Goal: Task Accomplishment & Management: Use online tool/utility

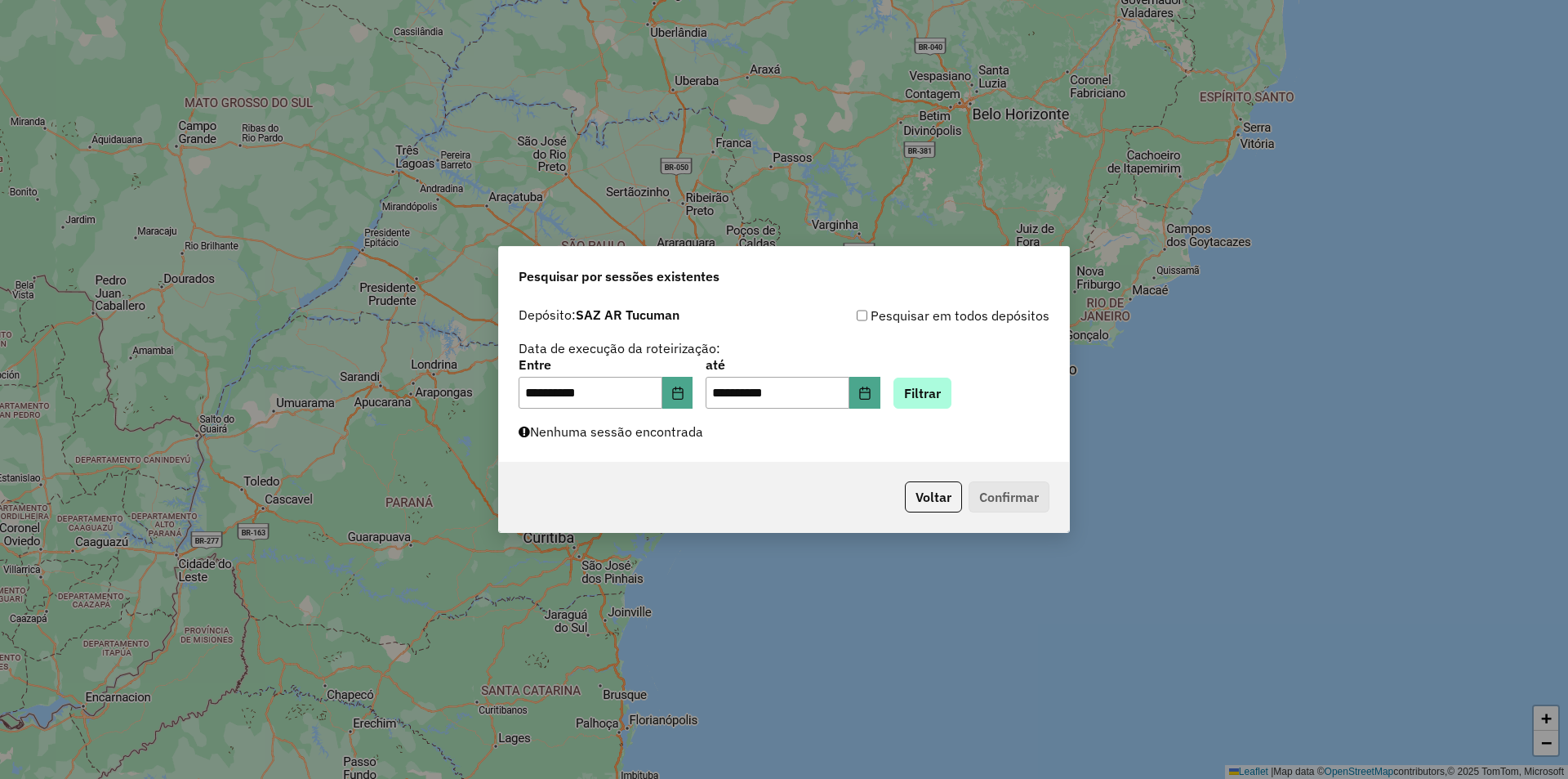
click at [951, 402] on button "Filtrar" at bounding box center [922, 393] width 58 height 31
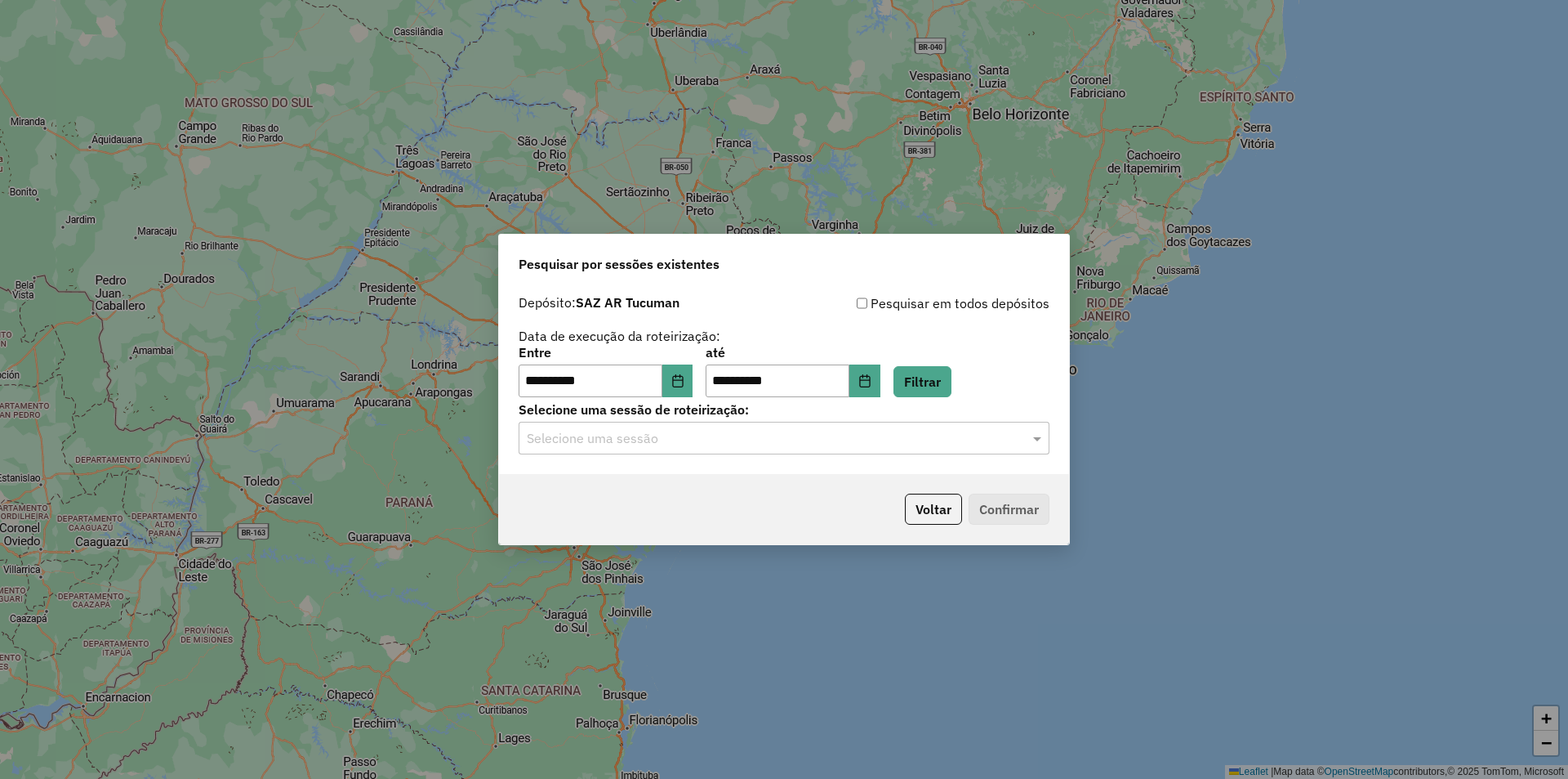
click at [931, 433] on input "text" at bounding box center [768, 439] width 482 height 19
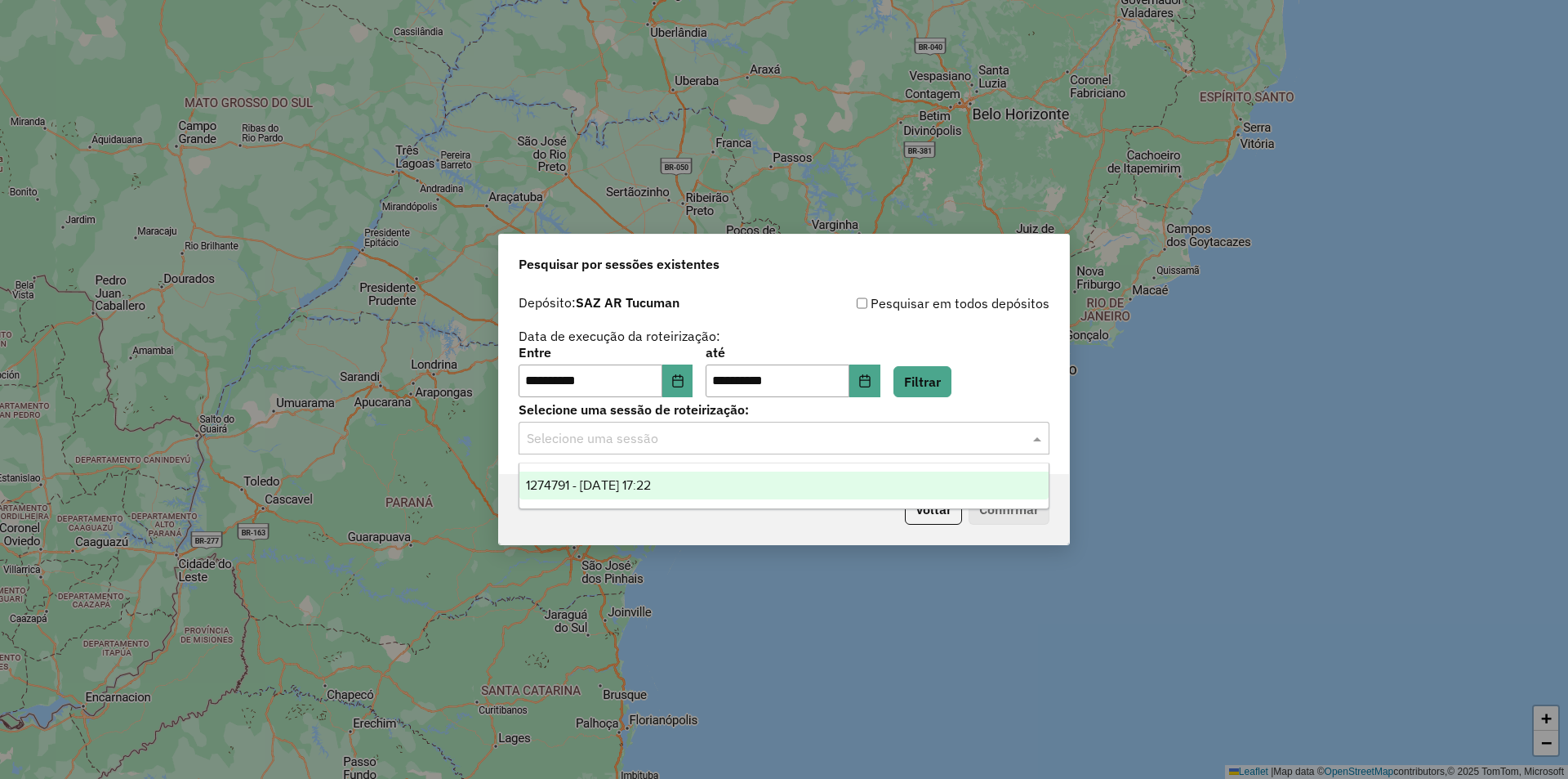
click at [931, 433] on input "text" at bounding box center [768, 439] width 482 height 19
click at [951, 377] on button "Filtrar" at bounding box center [922, 382] width 58 height 31
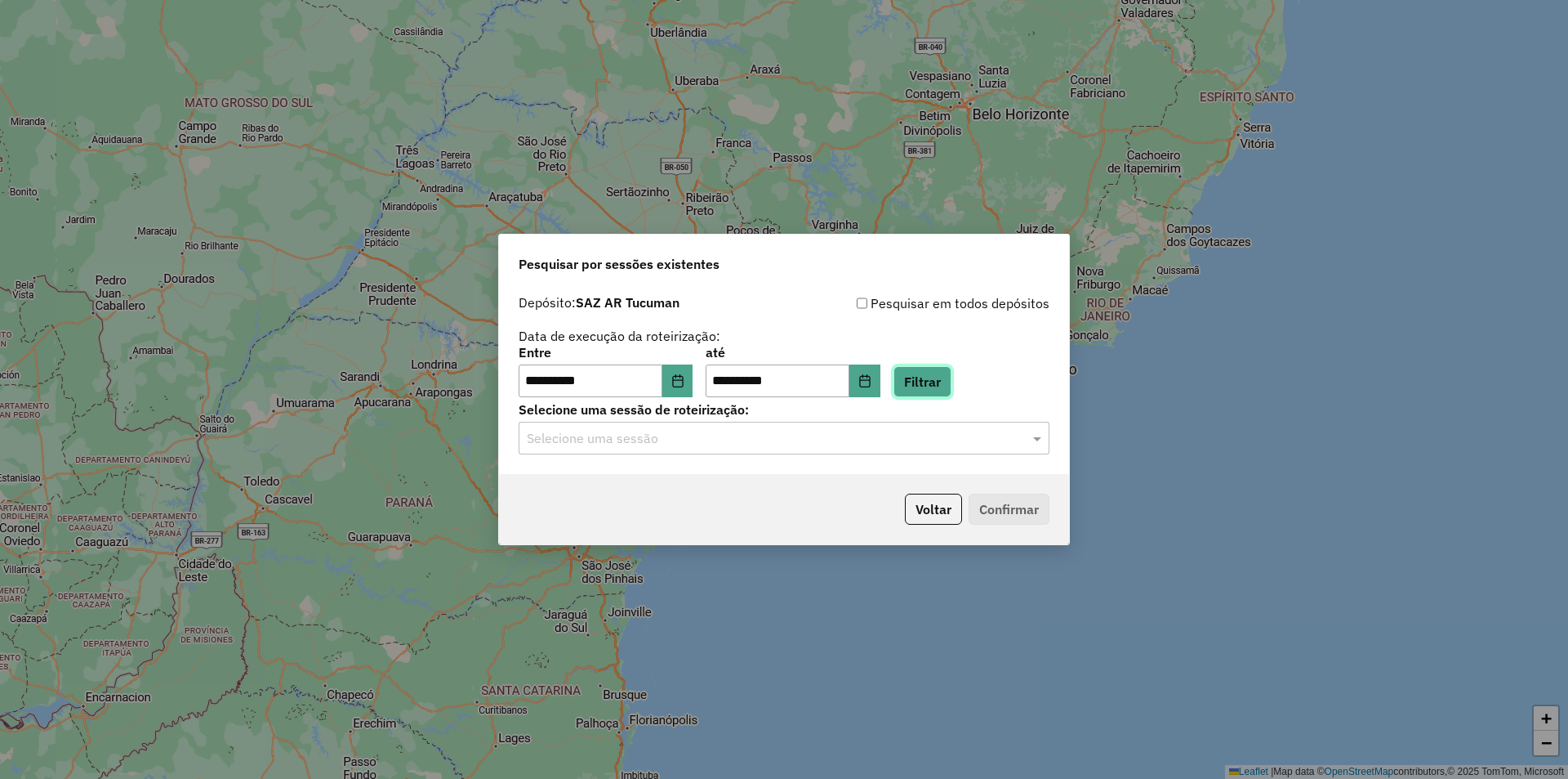
click at [951, 390] on button "Filtrar" at bounding box center [922, 382] width 58 height 31
click at [945, 401] on label "Selecione uma sessão de roteirização:" at bounding box center [784, 409] width 531 height 19
click at [929, 436] on input "text" at bounding box center [768, 439] width 482 height 19
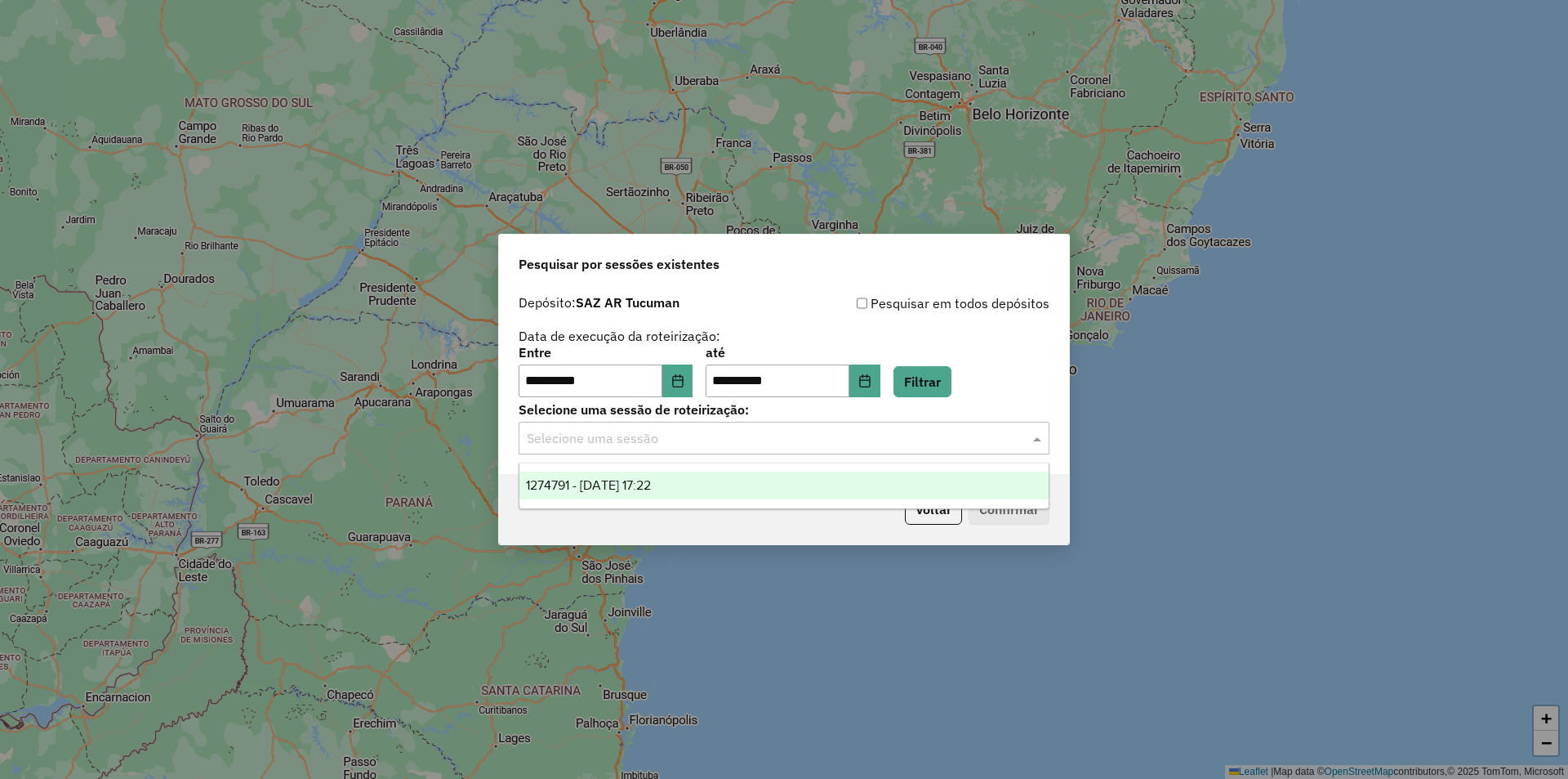
click at [926, 441] on input "text" at bounding box center [768, 439] width 482 height 19
click at [929, 374] on button "Filtrar" at bounding box center [922, 382] width 58 height 31
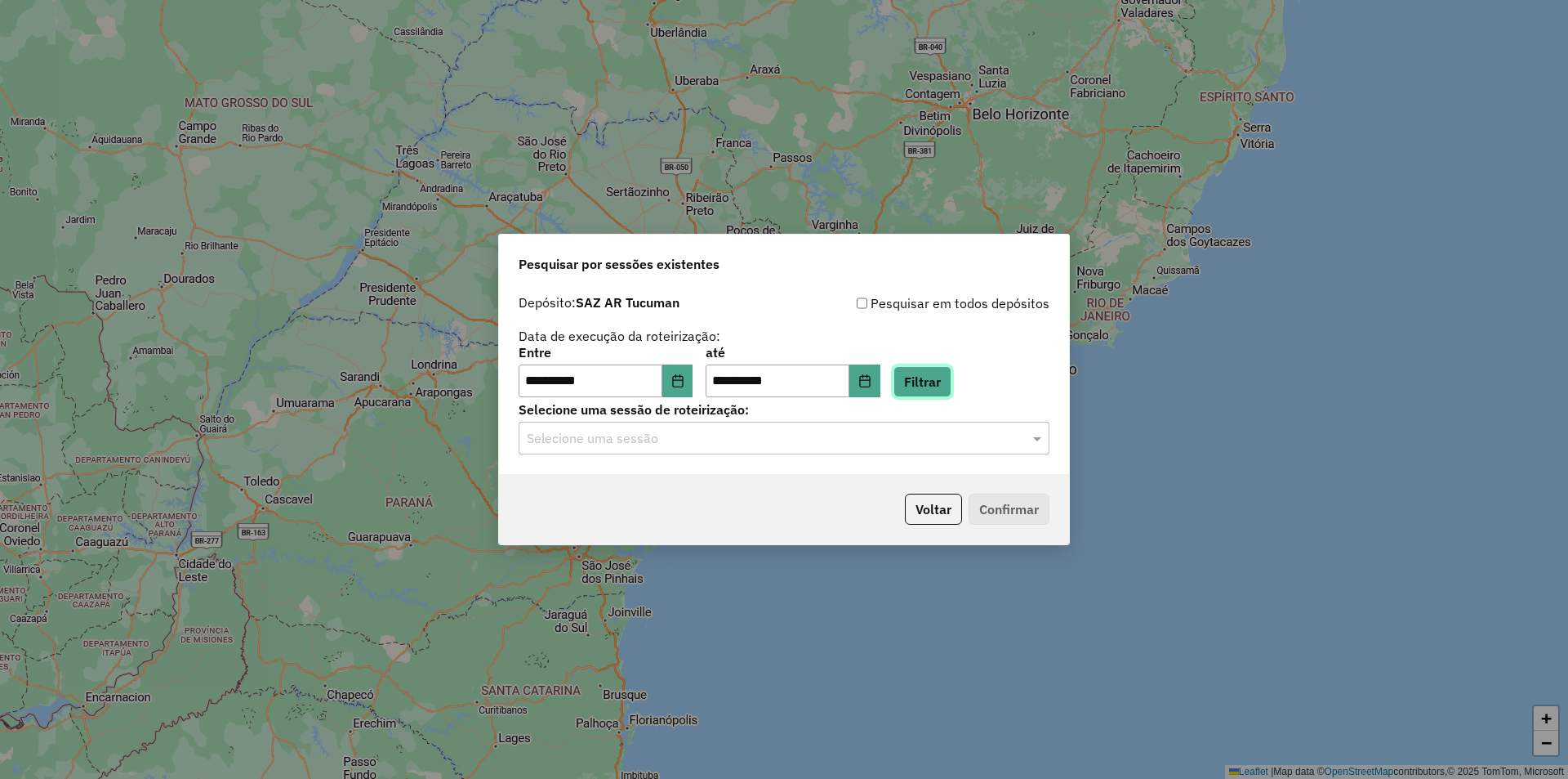
click at [933, 385] on button "Filtrar" at bounding box center [922, 382] width 58 height 31
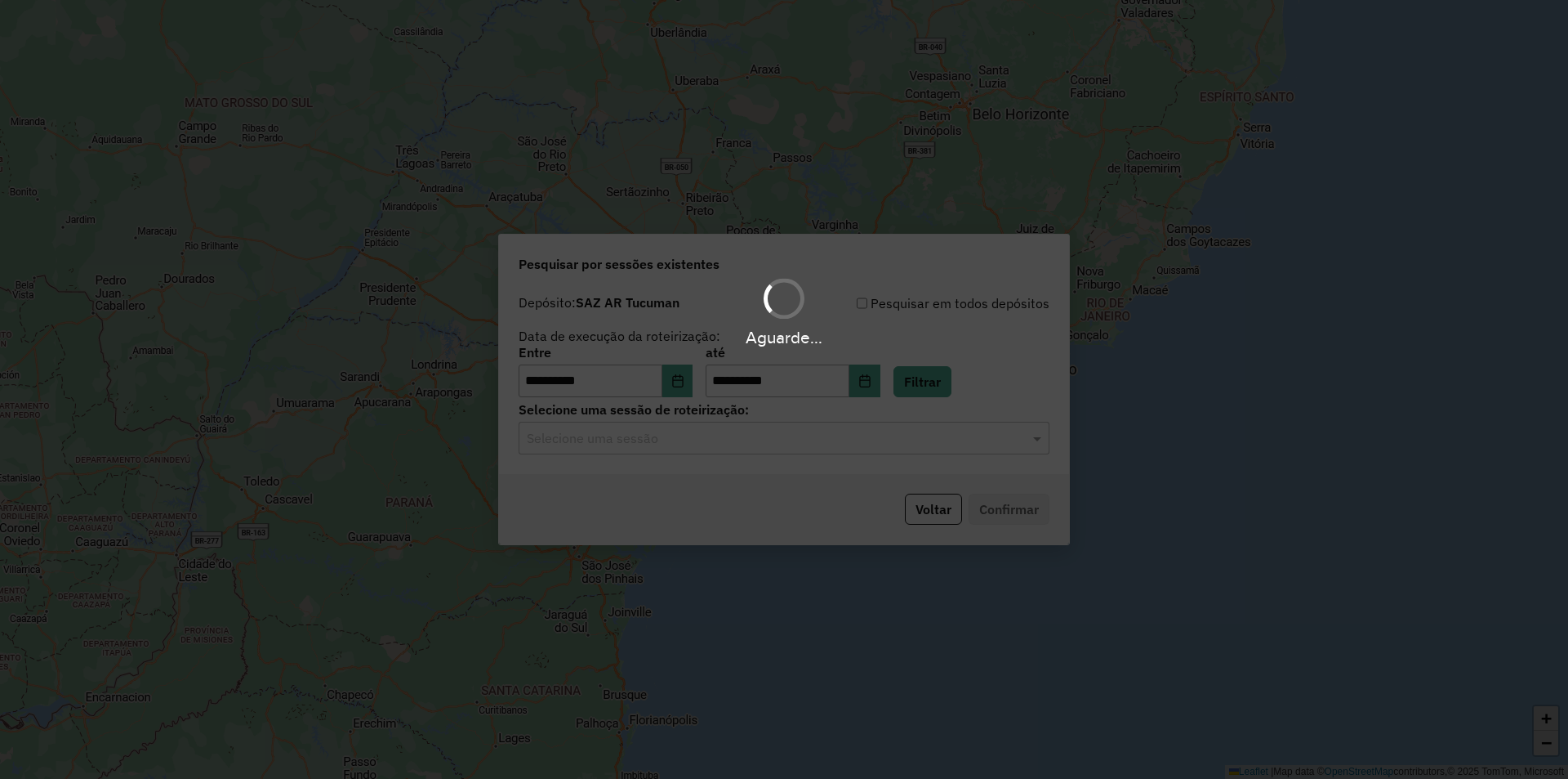
click at [892, 437] on input "text" at bounding box center [768, 439] width 482 height 19
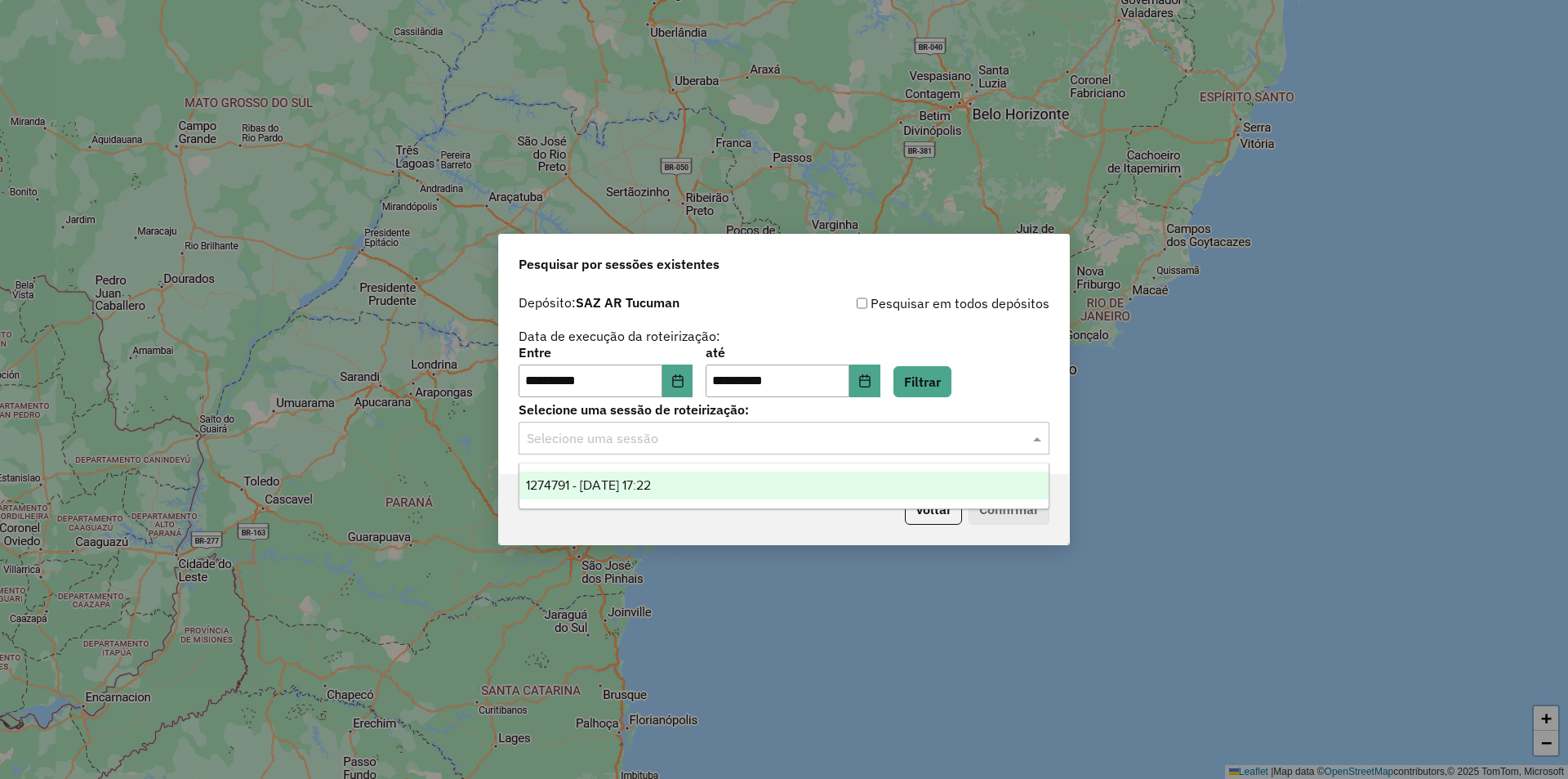
click at [892, 437] on input "text" at bounding box center [768, 439] width 482 height 19
click at [951, 388] on button "Filtrar" at bounding box center [922, 382] width 58 height 31
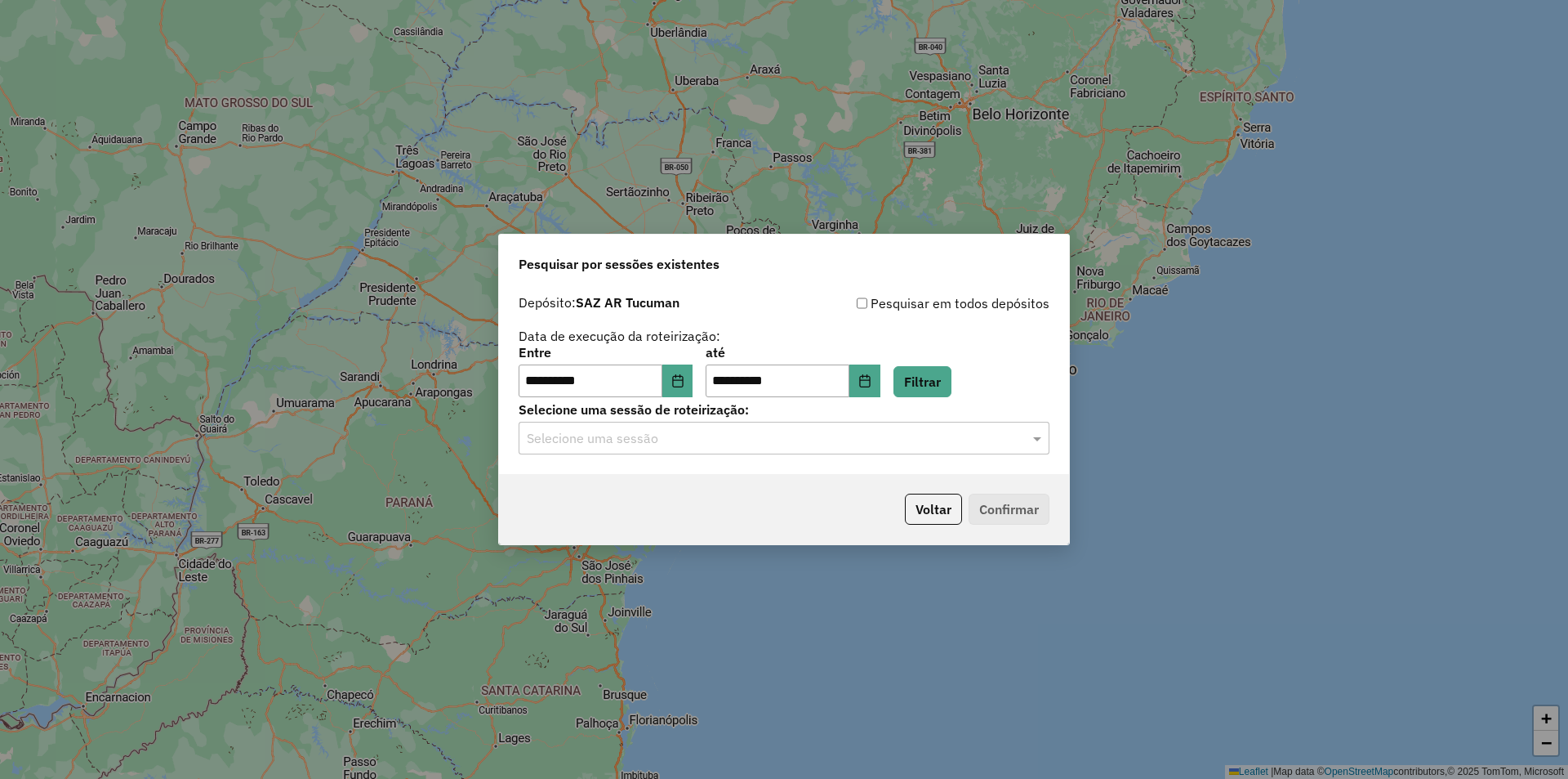
click at [912, 425] on div "Selecione uma sessão" at bounding box center [784, 438] width 531 height 33
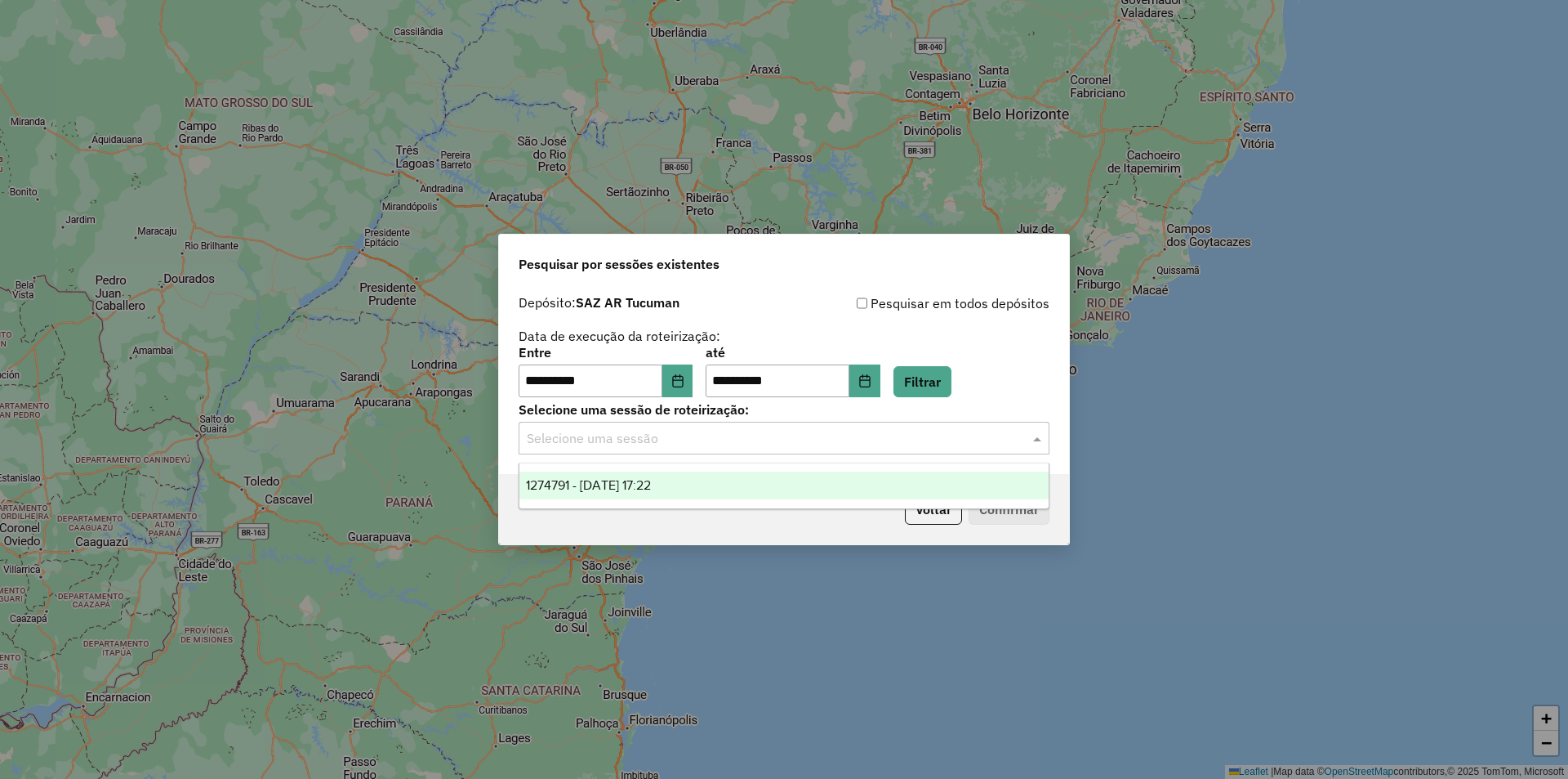
drag, startPoint x: 902, startPoint y: 435, endPoint x: 890, endPoint y: 440, distance: 13.0
click at [902, 435] on input "text" at bounding box center [768, 439] width 482 height 19
click at [1214, 325] on div "**********" at bounding box center [784, 390] width 1568 height 779
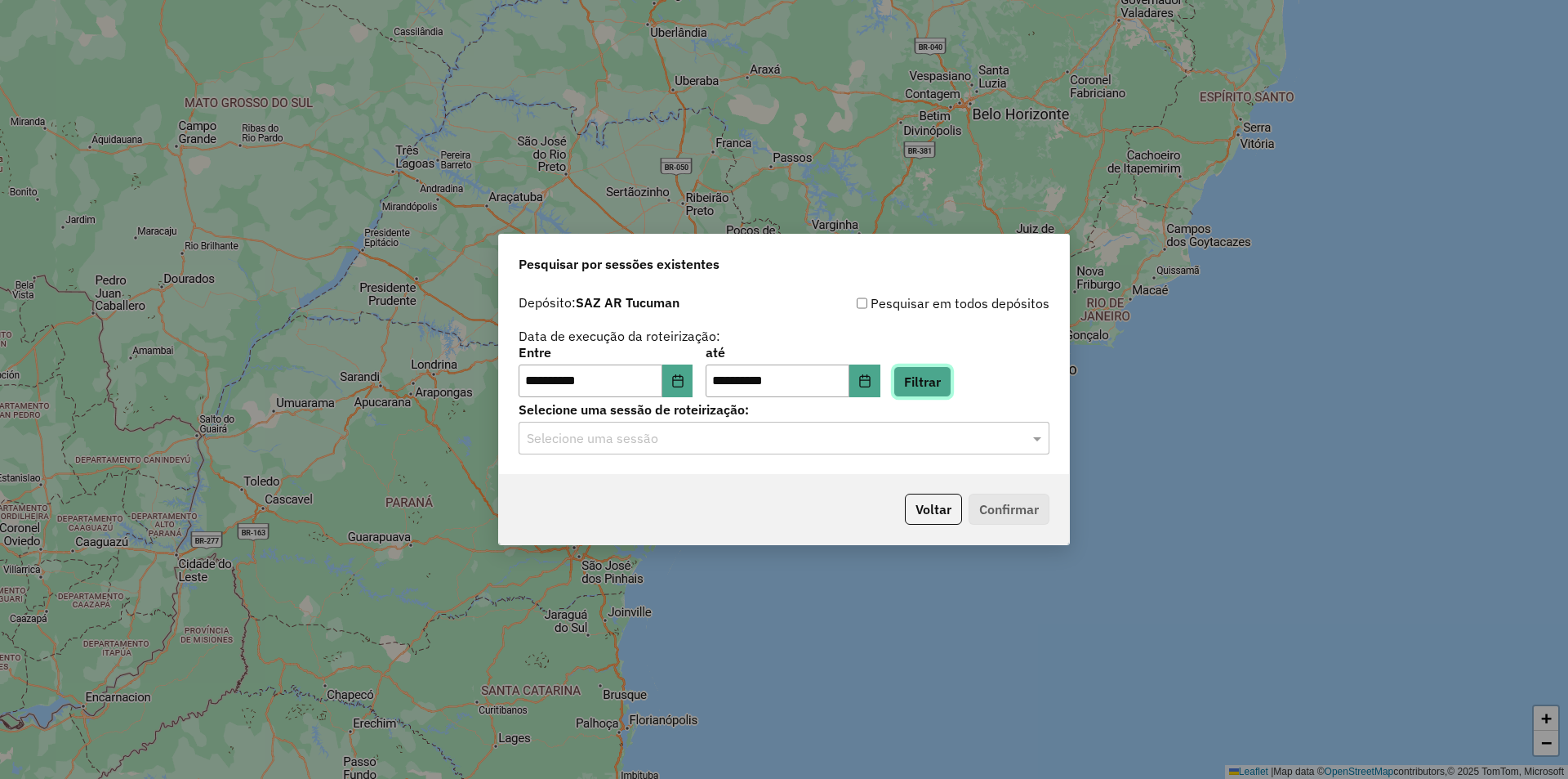
click at [948, 392] on button "Filtrar" at bounding box center [922, 382] width 58 height 31
click at [951, 384] on button "Filtrar" at bounding box center [922, 382] width 58 height 31
click at [924, 430] on input "text" at bounding box center [768, 439] width 482 height 19
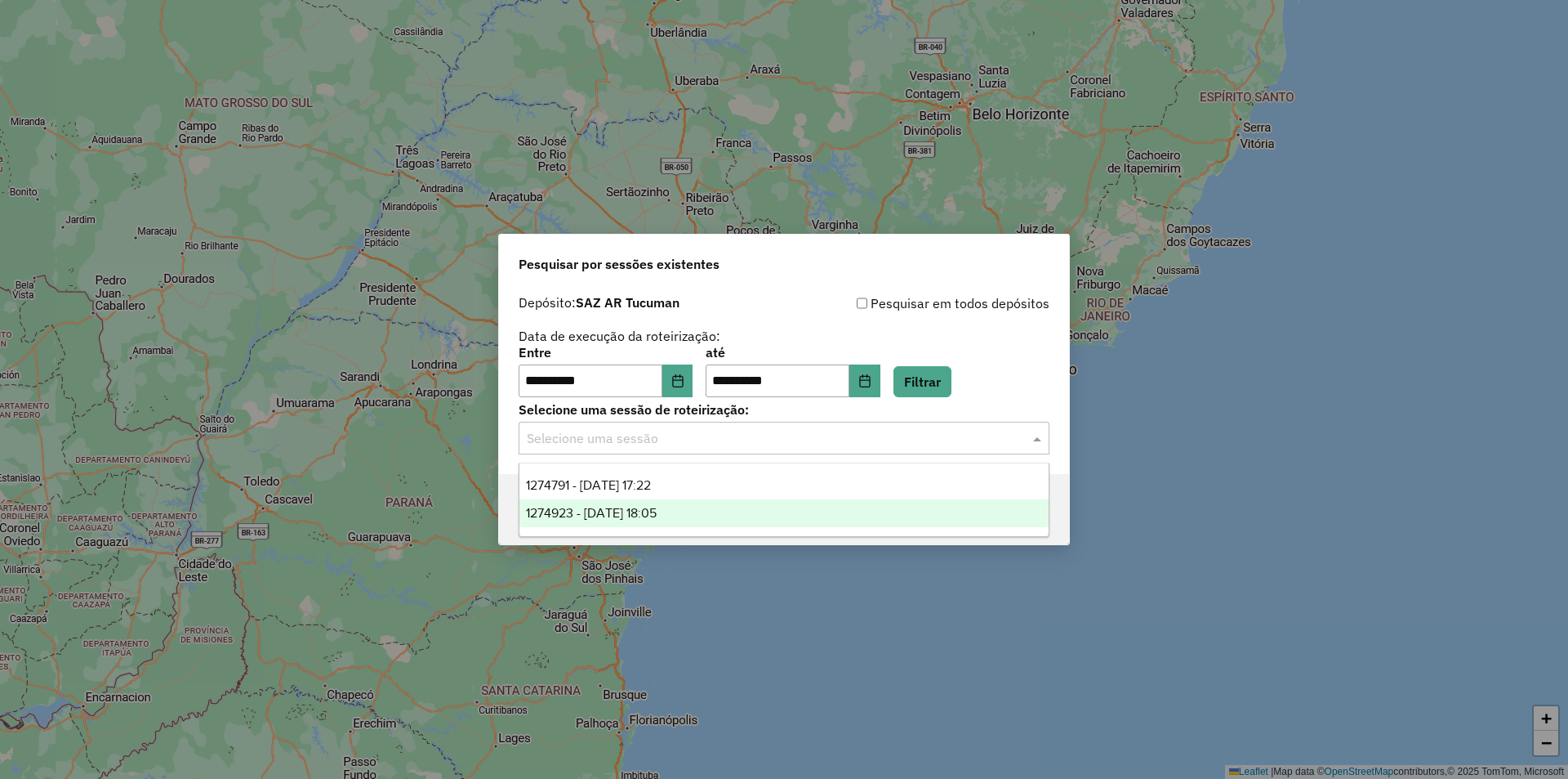
click at [884, 513] on div "1274923 - 13/09/2025 18:05" at bounding box center [784, 513] width 529 height 28
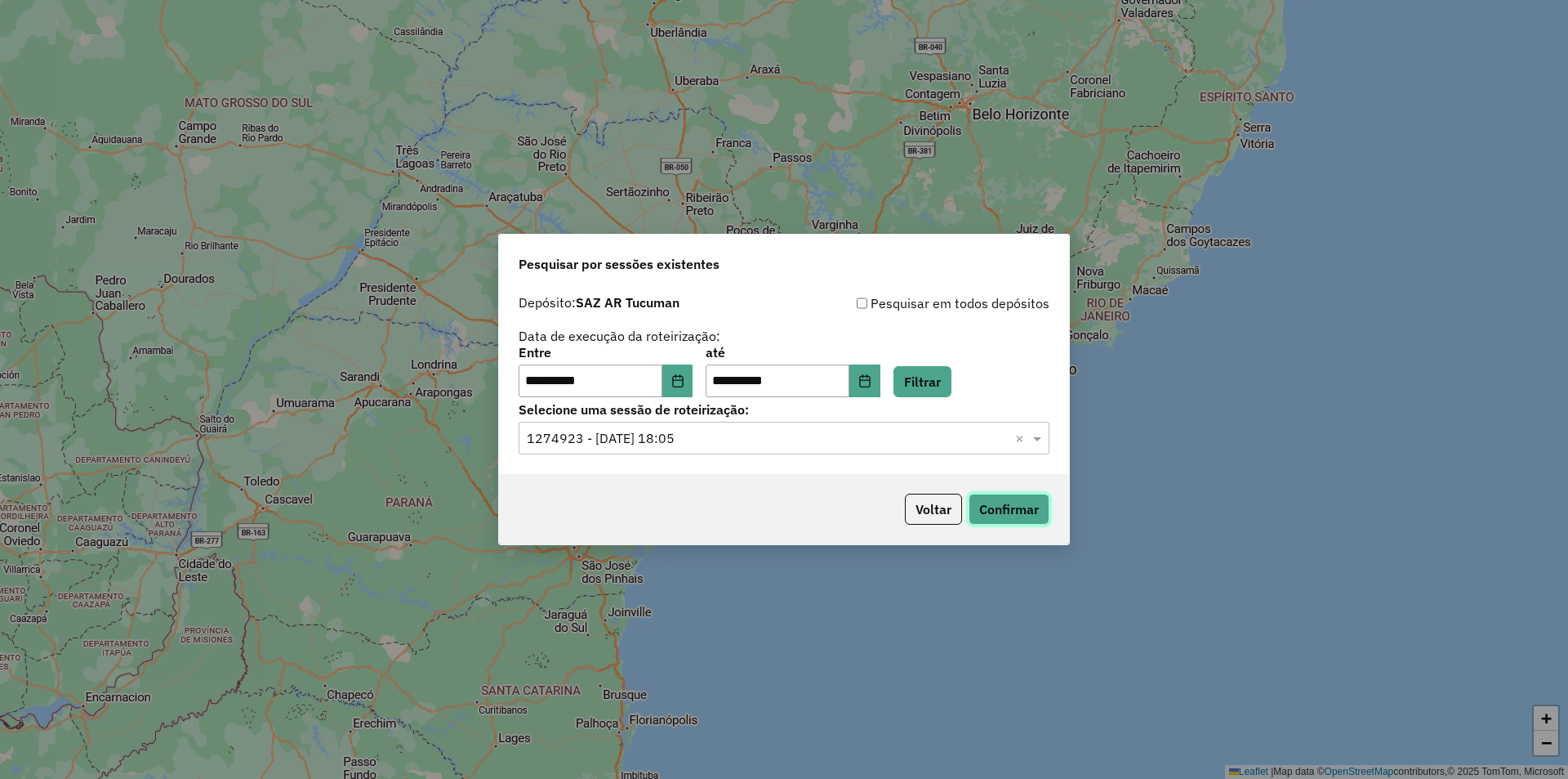
click at [1008, 513] on button "Confirmar" at bounding box center [1009, 509] width 81 height 31
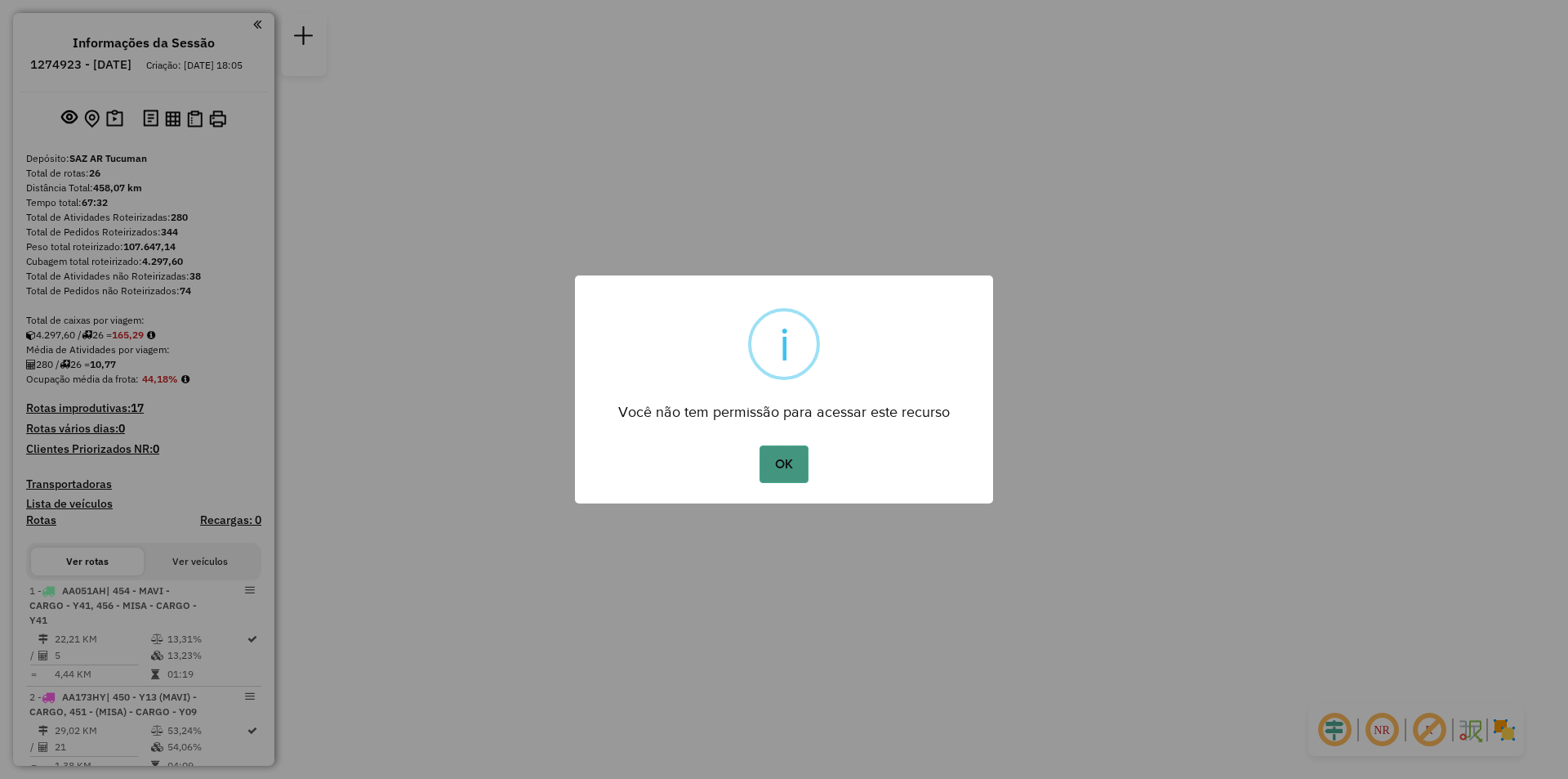
click at [791, 450] on button "OK" at bounding box center [784, 464] width 49 height 38
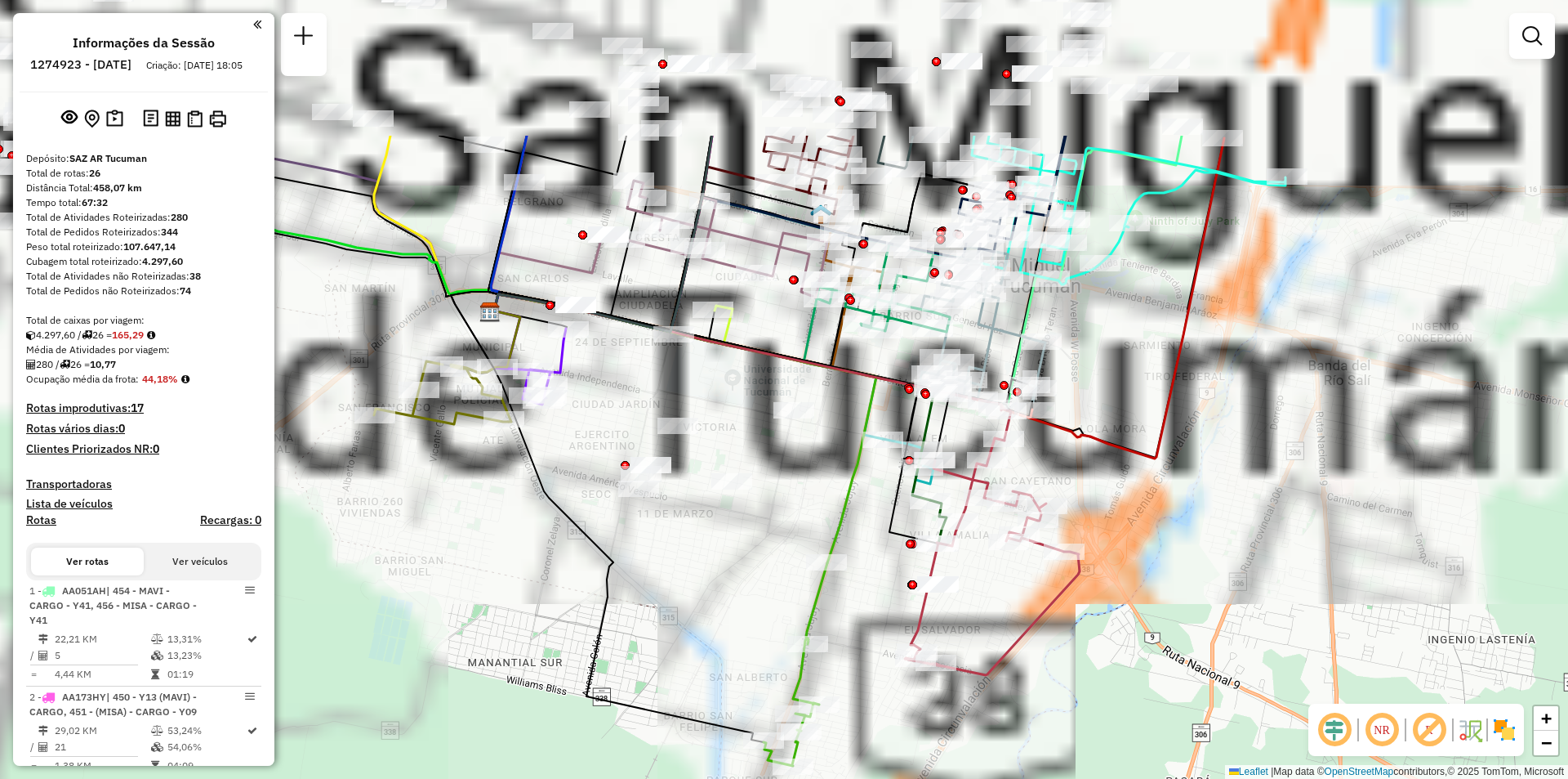
drag, startPoint x: 976, startPoint y: 310, endPoint x: 1155, endPoint y: 523, distance: 278.2
click at [1155, 523] on div "Janela de atendimento Grade de atendimento Capacidade Transportadoras Veículos …" at bounding box center [784, 390] width 1568 height 779
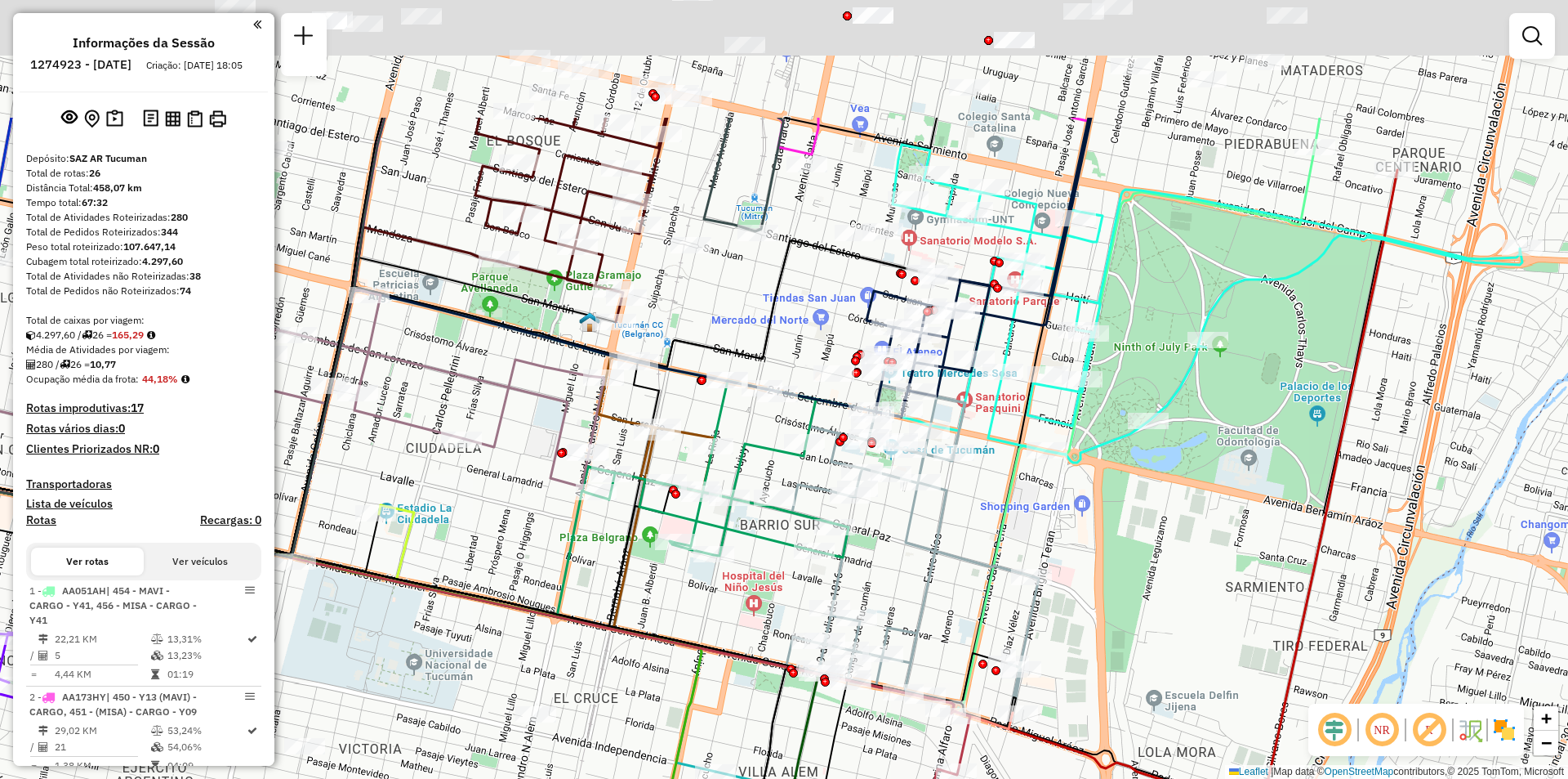
drag, startPoint x: 1182, startPoint y: 273, endPoint x: 1167, endPoint y: 468, distance: 195.6
click at [1167, 468] on div "Janela de atendimento Grade de atendimento Capacidade Transportadoras Veículos …" at bounding box center [784, 390] width 1568 height 779
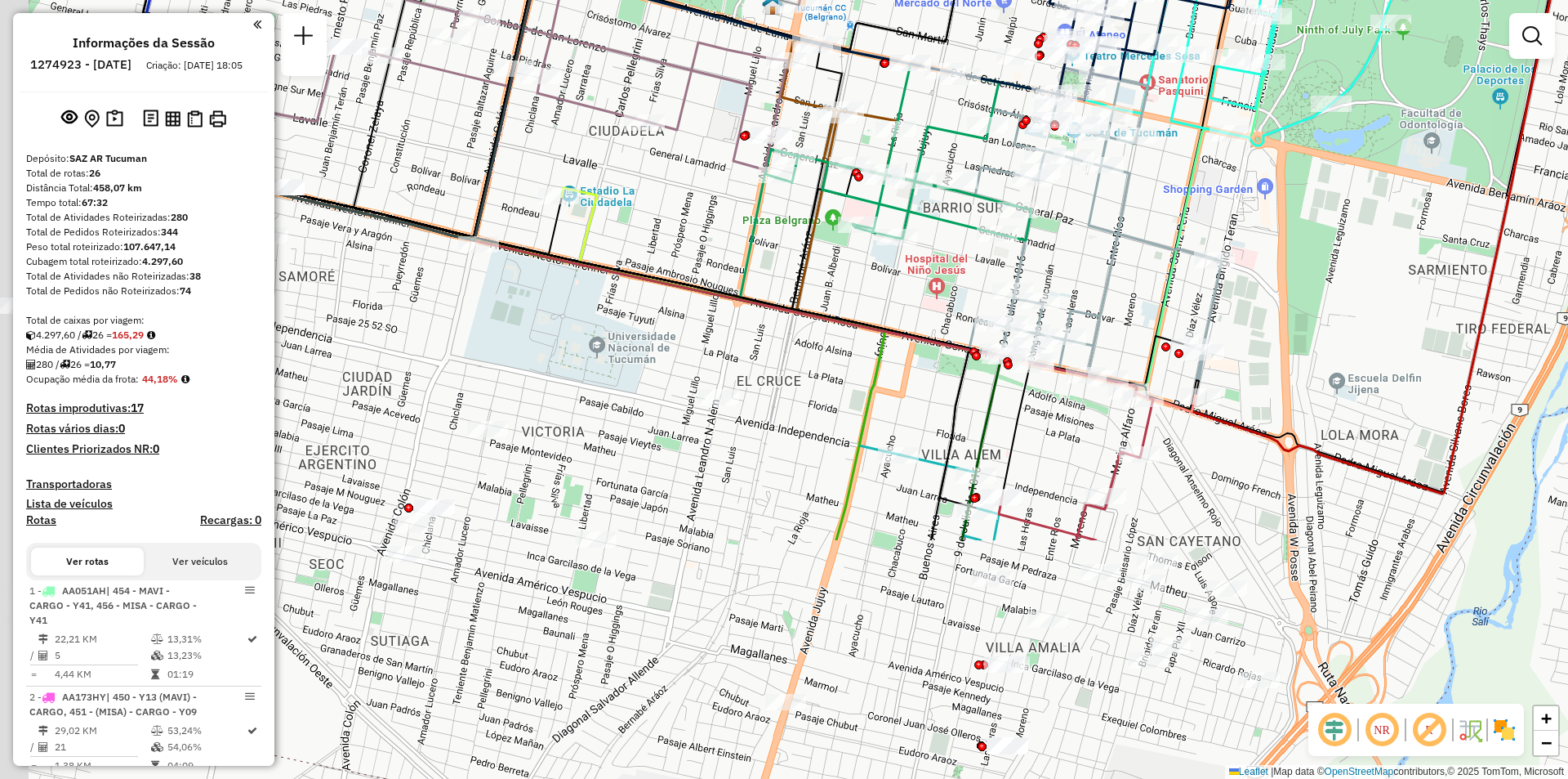
drag, startPoint x: 1079, startPoint y: 507, endPoint x: 1436, endPoint y: 81, distance: 555.8
click at [1436, 81] on div "Janela de atendimento Grade de atendimento Capacidade Transportadoras Veículos …" at bounding box center [784, 390] width 1568 height 779
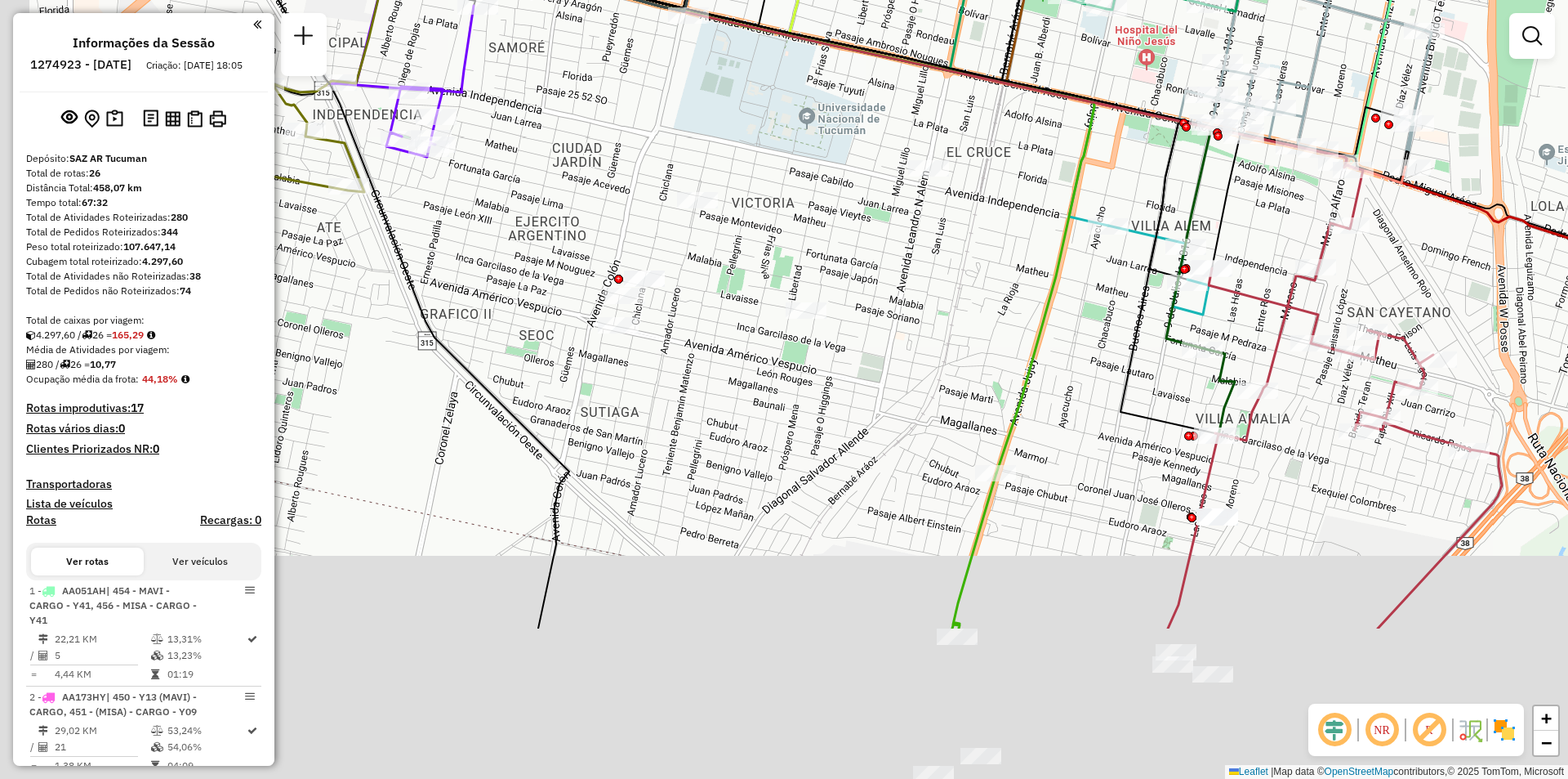
drag, startPoint x: 1311, startPoint y: 277, endPoint x: 1447, endPoint y: 124, distance: 204.7
click at [1447, 124] on div "Rota 23 - Placa IOH788 0000451766 - JIMENEZ CONSTANZA Janela de atendimento Gra…" at bounding box center [784, 390] width 1568 height 779
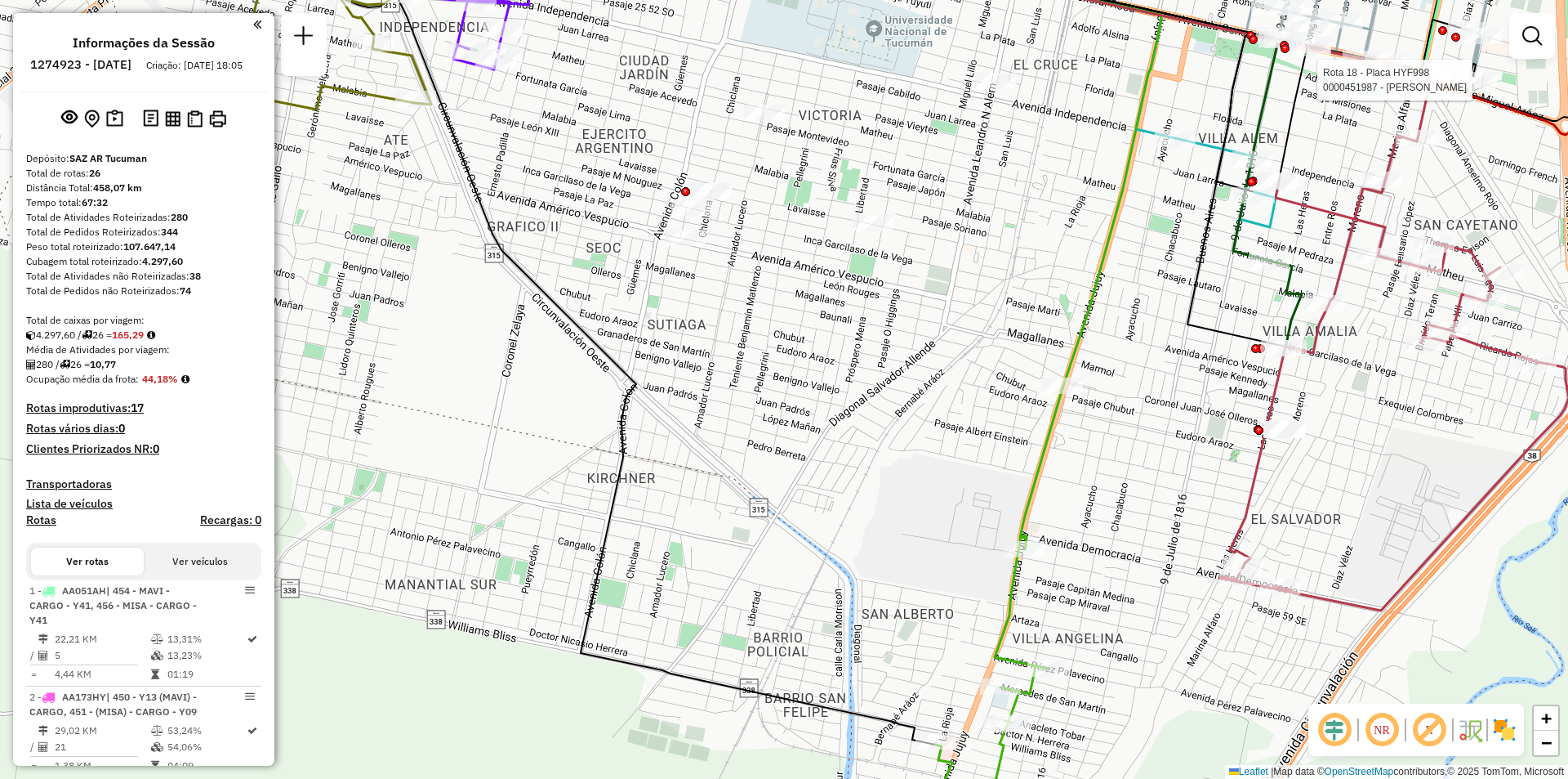
drag, startPoint x: 996, startPoint y: 288, endPoint x: 716, endPoint y: 409, distance: 305.0
click at [713, 407] on div "Rota 18 - Placa HYF998 0000451987 - SORAIRE JAVIER Janela de atendimento Grade …" at bounding box center [784, 390] width 1568 height 779
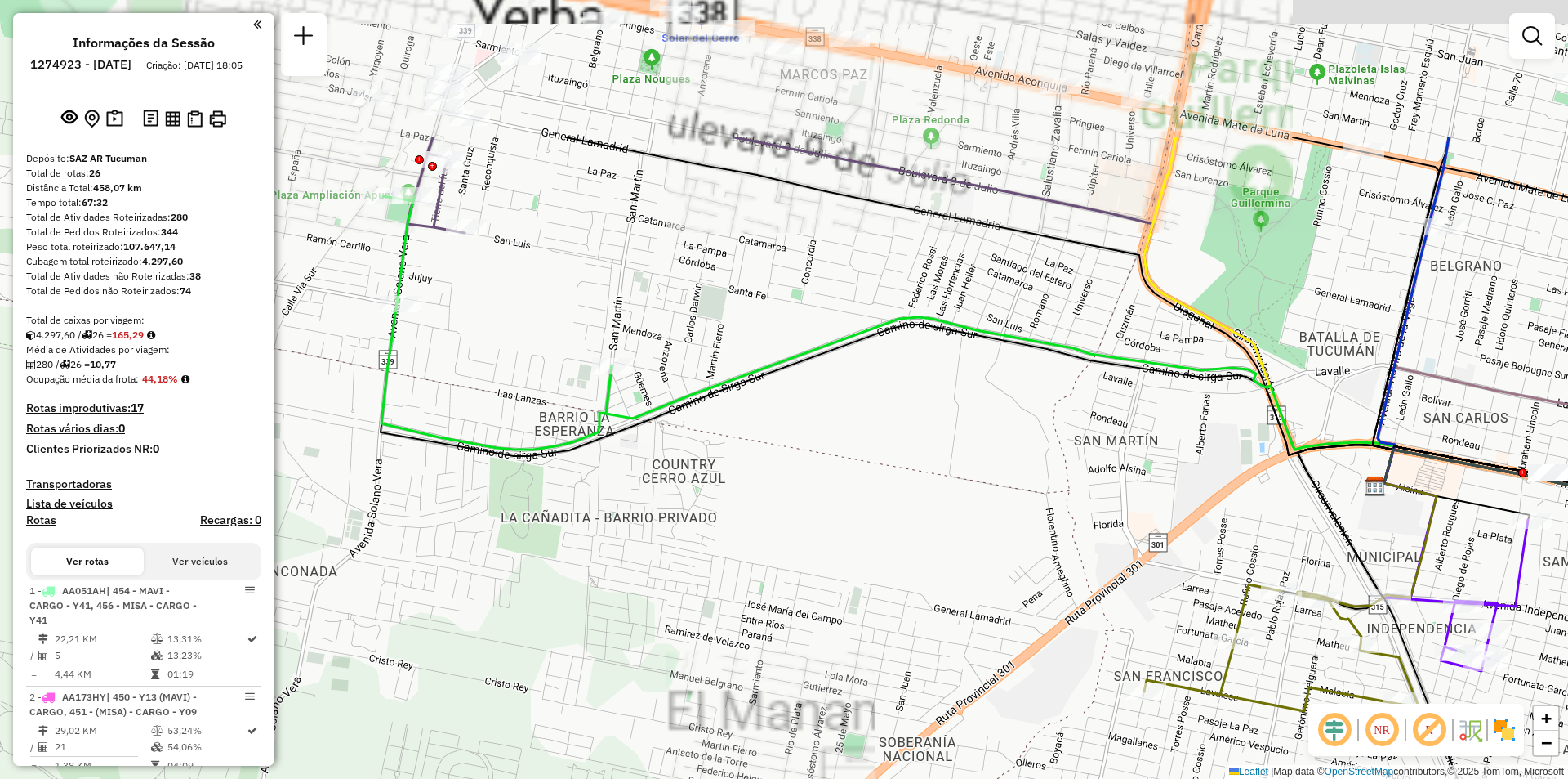
drag, startPoint x: 506, startPoint y: 132, endPoint x: 449, endPoint y: 335, distance: 210.9
click at [450, 335] on div "Rota 18 - Placa HYF998 0000451987 - SORAIRE JAVIER Janela de atendimento Grade …" at bounding box center [784, 390] width 1568 height 779
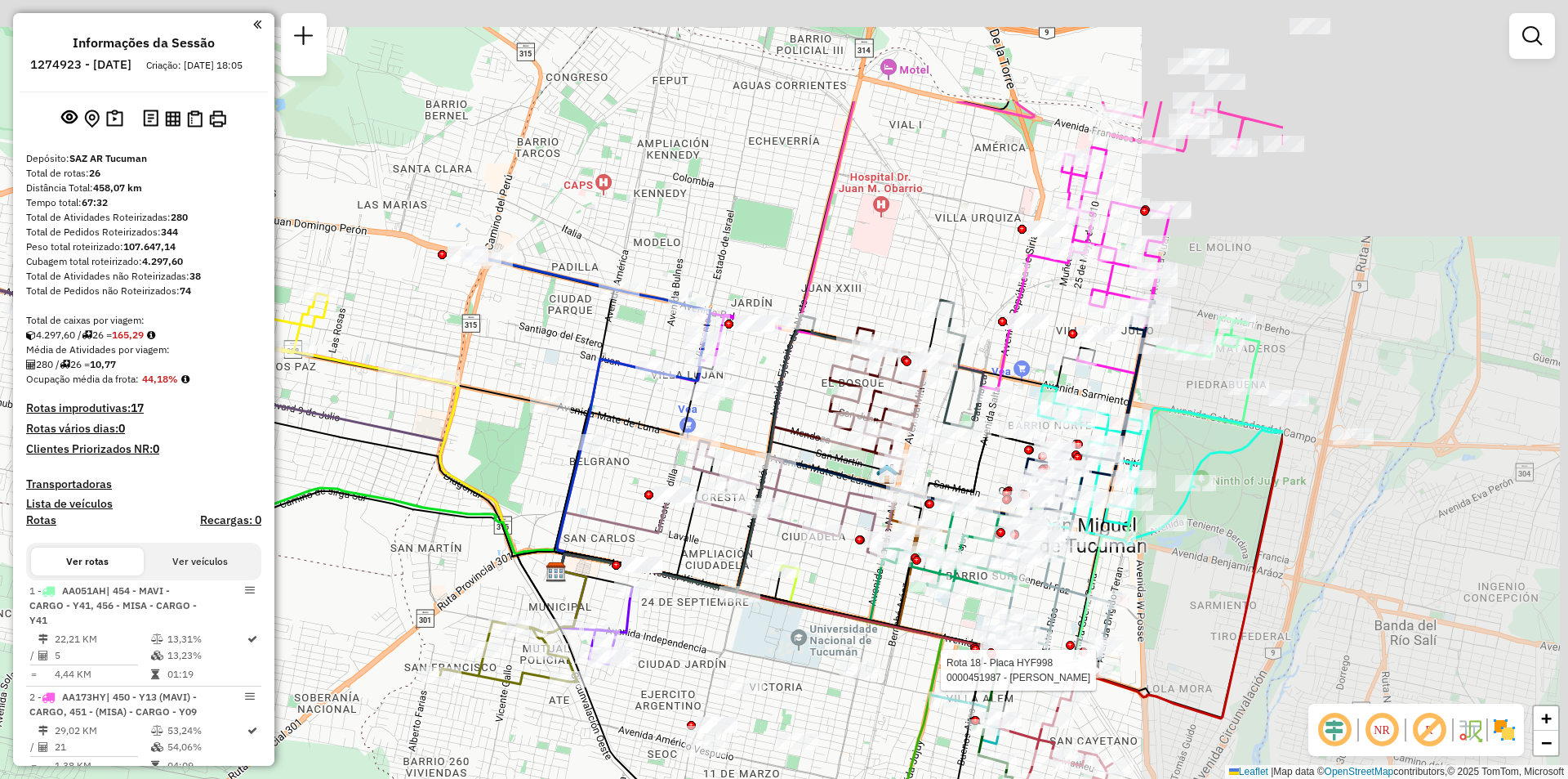
drag, startPoint x: 770, startPoint y: 218, endPoint x: 327, endPoint y: 396, distance: 477.4
click at [327, 396] on div "Rota 18 - Placa HYF998 0000451987 - SORAIRE JAVIER Janela de atendimento Grade …" at bounding box center [784, 390] width 1568 height 779
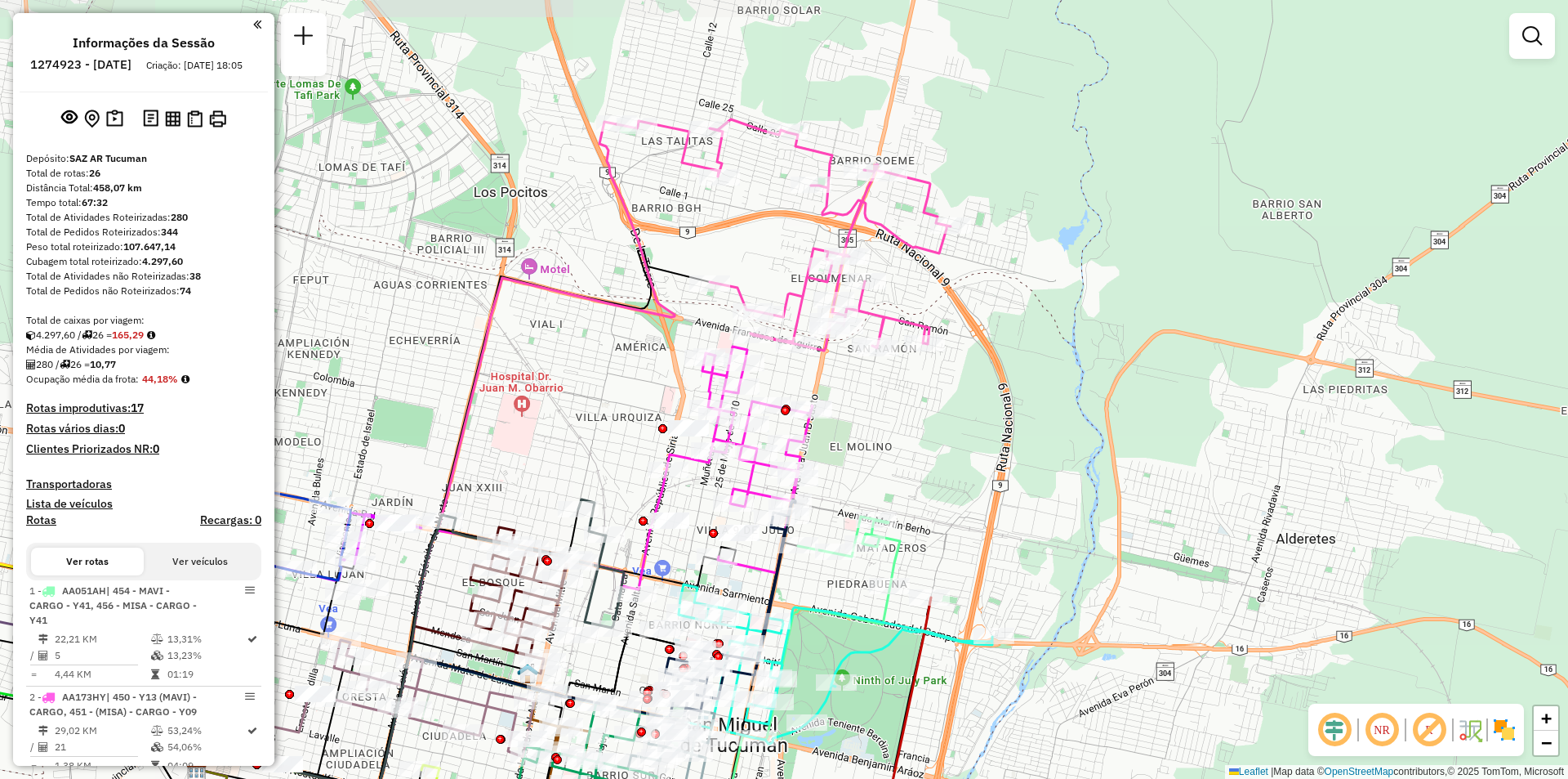
click at [1005, 378] on div "Rota 18 - Placa HYF998 0000451987 - SORAIRE JAVIER Janela de atendimento Grade …" at bounding box center [784, 390] width 1568 height 779
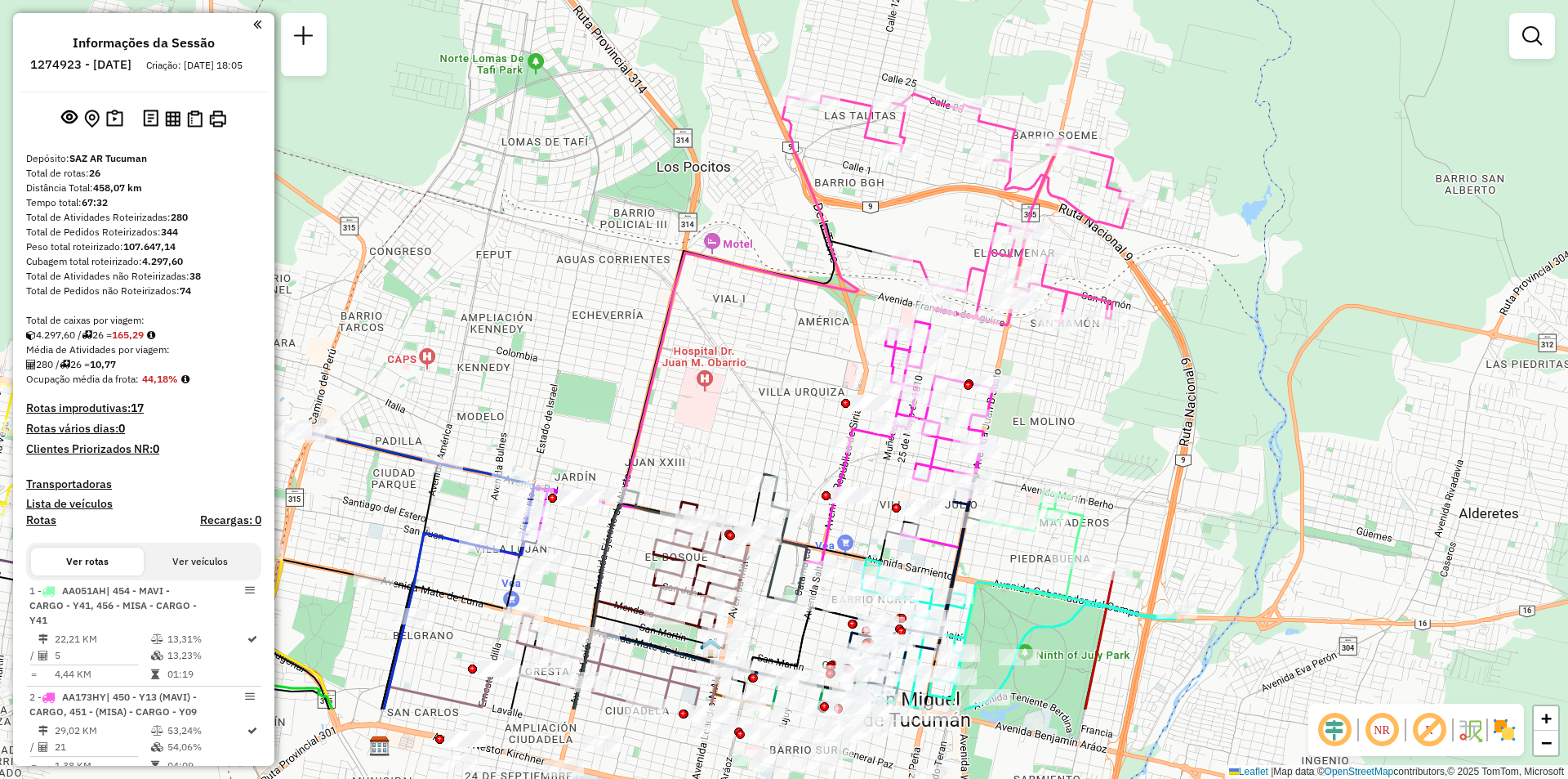
drag, startPoint x: 951, startPoint y: 514, endPoint x: 1075, endPoint y: 366, distance: 193.1
click at [1075, 366] on div "Janela de atendimento Grade de atendimento Capacidade Transportadoras Veículos …" at bounding box center [784, 390] width 1568 height 779
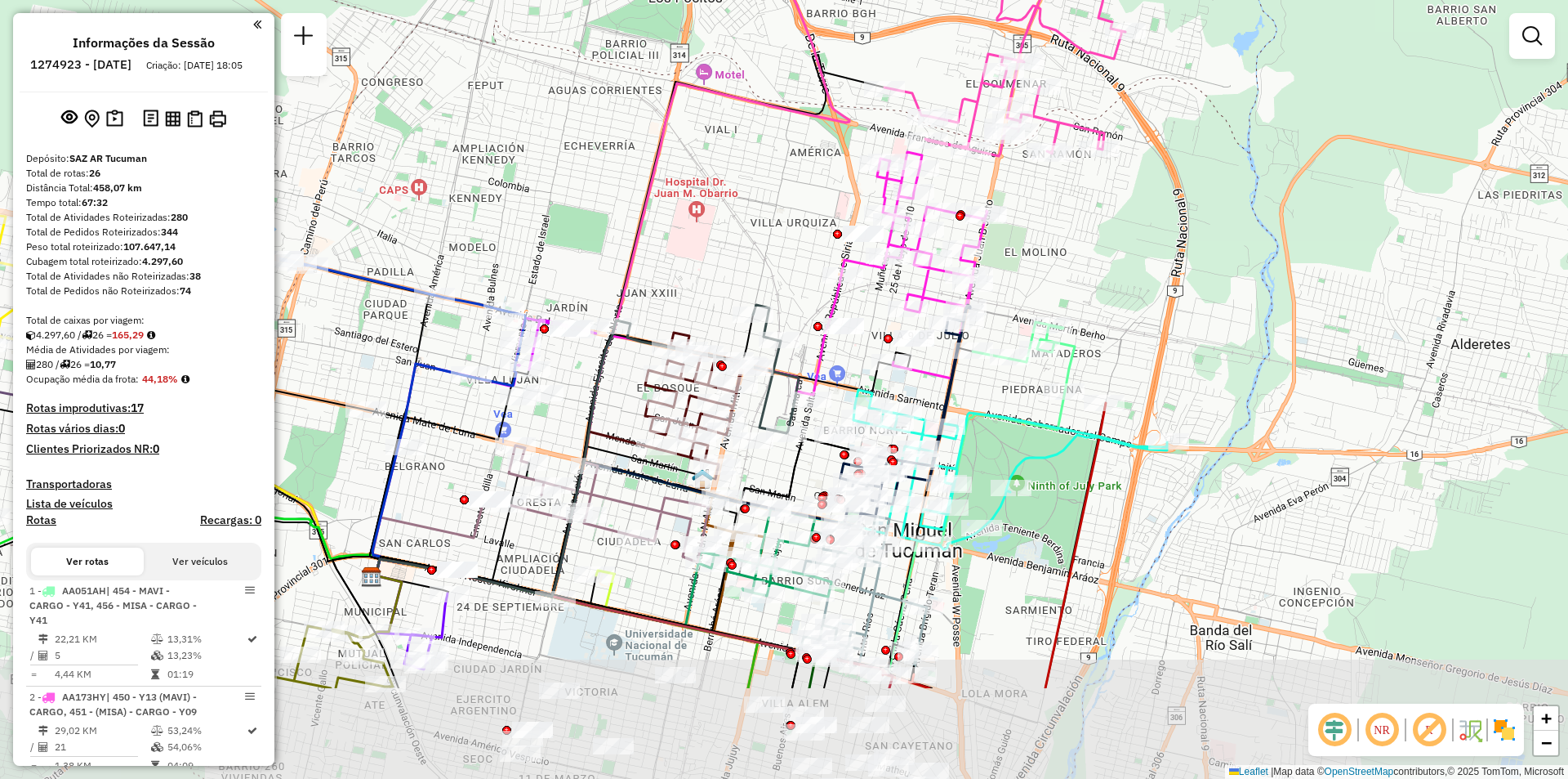
drag, startPoint x: 979, startPoint y: 402, endPoint x: 973, endPoint y: 232, distance: 170.1
click at [973, 232] on icon at bounding box center [933, 264] width 111 height 226
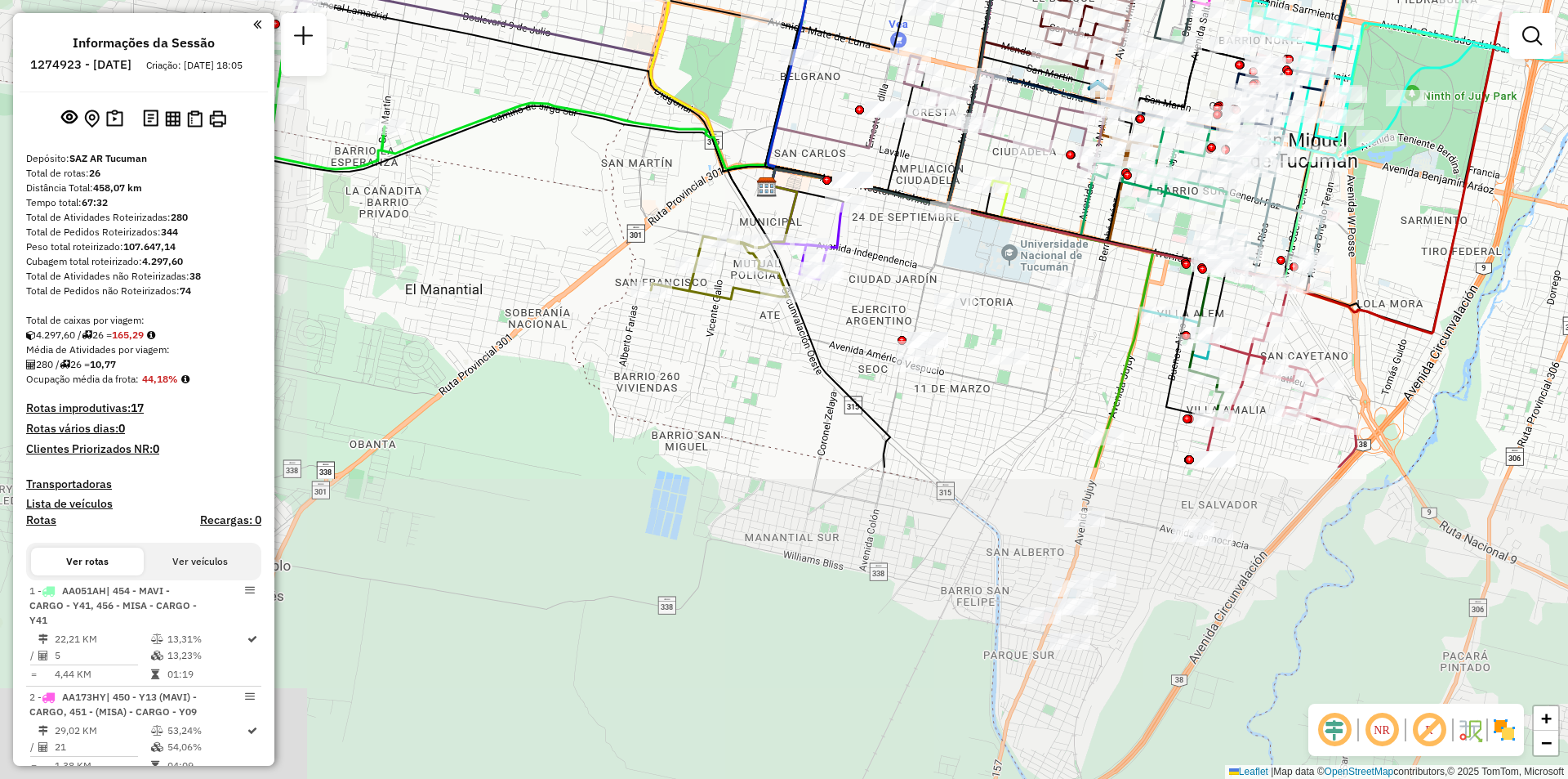
click at [1137, 0] on html "Aguarde... Pop-up bloqueado! Seu navegador bloqueou automáticamente a abertura …" at bounding box center [784, 390] width 1568 height 779
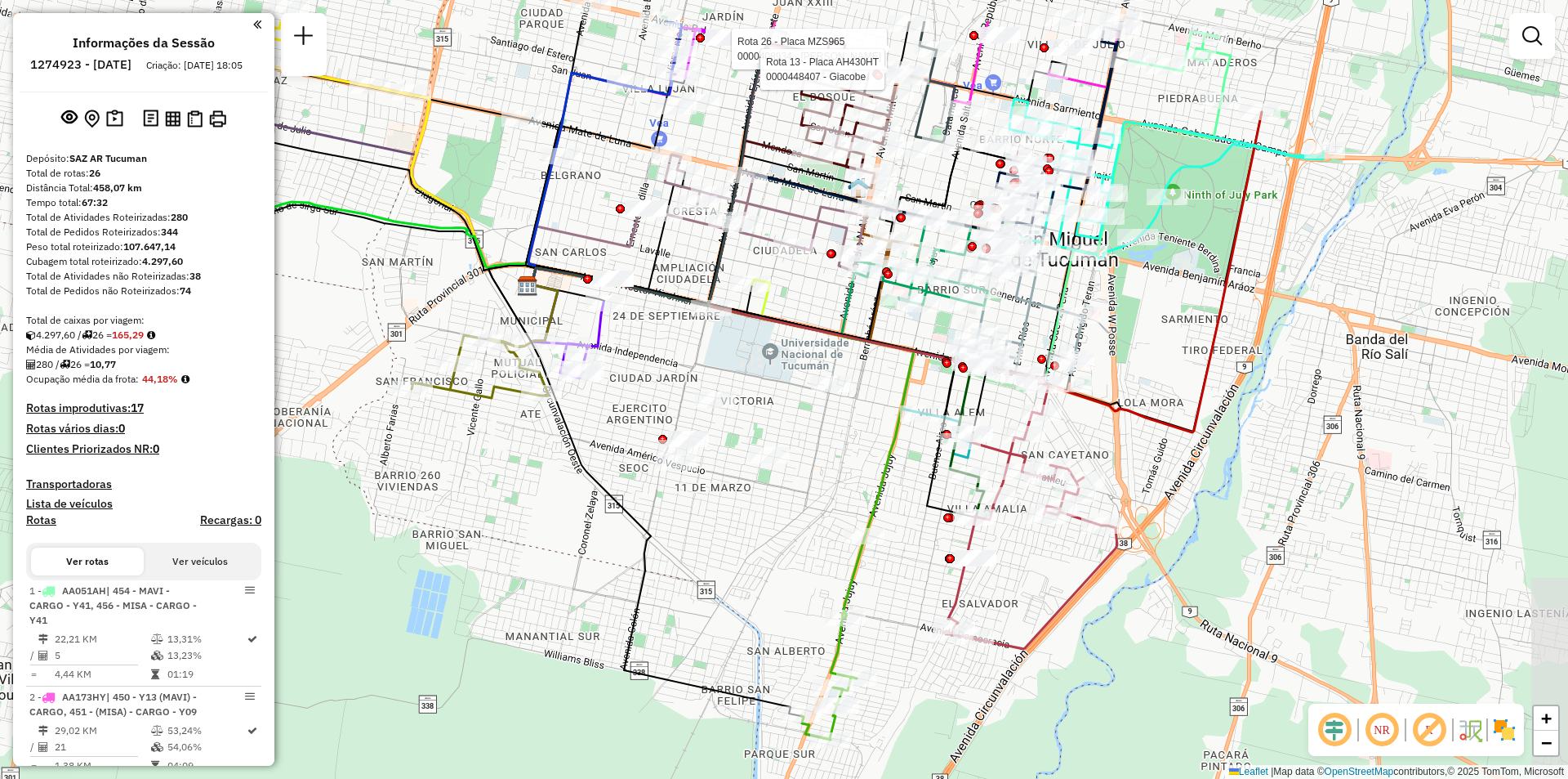
drag, startPoint x: 970, startPoint y: 50, endPoint x: 774, endPoint y: 128, distance: 211.0
click at [774, 128] on div "Rota 26 - Placa MZS965 0000408934 - LUNA OSCAR FRANCISCO Rota 13 - Placa AH430H…" at bounding box center [784, 390] width 1568 height 779
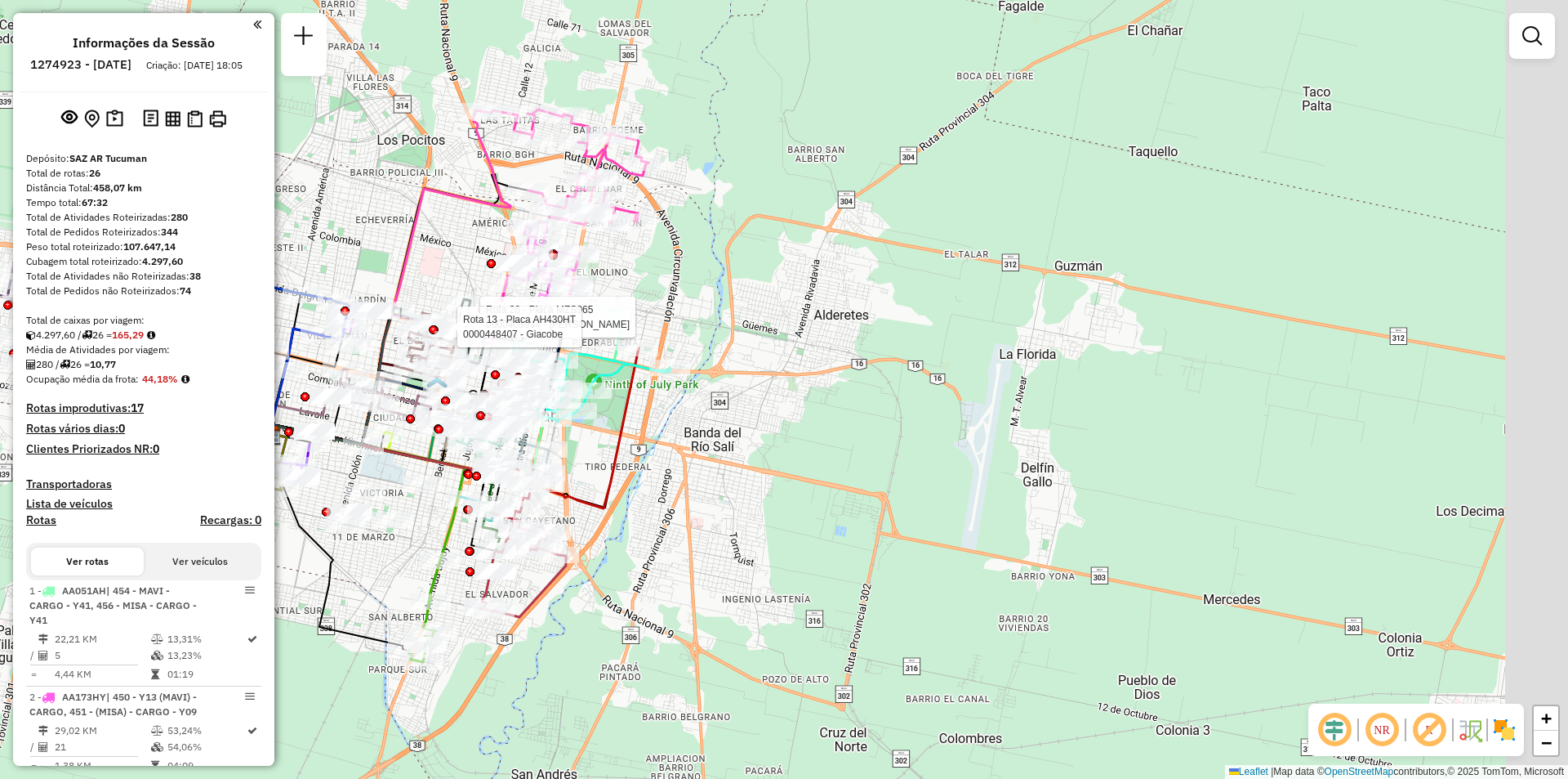
drag, startPoint x: 686, startPoint y: 355, endPoint x: 287, endPoint y: 490, distance: 421.2
click at [287, 490] on div "Rota 26 - Placa MZS965 0000408934 - LUNA OSCAR FRANCISCO Rota 13 - Placa AH430H…" at bounding box center [784, 390] width 1568 height 779
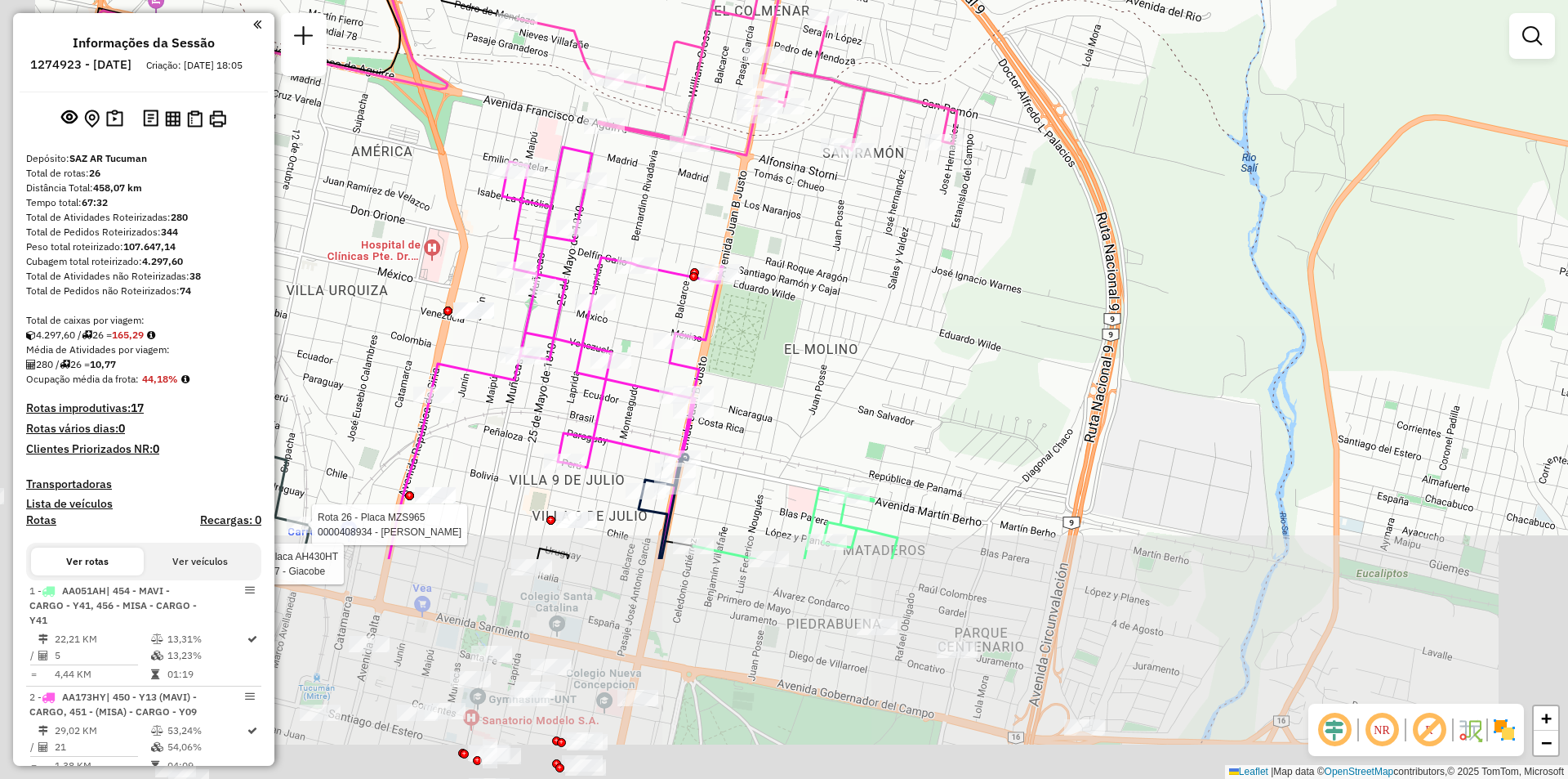
drag, startPoint x: 478, startPoint y: 324, endPoint x: 690, endPoint y: 26, distance: 365.7
click at [690, 26] on div "Rota 26 - Placa MZS965 0000408934 - LUNA OSCAR FRANCISCO Rota 13 - Placa AH430H…" at bounding box center [784, 390] width 1568 height 779
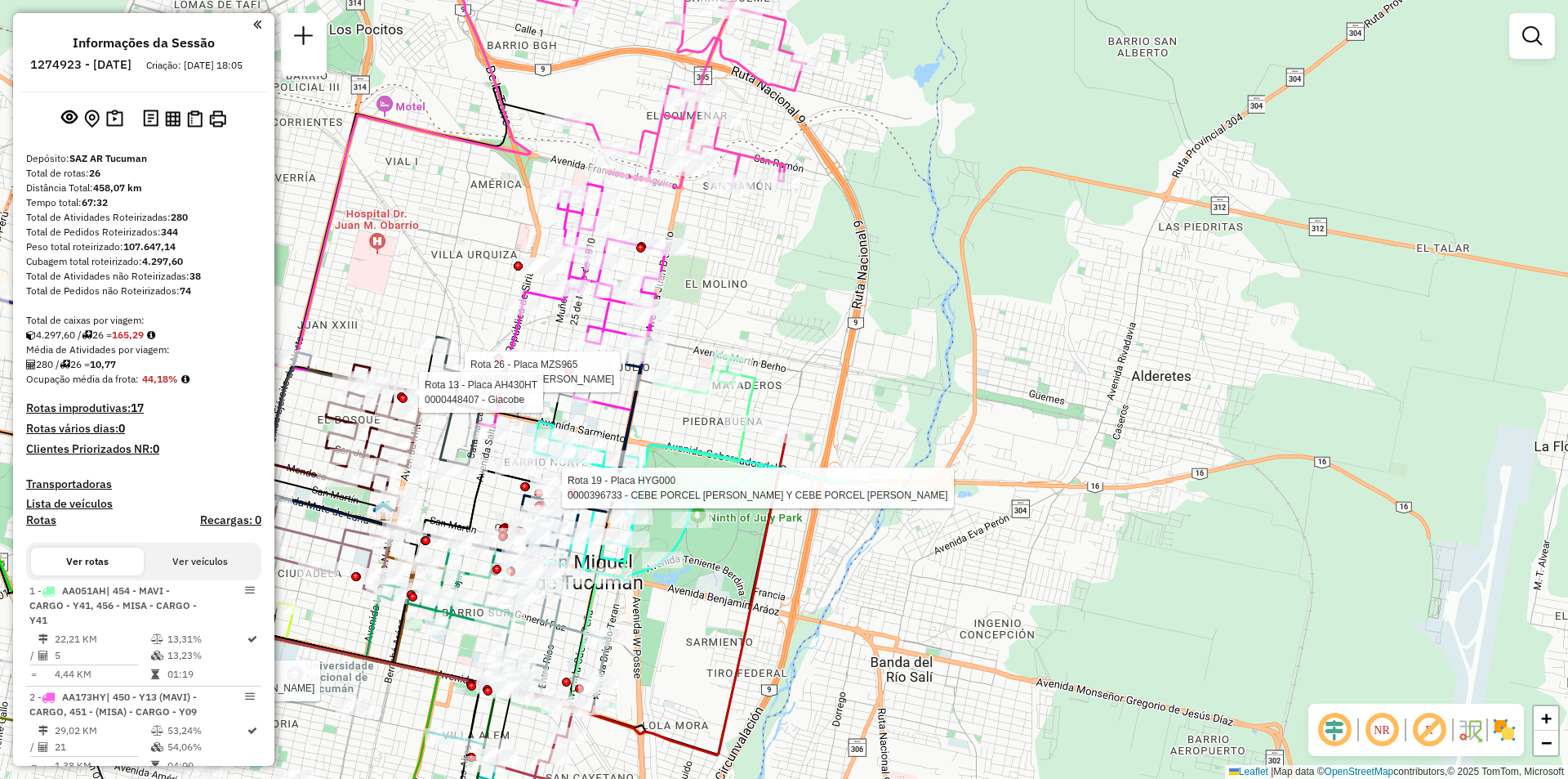
select select "**********"
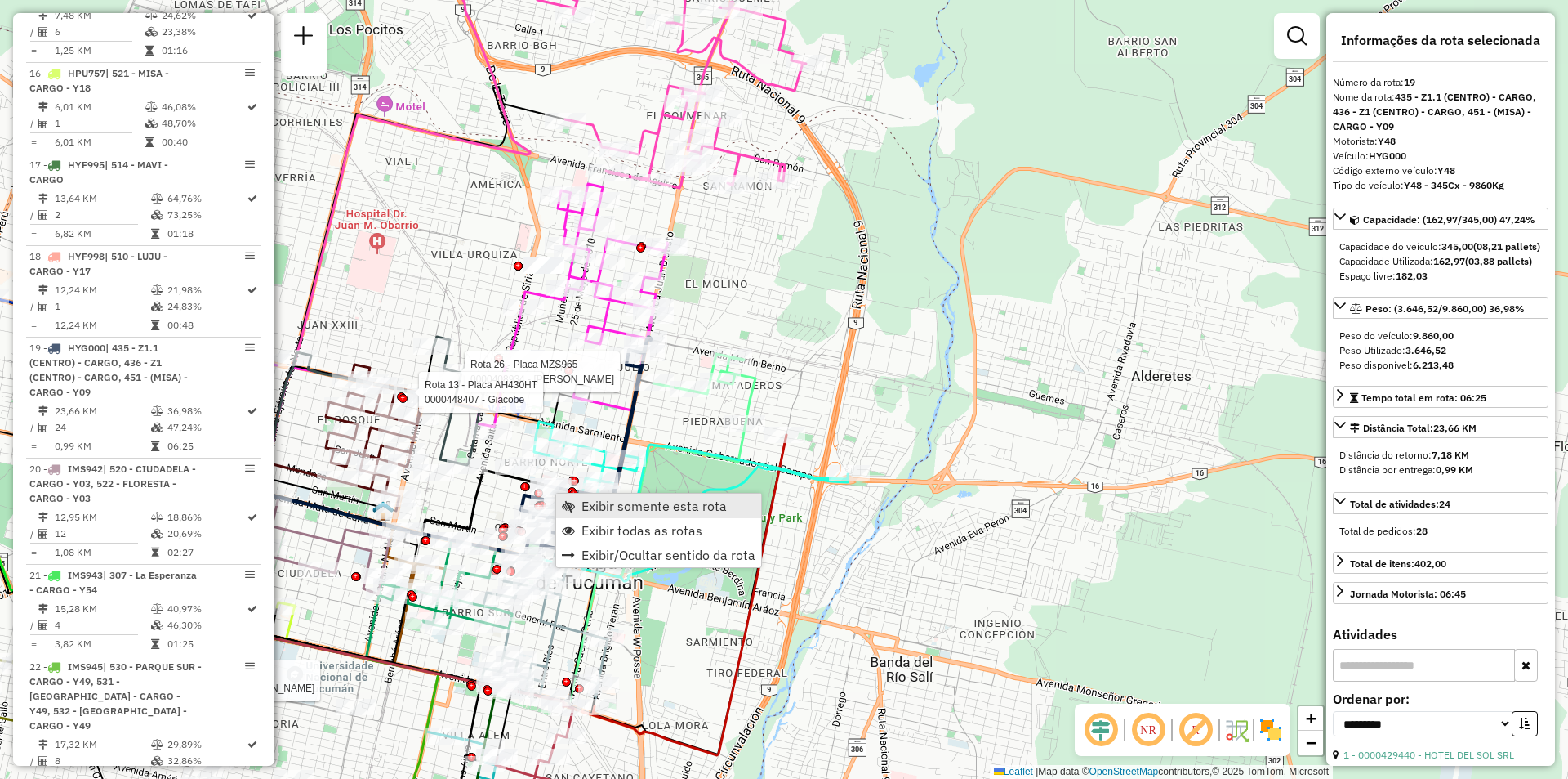
scroll to position [2465, 0]
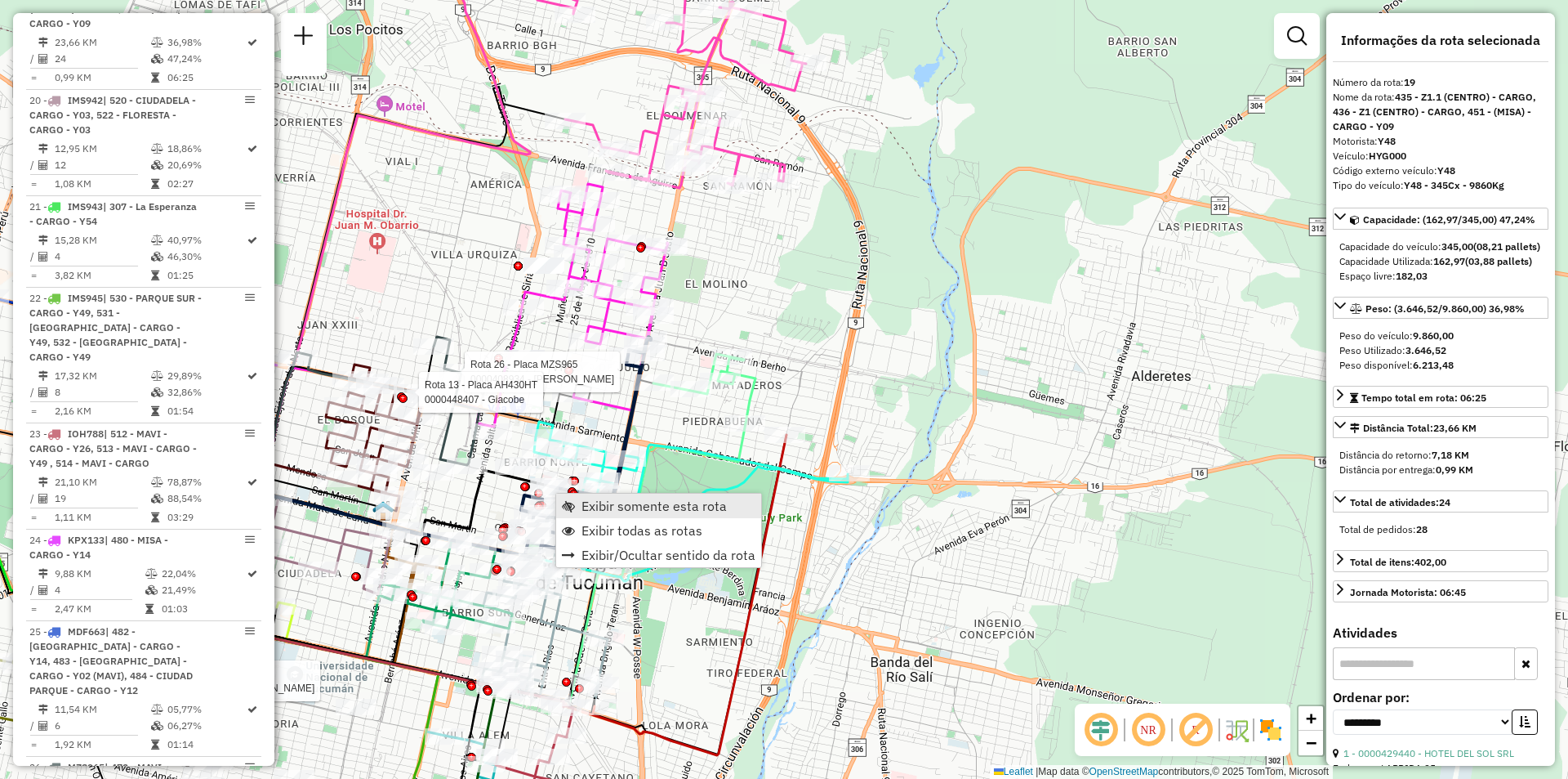
click at [569, 509] on span "Exibir somente esta rota" at bounding box center [568, 505] width 13 height 13
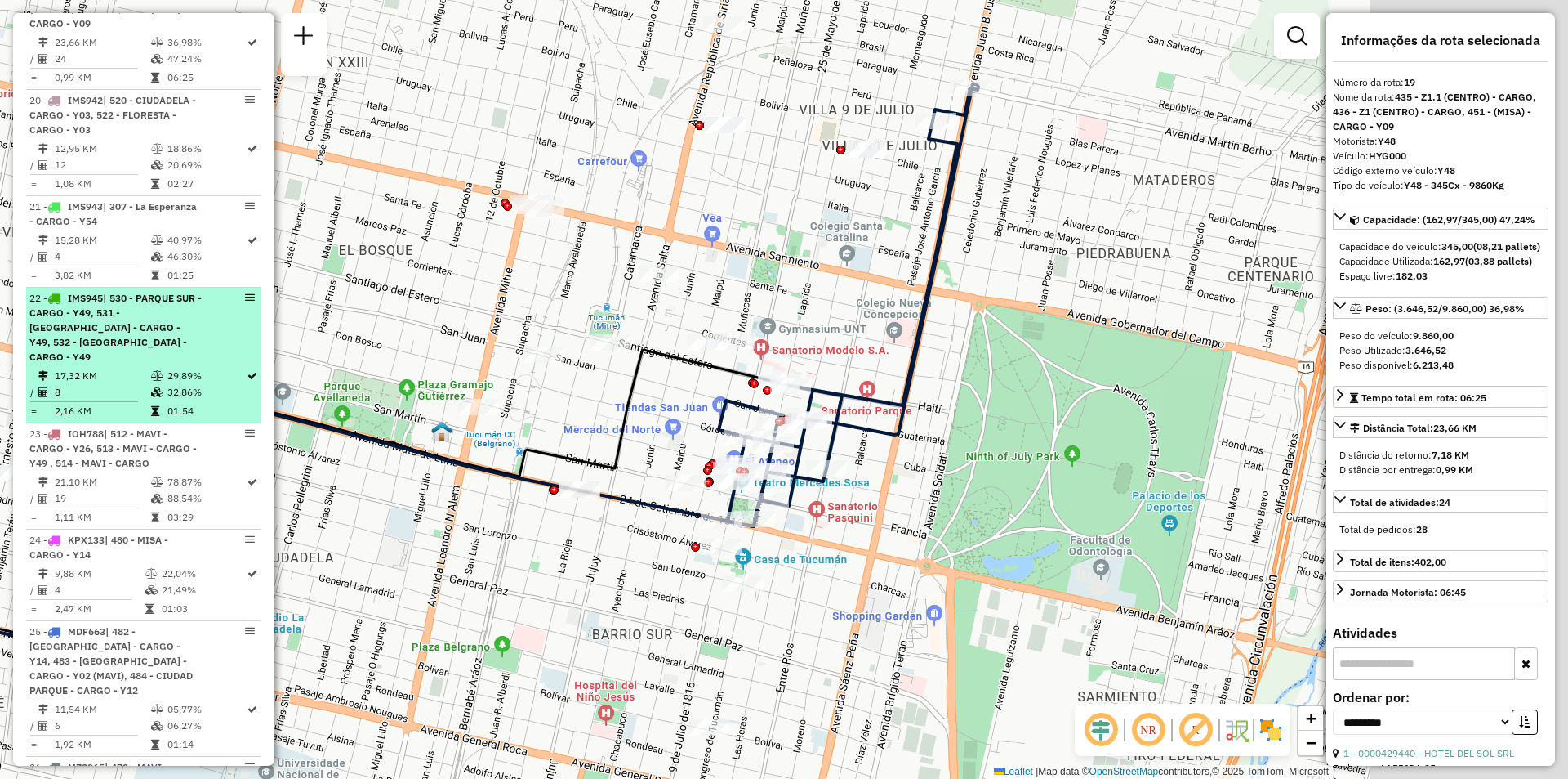
drag, startPoint x: 475, startPoint y: 426, endPoint x: 28, endPoint y: 438, distance: 447.2
click at [28, 438] on hb-router-mapa "Informações da Sessão 1274923 - 13/09/2025 Criação: 12/09/2025 18:05 Depósito: …" at bounding box center [784, 390] width 1568 height 779
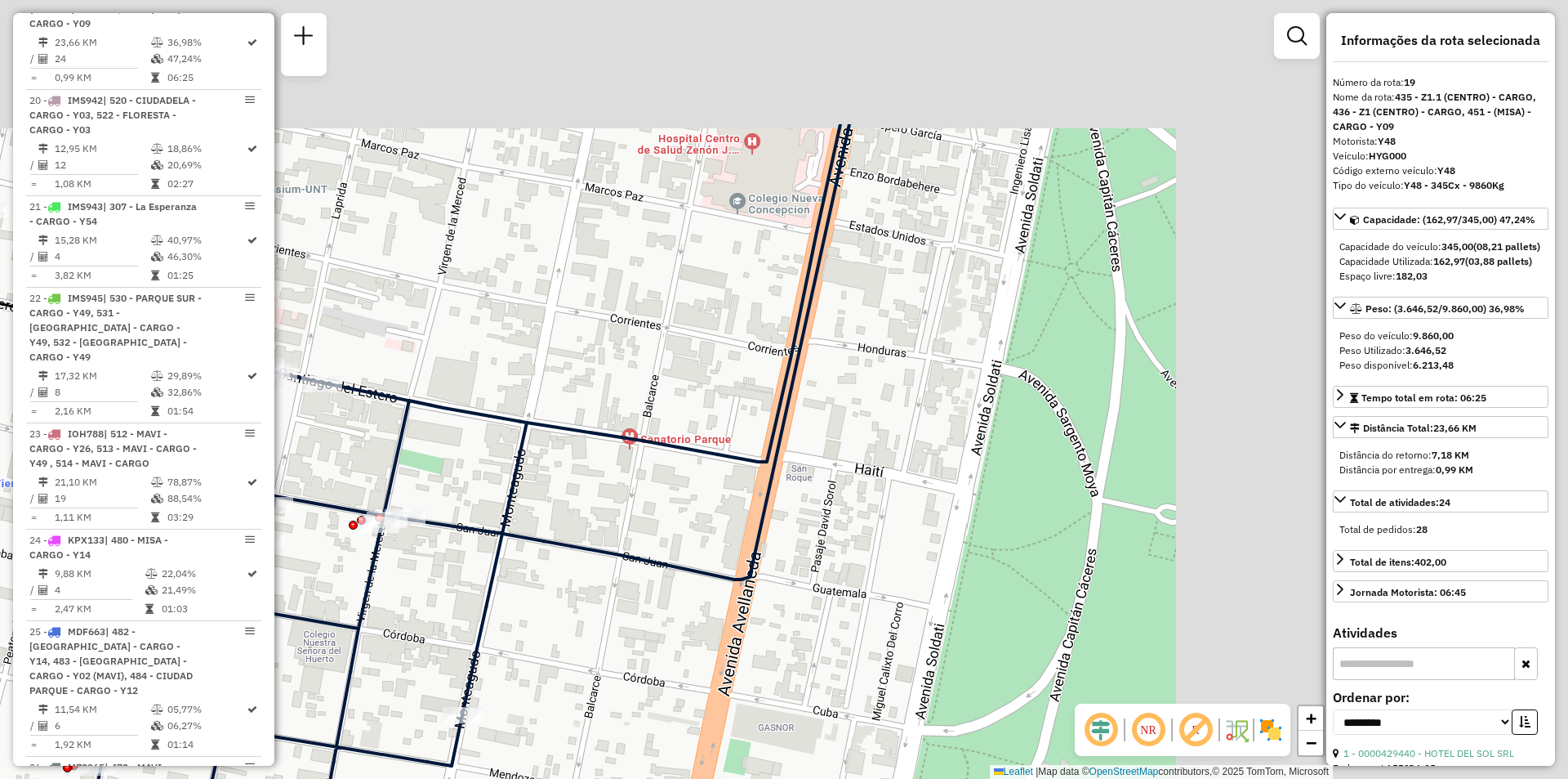
drag, startPoint x: 863, startPoint y: 435, endPoint x: 364, endPoint y: 636, distance: 538.0
click at [364, 636] on icon at bounding box center [441, 535] width 817 height 822
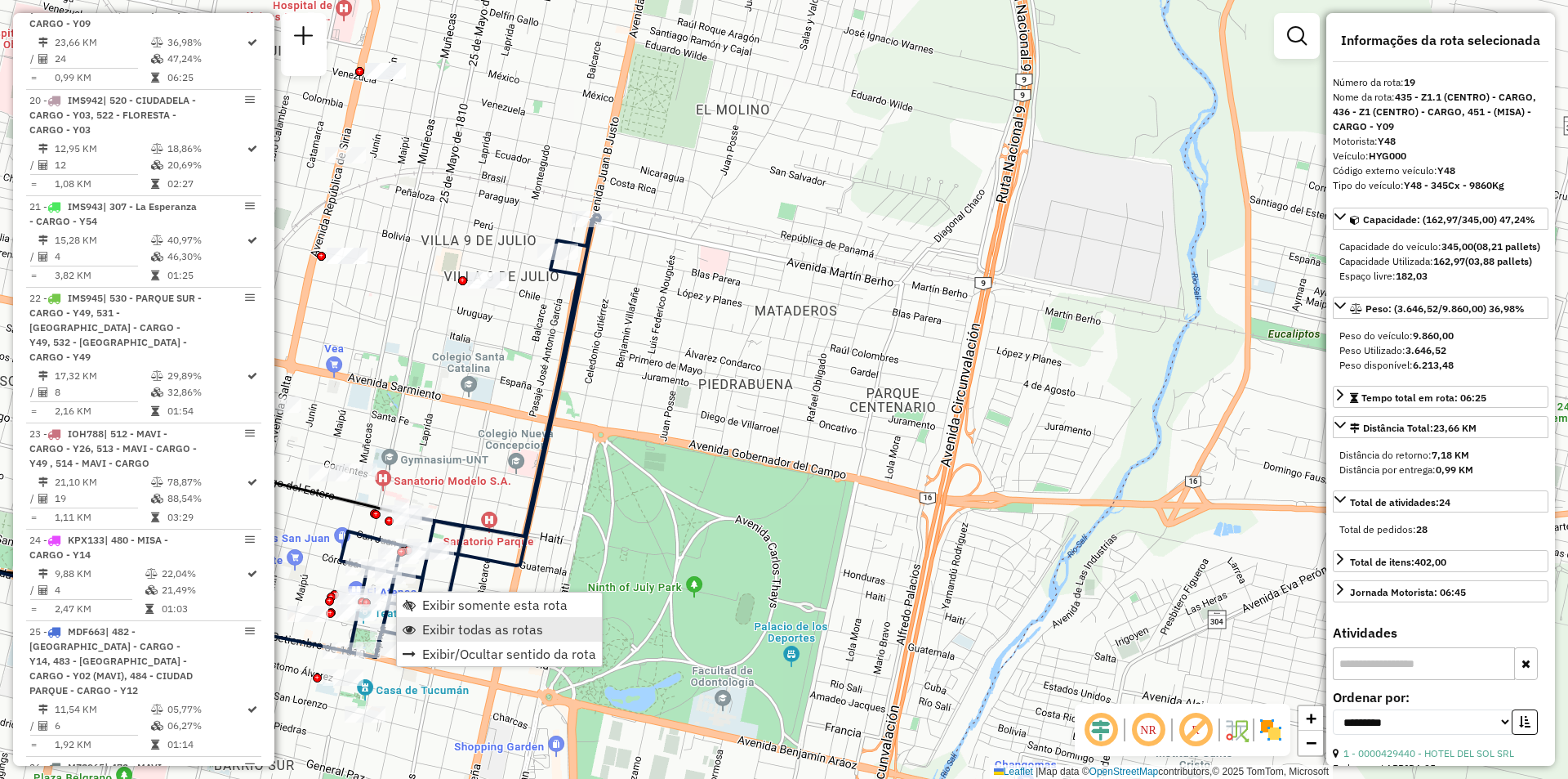
click at [435, 623] on span "Exibir todas as rotas" at bounding box center [483, 628] width 121 height 13
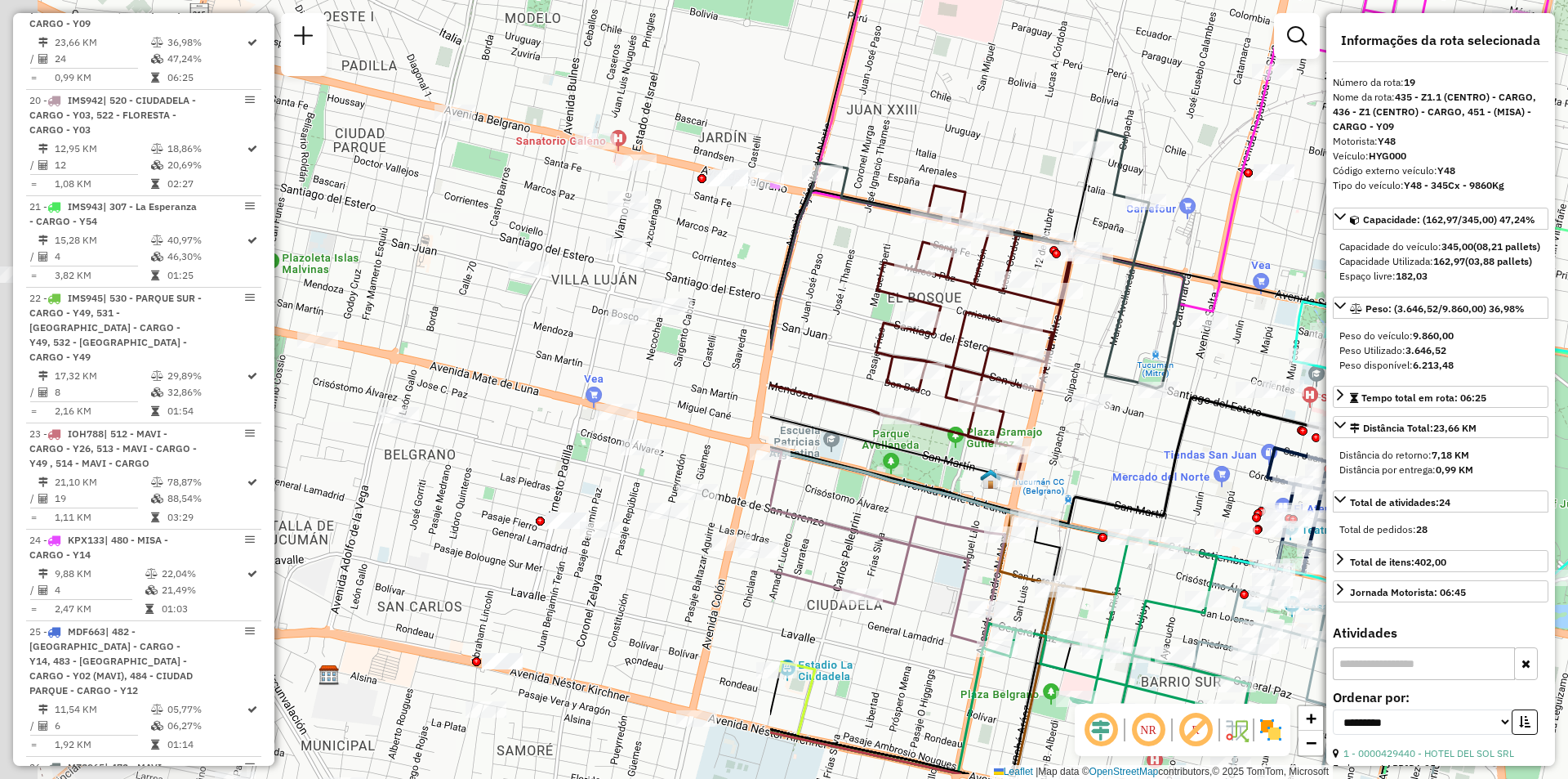
drag, startPoint x: 451, startPoint y: 621, endPoint x: 1374, endPoint y: 539, distance: 926.6
click at [1374, 539] on hb-router-mapa "Informações da Sessão 1274923 - 13/09/2025 Criação: 12/09/2025 18:05 Depósito: …" at bounding box center [784, 390] width 1568 height 779
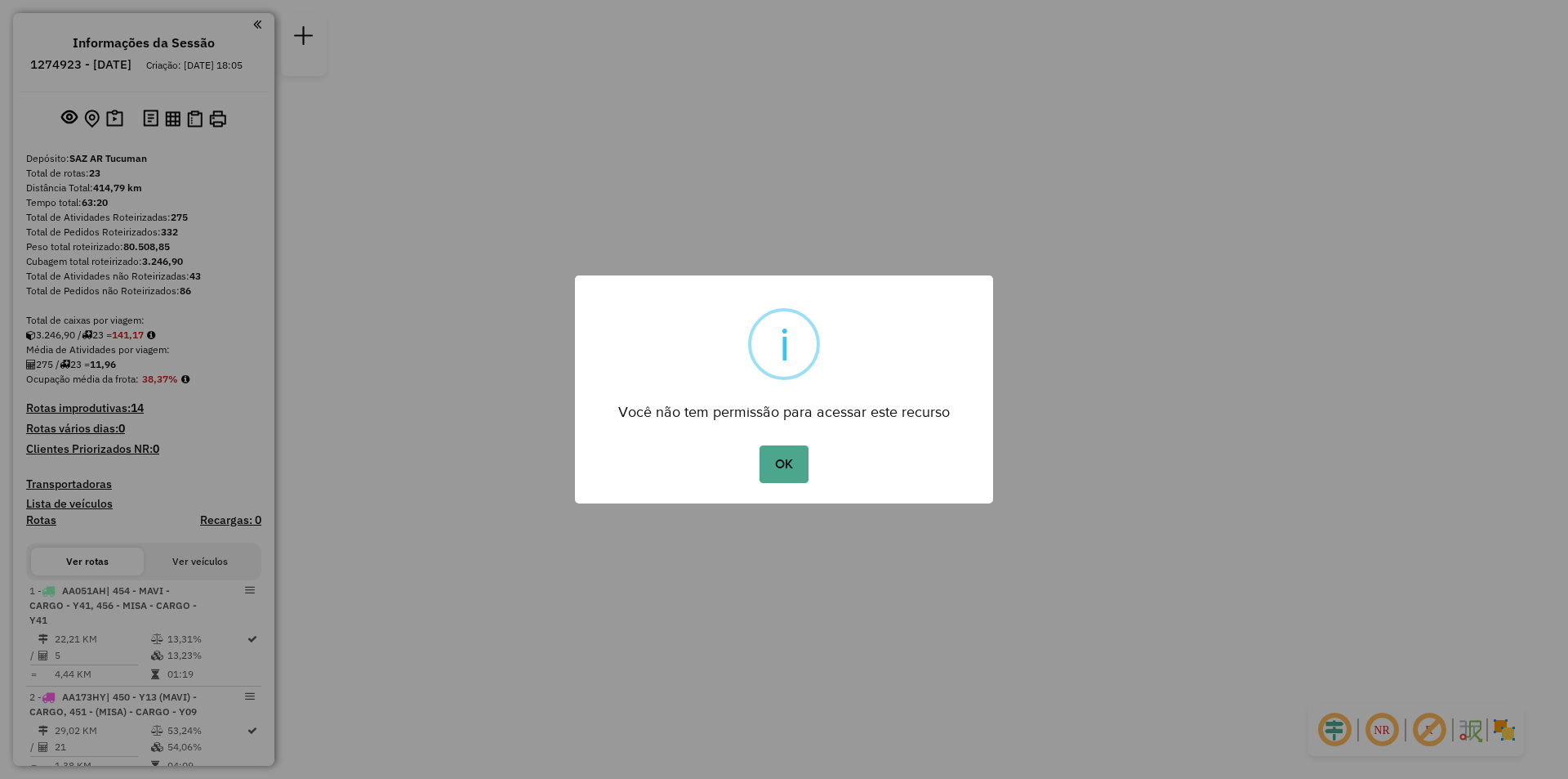
click at [819, 465] on div "OK No Cancel" at bounding box center [784, 463] width 418 height 46
click at [791, 460] on button "OK" at bounding box center [784, 464] width 49 height 38
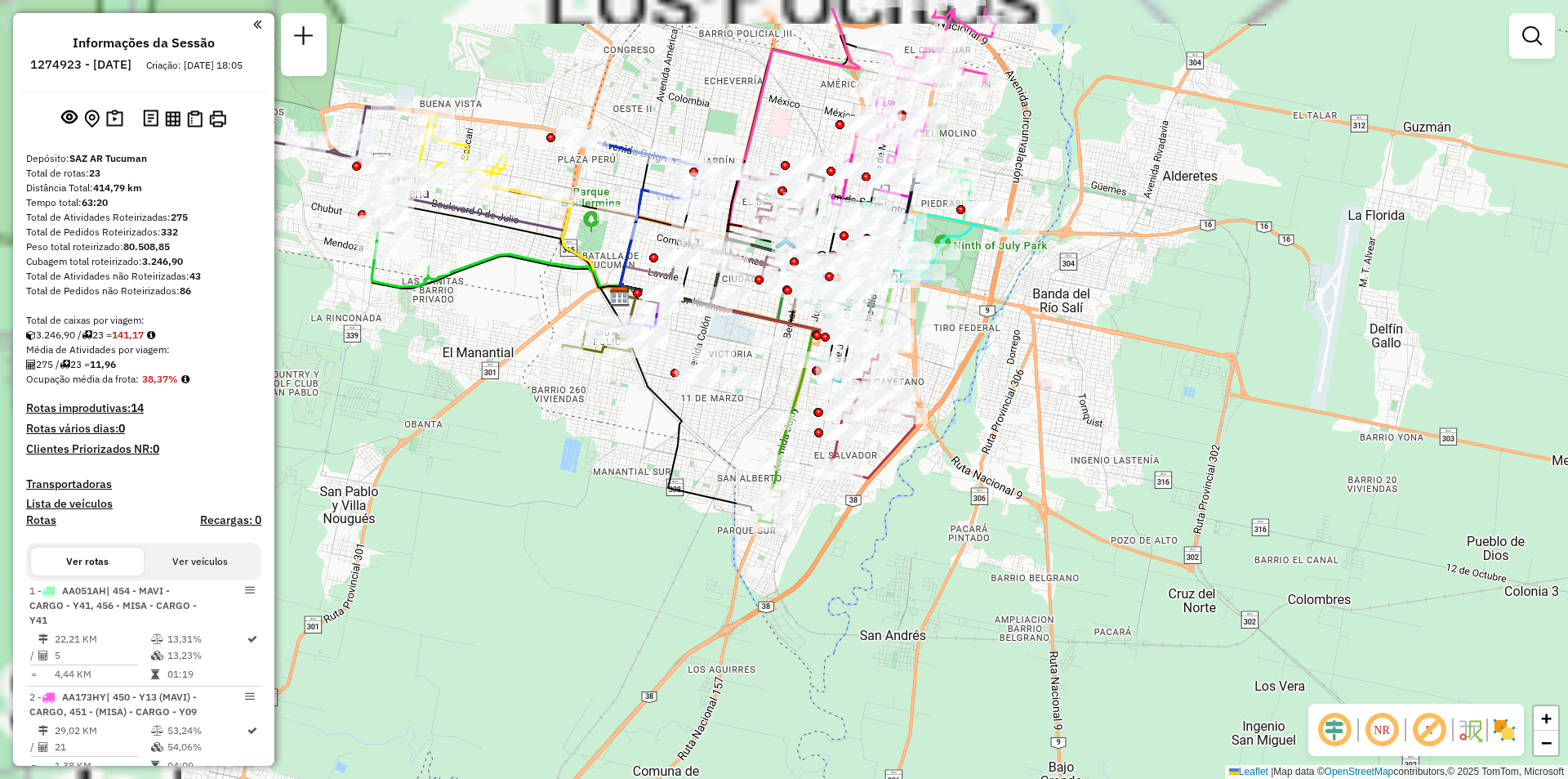
drag, startPoint x: 709, startPoint y: 293, endPoint x: 1043, endPoint y: 379, distance: 344.9
click at [1043, 379] on div "Janela de atendimento Grade de atendimento Capacidade Transportadoras Veículos …" at bounding box center [784, 390] width 1568 height 779
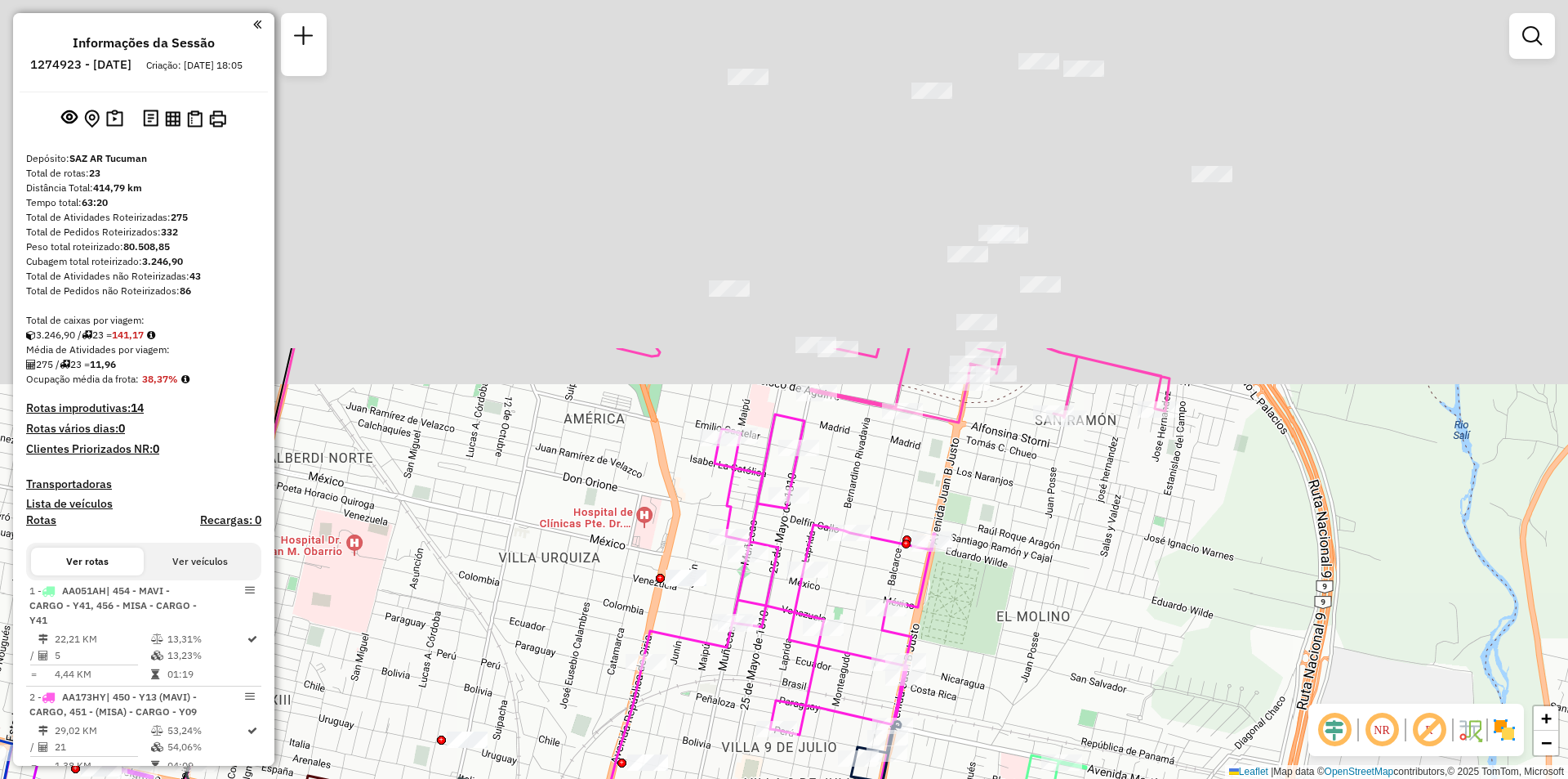
drag, startPoint x: 1027, startPoint y: 49, endPoint x: 971, endPoint y: 501, distance: 455.5
click at [969, 500] on div "Janela de atendimento Grade de atendimento Capacidade Transportadoras Veículos …" at bounding box center [784, 390] width 1568 height 779
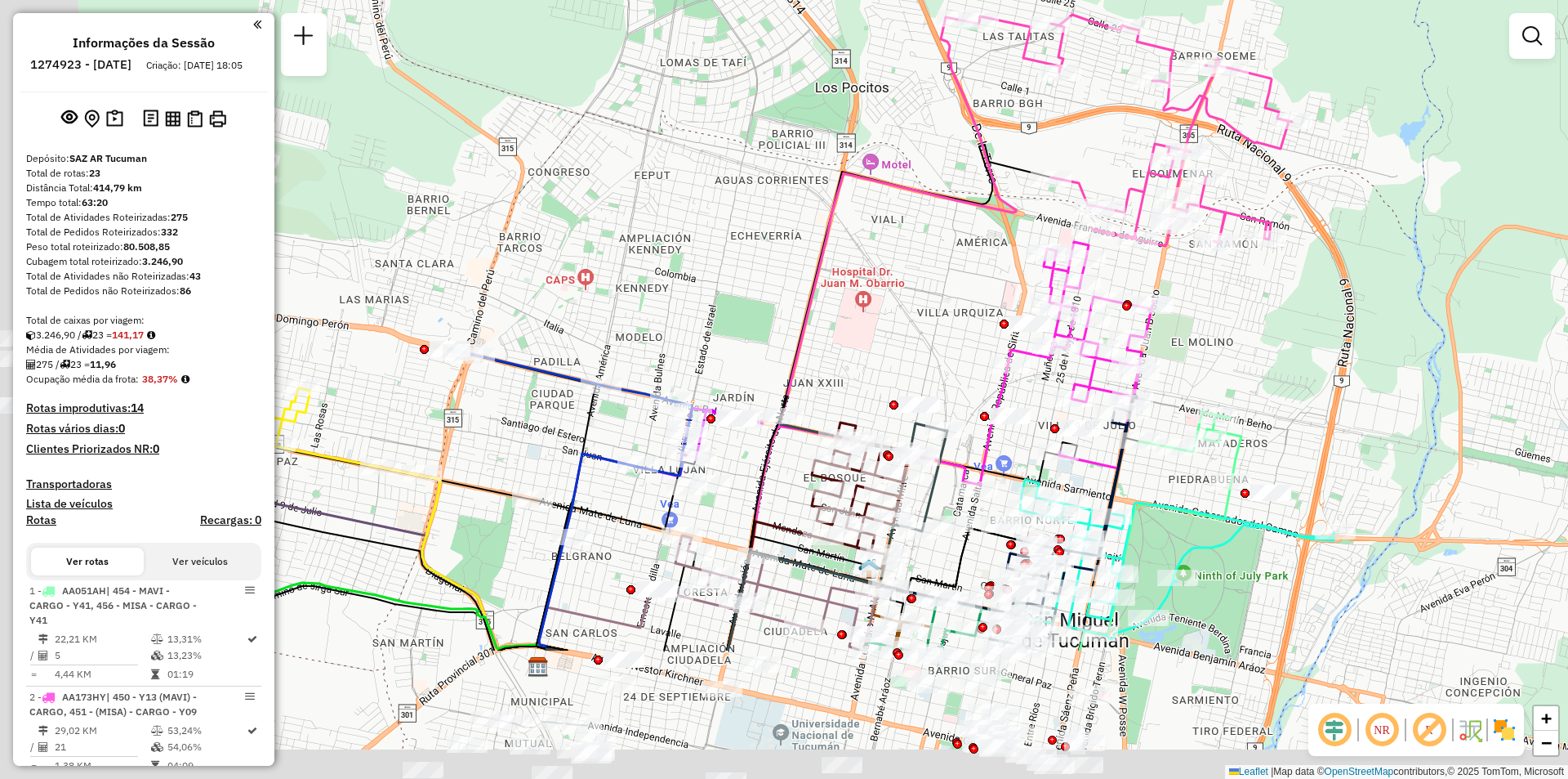
drag, startPoint x: 718, startPoint y: 423, endPoint x: 926, endPoint y: 181, distance: 319.1
click at [926, 181] on div "Janela de atendimento Grade de atendimento Capacidade Transportadoras Veículos …" at bounding box center [784, 390] width 1568 height 779
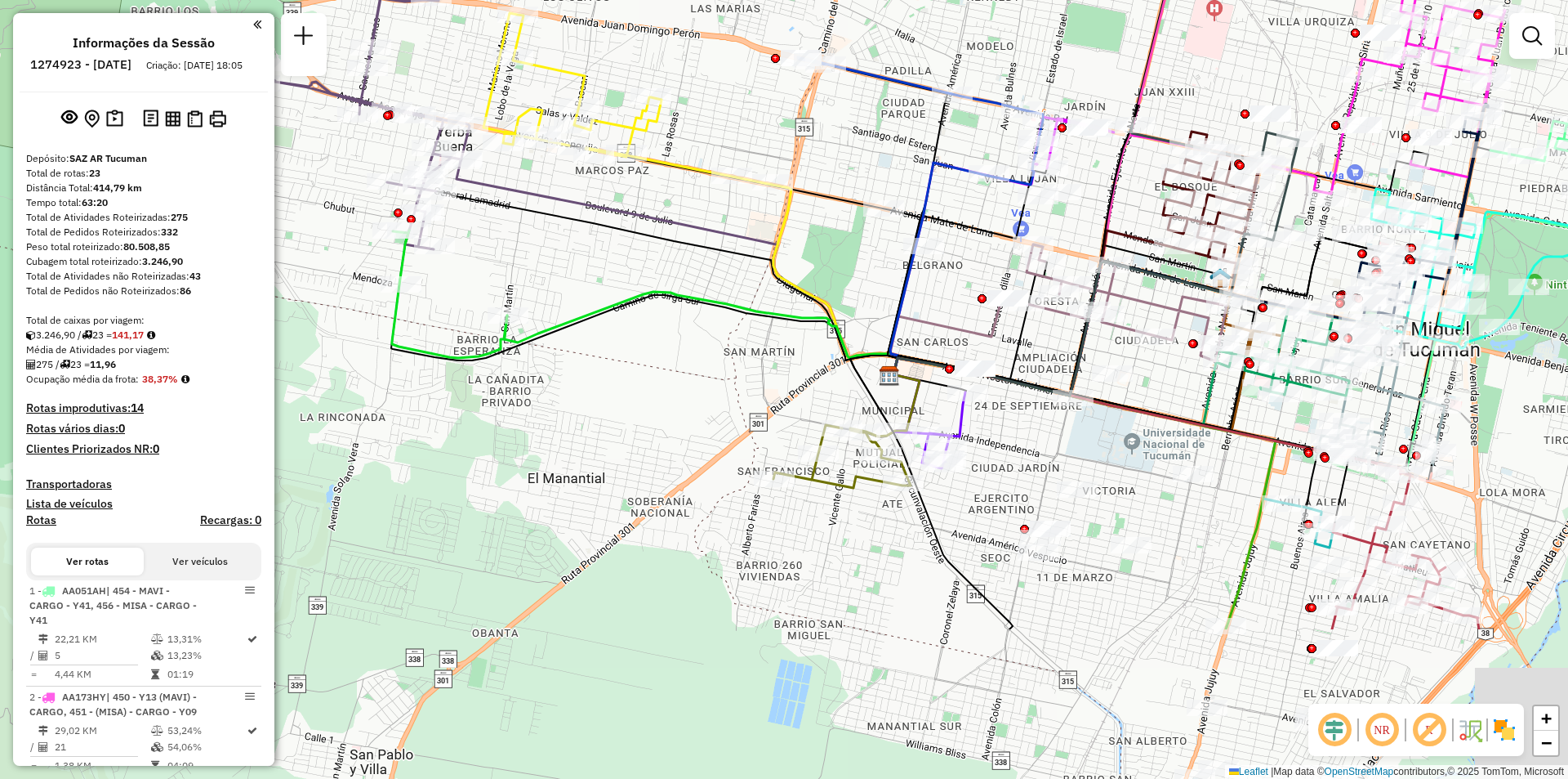
drag, startPoint x: 517, startPoint y: 396, endPoint x: 577, endPoint y: 132, distance: 270.7
click at [577, 132] on div "Janela de atendimento Grade de atendimento Capacidade Transportadoras Veículos …" at bounding box center [784, 390] width 1568 height 779
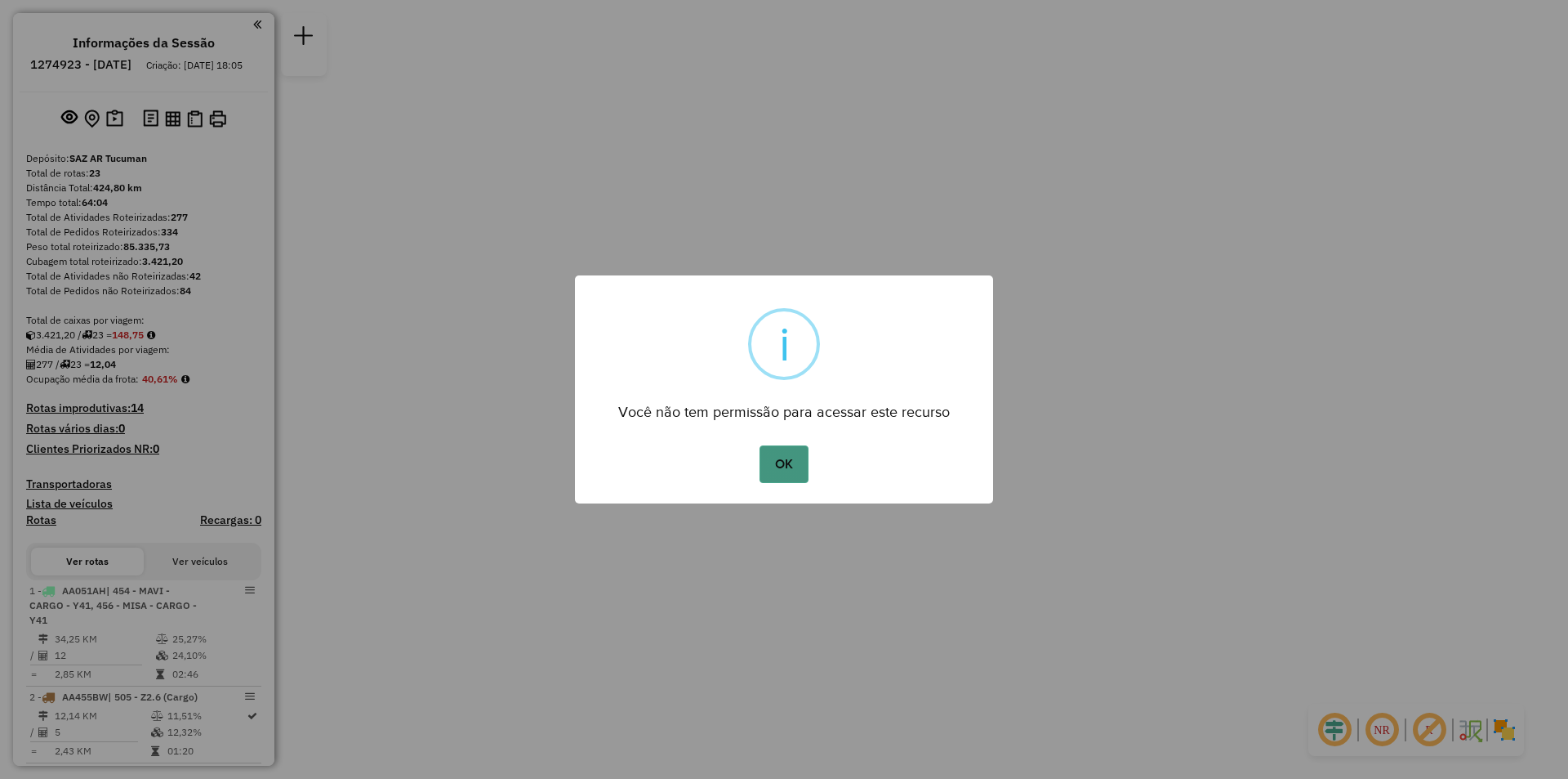
click at [779, 481] on button "OK" at bounding box center [784, 464] width 49 height 38
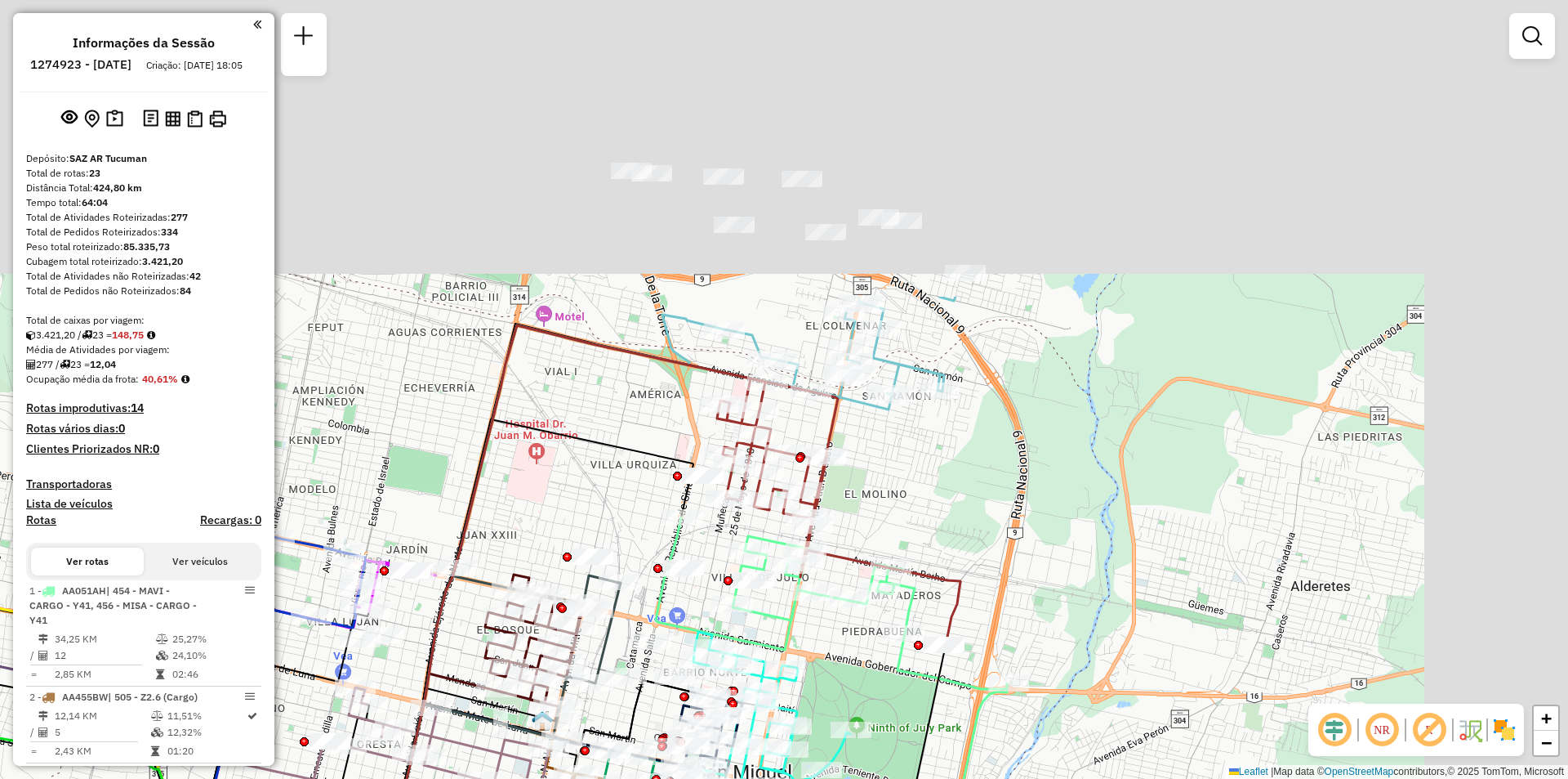
drag, startPoint x: 1041, startPoint y: 241, endPoint x: 859, endPoint y: 543, distance: 352.6
click at [859, 543] on div "Rota 1 - Placa AA051AH 0000407166 - BAUZA GAYA BARTOLOME GUSTAVO Janela de aten…" at bounding box center [784, 390] width 1568 height 779
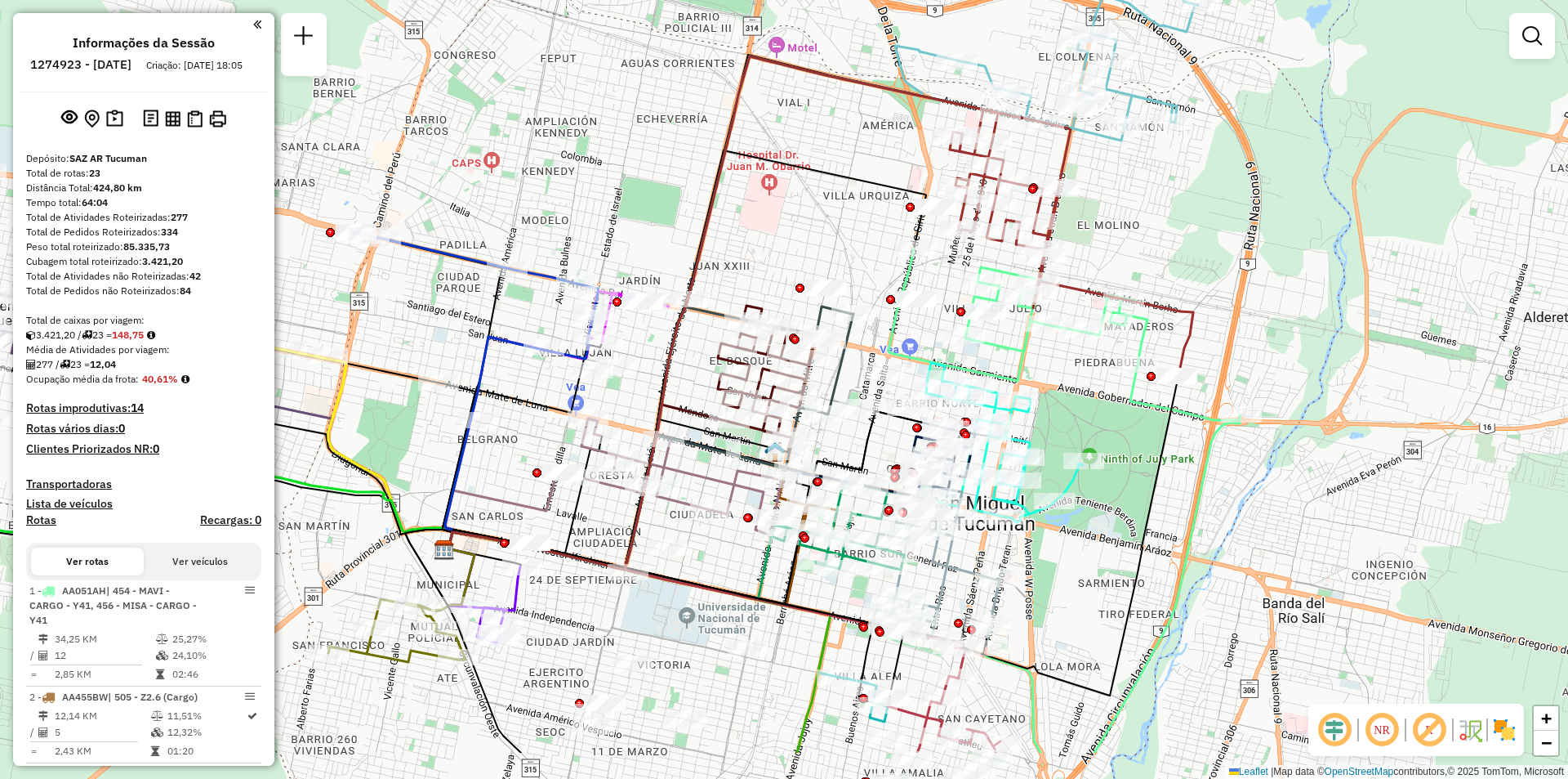
drag, startPoint x: 1047, startPoint y: 426, endPoint x: 1065, endPoint y: 403, distance: 29.2
click at [1065, 403] on div "Janela de atendimento Grade de atendimento Capacidade Transportadoras Veículos …" at bounding box center [784, 390] width 1568 height 779
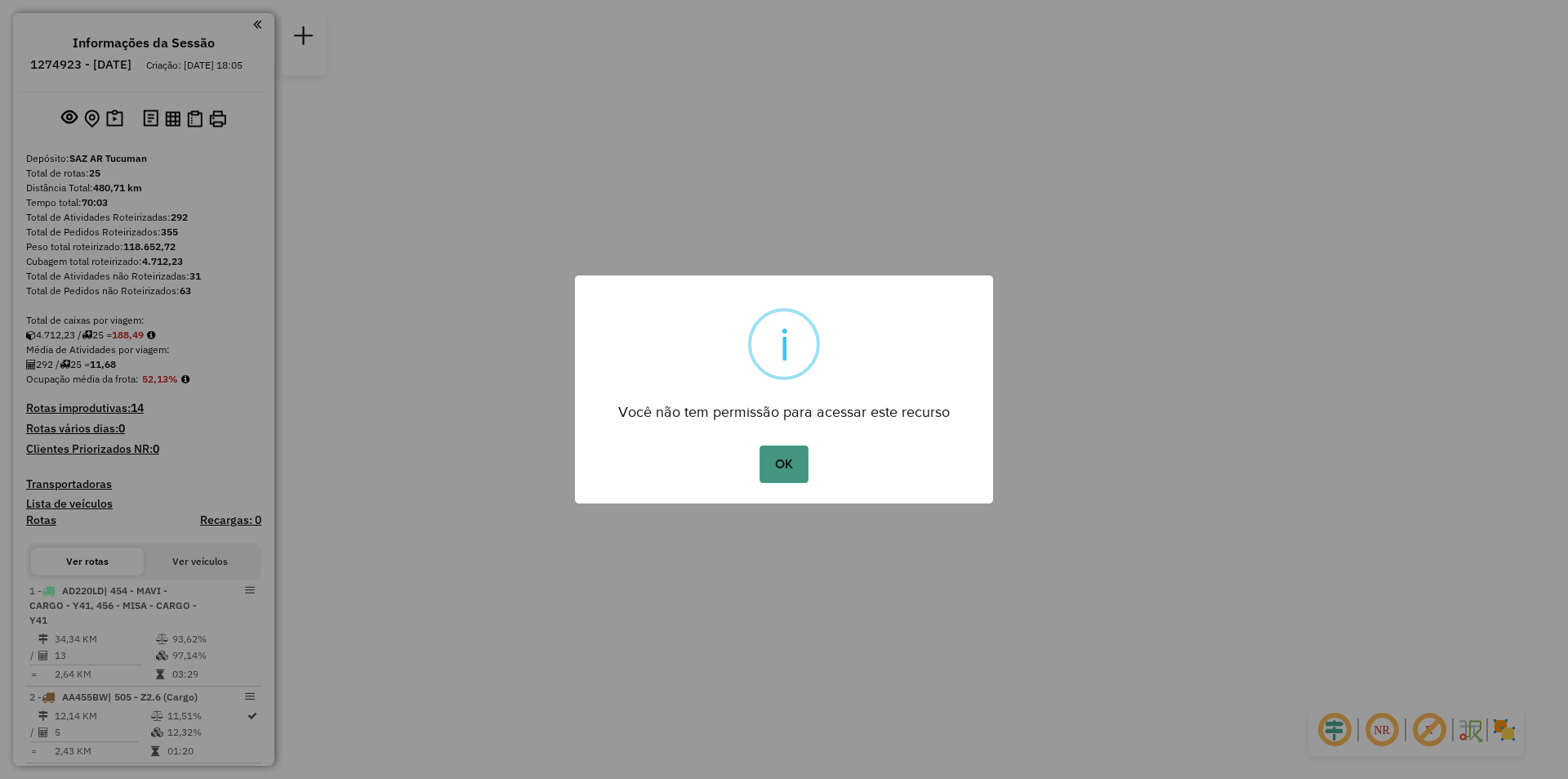
click at [775, 464] on button "OK" at bounding box center [784, 464] width 49 height 38
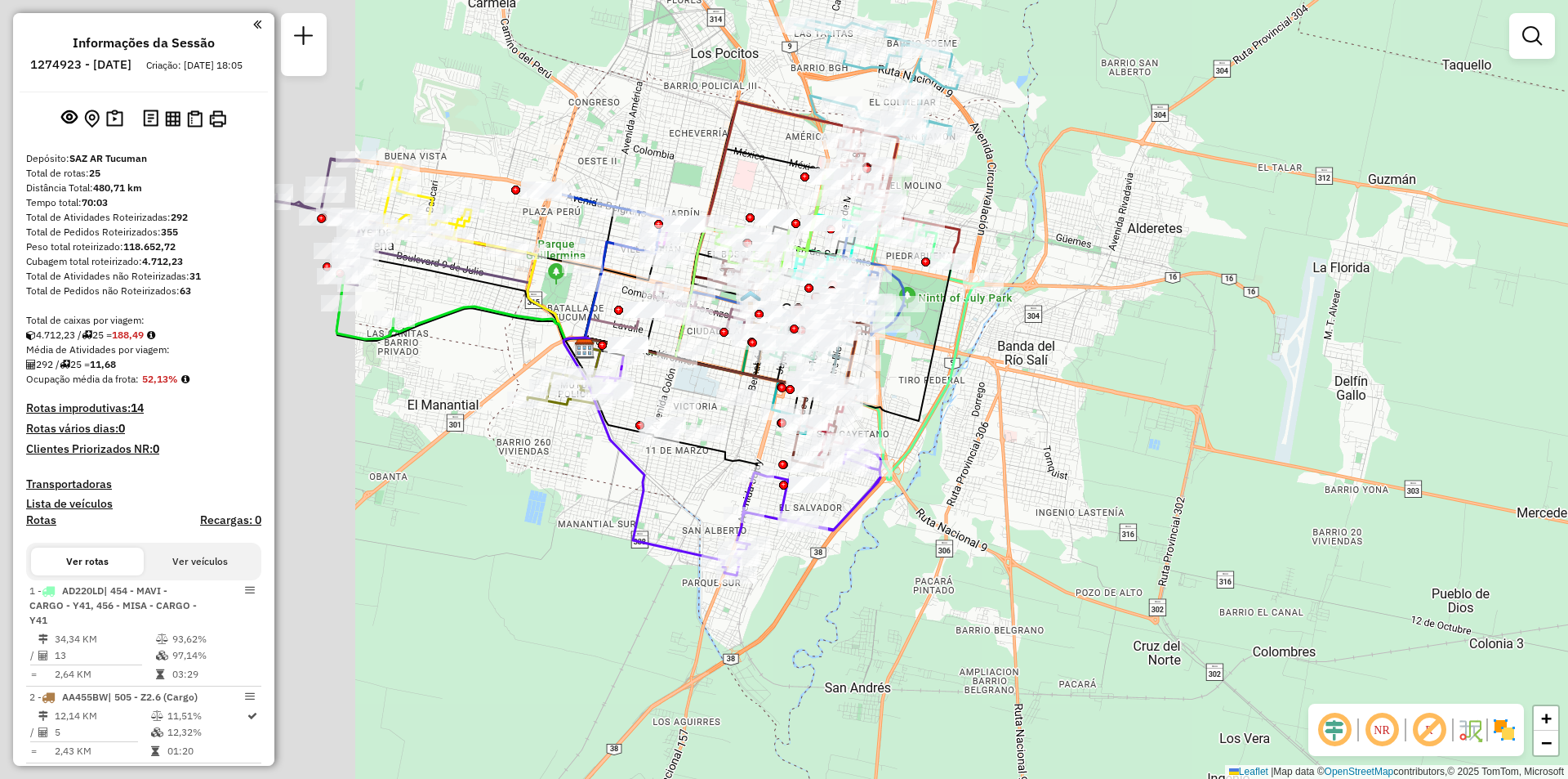
drag, startPoint x: 984, startPoint y: 350, endPoint x: 1080, endPoint y: 349, distance: 96.0
click at [1080, 349] on div "Janela de atendimento Grade de atendimento Capacidade Transportadoras Veículos …" at bounding box center [784, 390] width 1568 height 779
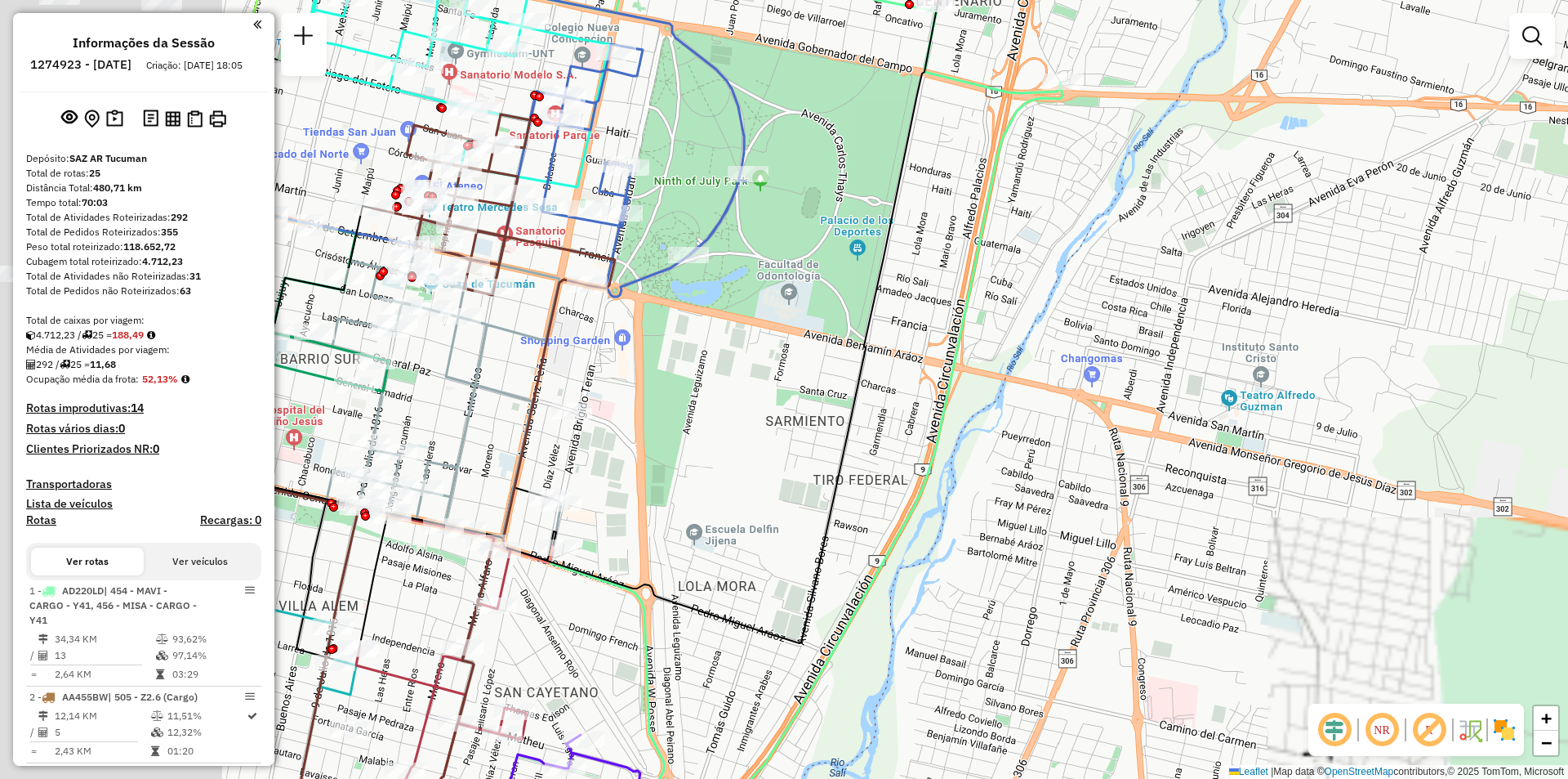
drag, startPoint x: 490, startPoint y: 340, endPoint x: 1422, endPoint y: 386, distance: 933.1
click at [938, 386] on icon at bounding box center [580, 323] width 717 height 639
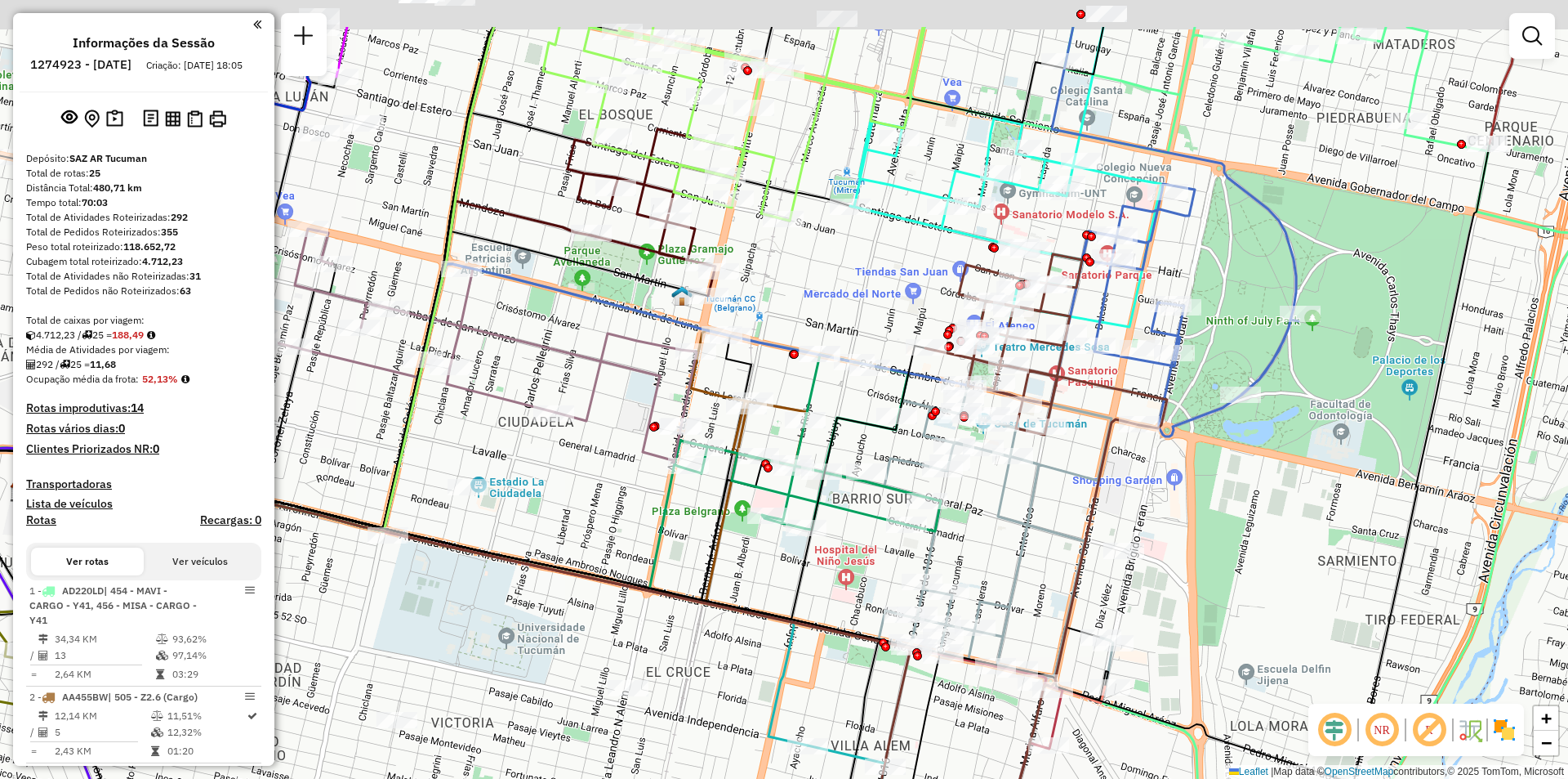
drag, startPoint x: 1245, startPoint y: 337, endPoint x: 1244, endPoint y: 444, distance: 107.0
click at [1244, 444] on div "Janela de atendimento Grade de atendimento Capacidade Transportadoras Veículos …" at bounding box center [784, 390] width 1568 height 779
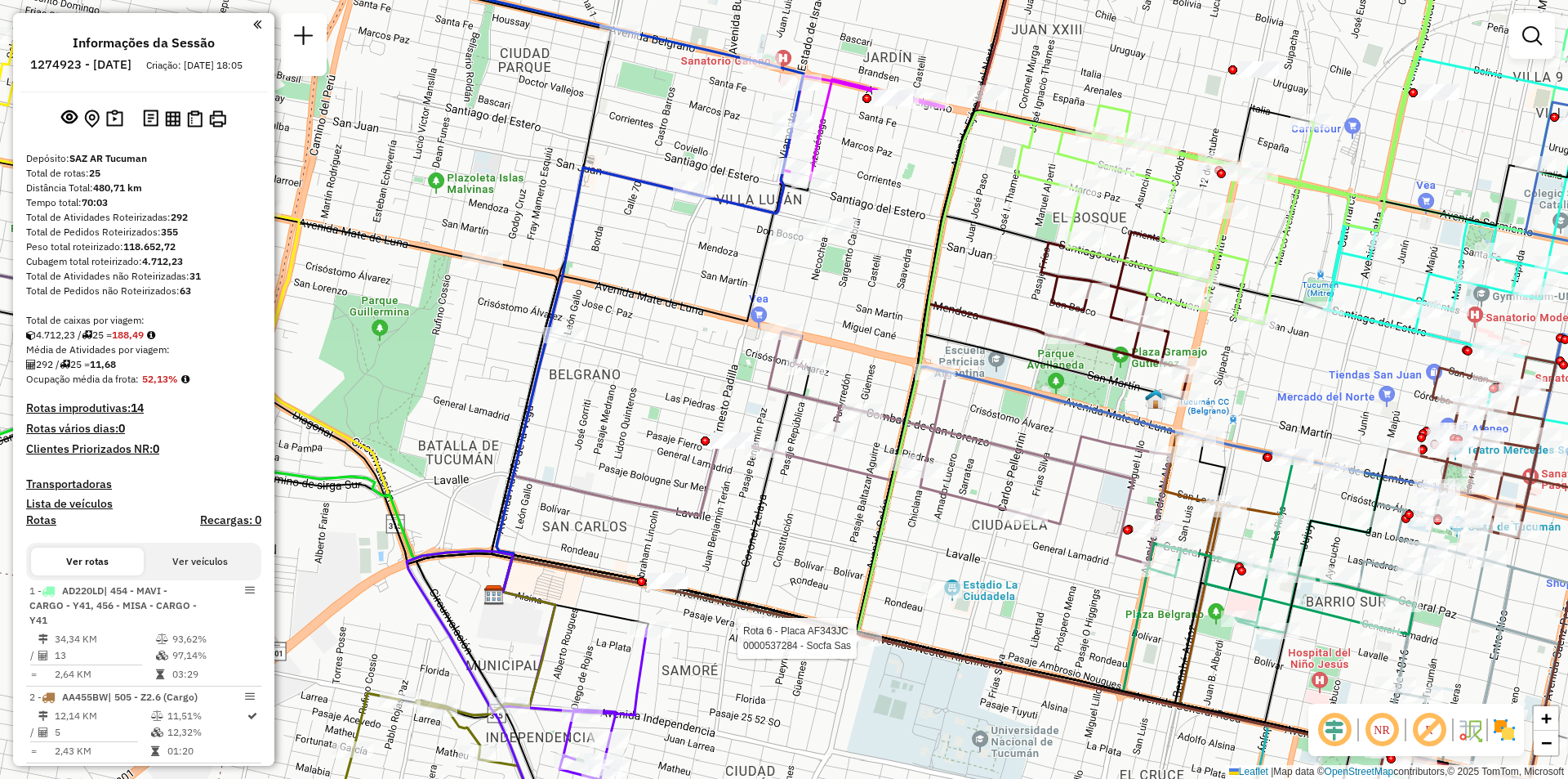
select select "**********"
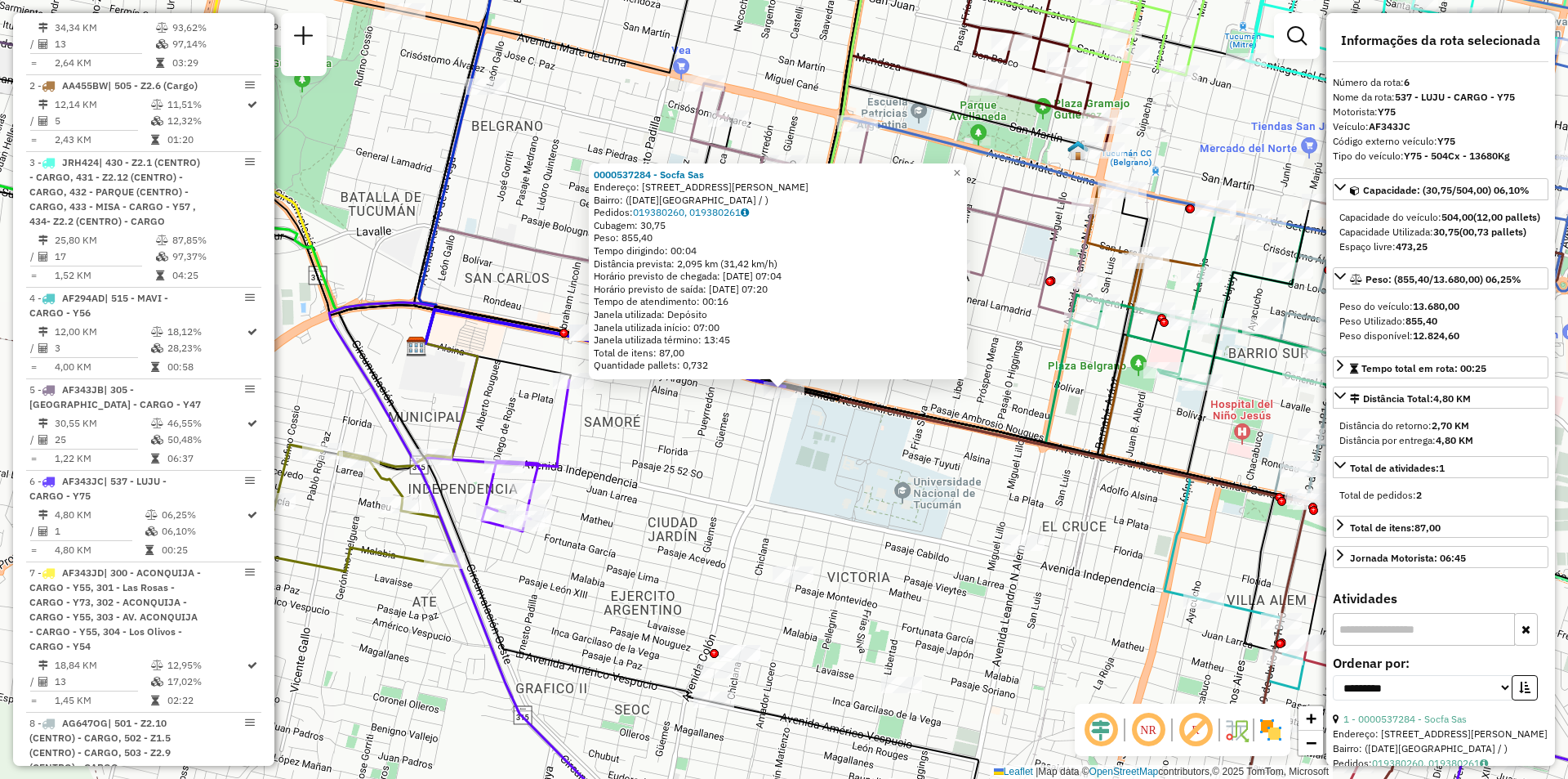
scroll to position [1113, 0]
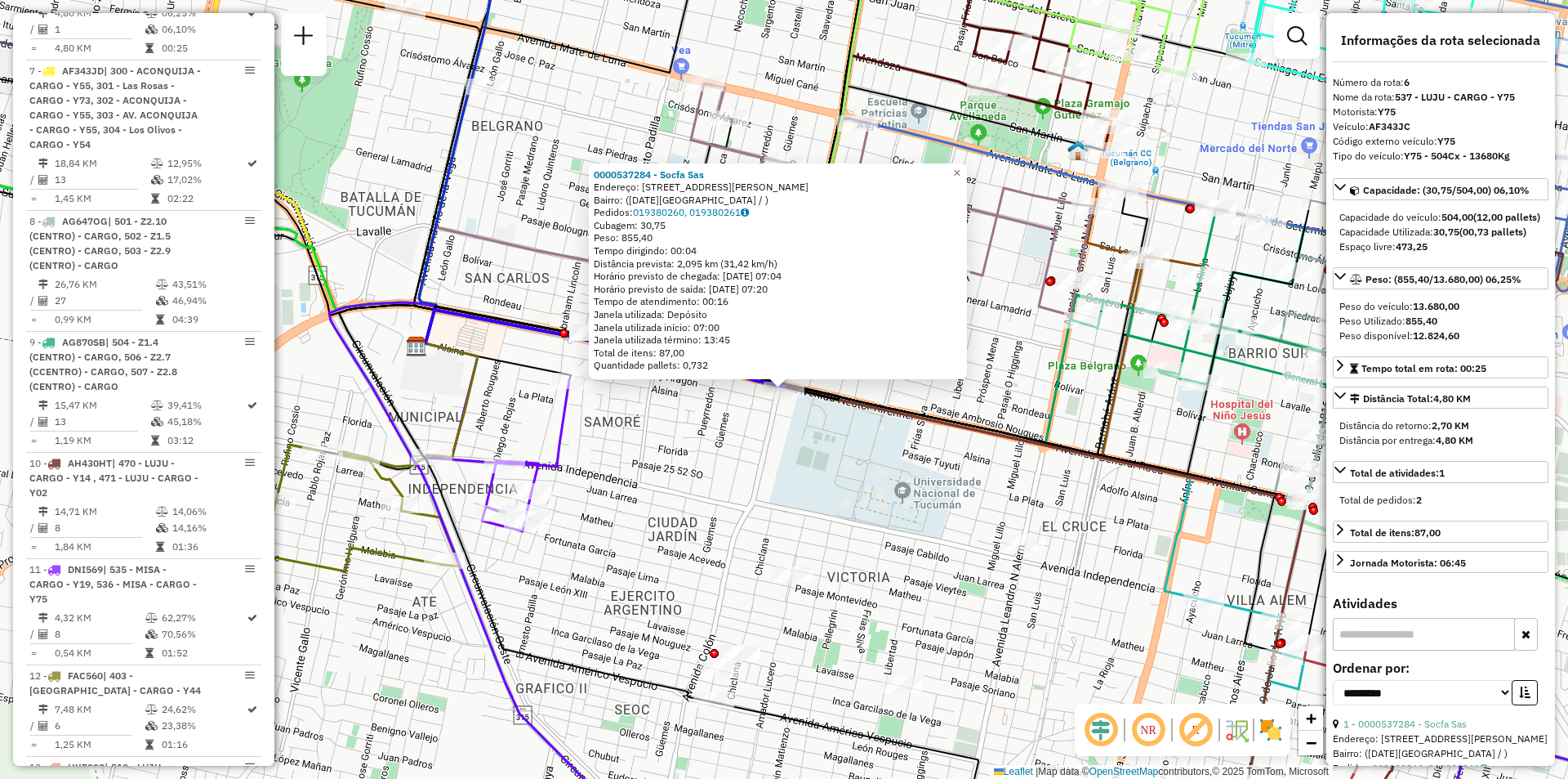
click at [964, 596] on div "0000537284 - Socfa Sas Endereço: AV NESTOR KIRCHNER 2292 Bairro: (SAN MIGUEL DE…" at bounding box center [784, 390] width 1568 height 779
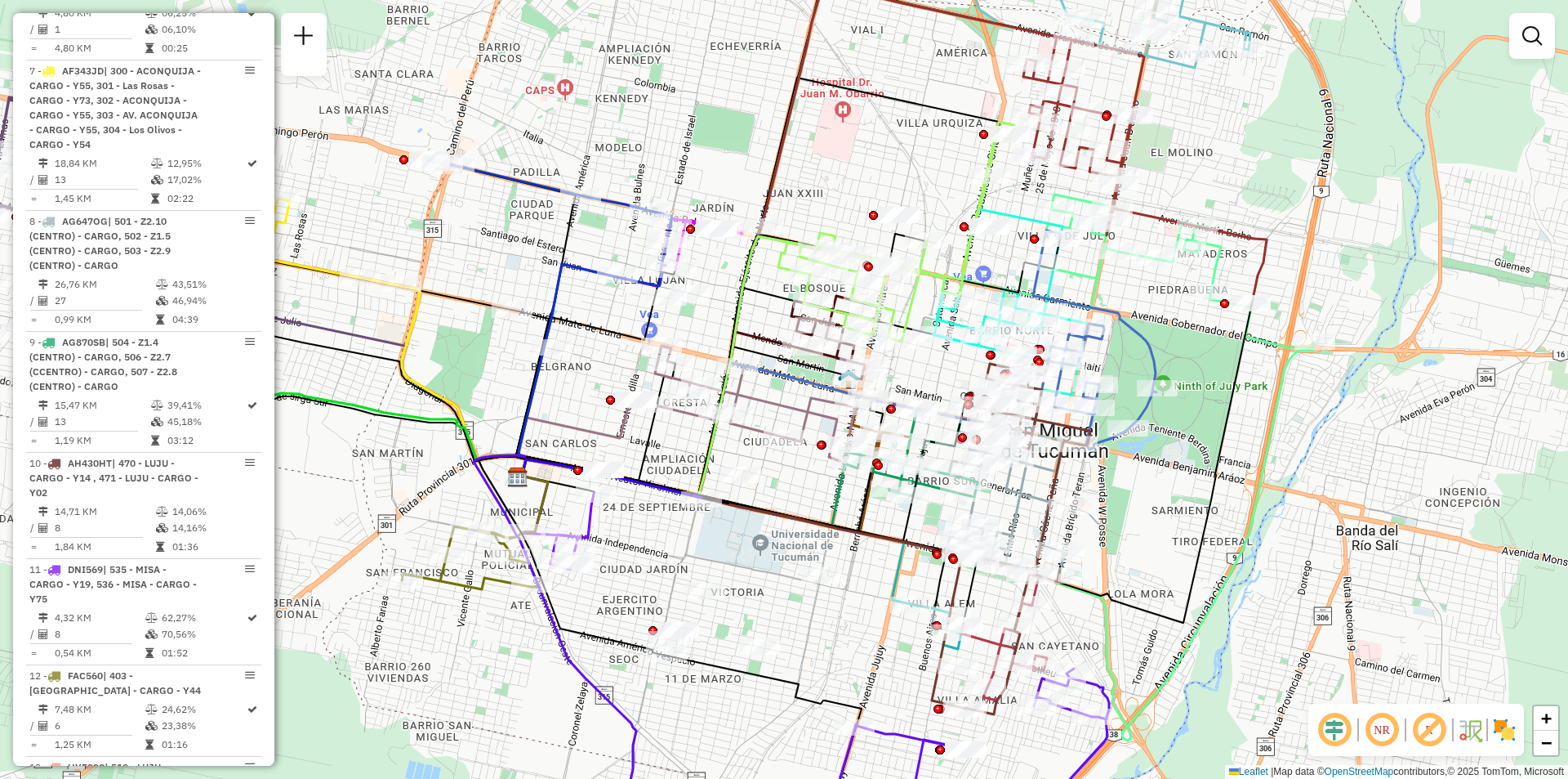
drag, startPoint x: 873, startPoint y: 601, endPoint x: 790, endPoint y: 609, distance: 83.4
click at [790, 609] on div "Janela de atendimento Grade de atendimento Capacidade Transportadoras Veículos …" at bounding box center [784, 390] width 1568 height 779
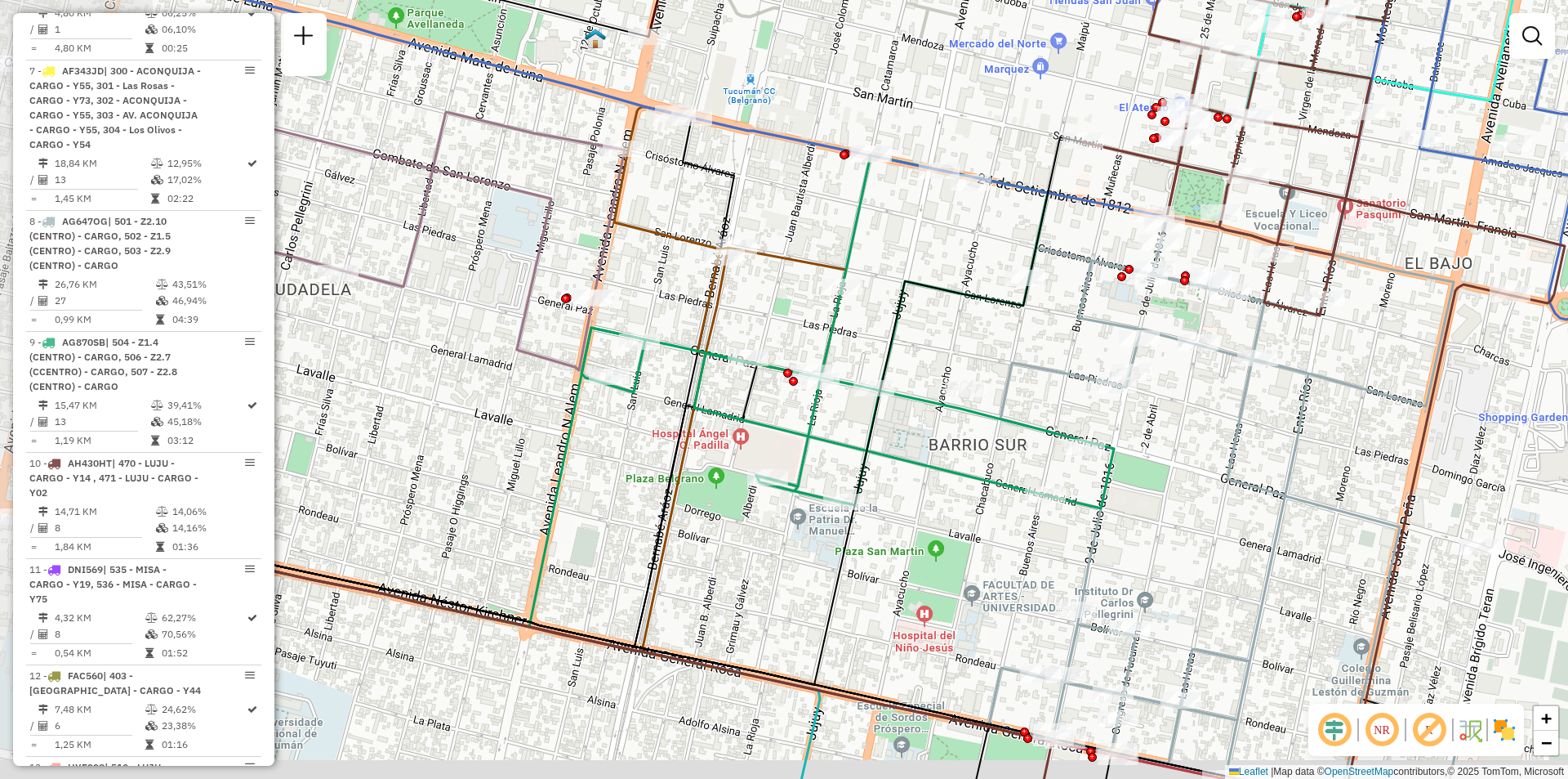
drag, startPoint x: 871, startPoint y: 487, endPoint x: 991, endPoint y: 441, distance: 128.5
click at [991, 441] on div "Janela de atendimento Grade de atendimento Capacidade Transportadoras Veículos …" at bounding box center [784, 390] width 1568 height 779
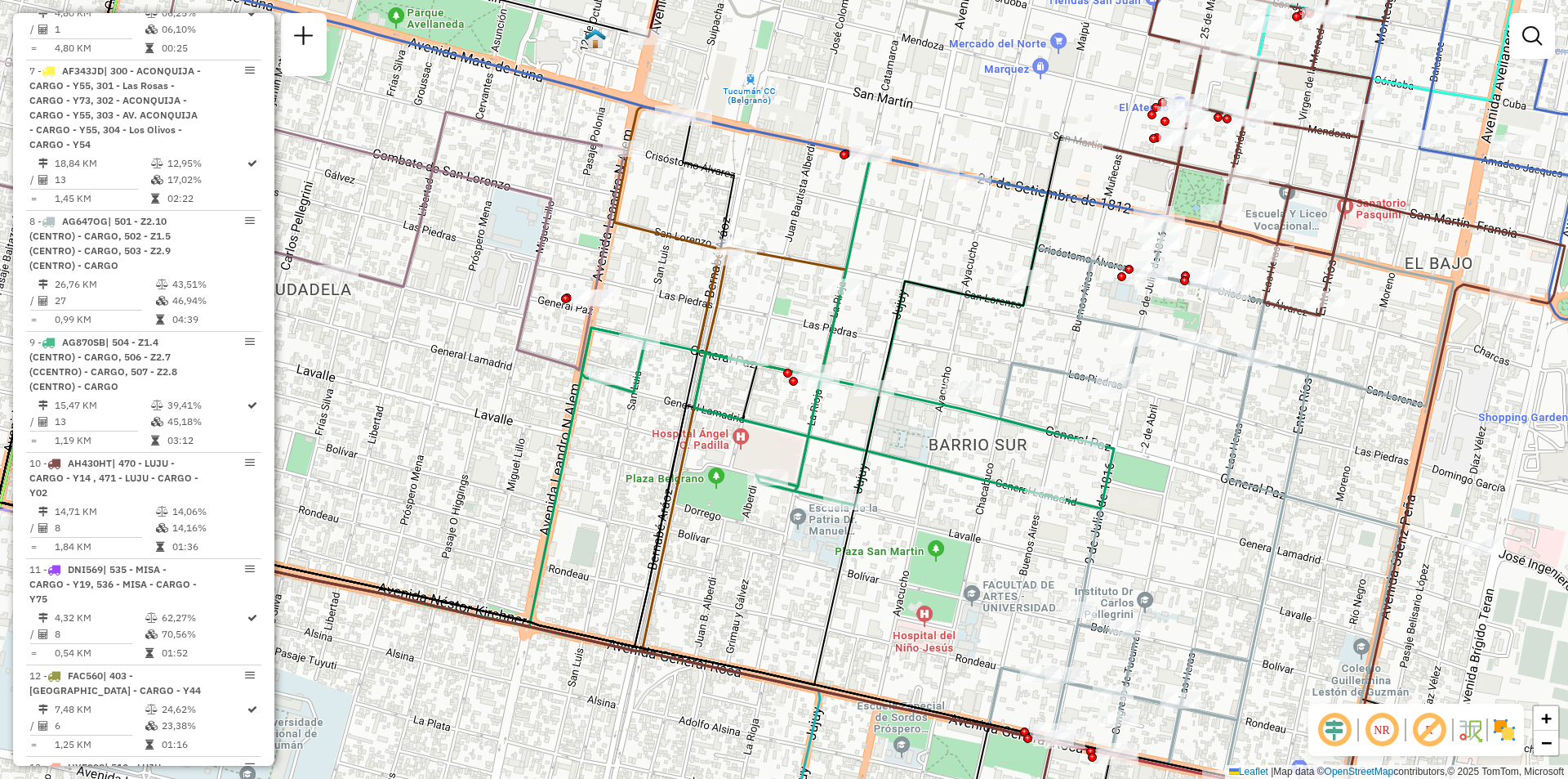
drag, startPoint x: 551, startPoint y: 416, endPoint x: 544, endPoint y: 423, distance: 9.9
click at [549, 421] on div "Janela de atendimento Grade de atendimento Capacidade Transportadoras Veículos …" at bounding box center [784, 390] width 1568 height 779
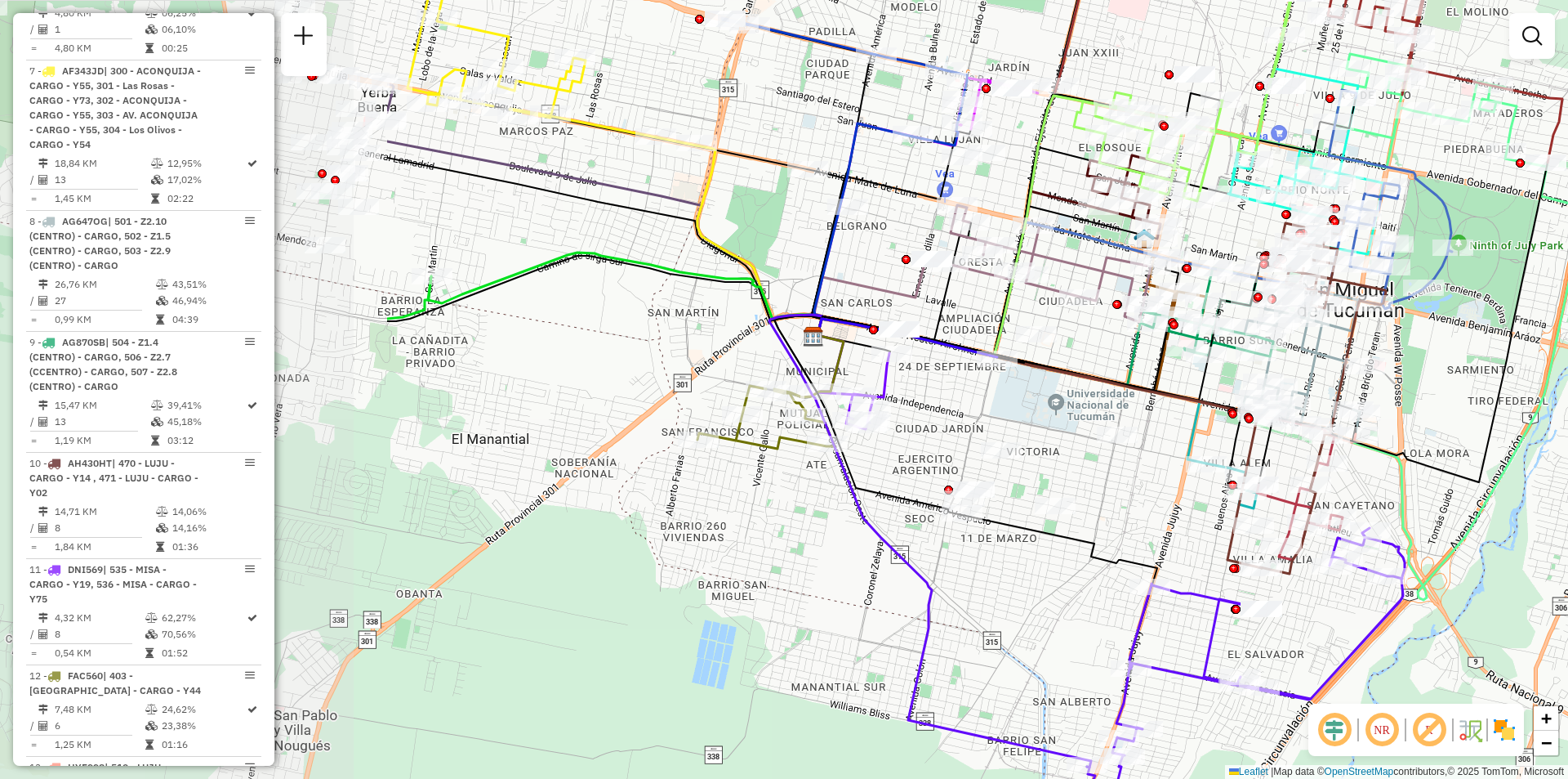
drag, startPoint x: 683, startPoint y: 312, endPoint x: 1227, endPoint y: 307, distance: 544.0
click at [1227, 307] on icon at bounding box center [1040, 331] width 452 height 137
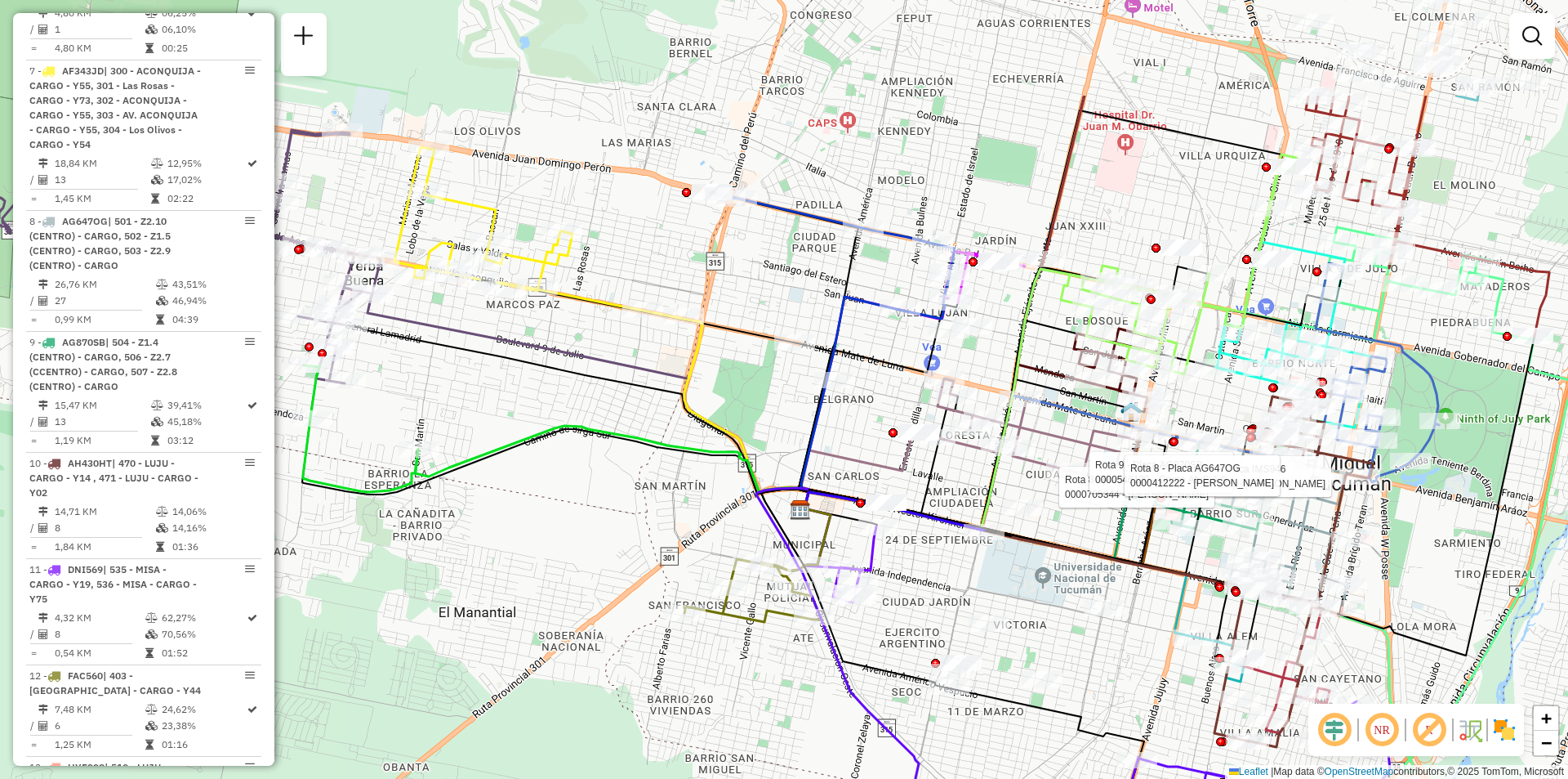
drag, startPoint x: 857, startPoint y: 449, endPoint x: 844, endPoint y: 518, distance: 70.2
click at [844, 518] on icon at bounding box center [839, 516] width 77 height 18
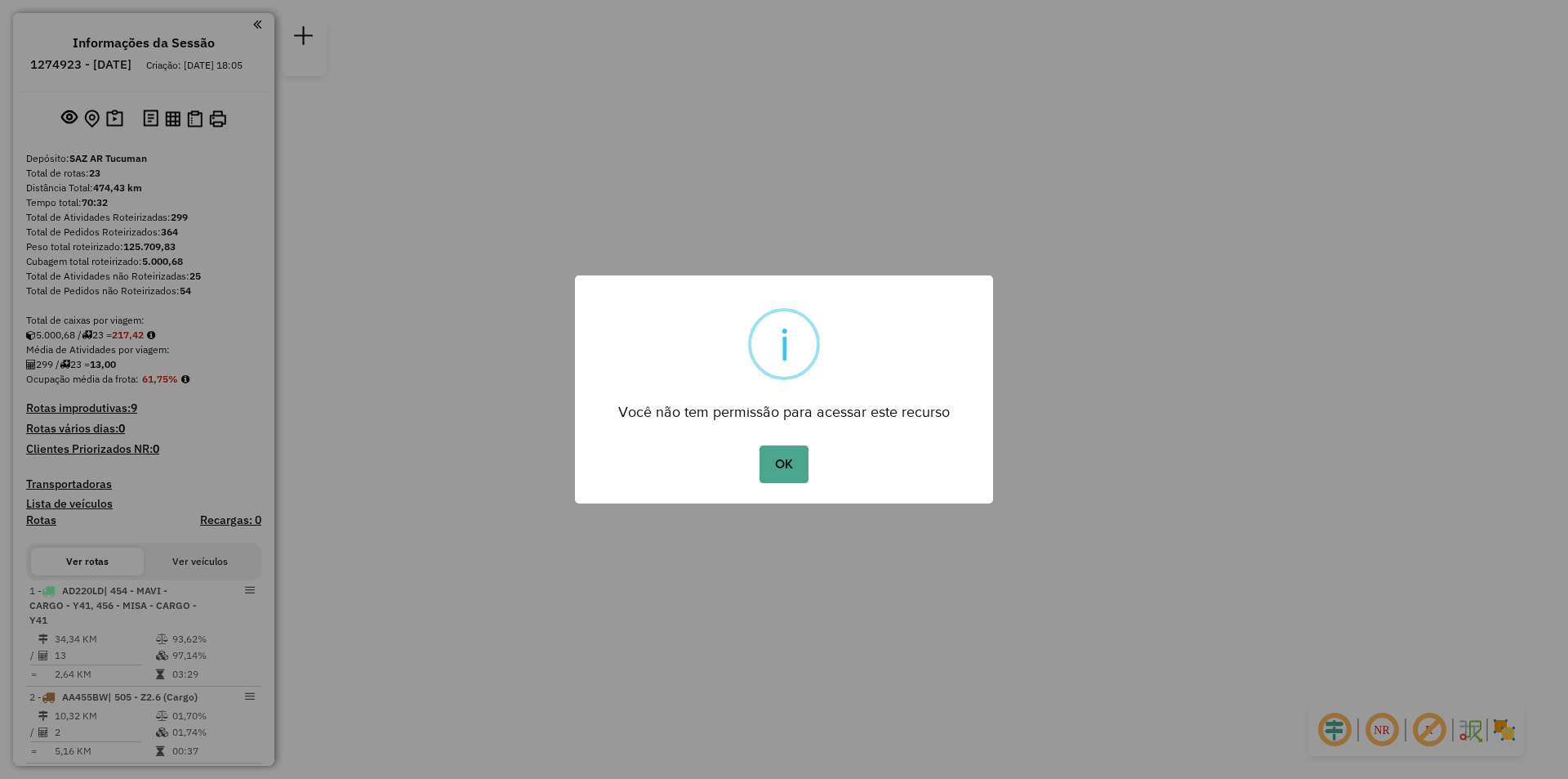
click at [770, 436] on div "× i Você não tem permissão para acessar este recurso OK No Cancel" at bounding box center [784, 390] width 418 height 228
click at [769, 490] on div "× i Você não tem permissão para acessar este recurso OK No Cancel" at bounding box center [784, 390] width 418 height 228
click at [781, 457] on button "OK" at bounding box center [784, 464] width 49 height 38
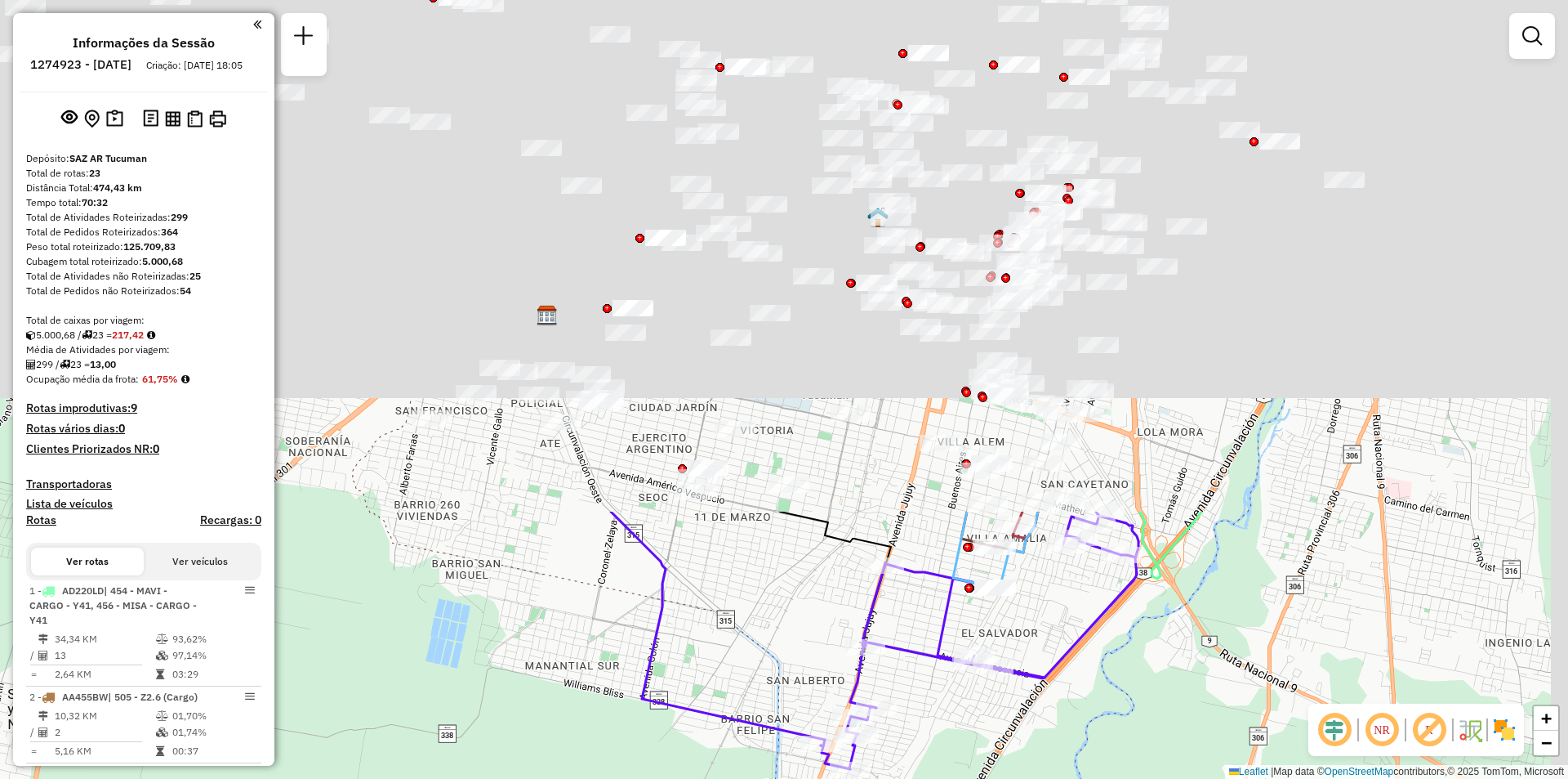
drag, startPoint x: 707, startPoint y: 811, endPoint x: 691, endPoint y: 811, distance: 16.0
click at [691, 778] on html "Aguarde... Pop-up bloqueado! Seu navegador bloqueou automáticamente a abertura …" at bounding box center [784, 390] width 1568 height 779
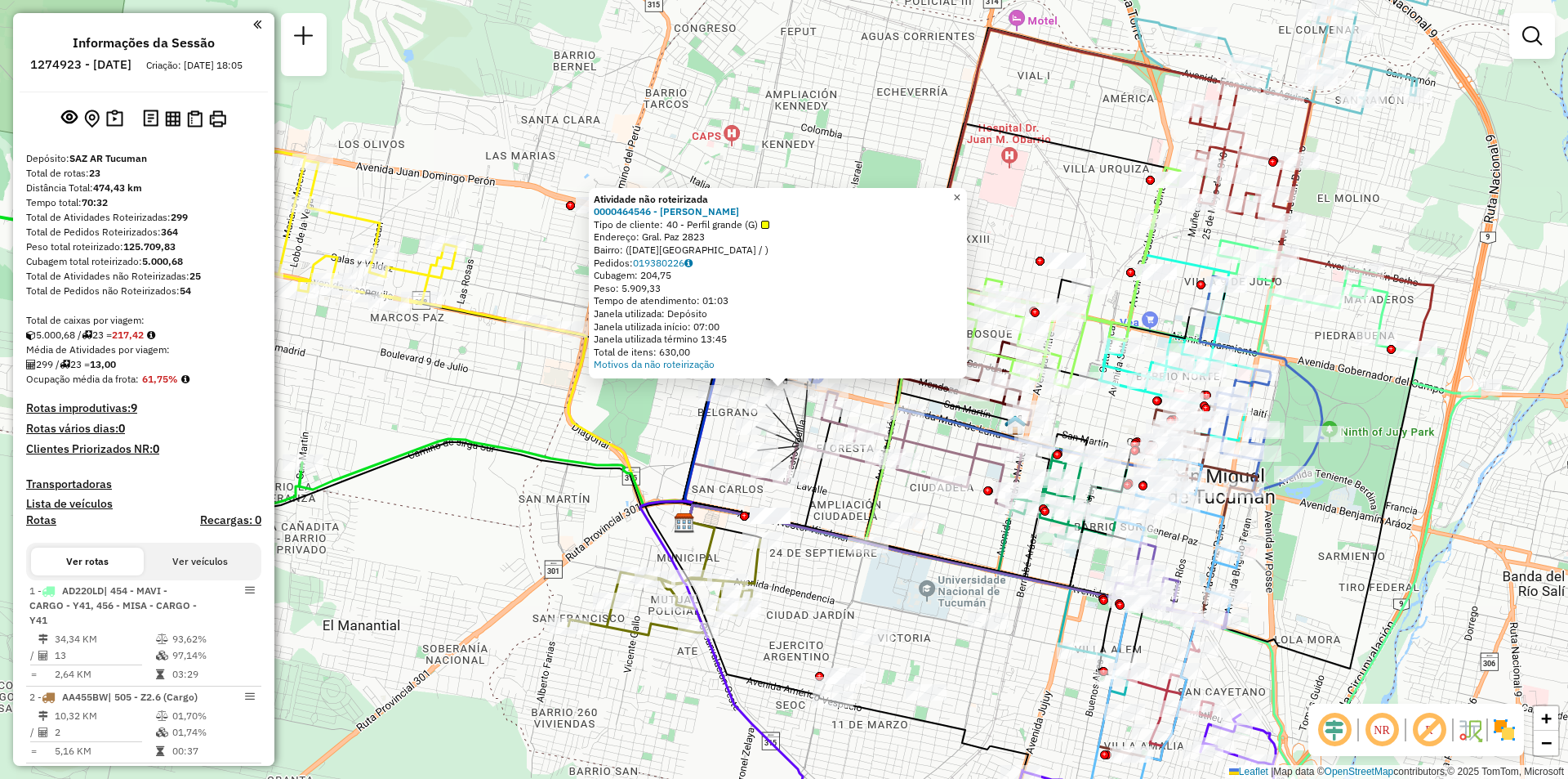
click at [960, 193] on span "×" at bounding box center [957, 197] width 8 height 14
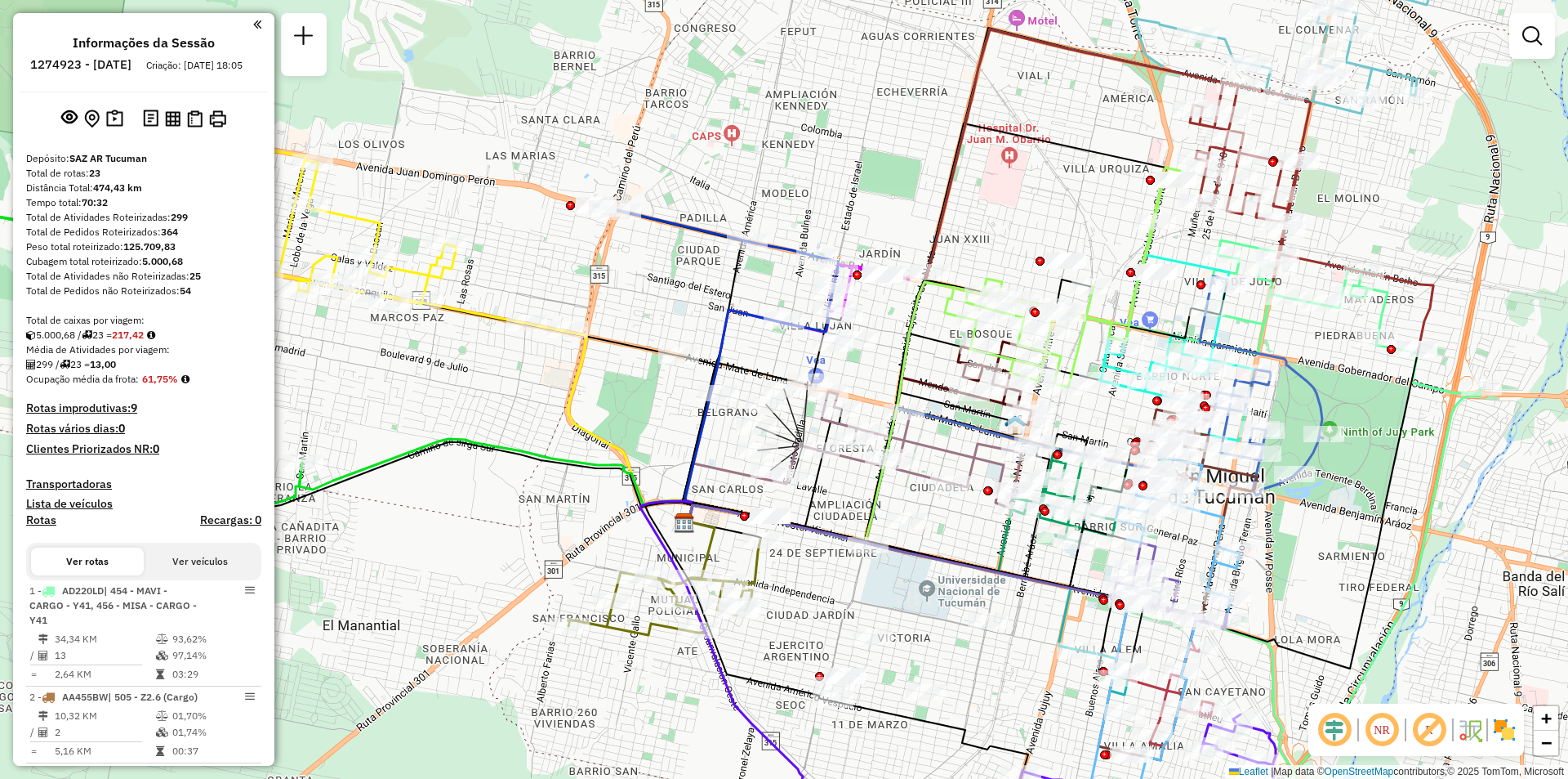
click at [742, 483] on icon at bounding box center [751, 483] width 135 height 77
select select "**********"
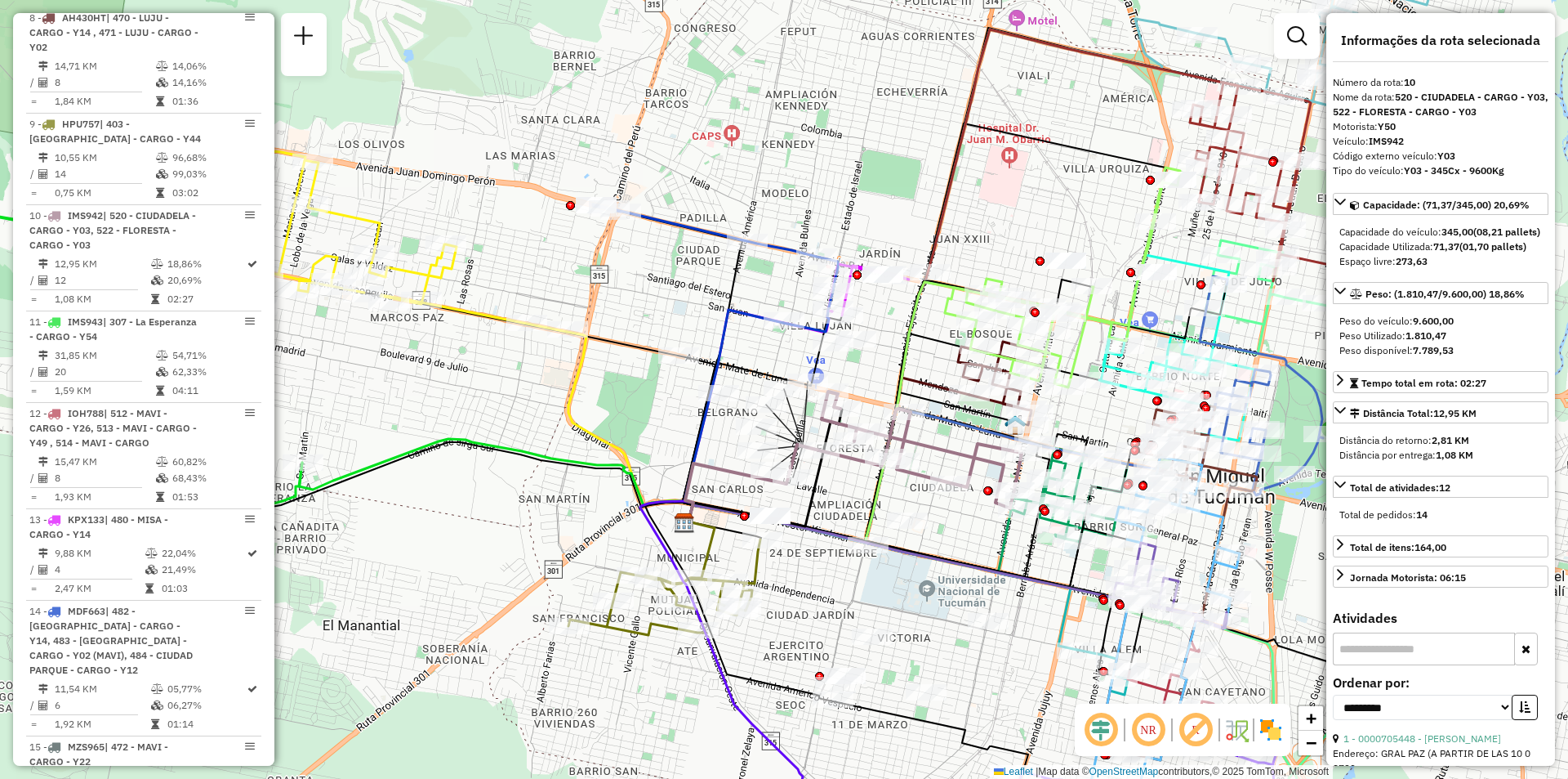
scroll to position [1582, 0]
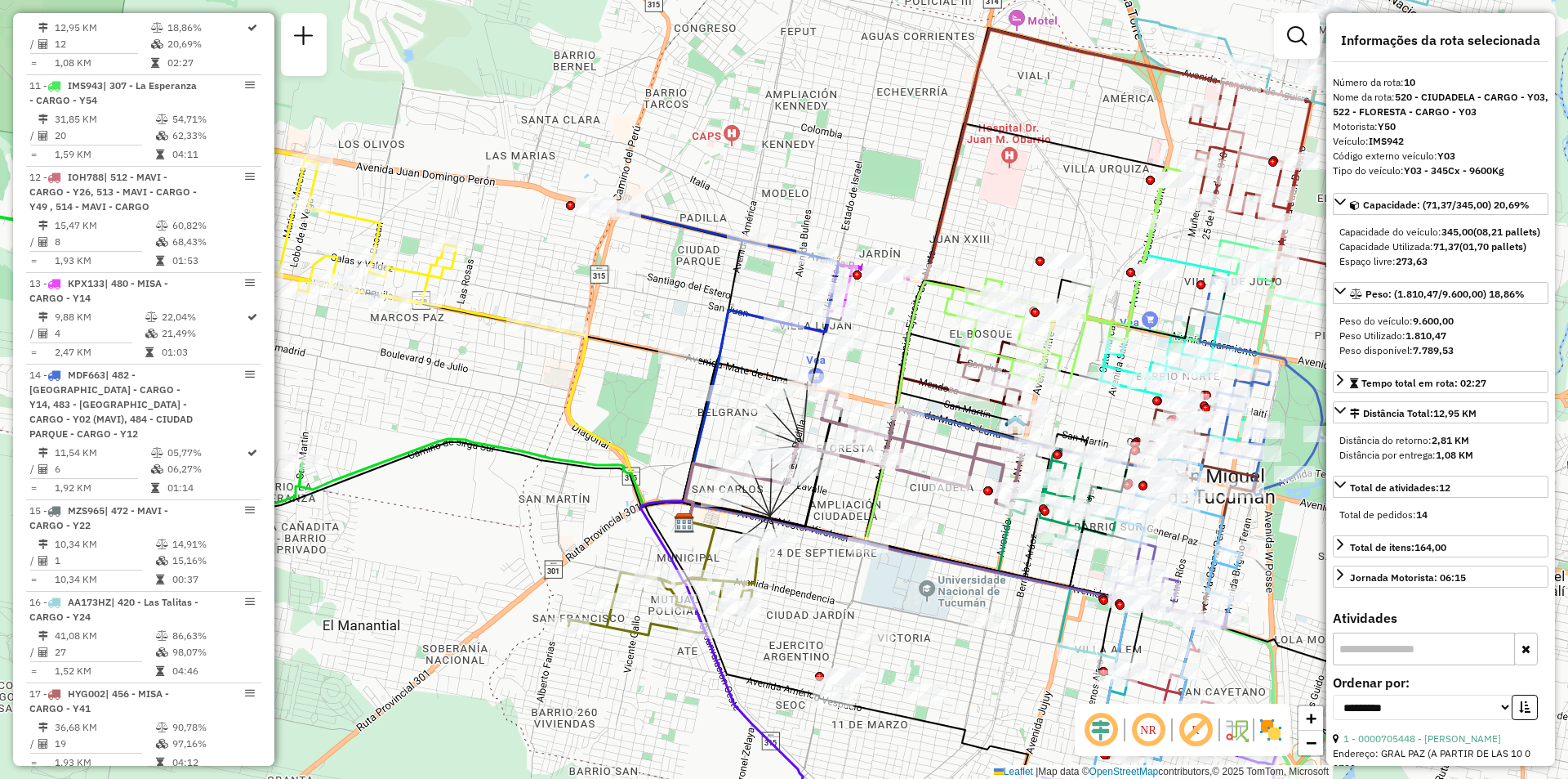
click at [864, 498] on icon at bounding box center [885, 474] width 403 height 134
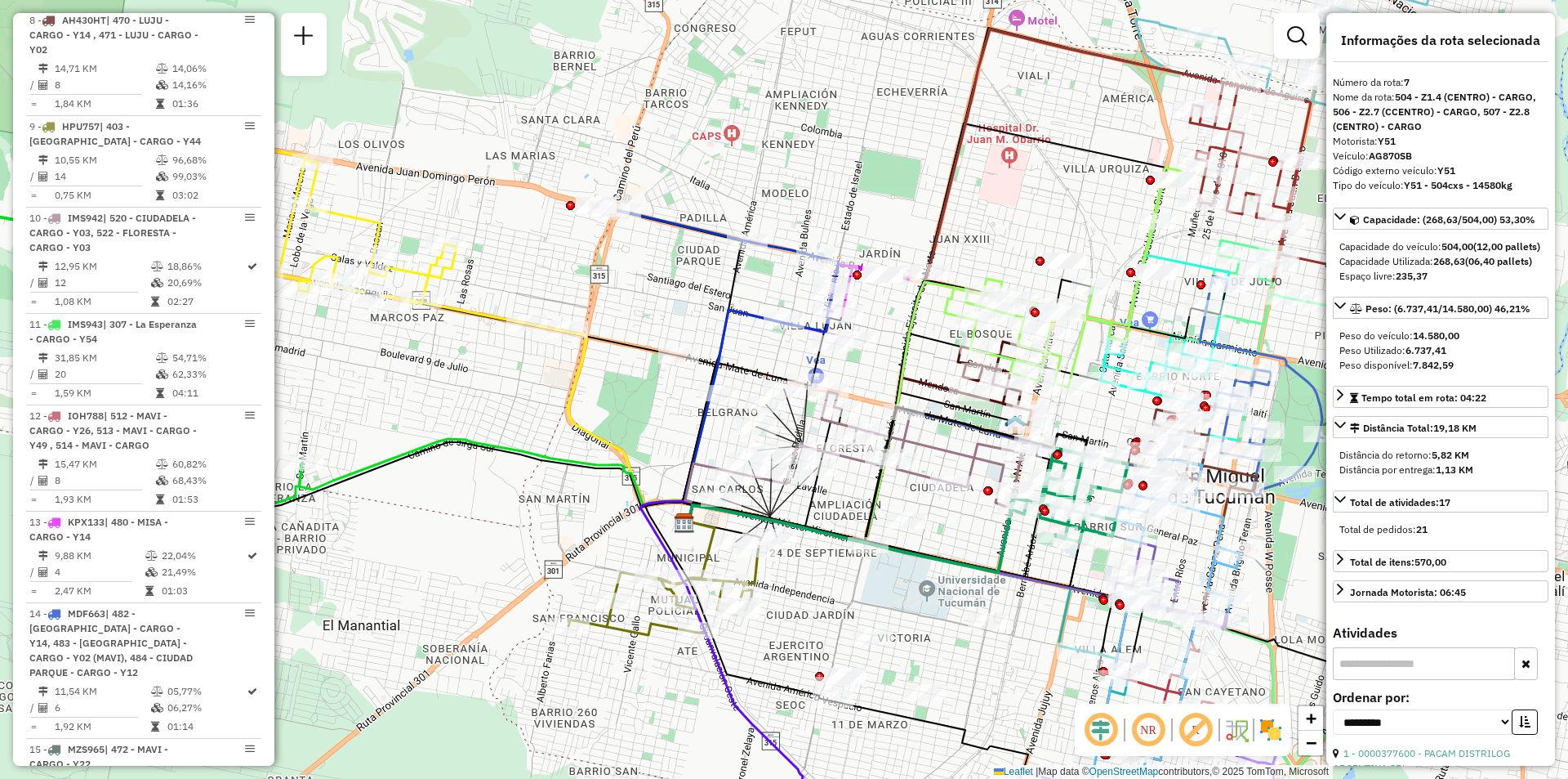
scroll to position [1264, 0]
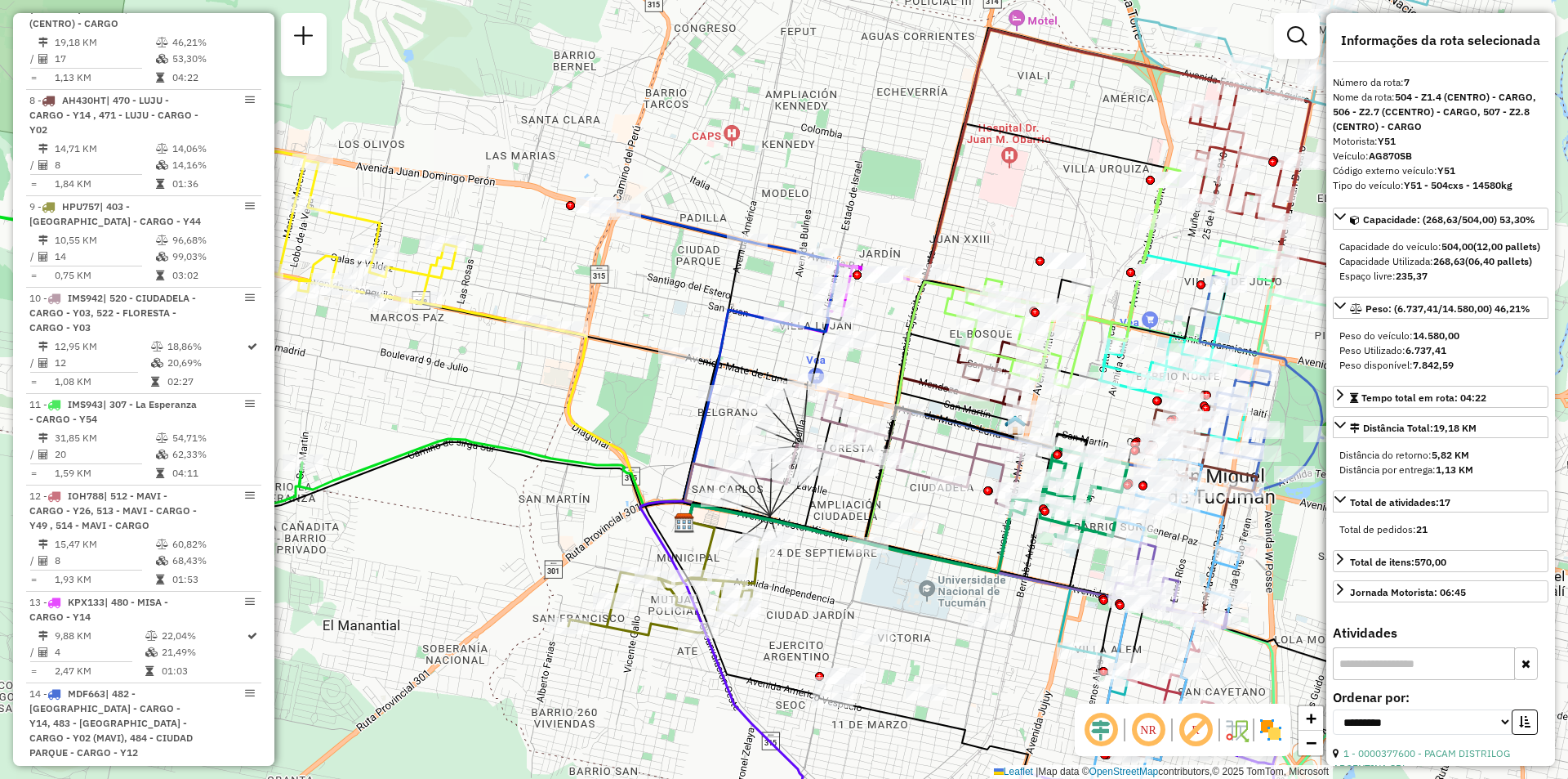
click at [978, 543] on div "Janela de atendimento Grade de atendimento Capacidade Transportadoras Veículos …" at bounding box center [784, 390] width 1568 height 779
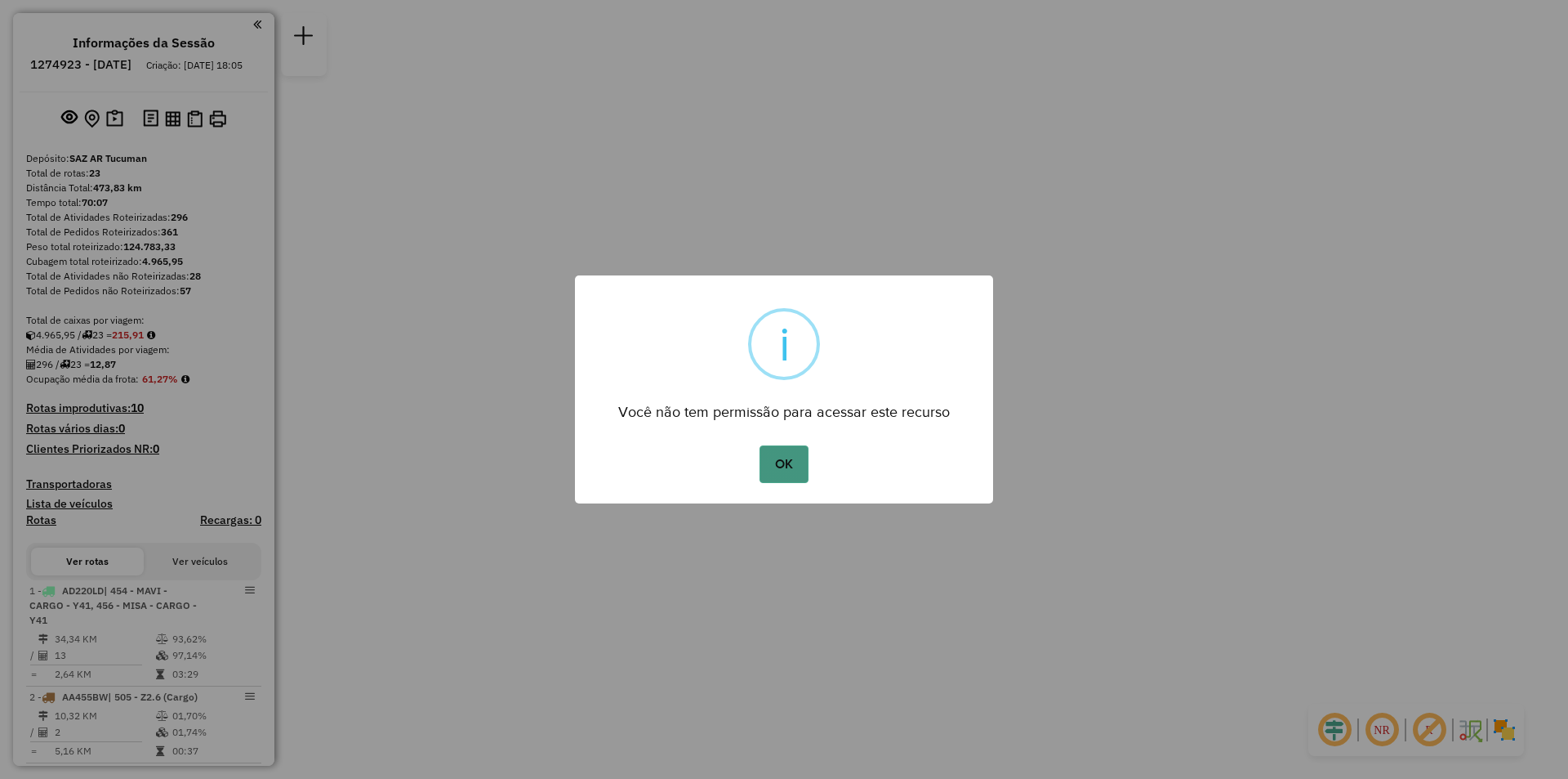
click at [778, 470] on button "OK" at bounding box center [784, 464] width 49 height 38
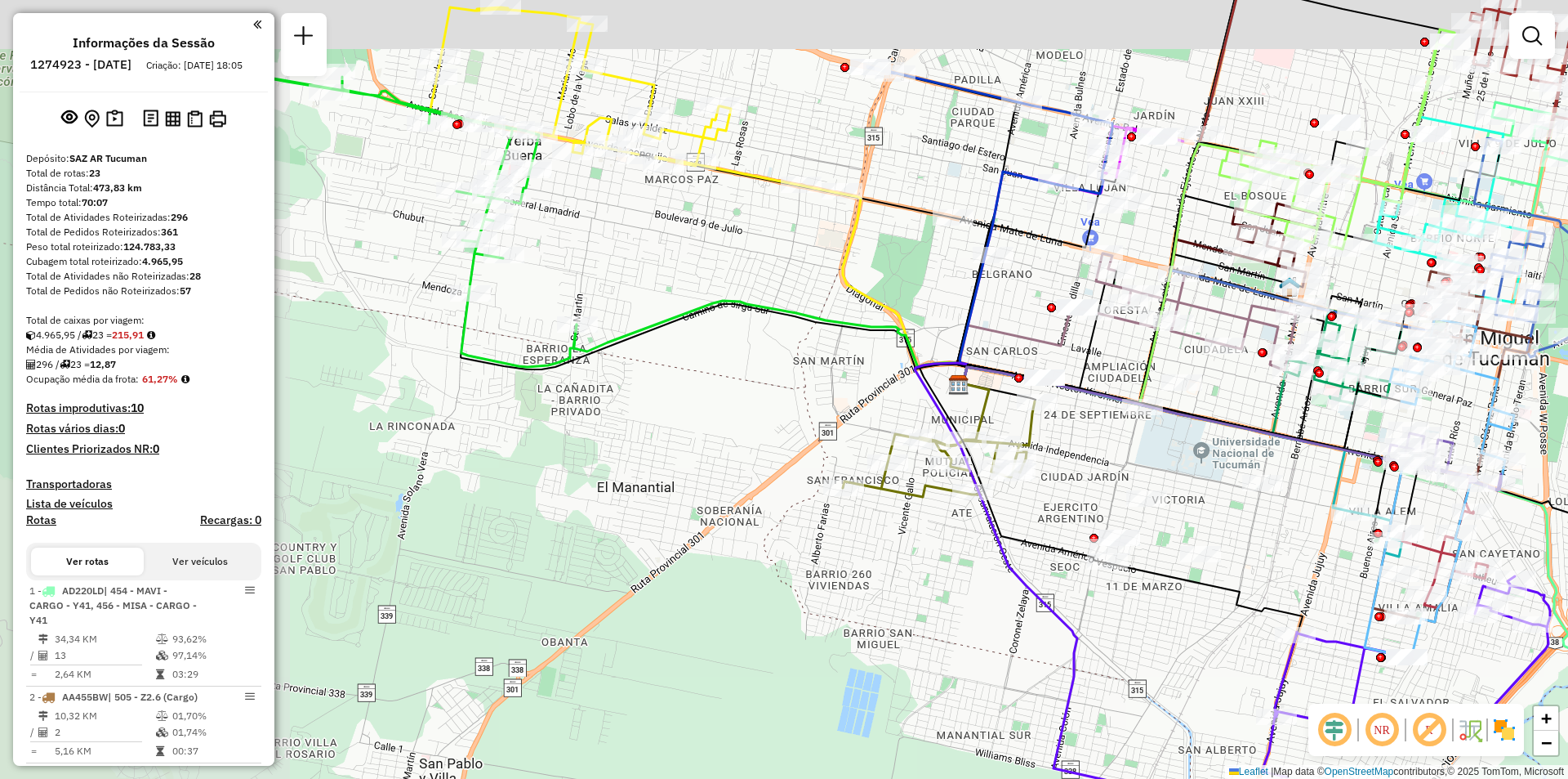
drag, startPoint x: 689, startPoint y: 327, endPoint x: 858, endPoint y: 461, distance: 215.7
click at [879, 455] on icon at bounding box center [939, 449] width 192 height 95
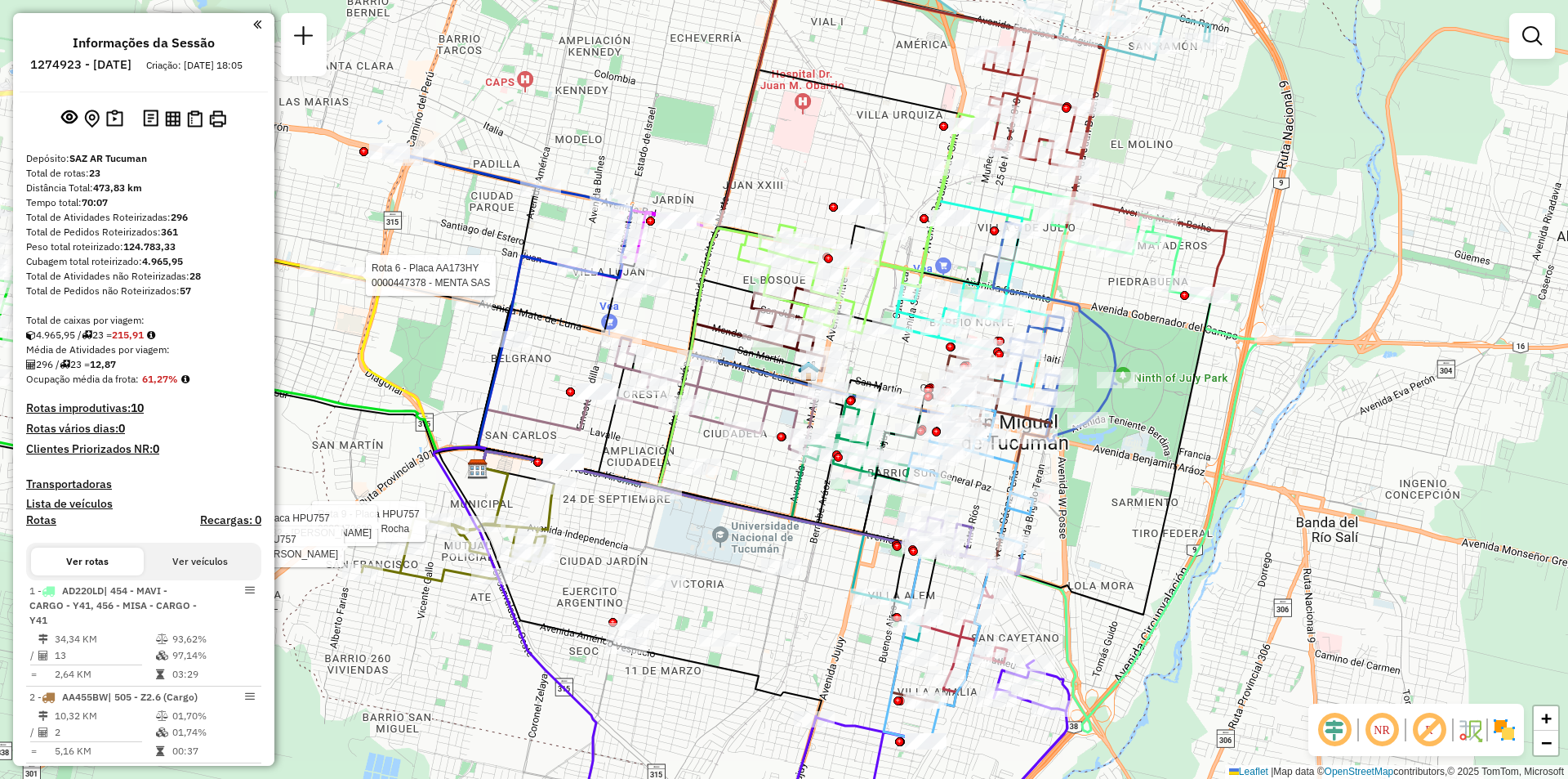
drag, startPoint x: 722, startPoint y: 220, endPoint x: 344, endPoint y: 287, distance: 383.9
click at [344, 284] on div at bounding box center [361, 275] width 41 height 17
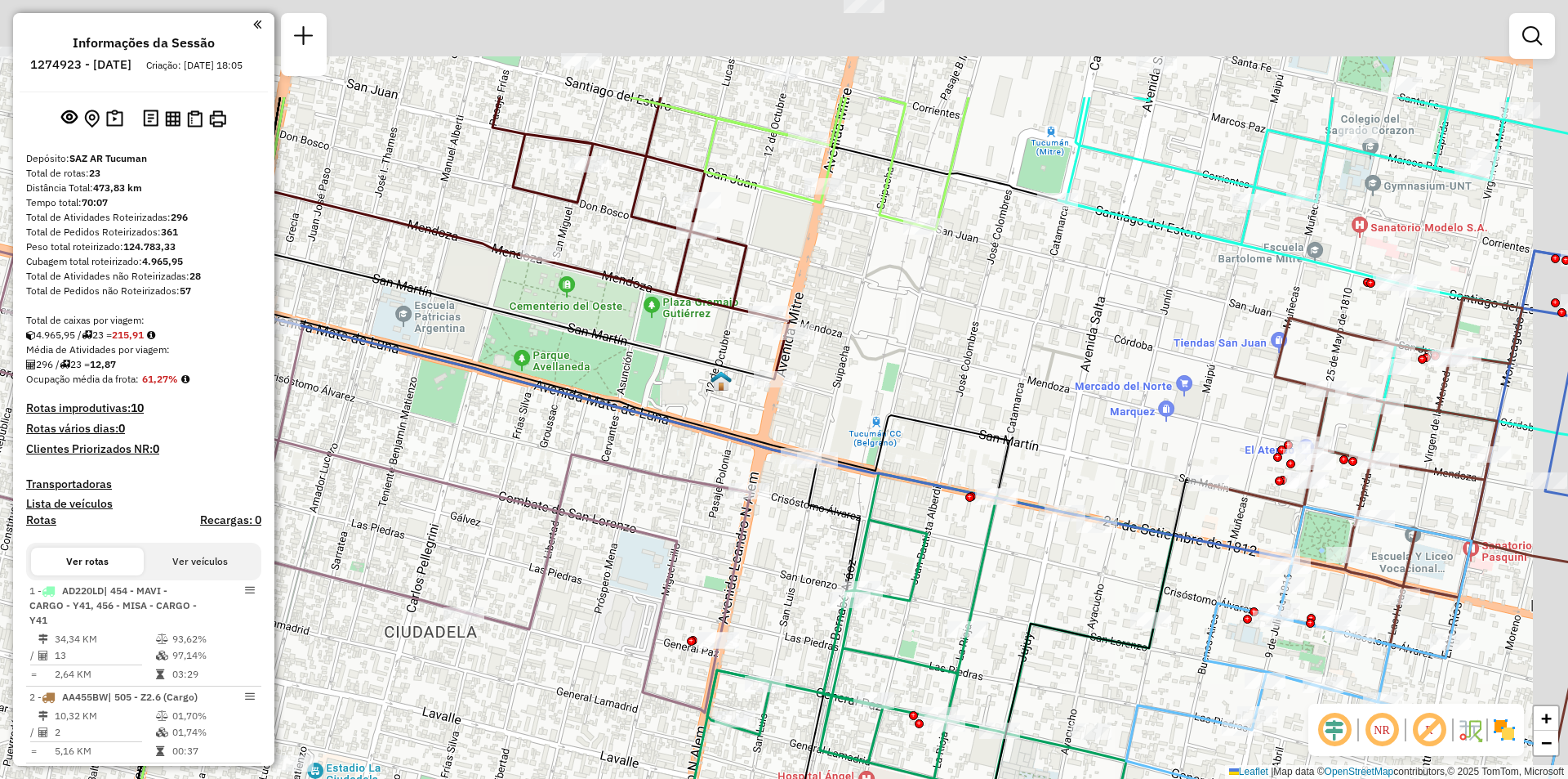
drag, startPoint x: 880, startPoint y: 157, endPoint x: 650, endPoint y: 461, distance: 381.2
click at [650, 461] on div "Rota 9 - Placa HPU757 0000472630 - Rocha Rota 9 - Placa HPU757 0000383932 - PED…" at bounding box center [784, 390] width 1568 height 779
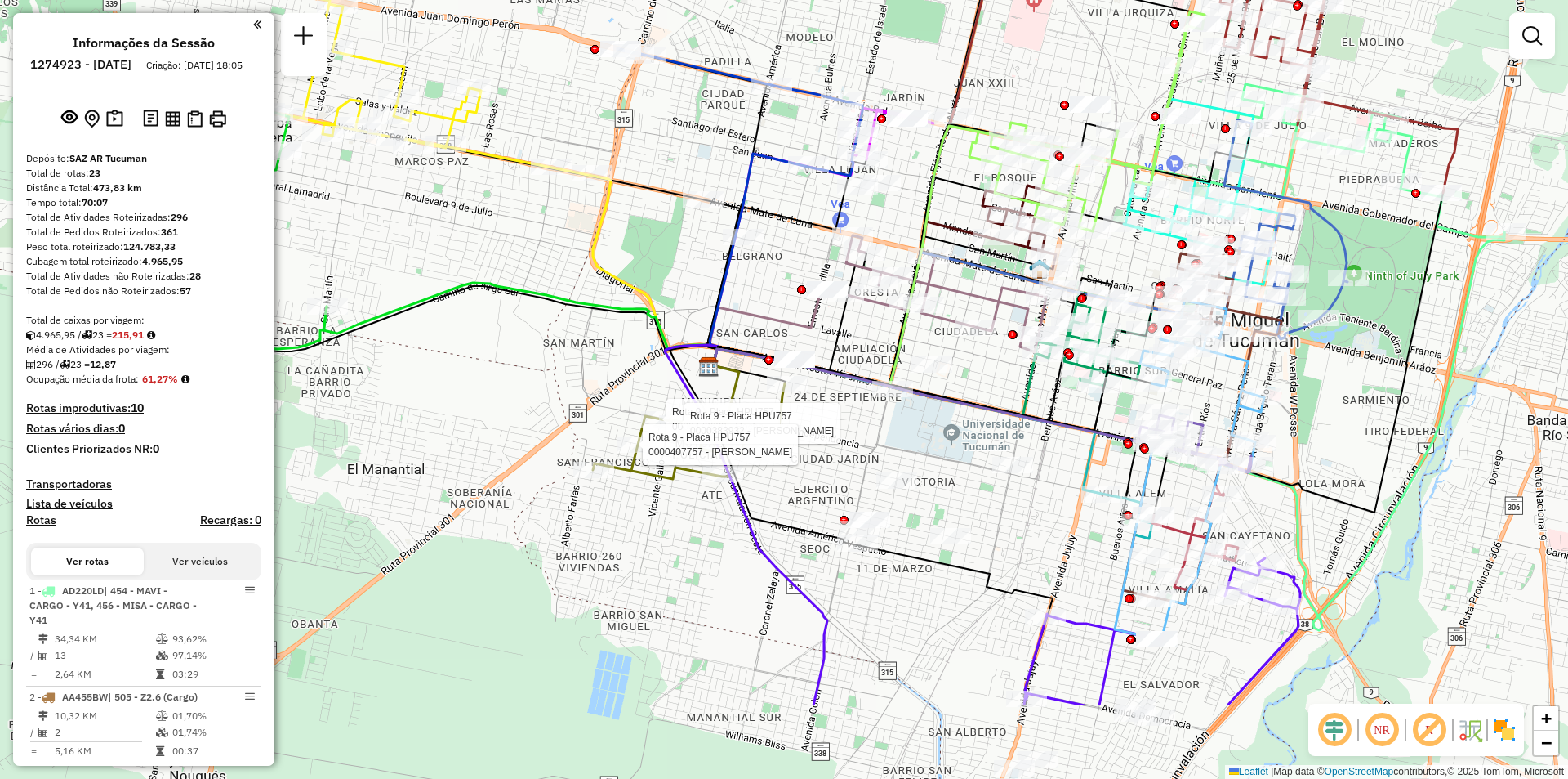
drag, startPoint x: 811, startPoint y: 322, endPoint x: 1163, endPoint y: 209, distance: 369.7
click at [1167, 186] on icon at bounding box center [980, 254] width 543 height 260
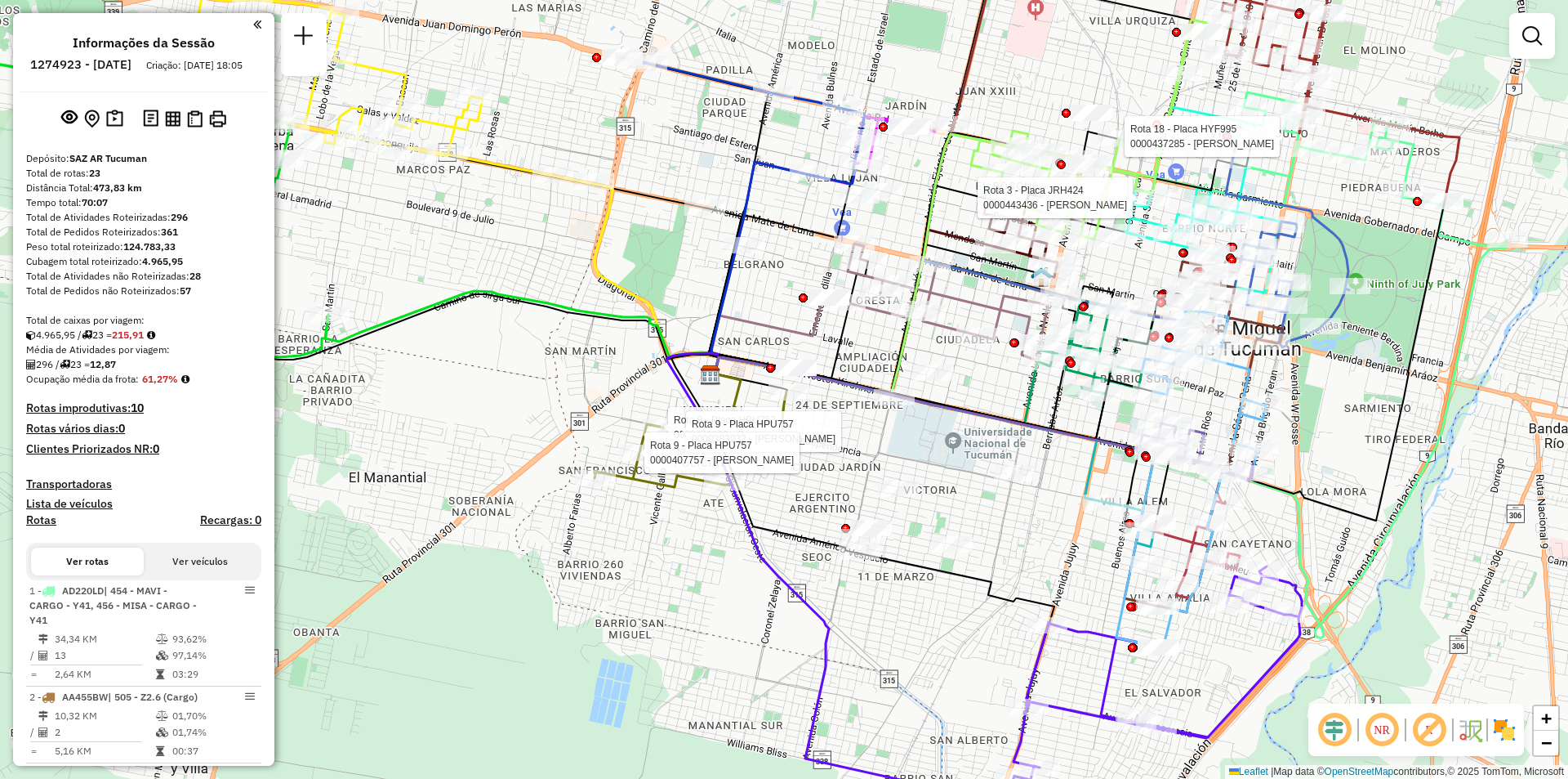
click at [1086, 415] on div "Rota 9 - Placa HPU757 0000472630 - Rocha Rota 9 - Placa HPU757 0000383932 - PED…" at bounding box center [784, 390] width 1568 height 779
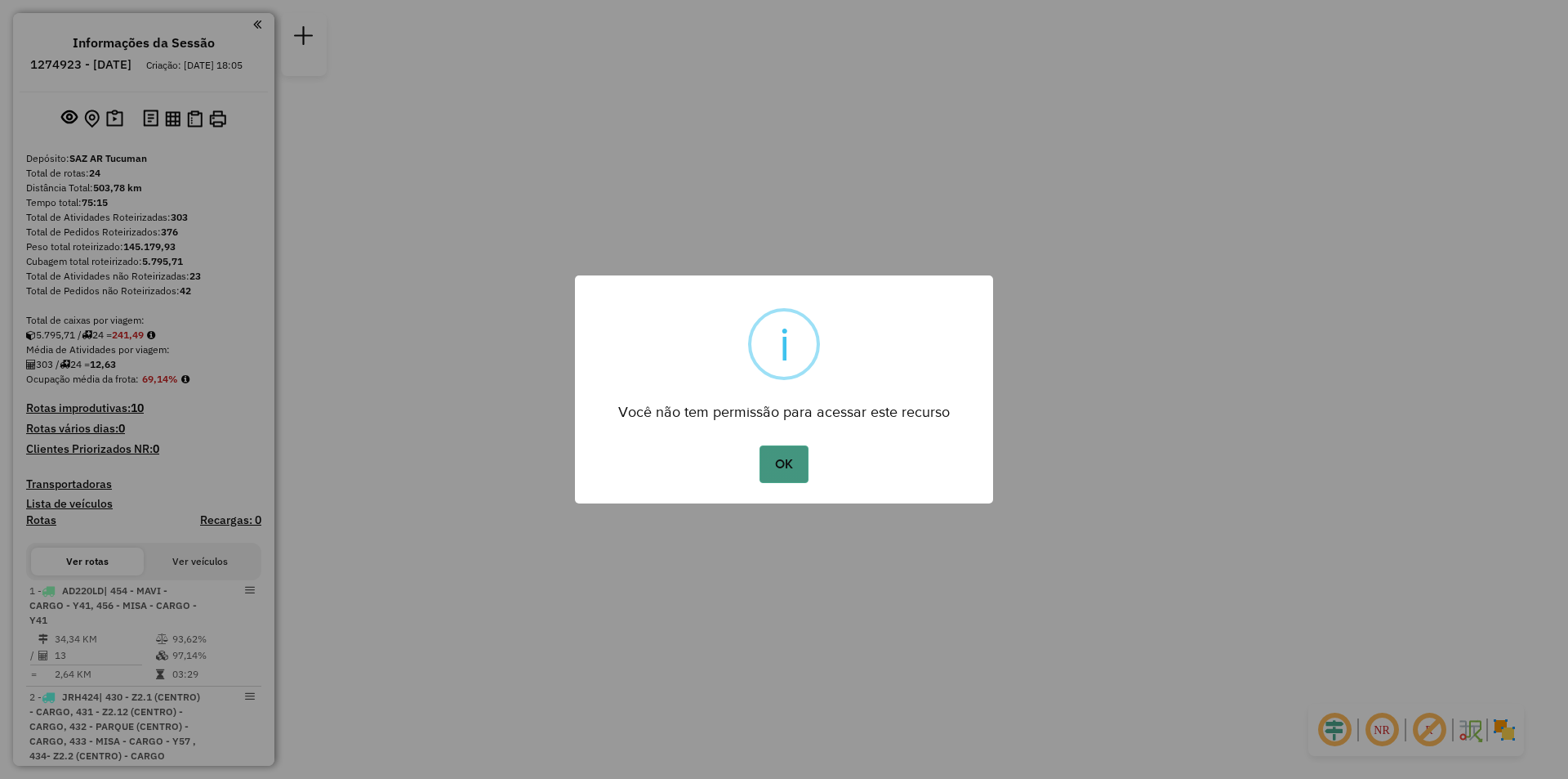
click at [763, 476] on button "OK" at bounding box center [784, 464] width 49 height 38
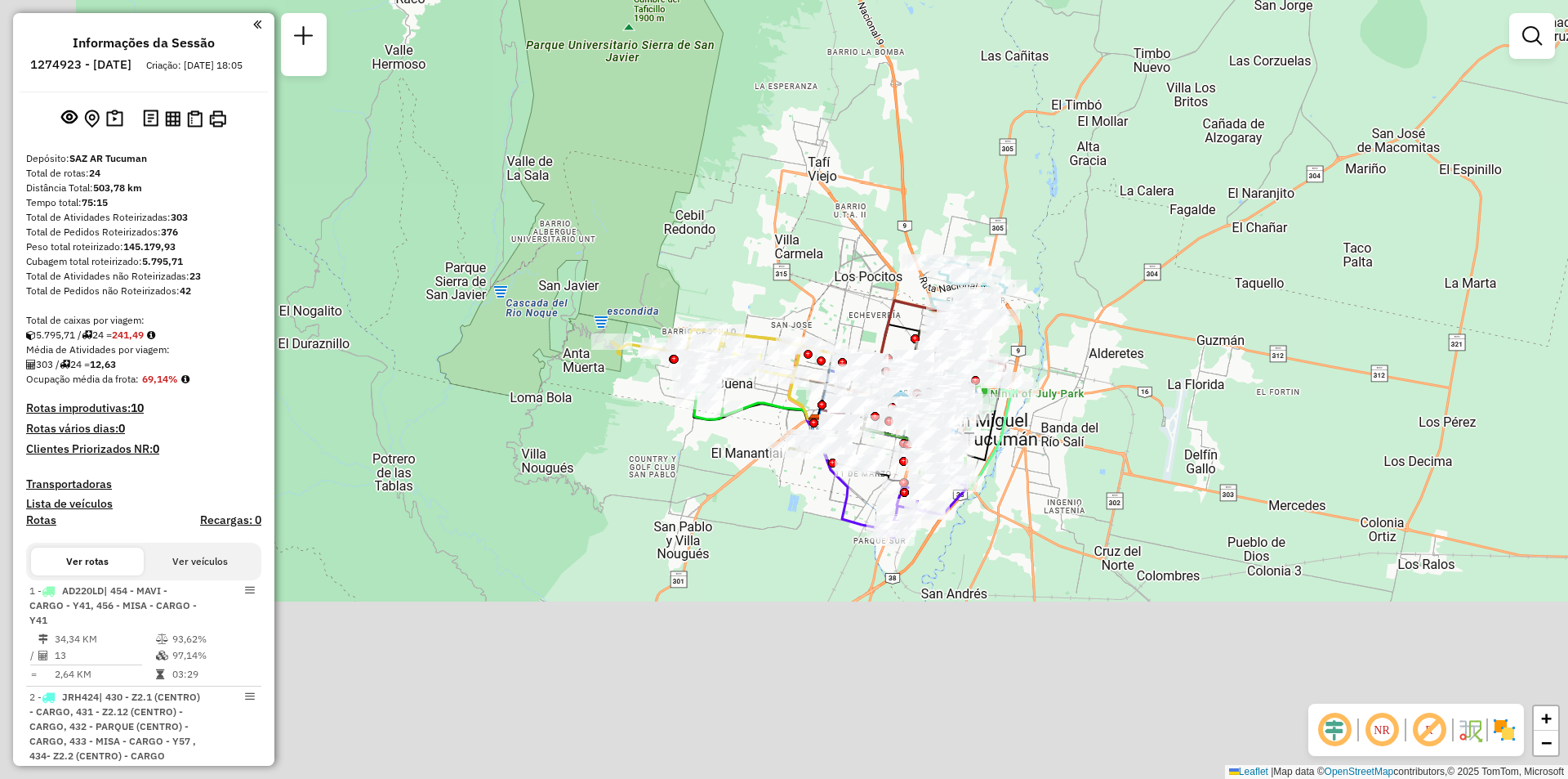
drag, startPoint x: 866, startPoint y: 284, endPoint x: 873, endPoint y: 231, distance: 53.5
click at [873, 231] on div "Janela de atendimento Grade de atendimento Capacidade Transportadoras Veículos …" at bounding box center [784, 390] width 1568 height 779
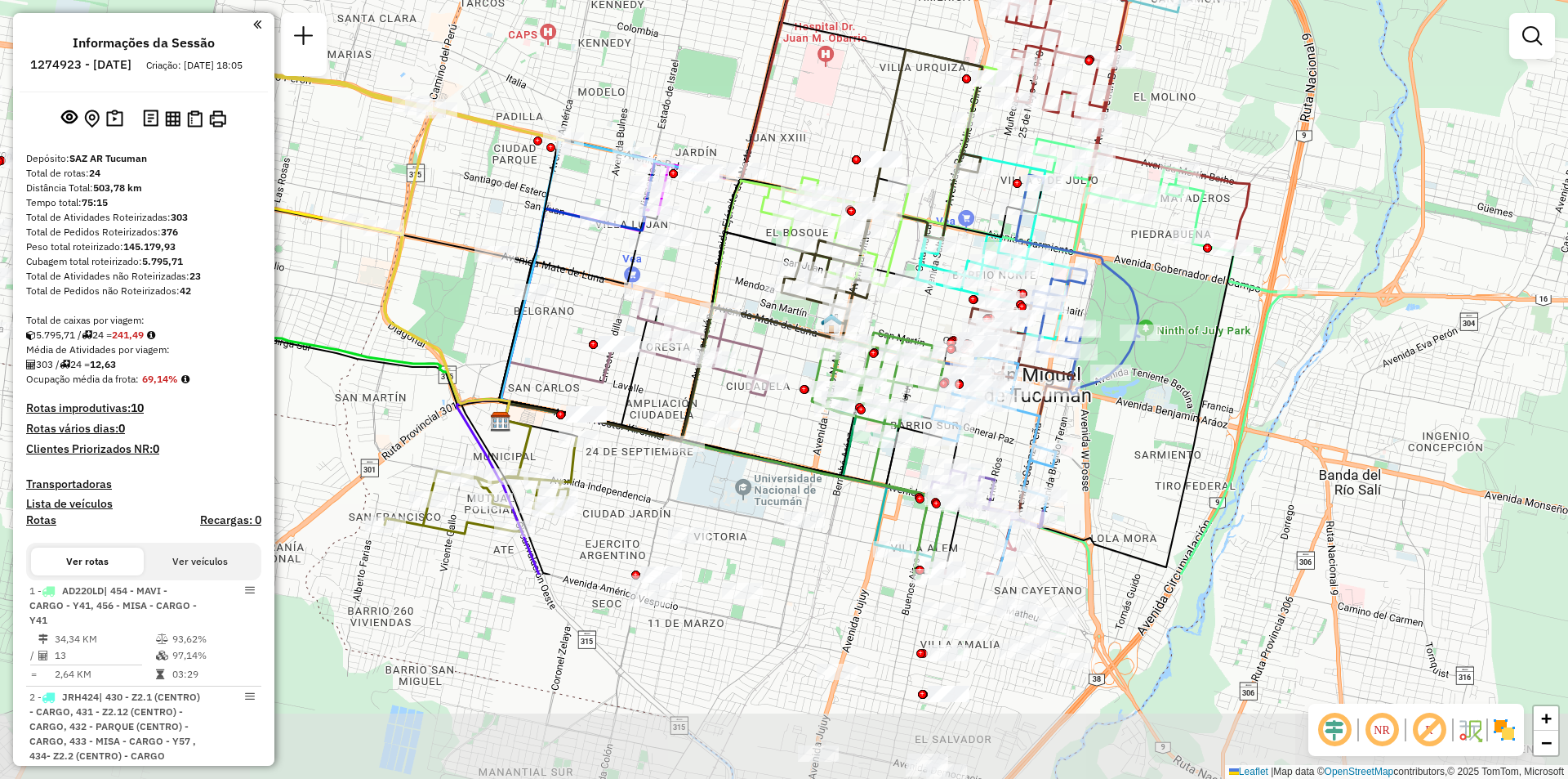
drag, startPoint x: 750, startPoint y: 303, endPoint x: 859, endPoint y: 164, distance: 176.6
click at [859, 164] on div "Janela de atendimento Grade de atendimento Capacidade Transportadoras Veículos …" at bounding box center [784, 390] width 1568 height 779
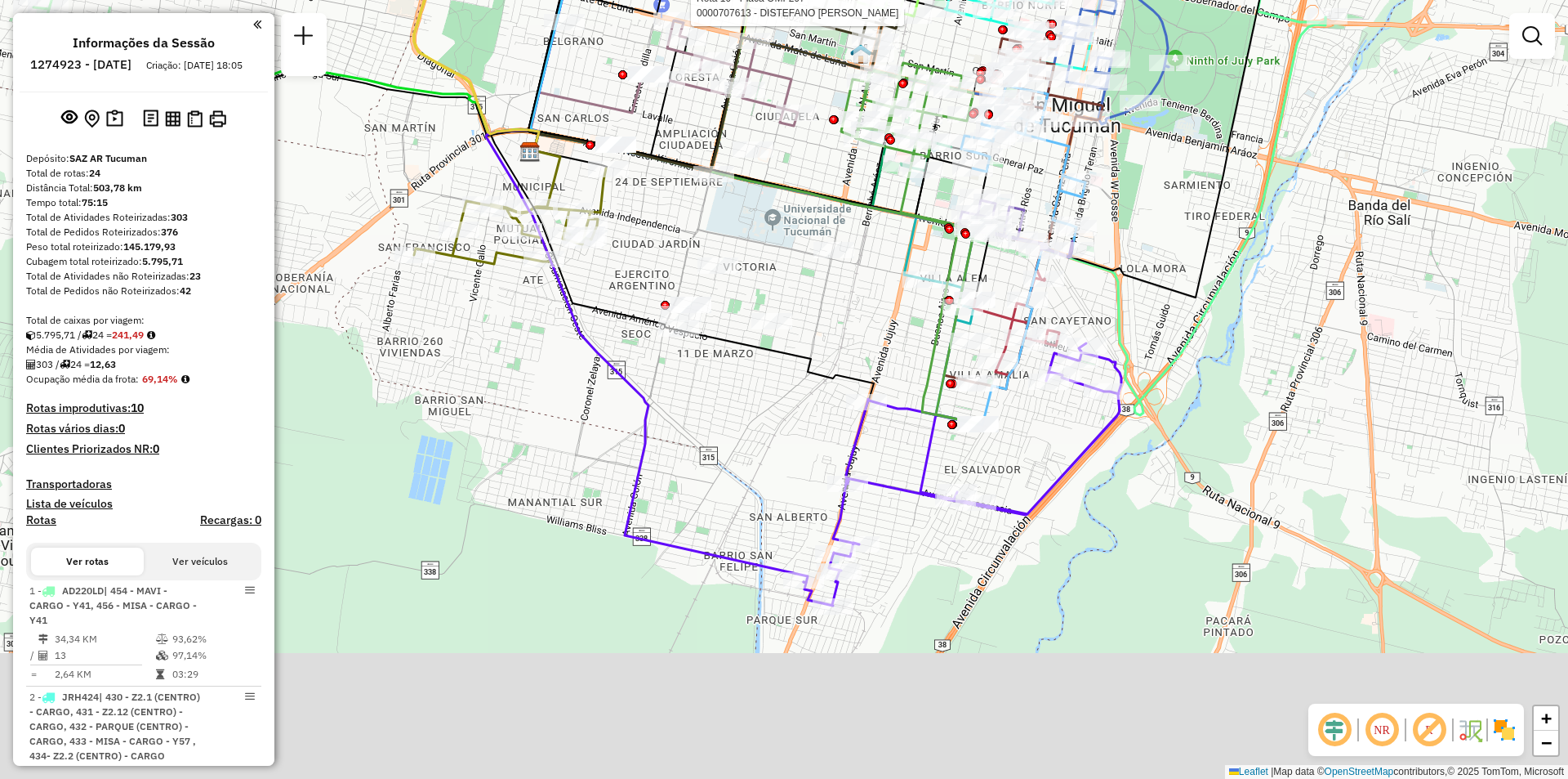
drag, startPoint x: 794, startPoint y: 505, endPoint x: 743, endPoint y: 268, distance: 242.4
click at [743, 268] on div "Rota 16 - Placa OMF297 0000707613 - DISTEFANO FRANCISCO Rota 16 - Placa OMF297 …" at bounding box center [784, 390] width 1568 height 779
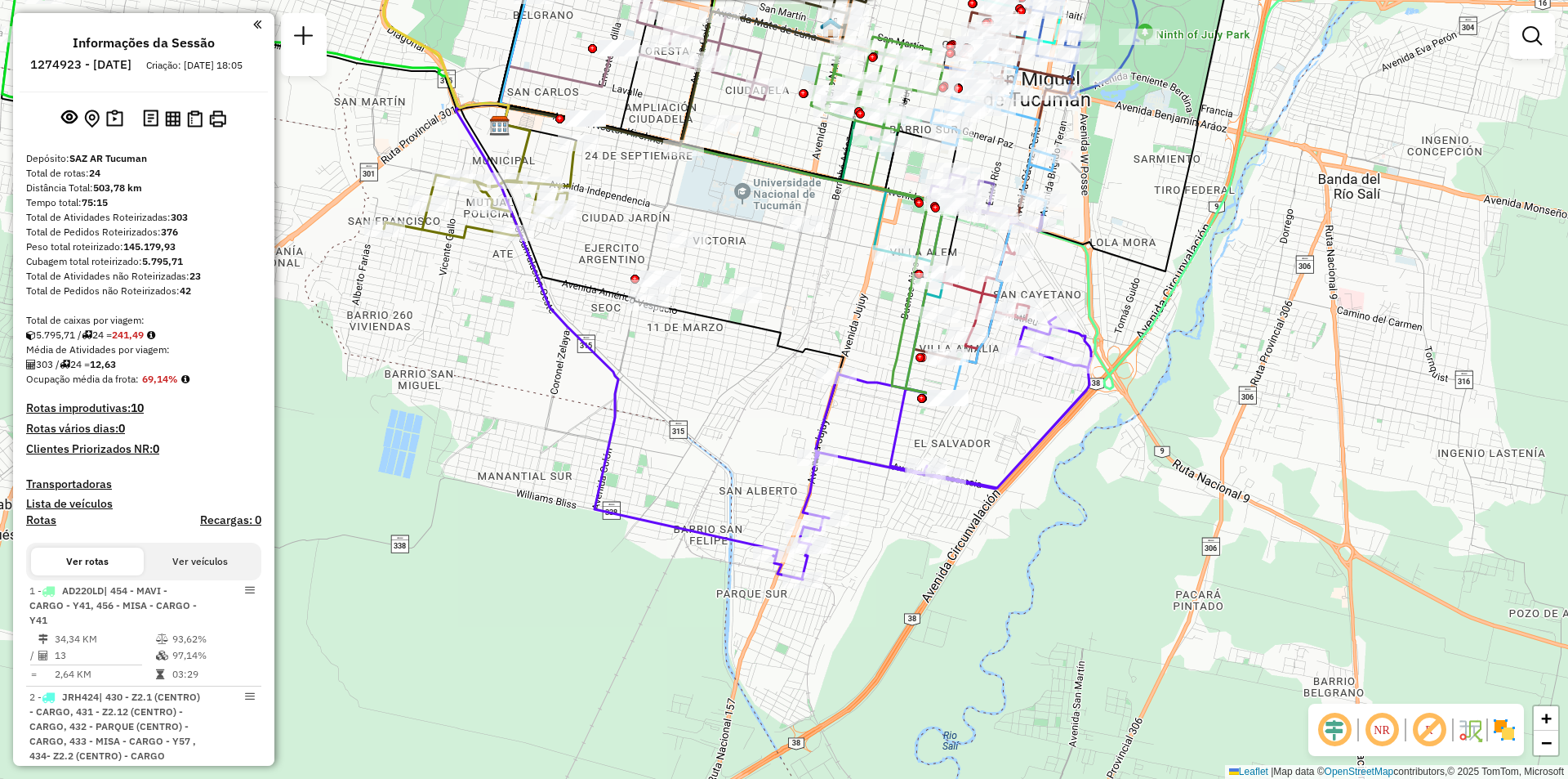
drag, startPoint x: 1015, startPoint y: 399, endPoint x: 940, endPoint y: 385, distance: 76.3
click at [940, 385] on div "Rota 16 - Placa OMF297 0000707613 - DISTEFANO FRANCISCO Rota 16 - Placa OMF297 …" at bounding box center [784, 390] width 1568 height 779
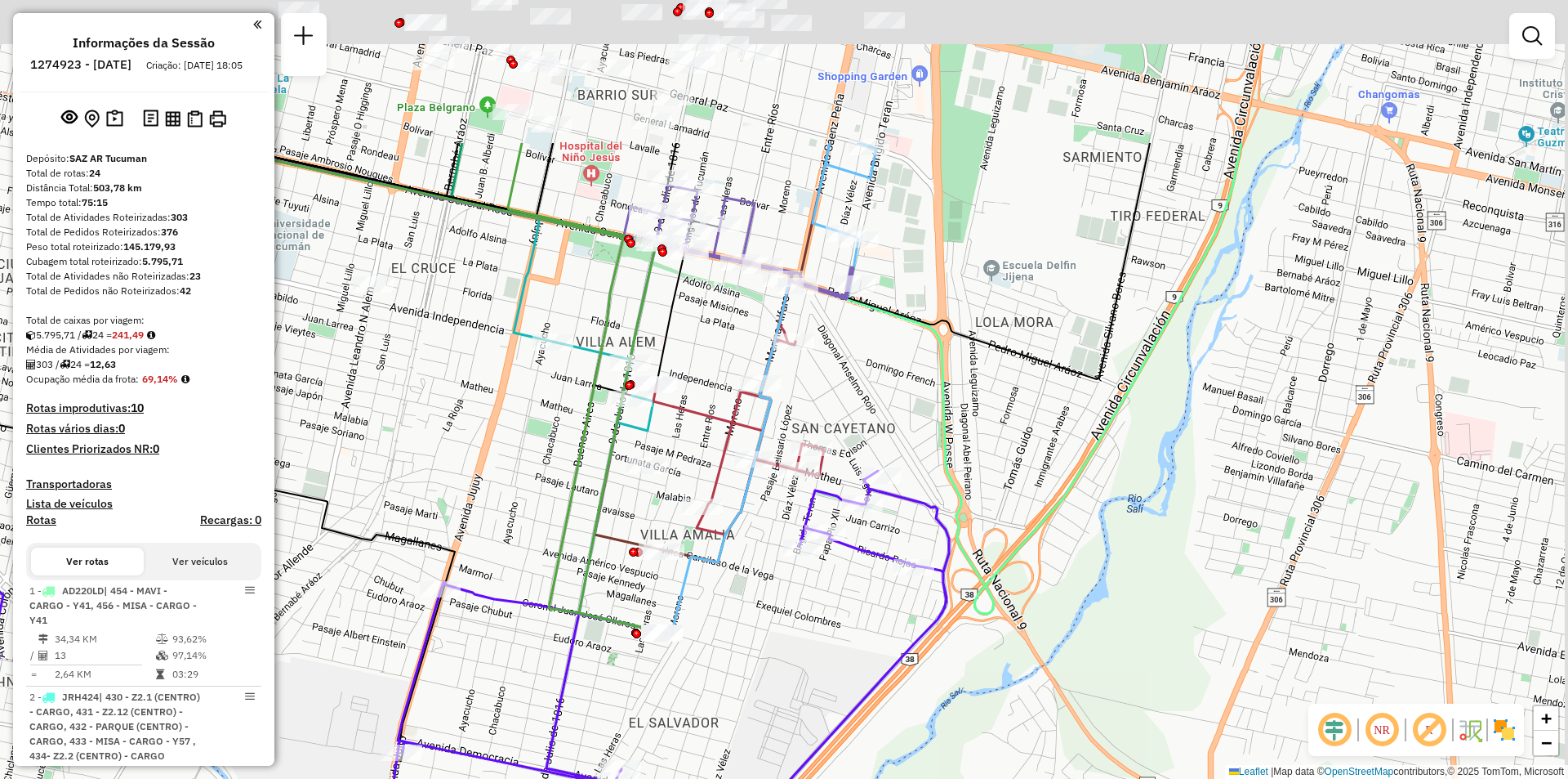
drag, startPoint x: 879, startPoint y: 117, endPoint x: 669, endPoint y: 343, distance: 308.5
click at [656, 348] on icon at bounding box center [448, 263] width 476 height 241
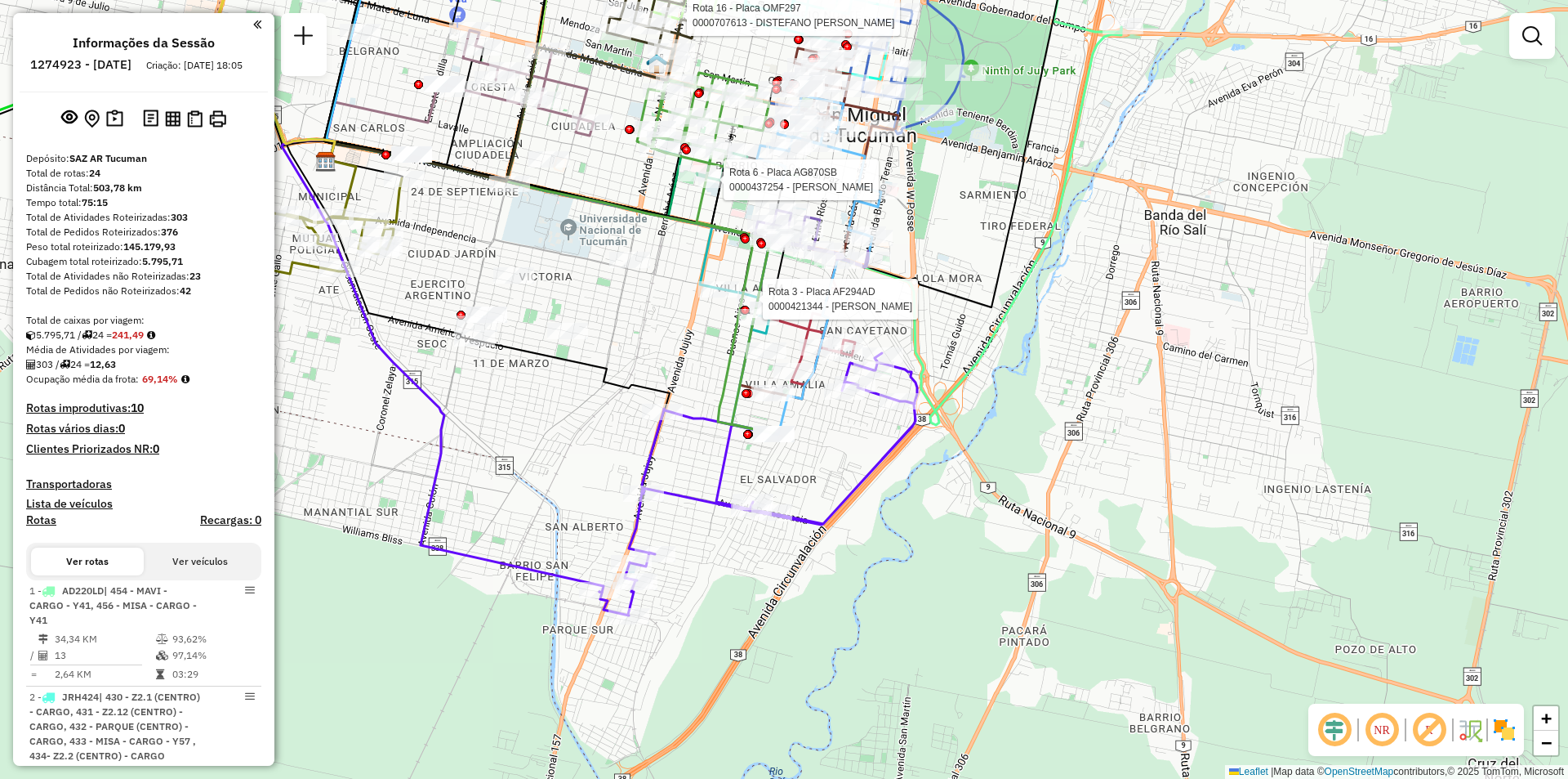
select select "**********"
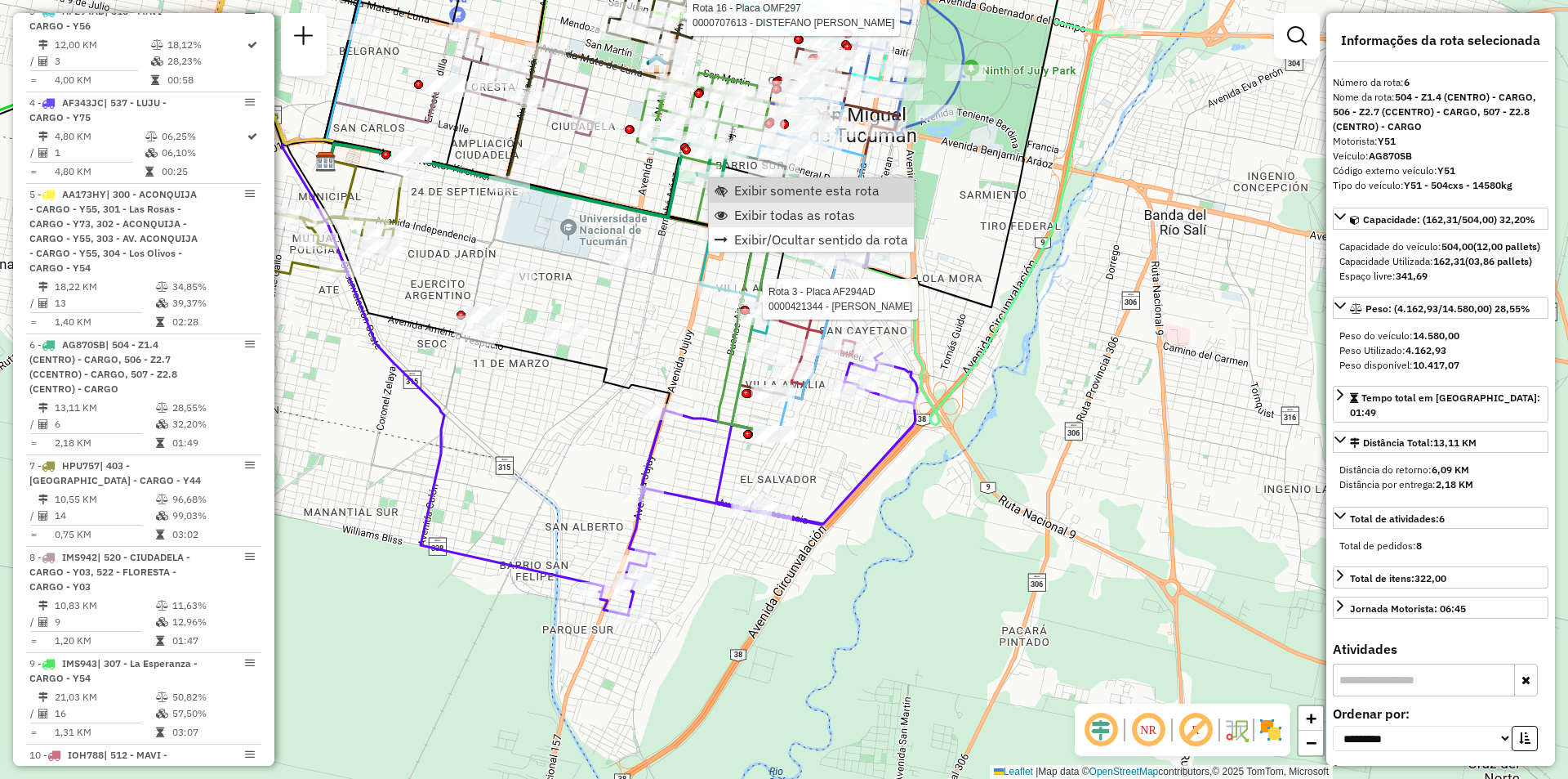
scroll to position [1171, 0]
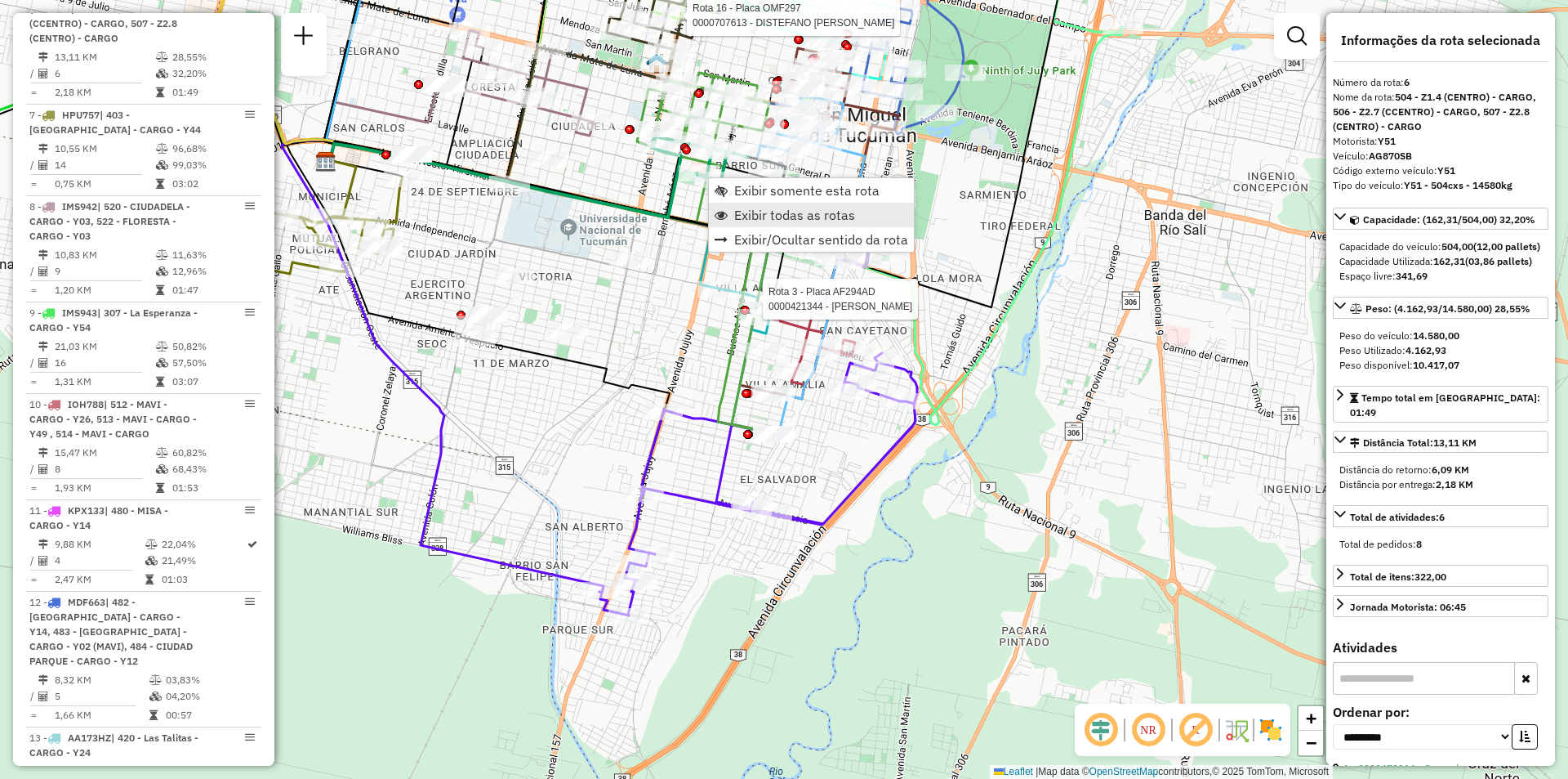
click at [748, 203] on link "Exibir todas as rotas" at bounding box center [811, 215] width 205 height 24
click at [749, 189] on link "Exibir somente esta rota" at bounding box center [825, 196] width 205 height 24
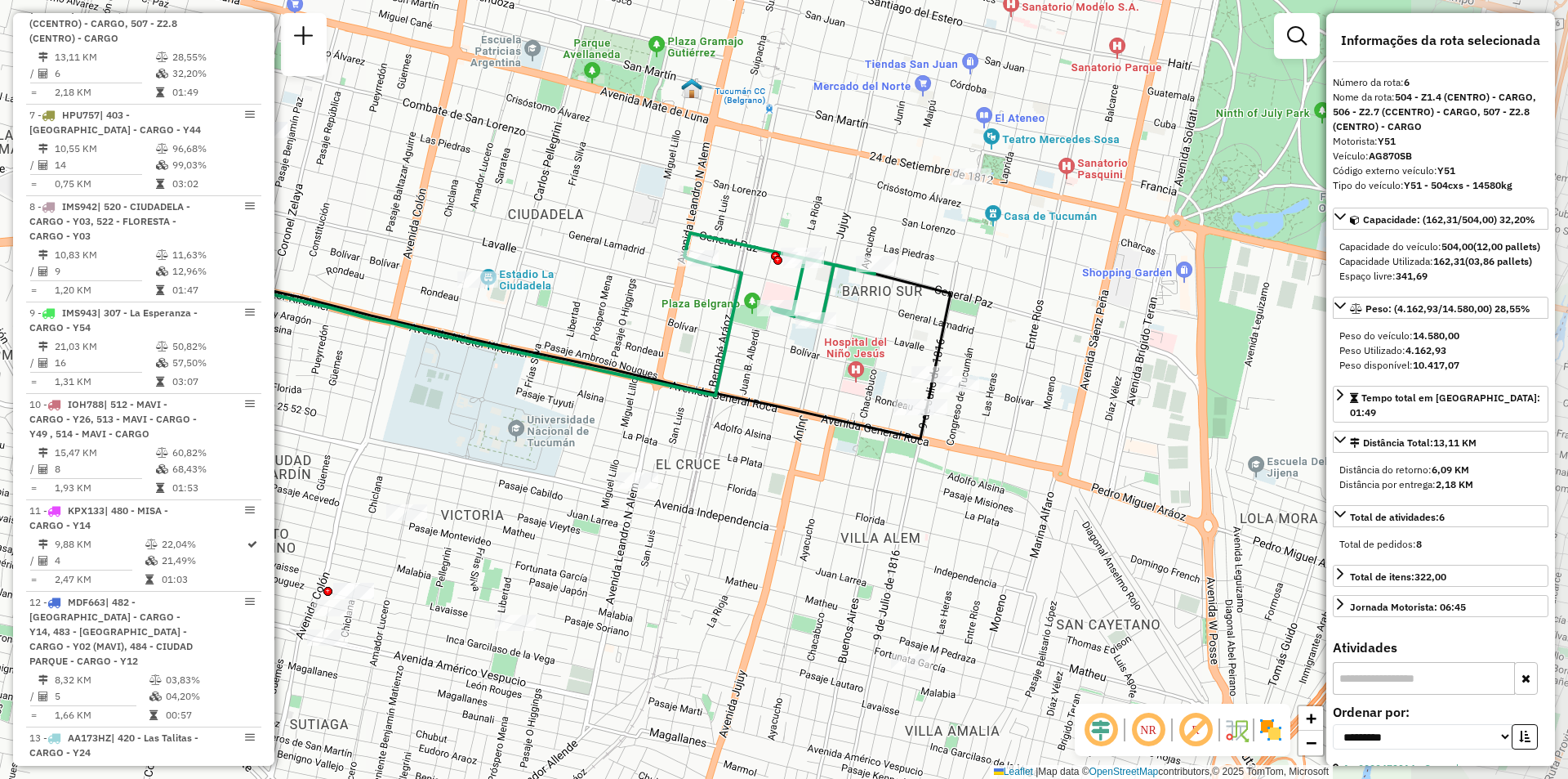
drag, startPoint x: 869, startPoint y: 242, endPoint x: 577, endPoint y: 188, distance: 297.0
click at [577, 188] on div "Janela de atendimento Grade de atendimento Capacidade Transportadoras Veículos …" at bounding box center [784, 390] width 1568 height 779
click at [768, 293] on span "Exibir todas as rotas" at bounding box center [773, 287] width 121 height 13
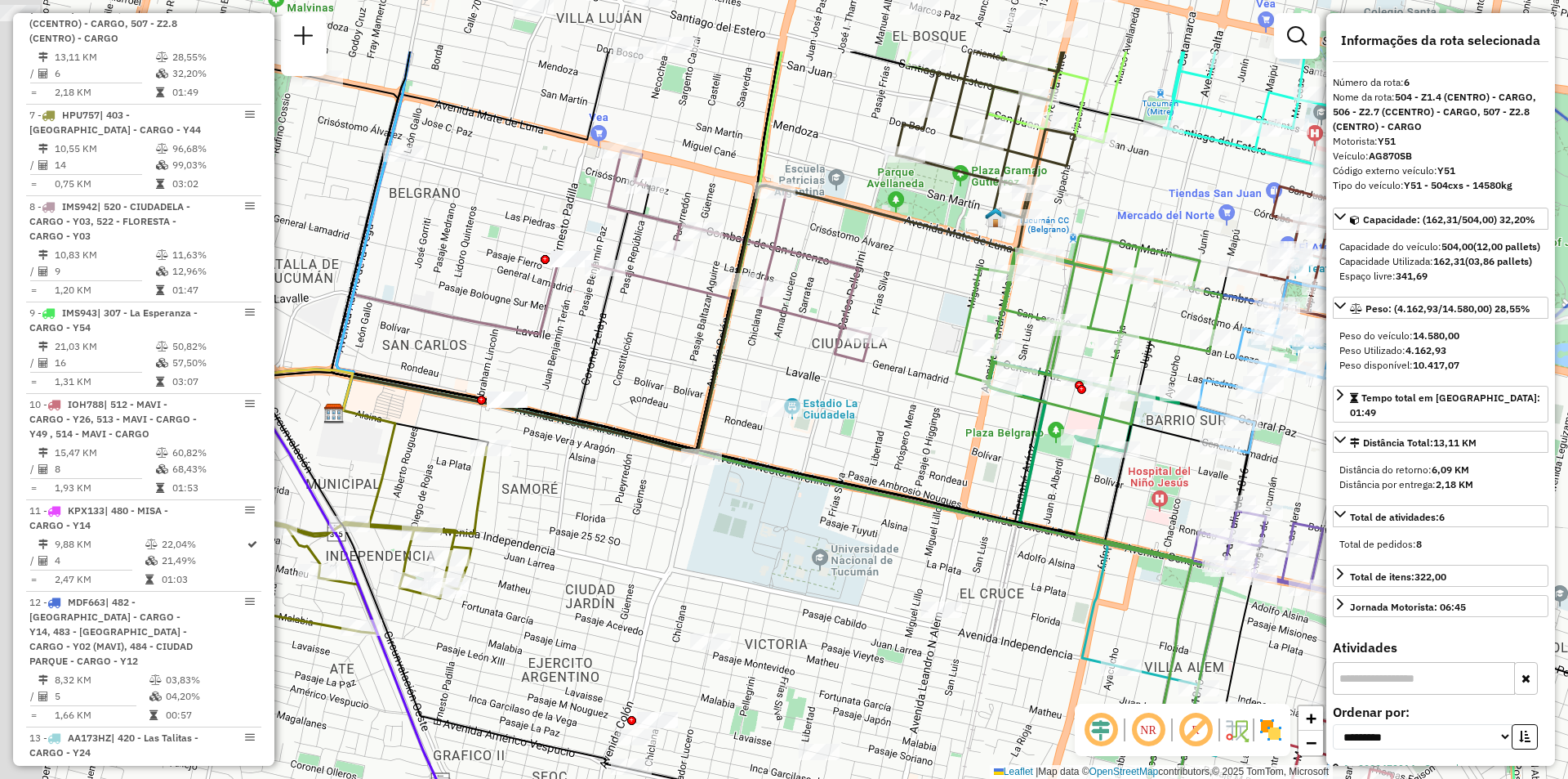
drag, startPoint x: 1080, startPoint y: 421, endPoint x: 1568, endPoint y: 693, distance: 558.7
click at [1568, 693] on div "Rota 19 - Placa IMS945 0000179522 - JAIMEZ ELSA LINA Janela de atendimento Grad…" at bounding box center [784, 390] width 1568 height 779
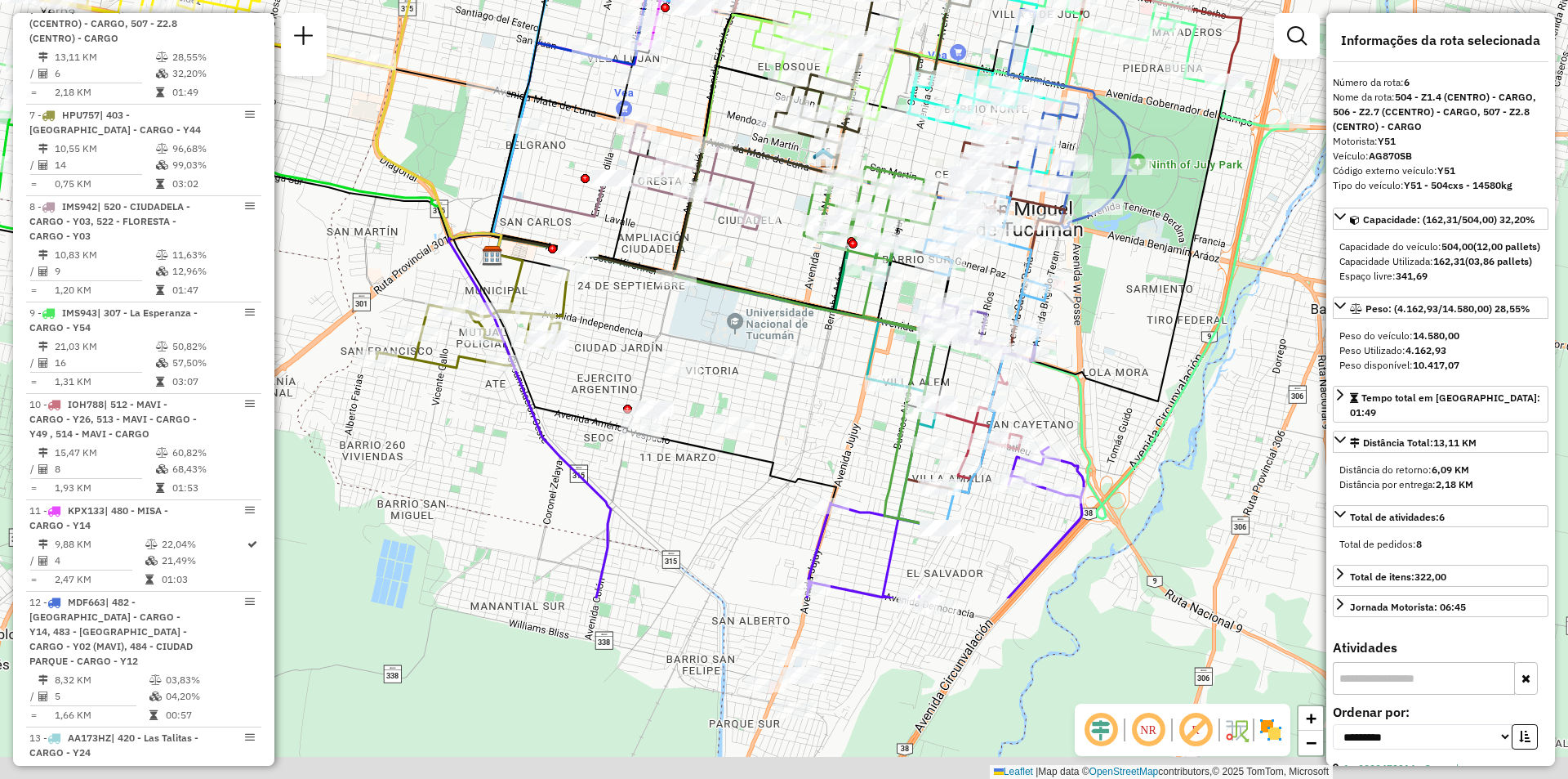
drag, startPoint x: 1262, startPoint y: 640, endPoint x: 1083, endPoint y: 378, distance: 317.3
click at [1083, 378] on icon at bounding box center [859, 241] width 734 height 320
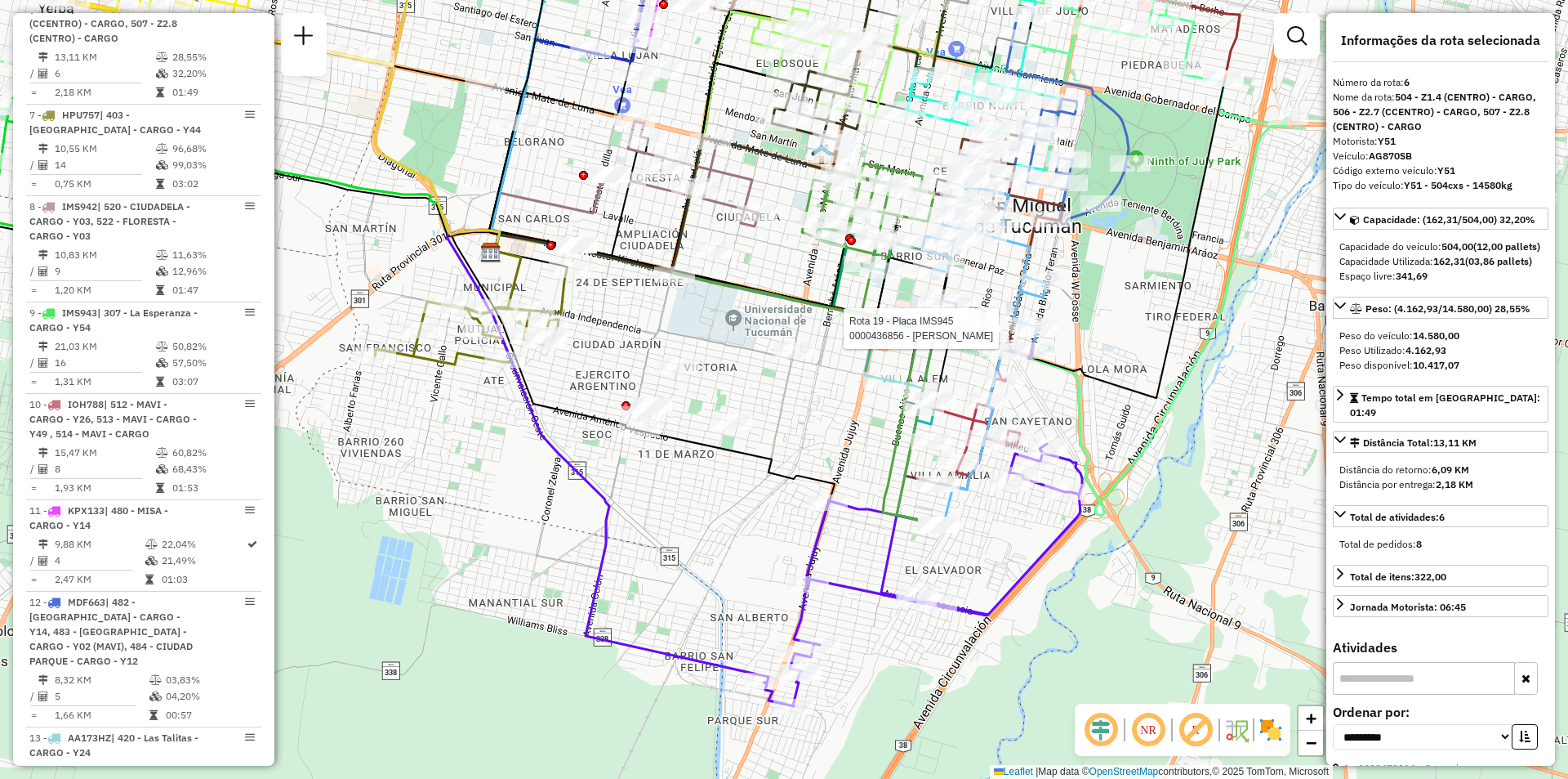
click at [1110, 361] on div "Rota 19 - Placa IMS945 0000436856 - CABRERA JOSE ADRIAN Janela de atendimento G…" at bounding box center [784, 390] width 1568 height 779
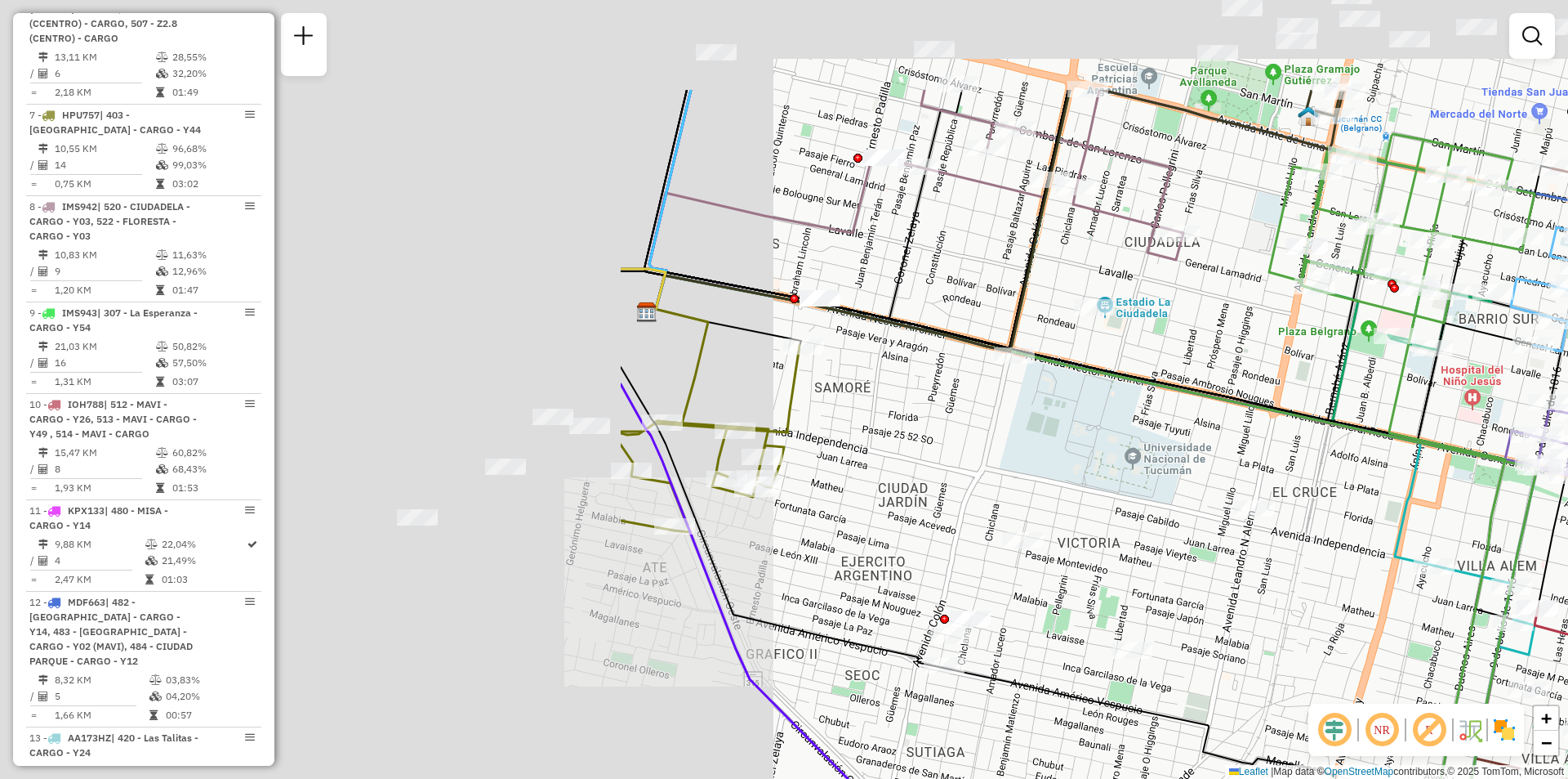
drag, startPoint x: 1195, startPoint y: 307, endPoint x: 1568, endPoint y: 388, distance: 381.7
click at [1568, 388] on div "Janela de atendimento Grade de atendimento Capacidade Transportadoras Veículos …" at bounding box center [784, 390] width 1568 height 779
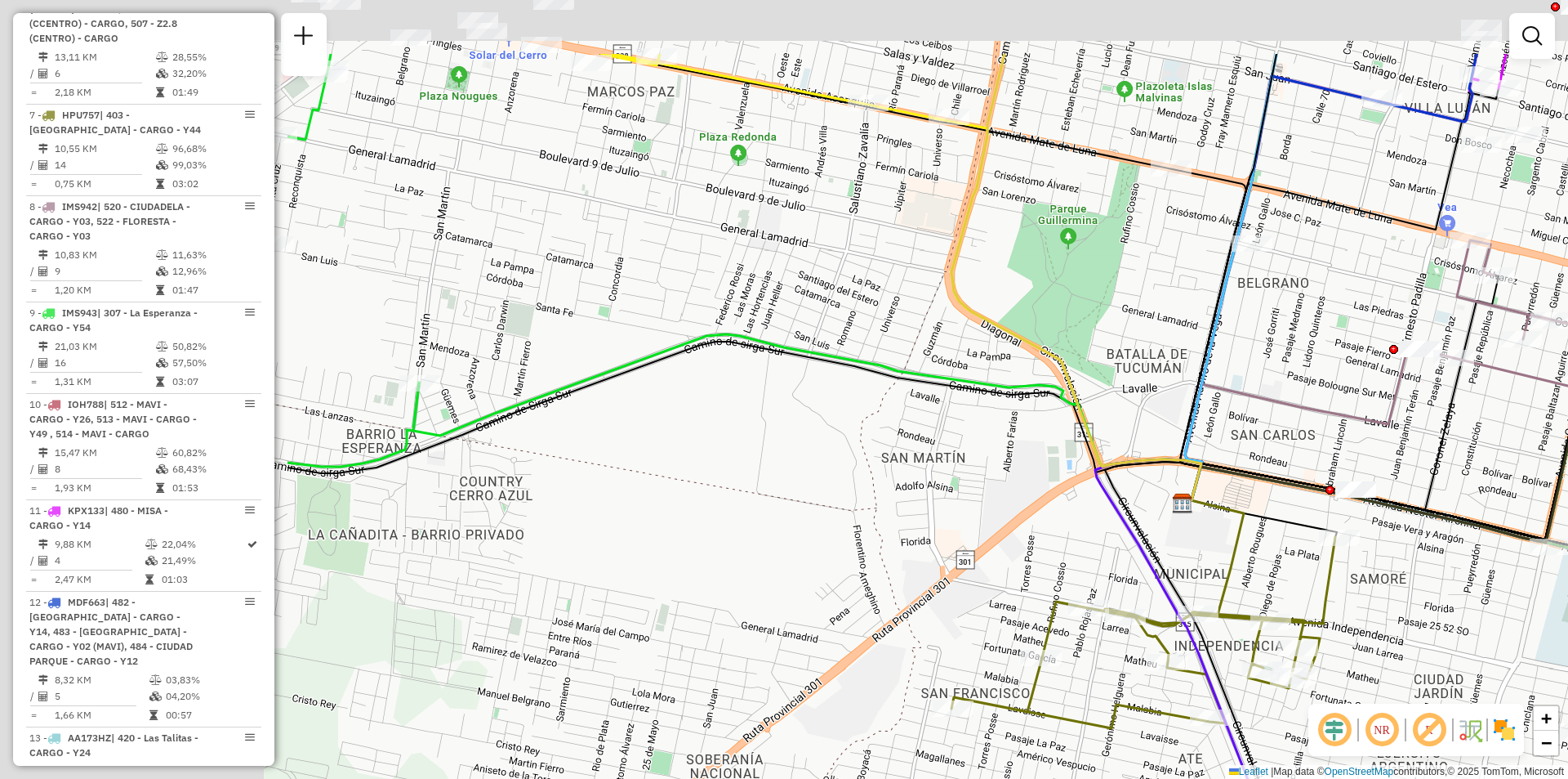
drag, startPoint x: 970, startPoint y: 275, endPoint x: 1171, endPoint y: 333, distance: 209.2
click at [1204, 330] on div "Janela de atendimento Grade de atendimento Capacidade Transportadoras Veículos …" at bounding box center [784, 390] width 1568 height 779
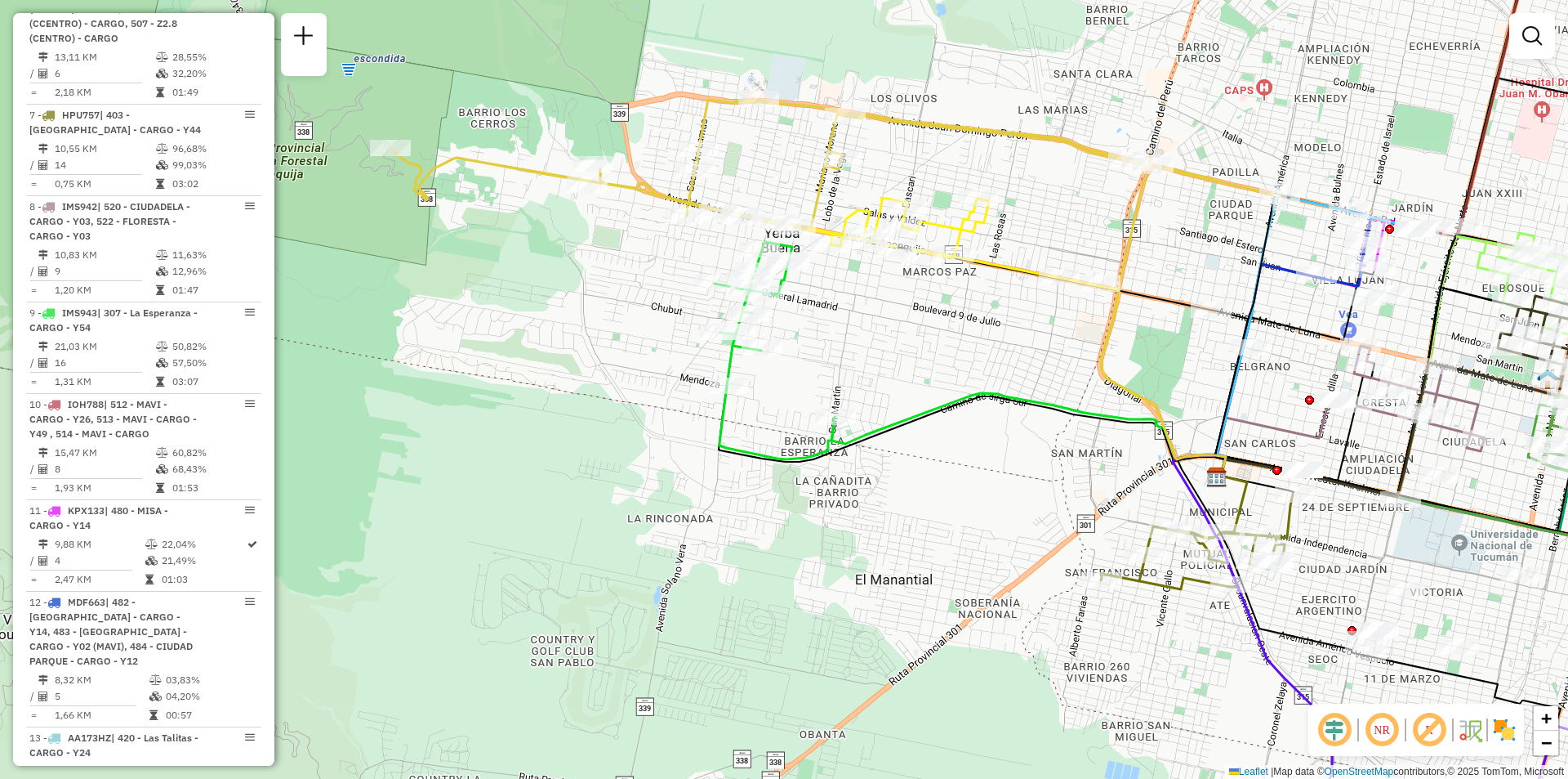
drag, startPoint x: 893, startPoint y: 276, endPoint x: 880, endPoint y: 295, distance: 23.0
click at [880, 295] on div "Janela de atendimento Grade de atendimento Capacidade Transportadoras Veículos …" at bounding box center [784, 390] width 1568 height 779
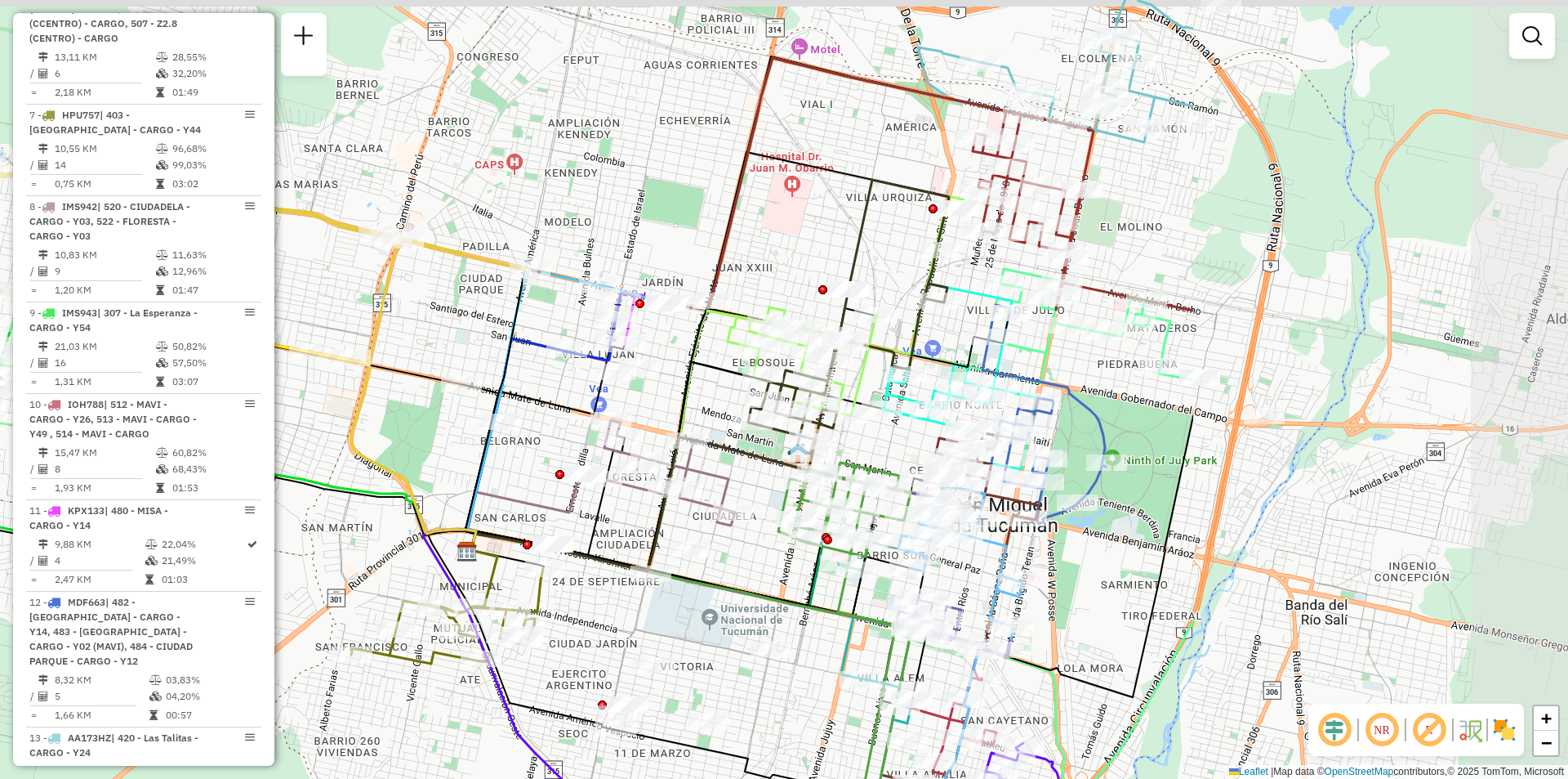
drag, startPoint x: 947, startPoint y: 312, endPoint x: 502, endPoint y: 372, distance: 449.0
click at [451, 382] on icon at bounding box center [322, 436] width 351 height 229
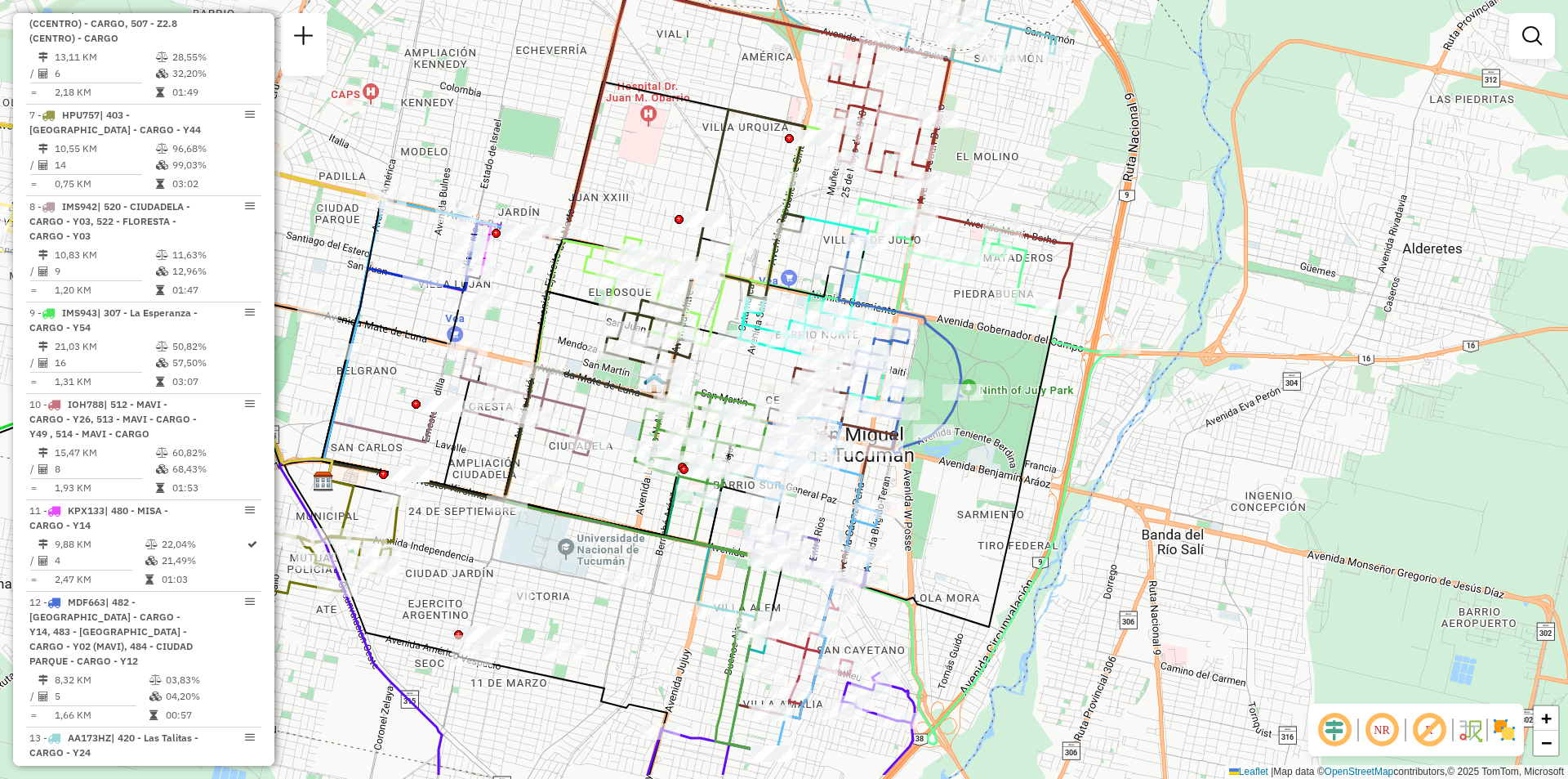
drag, startPoint x: 996, startPoint y: 145, endPoint x: 919, endPoint y: 5, distance: 159.8
click at [919, 5] on div "Janela de atendimento Grade de atendimento Capacidade Transportadoras Veículos …" at bounding box center [784, 390] width 1568 height 779
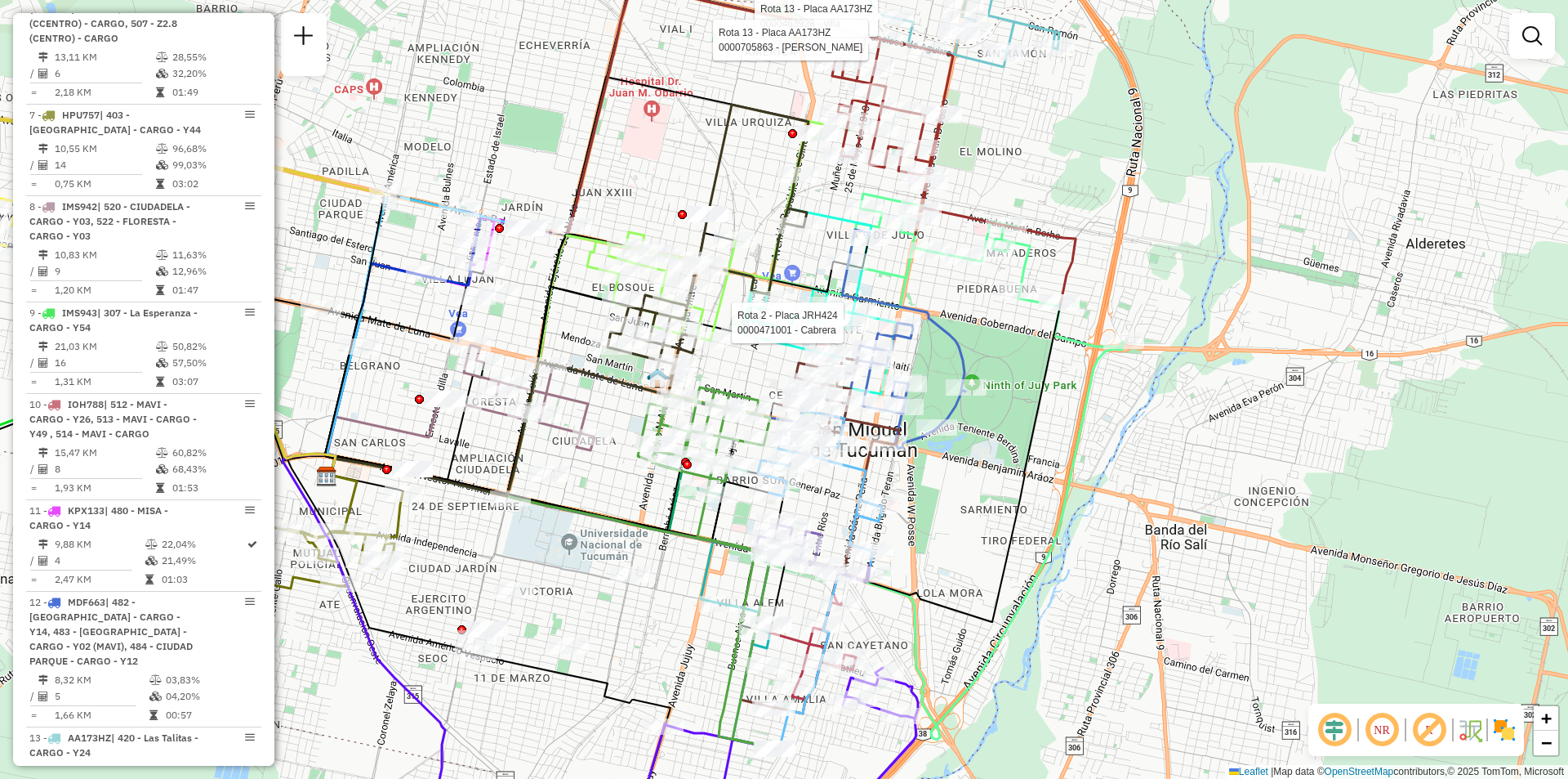
select select "**********"
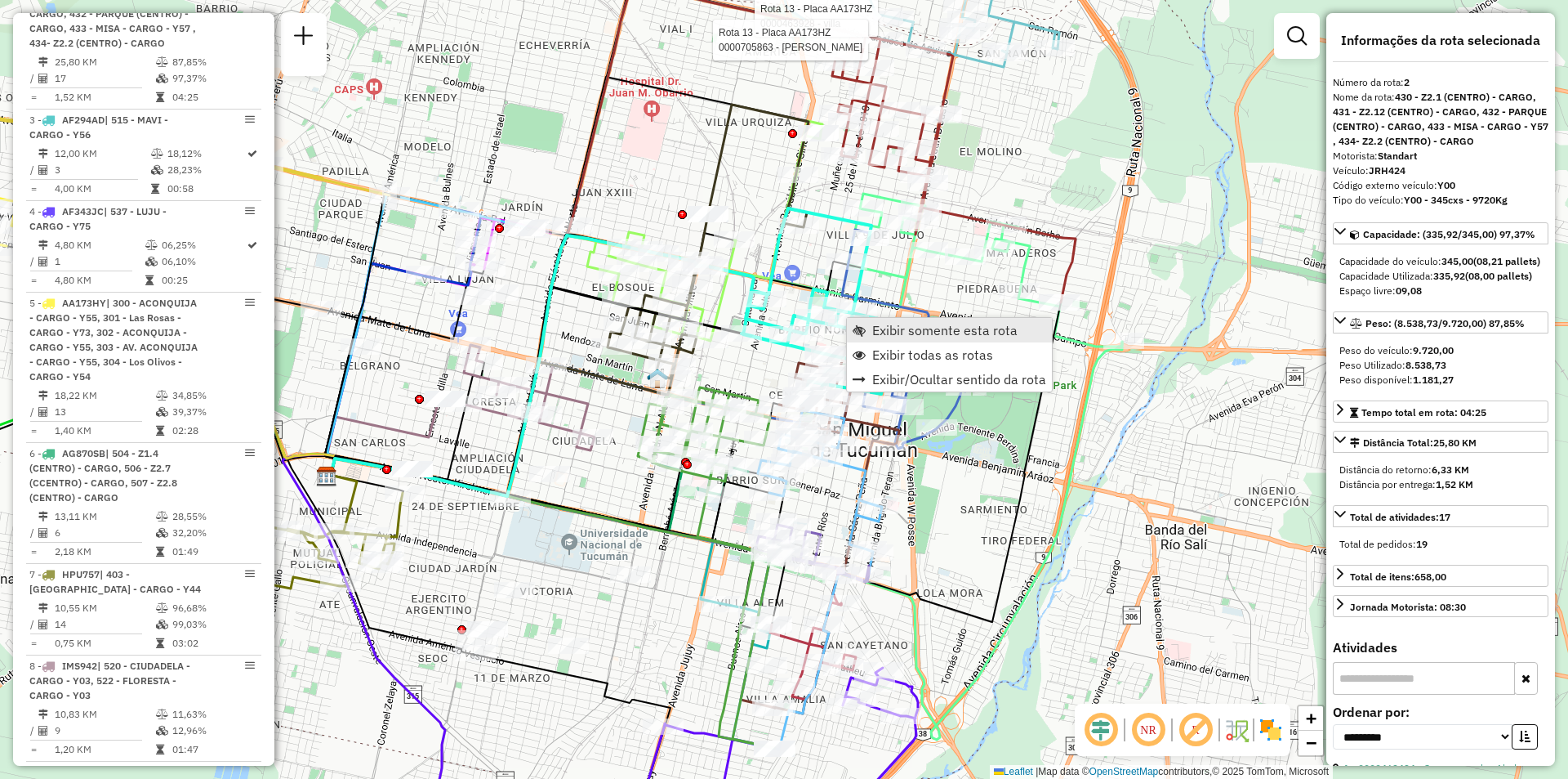
scroll to position [688, 0]
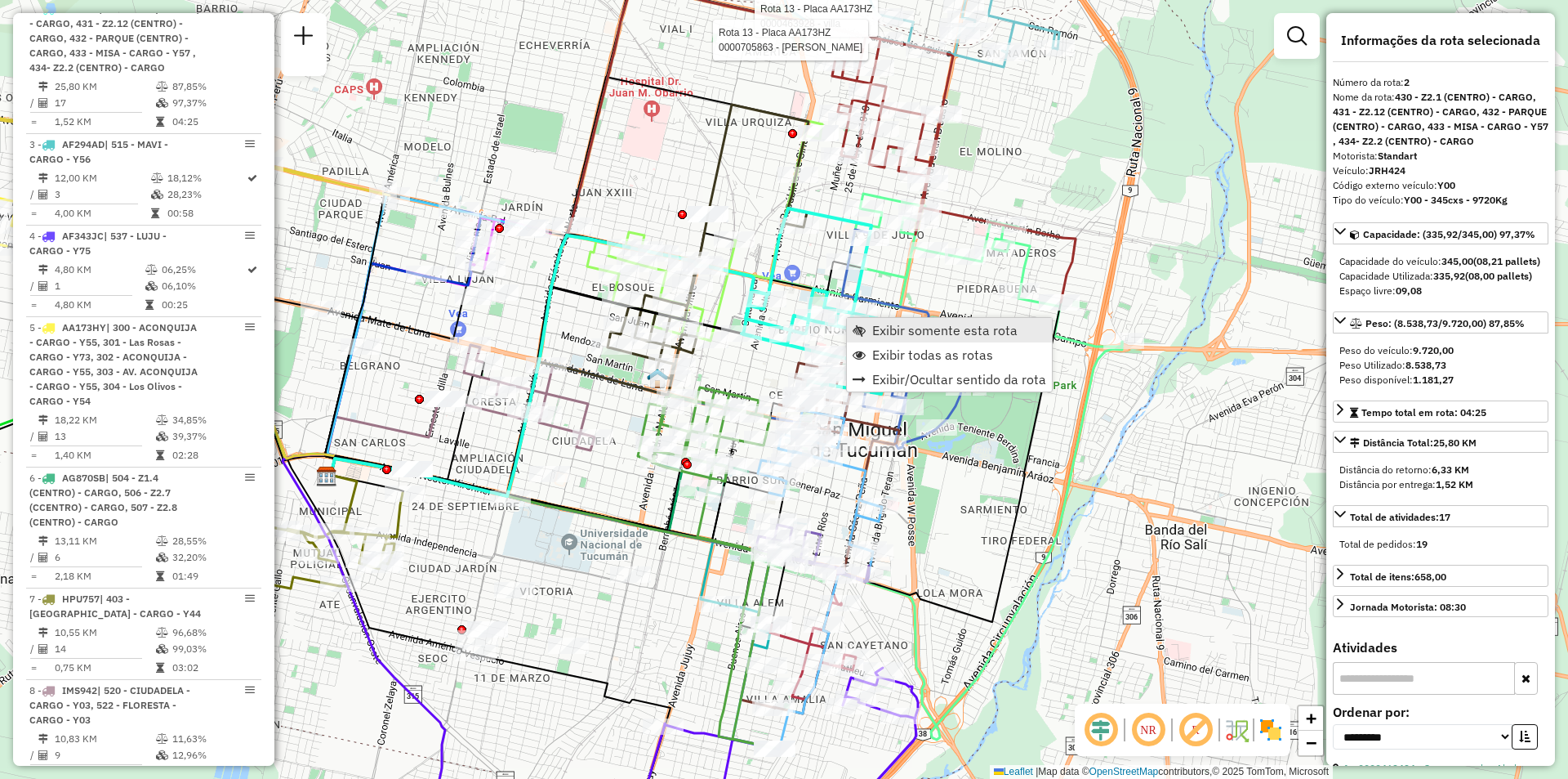
click at [853, 322] on link "Exibir somente esta rota" at bounding box center [949, 329] width 205 height 24
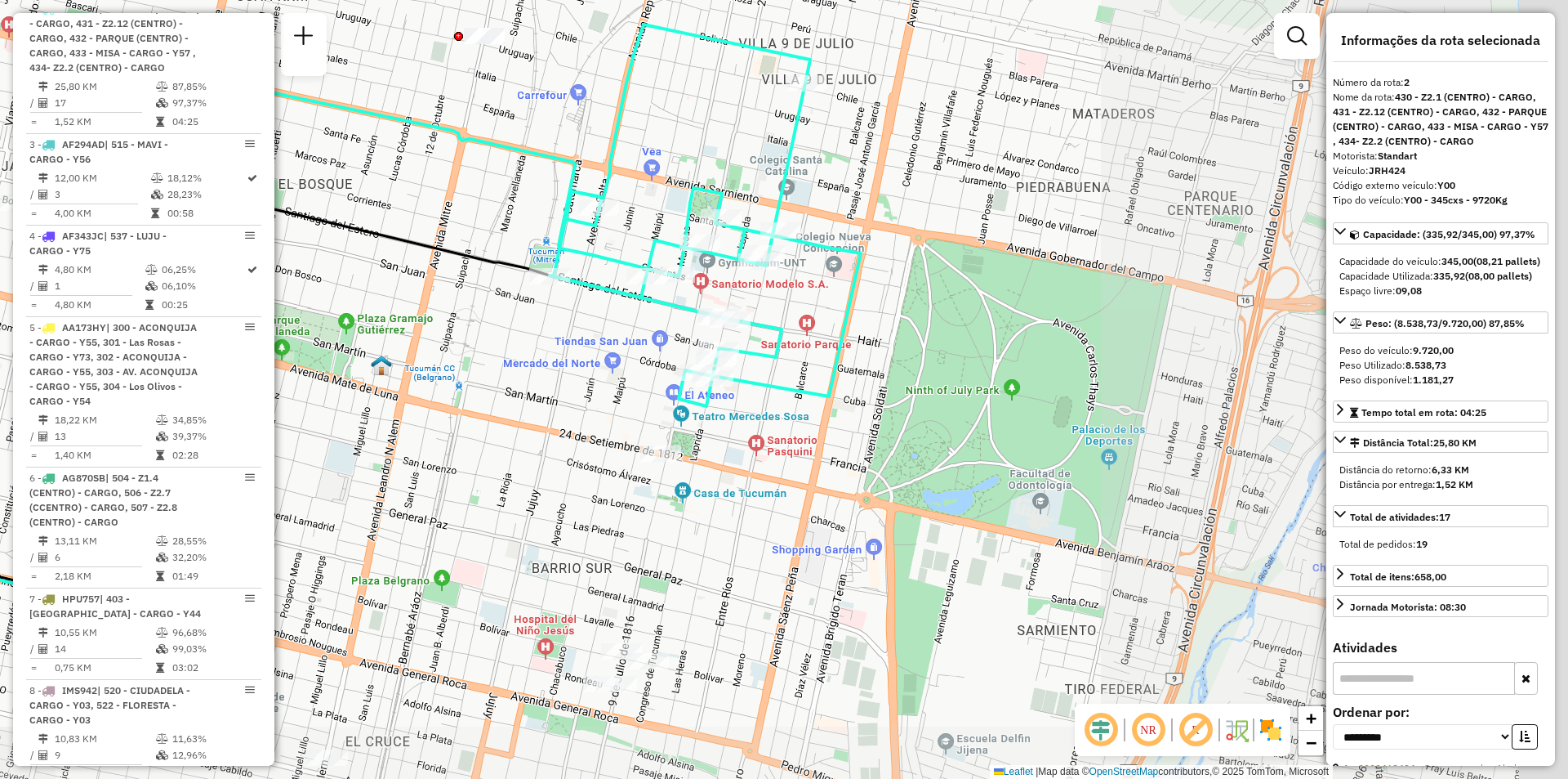
drag, startPoint x: 853, startPoint y: 322, endPoint x: 360, endPoint y: 245, distance: 499.0
click at [360, 245] on div "Janela de atendimento Grade de atendimento Capacidade Transportadoras Veículos …" at bounding box center [784, 390] width 1568 height 779
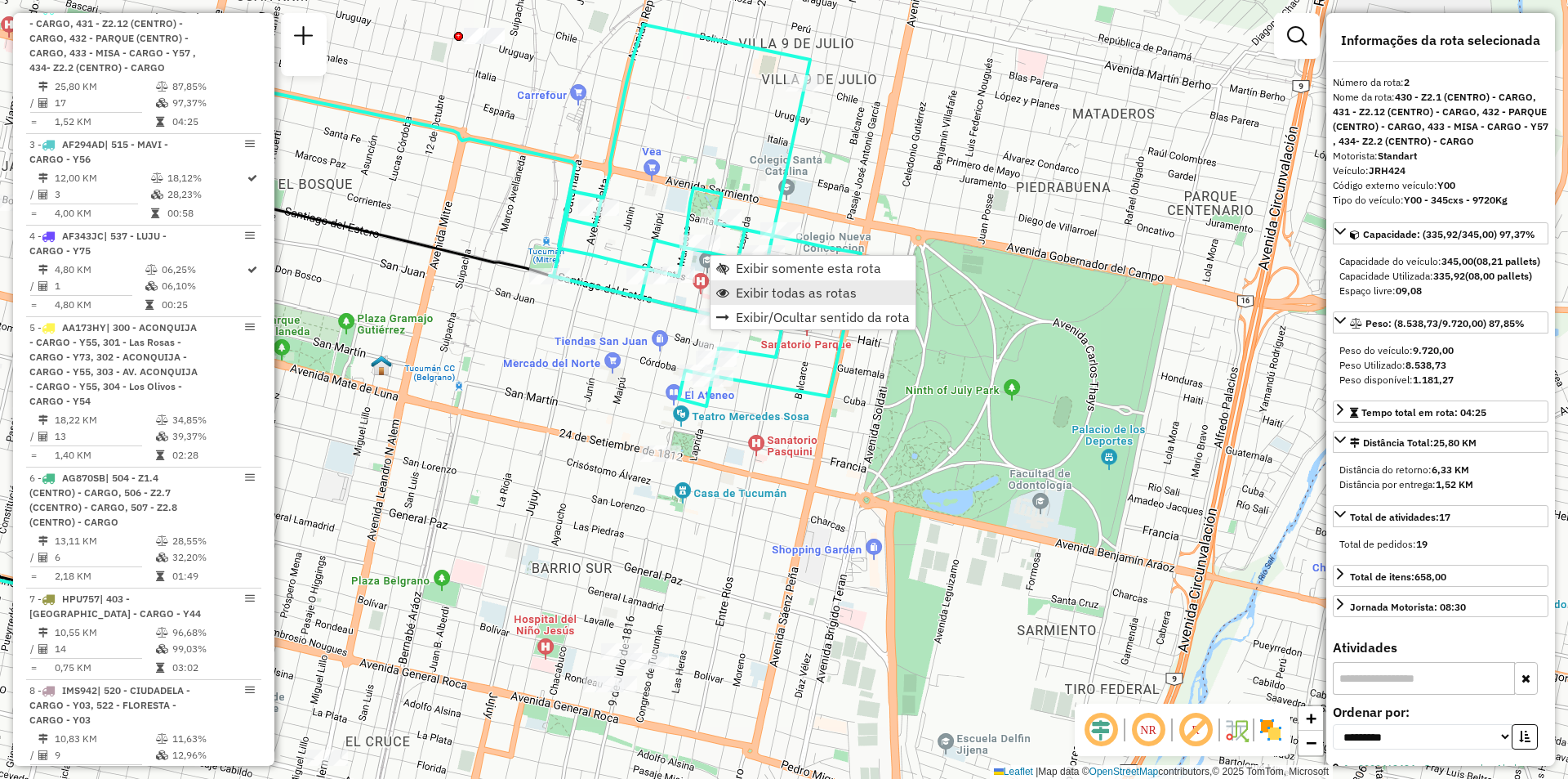
click at [751, 297] on span "Exibir todas as rotas" at bounding box center [796, 291] width 121 height 13
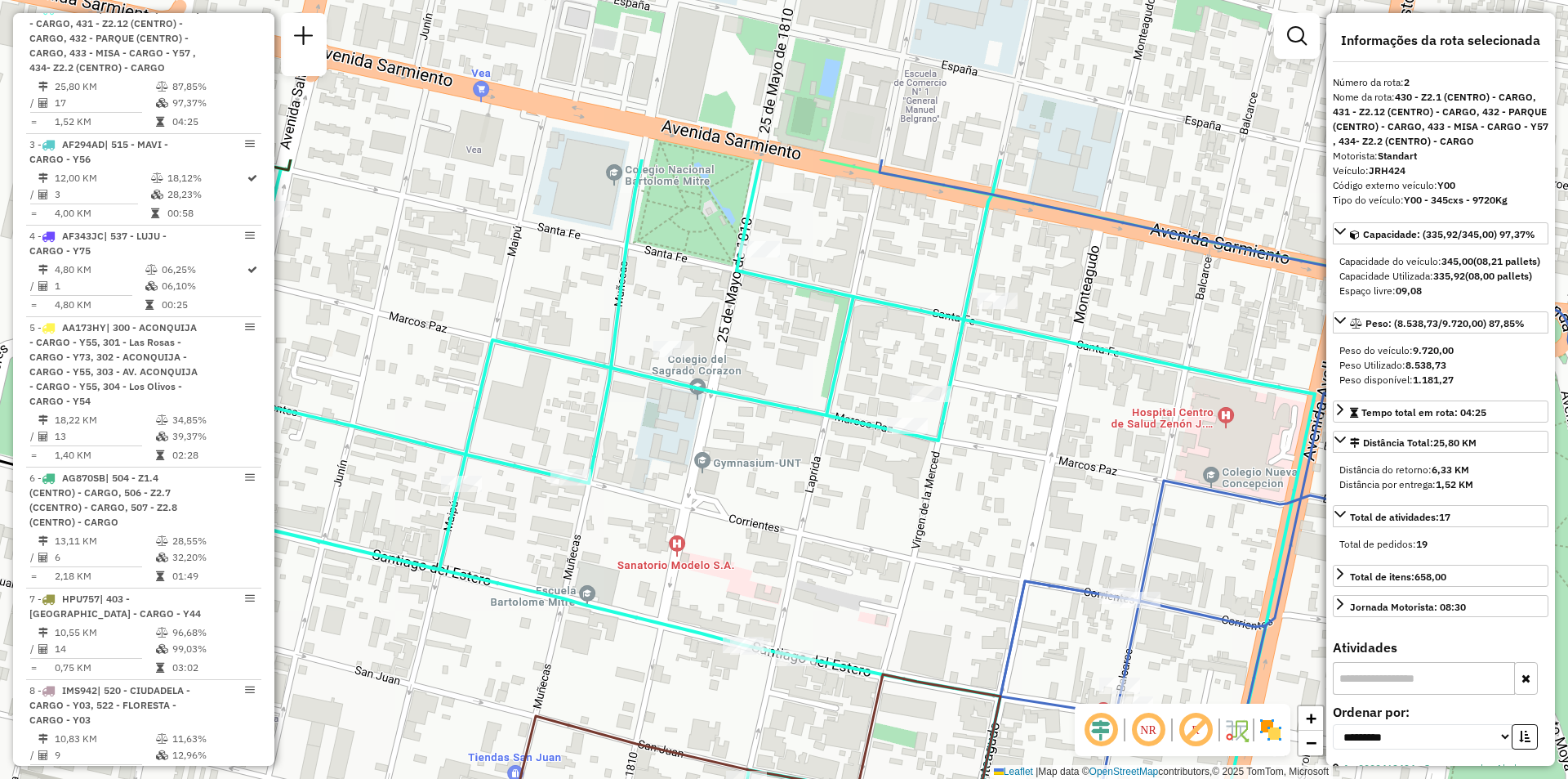
drag, startPoint x: 766, startPoint y: 223, endPoint x: 724, endPoint y: 434, distance: 215.1
click at [724, 434] on div "Janela de atendimento Grade de atendimento Capacidade Transportadoras Veículos …" at bounding box center [784, 390] width 1568 height 779
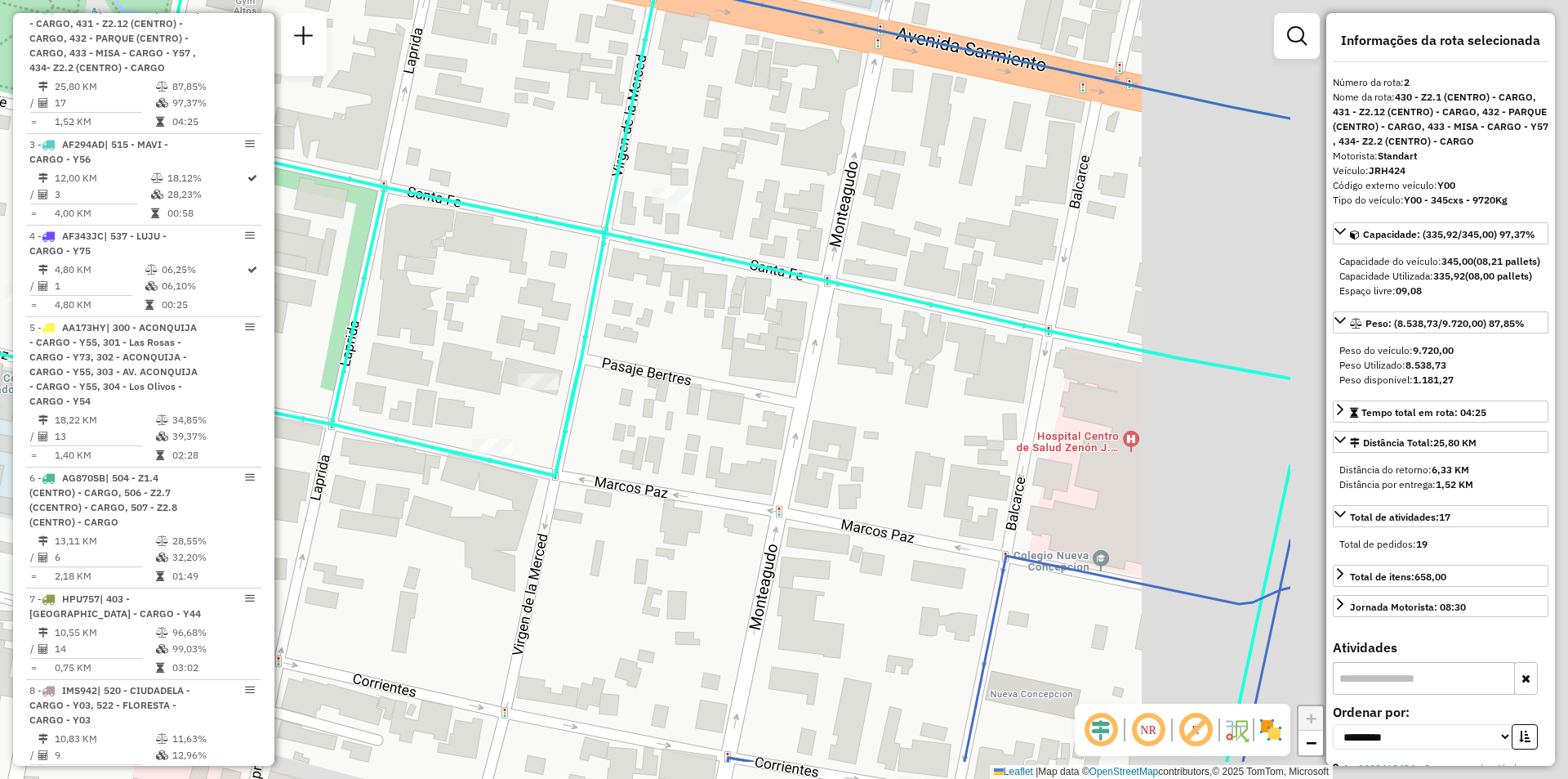
drag, startPoint x: 1038, startPoint y: 489, endPoint x: 738, endPoint y: 425, distance: 306.8
click at [738, 425] on div "Janela de atendimento Grade de atendimento Capacidade Transportadoras Veículos …" at bounding box center [784, 390] width 1568 height 779
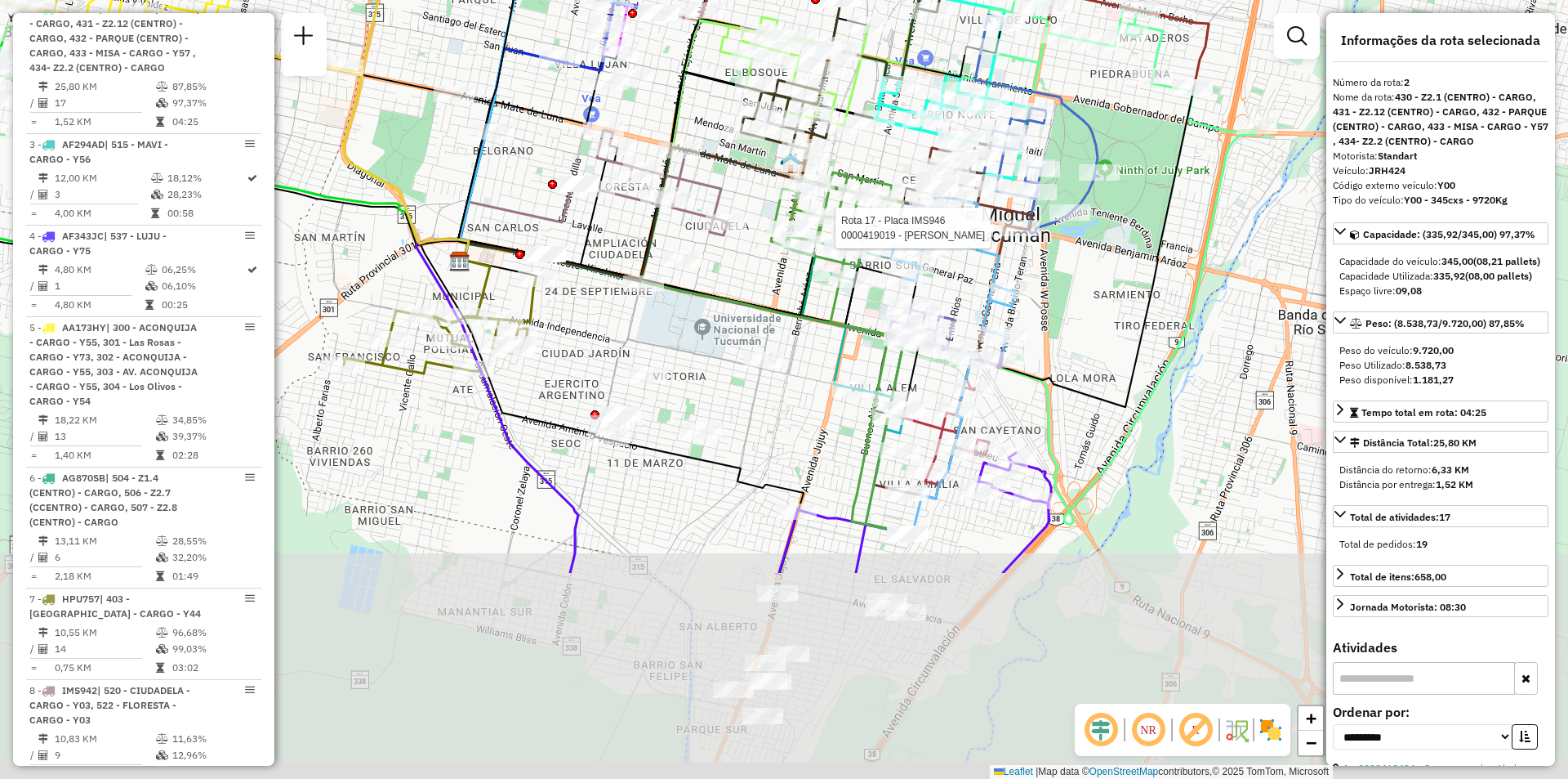
drag, startPoint x: 945, startPoint y: 490, endPoint x: 1036, endPoint y: 226, distance: 279.2
click at [1036, 226] on div at bounding box center [1019, 227] width 41 height 17
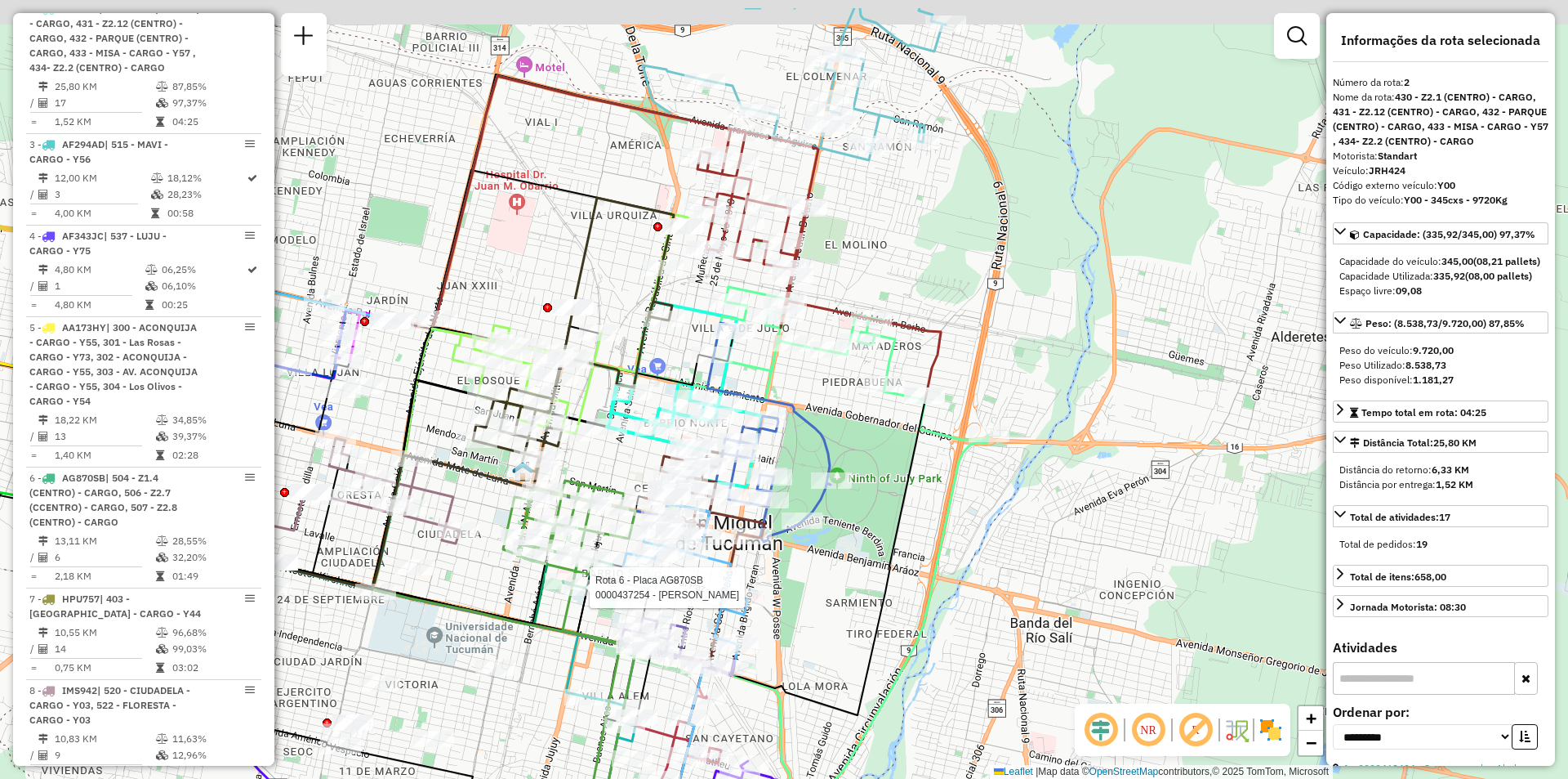
drag, startPoint x: 944, startPoint y: 193, endPoint x: 898, endPoint y: 410, distance: 221.8
click at [898, 408] on div "Rota 6 - Placa AG870SB 0000437254 - MORENO SEBASTIAN FERNANDO Janela de atendim…" at bounding box center [784, 390] width 1568 height 779
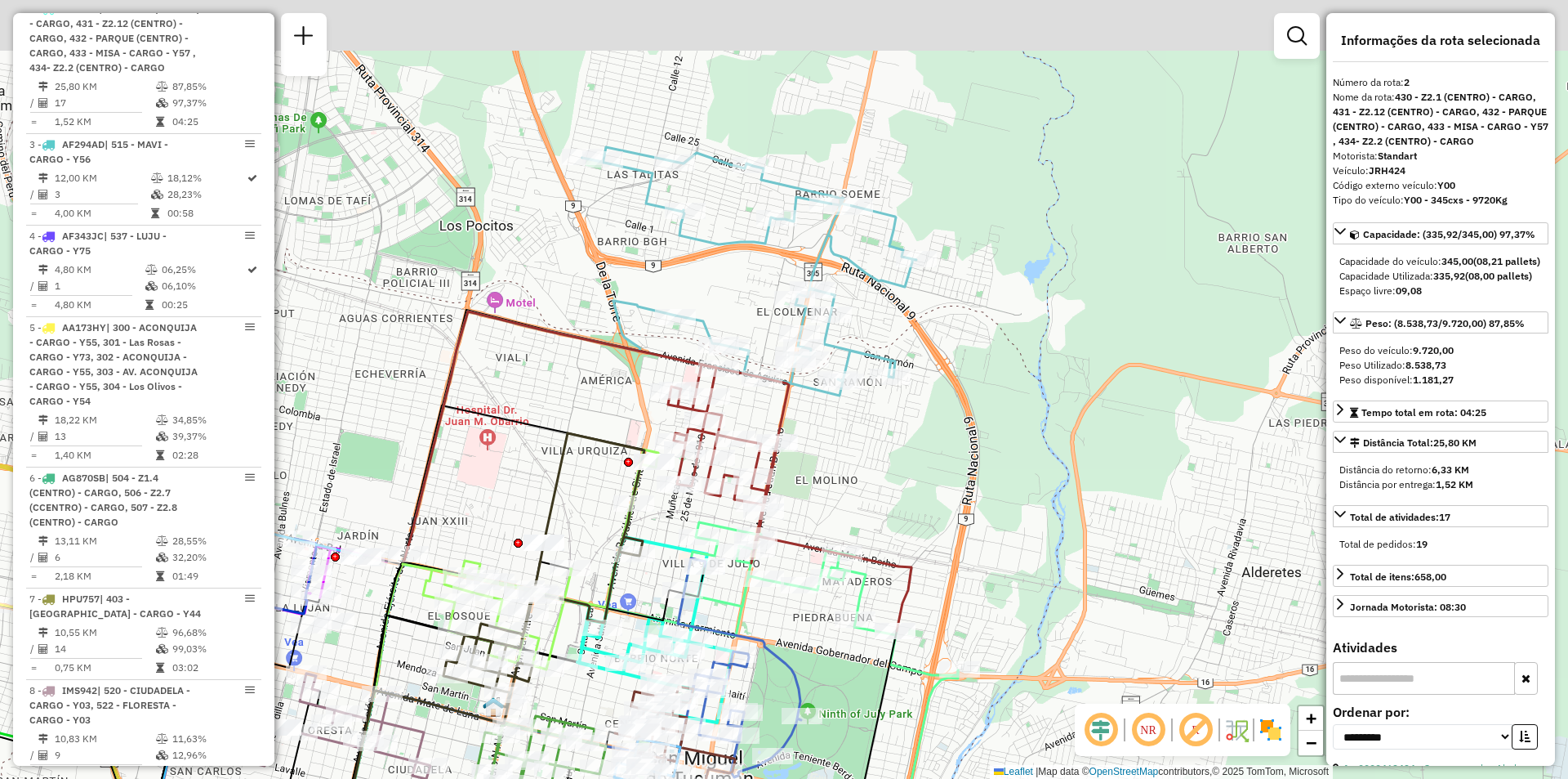
drag, startPoint x: 850, startPoint y: 247, endPoint x: 838, endPoint y: 310, distance: 64.1
click at [838, 310] on div "Rota 6 - Placa AG870SB 0000437254 - MORENO SEBASTIAN FERNANDO Janela de atendim…" at bounding box center [784, 390] width 1568 height 779
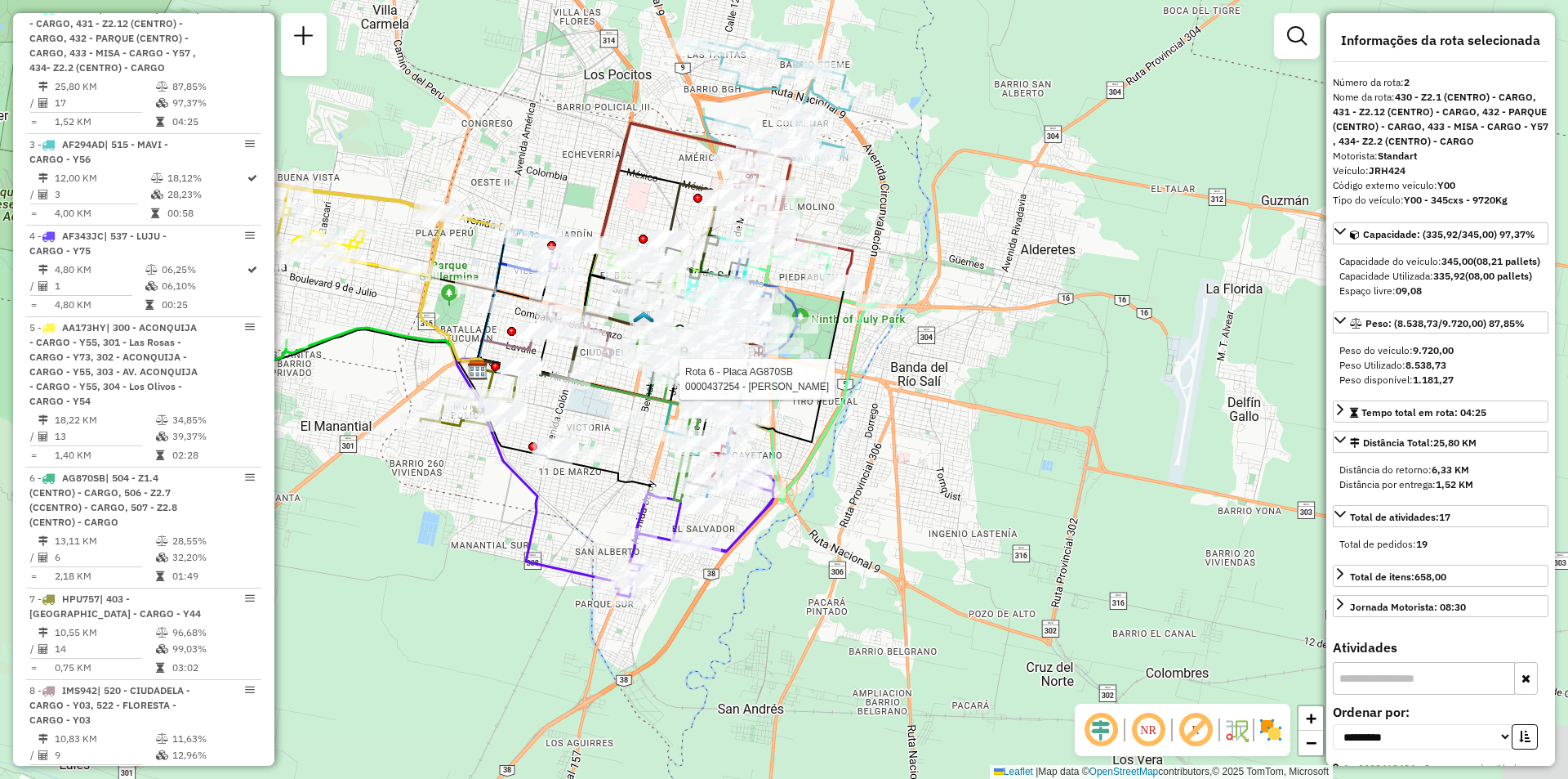
drag, startPoint x: 891, startPoint y: 348, endPoint x: 813, endPoint y: 206, distance: 162.0
click at [813, 206] on div "Rota 6 - Placa AG870SB 0000437254 - MORENO SEBASTIAN FERNANDO Janela de atendim…" at bounding box center [784, 390] width 1568 height 779
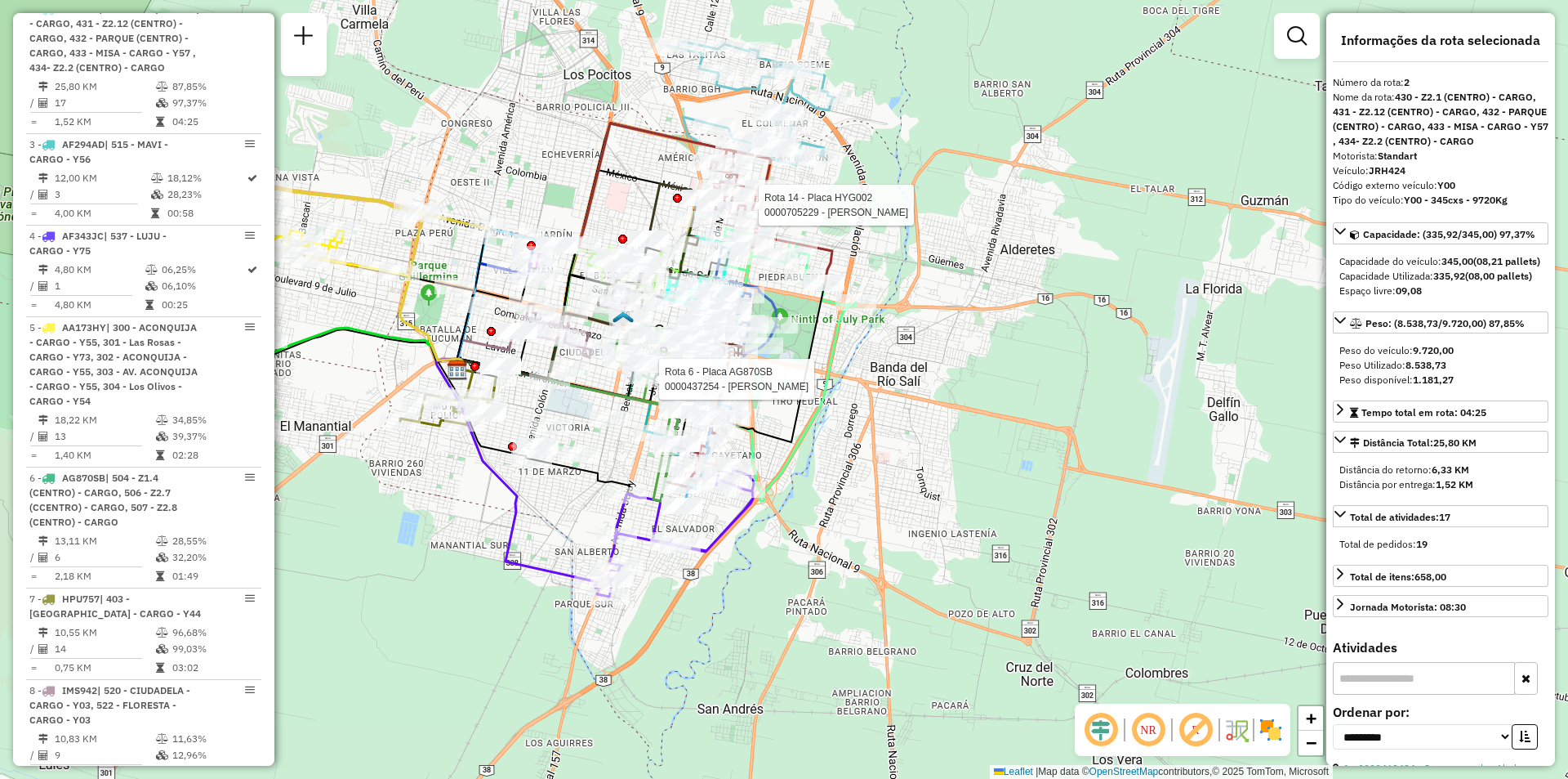
click at [528, 526] on div "Rota 6 - Placa AG870SB 0000437254 - MORENO SEBASTIAN FERNANDO Rota 14 - Placa H…" at bounding box center [784, 390] width 1568 height 779
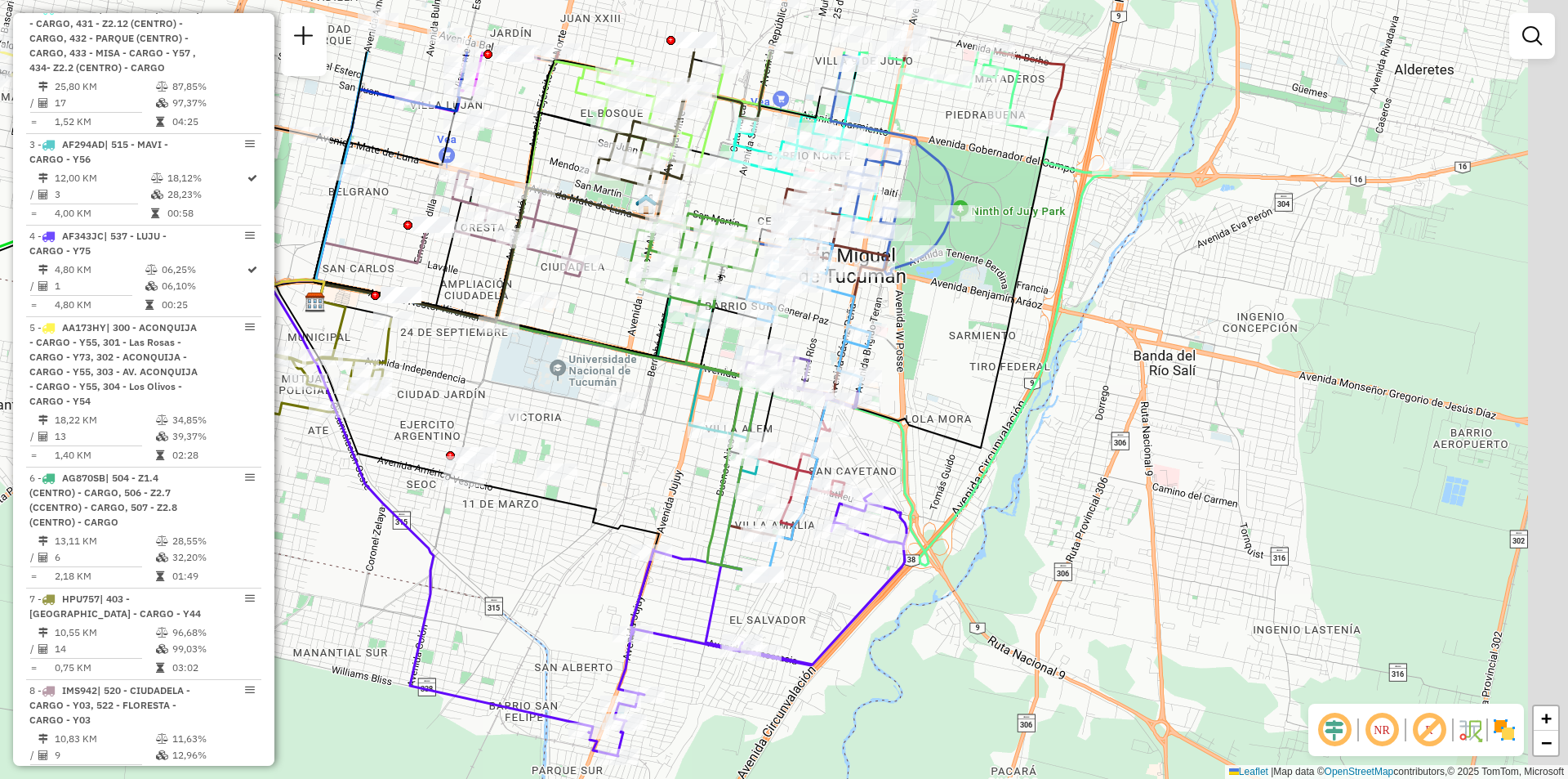
drag, startPoint x: 957, startPoint y: 215, endPoint x: 708, endPoint y: 344, distance: 280.4
click at [708, 344] on icon at bounding box center [537, 323] width 443 height 85
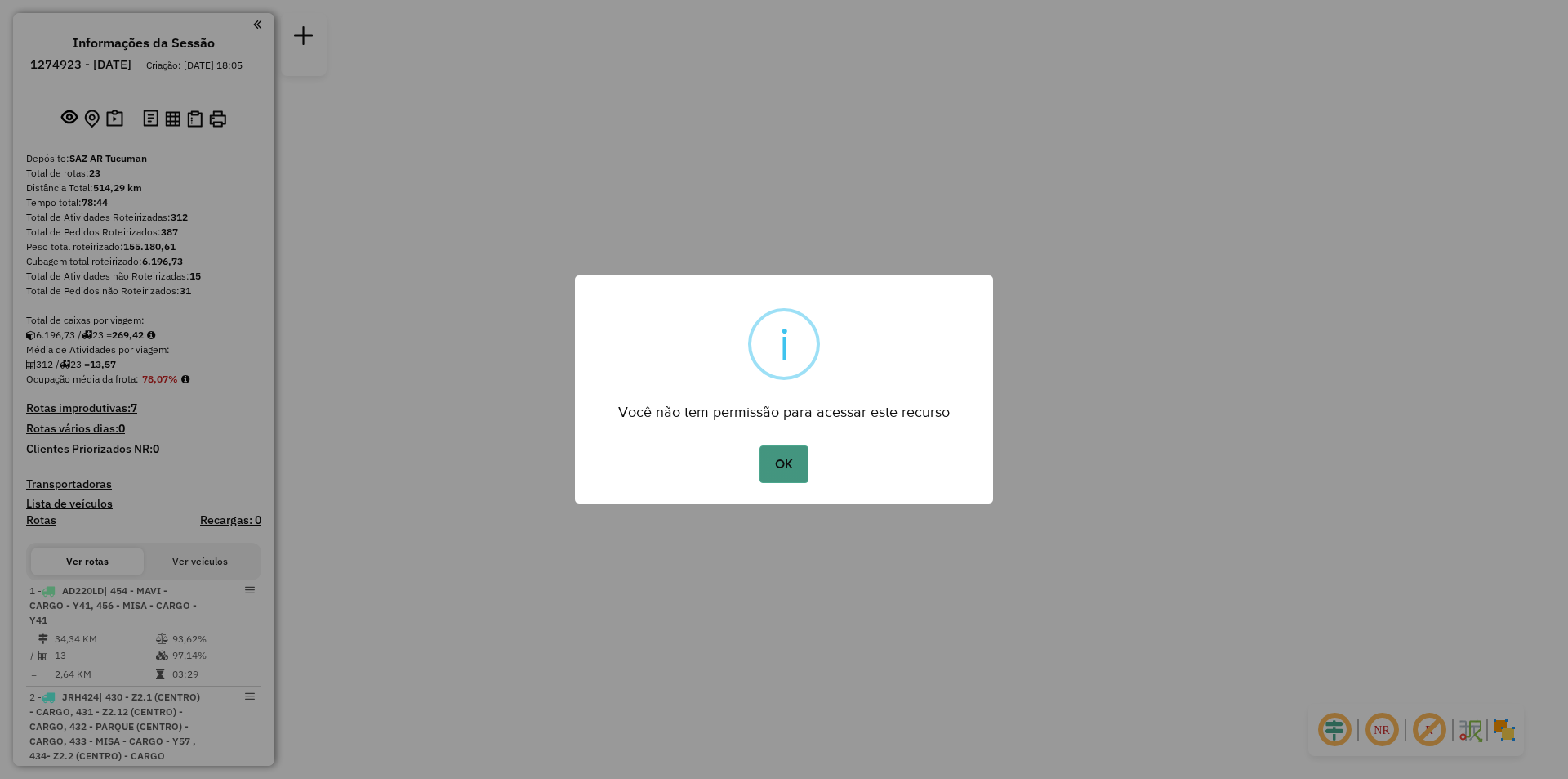
click at [800, 462] on button "OK" at bounding box center [784, 464] width 49 height 38
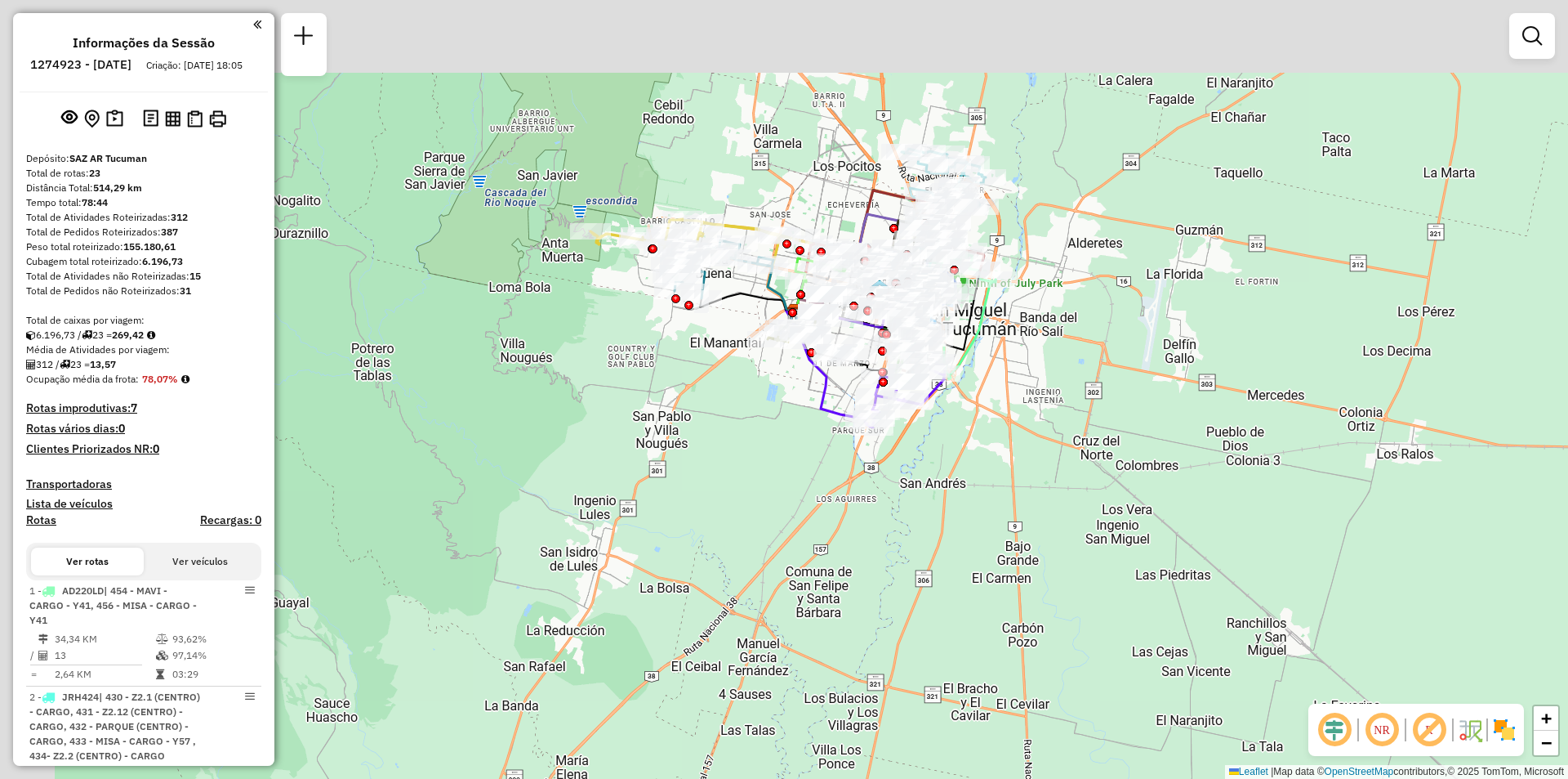
drag, startPoint x: 765, startPoint y: 341, endPoint x: 855, endPoint y: 458, distance: 147.6
click at [855, 458] on div "Janela de atendimento Grade de atendimento Capacidade Transportadoras Veículos …" at bounding box center [784, 390] width 1568 height 779
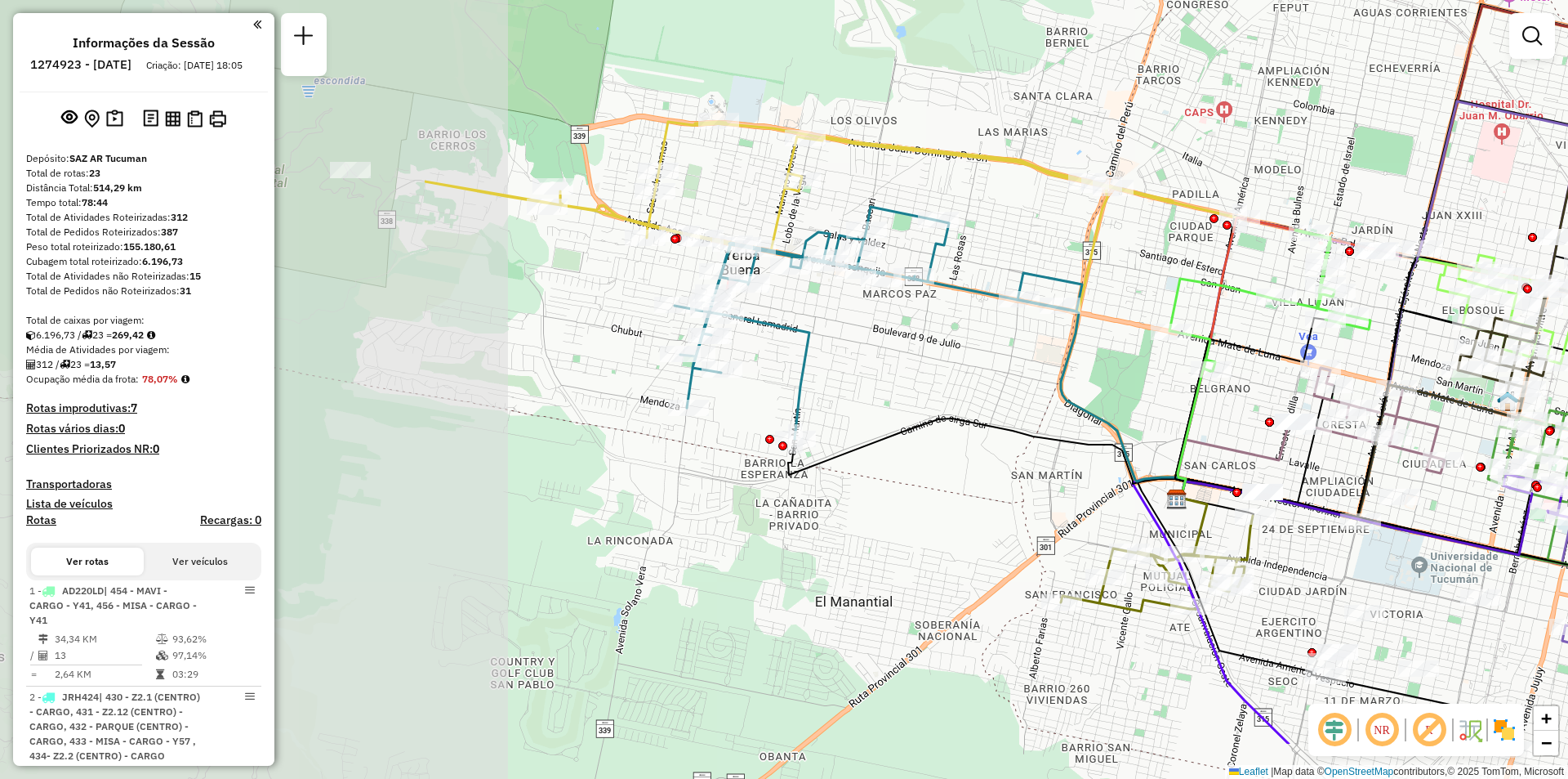
drag, startPoint x: 1072, startPoint y: 147, endPoint x: 1258, endPoint y: 139, distance: 186.2
click at [1258, 139] on div "Janela de atendimento Grade de atendimento Capacidade Transportadoras Veículos …" at bounding box center [784, 390] width 1568 height 779
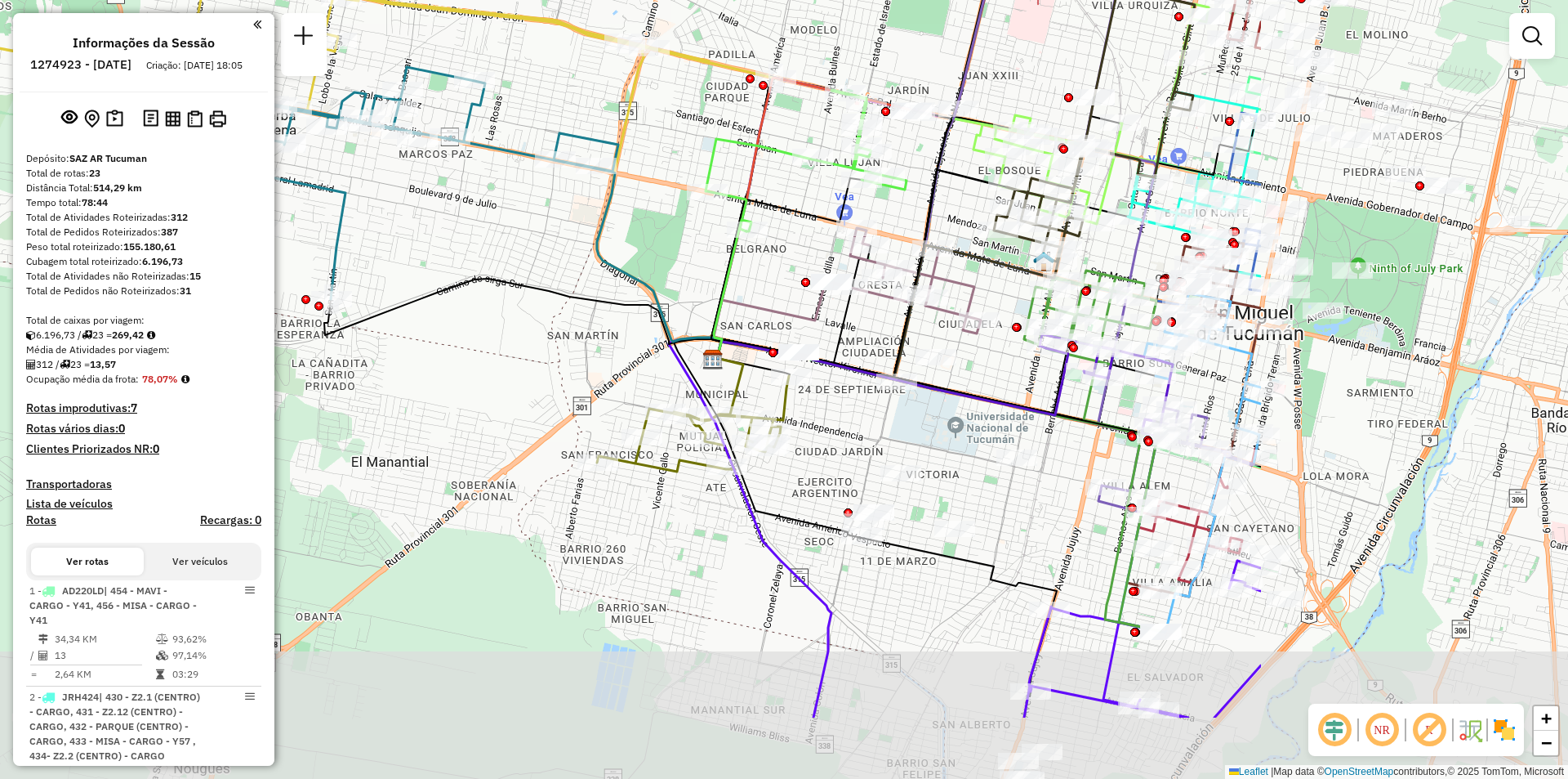
drag, startPoint x: 1064, startPoint y: 277, endPoint x: 685, endPoint y: 157, distance: 397.5
click at [685, 157] on div "Janela de atendimento Grade de atendimento Capacidade Transportadoras Veículos …" at bounding box center [784, 390] width 1568 height 779
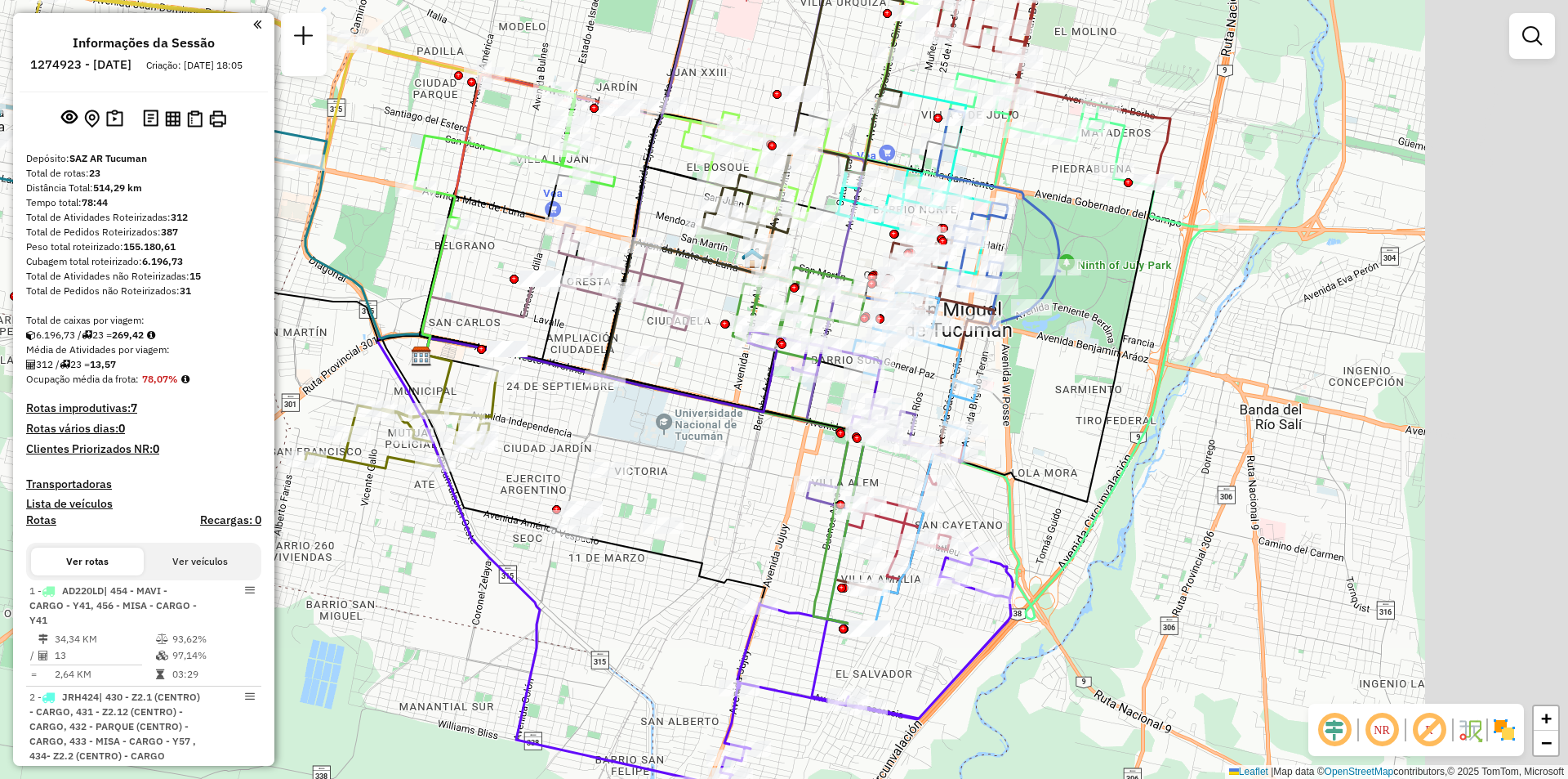
drag, startPoint x: 778, startPoint y: 411, endPoint x: 486, endPoint y: 408, distance: 292.0
click at [486, 408] on icon at bounding box center [402, 421] width 192 height 95
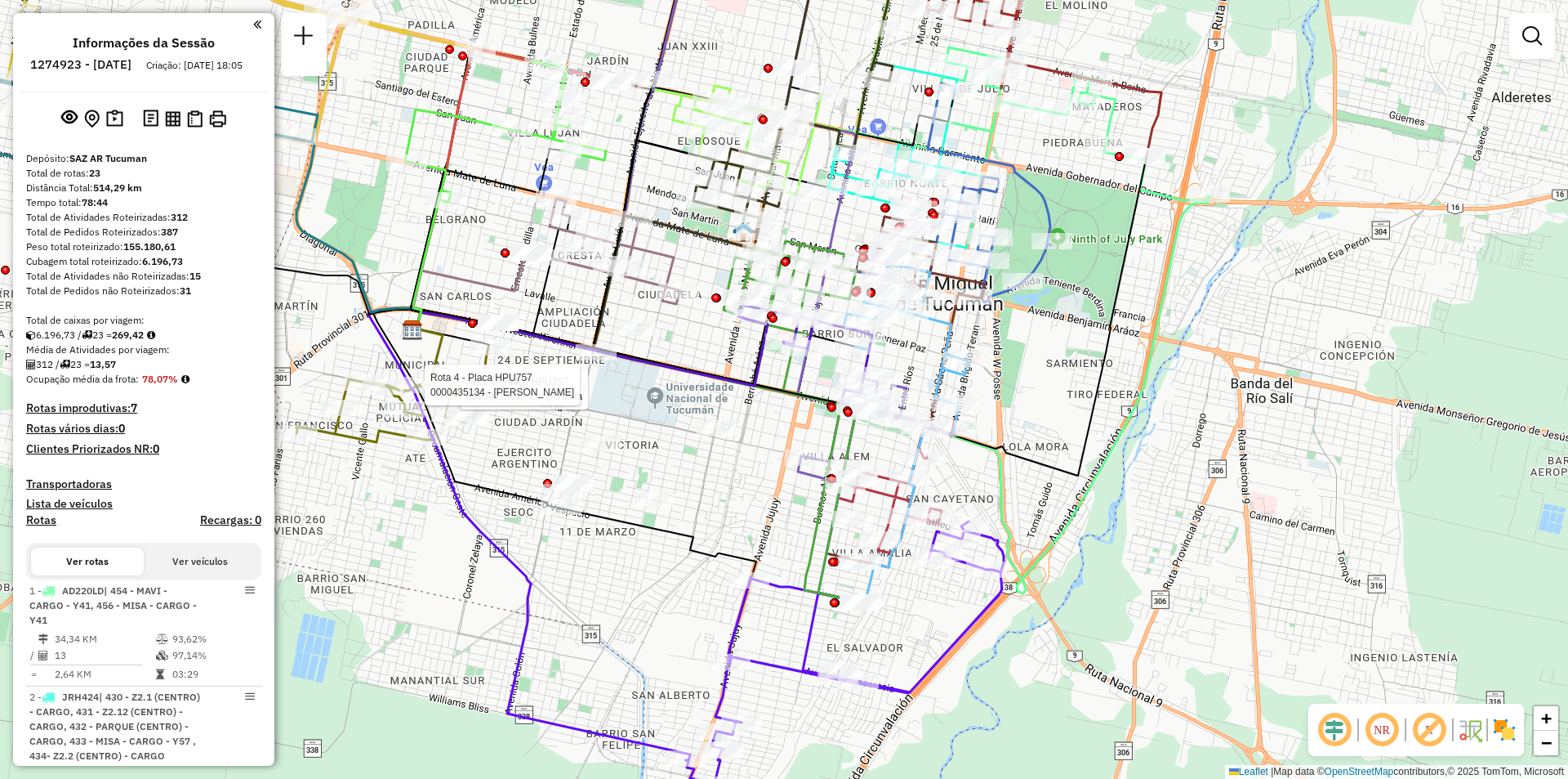
drag, startPoint x: 868, startPoint y: 265, endPoint x: 859, endPoint y: 240, distance: 26.6
click at [859, 240] on div "Rota 4 - Placa HPU757 0000471963 - Cooperativa Rota 4 - Placa HPU757 0000435134…" at bounding box center [784, 390] width 1568 height 779
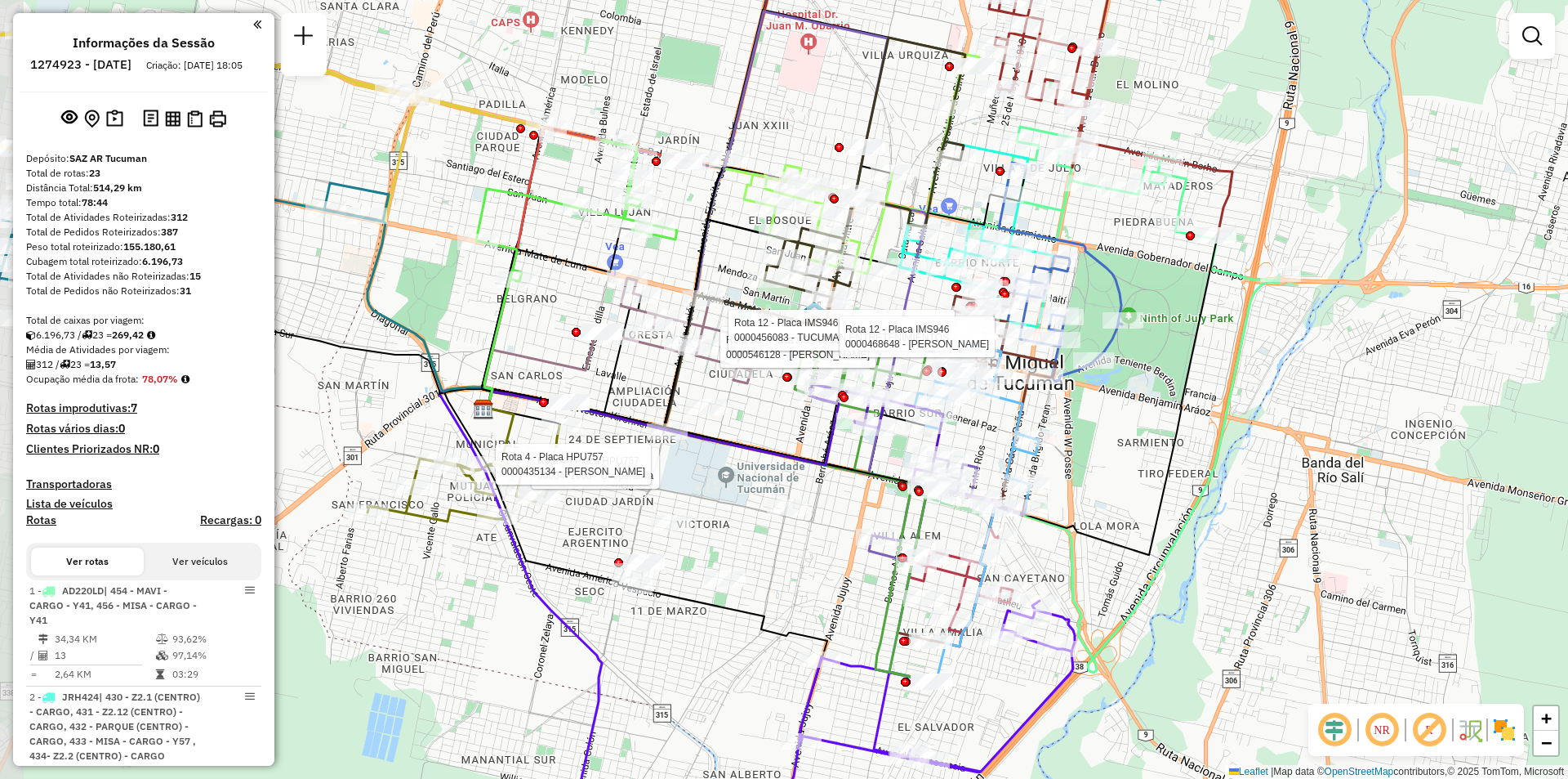
drag, startPoint x: 882, startPoint y: 541, endPoint x: 928, endPoint y: 528, distance: 47.8
click at [928, 528] on icon at bounding box center [707, 536] width 448 height 289
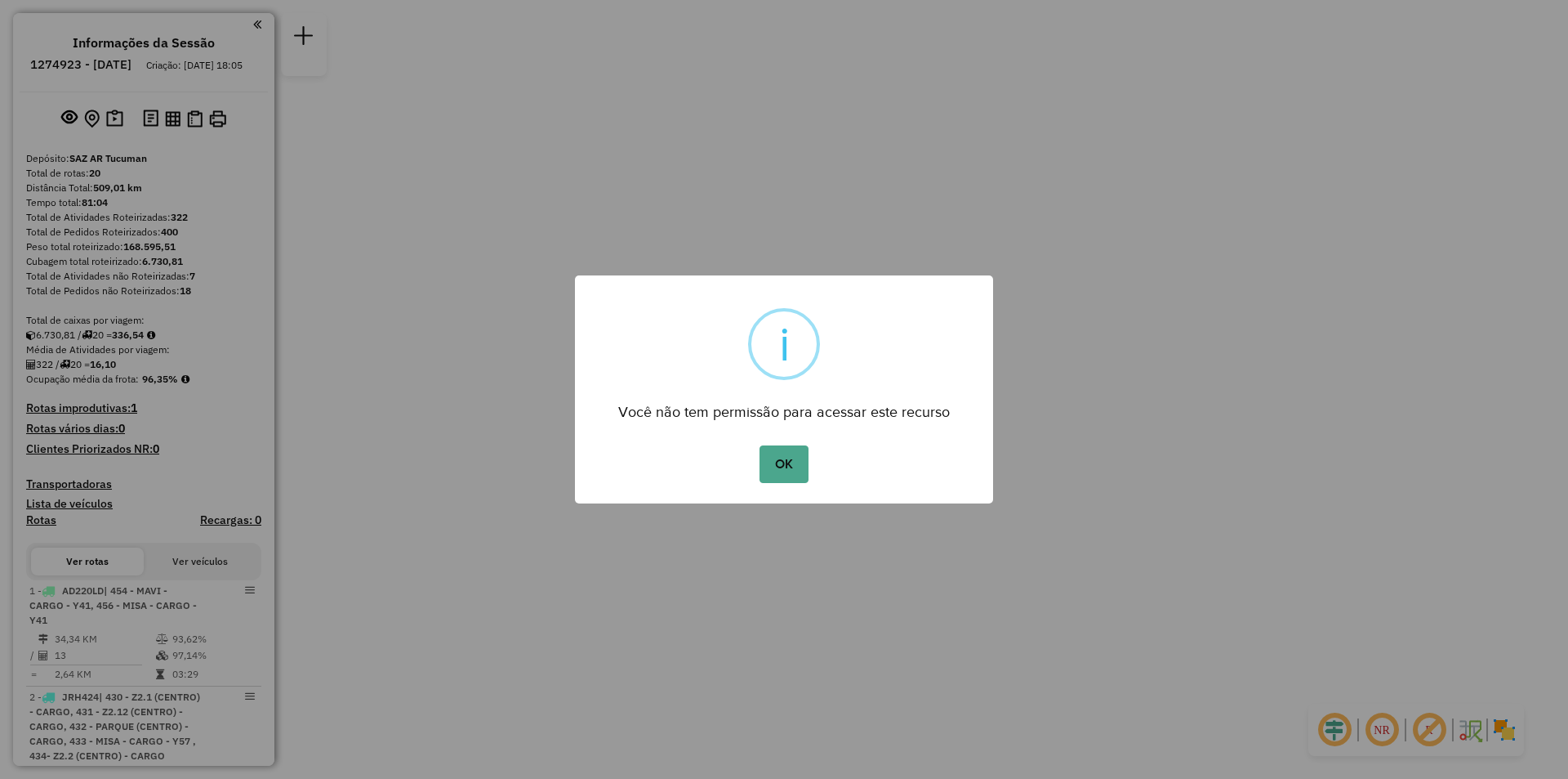
click at [1152, 250] on div "× i Você não tem permissão para acessar este recurso OK No Cancel" at bounding box center [784, 390] width 1568 height 779
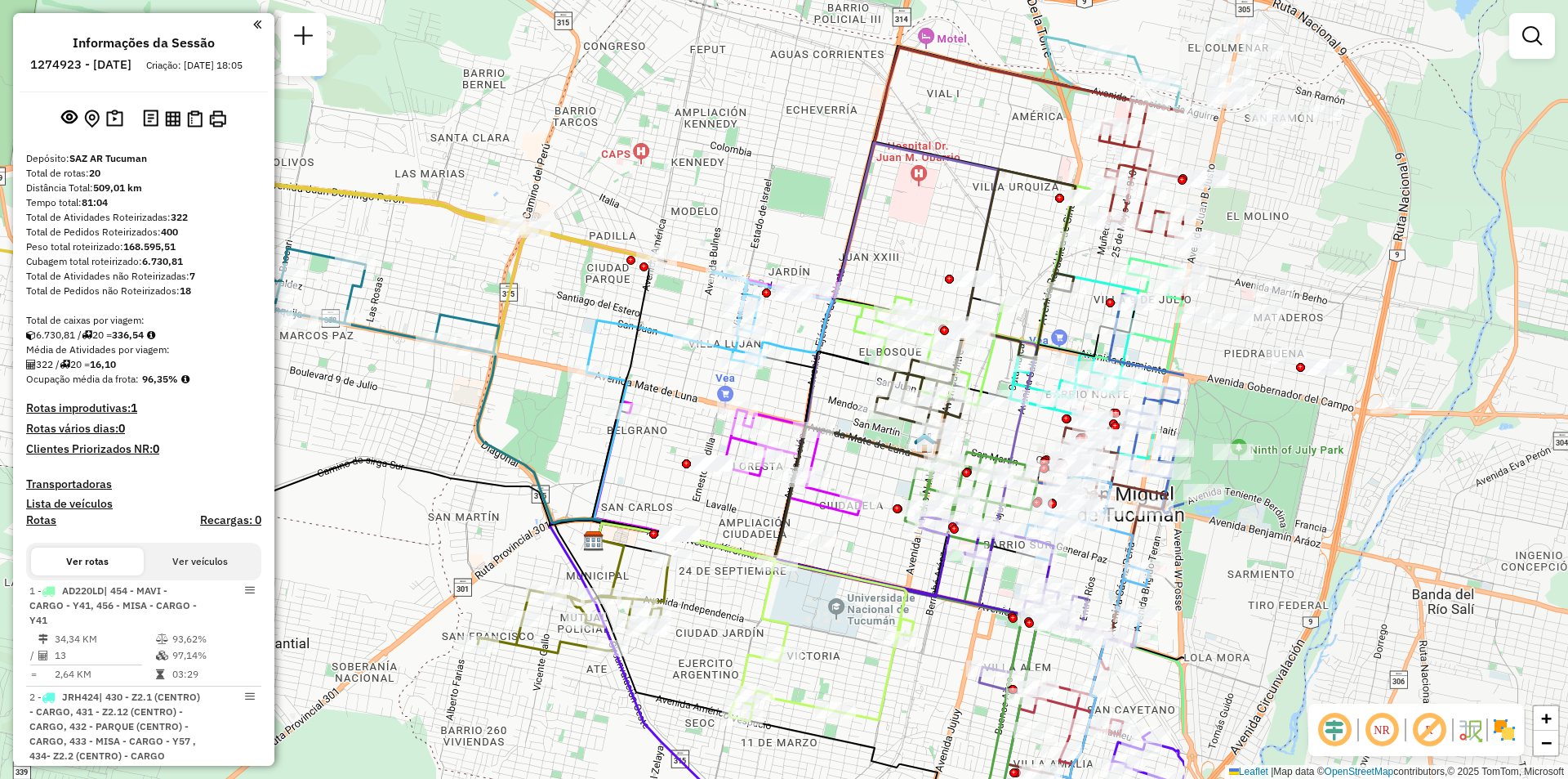
drag, startPoint x: 514, startPoint y: 446, endPoint x: 368, endPoint y: 451, distance: 146.1
click at [368, 460] on icon at bounding box center [403, 500] width 397 height 80
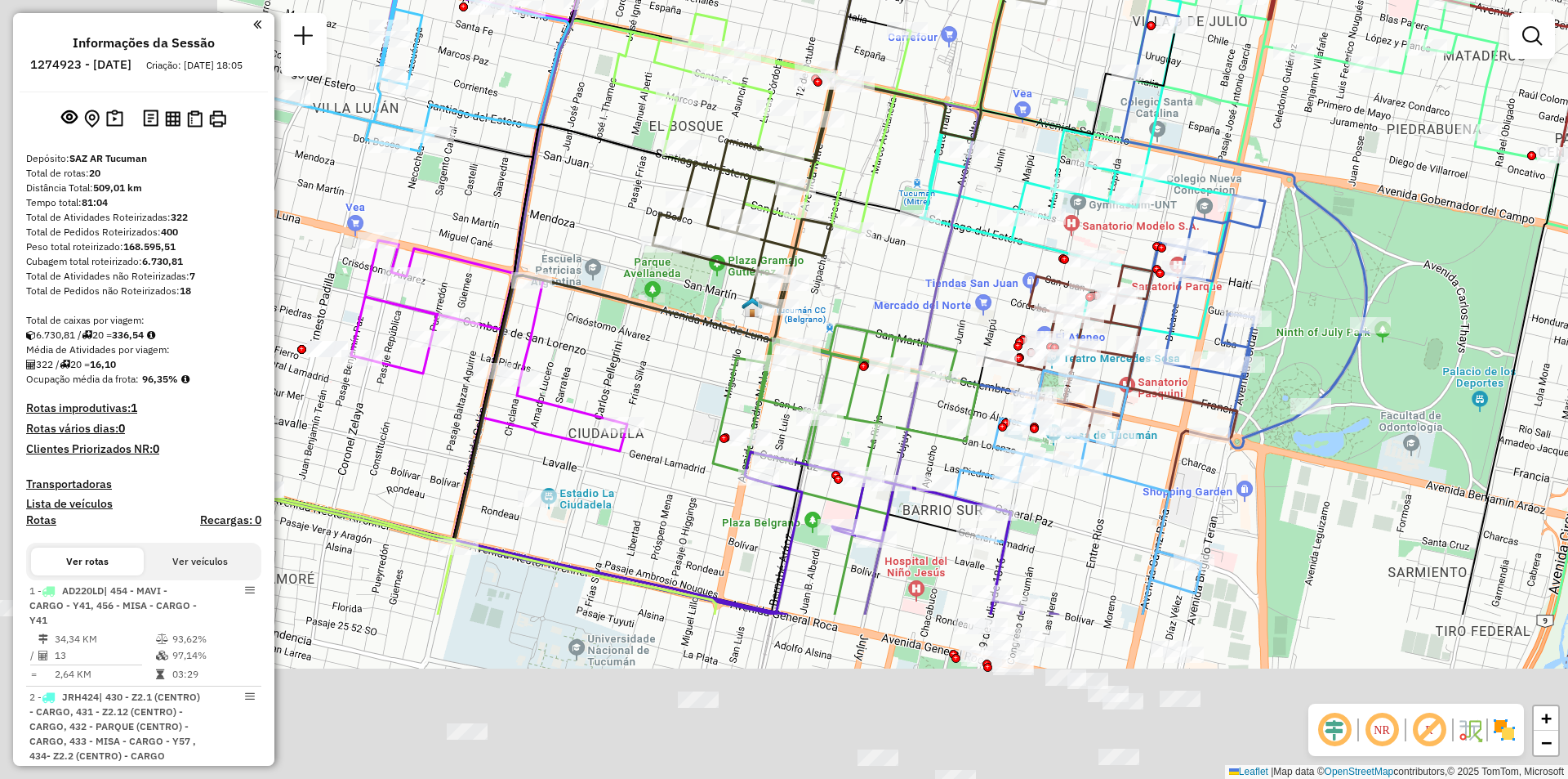
drag, startPoint x: 717, startPoint y: 409, endPoint x: 1125, endPoint y: 166, distance: 474.9
click at [1125, 166] on icon at bounding box center [1076, 157] width 312 height 382
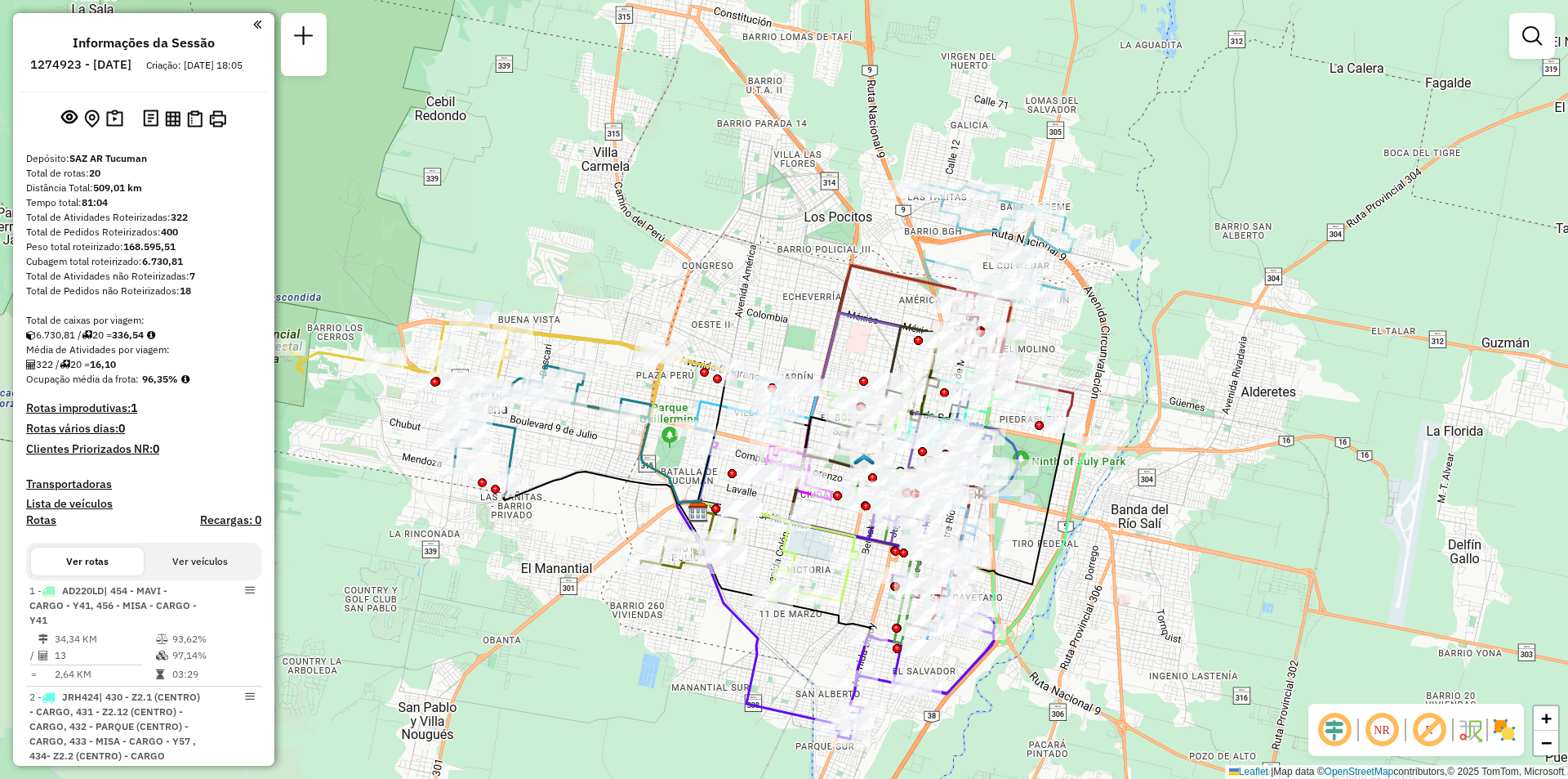
drag, startPoint x: 806, startPoint y: 415, endPoint x: 842, endPoint y: 308, distance: 112.9
click at [842, 313] on icon at bounding box center [800, 417] width 202 height 209
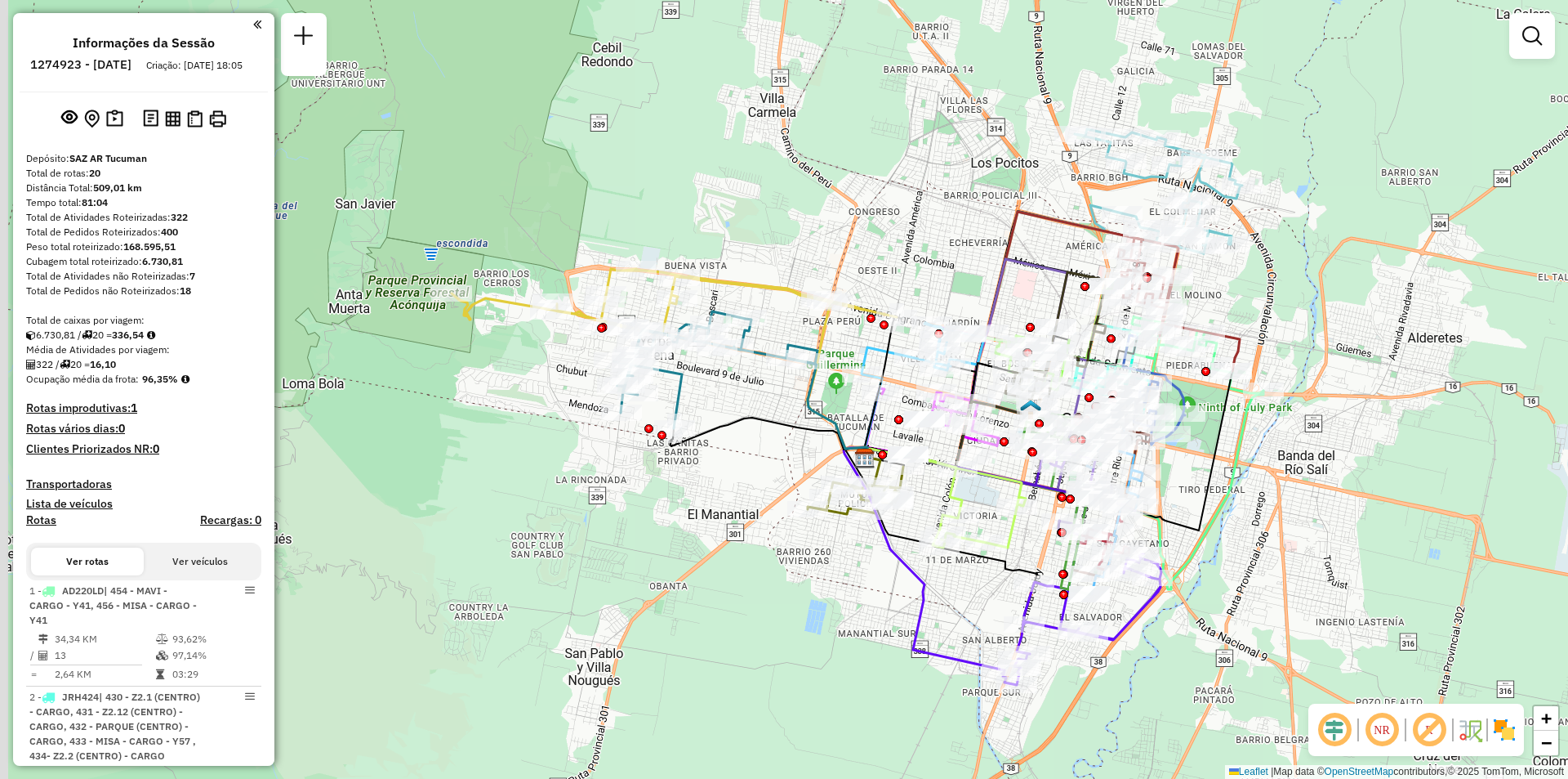
drag, startPoint x: 655, startPoint y: 430, endPoint x: 846, endPoint y: 364, distance: 202.1
click at [846, 365] on icon at bounding box center [828, 408] width 83 height 100
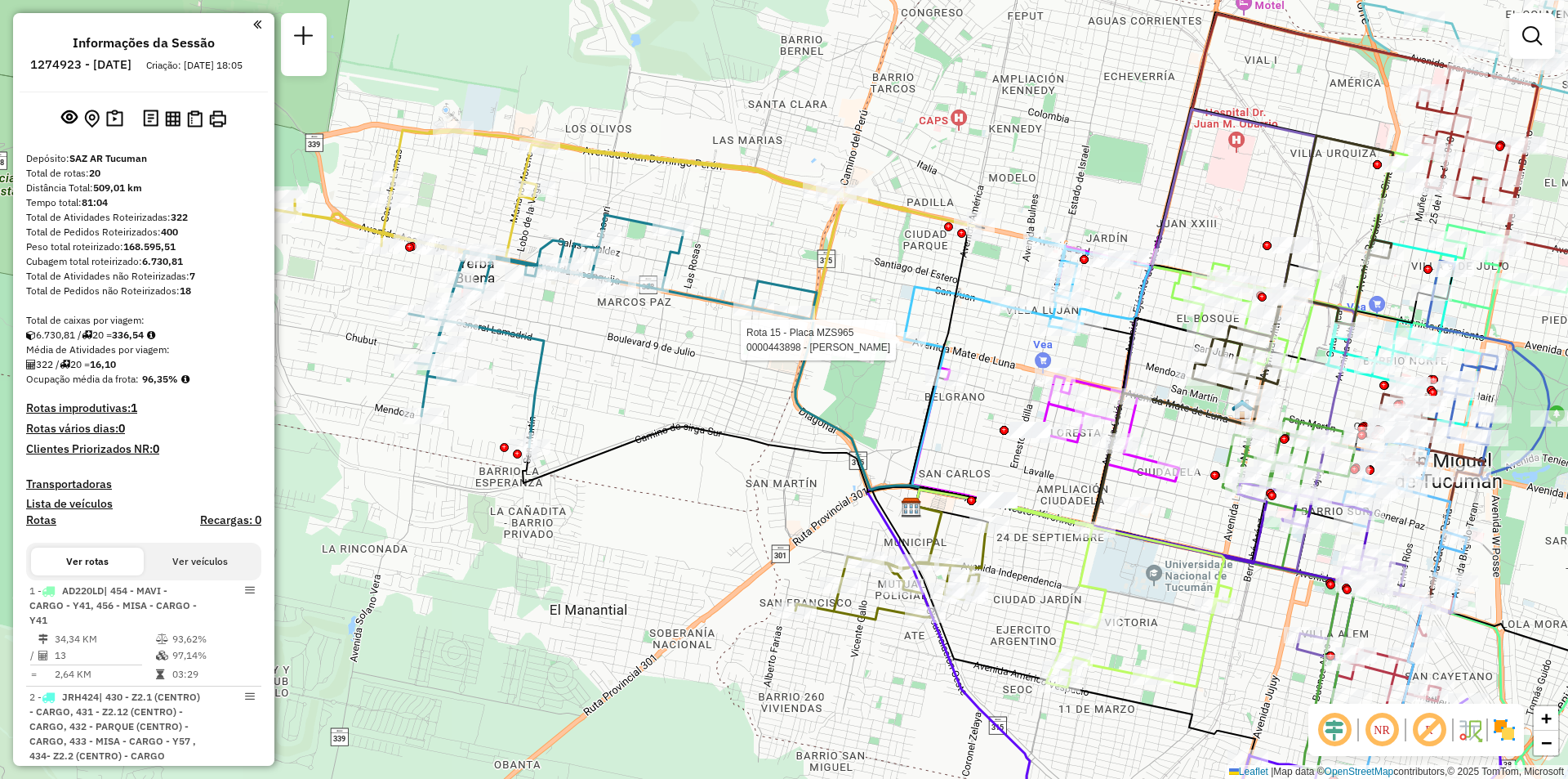
drag, startPoint x: 930, startPoint y: 439, endPoint x: 847, endPoint y: 350, distance: 121.7
click at [910, 350] on icon at bounding box center [947, 365] width 75 height 282
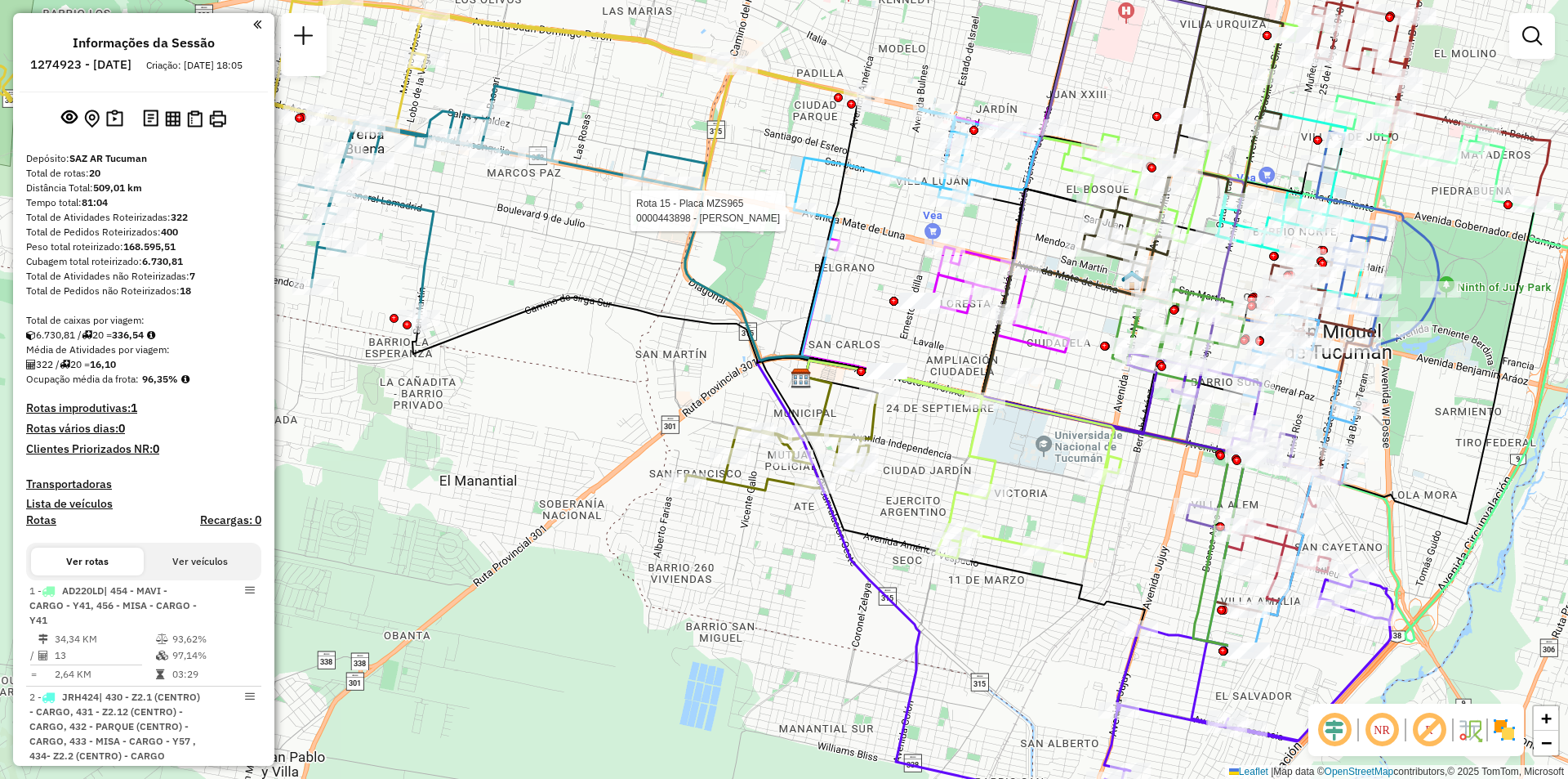
drag, startPoint x: 1068, startPoint y: 509, endPoint x: 1012, endPoint y: 435, distance: 92.8
click at [1012, 435] on div "Rota 15 - Placa MZS965 0000443898 - CAZORLA SILVINA Janela de atendimento Grade…" at bounding box center [784, 390] width 1568 height 779
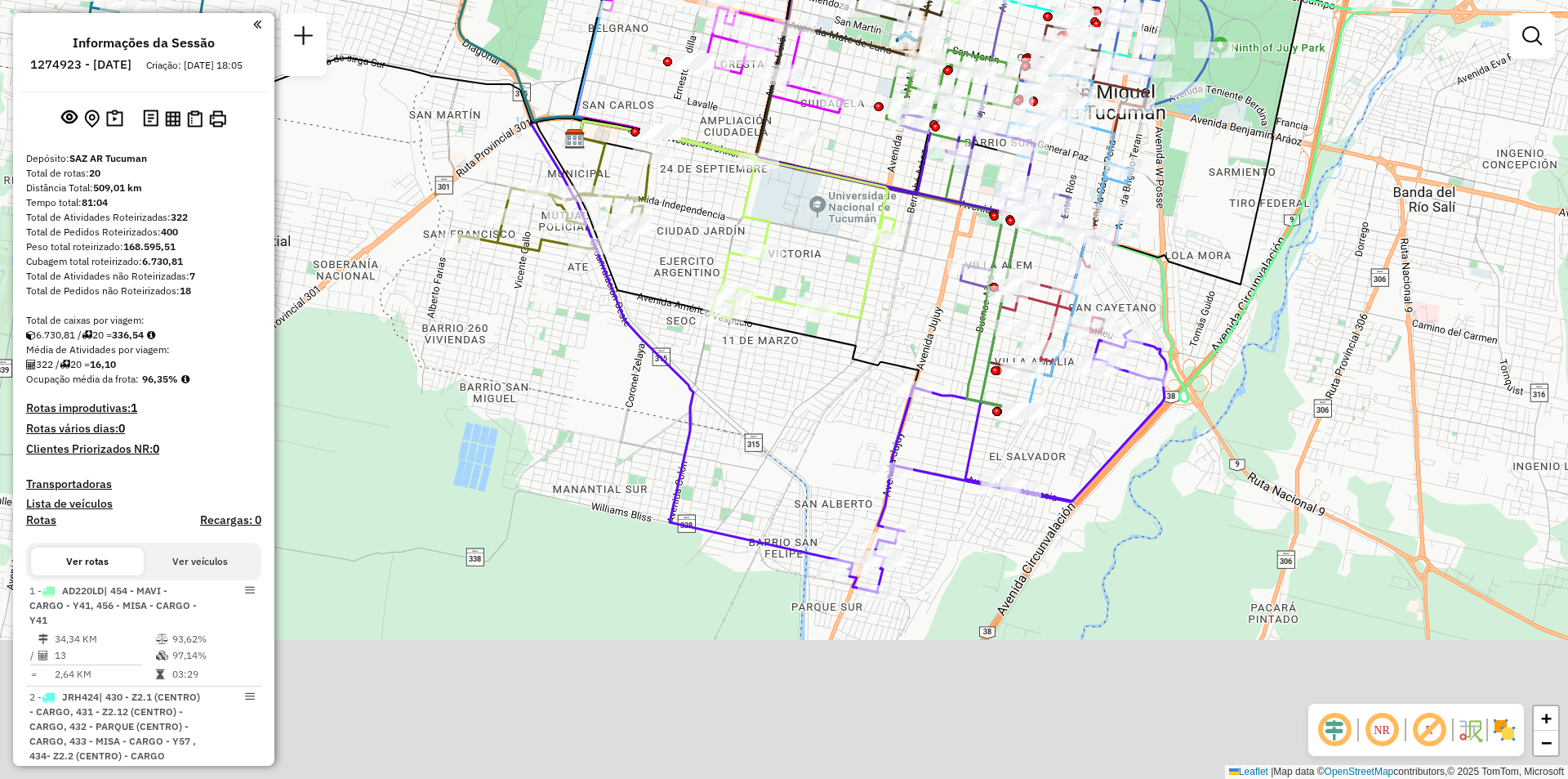
drag, startPoint x: 1011, startPoint y: 581, endPoint x: 836, endPoint y: 411, distance: 244.0
click at [836, 411] on div "Rota 15 - Placa MZS965 0000443898 - CAZORLA SILVINA Janela de atendimento Grade…" at bounding box center [784, 390] width 1568 height 779
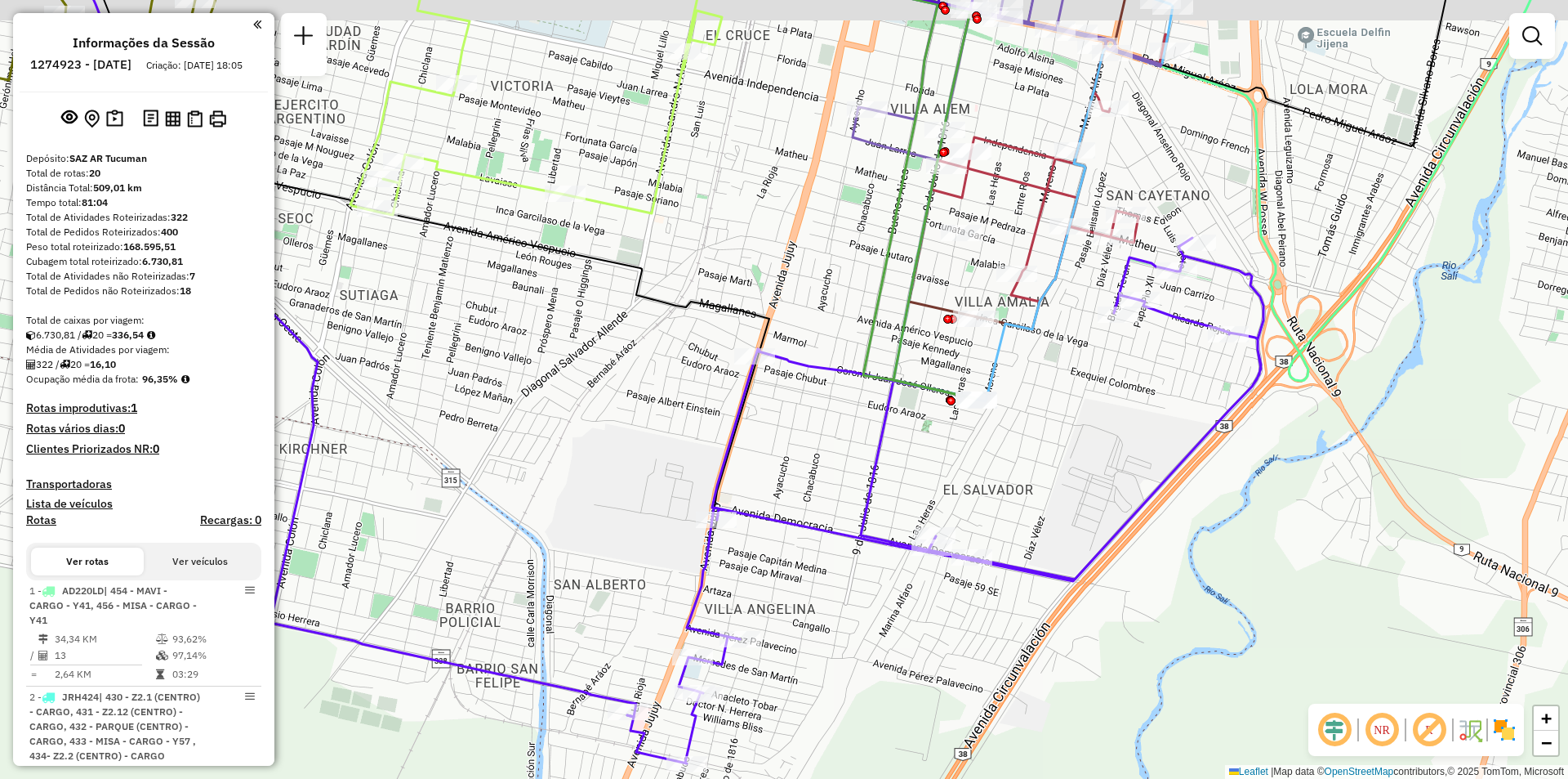
drag, startPoint x: 1069, startPoint y: 422, endPoint x: 1062, endPoint y: 430, distance: 10.6
click at [1062, 430] on div "Rota 15 - Placa MZS965 0000443898 - CAZORLA SILVINA Janela de atendimento Grade…" at bounding box center [784, 390] width 1568 height 779
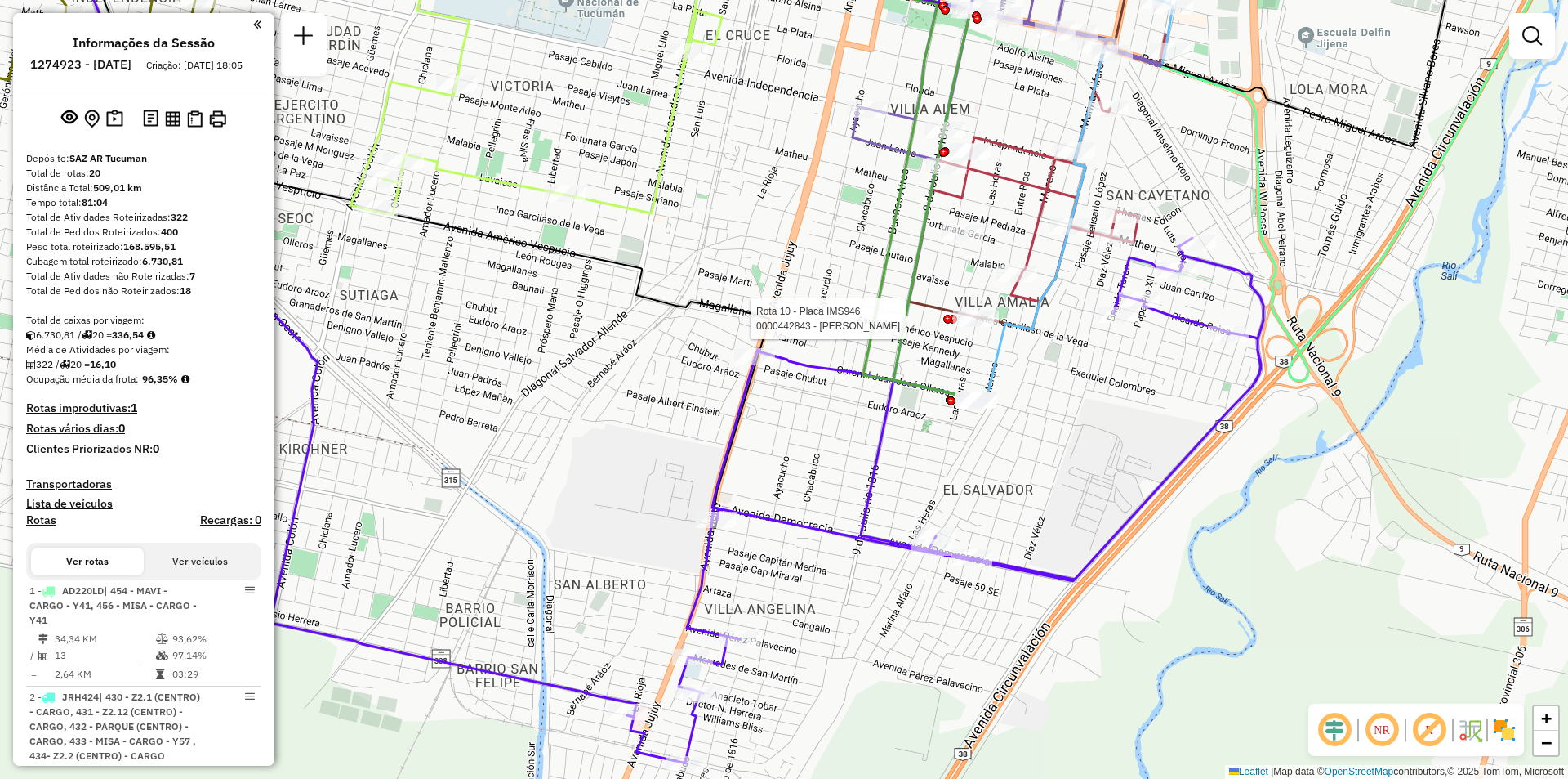
select select "**********"
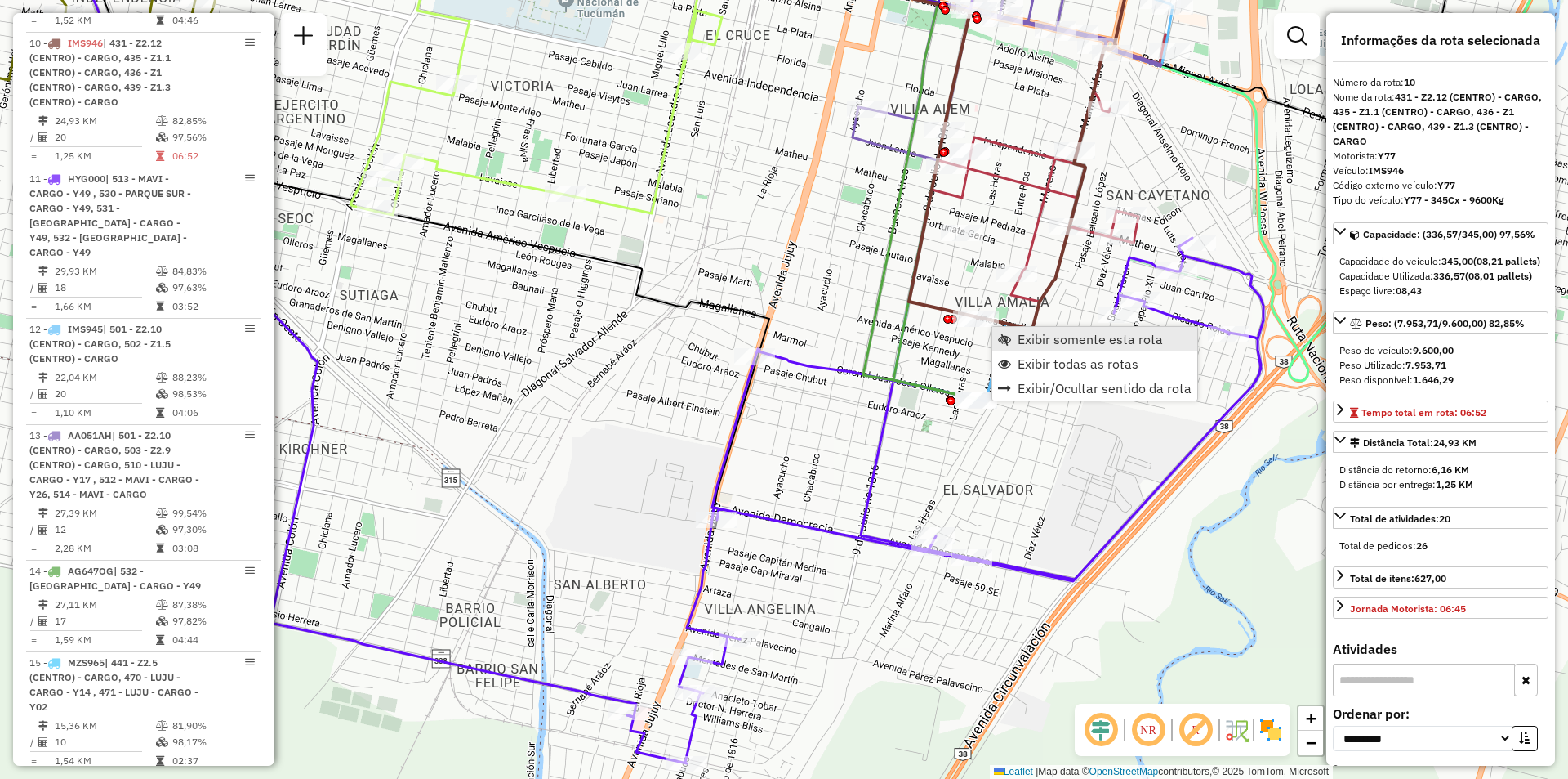
scroll to position [1582, 0]
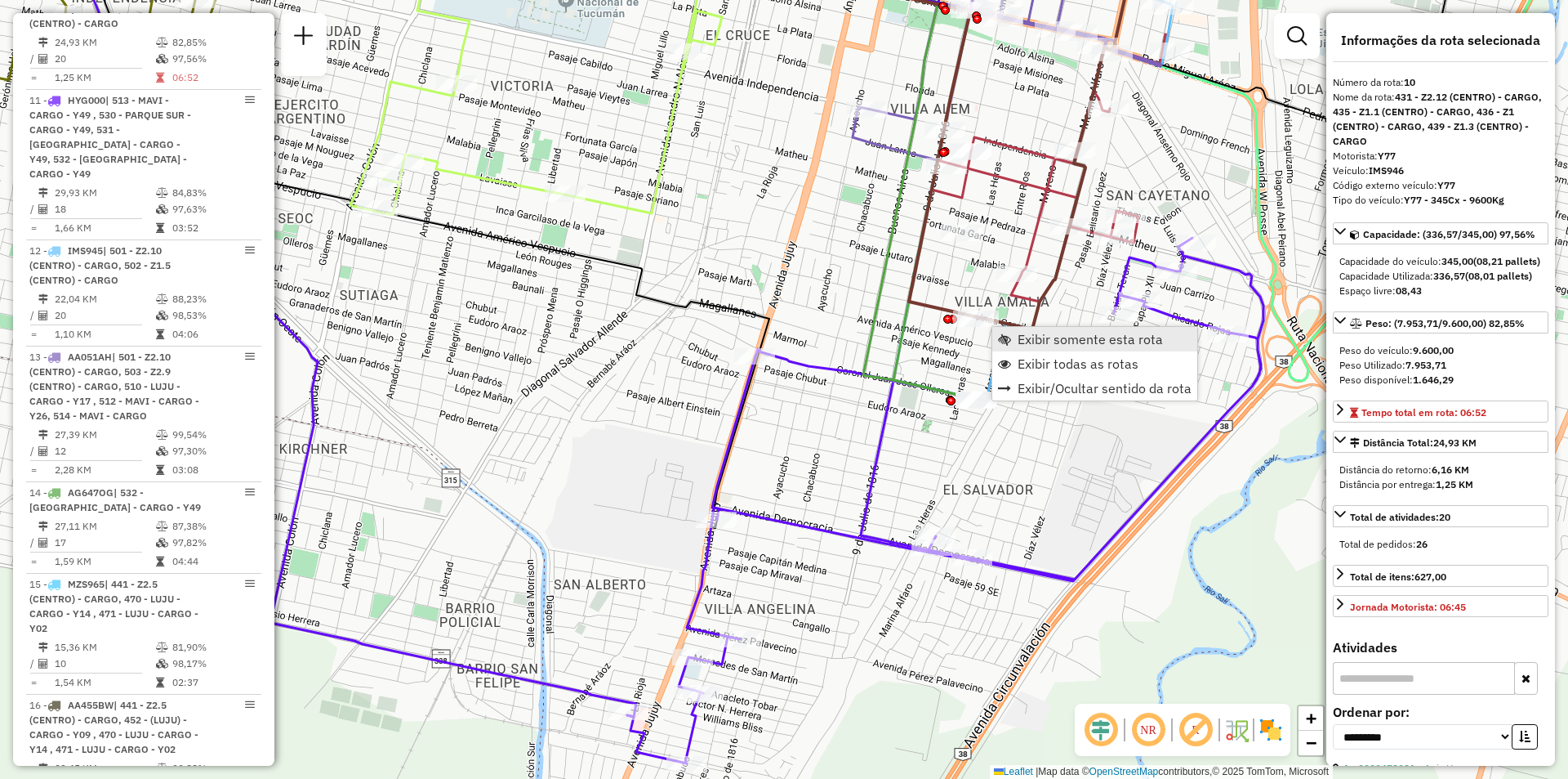
click at [1009, 337] on span "Exibir somente esta rota" at bounding box center [1004, 338] width 13 height 13
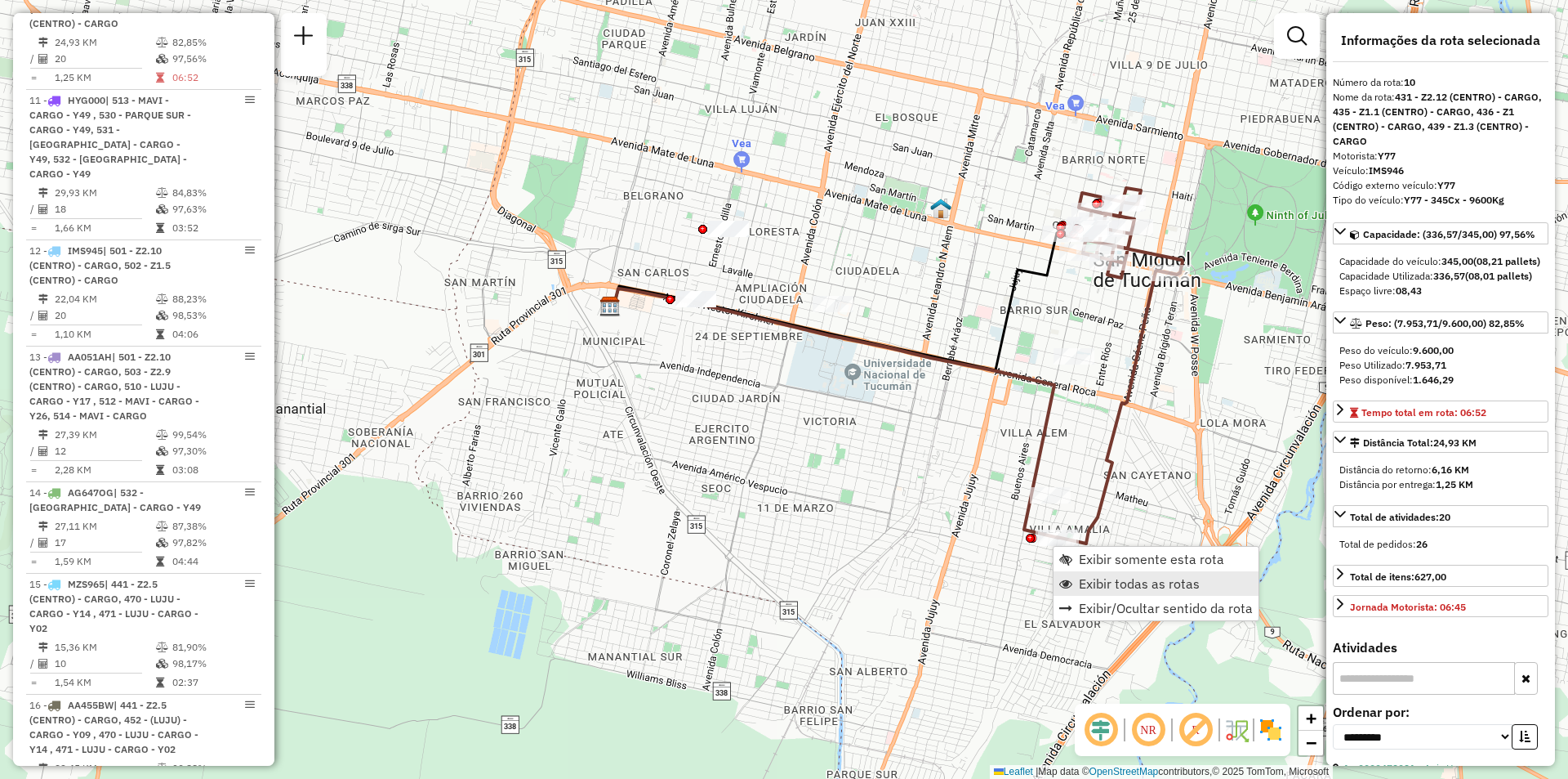
click at [1076, 583] on link "Exibir todas as rotas" at bounding box center [1155, 583] width 205 height 24
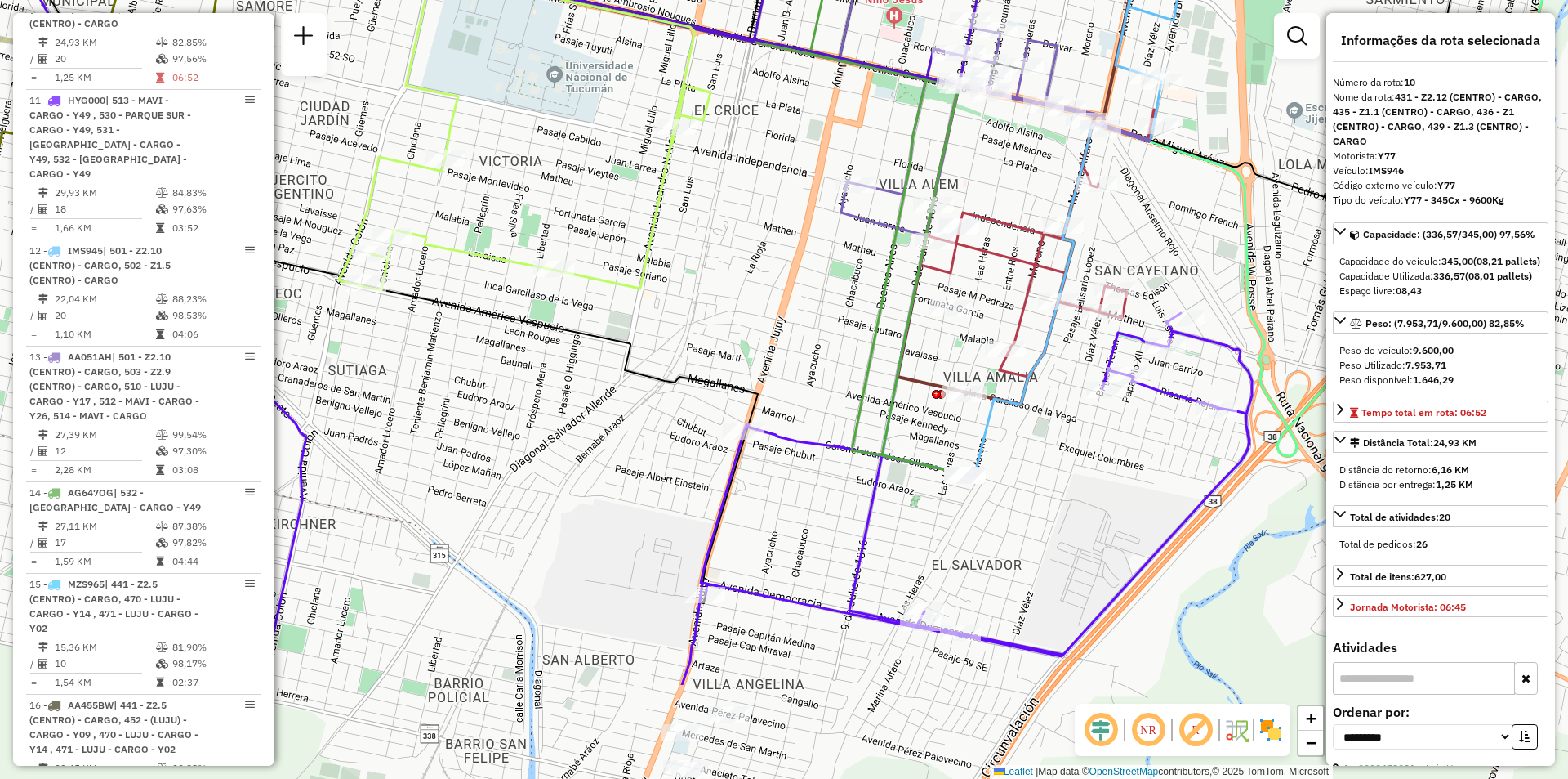
drag, startPoint x: 1223, startPoint y: 448, endPoint x: 1243, endPoint y: 288, distance: 161.2
click at [1243, 288] on icon at bounding box center [832, 103] width 1524 height 706
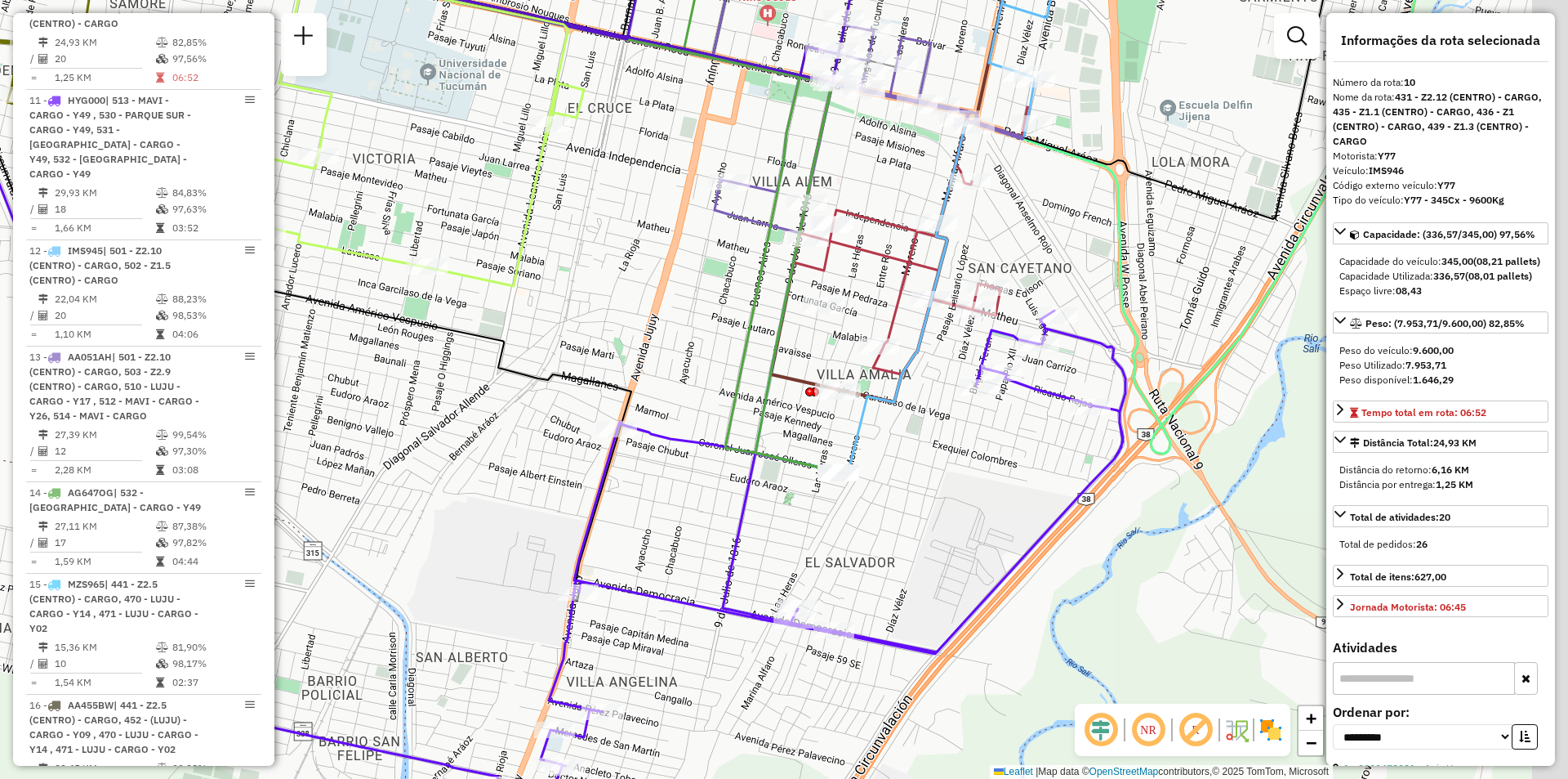
drag, startPoint x: 914, startPoint y: 520, endPoint x: 765, endPoint y: 529, distance: 149.3
click at [765, 529] on div "Janela de atendimento Grade de atendimento Capacidade Transportadoras Veículos …" at bounding box center [784, 390] width 1568 height 779
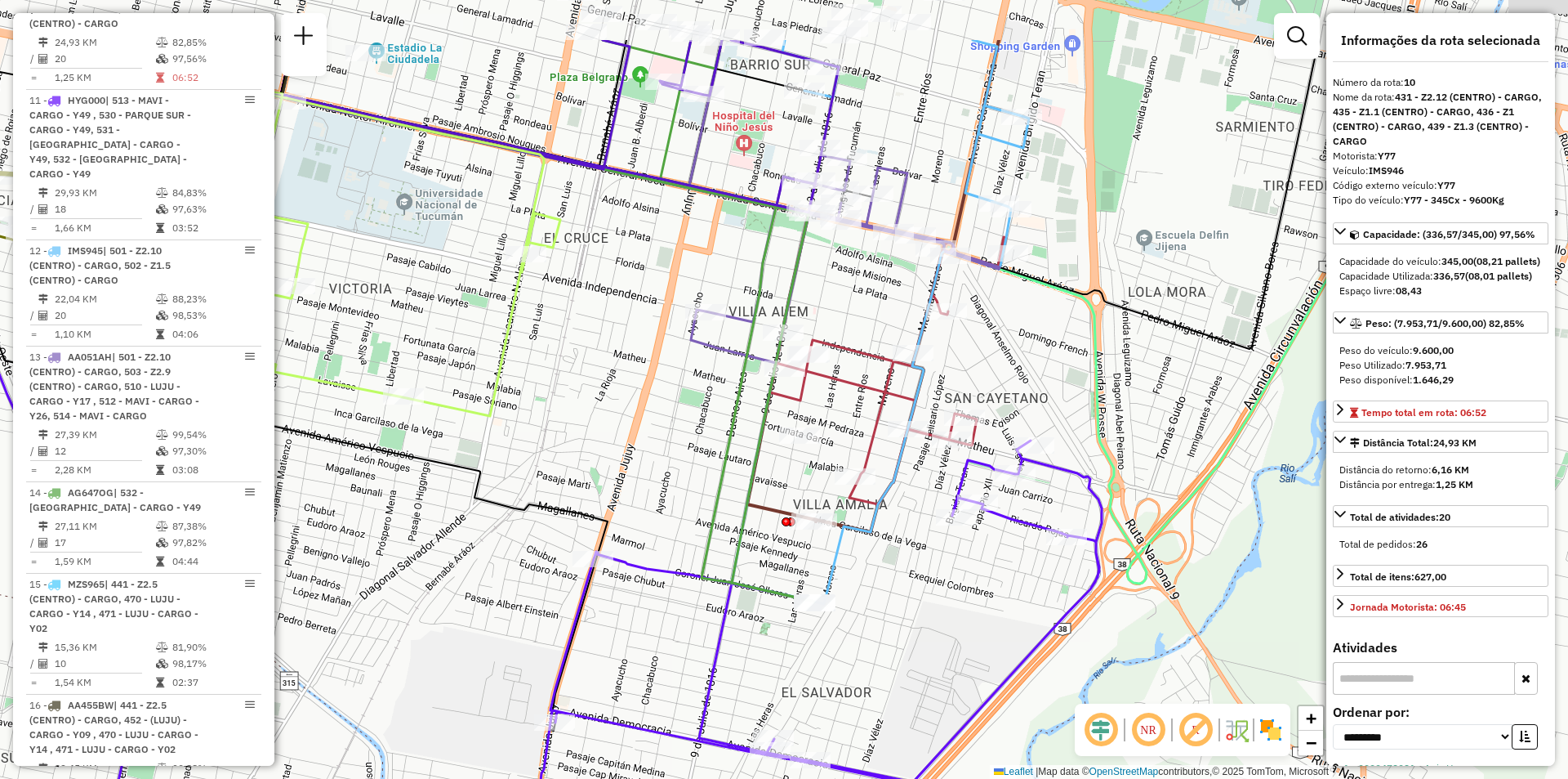
drag, startPoint x: 625, startPoint y: 424, endPoint x: 610, endPoint y: 475, distance: 53.2
click at [610, 471] on div "Janela de atendimento Grade de atendimento Capacidade Transportadoras Veículos …" at bounding box center [784, 390] width 1568 height 779
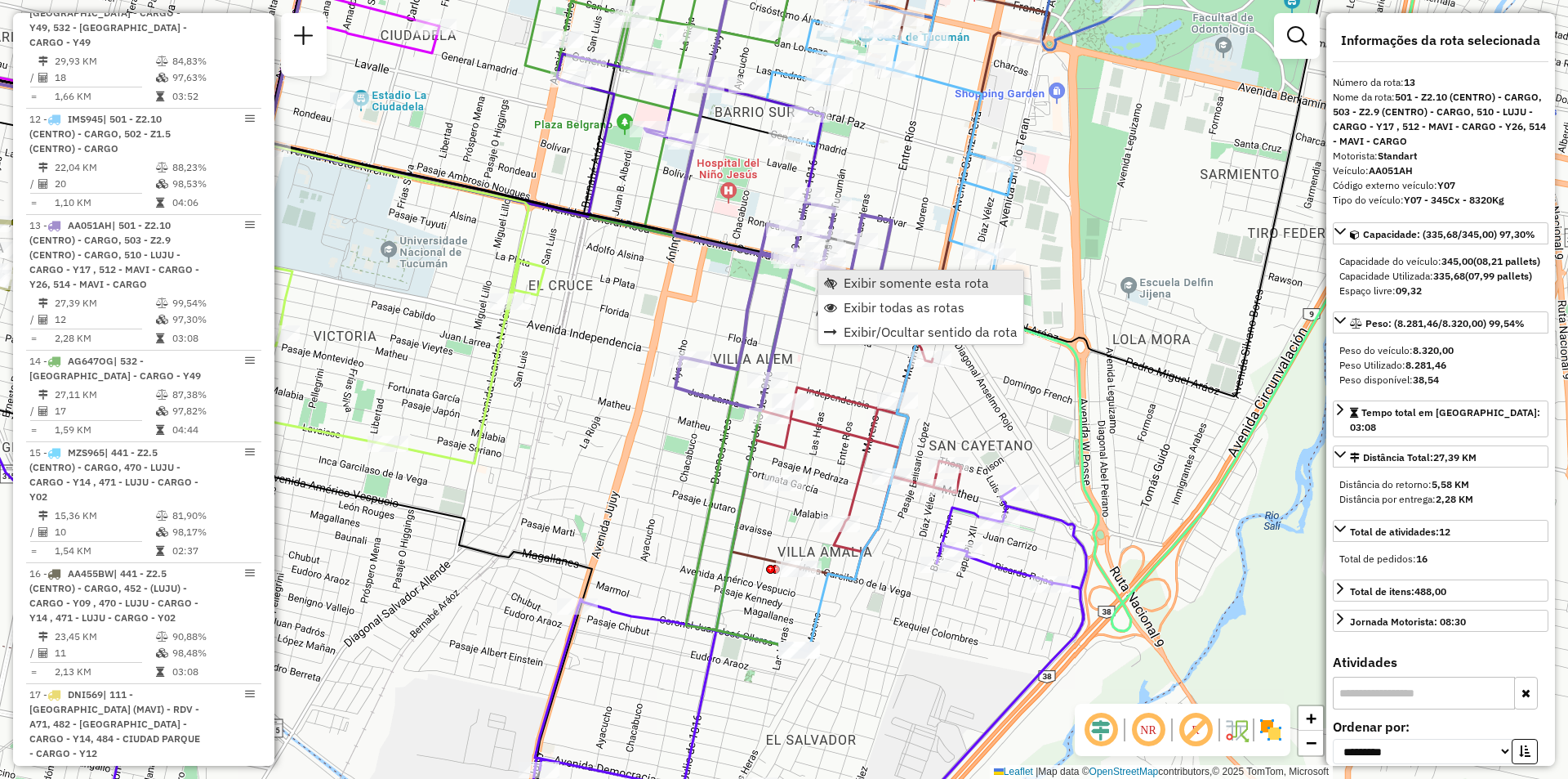
scroll to position [1960, 0]
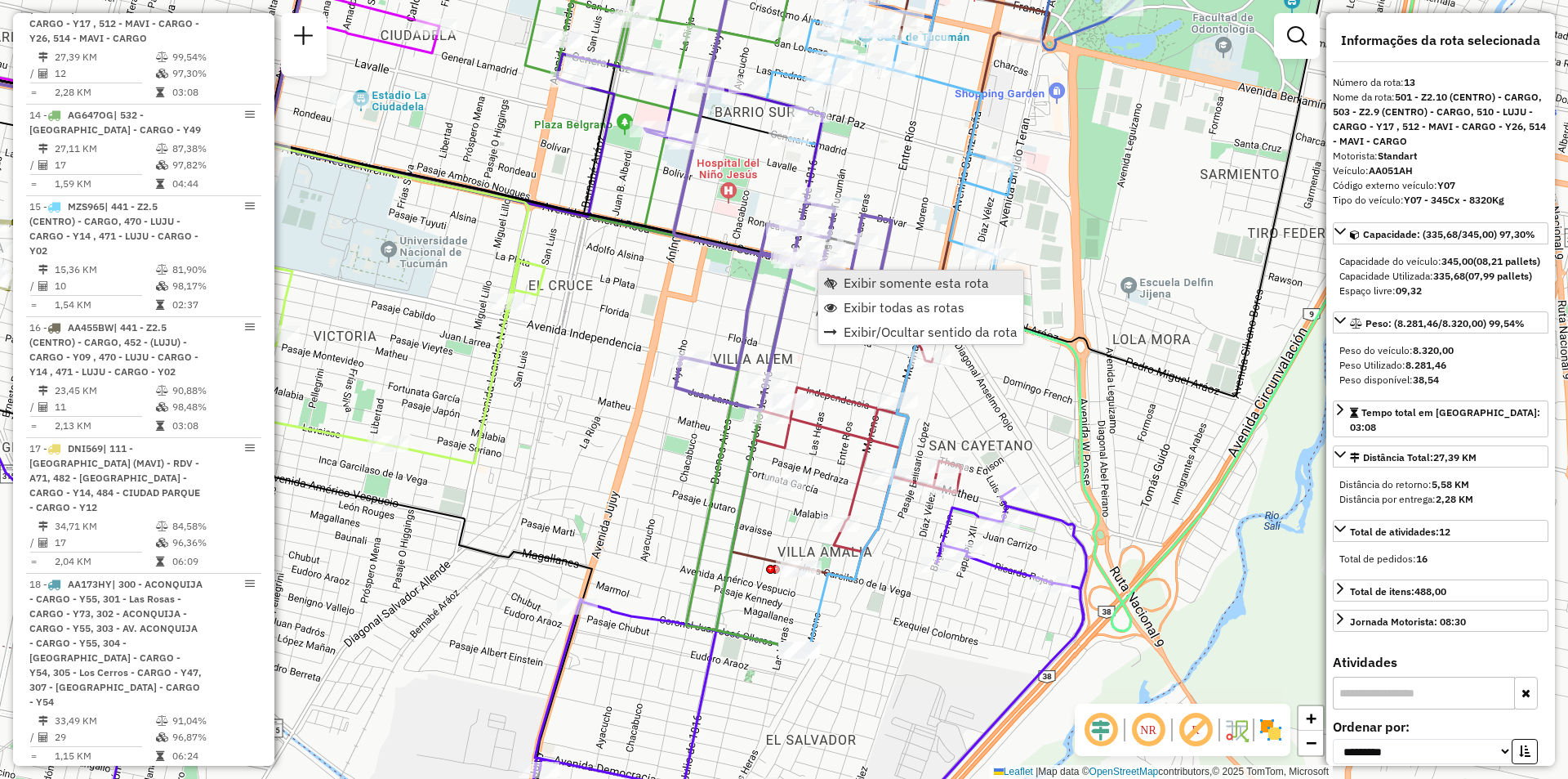
click at [844, 288] on span "Exibir somente esta rota" at bounding box center [917, 282] width 146 height 13
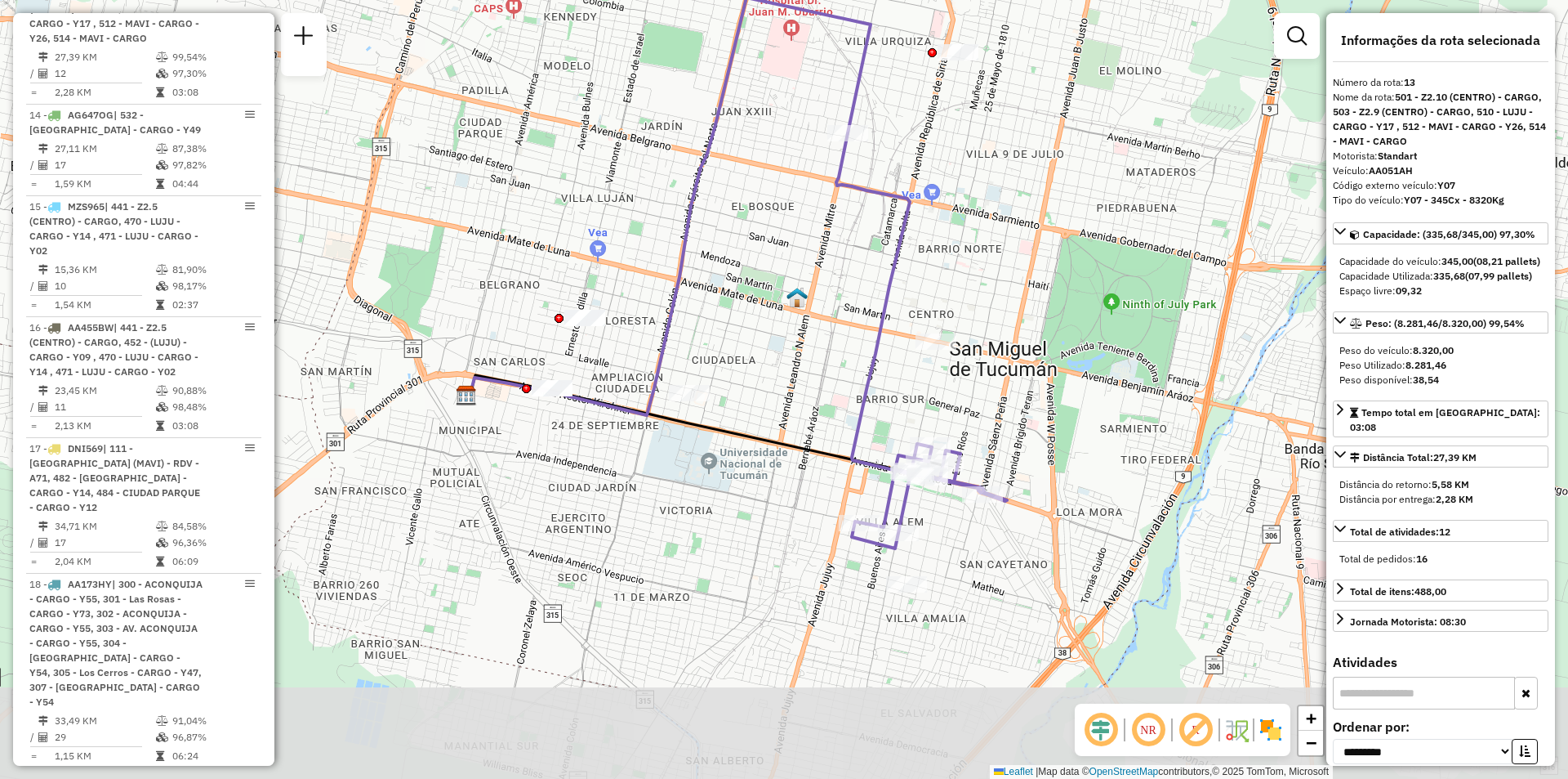
drag, startPoint x: 861, startPoint y: 385, endPoint x: 816, endPoint y: 257, distance: 135.7
click at [816, 257] on div "Janela de atendimento Grade de atendimento Capacidade Transportadoras Veículos …" at bounding box center [784, 390] width 1568 height 779
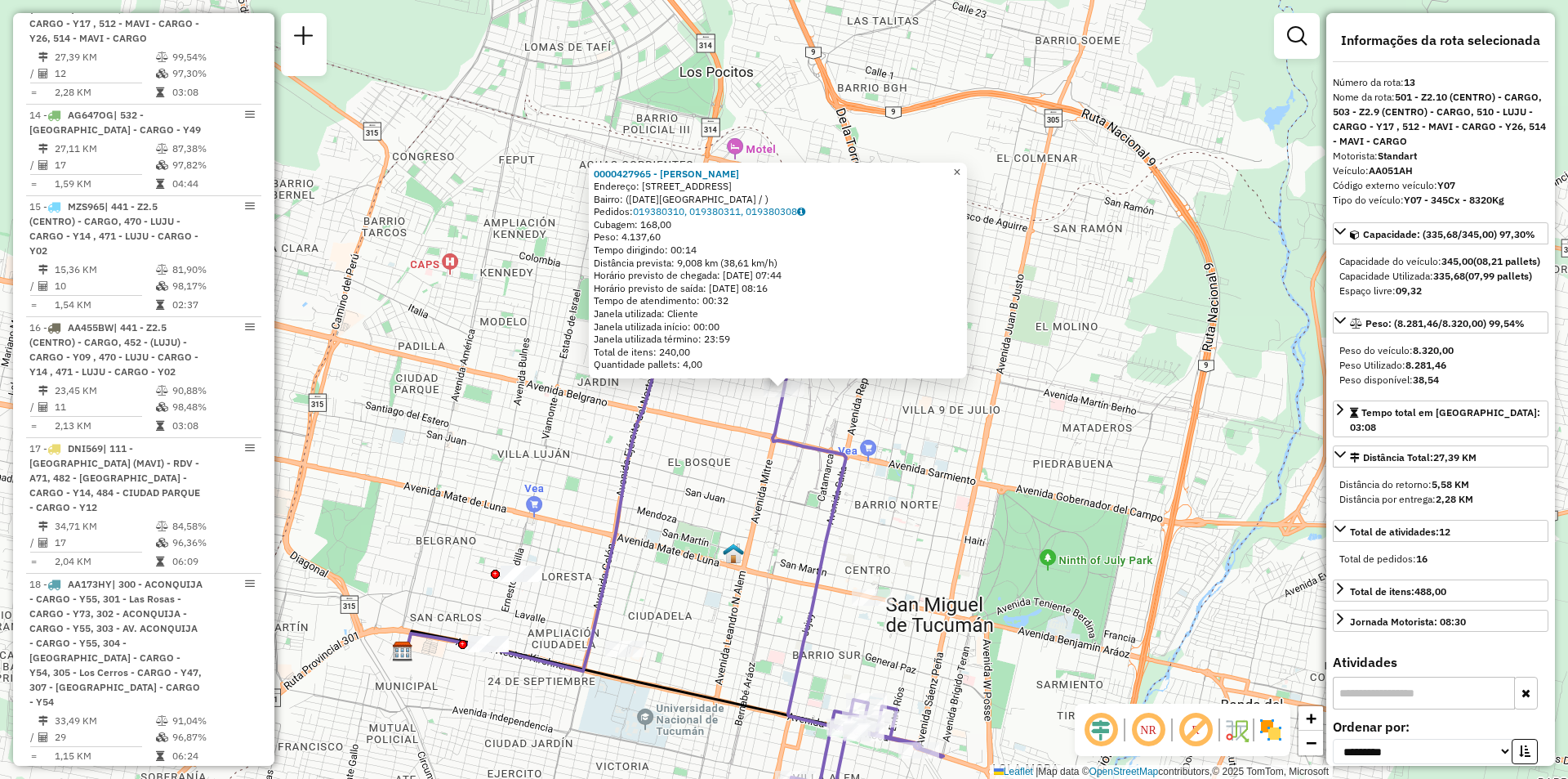
click at [960, 170] on span "×" at bounding box center [957, 172] width 8 height 14
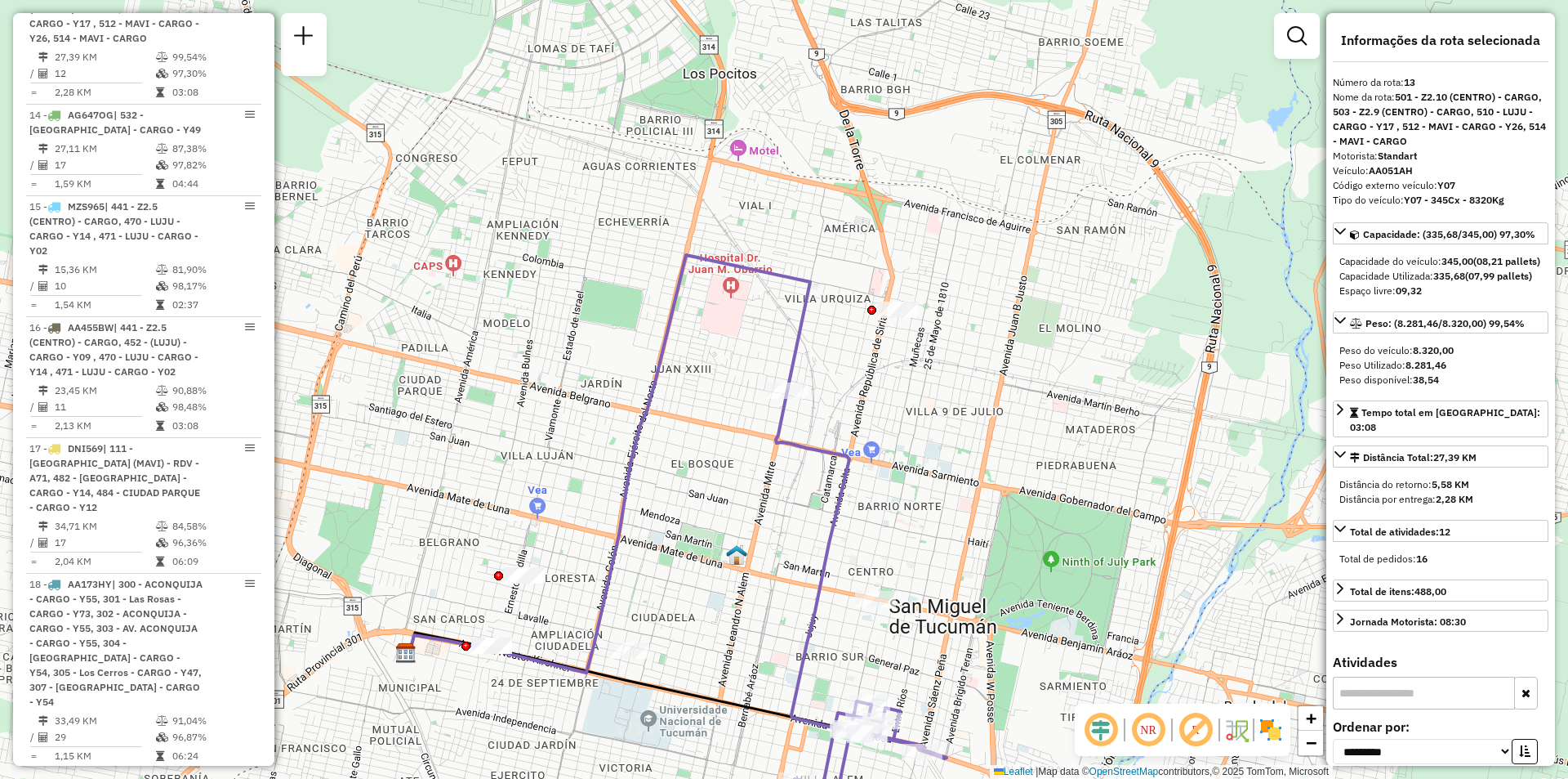
drag, startPoint x: 990, startPoint y: 356, endPoint x: 965, endPoint y: 114, distance: 243.3
click at [965, 116] on div "Janela de atendimento Grade de atendimento Capacidade Transportadoras Veículos …" at bounding box center [784, 390] width 1568 height 779
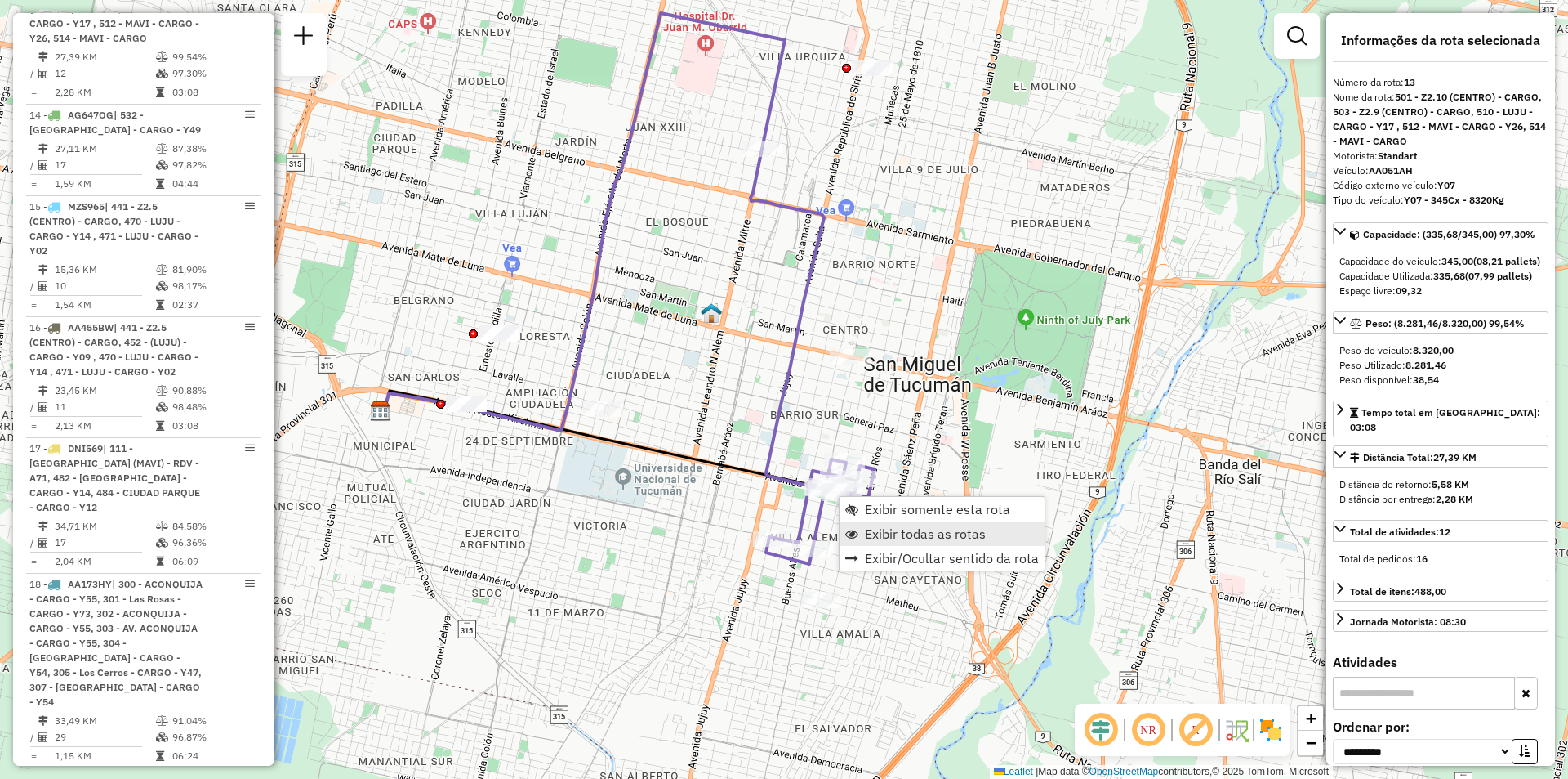
click at [893, 538] on span "Exibir todas as rotas" at bounding box center [925, 533] width 121 height 13
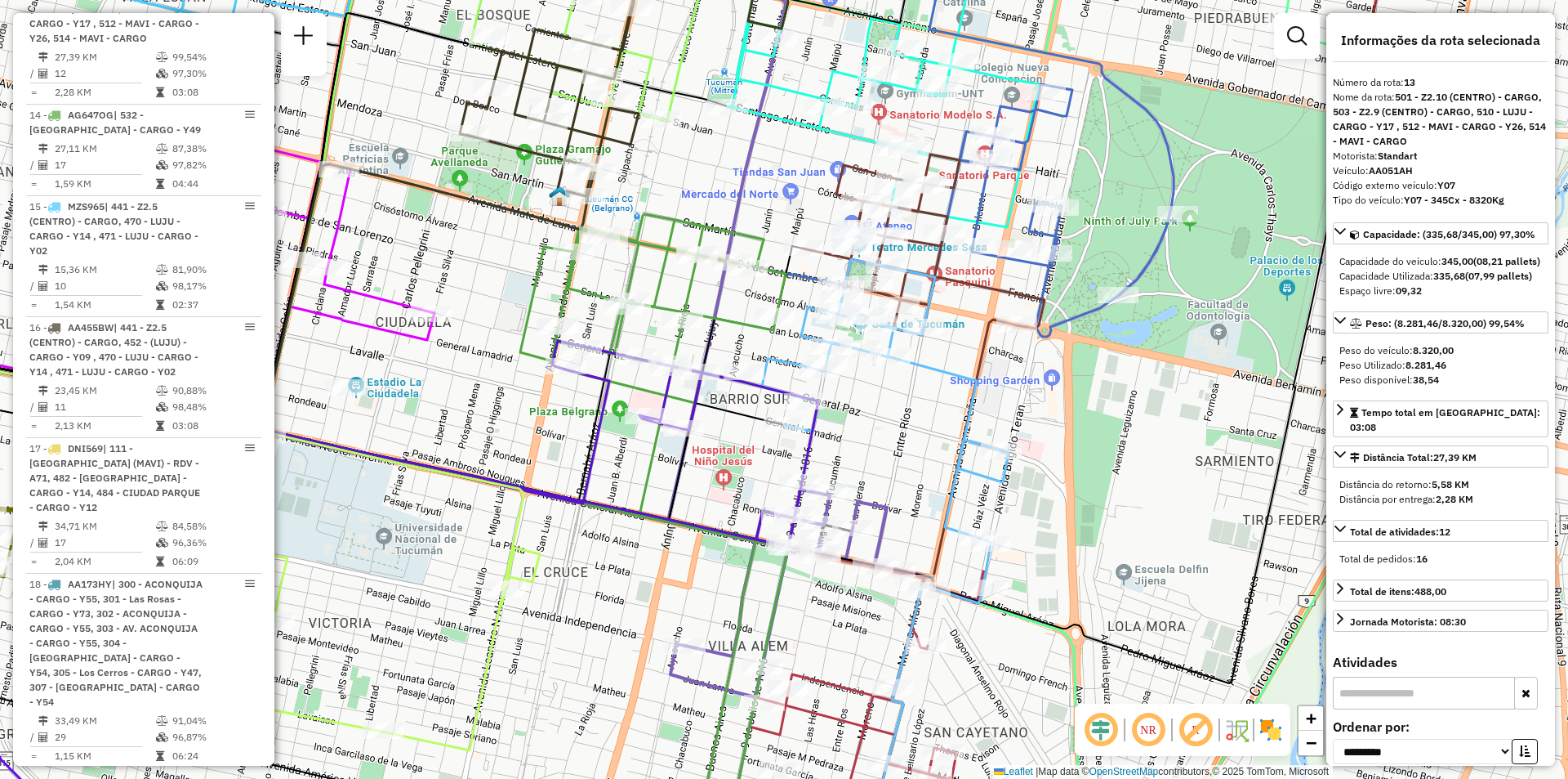
drag, startPoint x: 625, startPoint y: 491, endPoint x: 584, endPoint y: 547, distance: 69.4
click at [584, 547] on div "Janela de atendimento Grade de atendimento Capacidade Transportadoras Veículos …" at bounding box center [784, 390] width 1568 height 779
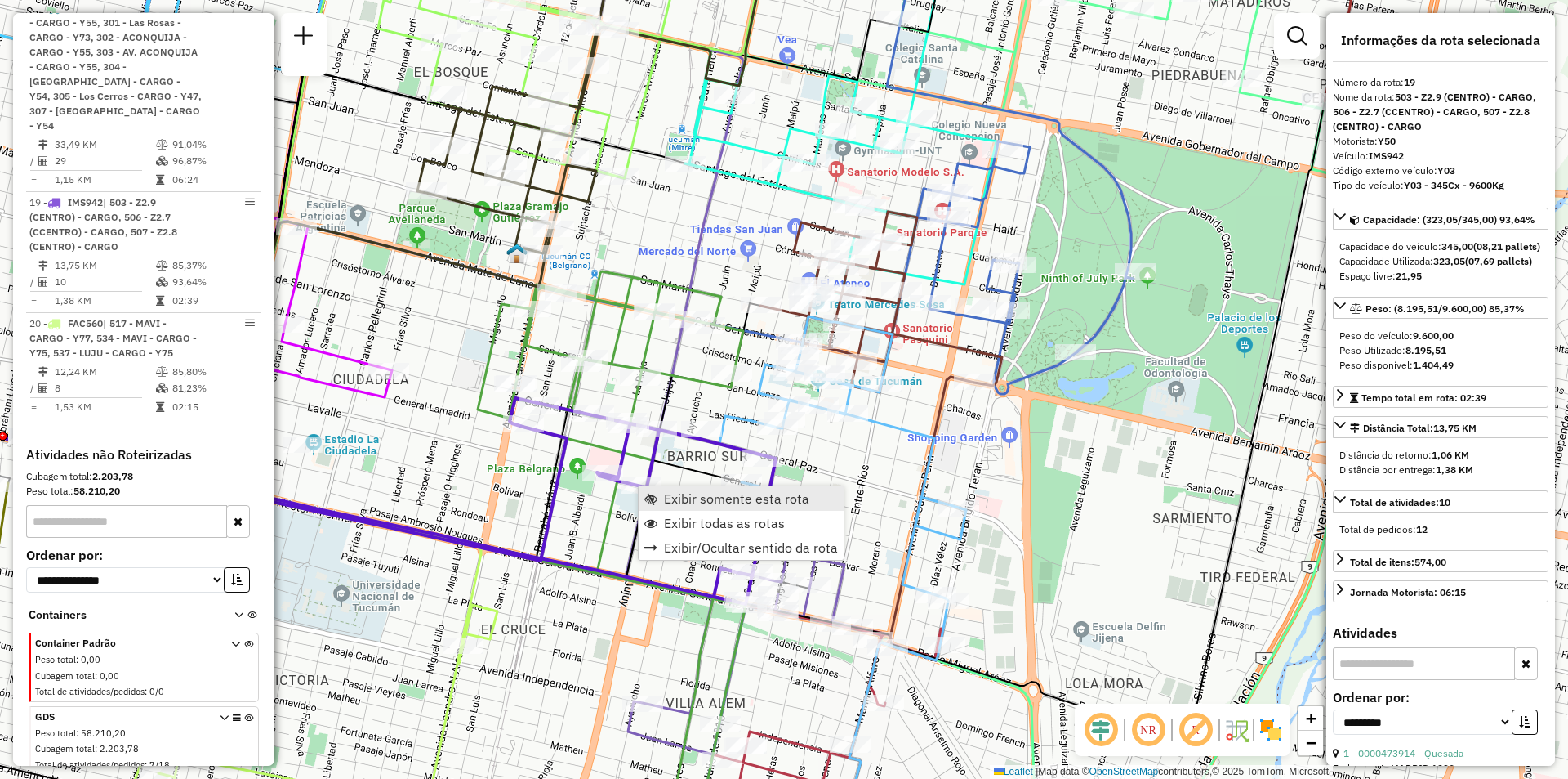
scroll to position [2562, 0]
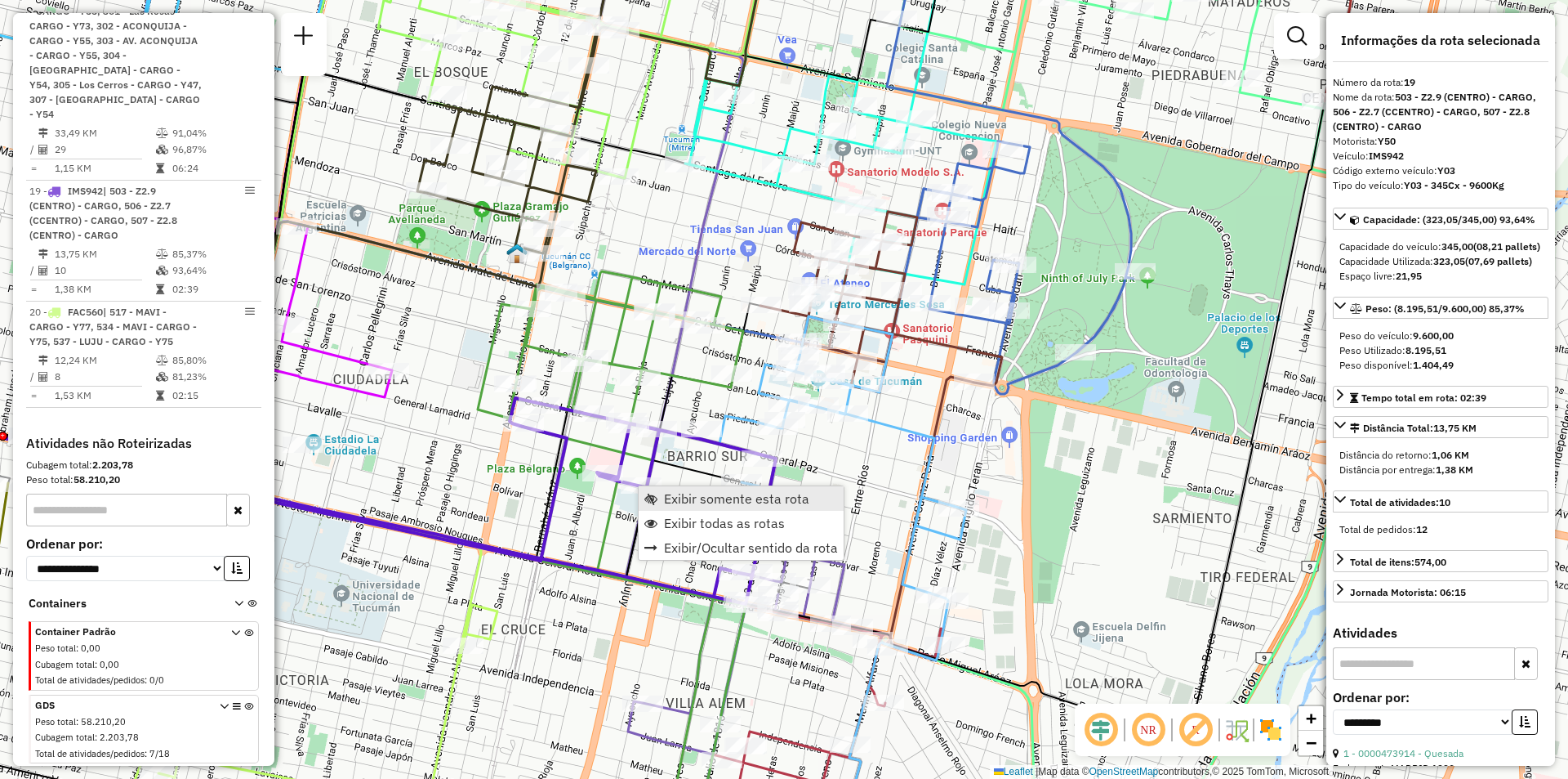
click at [696, 498] on span "Exibir somente esta rota" at bounding box center [737, 497] width 146 height 13
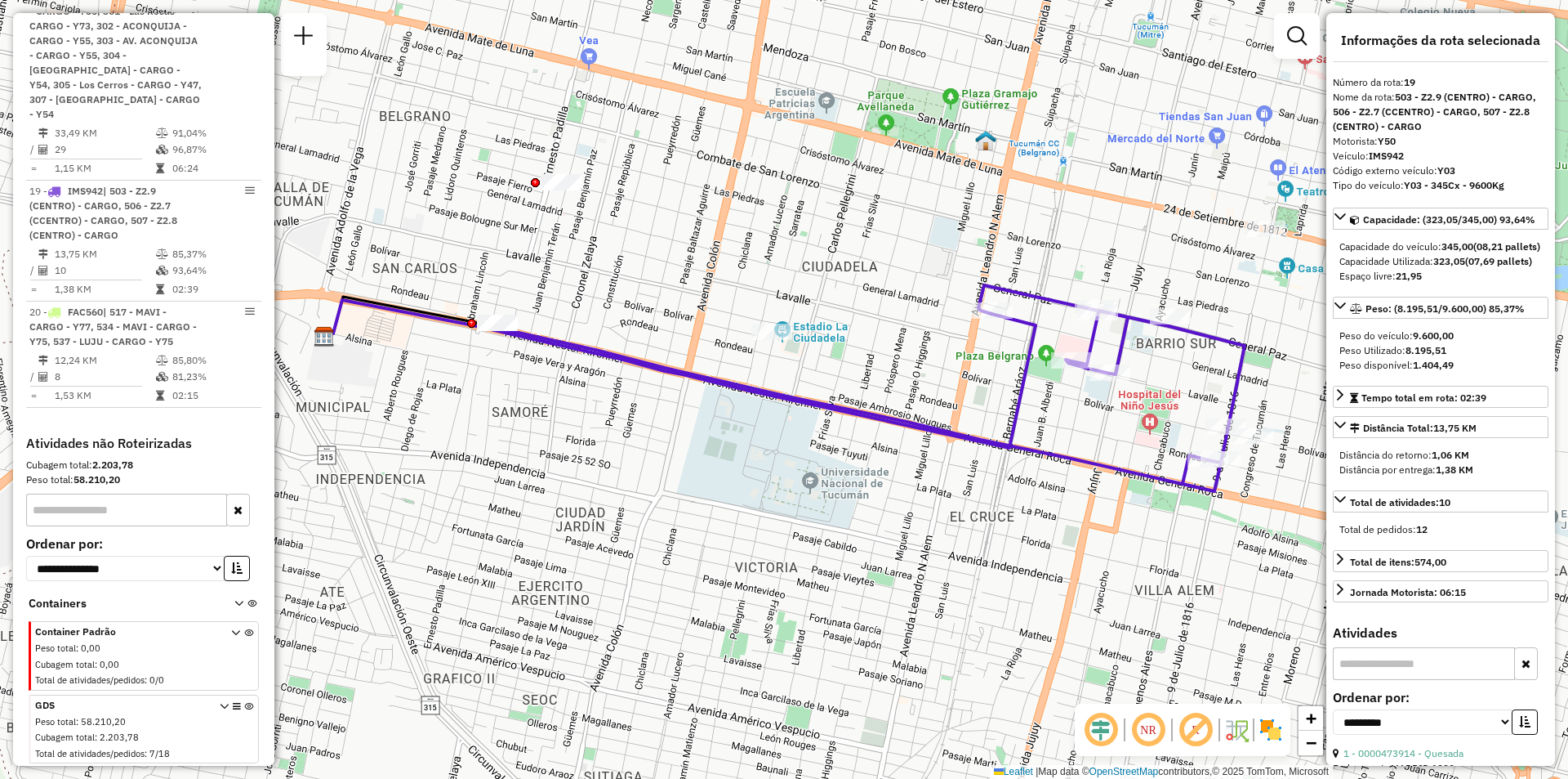
drag, startPoint x: 844, startPoint y: 507, endPoint x: 563, endPoint y: 397, distance: 301.8
click at [555, 400] on div "Janela de atendimento Grade de atendimento Capacidade Transportadoras Veículos …" at bounding box center [784, 390] width 1568 height 779
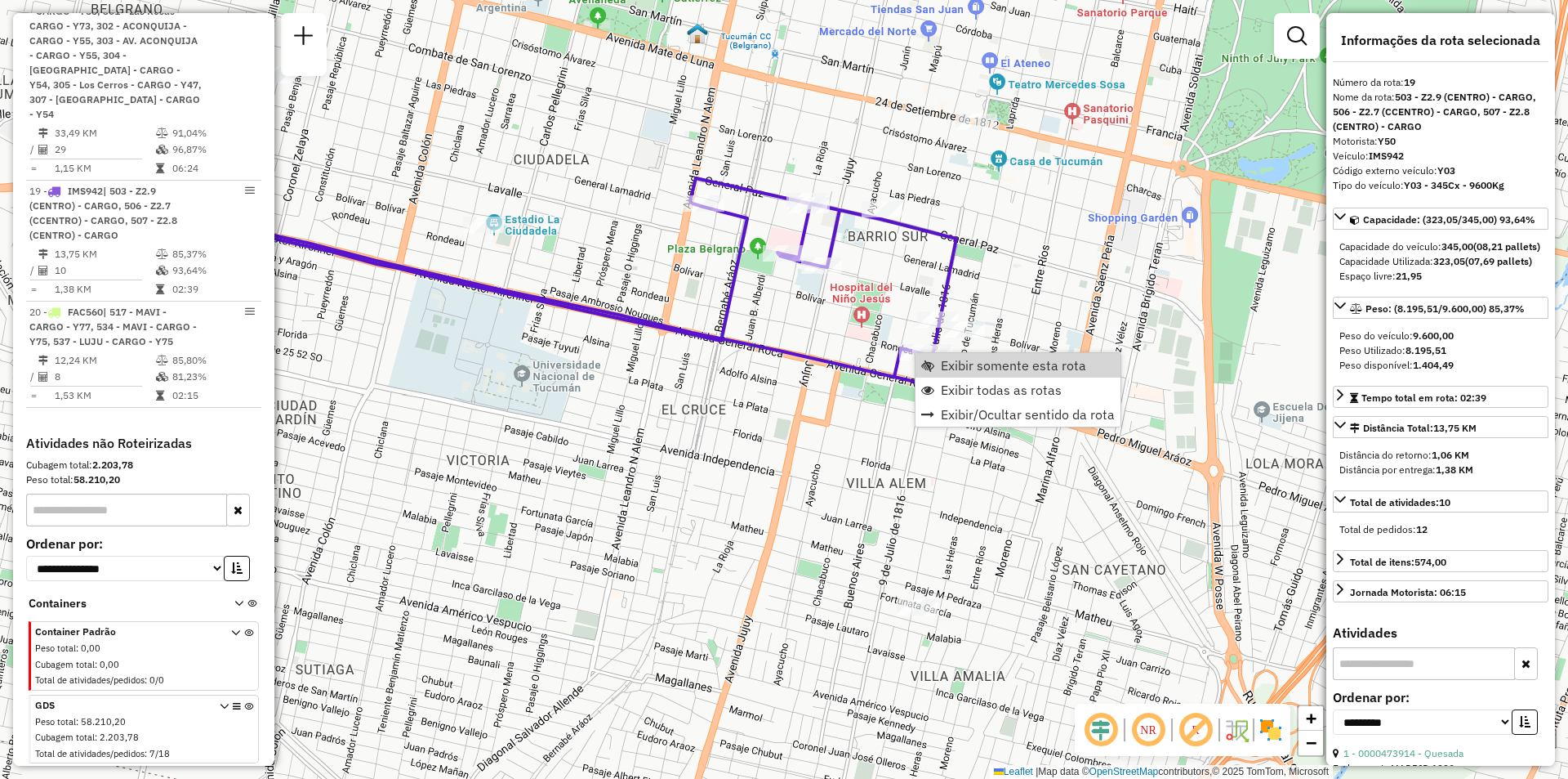
click at [965, 377] on link "Exibir somente esta rota" at bounding box center [1018, 364] width 205 height 24
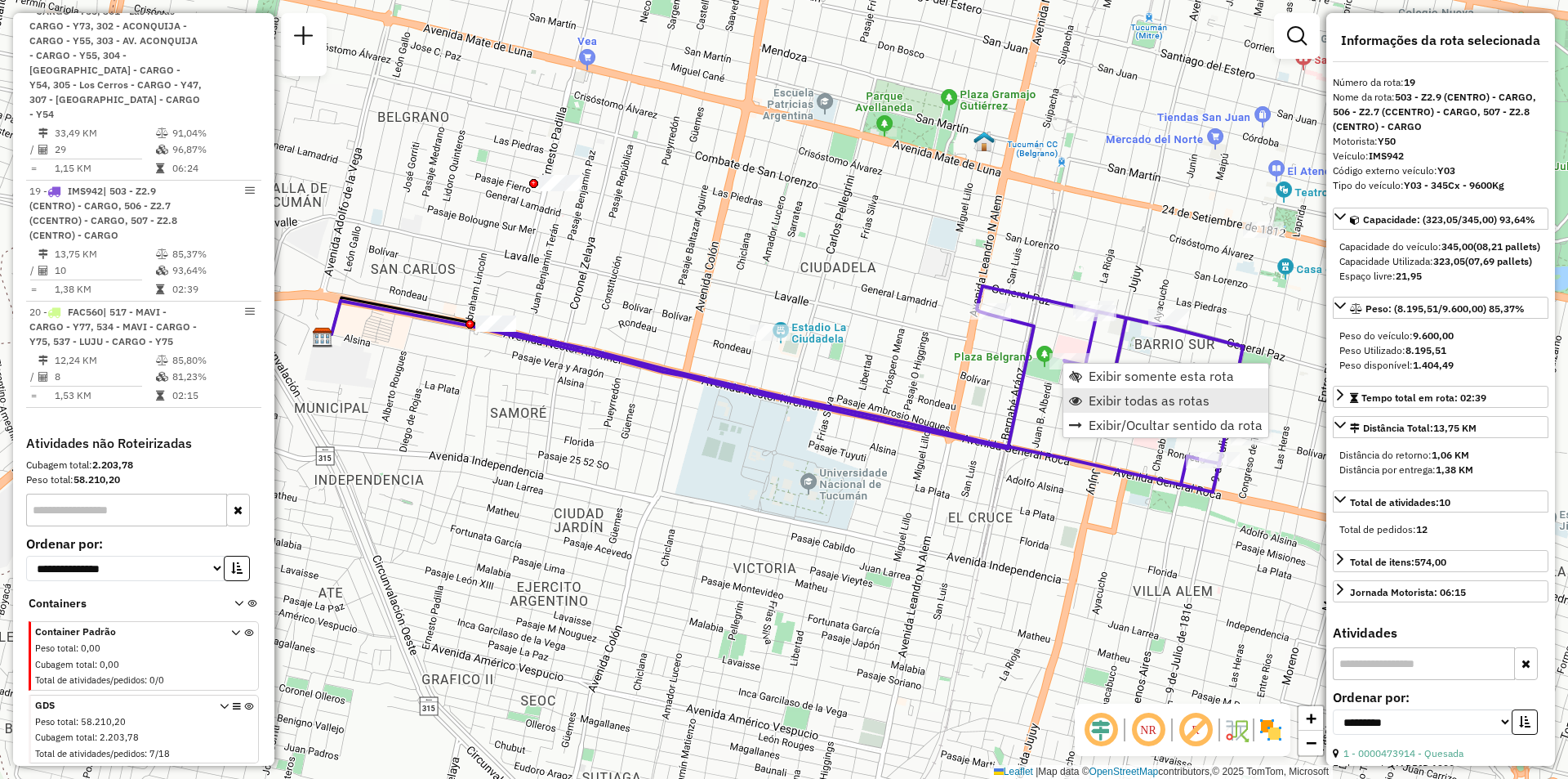
click at [1115, 401] on span "Exibir todas as rotas" at bounding box center [1150, 400] width 121 height 13
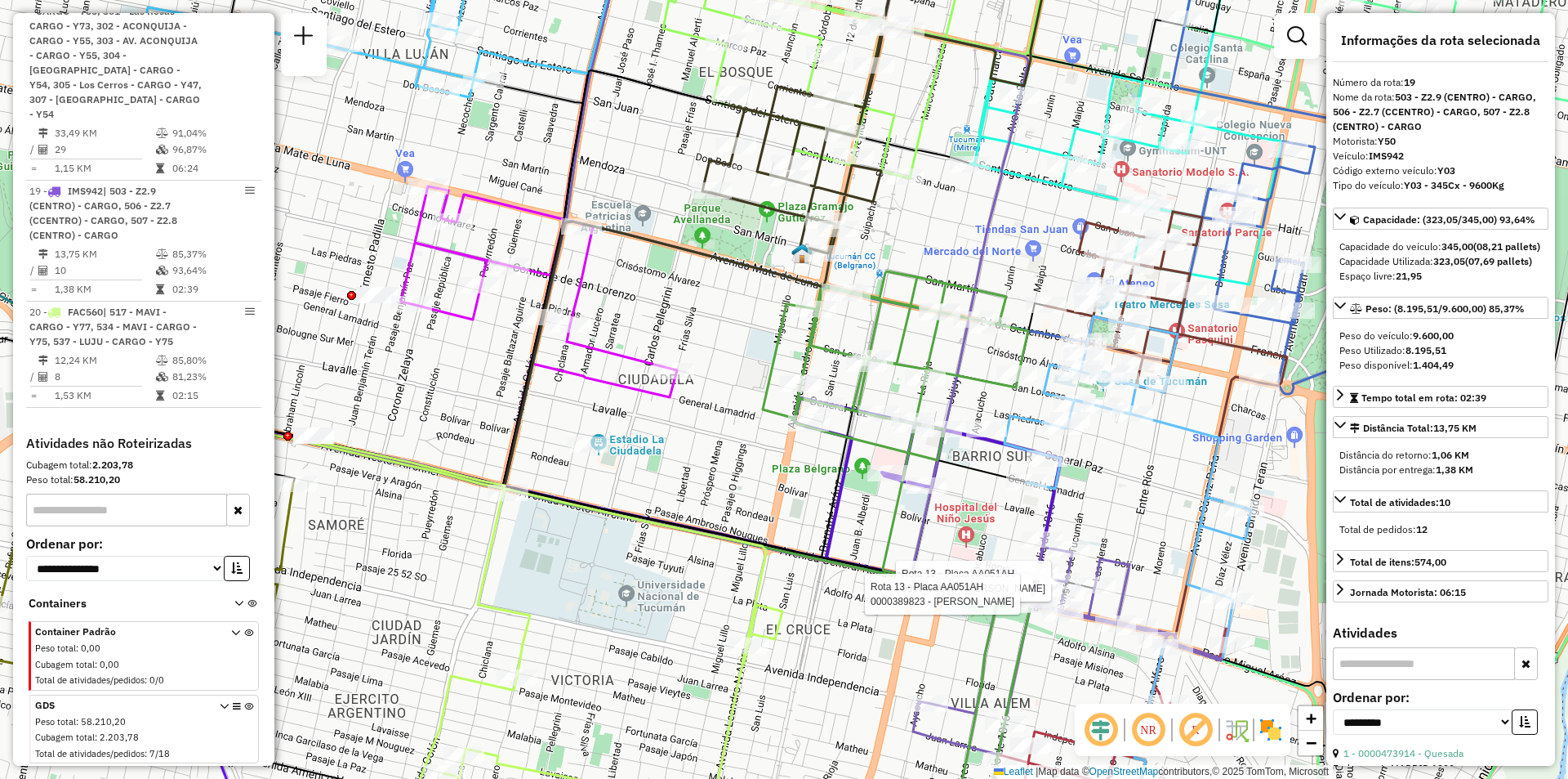
drag, startPoint x: 1094, startPoint y: 421, endPoint x: 1158, endPoint y: 512, distance: 111.3
click at [1158, 510] on div "Rota 13 - Placa AA051AH 0000453996 - AHUMADA TOMAS Rota 13 - Placa AA051AH 0000…" at bounding box center [784, 390] width 1568 height 779
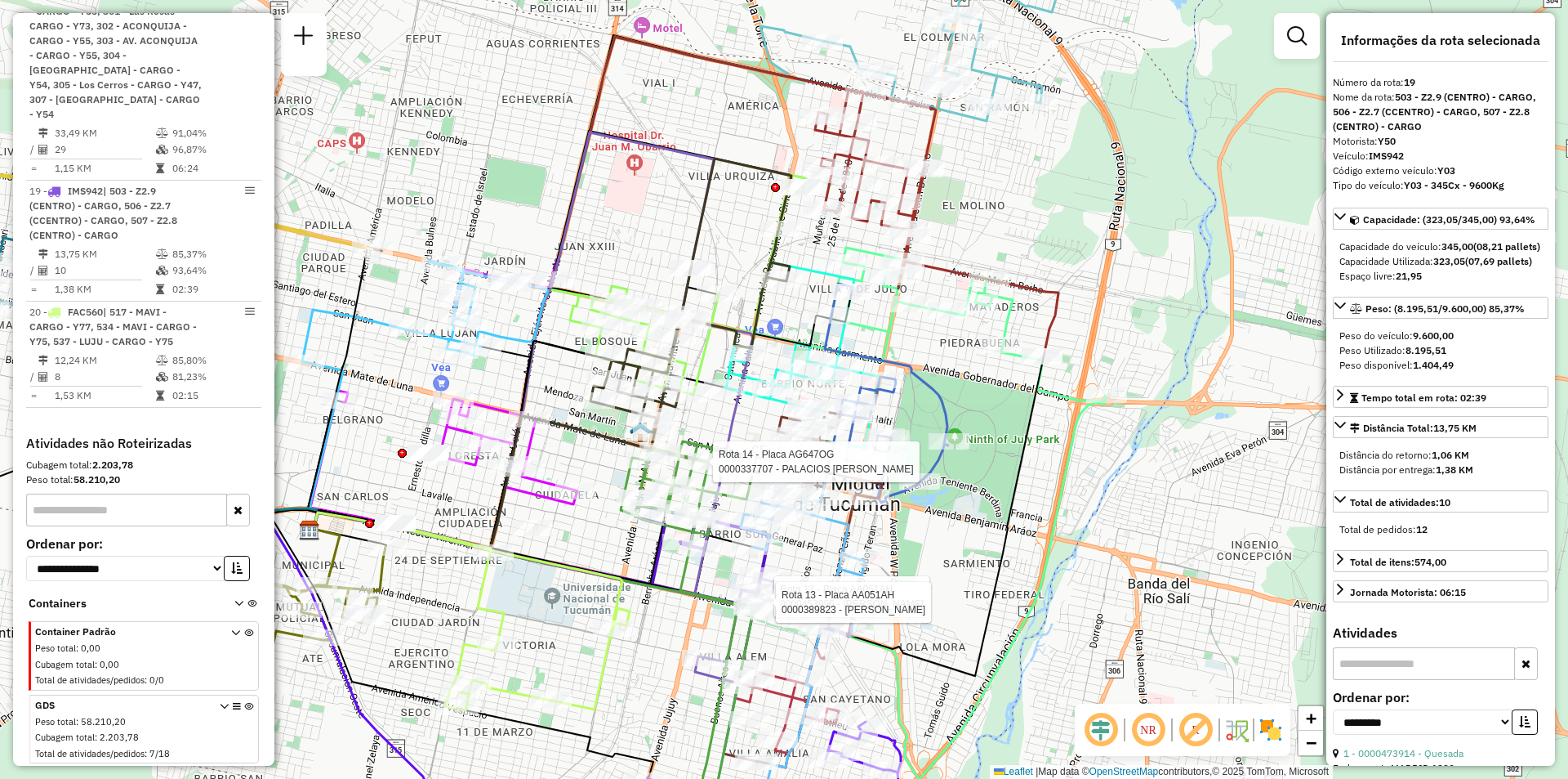
click at [1154, 541] on div "Rota 13 - Placa AA051AH 0000453996 - AHUMADA TOMAS Rota 13 - Placa AA051AH 0000…" at bounding box center [784, 390] width 1568 height 779
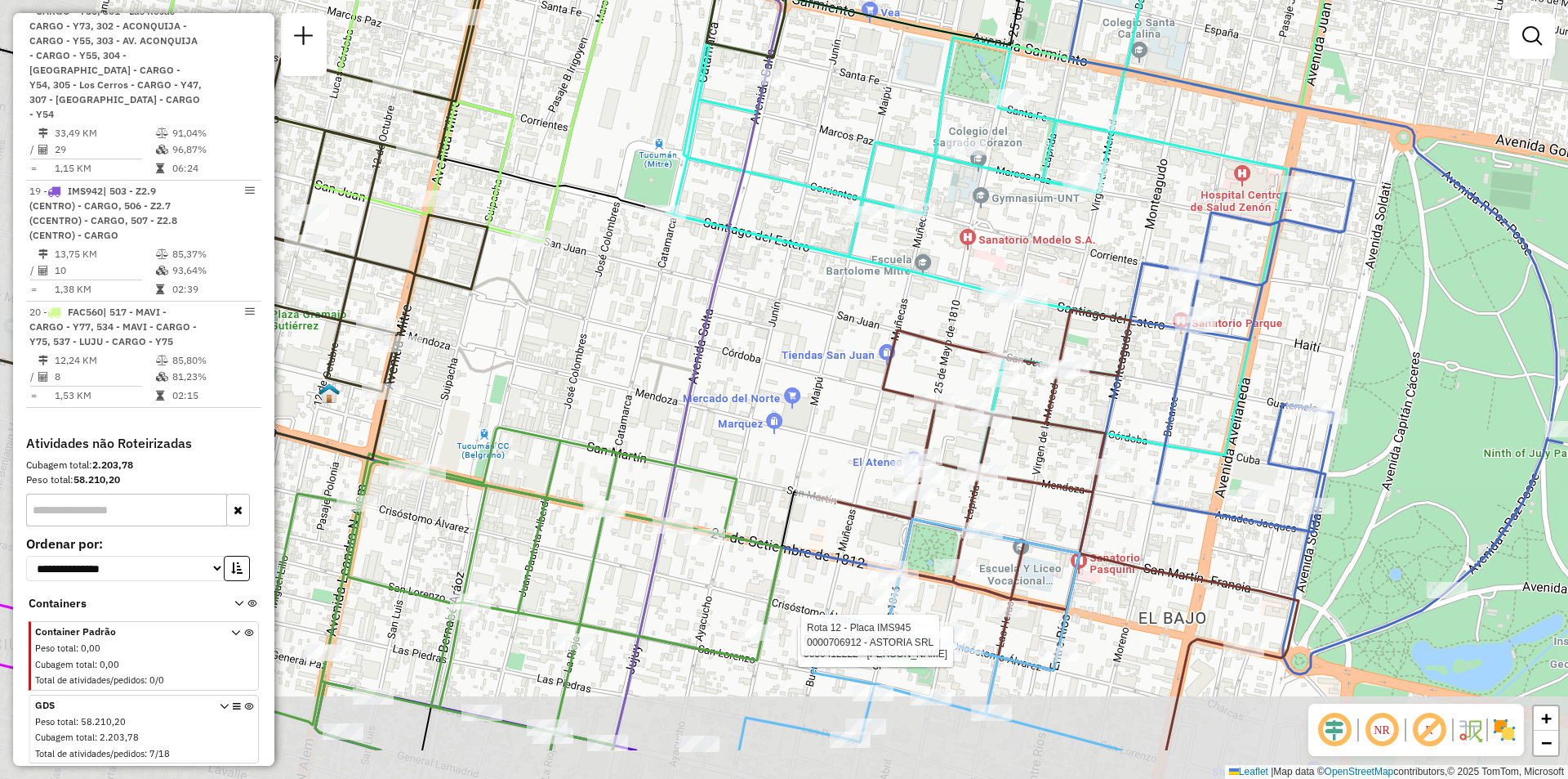
drag, startPoint x: 1121, startPoint y: 452, endPoint x: 1145, endPoint y: 404, distance: 53.7
click at [1145, 404] on div "Rota 12 - Placa IMS945 0000412222 - JUAREZ ALBERTO Rota 12 - Placa IMS945 00007…" at bounding box center [784, 390] width 1568 height 779
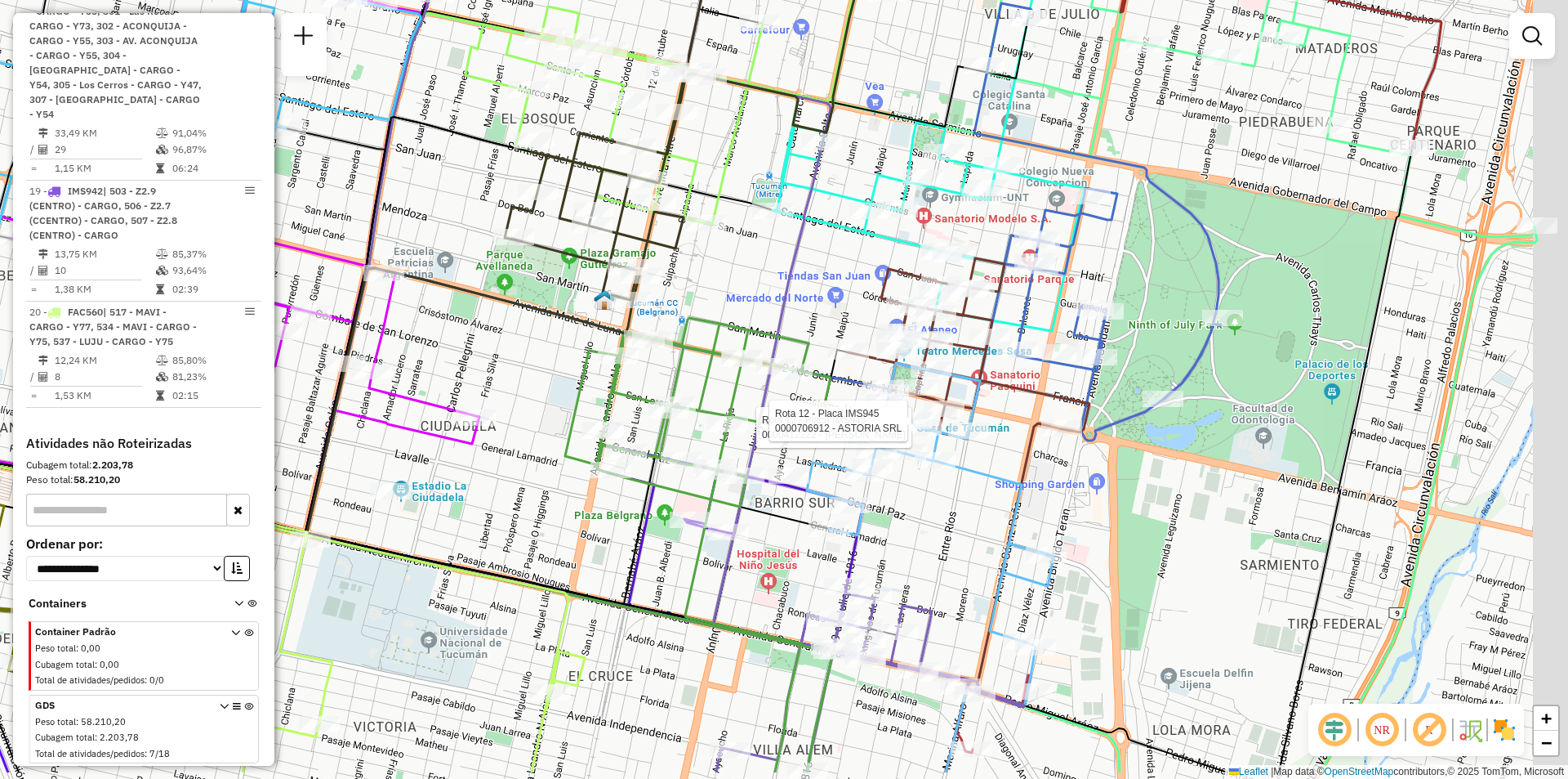
drag, startPoint x: 730, startPoint y: 291, endPoint x: 610, endPoint y: 198, distance: 151.8
click at [610, 198] on icon at bounding box center [681, 31] width 430 height 388
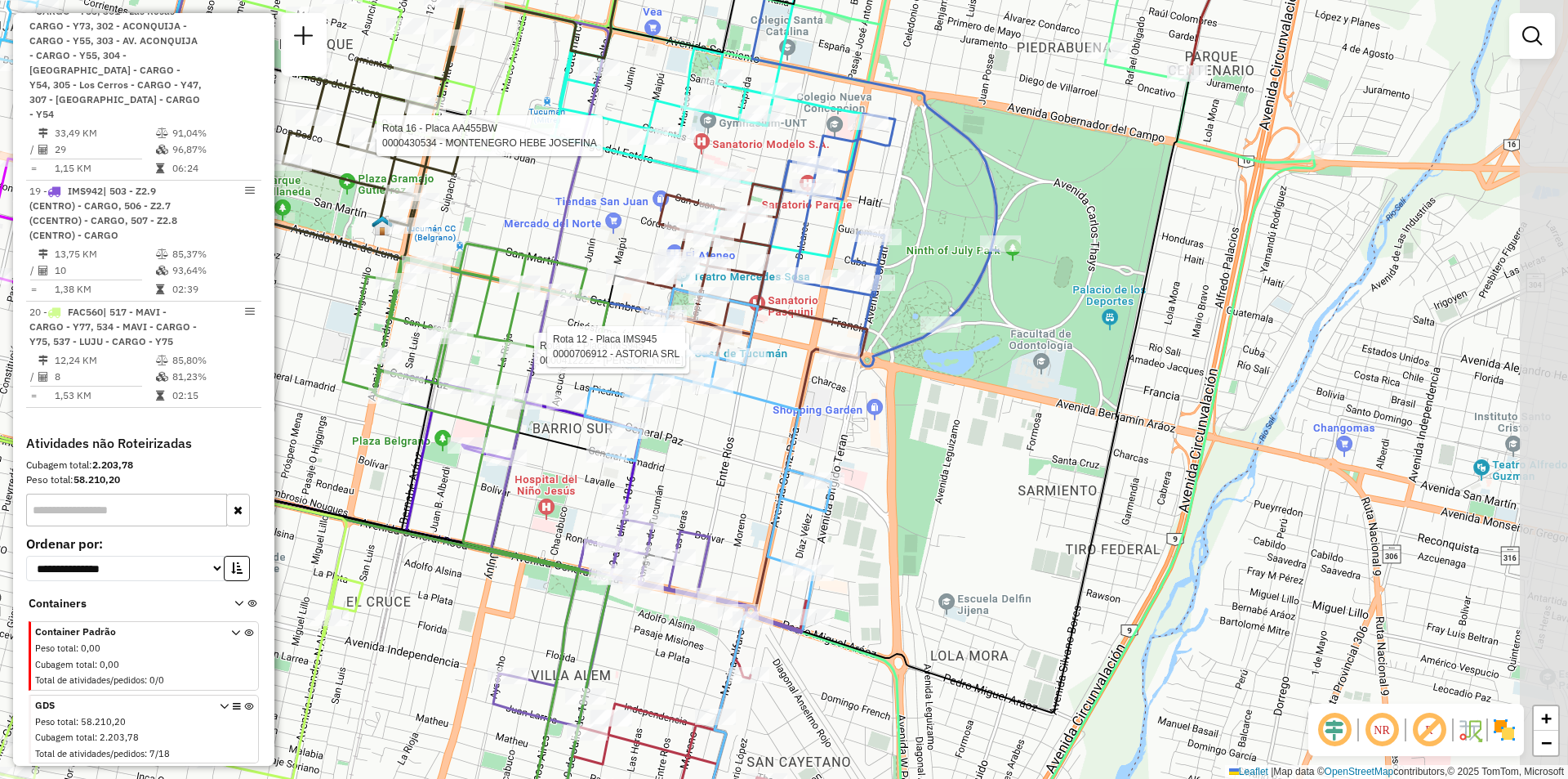
drag, startPoint x: 833, startPoint y: 265, endPoint x: 620, endPoint y: 194, distance: 224.5
click at [620, 194] on div "Rota 12 - Placa IMS945 0000412222 - JUAREZ ALBERTO Rota 12 - Placa IMS945 00007…" at bounding box center [784, 390] width 1568 height 779
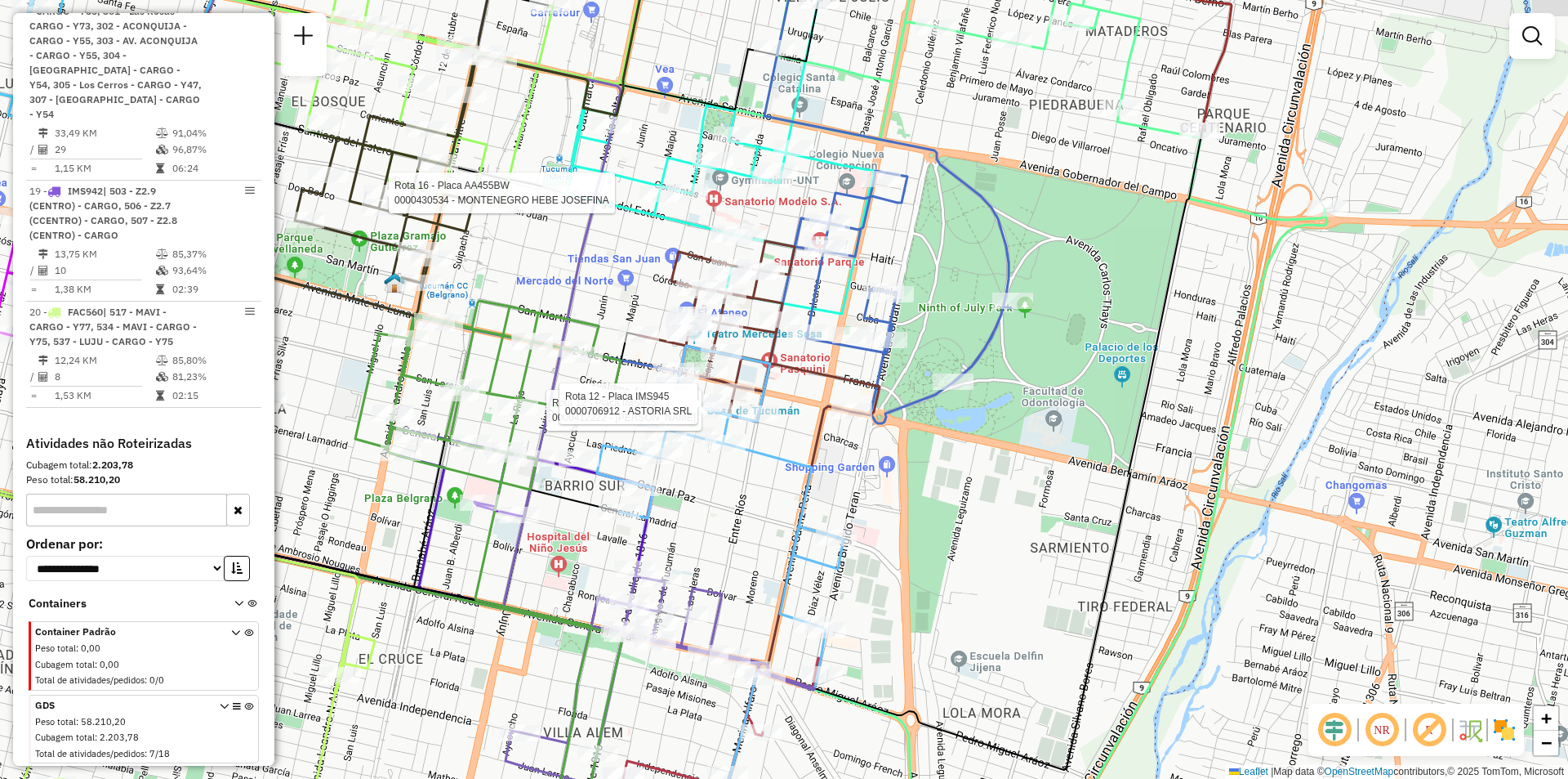
drag, startPoint x: 704, startPoint y: 164, endPoint x: 717, endPoint y: 230, distance: 67.3
click at [717, 230] on icon at bounding box center [718, 152] width 312 height 344
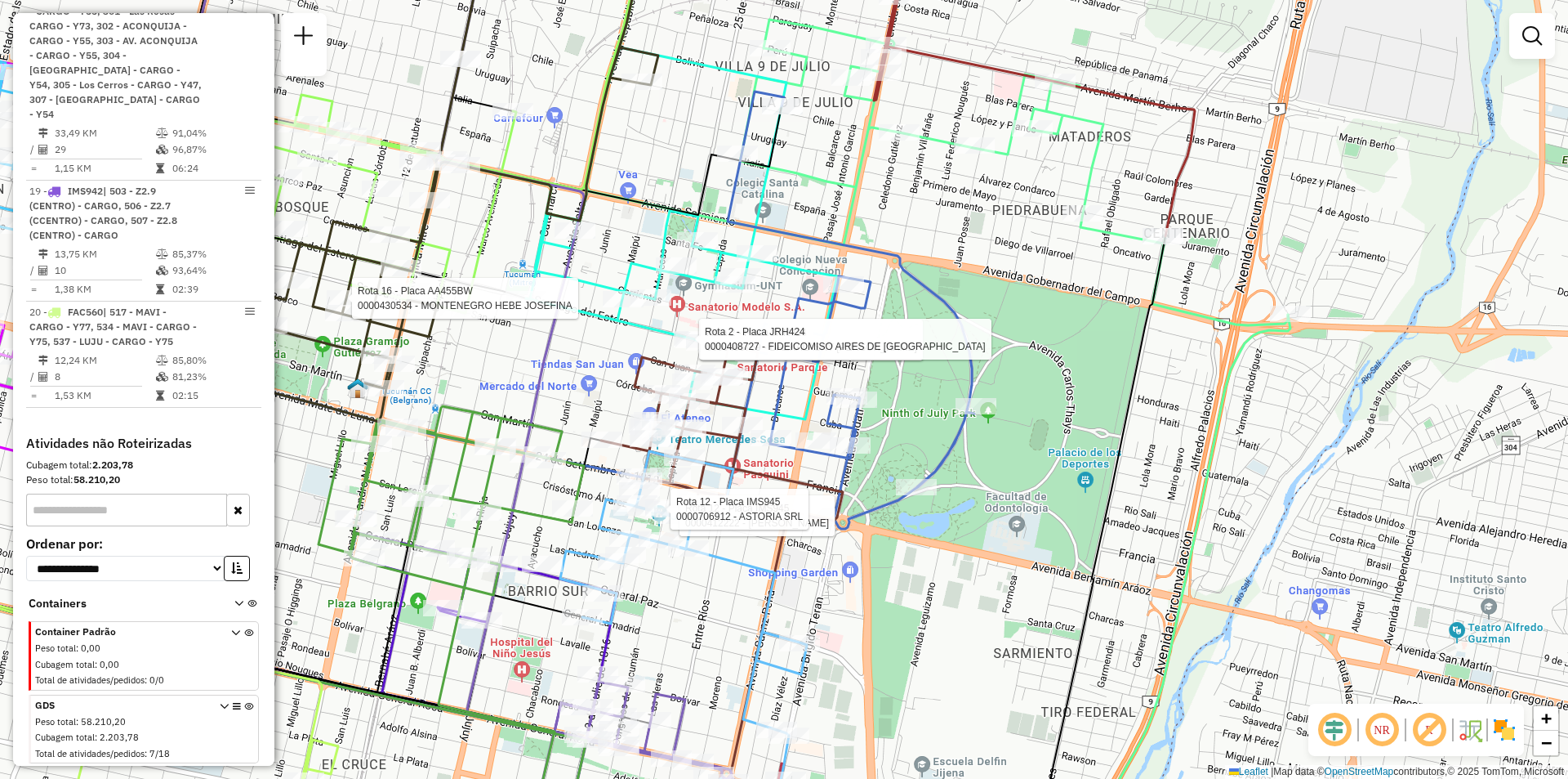
drag, startPoint x: 1058, startPoint y: 234, endPoint x: 1059, endPoint y: 242, distance: 8.1
click at [1059, 241] on div "Rota 12 - Placa IMS945 0000412222 - JUAREZ ALBERTO Rota 12 - Placa IMS945 00007…" at bounding box center [784, 390] width 1568 height 779
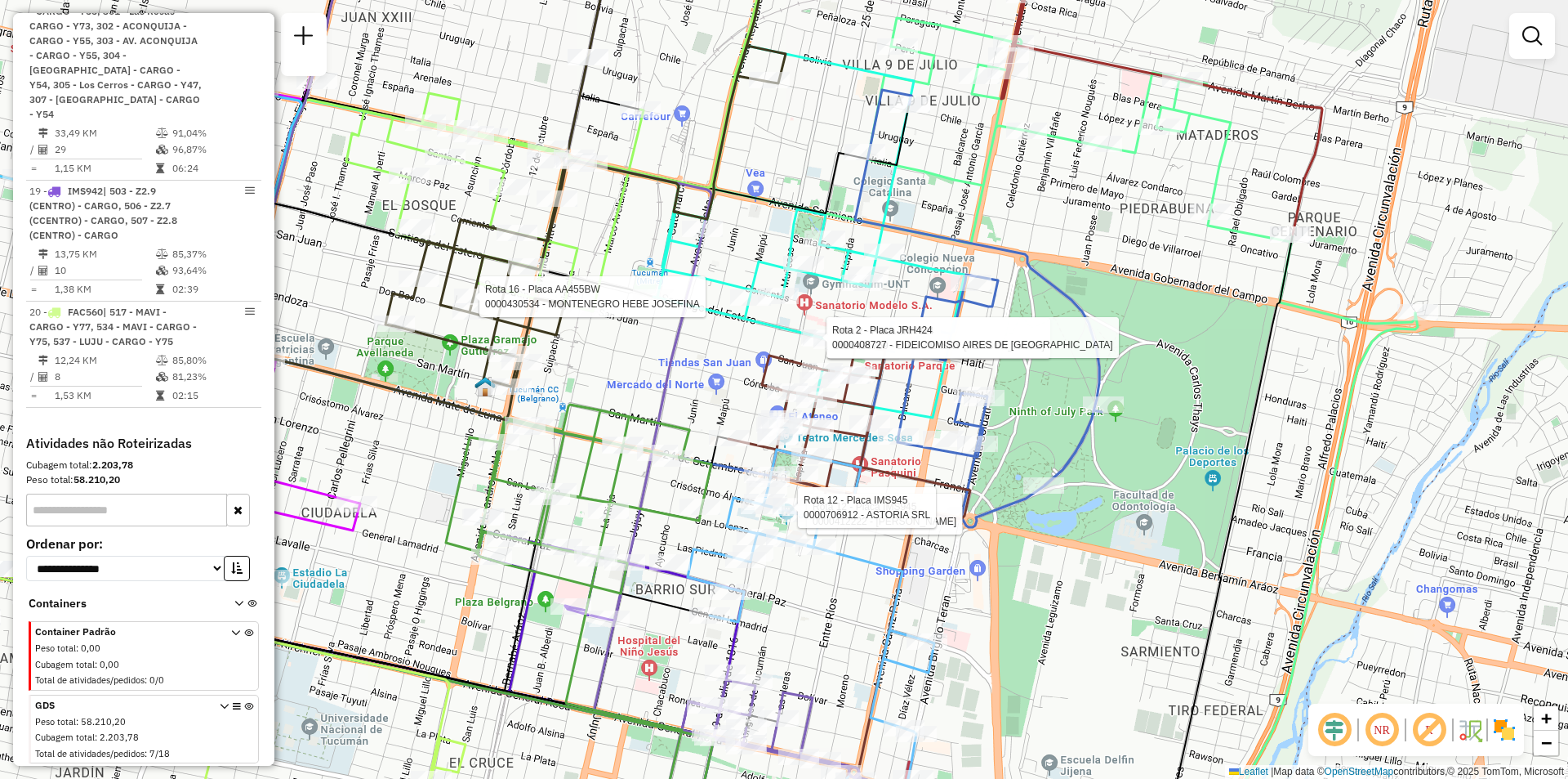
drag, startPoint x: 1009, startPoint y: 341, endPoint x: 1093, endPoint y: 332, distance: 84.5
click at [1093, 332] on icon at bounding box center [979, 309] width 247 height 437
select select "**********"
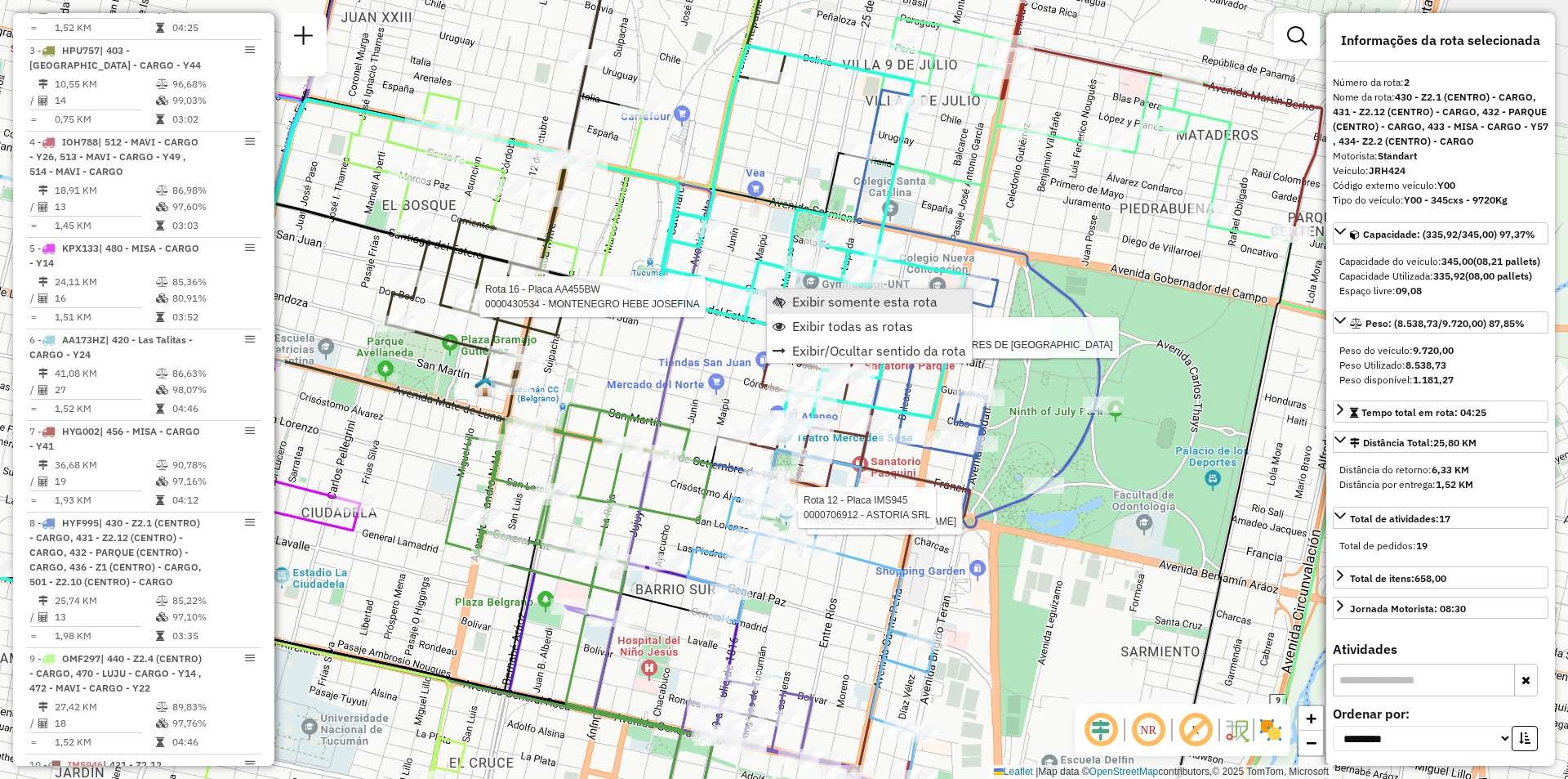
scroll to position [688, 0]
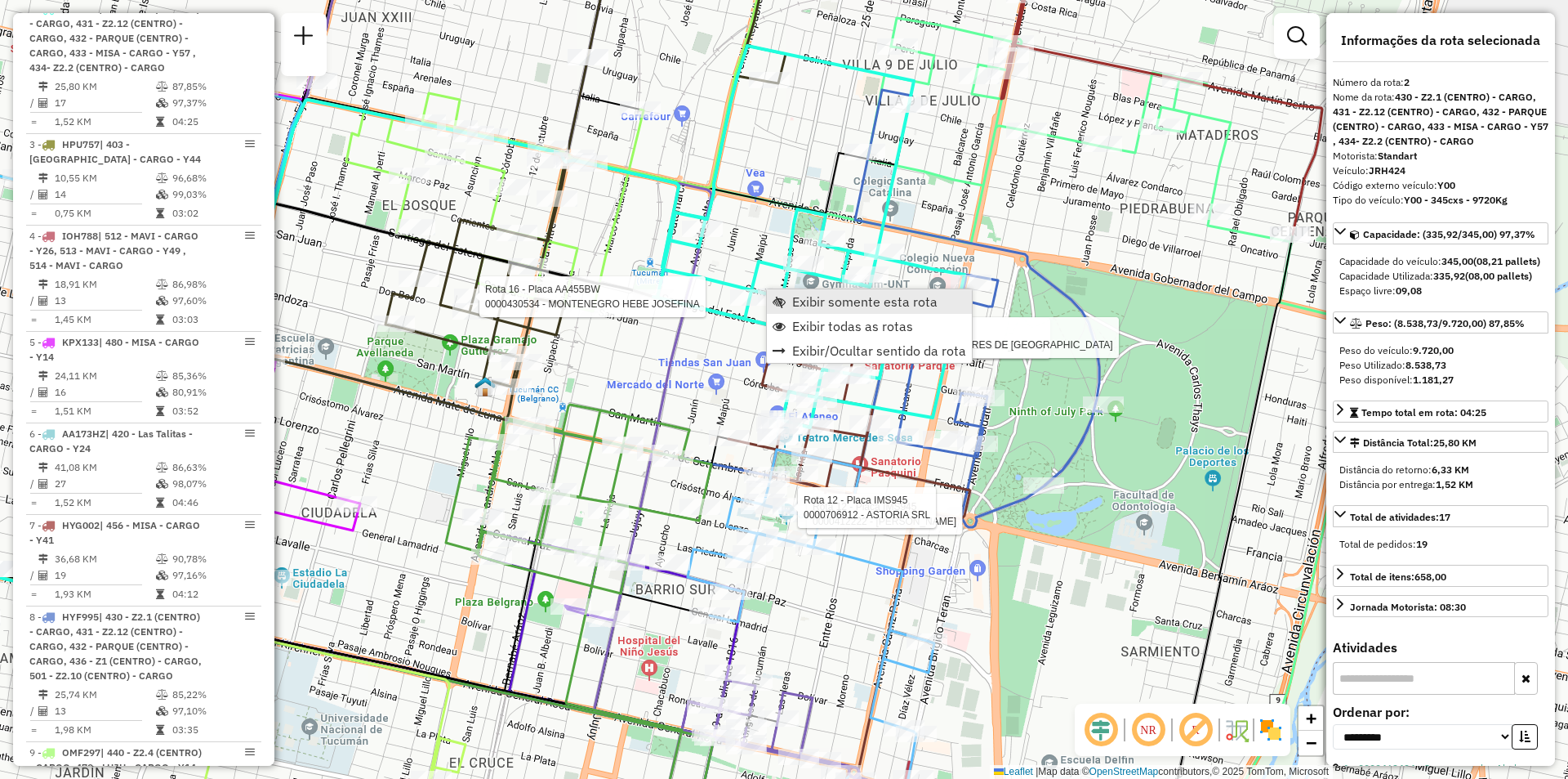
click at [817, 298] on span "Exibir somente esta rota" at bounding box center [865, 301] width 146 height 13
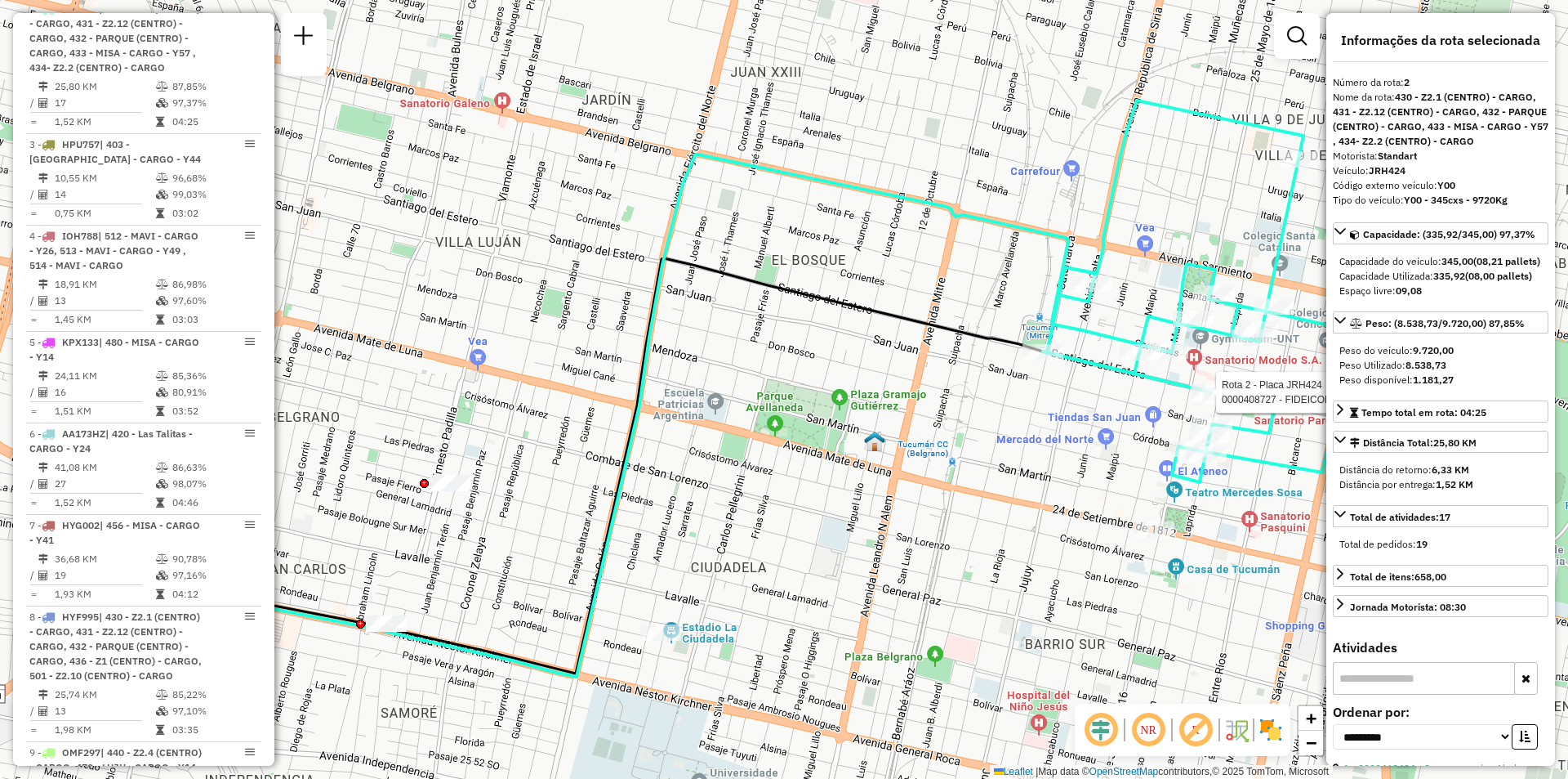
drag, startPoint x: 786, startPoint y: 308, endPoint x: 357, endPoint y: 225, distance: 437.0
click at [357, 225] on div "Rota 2 - Placa JRH424 0000406769 - DAZKALASKY FEDERICO Rota 2 - Placa JRH424 00…" at bounding box center [784, 390] width 1568 height 779
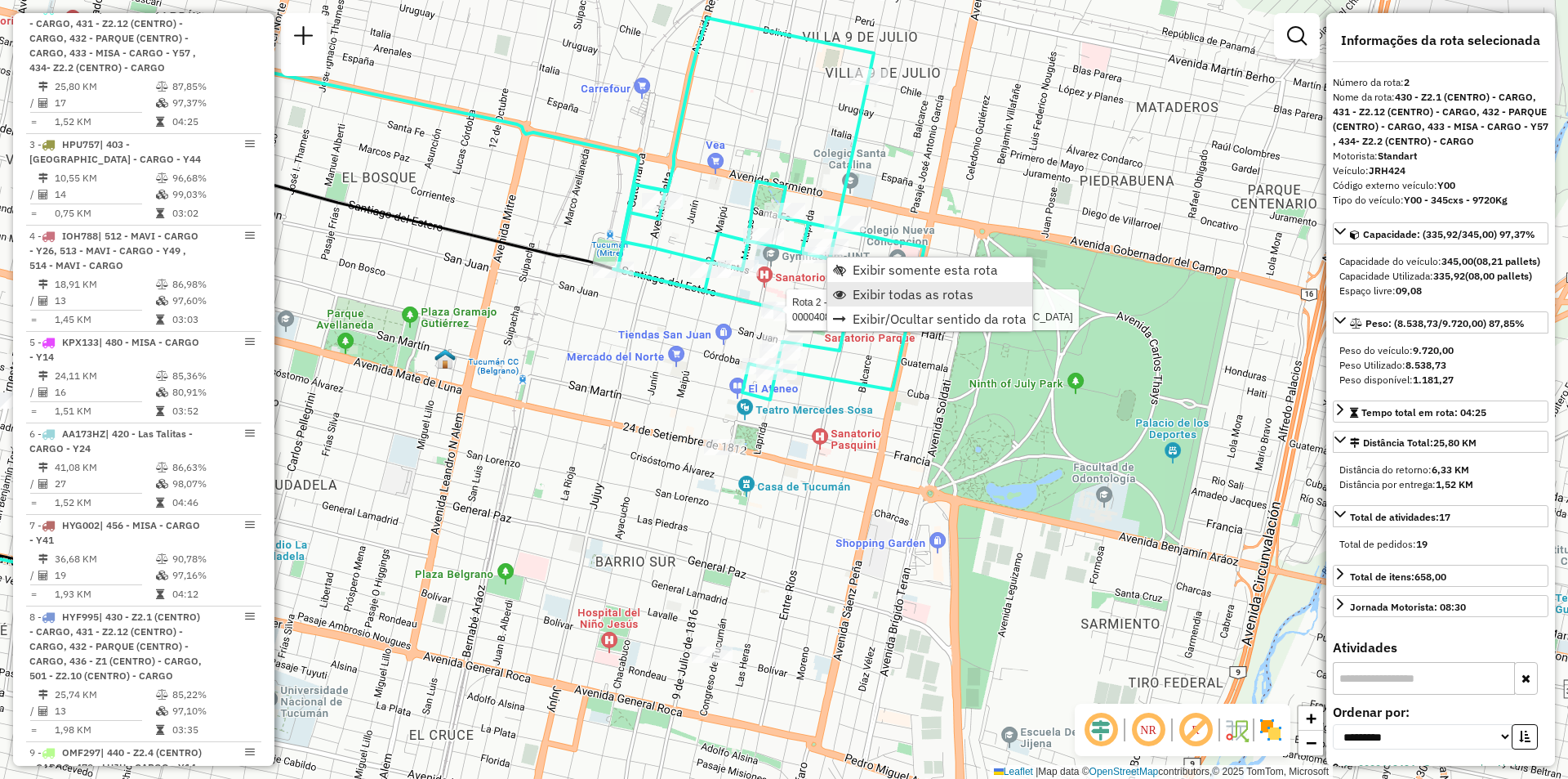
click at [862, 300] on span "Exibir todas as rotas" at bounding box center [913, 293] width 121 height 13
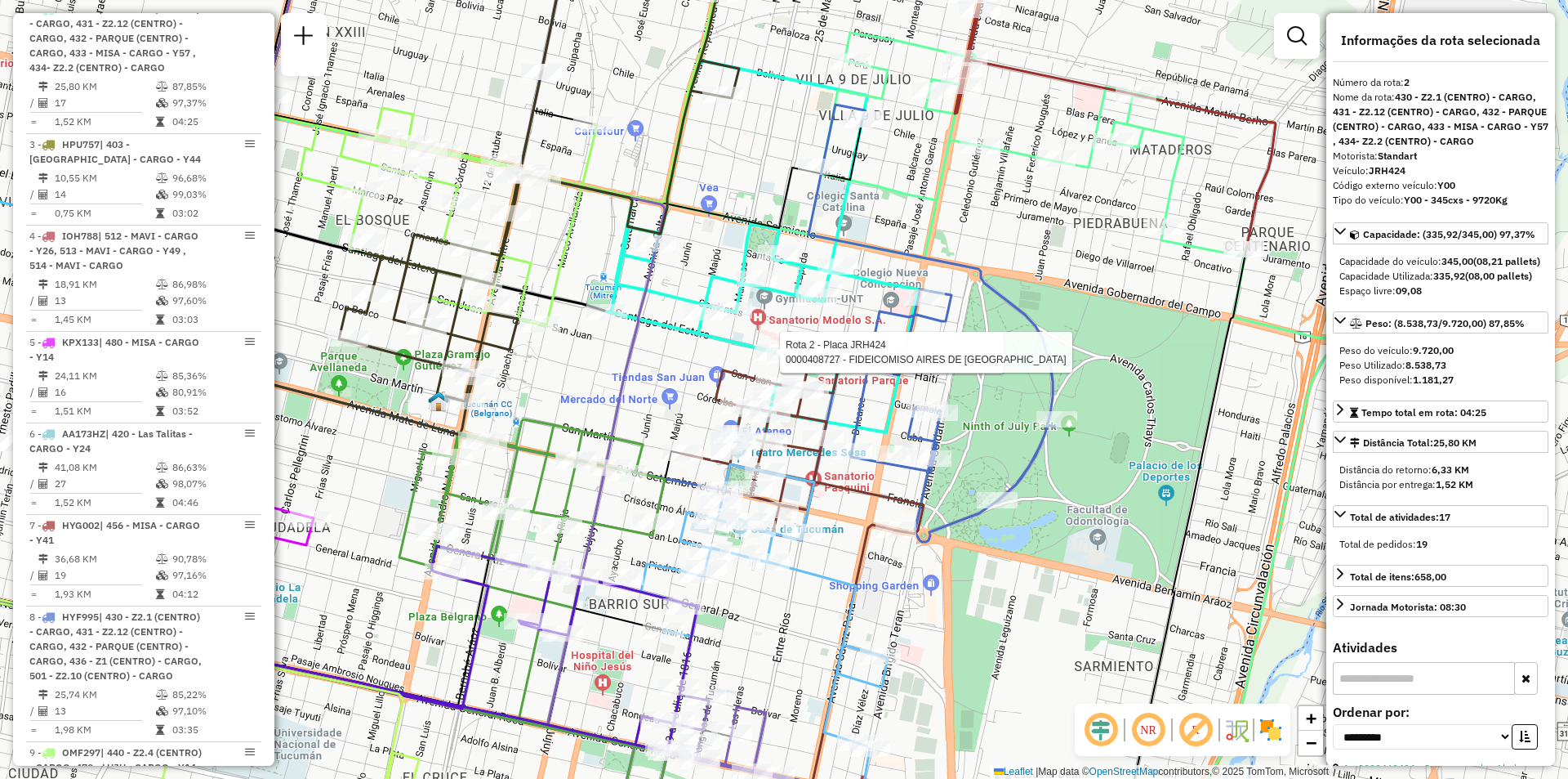
drag, startPoint x: 842, startPoint y: 598, endPoint x: 833, endPoint y: 689, distance: 91.4
click at [833, 689] on icon at bounding box center [764, 682] width 247 height 435
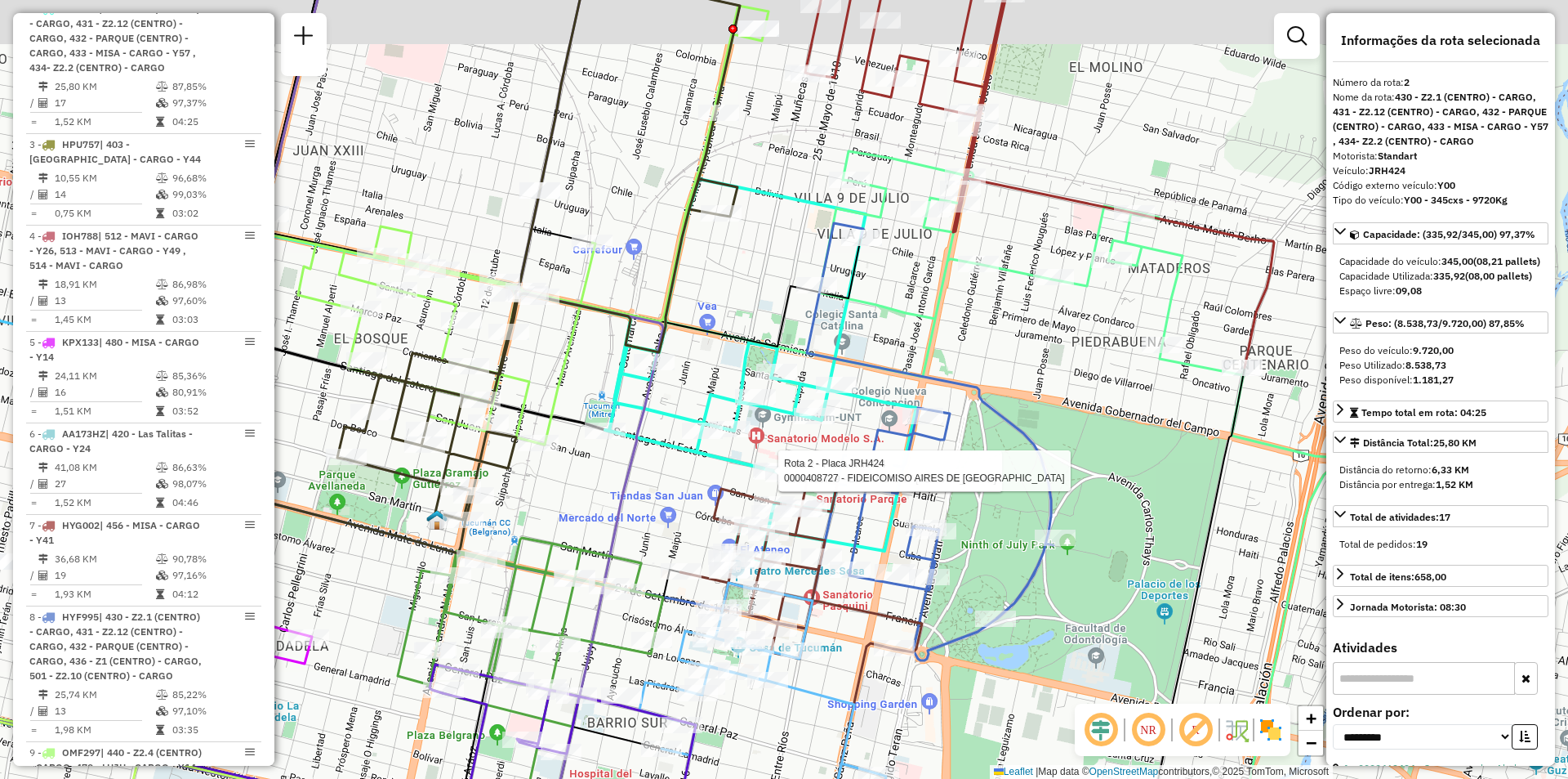
drag, startPoint x: 1062, startPoint y: 300, endPoint x: 1057, endPoint y: 376, distance: 76.2
click at [1057, 376] on div "Rota 2 - Placa JRH424 0000406769 - DAZKALASKY FEDERICO Rota 2 - Placa JRH424 00…" at bounding box center [784, 390] width 1568 height 779
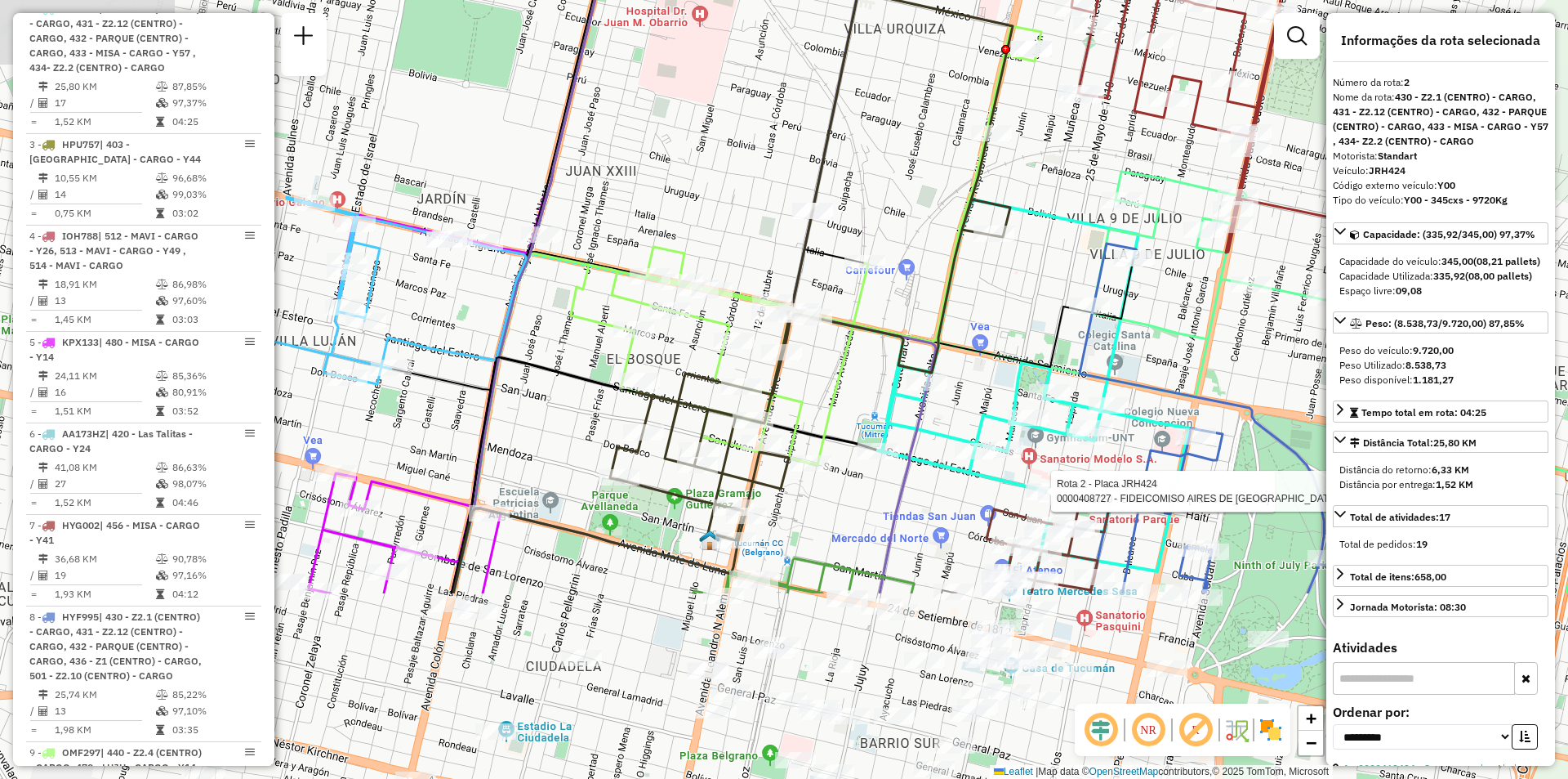
drag, startPoint x: 661, startPoint y: 630, endPoint x: 785, endPoint y: 451, distance: 217.8
click at [785, 451] on div "Rota 2 - Placa JRH424 0000406769 - DAZKALASKY FEDERICO Rota 2 - Placa JRH424 00…" at bounding box center [784, 390] width 1568 height 779
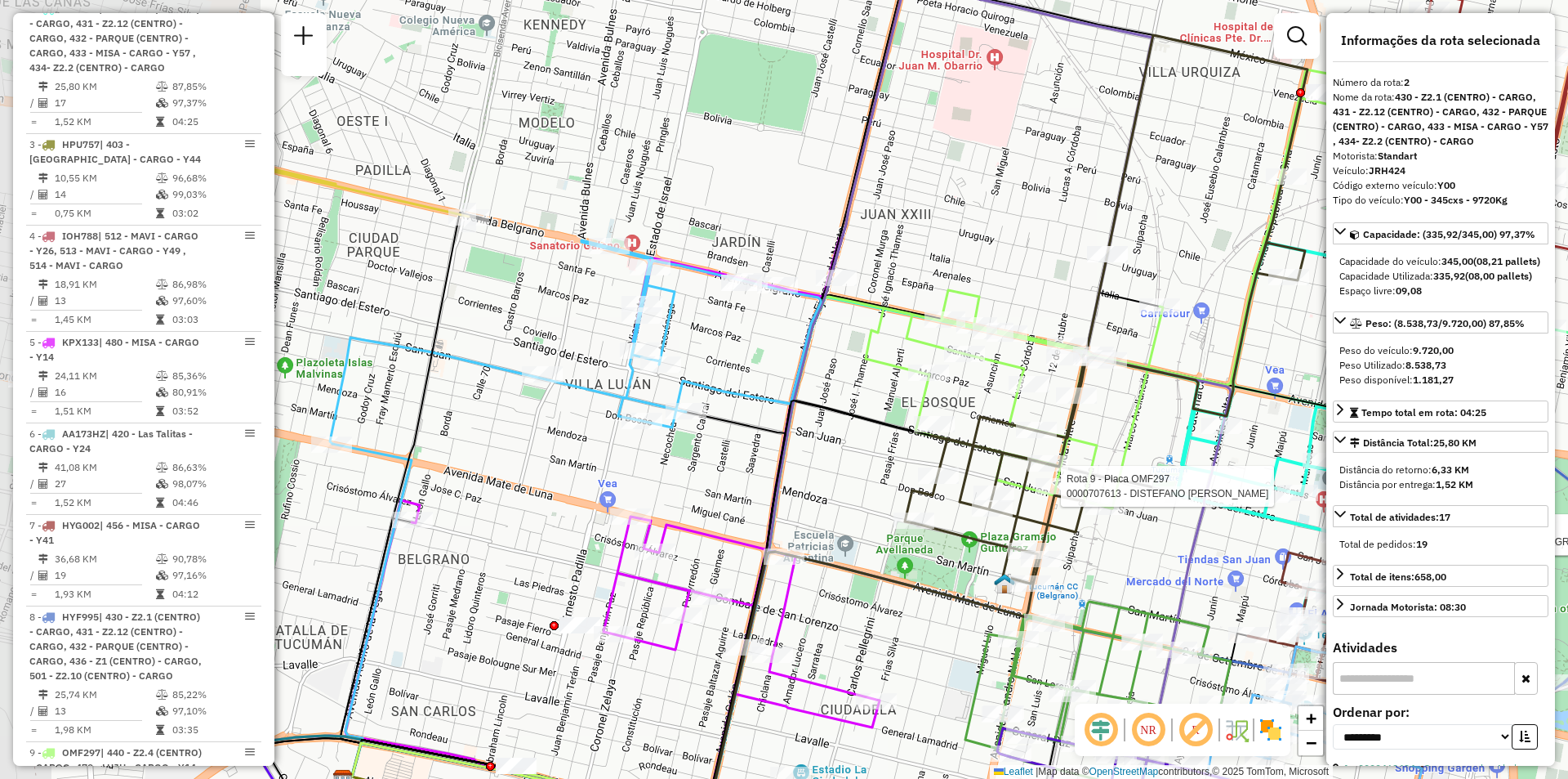
drag, startPoint x: 594, startPoint y: 507, endPoint x: 868, endPoint y: 590, distance: 286.3
click at [868, 590] on icon at bounding box center [692, 685] width 695 height 267
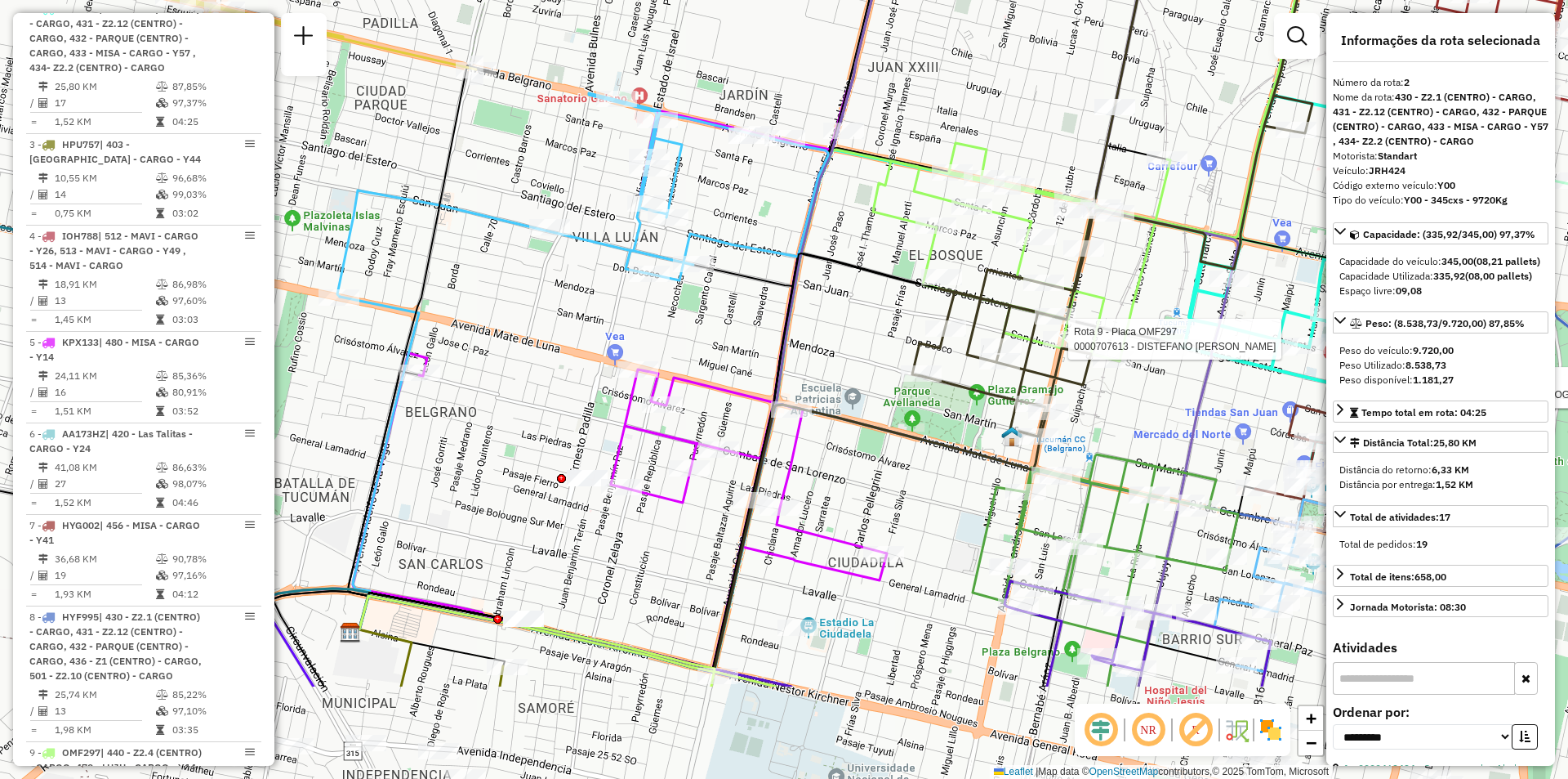
drag, startPoint x: 659, startPoint y: 520, endPoint x: 692, endPoint y: 308, distance: 214.6
click at [677, 294] on div "Rota 2 - Placa JRH424 0000406769 - DAZKALASKY FEDERICO Rota 2 - Placa JRH424 00…" at bounding box center [784, 390] width 1568 height 779
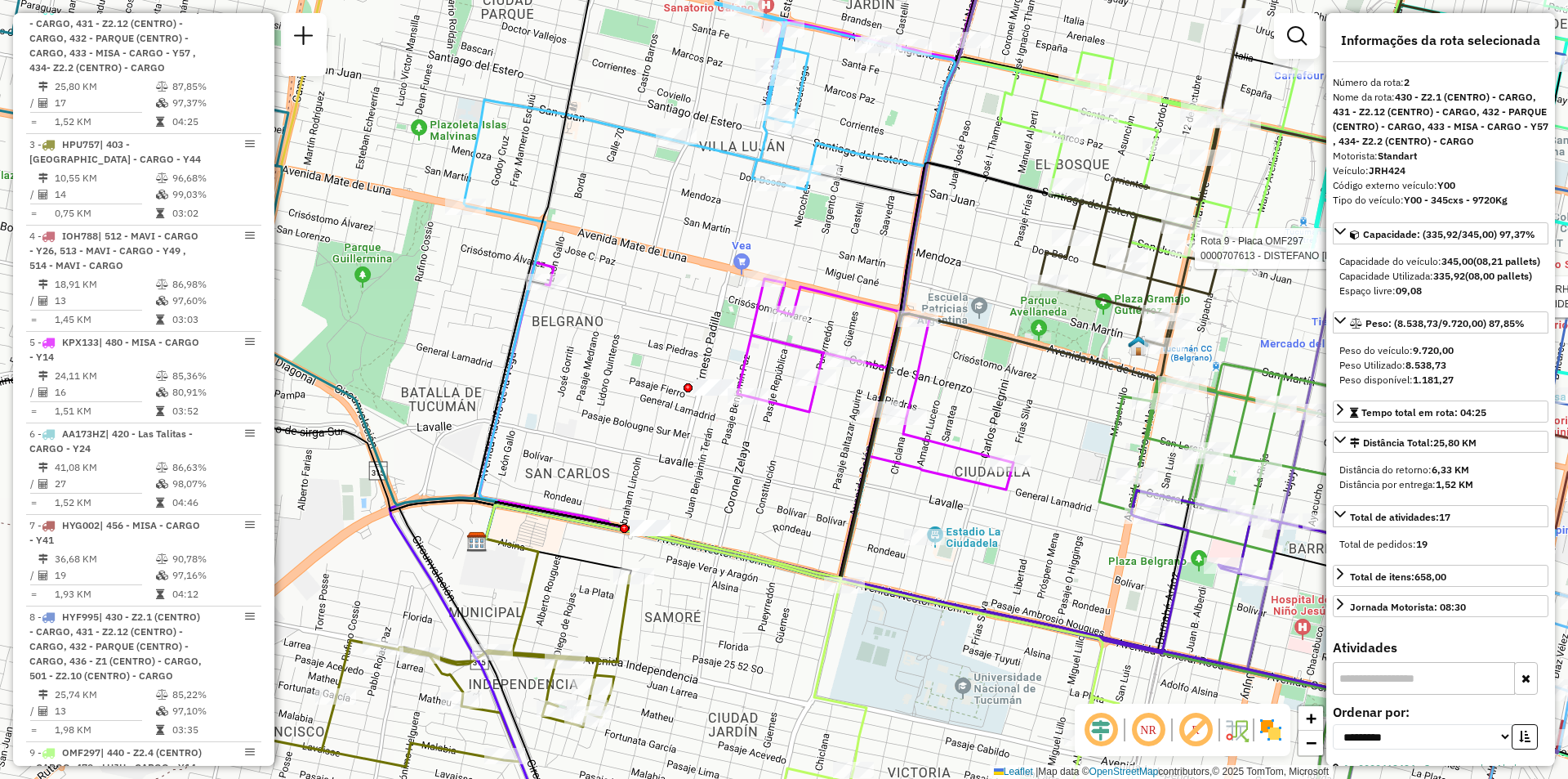
drag, startPoint x: 715, startPoint y: 480, endPoint x: 821, endPoint y: 398, distance: 134.0
click at [821, 398] on div "Rota 2 - Placa JRH424 0000406769 - DAZKALASKY FEDERICO Rota 2 - Placa JRH424 00…" at bounding box center [784, 390] width 1568 height 779
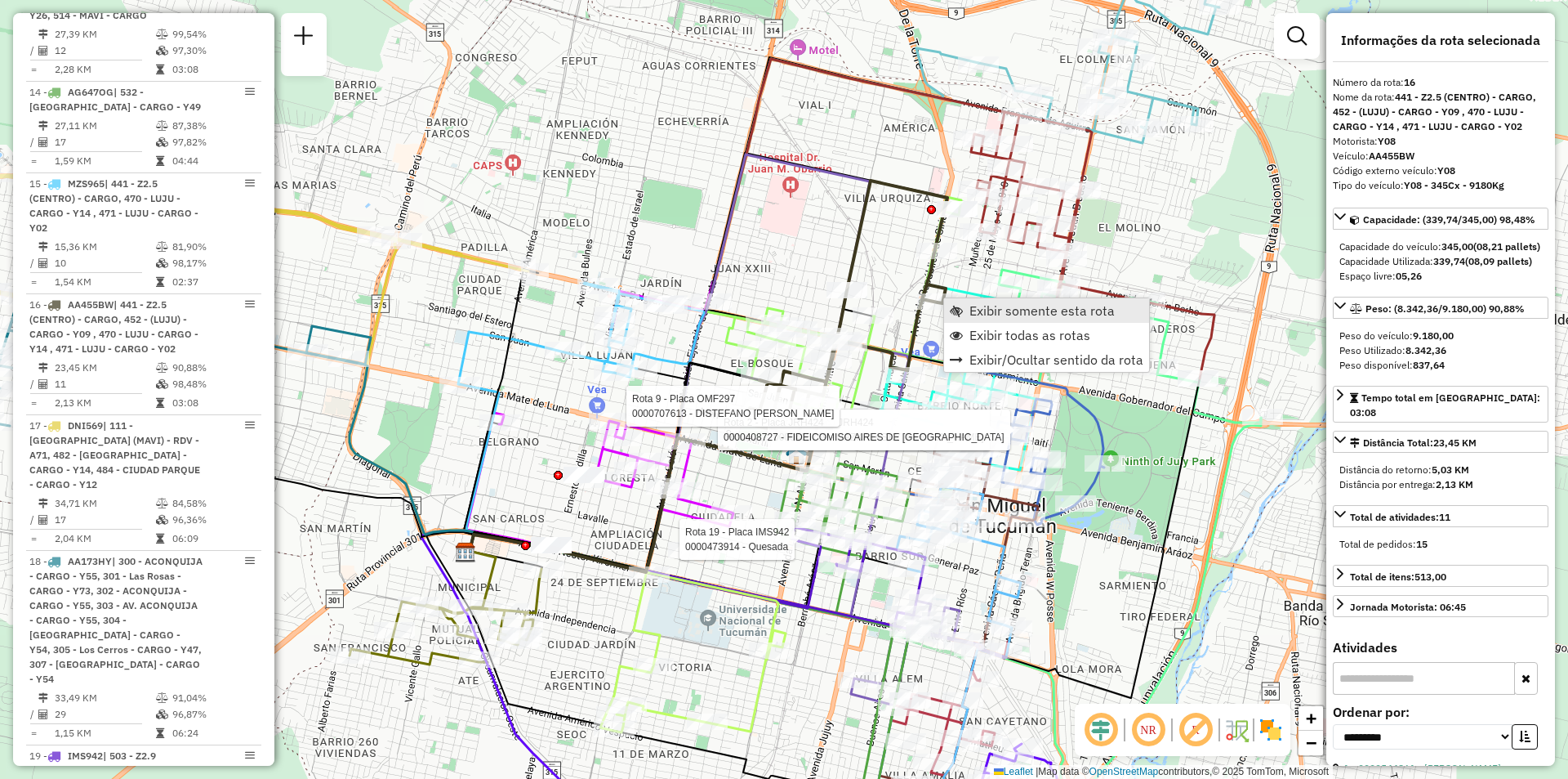
scroll to position [2308, 0]
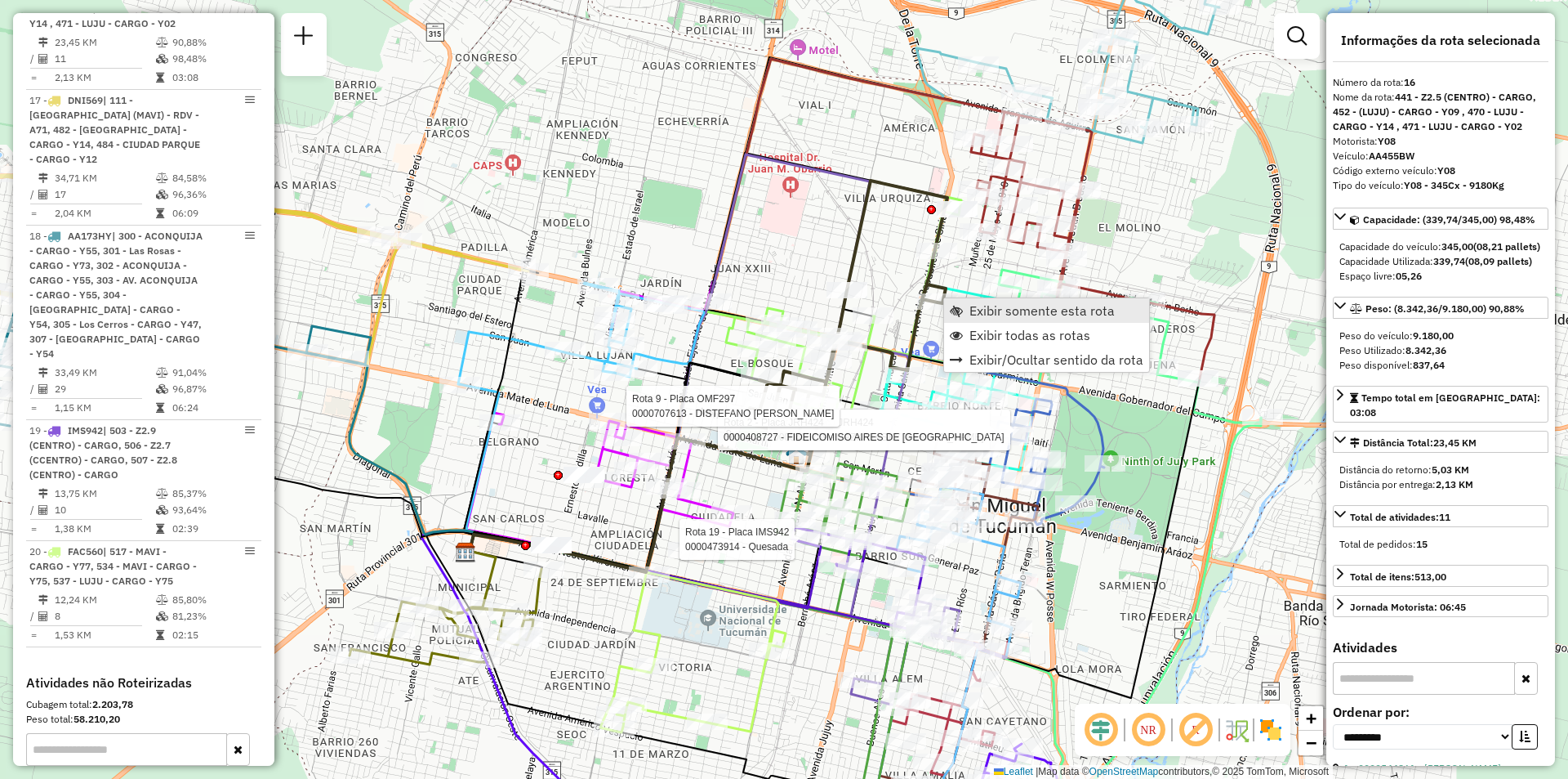
click at [978, 307] on span "Exibir somente esta rota" at bounding box center [1043, 310] width 146 height 13
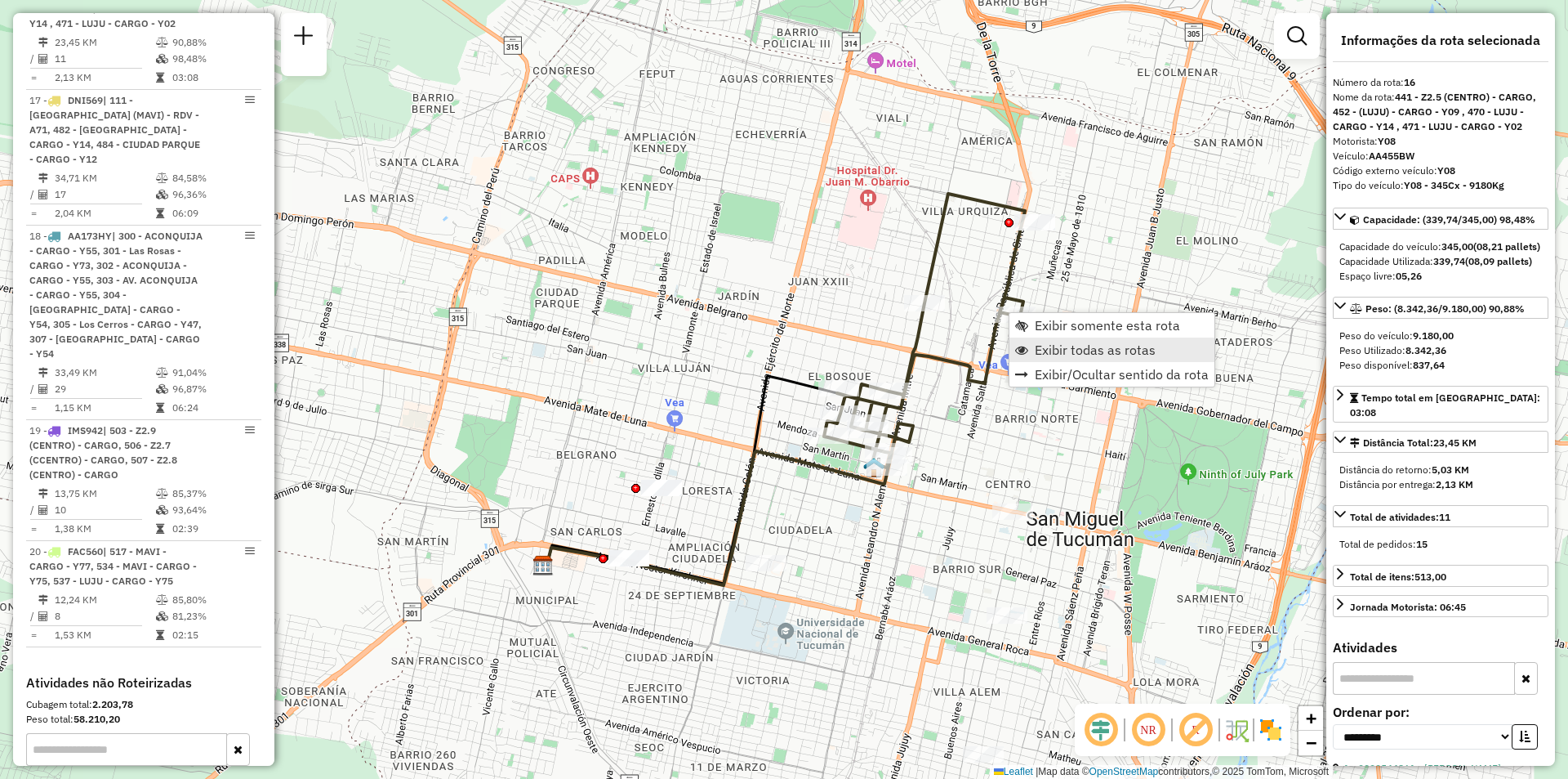
click at [1039, 352] on span "Exibir todas as rotas" at bounding box center [1095, 349] width 121 height 13
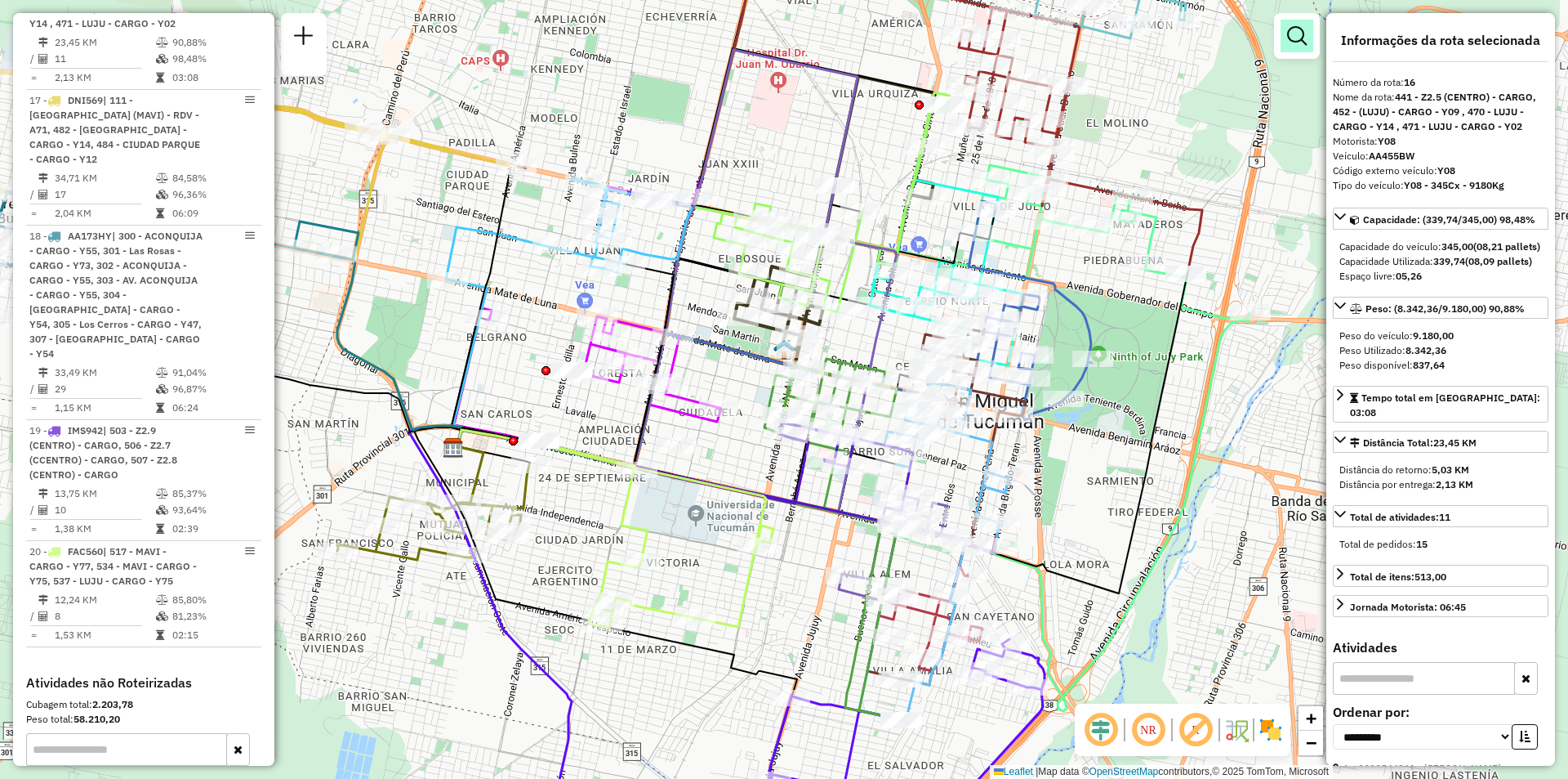
click at [1298, 35] on em at bounding box center [1297, 36] width 19 height 19
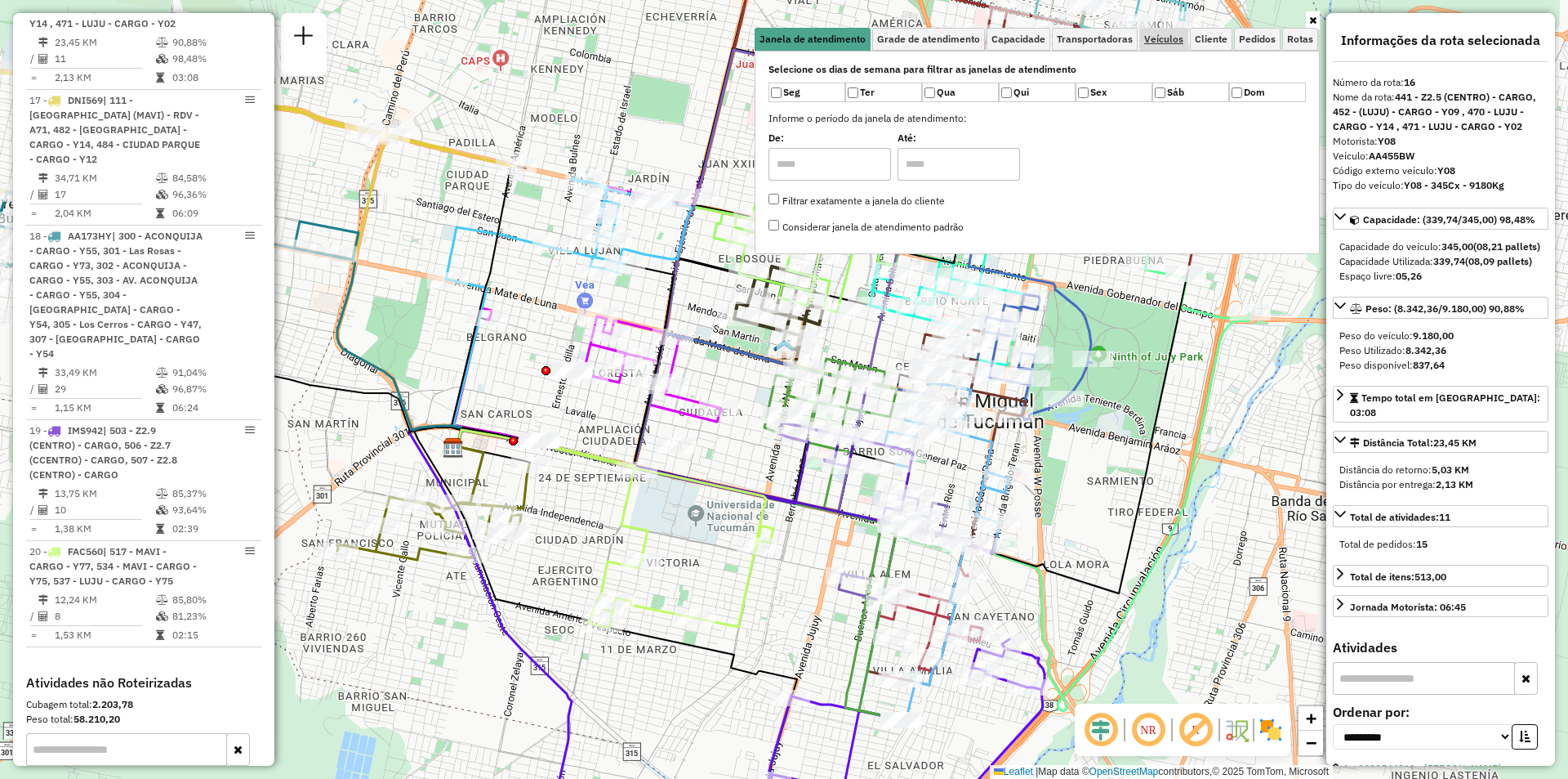
drag, startPoint x: 1142, startPoint y: 53, endPoint x: 1153, endPoint y: 46, distance: 13.0
click at [1151, 50] on div "Janela de atendimento Grade de atendimento Capacidade Transportadoras Veículos …" at bounding box center [1037, 141] width 565 height 226
click at [1153, 46] on link "Veículos" at bounding box center [1164, 40] width 49 height 23
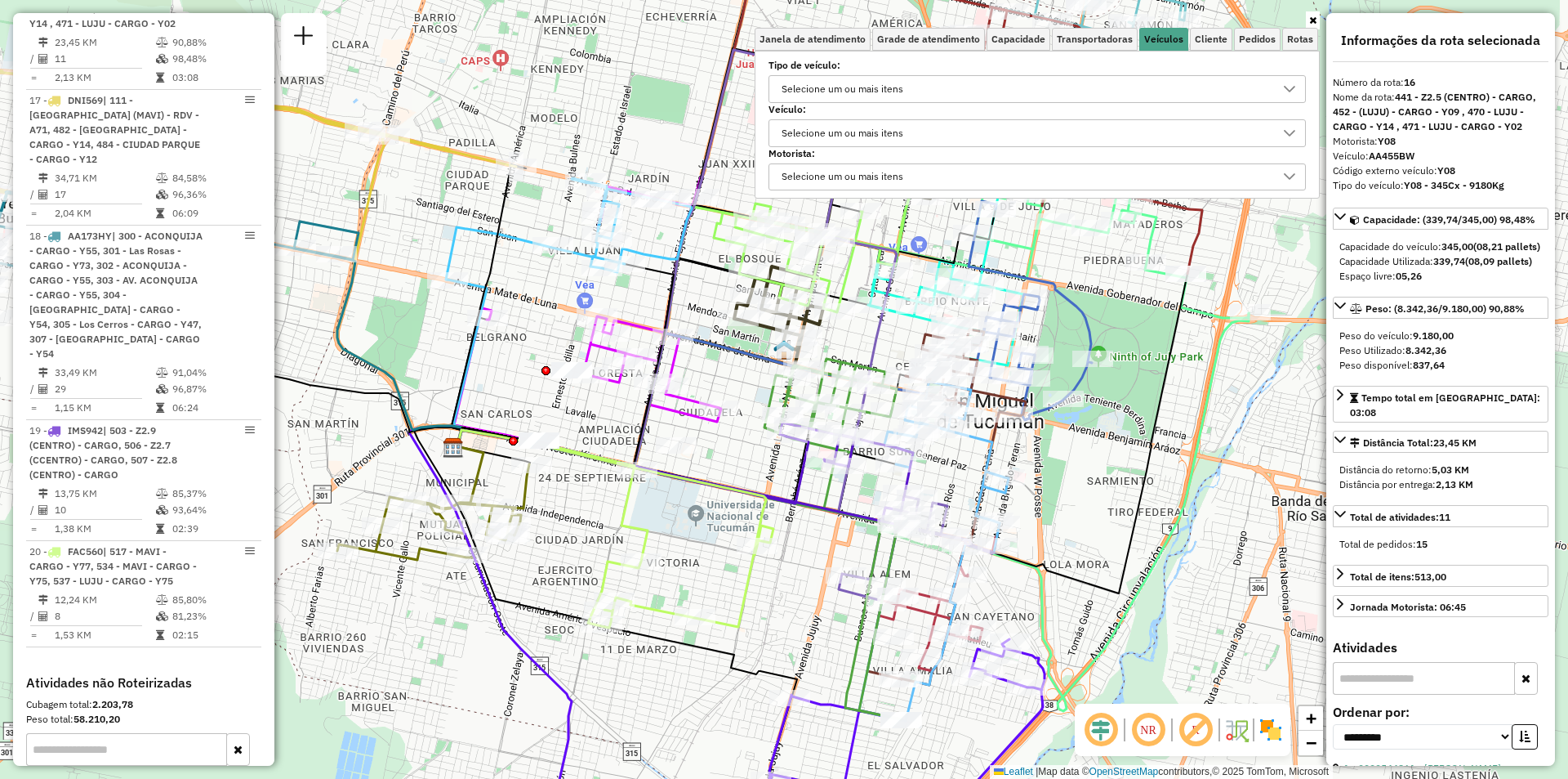
click at [1007, 80] on div "Selecione um ou mais itens" at bounding box center [1024, 88] width 498 height 26
type input "*"
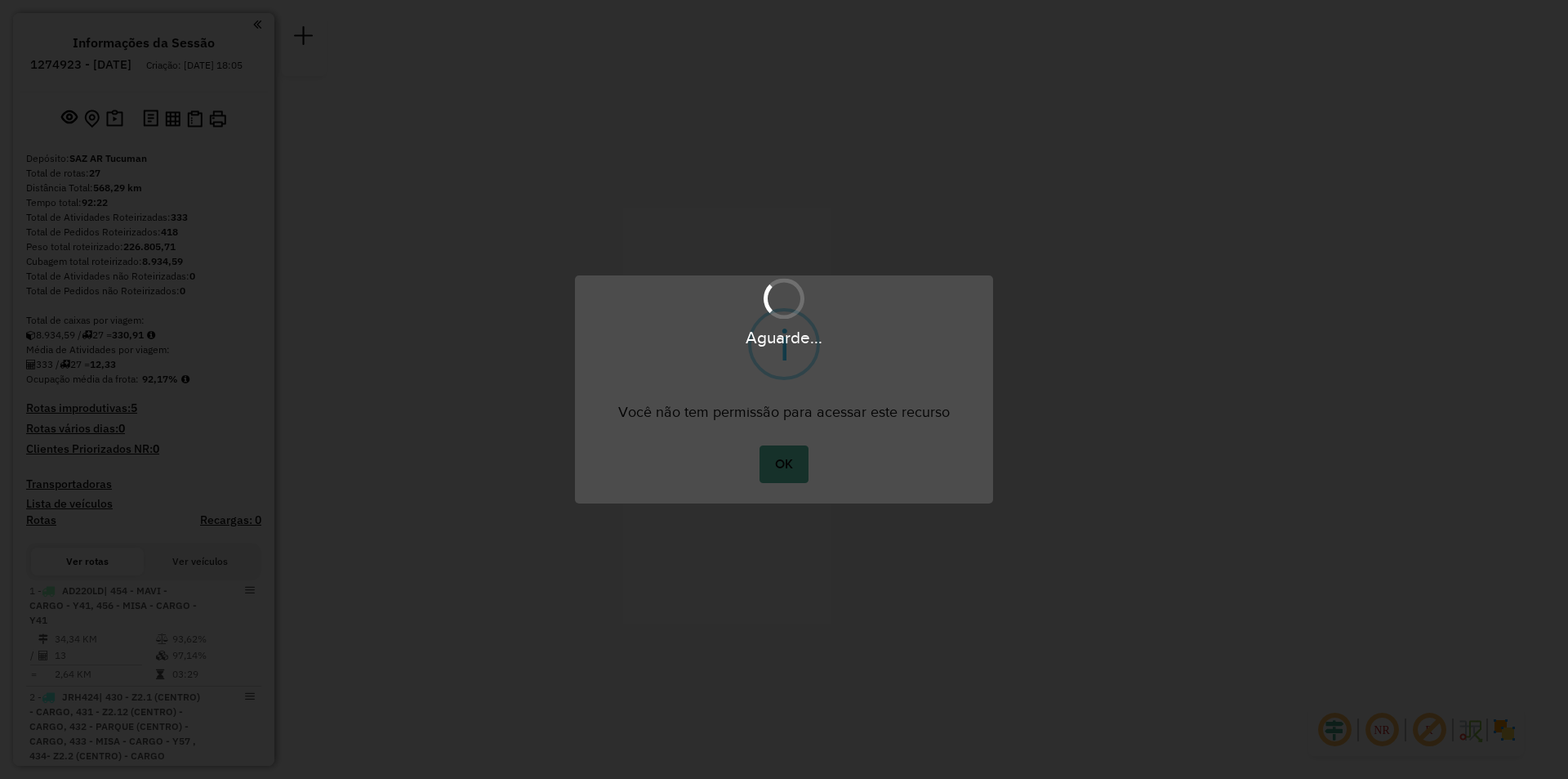
drag, startPoint x: 696, startPoint y: 449, endPoint x: 914, endPoint y: 344, distance: 242.0
click at [914, 0] on body "Aguarde... Pop-up bloqueado! Seu navegador bloqueou automáticamente a abertura …" at bounding box center [784, 0] width 1568 height 0
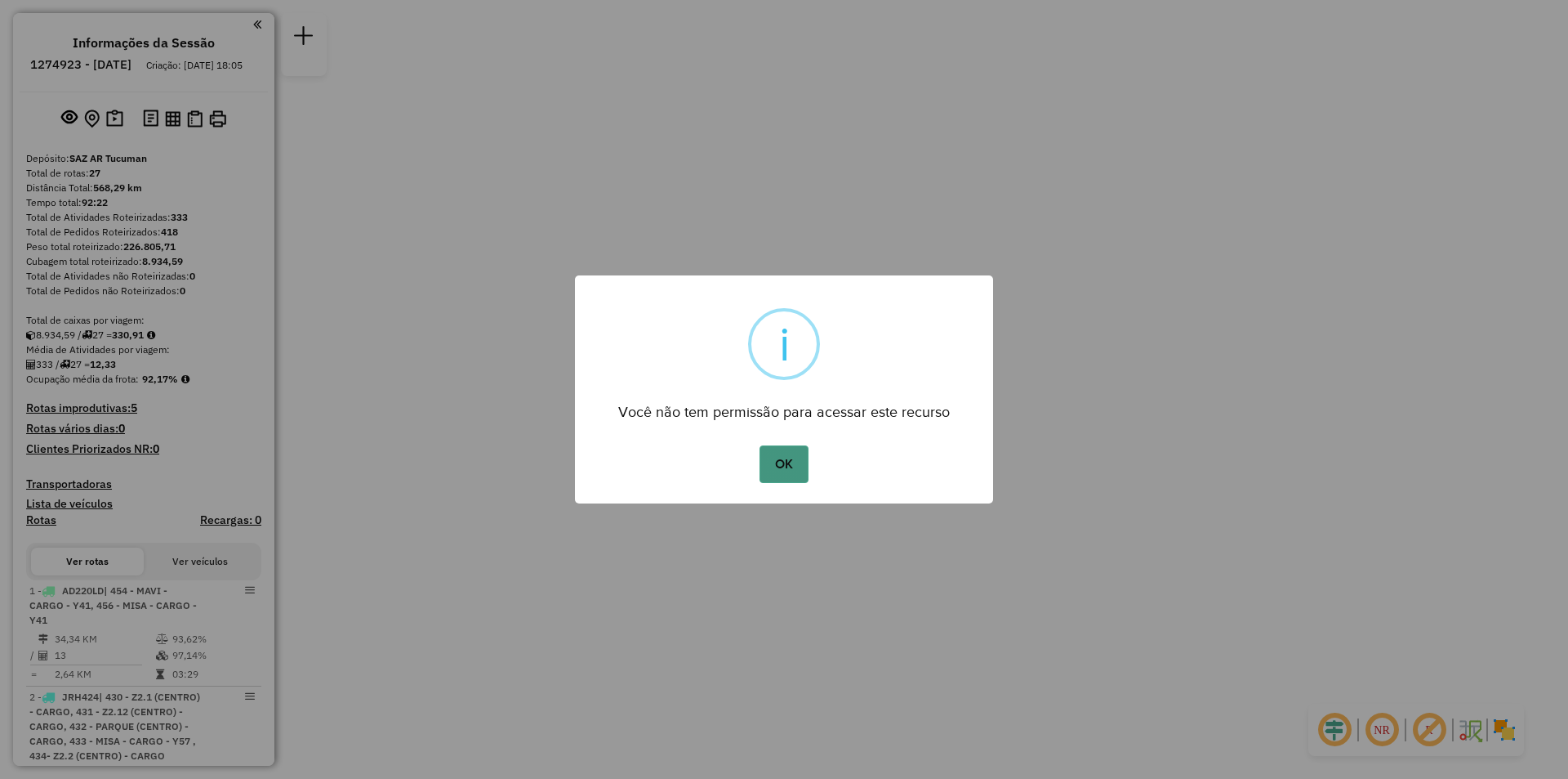
click at [795, 457] on button "OK" at bounding box center [784, 464] width 49 height 38
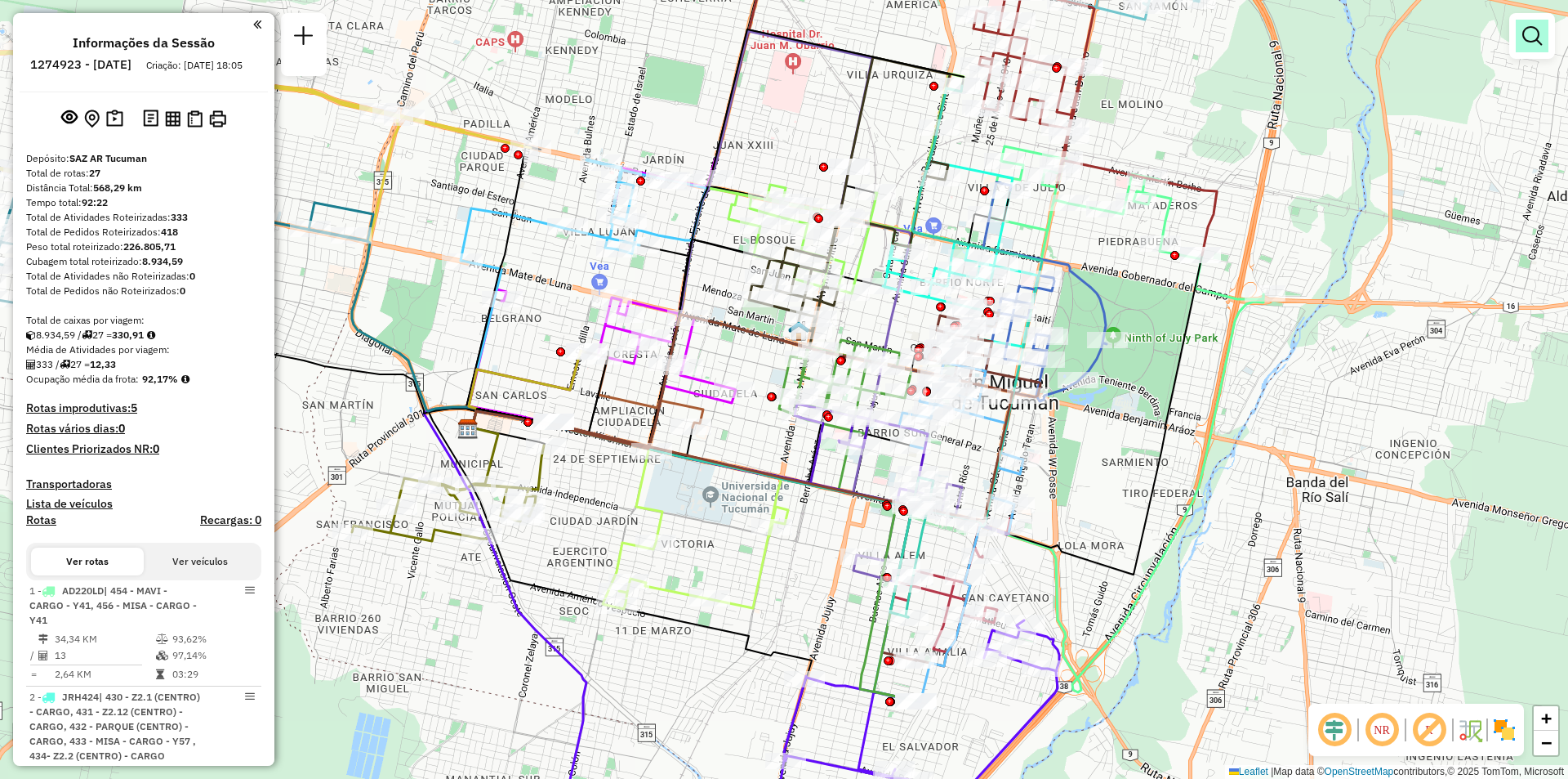
click at [1525, 30] on em at bounding box center [1532, 36] width 19 height 19
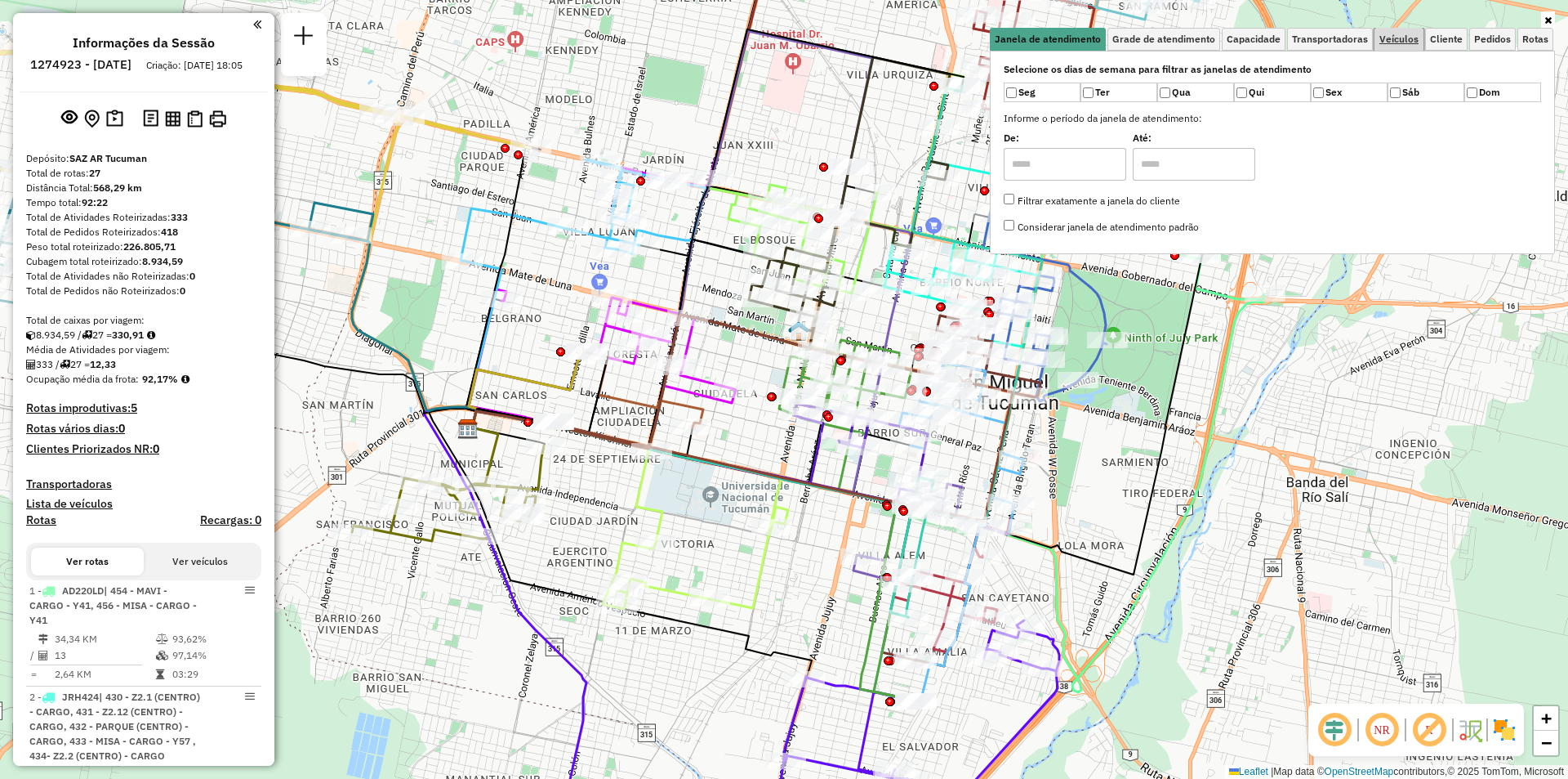
click at [1422, 43] on link "Veículos" at bounding box center [1399, 40] width 49 height 23
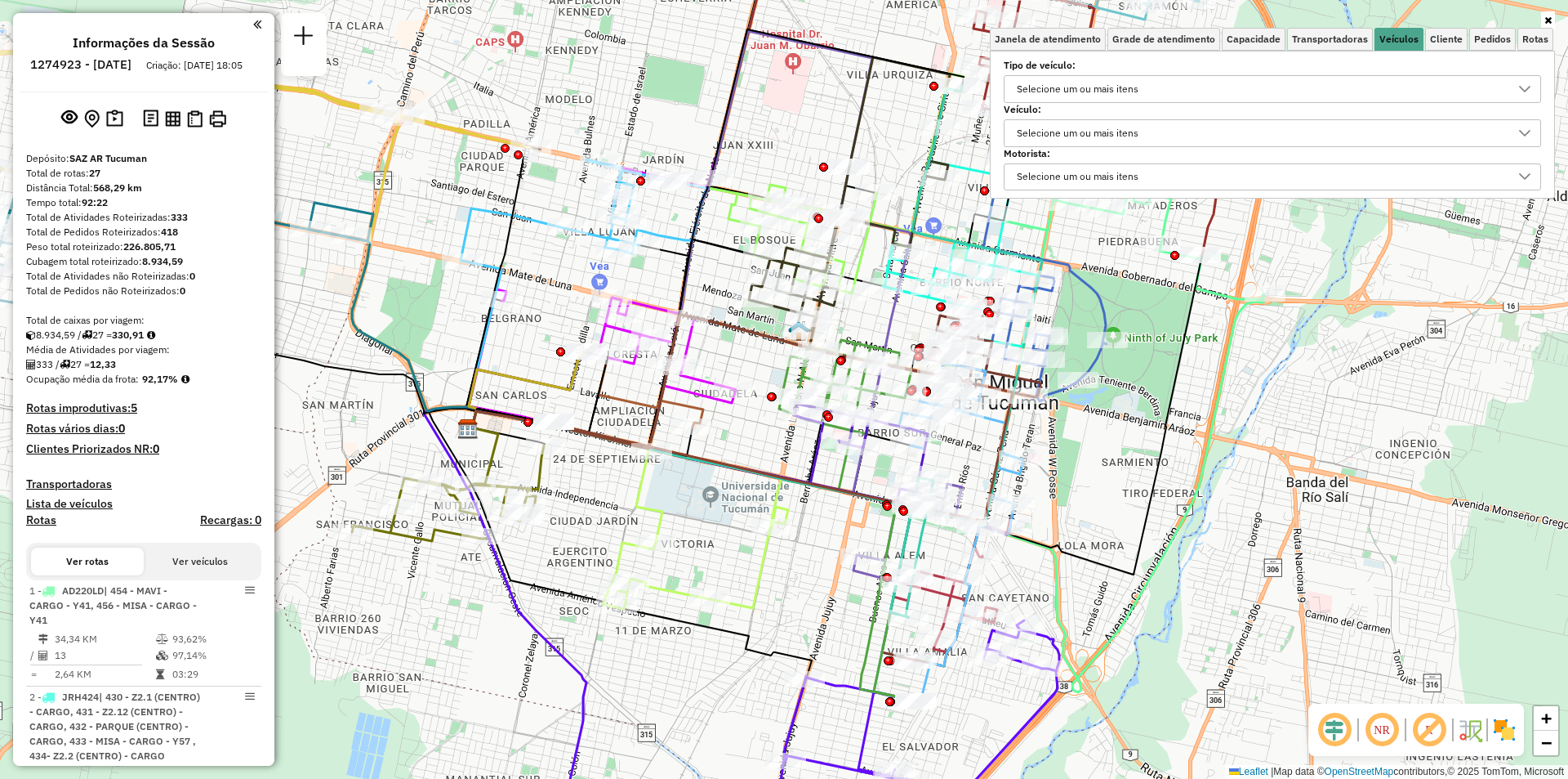
click at [1145, 86] on div "Selecione um ou mais itens" at bounding box center [1078, 88] width 133 height 26
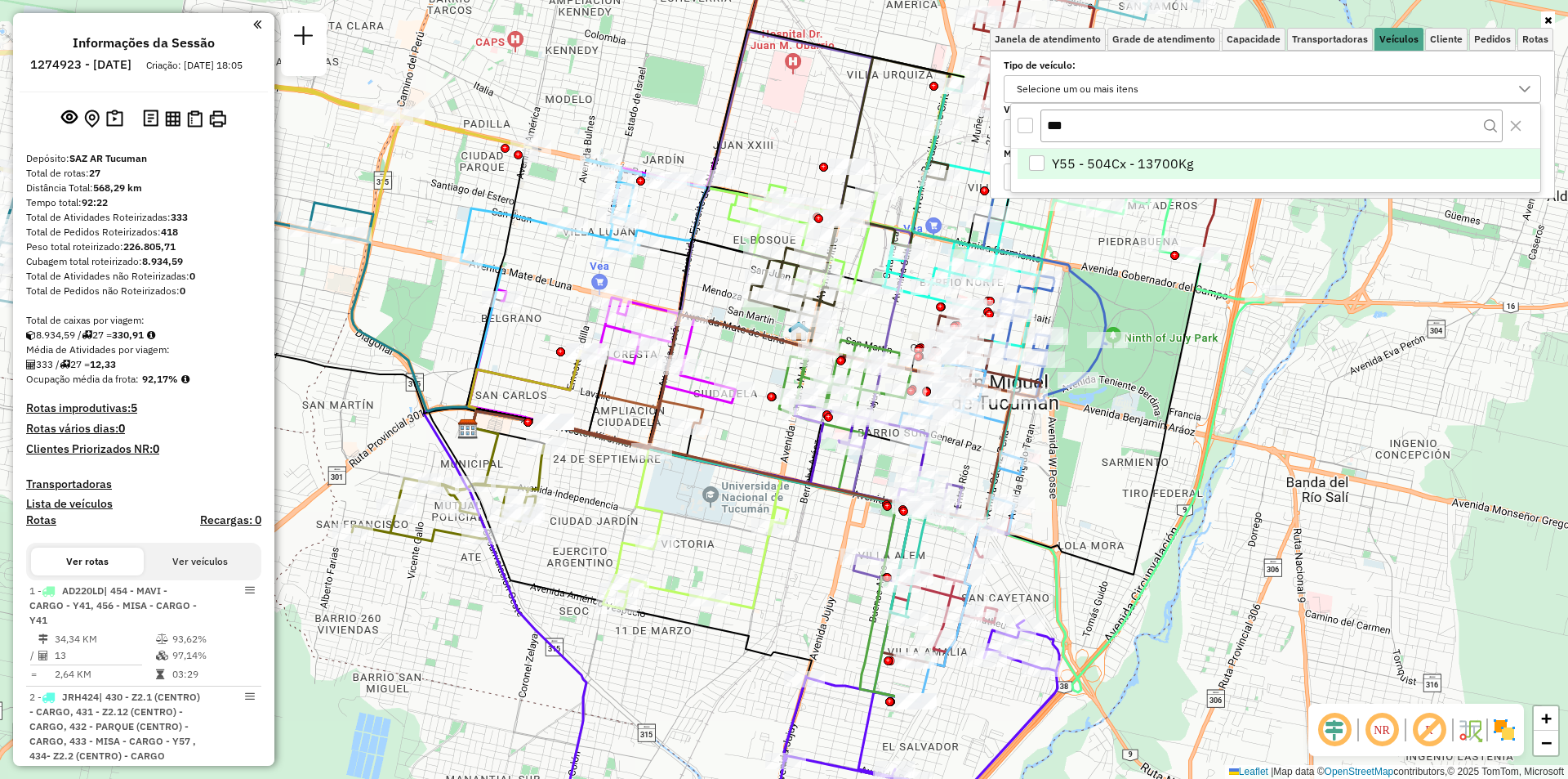
click at [1065, 176] on li "Y55 - 504Cx - 13700Kg" at bounding box center [1279, 164] width 522 height 31
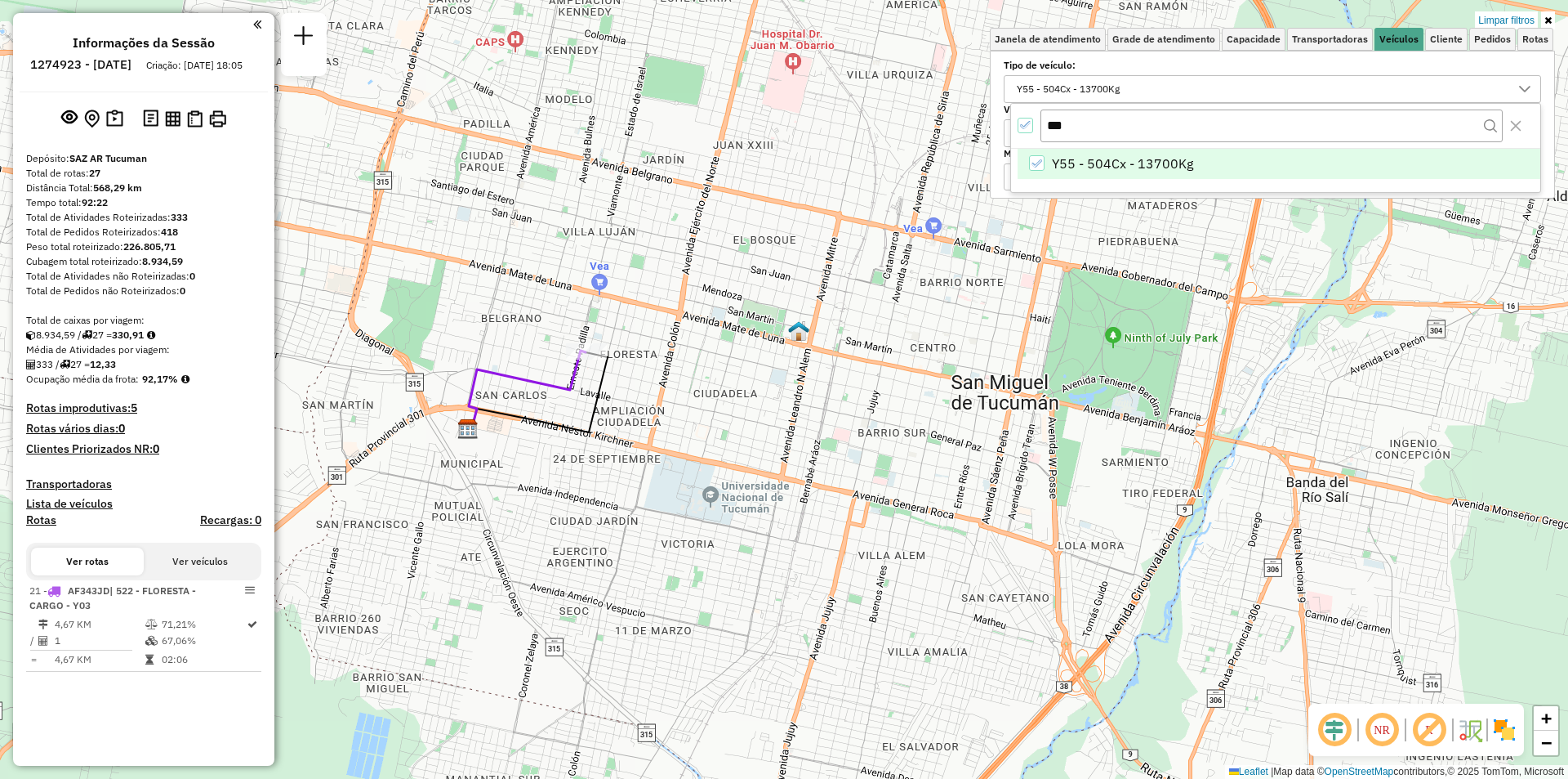
click at [1032, 122] on div "All items selected" at bounding box center [1025, 125] width 16 height 16
drag, startPoint x: 1058, startPoint y: 120, endPoint x: 1069, endPoint y: 116, distance: 11.7
click at [1059, 120] on input "***" at bounding box center [1272, 125] width 462 height 31
click at [1069, 116] on input "***" at bounding box center [1272, 125] width 462 height 31
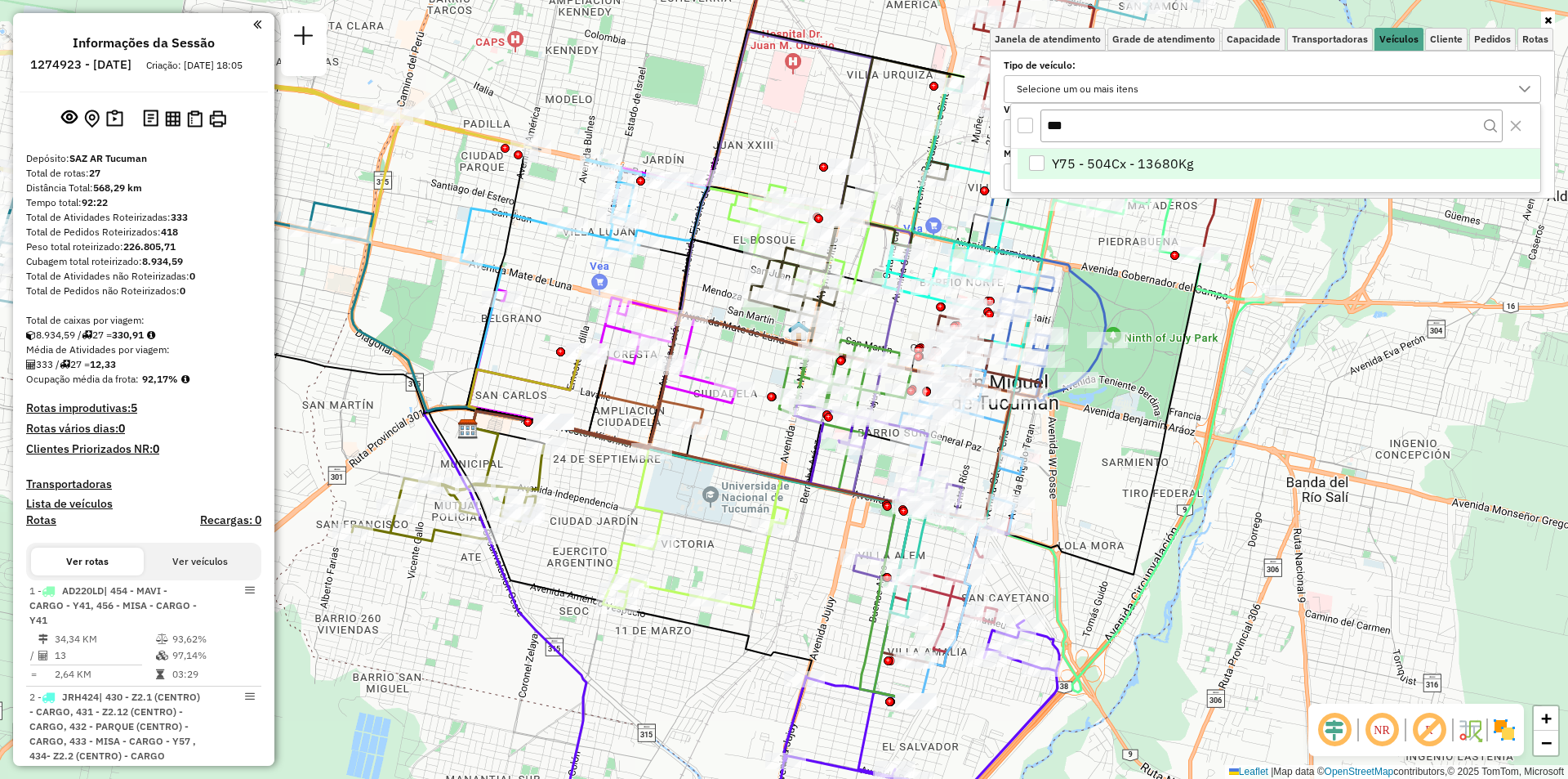
click at [1152, 163] on span "Y75 - 504Cx - 13680Kg" at bounding box center [1123, 163] width 142 height 19
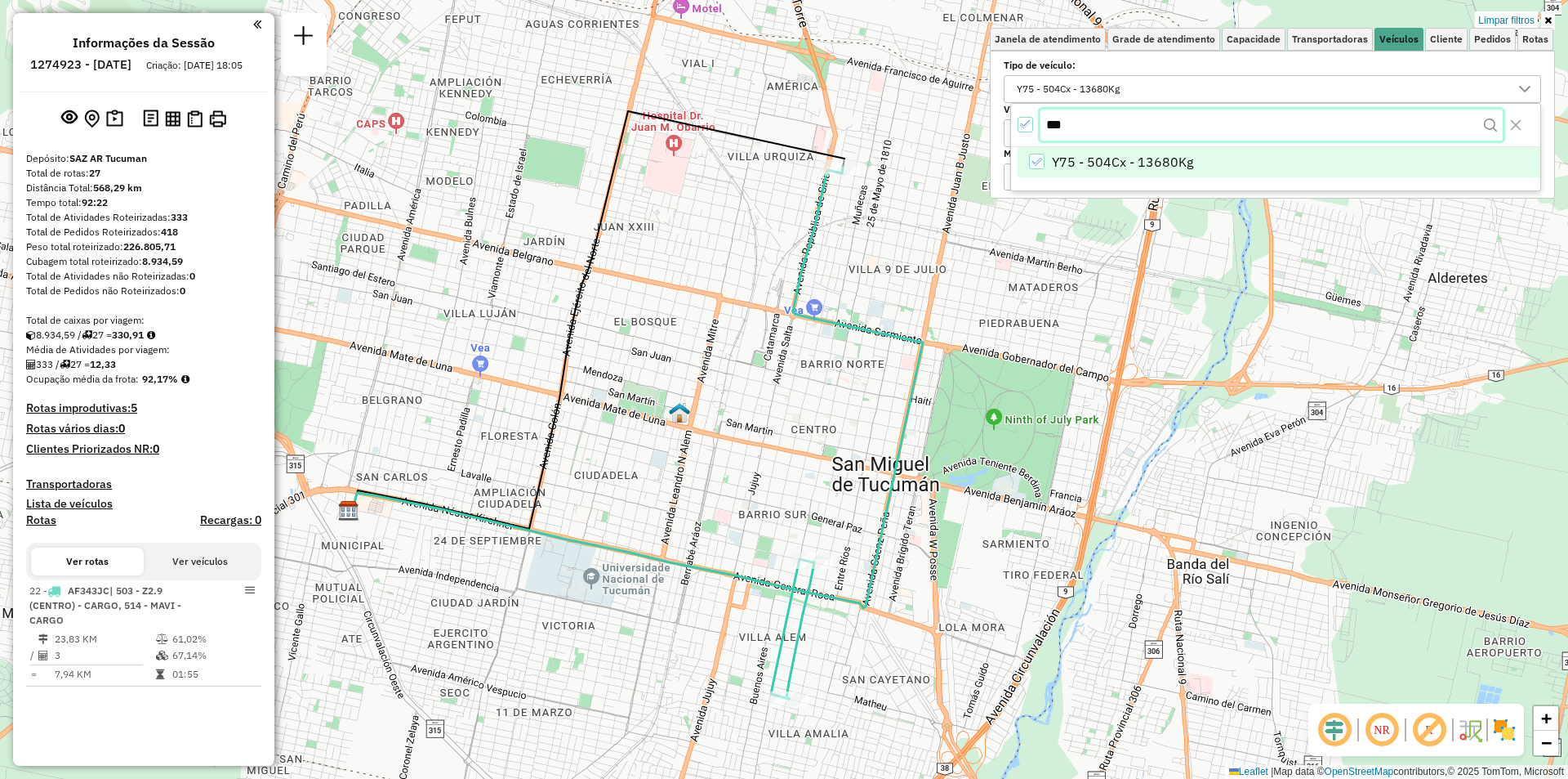
click at [1075, 126] on input "***" at bounding box center [1272, 125] width 462 height 31
click at [1082, 166] on span "Y47 - 504Cx - 13680Kg" at bounding box center [1123, 163] width 142 height 19
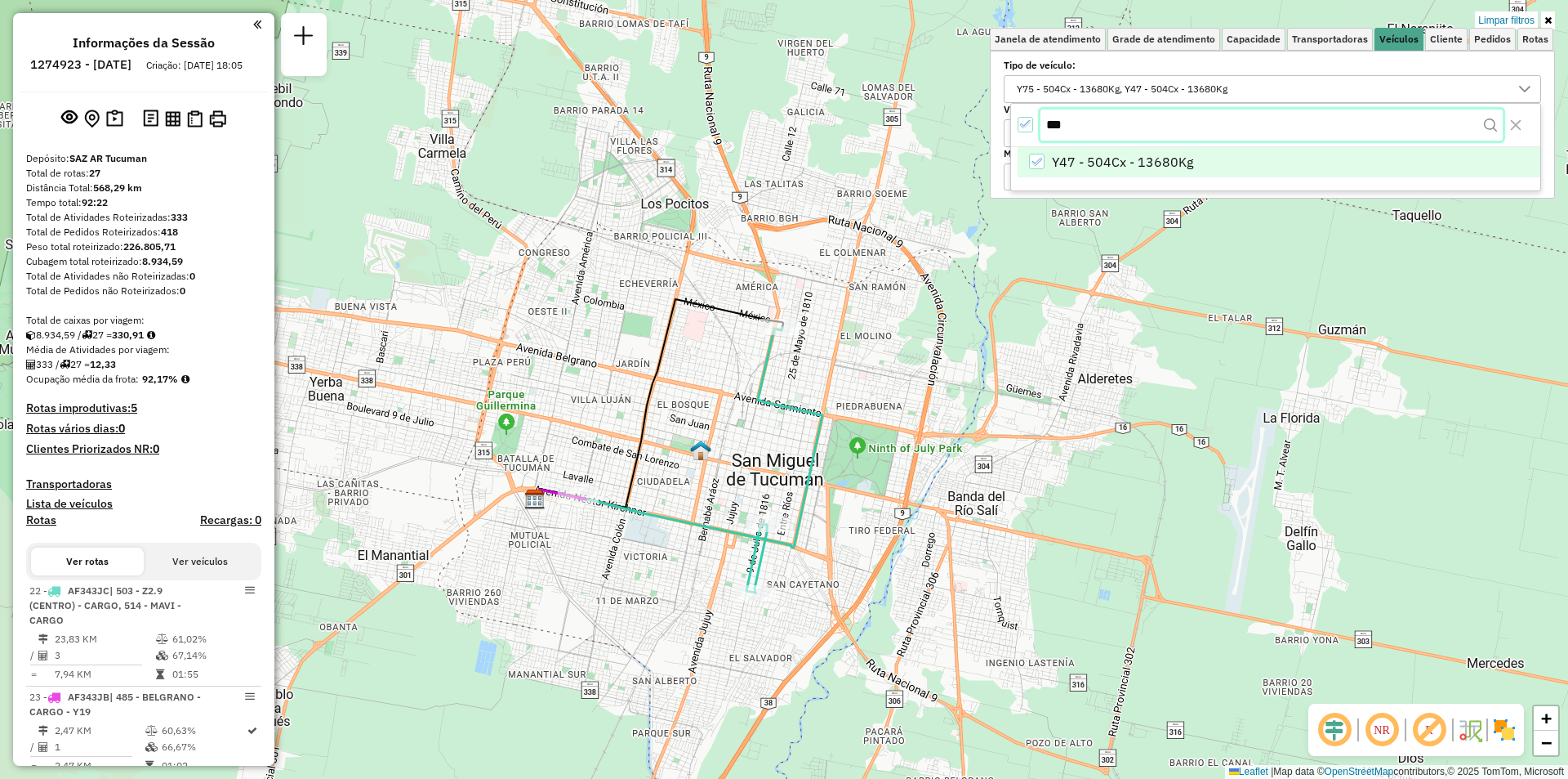
click at [1169, 138] on input "***" at bounding box center [1272, 125] width 462 height 31
click at [1178, 154] on span "Y02 - 345Cx - 9740Kg" at bounding box center [1118, 163] width 133 height 19
click at [1068, 126] on input "***" at bounding box center [1272, 125] width 462 height 31
click at [1079, 163] on span "Y59 - 345cxs - 9620kg" at bounding box center [1120, 163] width 137 height 19
click at [1032, 132] on div "All items selected" at bounding box center [1025, 125] width 16 height 16
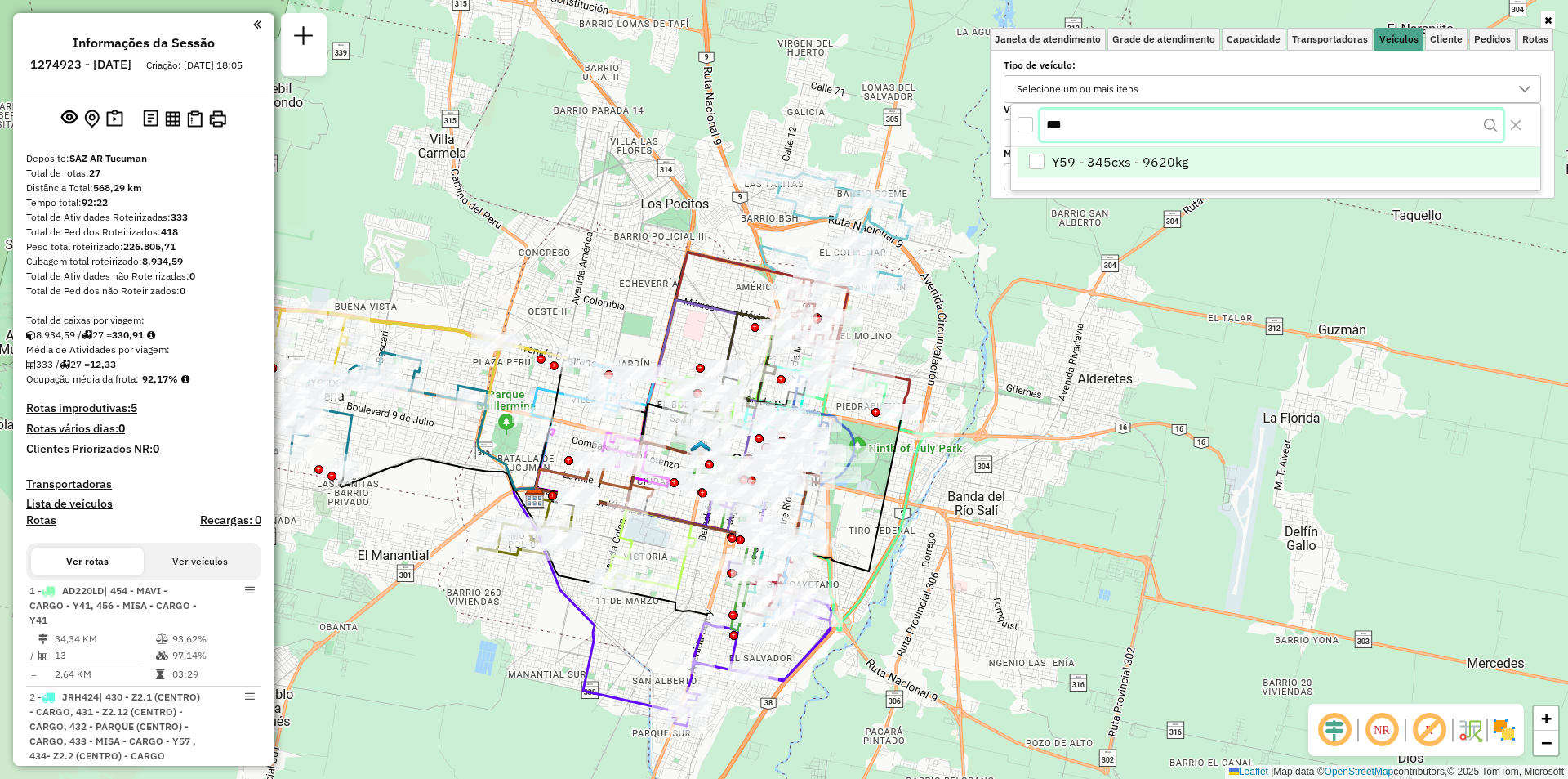
click at [1070, 131] on input "***" at bounding box center [1272, 125] width 462 height 31
type input "***"
click at [1084, 156] on span "Y50 - 345Cx - 9620Kg" at bounding box center [1118, 163] width 133 height 19
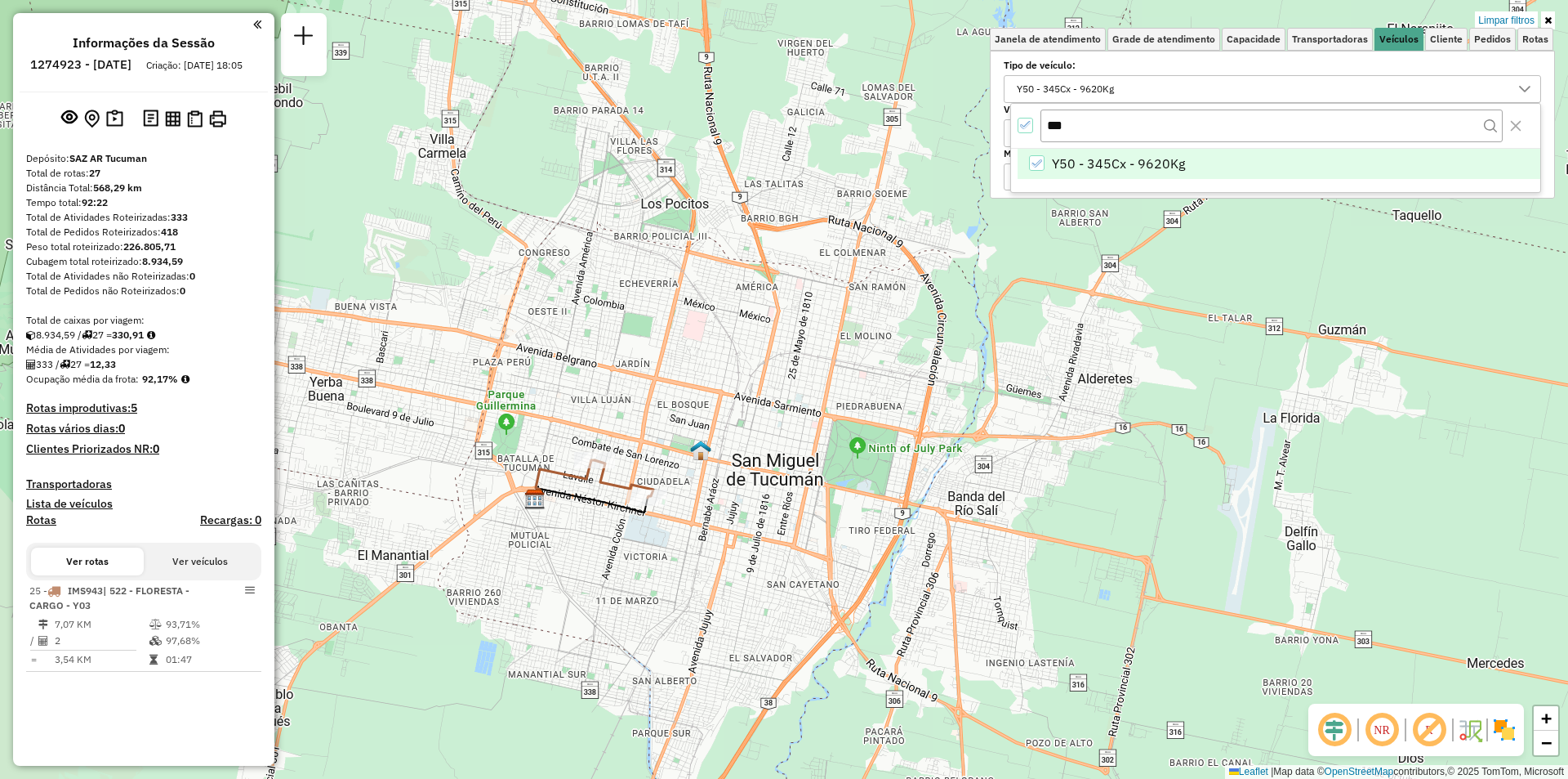
click at [1023, 121] on icon "All items selected" at bounding box center [1026, 125] width 12 height 12
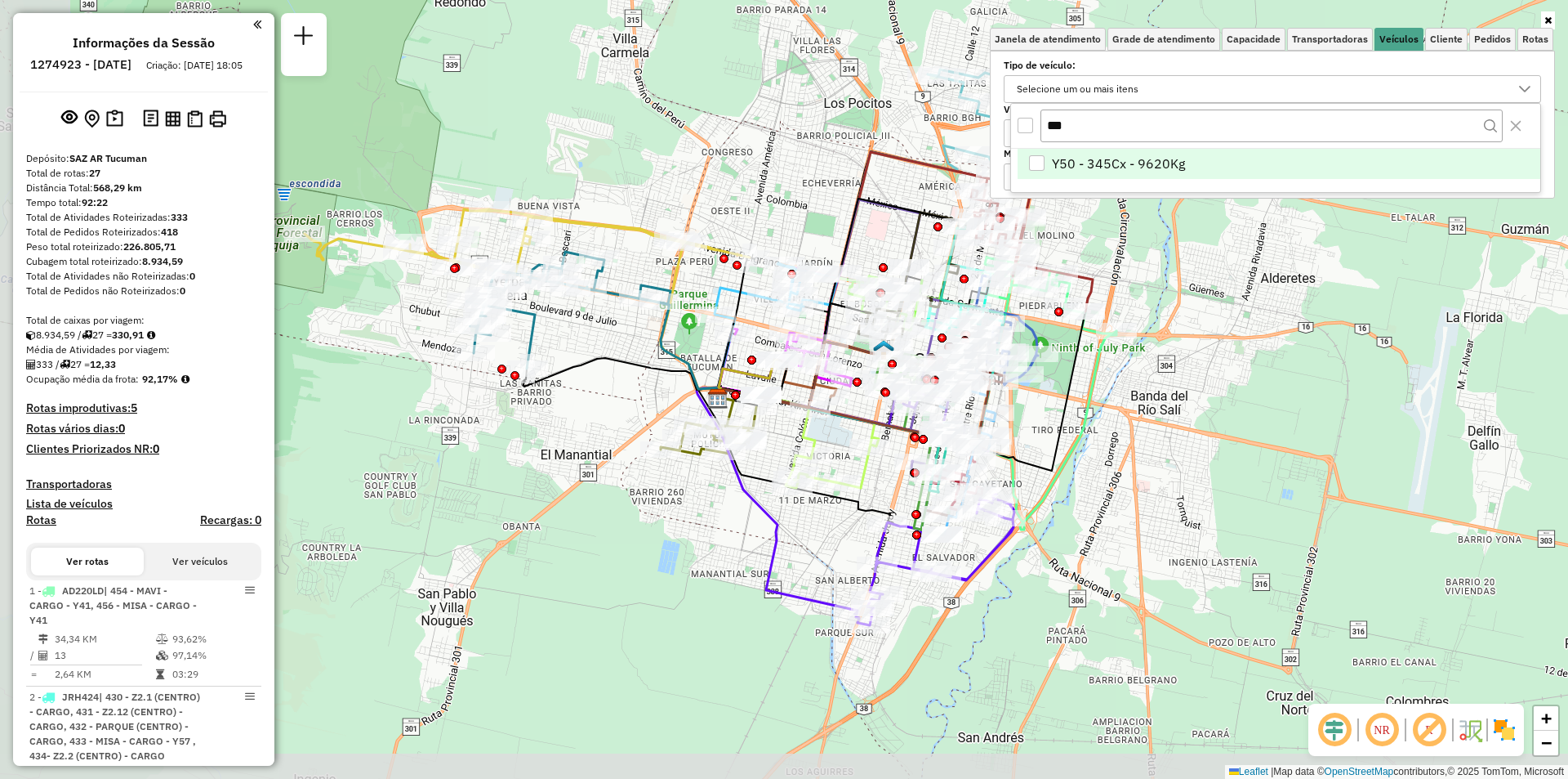
drag, startPoint x: 913, startPoint y: 338, endPoint x: 1084, endPoint y: 248, distance: 193.2
click at [1084, 248] on div "Janela de atendimento Grade de atendimento Capacidade Transportadoras Veículos …" at bounding box center [784, 390] width 1568 height 779
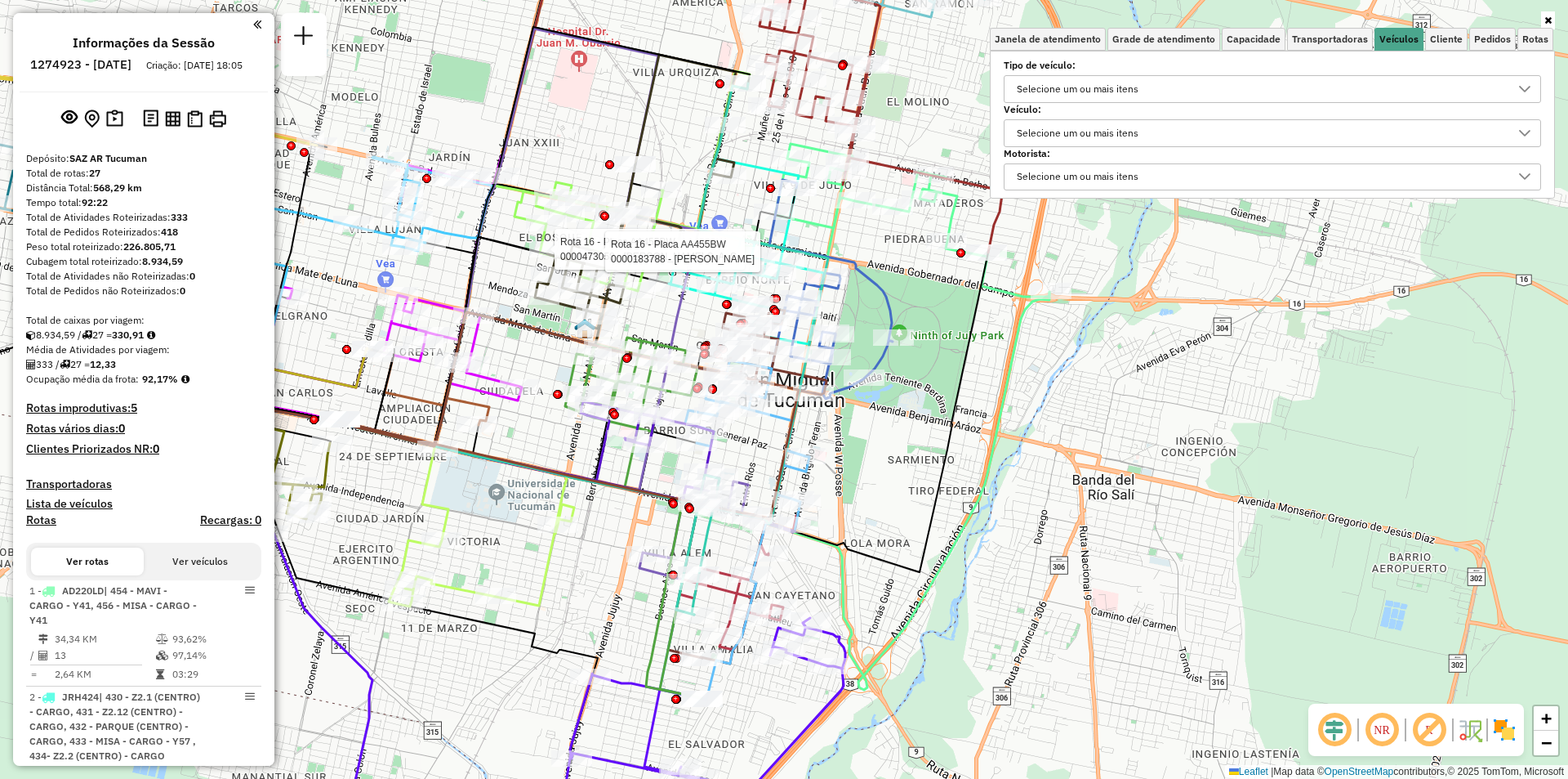
drag, startPoint x: 454, startPoint y: 283, endPoint x: 500, endPoint y: 312, distance: 54.4
click at [500, 312] on div "Rota 16 - Placa AA455BW 0000473058 - El [PERSON_NAME] 16 - Placa AA455BW 000018…" at bounding box center [784, 390] width 1568 height 779
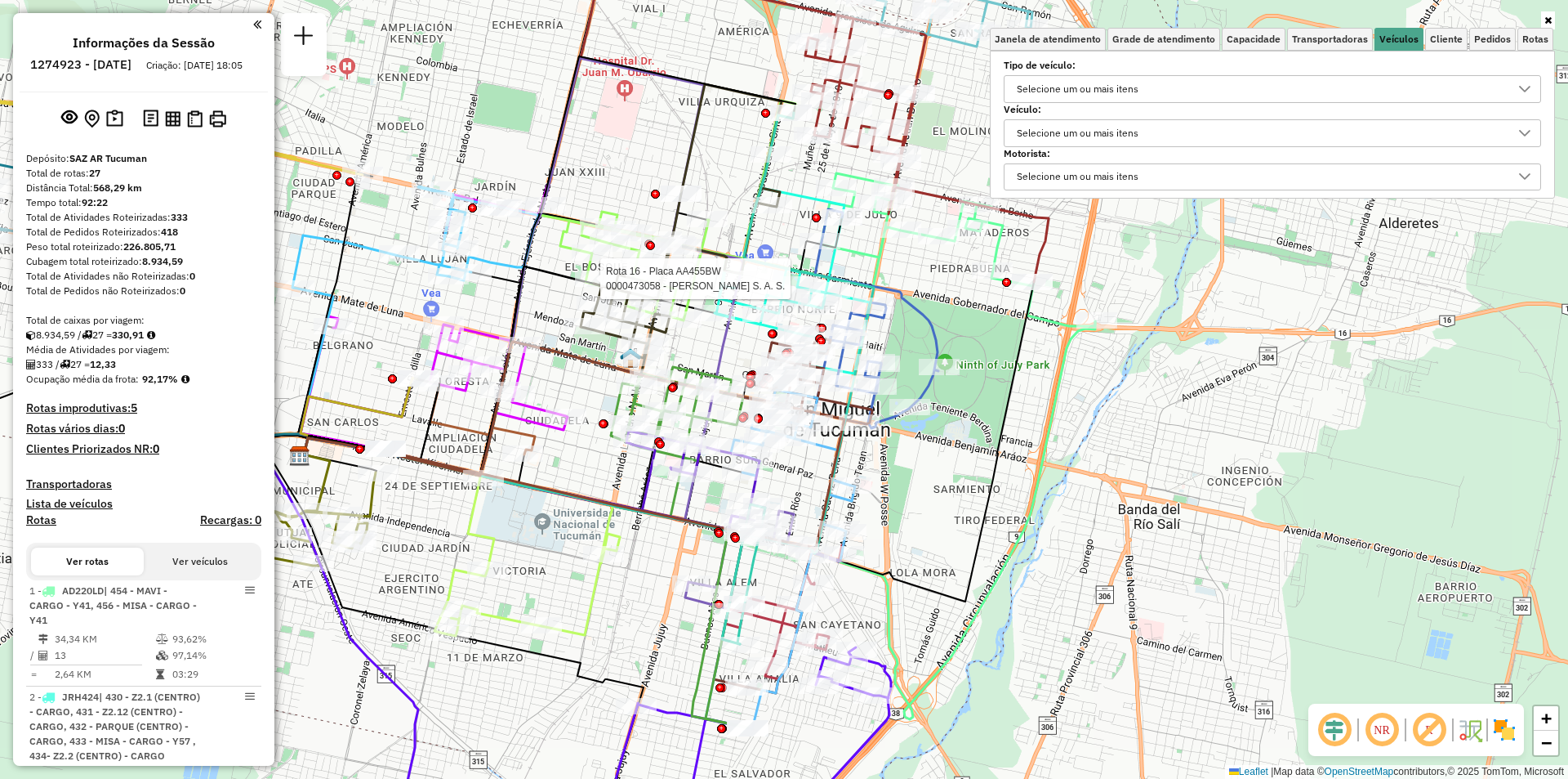
click at [1090, 85] on div "Selecione um ou mais itens" at bounding box center [1078, 88] width 133 height 26
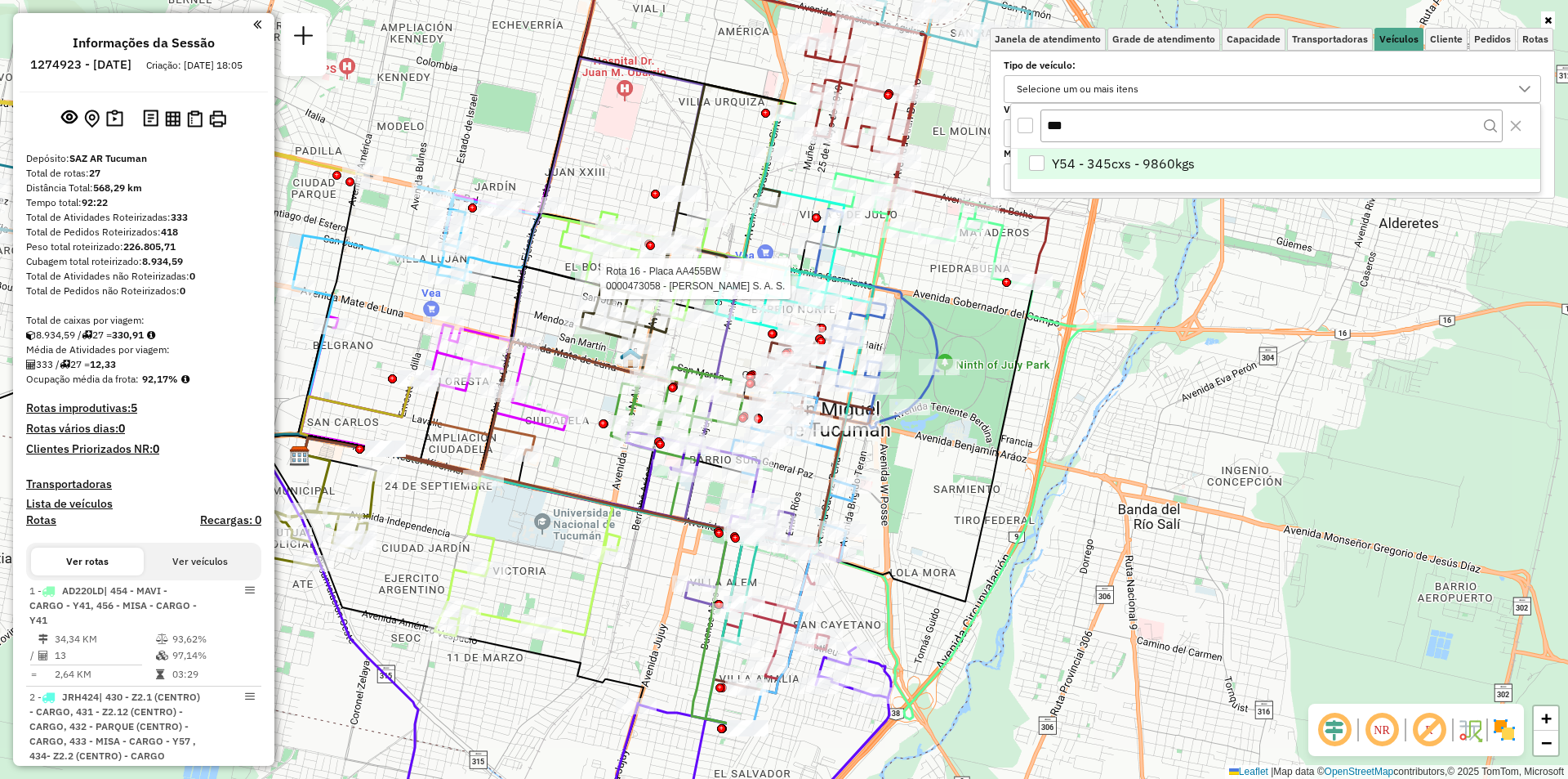
type input "***"
click at [1090, 172] on span "Y54 - 345cxs - 9860kgs" at bounding box center [1123, 163] width 143 height 19
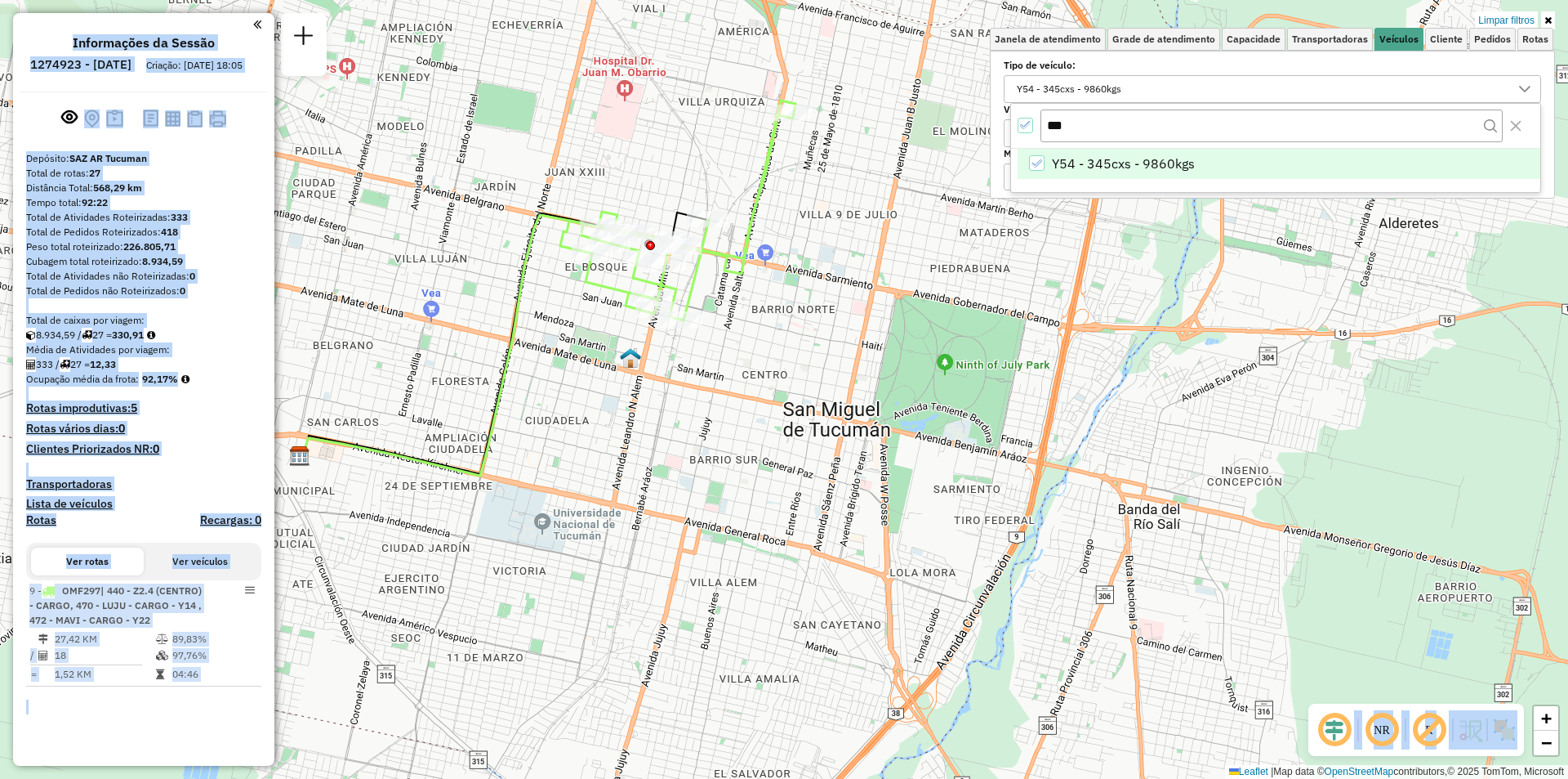
drag, startPoint x: 671, startPoint y: 465, endPoint x: 857, endPoint y: 476, distance: 186.3
click at [857, 476] on hb-app "Aplicando filtros Pop-up bloqueado! Seu navegador bloqueou automáticamente a ab…" at bounding box center [784, 390] width 1568 height 779
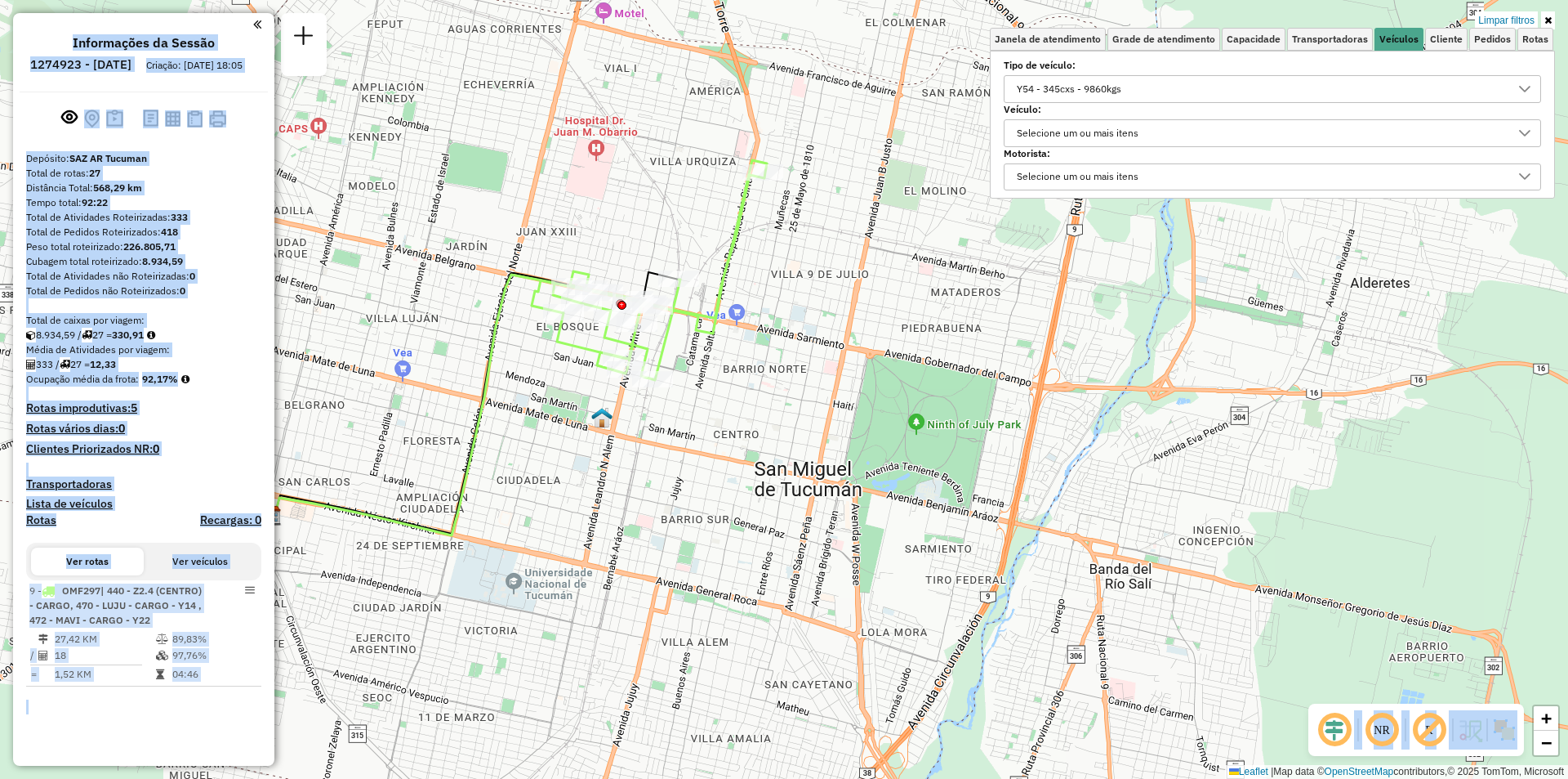
click at [1047, 80] on div "Y54 - 345cxs - 9860kgs" at bounding box center [1069, 88] width 116 height 26
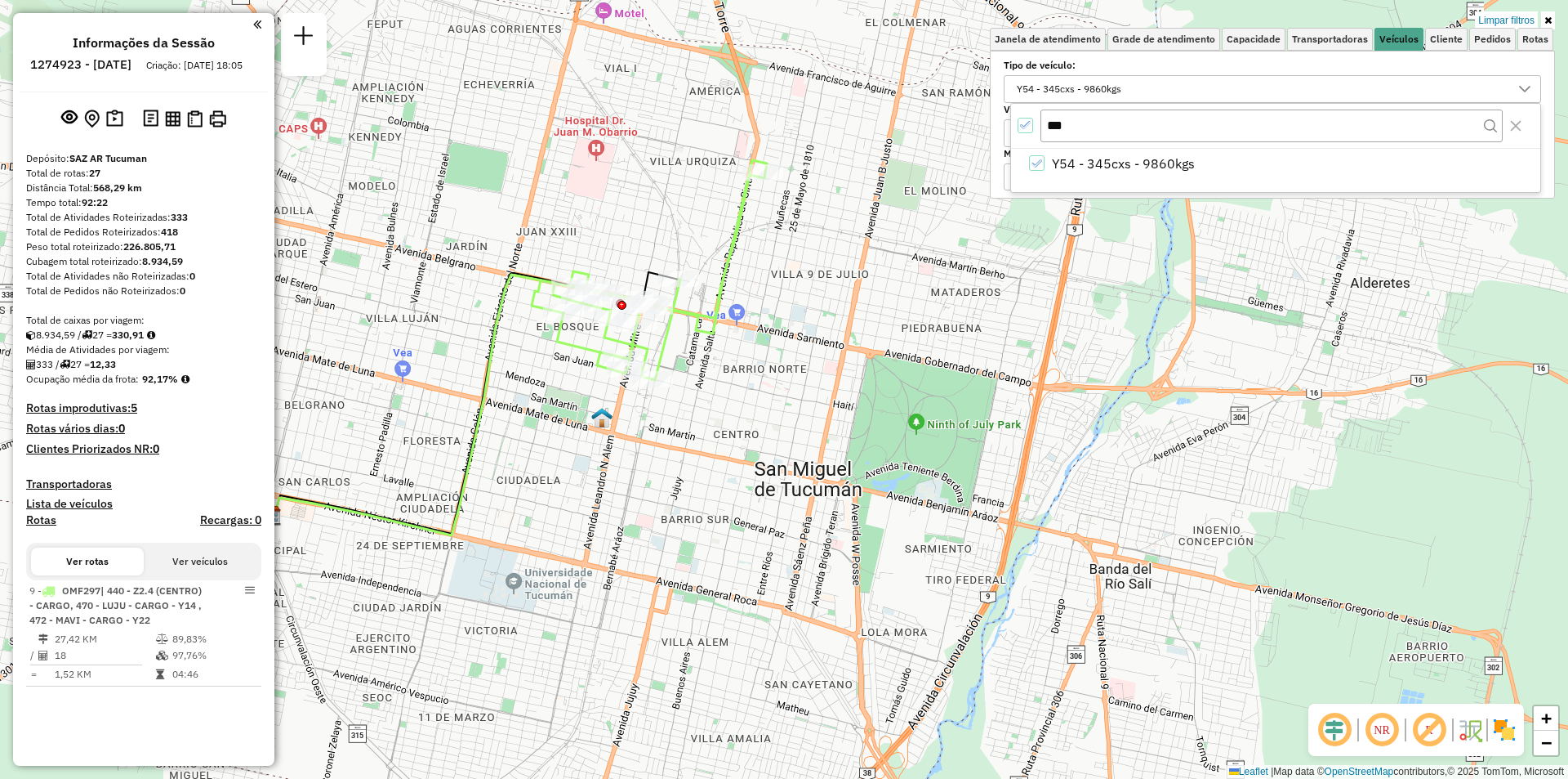
click at [1034, 125] on div at bounding box center [1025, 125] width 17 height 17
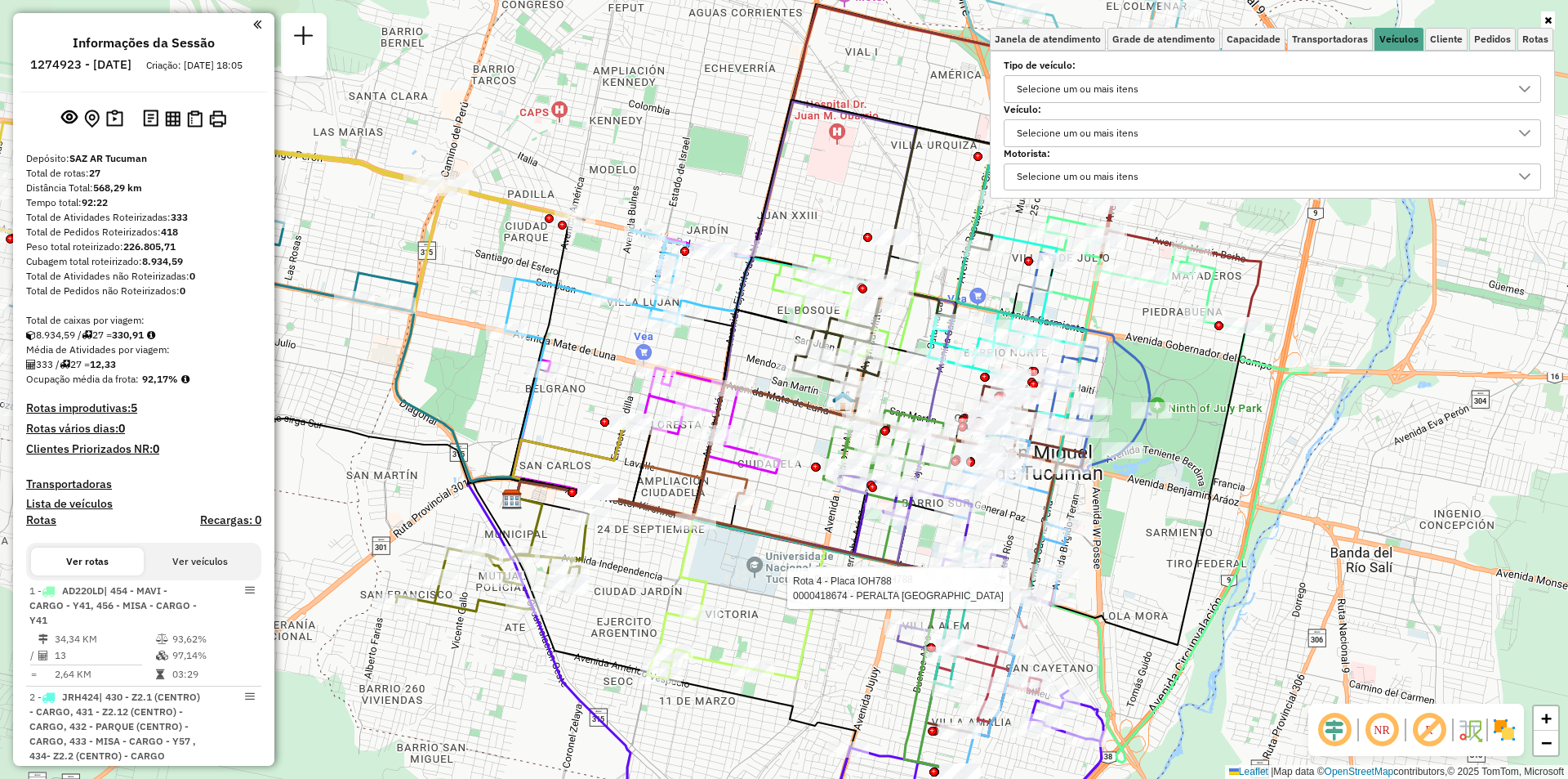
drag, startPoint x: 526, startPoint y: 446, endPoint x: 633, endPoint y: 441, distance: 107.1
click at [633, 441] on div "Rota 4 - Placa IOH788 0000705053 - [PERSON_NAME] 4 - Placa IOH788 0000418674 - …" at bounding box center [784, 390] width 1568 height 779
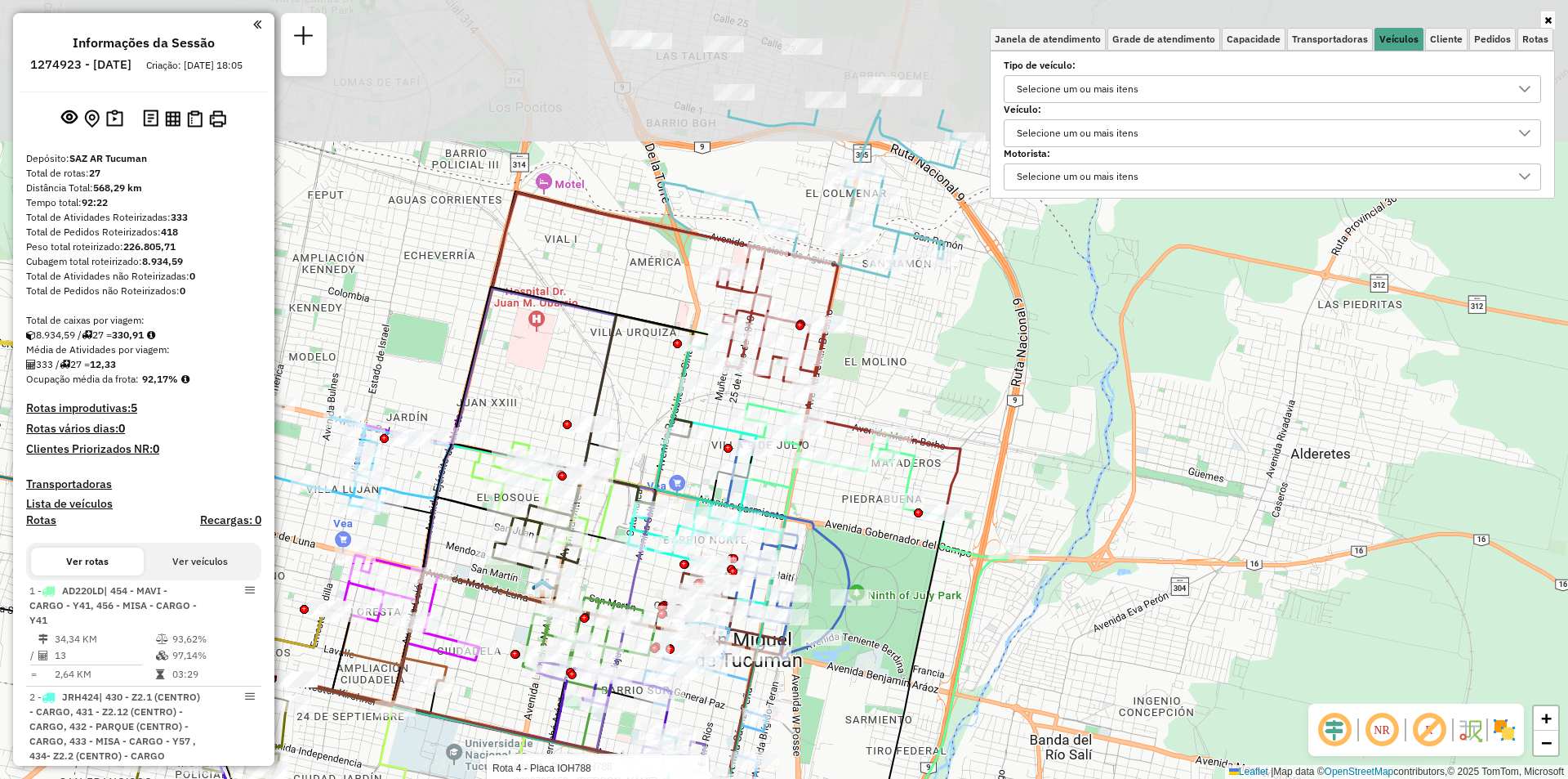
drag, startPoint x: 504, startPoint y: 364, endPoint x: 203, endPoint y: 554, distance: 356.0
click at [203, 554] on hb-router-mapa "Informações da Sessão 1274923 - [DATE] Criação: [DATE] 18:05 Depósito: SAZ AR T…" at bounding box center [784, 390] width 1568 height 779
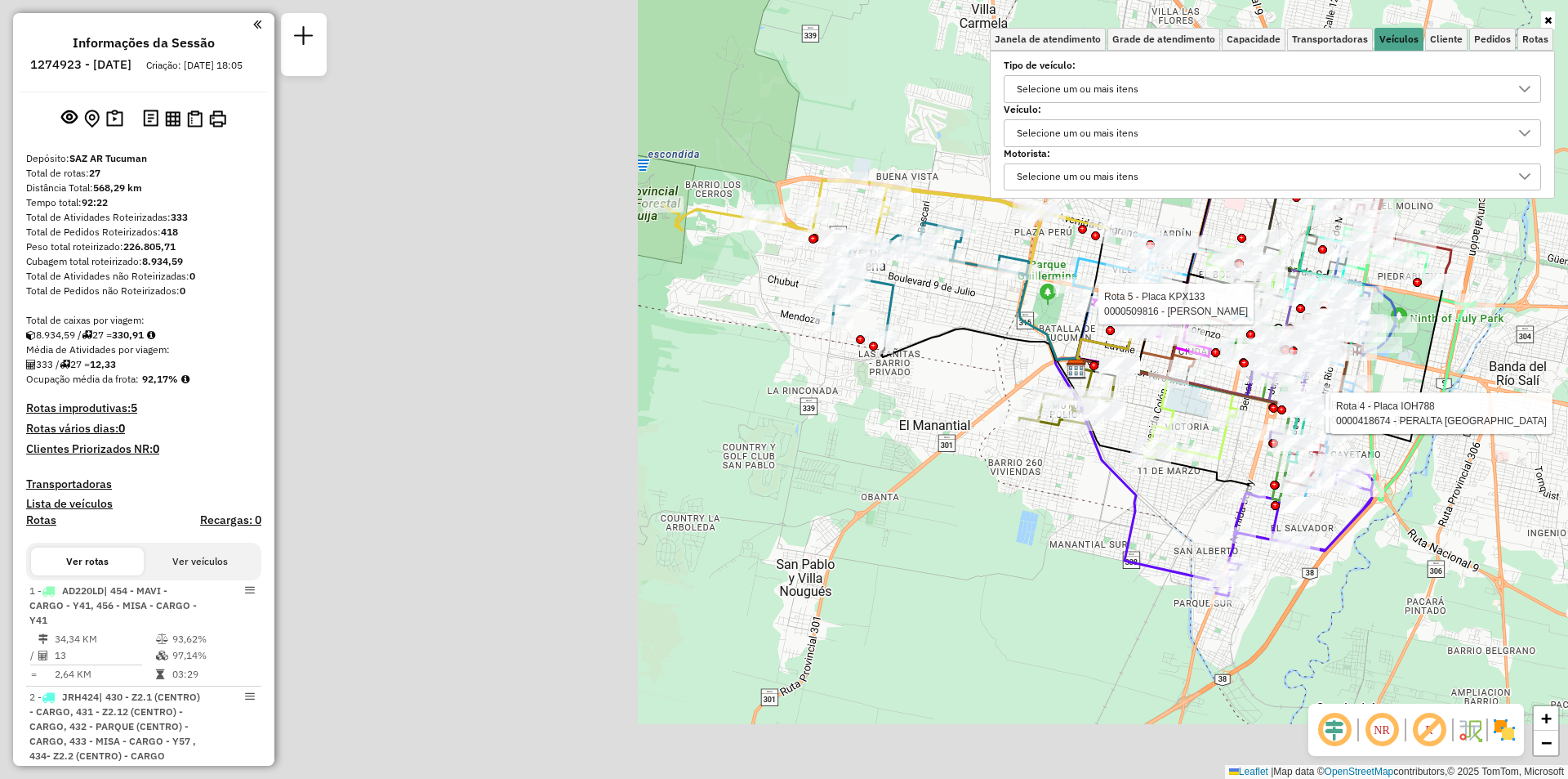
drag, startPoint x: 1437, startPoint y: 172, endPoint x: 1490, endPoint y: 145, distance: 59.5
click at [1490, 145] on div "Rota 4 - Placa IOH788 0000705053 - GOMEZ MANUEL HUGO Rota 4 - Placa IOH788 0000…" at bounding box center [784, 390] width 1568 height 779
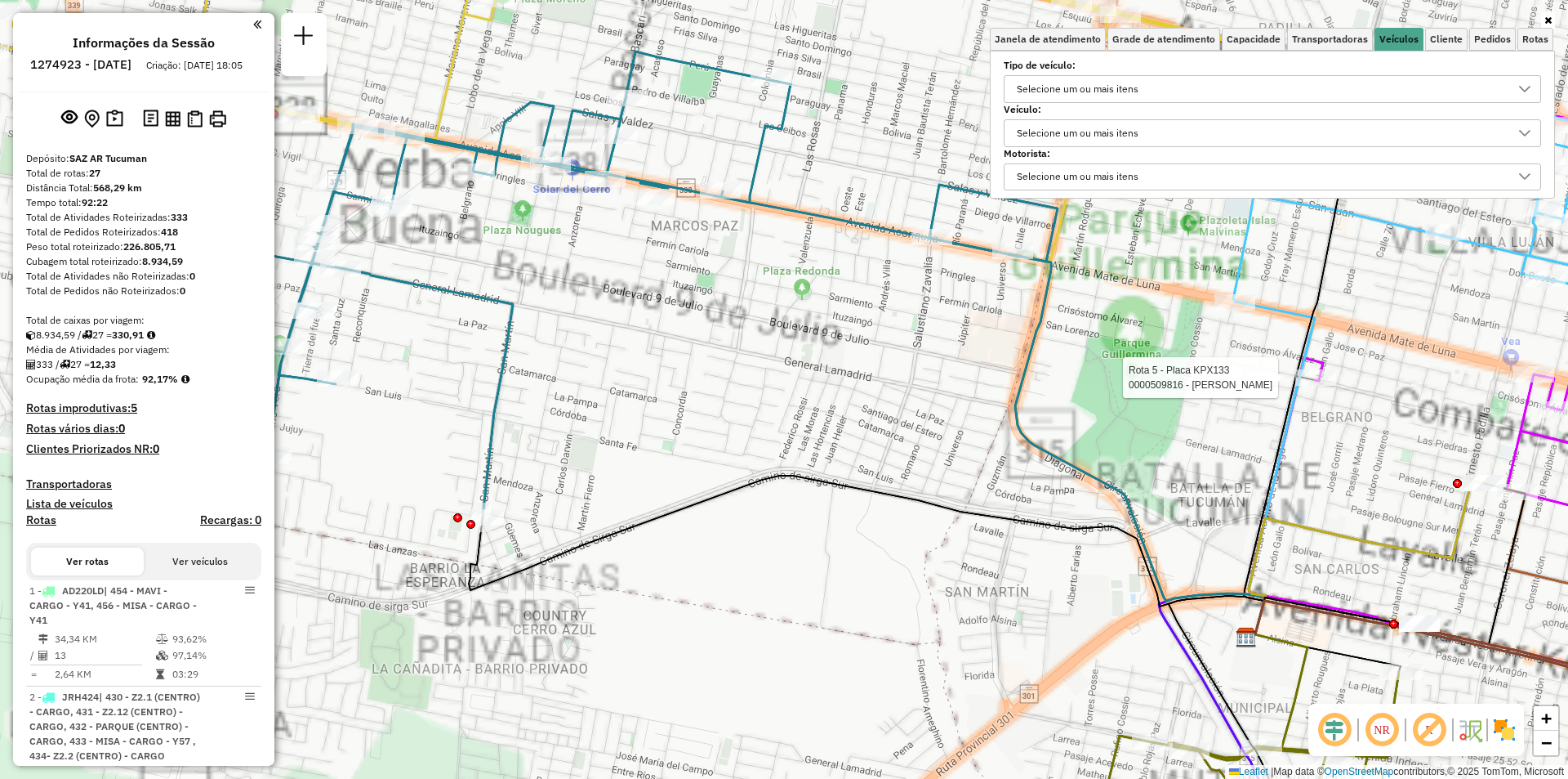
drag, startPoint x: 848, startPoint y: 277, endPoint x: 716, endPoint y: 379, distance: 166.8
click at [716, 379] on div "Rota 4 - Placa IOH788 0000705053 - GOMEZ MANUEL HUGO Rota 4 - Placa IOH788 0000…" at bounding box center [784, 390] width 1568 height 779
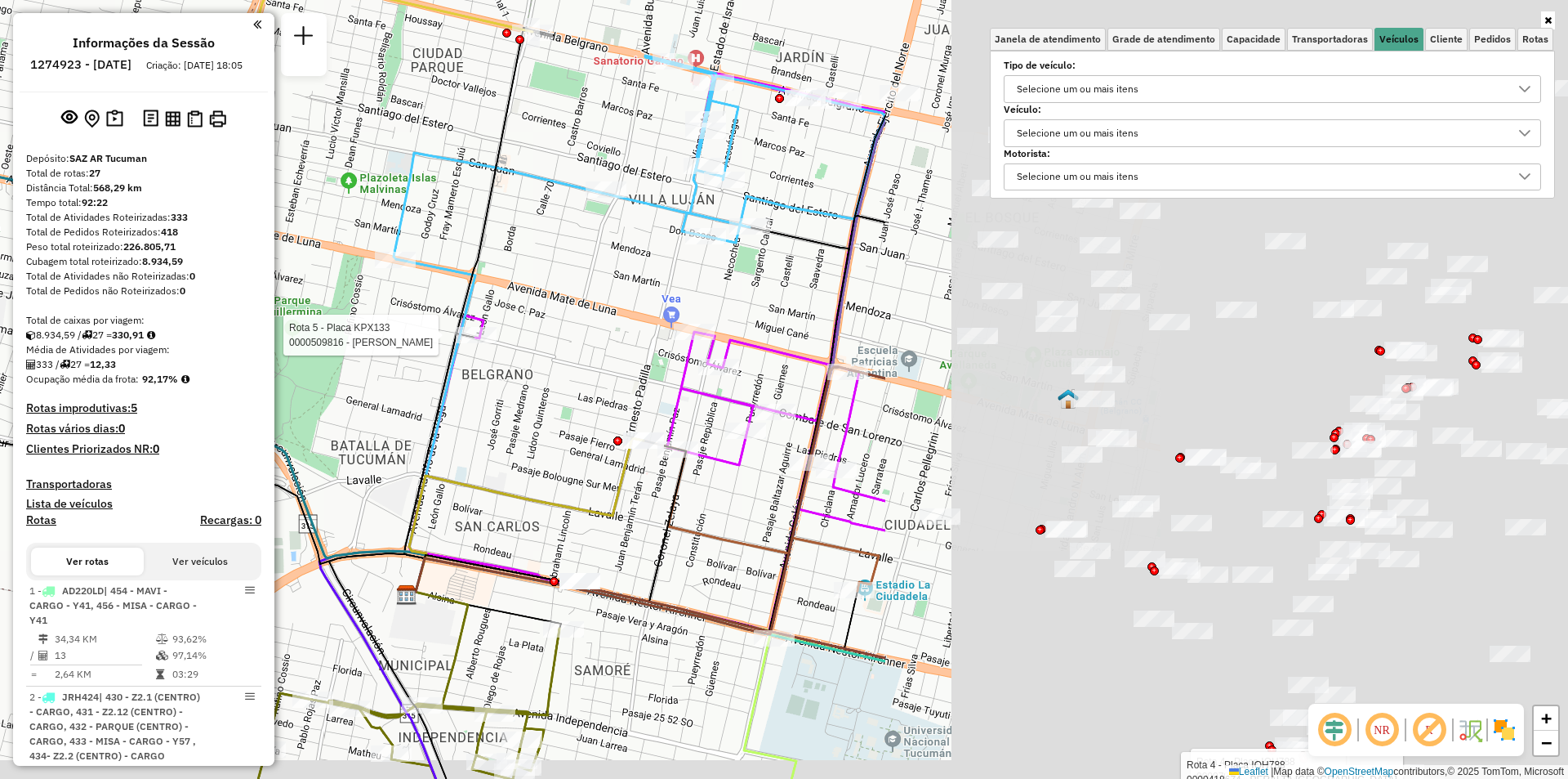
drag, startPoint x: 1043, startPoint y: 369, endPoint x: 373, endPoint y: 353, distance: 670.2
click at [373, 353] on div "Rota 4 - Placa IOH788 0000705053 - GOMEZ MANUEL HUGO Rota 4 - Placa IOH788 0000…" at bounding box center [784, 390] width 1568 height 779
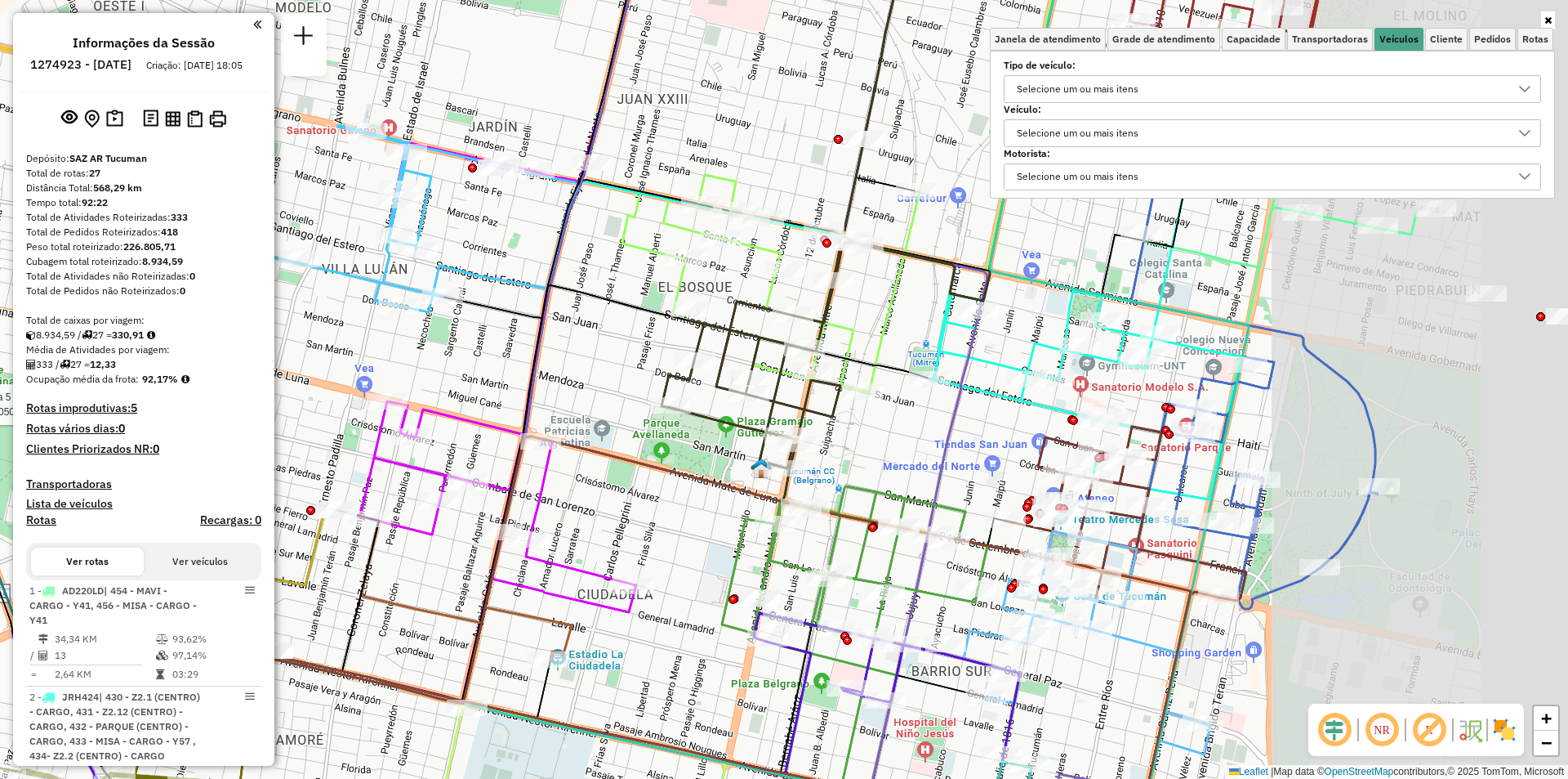
drag, startPoint x: 1001, startPoint y: 463, endPoint x: 842, endPoint y: 524, distance: 170.3
click at [842, 524] on icon at bounding box center [571, 569] width 940 height 267
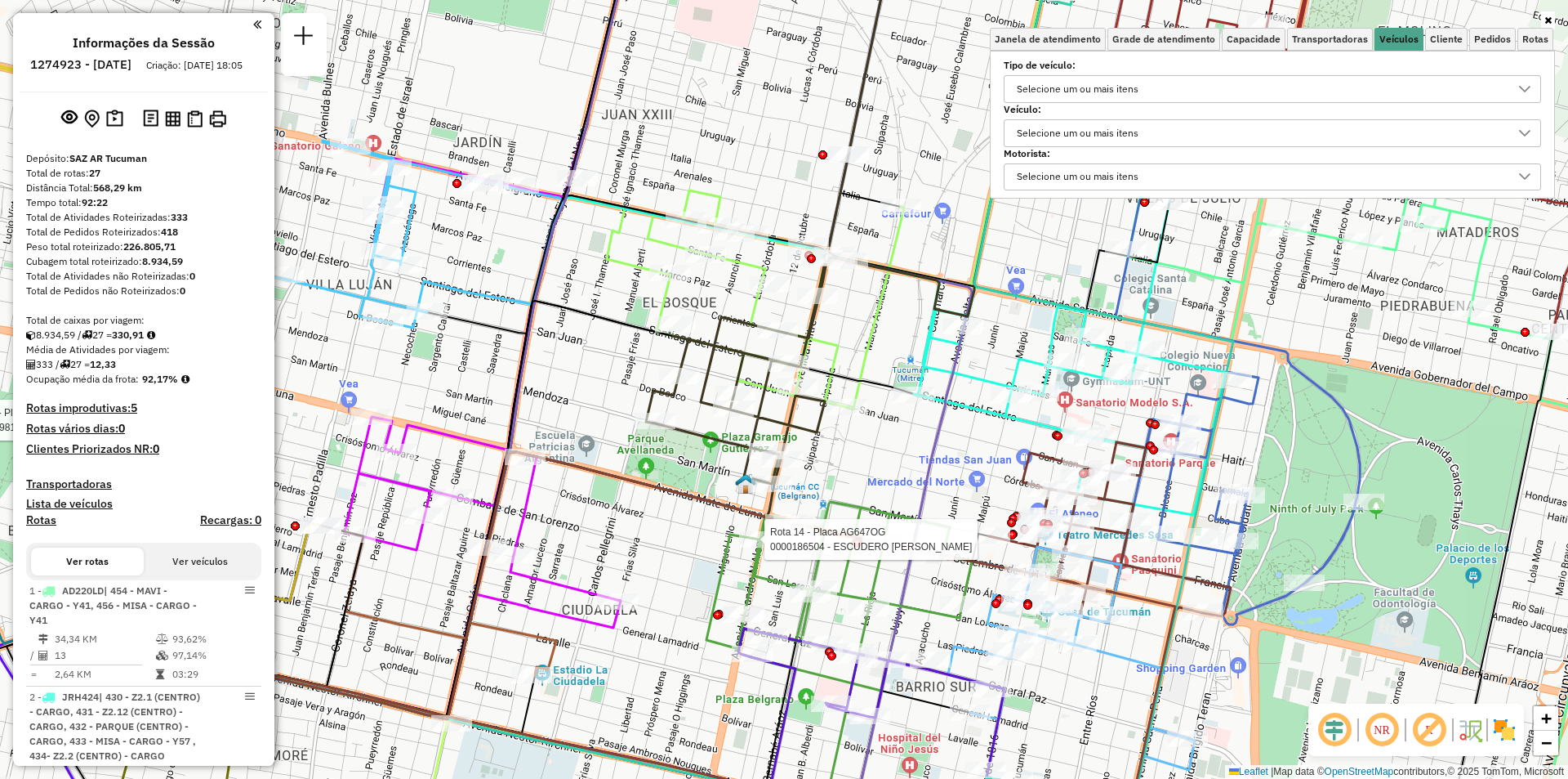
click at [668, 439] on div "Rota 4 - Placa IOH788 0000705053 - GOMEZ MANUEL HUGO Rota 4 - Placa IOH788 0000…" at bounding box center [784, 390] width 1568 height 779
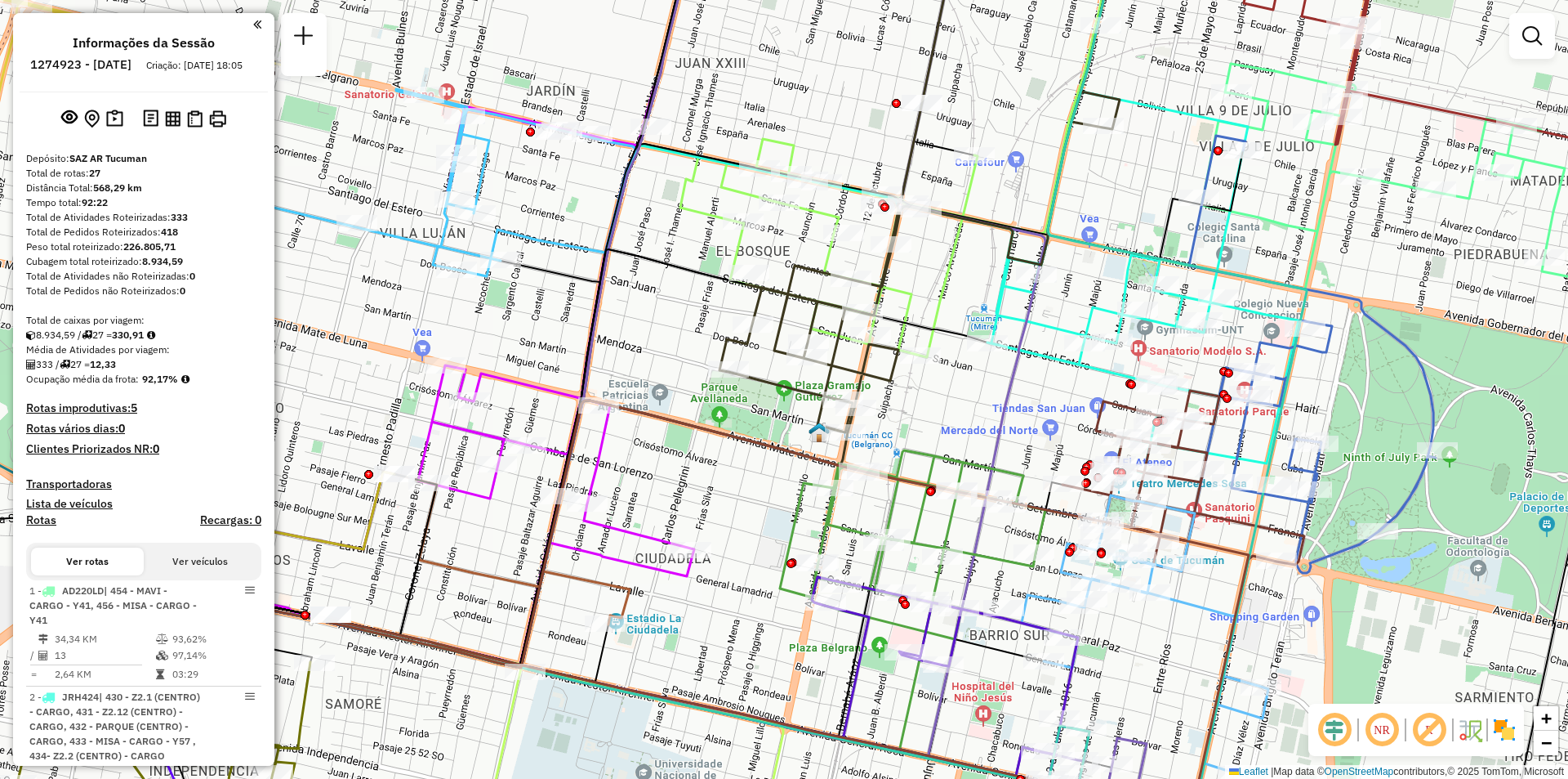
drag, startPoint x: 827, startPoint y: 354, endPoint x: 858, endPoint y: 382, distance: 41.8
click at [829, 351] on div at bounding box center [809, 342] width 41 height 17
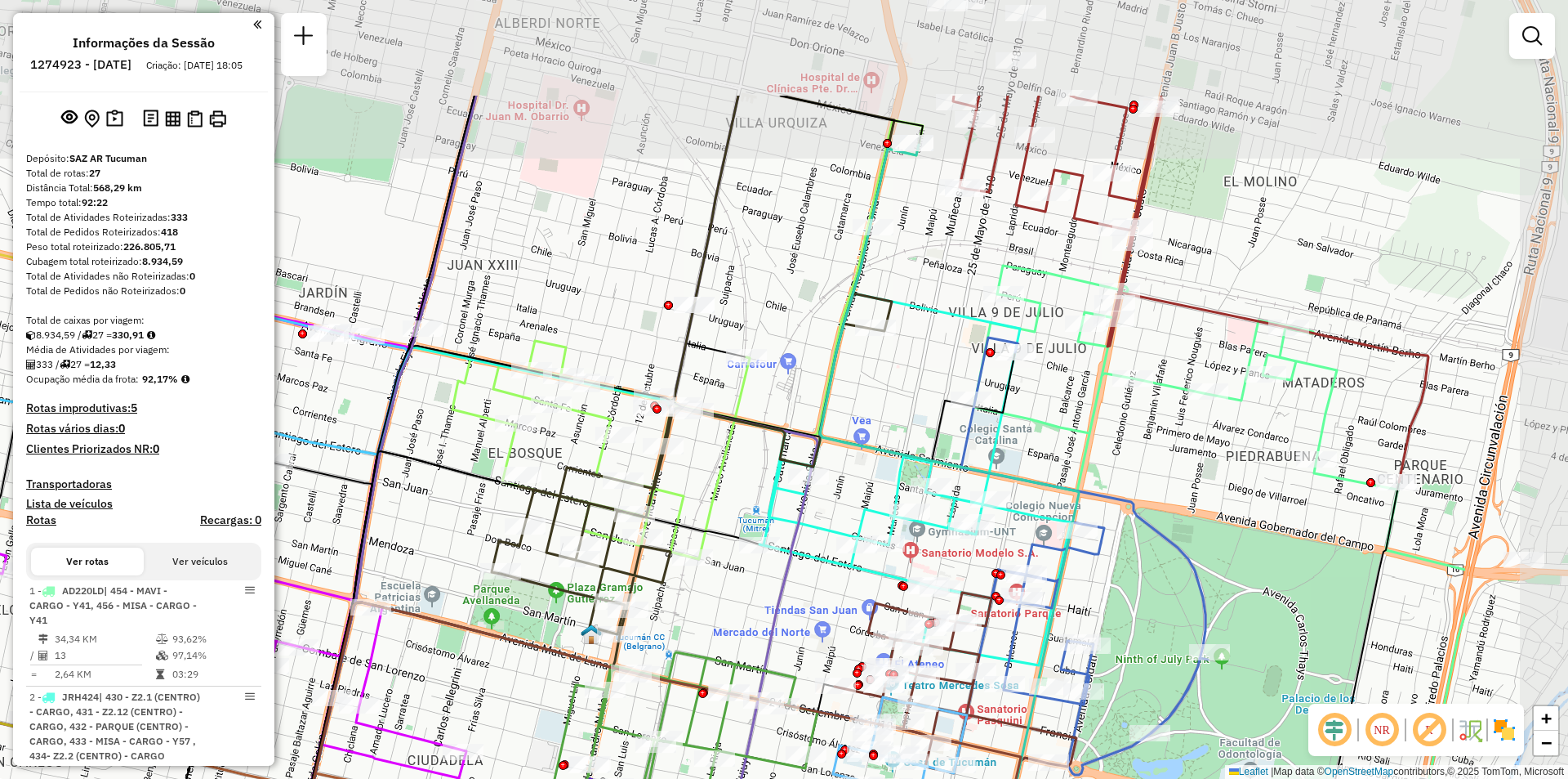
drag, startPoint x: 668, startPoint y: 370, endPoint x: 528, endPoint y: 451, distance: 161.7
click at [528, 451] on div "Janela de atendimento Grade de atendimento Capacidade Transportadoras Veículos …" at bounding box center [784, 390] width 1568 height 779
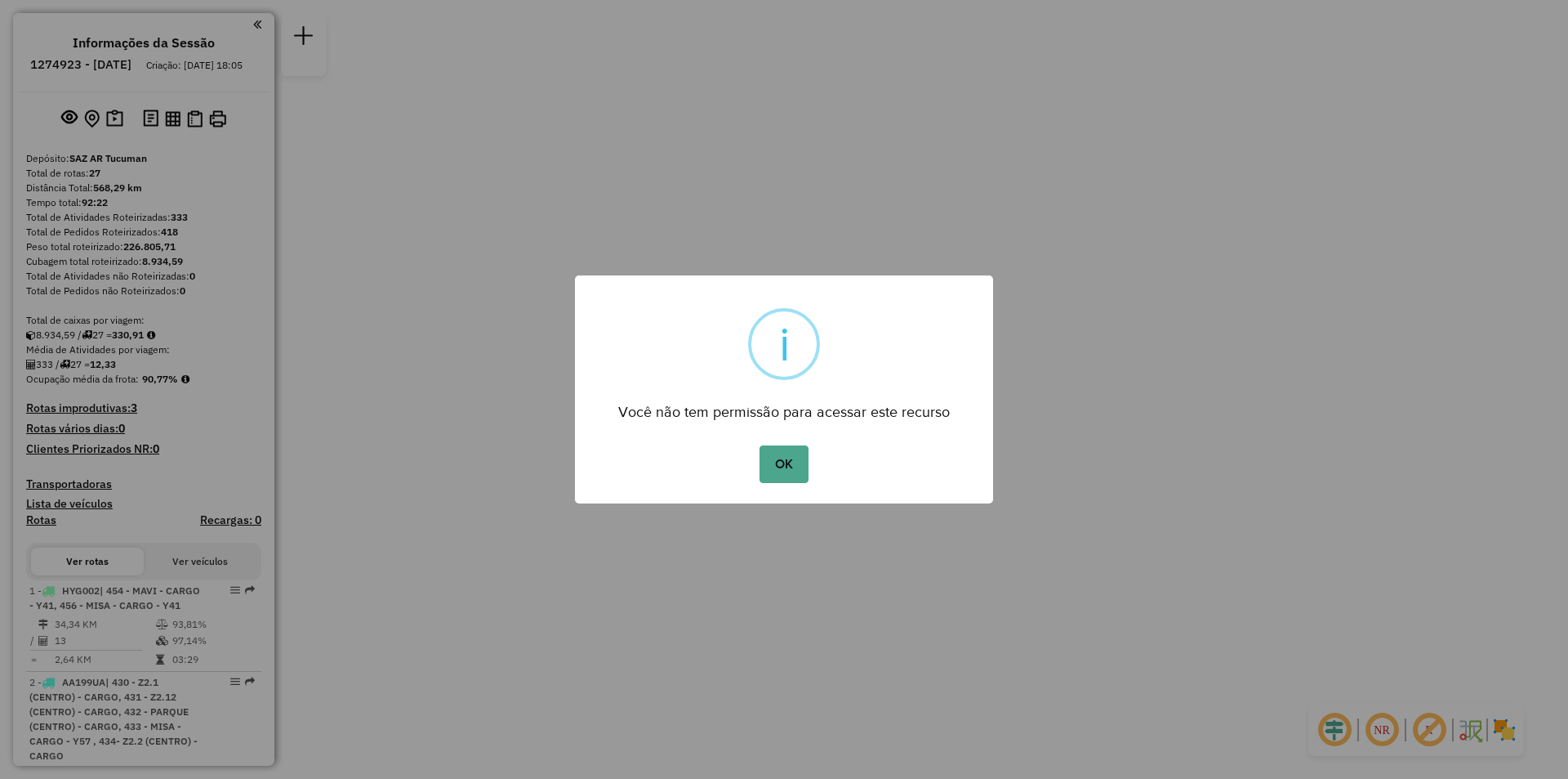
click at [811, 473] on div "OK No Cancel" at bounding box center [784, 463] width 418 height 46
click at [806, 471] on button "OK" at bounding box center [784, 464] width 49 height 38
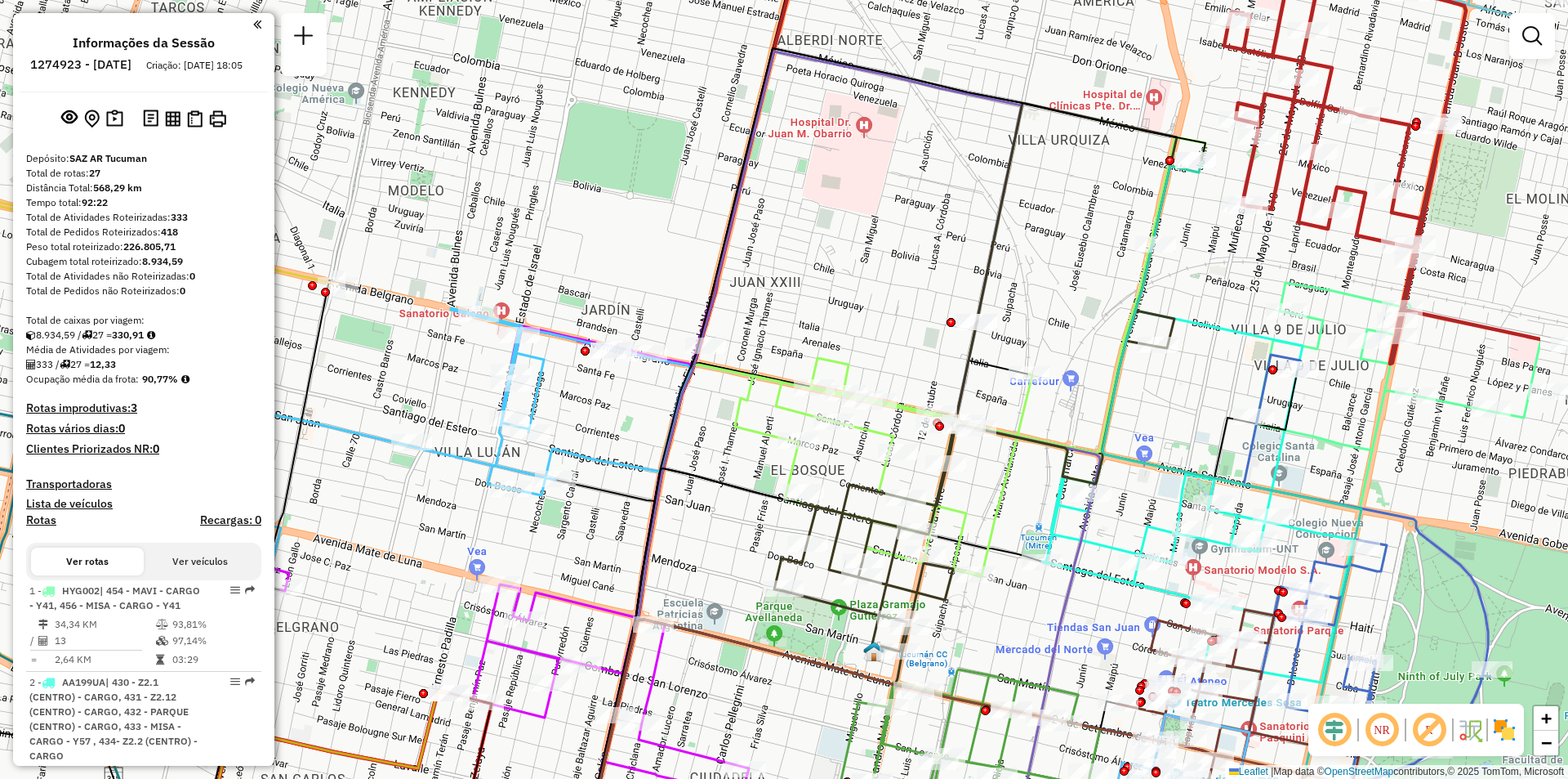
drag, startPoint x: 1094, startPoint y: 495, endPoint x: 978, endPoint y: 449, distance: 124.8
click at [978, 449] on div "Rota 9 - Placa AG870SB 0000462531 - Paz [PERSON_NAME] de atendimento Grade de a…" at bounding box center [784, 390] width 1568 height 779
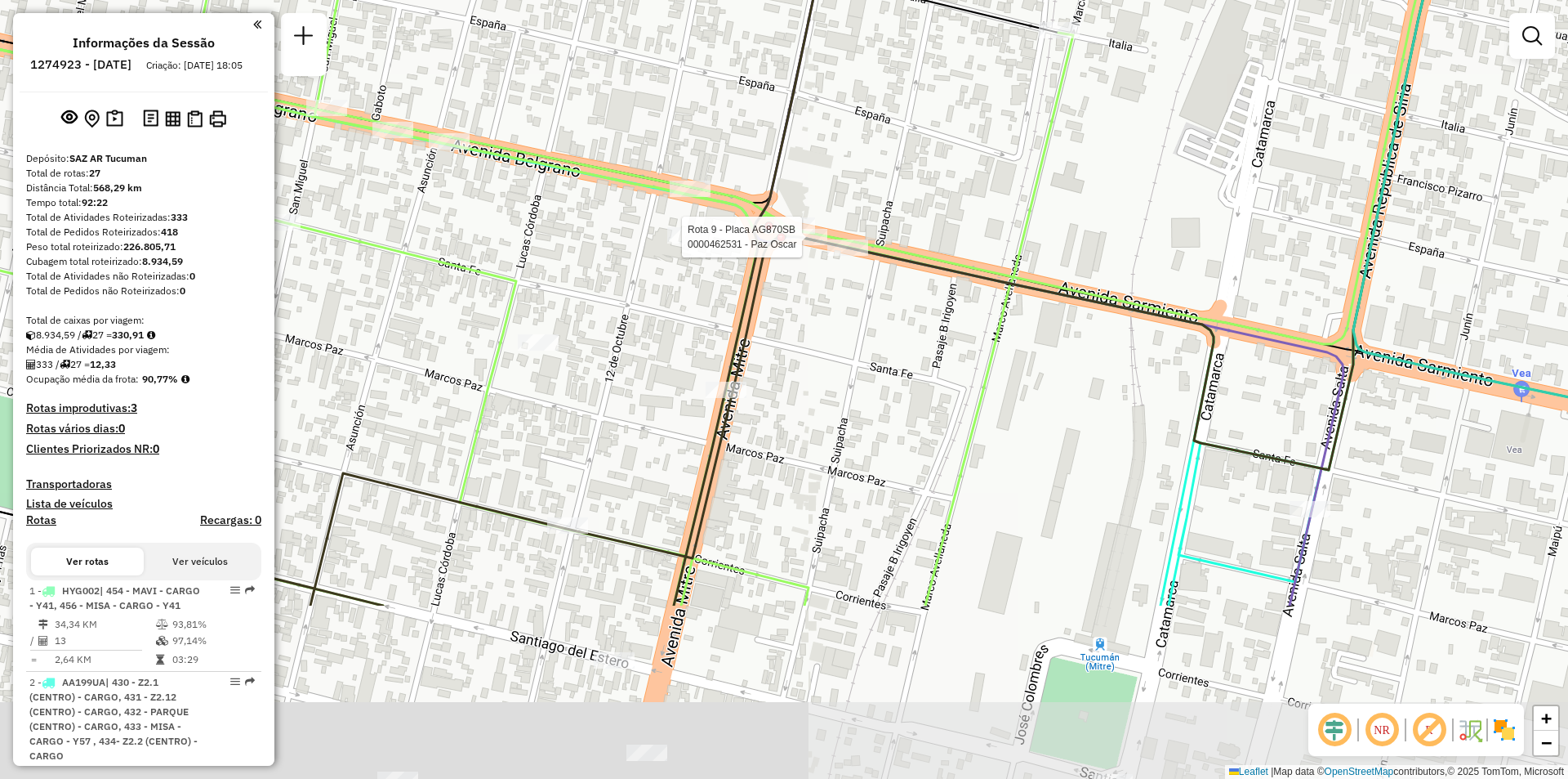
drag, startPoint x: 1199, startPoint y: 510, endPoint x: 1108, endPoint y: 258, distance: 267.9
click at [1108, 258] on div "Rota 9 - Placa AG870SB 0000462531 - Paz [PERSON_NAME] de atendimento Grade de a…" at bounding box center [784, 390] width 1568 height 779
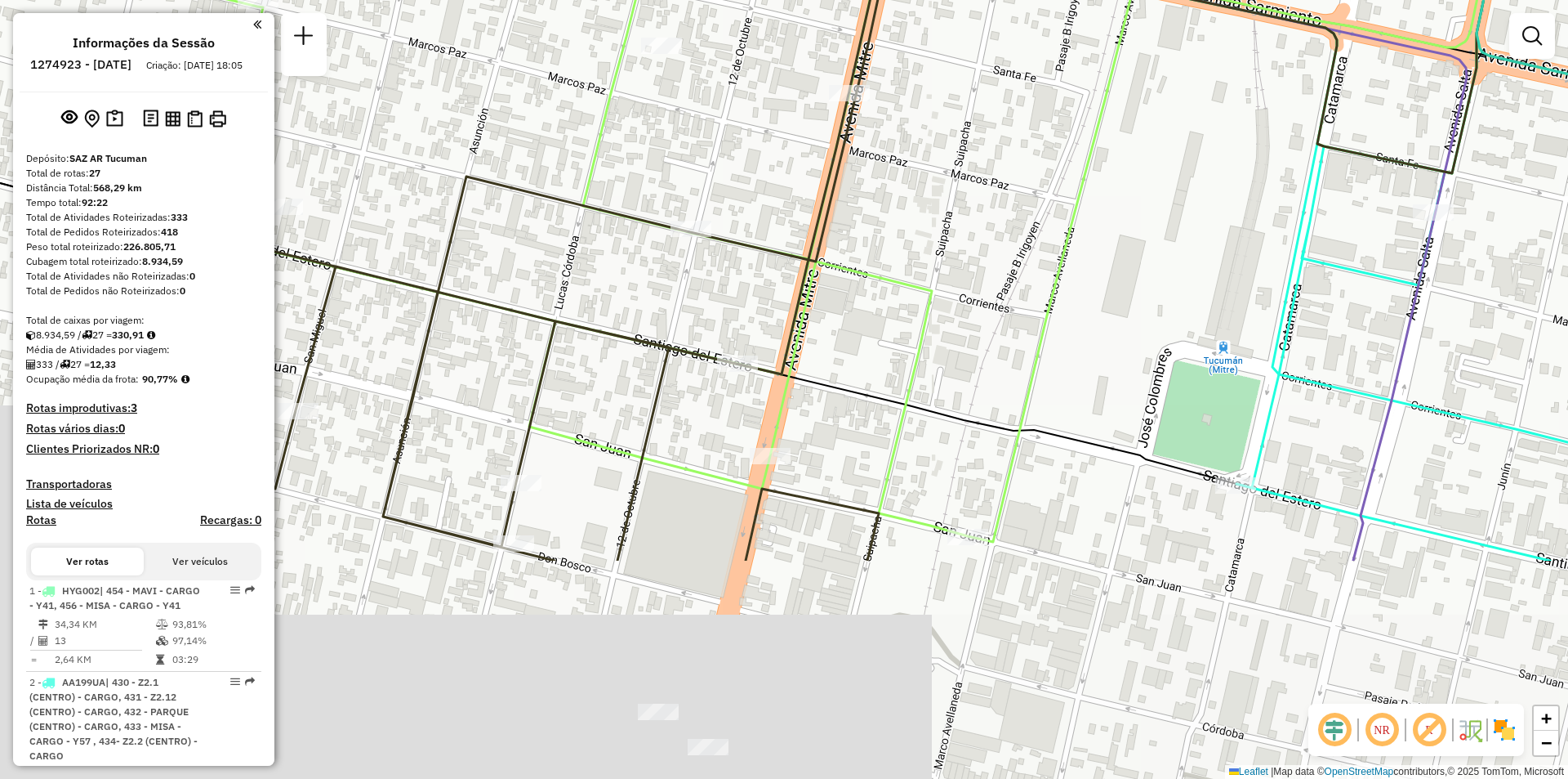
drag, startPoint x: 1032, startPoint y: 519, endPoint x: 1156, endPoint y: 223, distance: 320.9
click at [1156, 223] on div "Rota 9 - Placa AG870SB 0000462531 - Paz [PERSON_NAME] de atendimento Grade de a…" at bounding box center [784, 390] width 1568 height 779
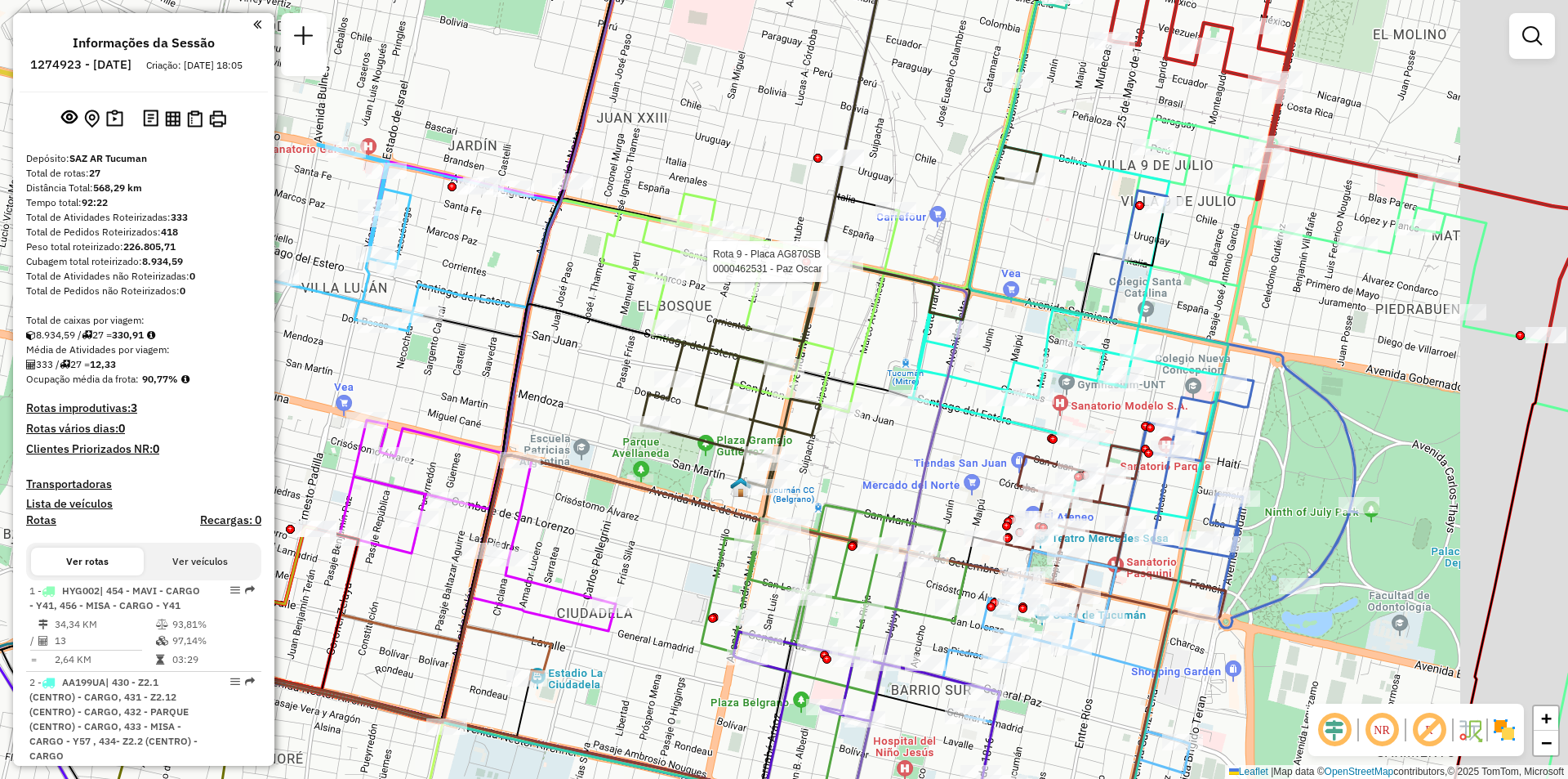
drag, startPoint x: 1105, startPoint y: 418, endPoint x: 1023, endPoint y: 373, distance: 93.5
click at [1023, 373] on div "Rota 9 - Placa AG870SB 0000462531 - Paz [PERSON_NAME] de atendimento Grade de a…" at bounding box center [784, 390] width 1568 height 779
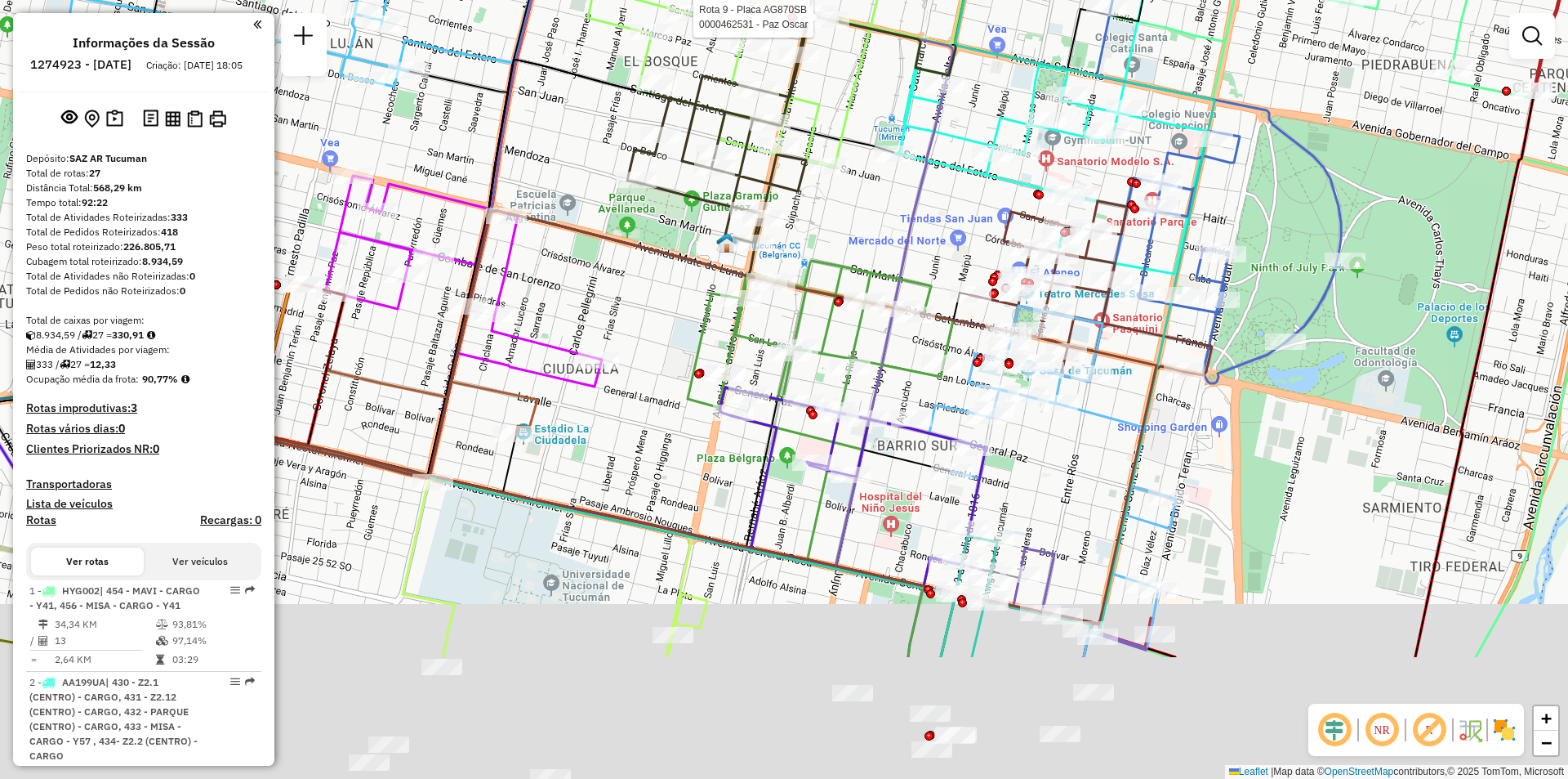
drag, startPoint x: 955, startPoint y: 608, endPoint x: 1018, endPoint y: 421, distance: 197.3
click at [1018, 421] on div "Rota 9 - Placa AG870SB 0000462531 - Paz Oscar Rota 12 - Placa AF294AD 000018262…" at bounding box center [784, 390] width 1568 height 779
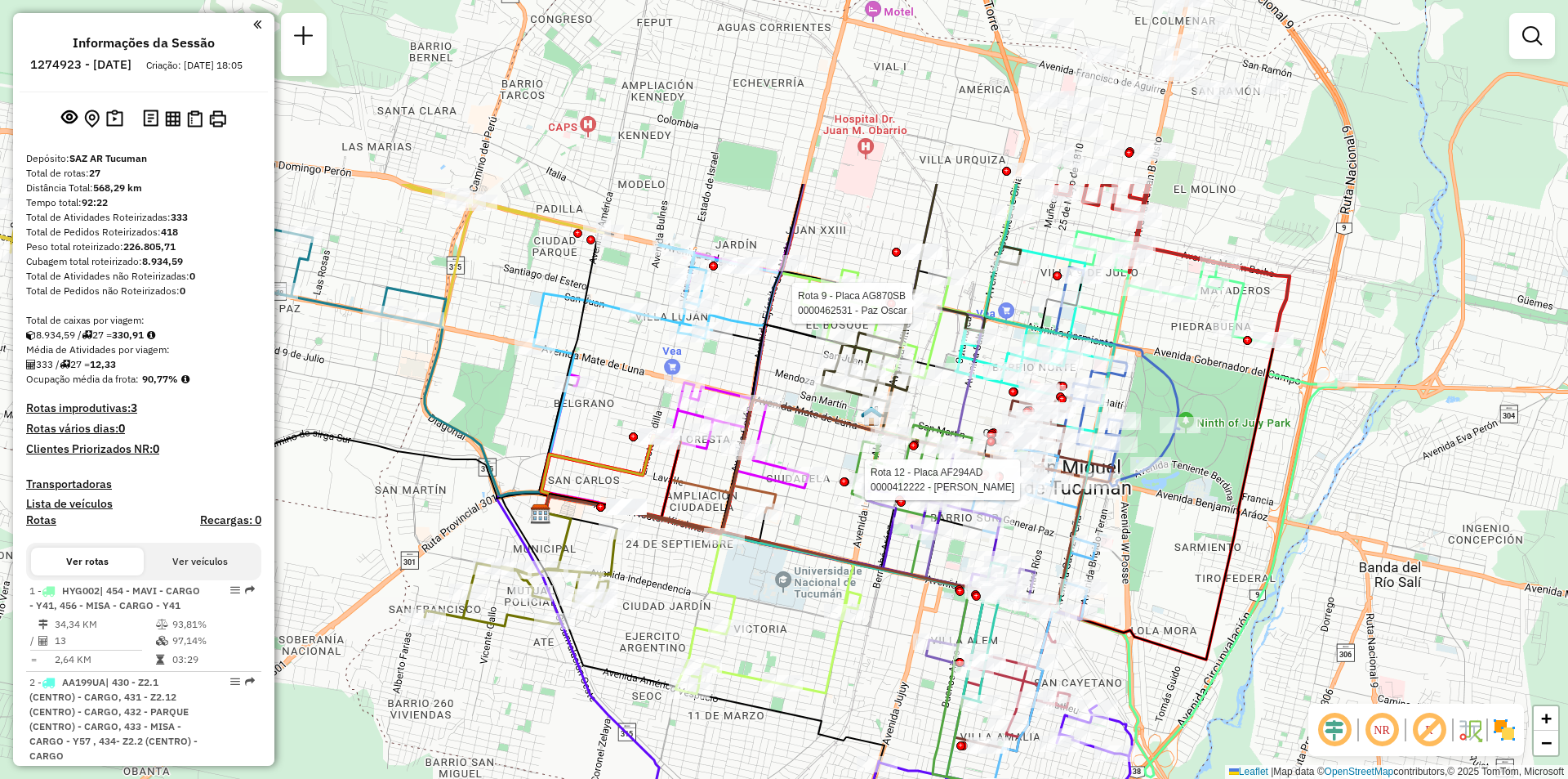
drag, startPoint x: 797, startPoint y: 324, endPoint x: 829, endPoint y: 543, distance: 221.3
click at [826, 543] on div "Rota 9 - Placa AG870SB 0000462531 - Paz Oscar Rota 12 - Placa AF294AD 000041222…" at bounding box center [784, 390] width 1568 height 779
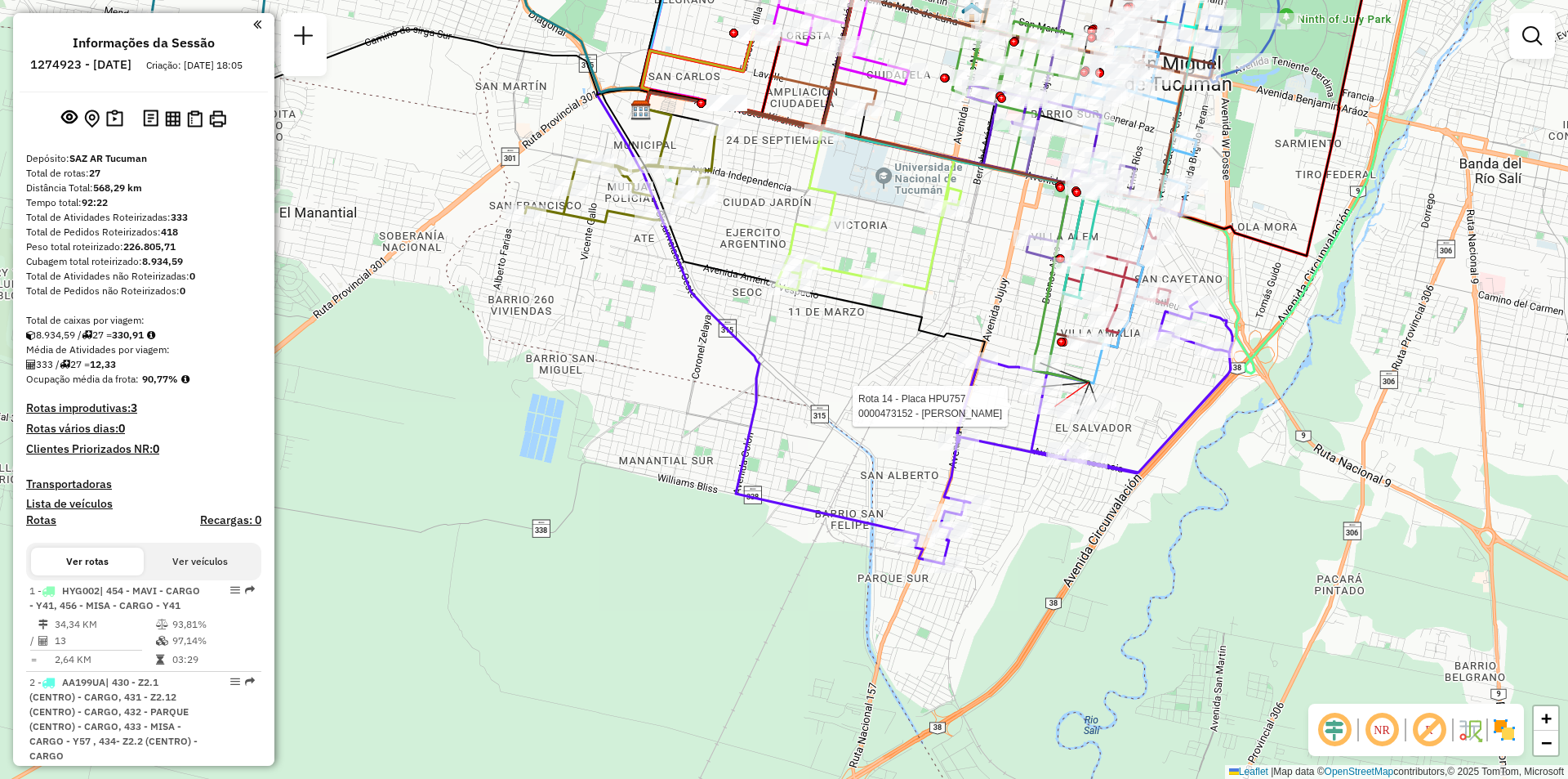
select select "**********"
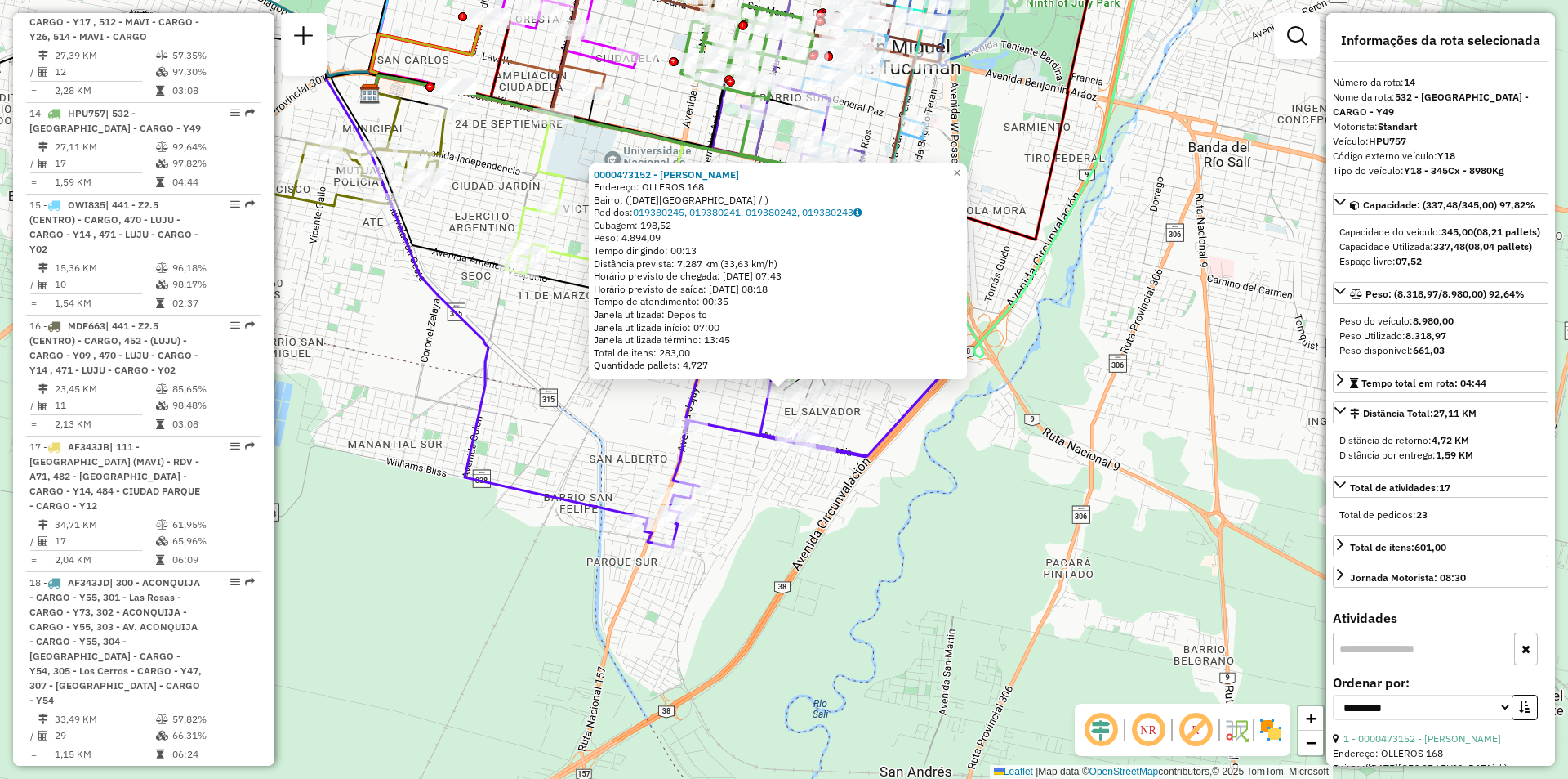
scroll to position [2095, 0]
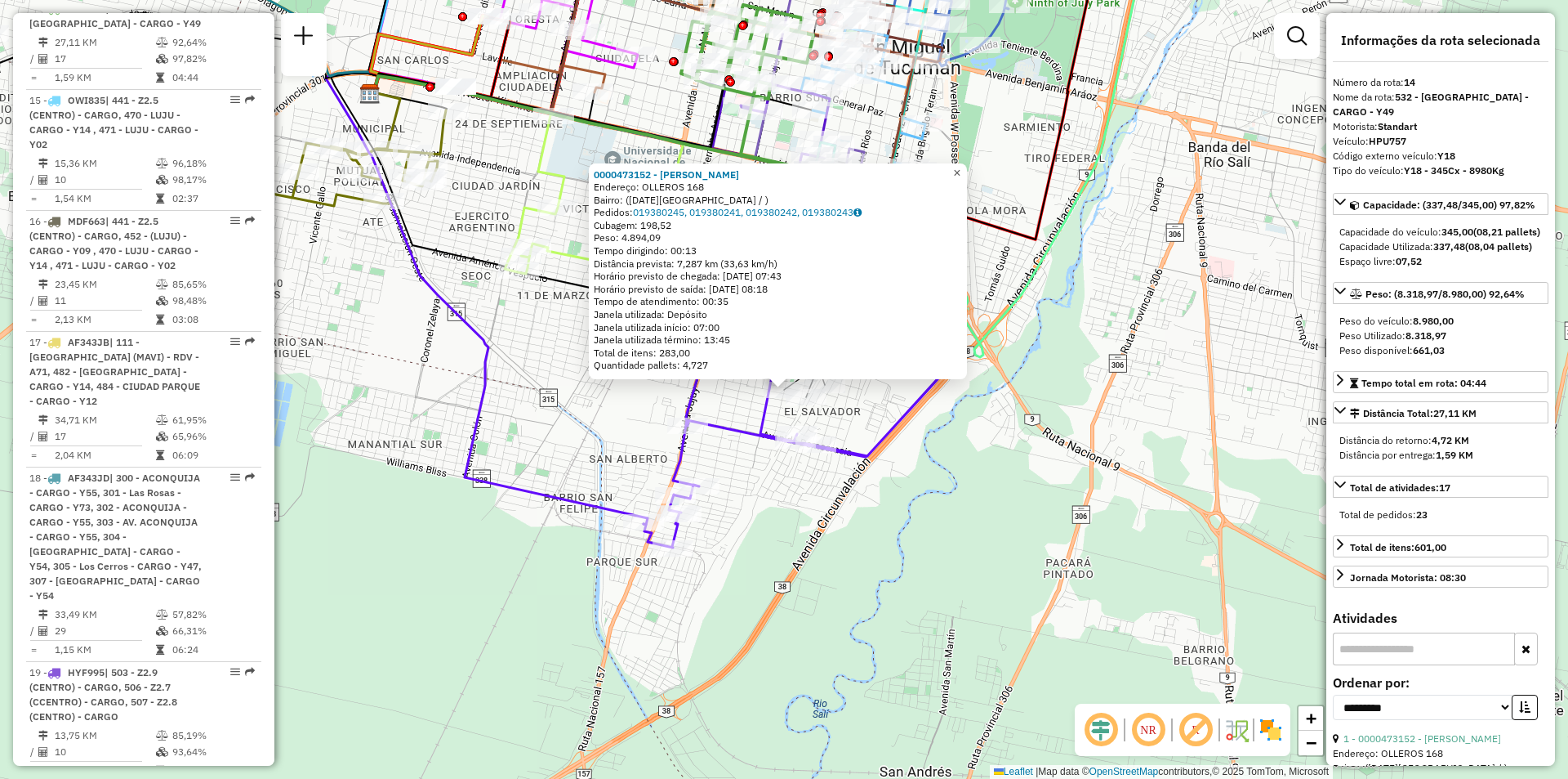
click at [960, 171] on span "×" at bounding box center [957, 173] width 8 height 14
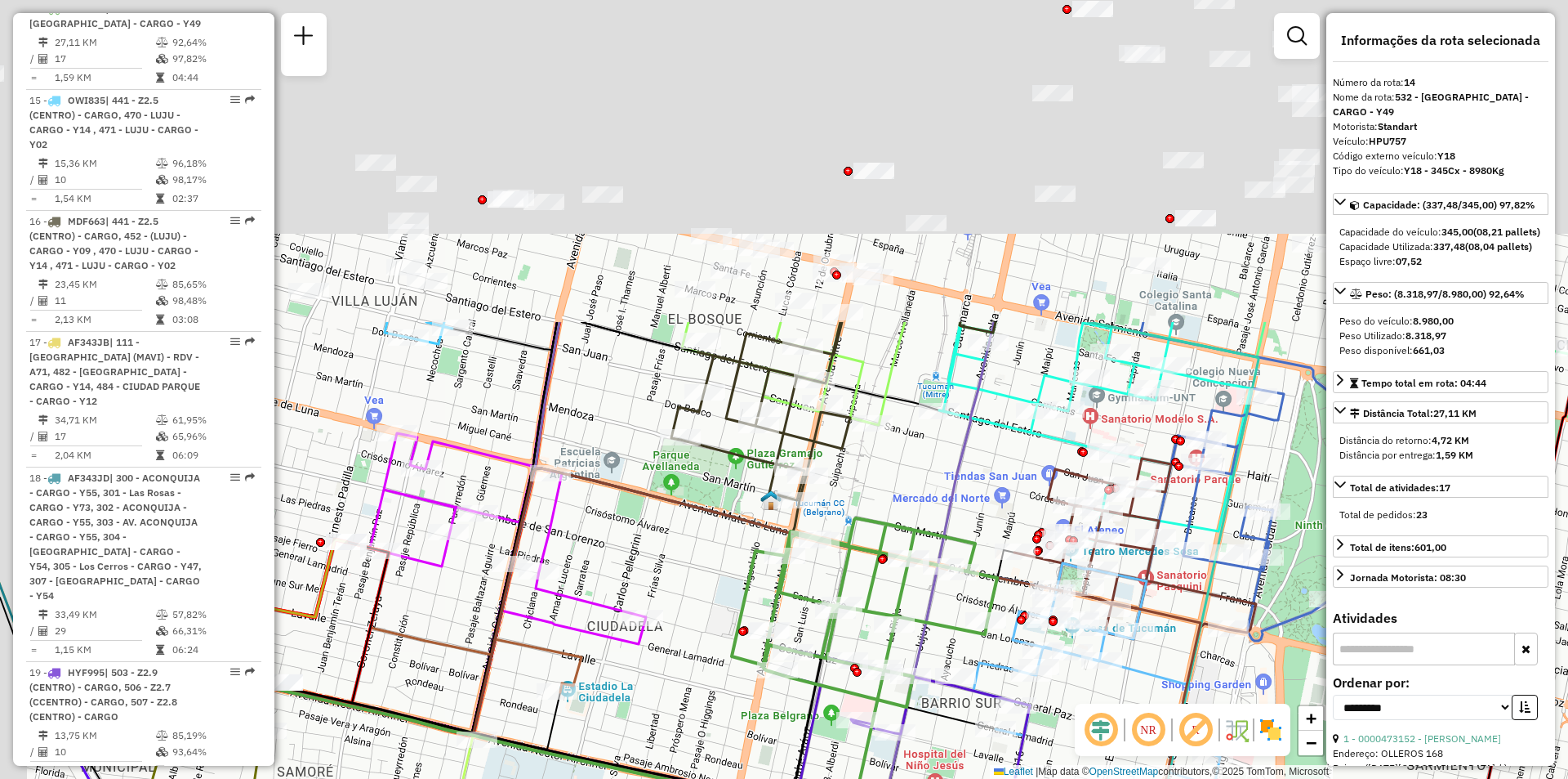
drag, startPoint x: 780, startPoint y: 190, endPoint x: 828, endPoint y: 592, distance: 404.9
click at [828, 592] on div "Rota 14 - Placa HPU757 0000441180 - MANSILLA DIEGO Rota 14 - Placa HPU757 00005…" at bounding box center [784, 390] width 1568 height 779
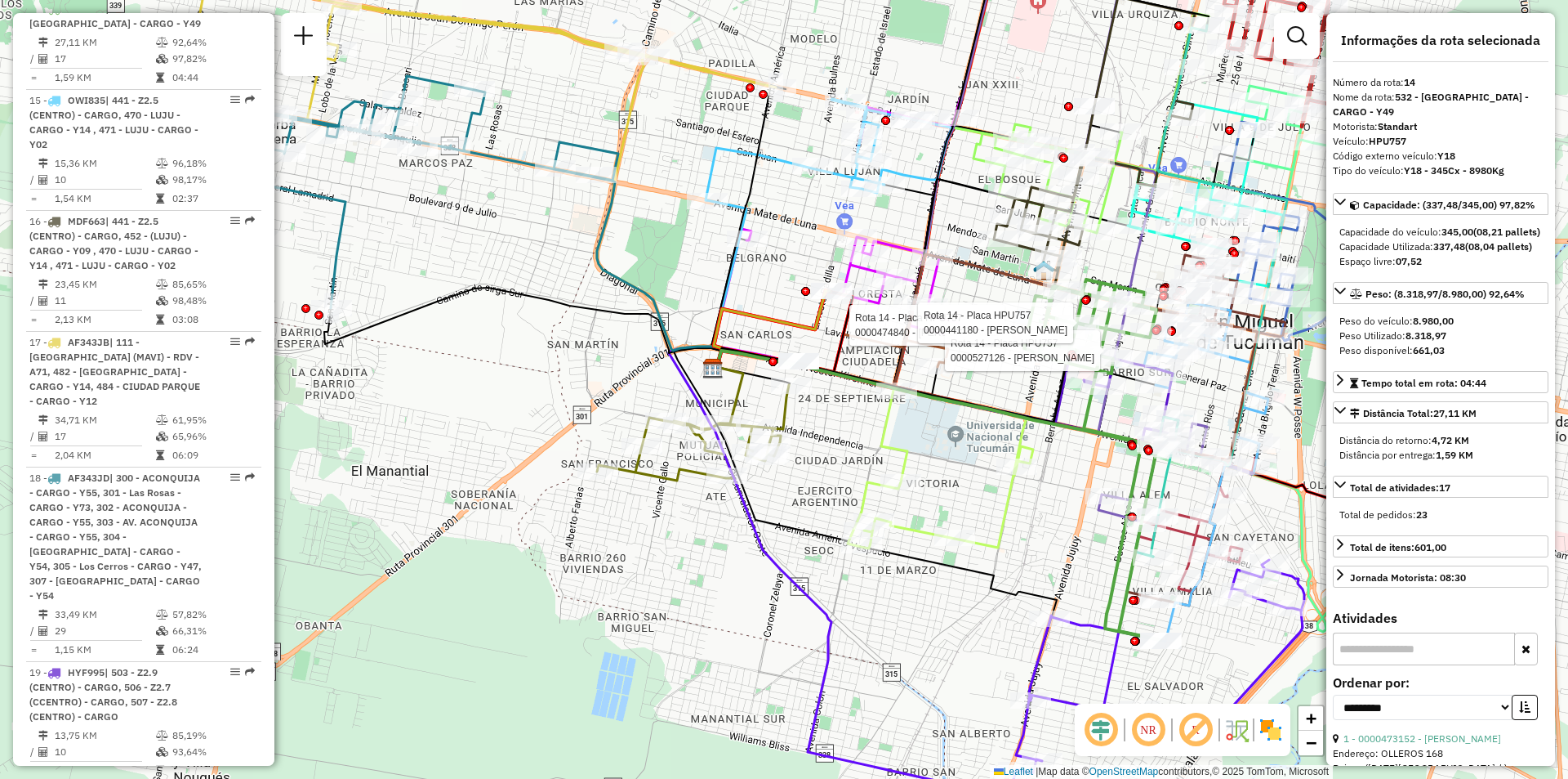
drag, startPoint x: 654, startPoint y: 405, endPoint x: 855, endPoint y: 331, distance: 214.2
click at [855, 331] on icon at bounding box center [889, 328] width 117 height 75
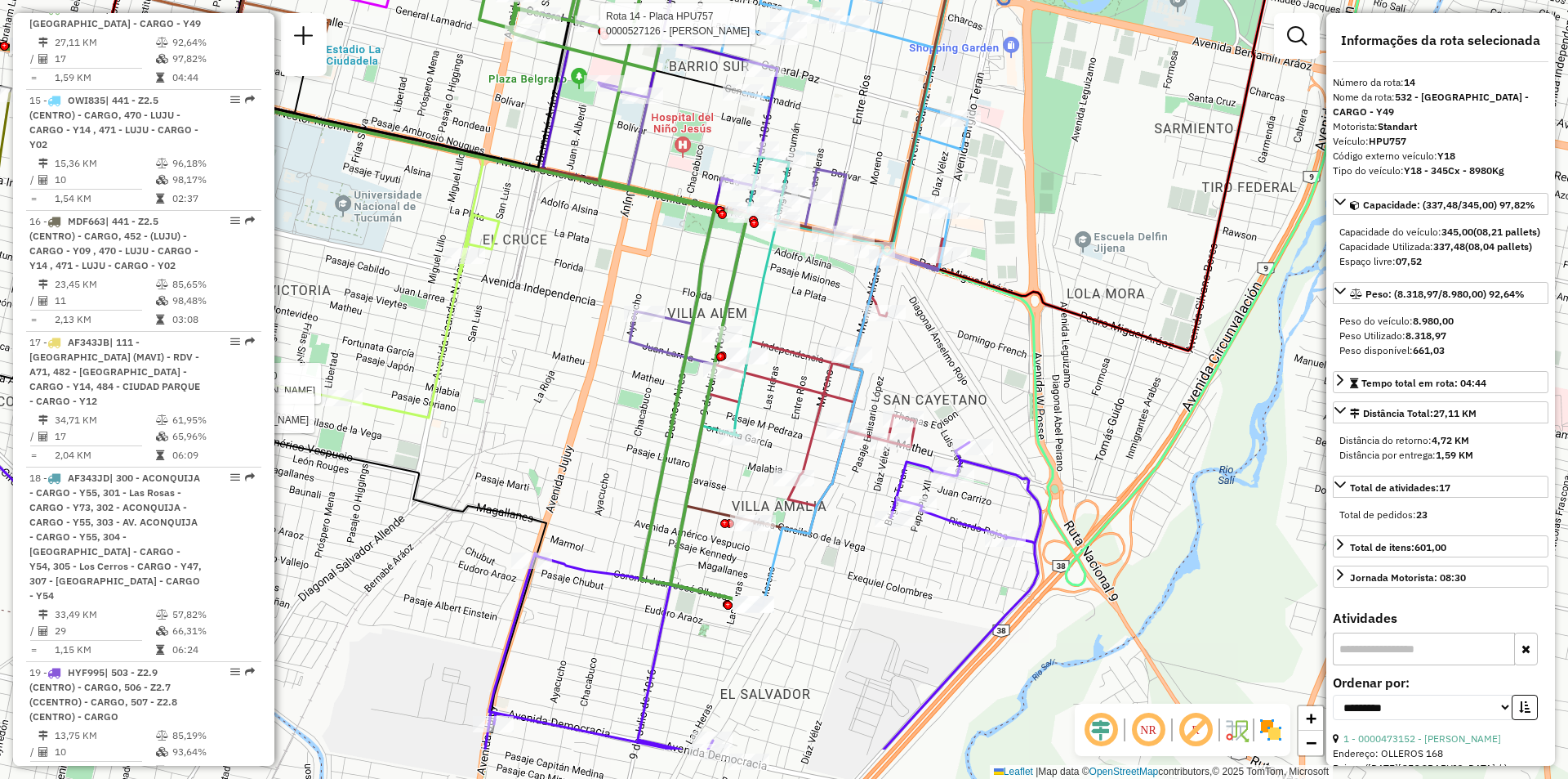
drag, startPoint x: 713, startPoint y: 684, endPoint x: 847, endPoint y: 334, distance: 374.8
click at [847, 334] on icon at bounding box center [845, 265] width 247 height 679
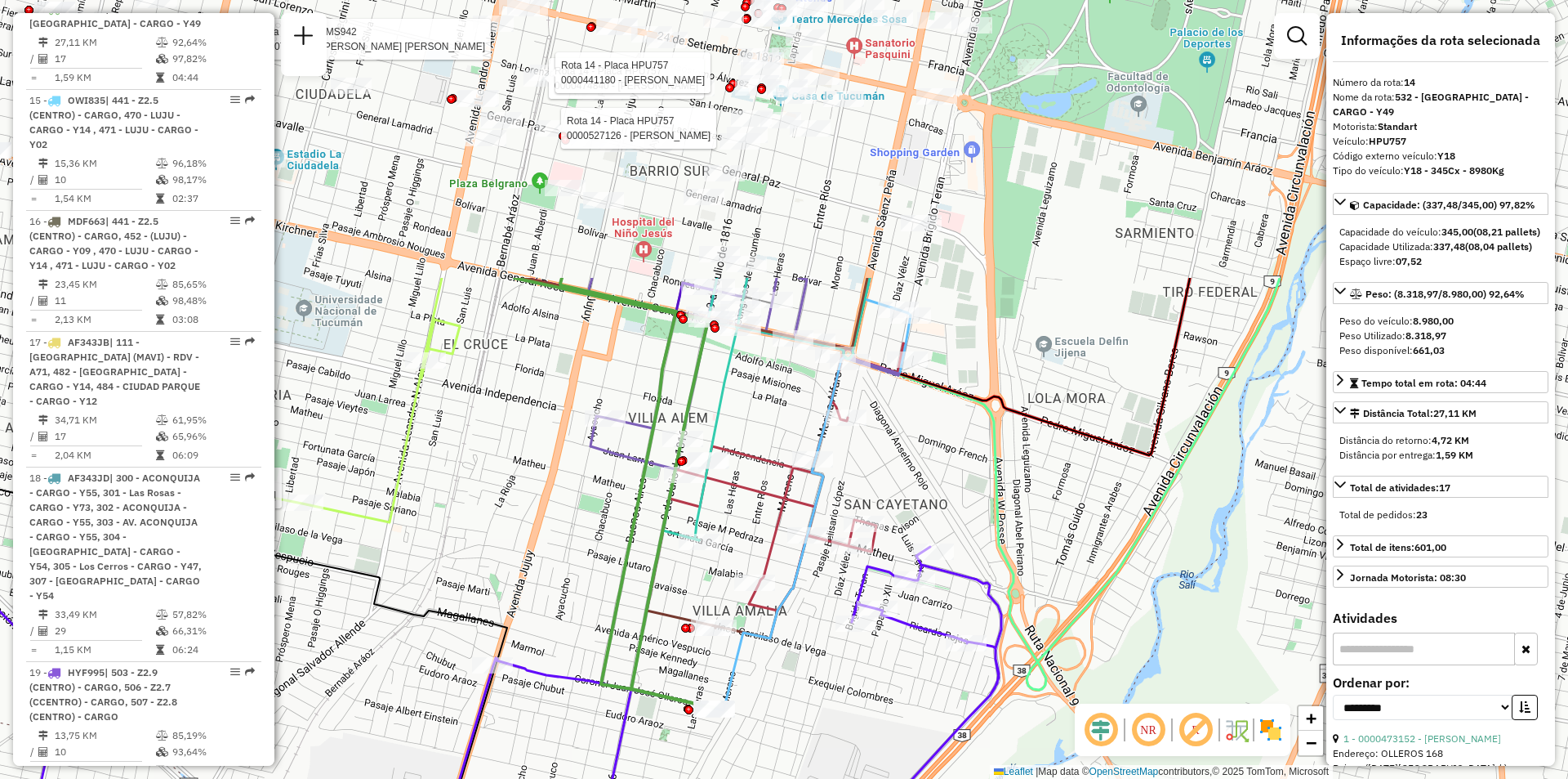
drag, startPoint x: 945, startPoint y: 238, endPoint x: 842, endPoint y: 580, distance: 357.2
click at [842, 580] on div "Rota 14 - Placa HPU757 0000474840 - MONTEROS [PERSON_NAME] 14 - Placa HPU757 00…" at bounding box center [784, 390] width 1568 height 779
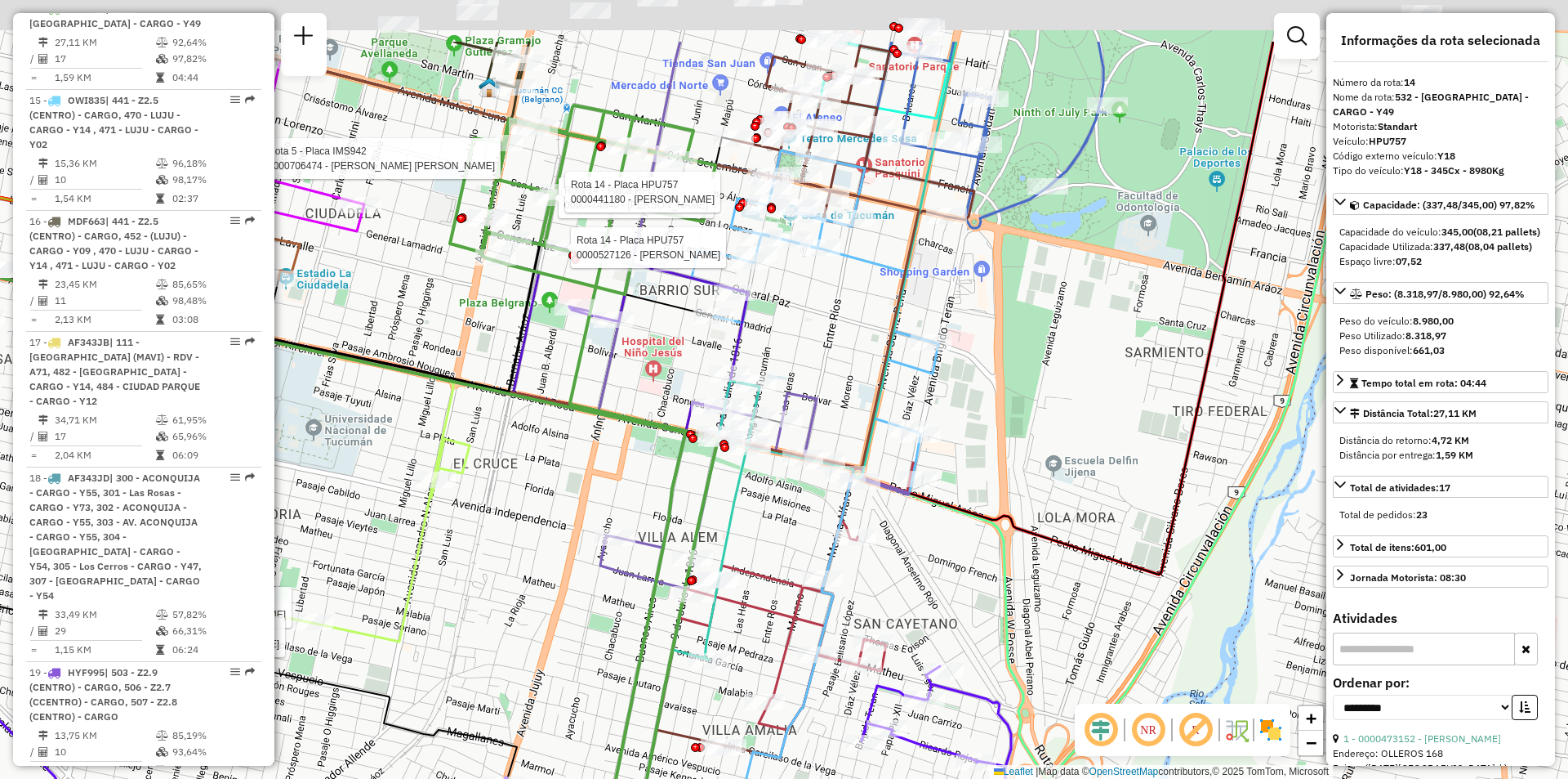
drag, startPoint x: 996, startPoint y: 286, endPoint x: 1006, endPoint y: 405, distance: 119.4
click at [1006, 405] on div "Rota 14 - Placa HPU757 0000474840 - MONTEROS [PERSON_NAME] 14 - Placa HPU757 00…" at bounding box center [784, 390] width 1568 height 779
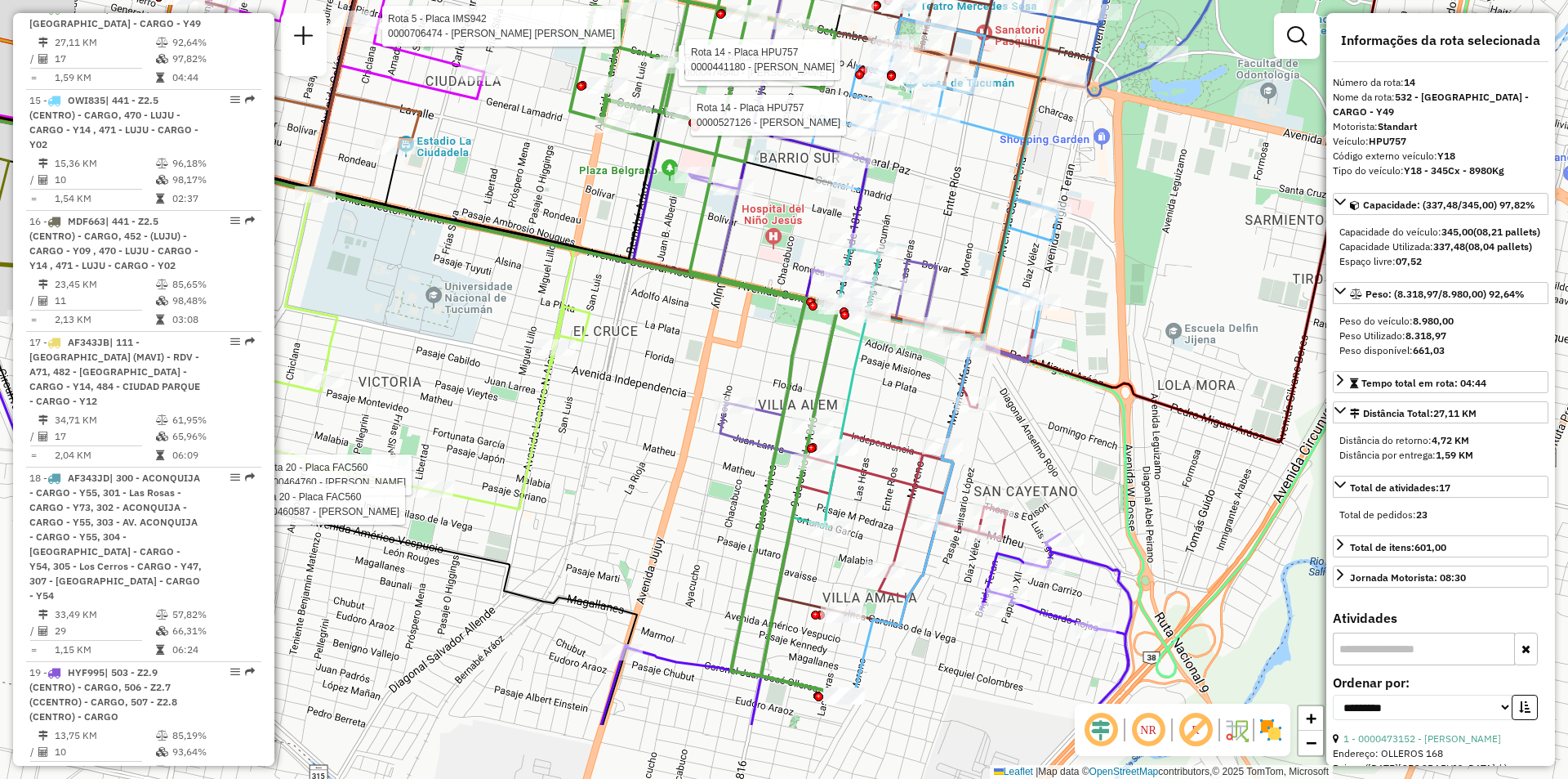
drag, startPoint x: 1083, startPoint y: 454, endPoint x: 1108, endPoint y: 399, distance: 60.4
click at [1108, 399] on div "Rota 14 - Placa HPU757 0000474840 - MONTEROS ADRIAN AUGUSTO Rota 14 - Placa HPU…" at bounding box center [784, 390] width 1568 height 779
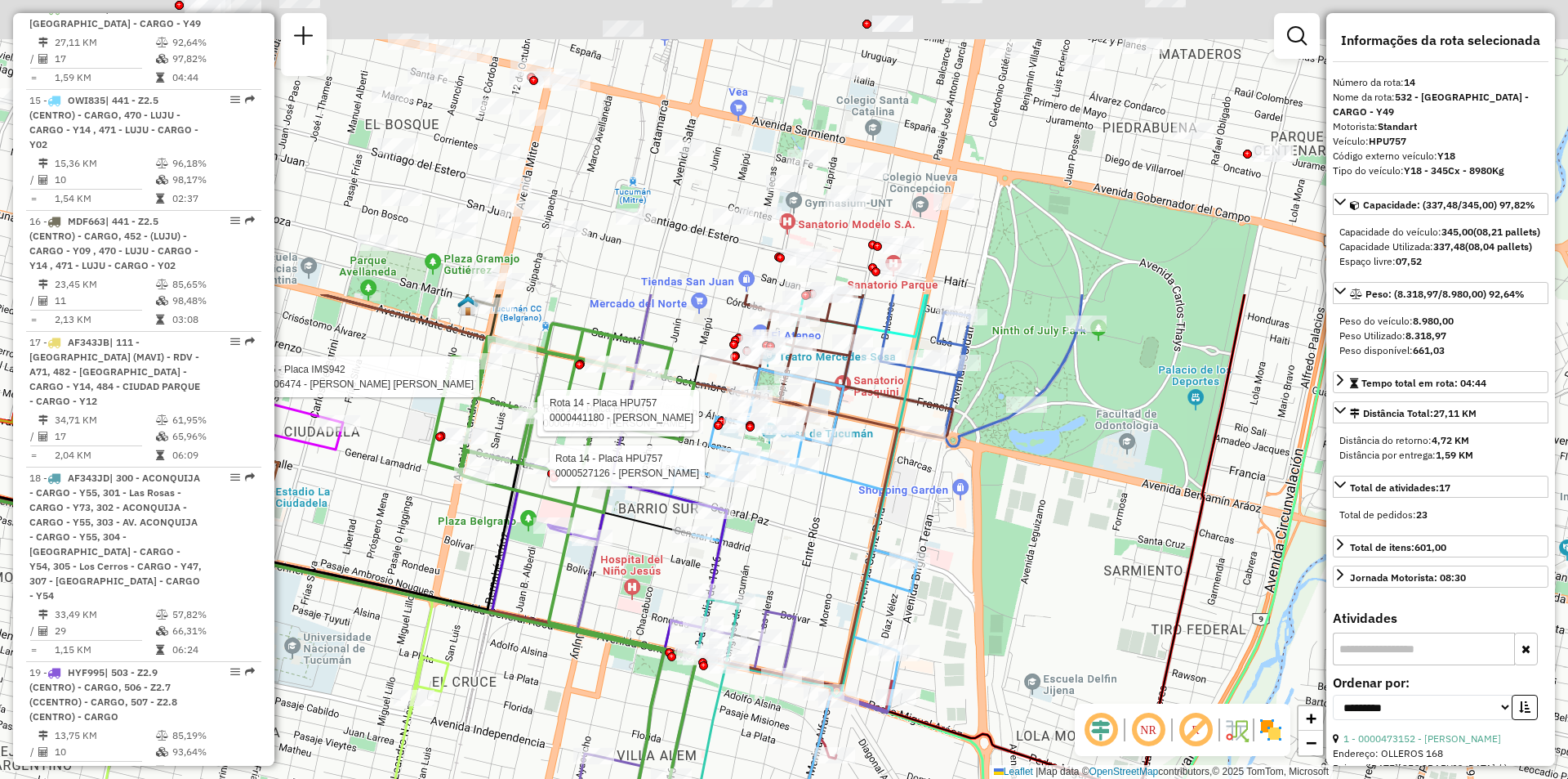
drag, startPoint x: 1027, startPoint y: 252, endPoint x: 960, endPoint y: 525, distance: 281.1
click at [960, 525] on div "Rota 14 - Placa HPU757 0000474840 - MONTEROS ADRIAN AUGUSTO Rota 14 - Placa HPU…" at bounding box center [784, 390] width 1568 height 779
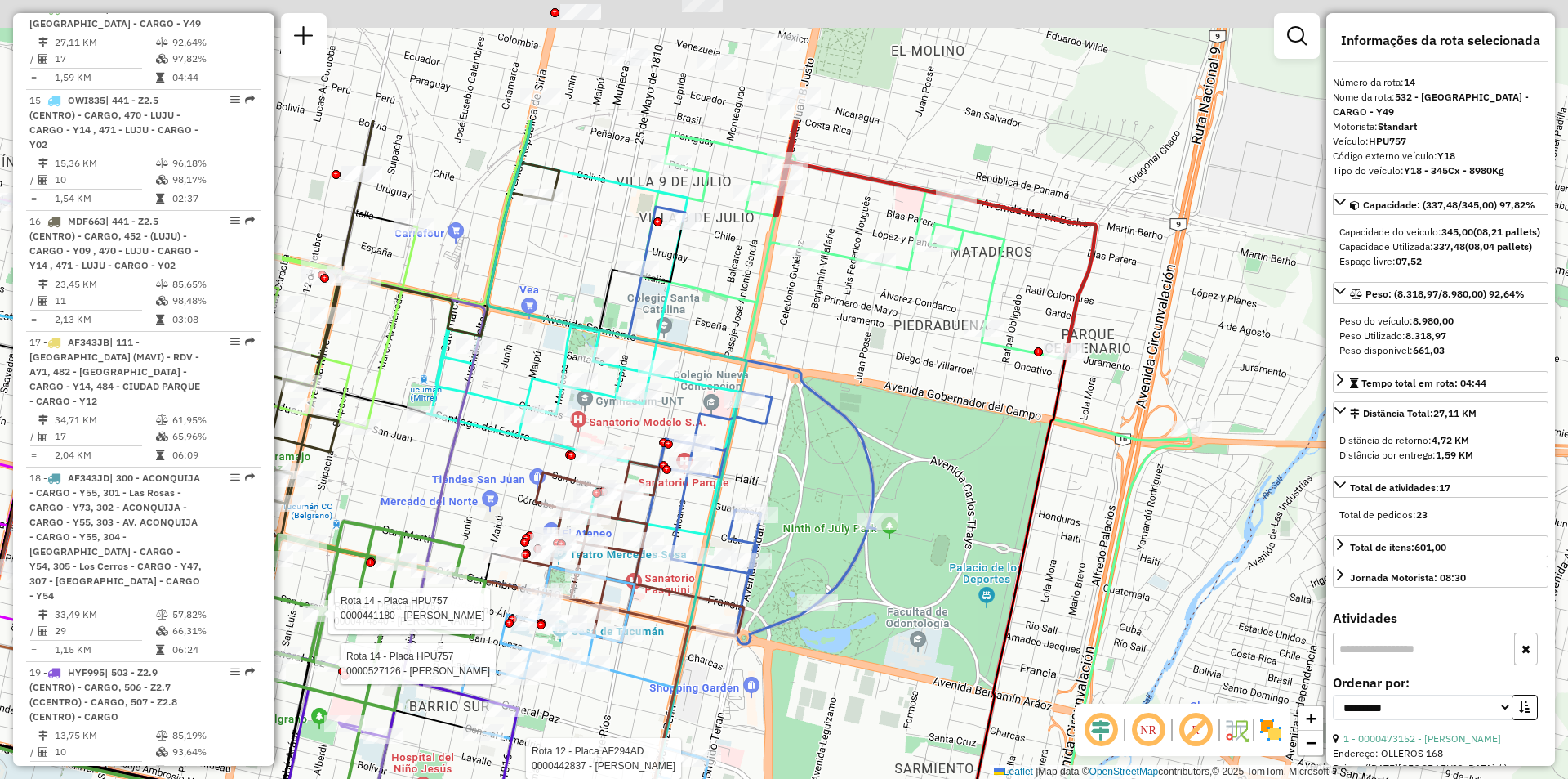
drag, startPoint x: 1062, startPoint y: 379, endPoint x: 1015, endPoint y: 679, distance: 303.7
click at [1005, 679] on div "Rota 14 - Placa HPU757 0000474840 - MONTEROS ADRIAN AUGUSTO Rota 14 - Placa HPU…" at bounding box center [784, 390] width 1568 height 779
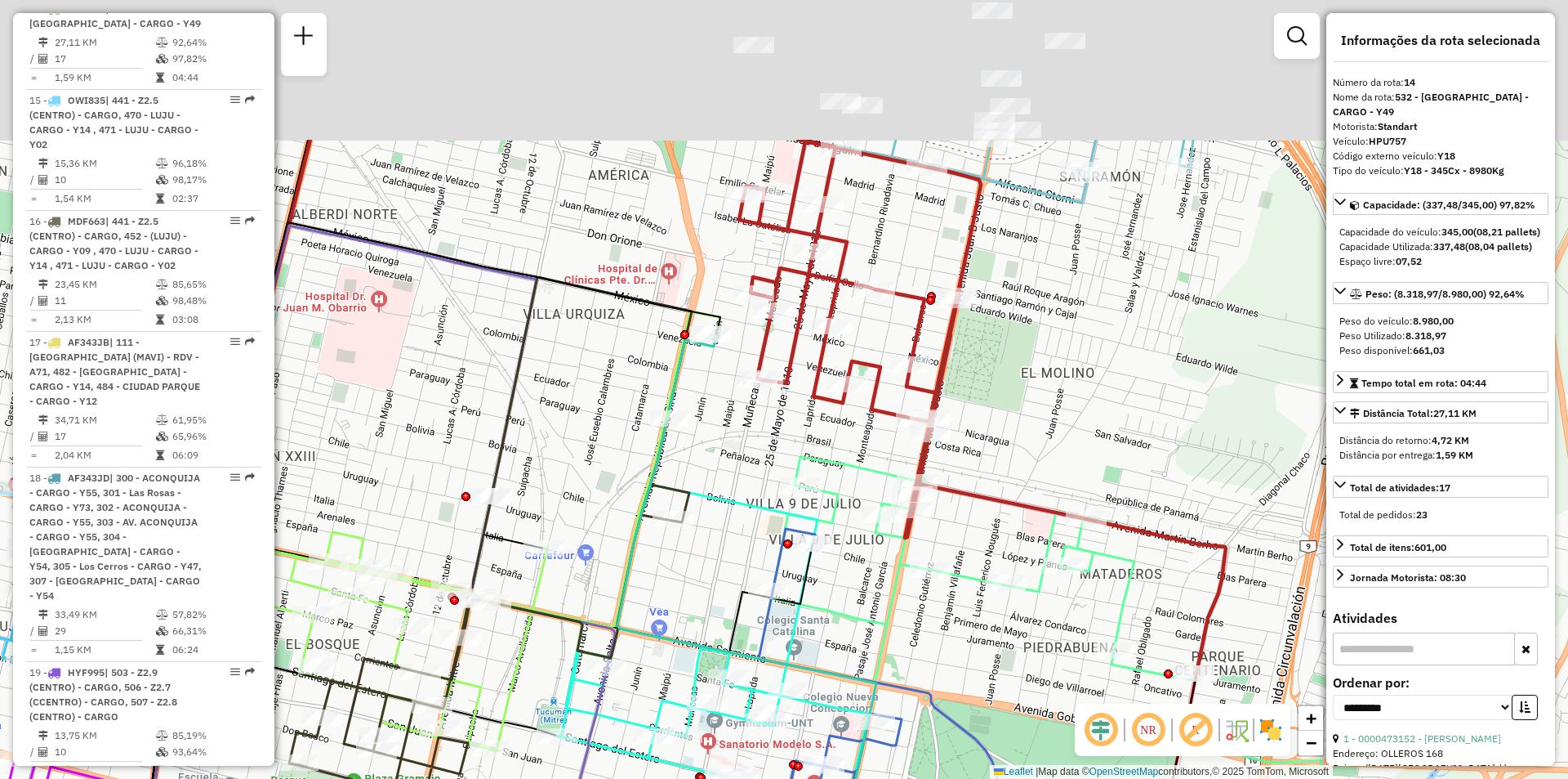
drag, startPoint x: 914, startPoint y: 349, endPoint x: 897, endPoint y: 574, distance: 225.6
click at [897, 582] on icon at bounding box center [968, 590] width 702 height 345
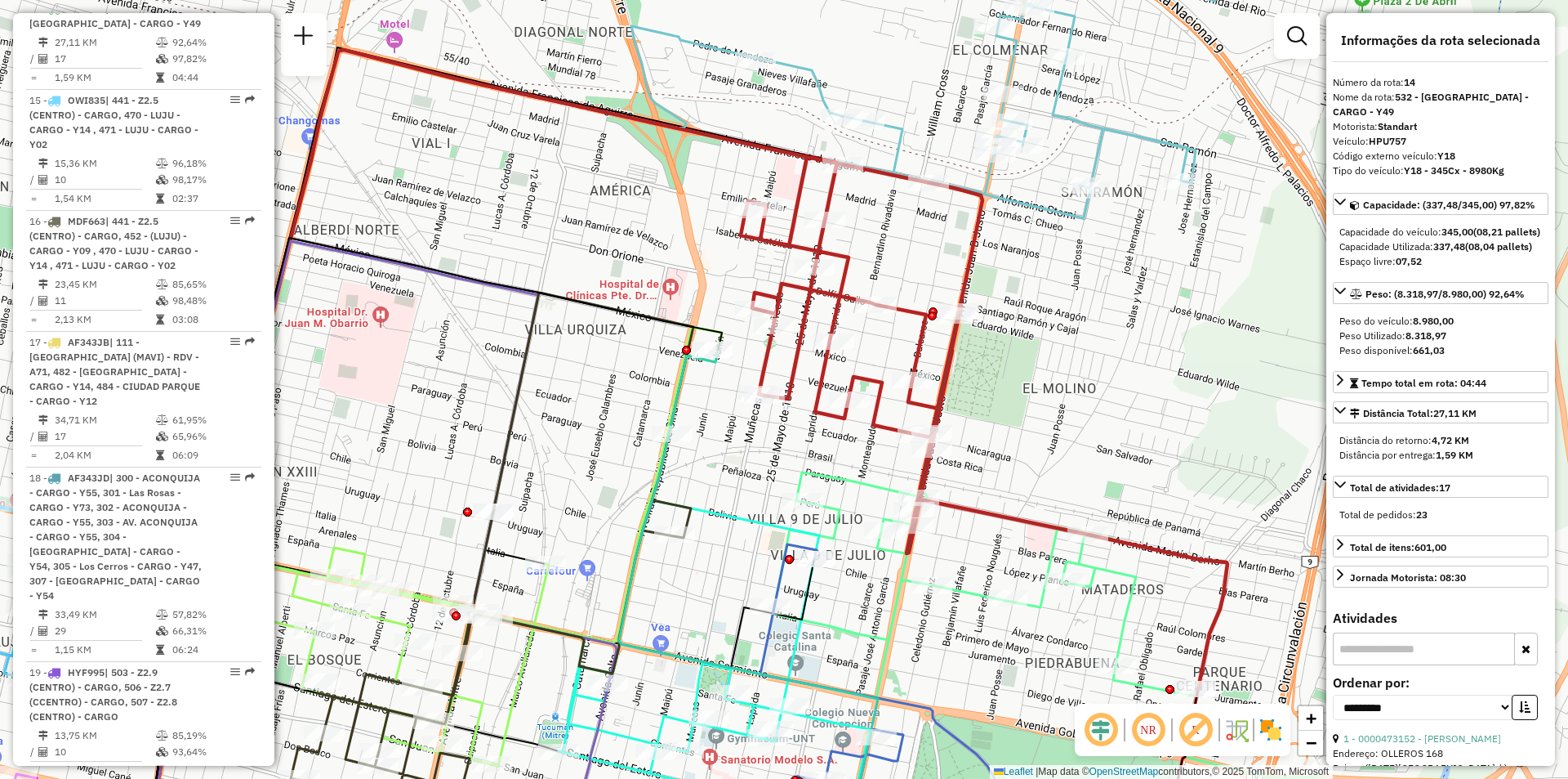
drag, startPoint x: 828, startPoint y: 557, endPoint x: 816, endPoint y: 671, distance: 114.6
click at [817, 672] on icon at bounding box center [984, 423] width 486 height 532
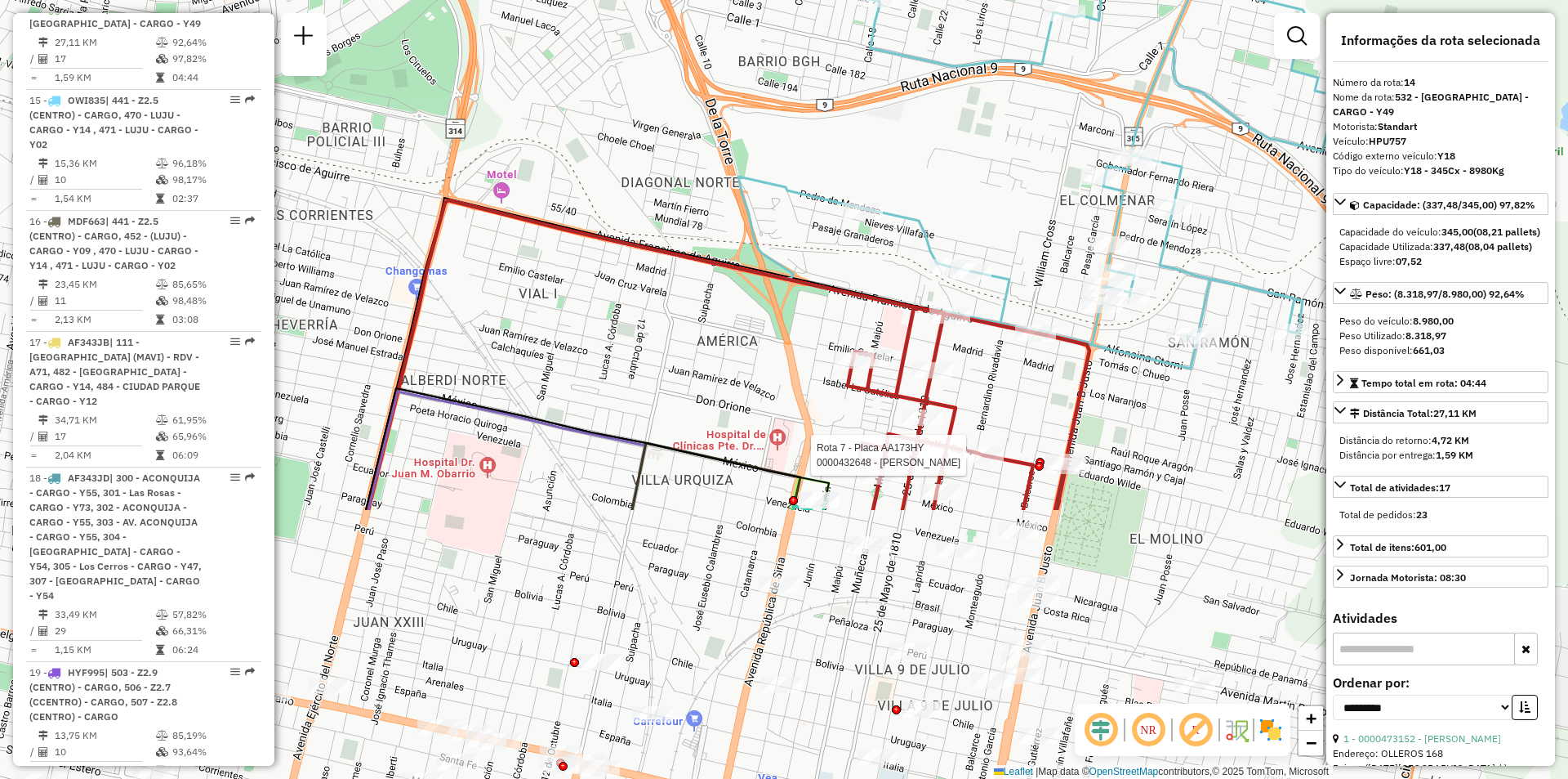
drag, startPoint x: 825, startPoint y: 403, endPoint x: 964, endPoint y: 129, distance: 307.2
click at [964, 129] on div "Rota 14 - Placa HPU757 0000474840 - MONTEROS ADRIAN AUGUSTO Rota 14 - Placa HPU…" at bounding box center [784, 390] width 1568 height 779
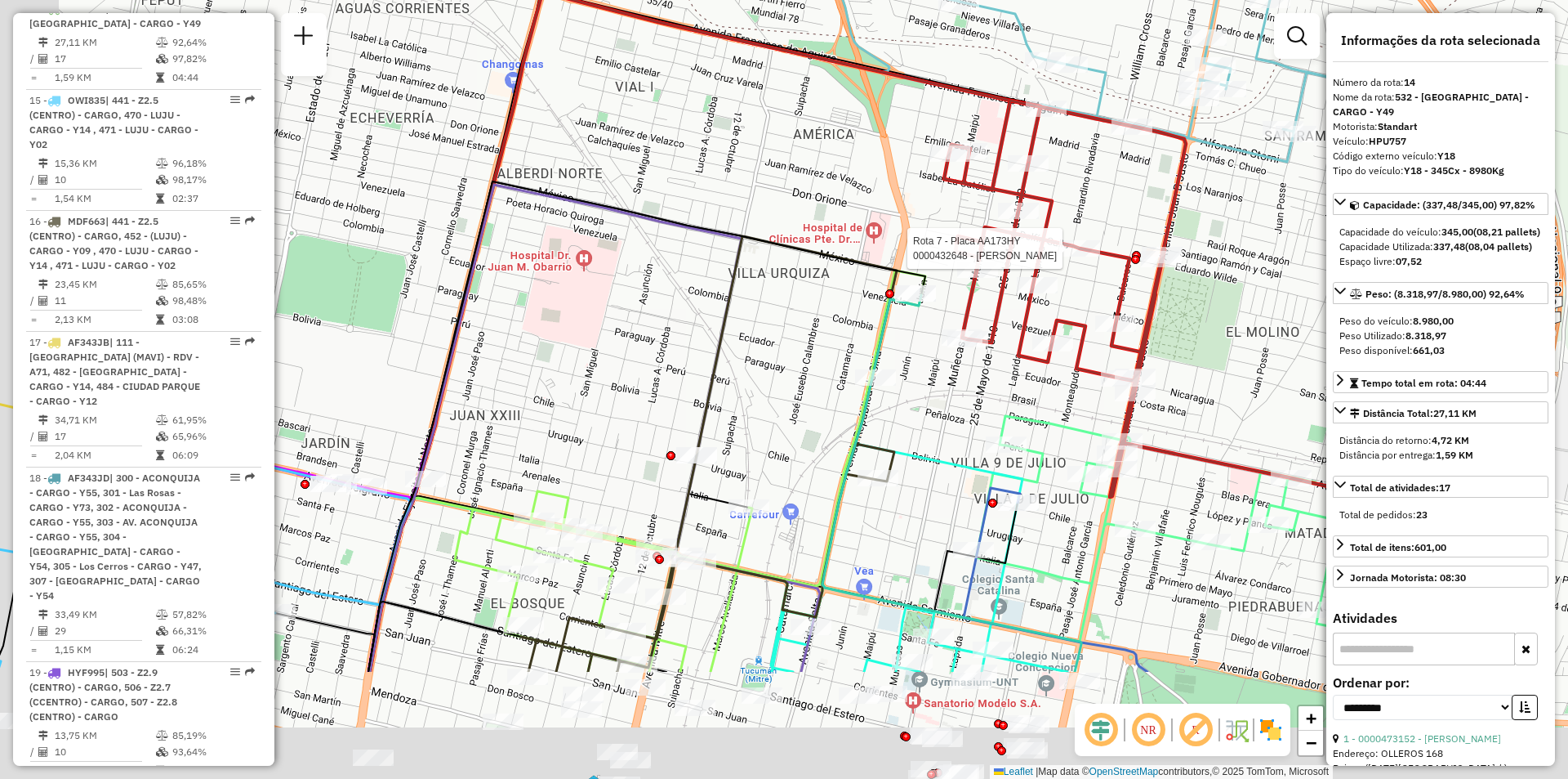
drag, startPoint x: 894, startPoint y: 347, endPoint x: 945, endPoint y: 113, distance: 239.5
click at [945, 113] on div "Rota 14 - Placa HPU757 0000474840 - MONTEROS ADRIAN AUGUSTO Rota 14 - Placa HPU…" at bounding box center [784, 390] width 1568 height 779
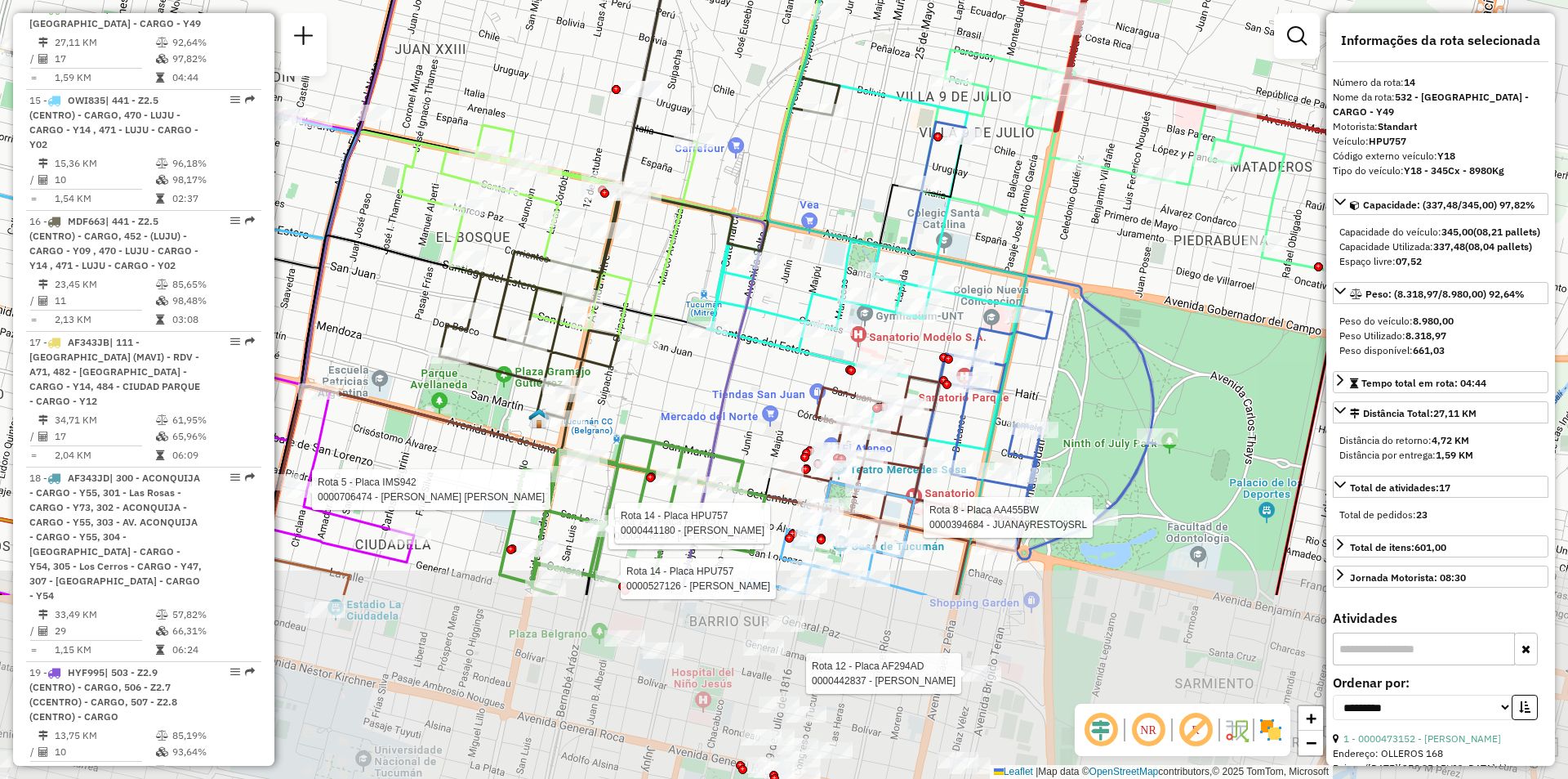
drag, startPoint x: 906, startPoint y: 355, endPoint x: 848, endPoint y: 203, distance: 162.7
click at [848, 203] on div "Rota 14 - Placa HPU757 0000474840 - MONTEROS ADRIAN AUGUSTO Rota 14 - Placa HPU…" at bounding box center [784, 390] width 1568 height 779
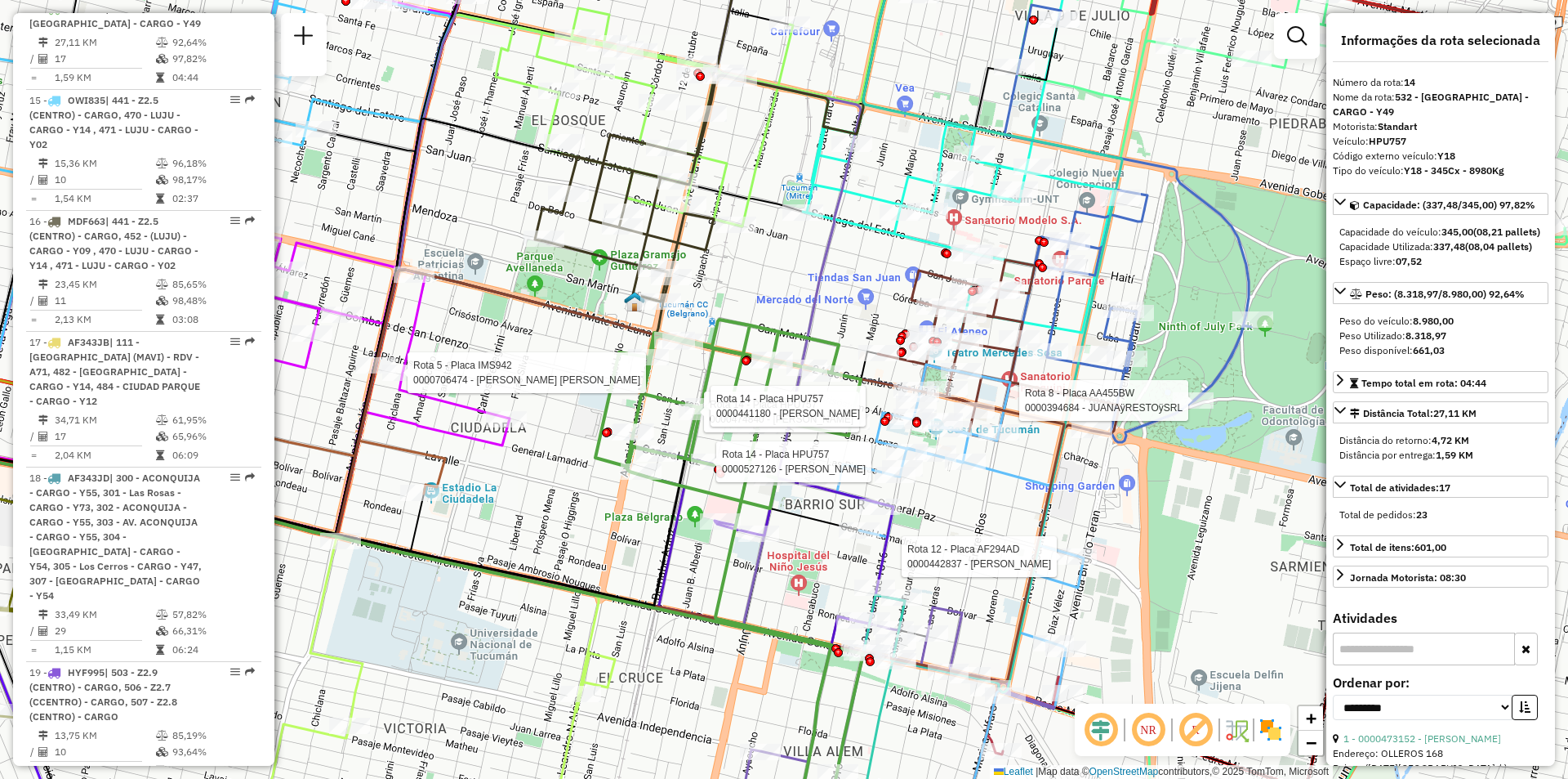
drag, startPoint x: 1032, startPoint y: 513, endPoint x: 1007, endPoint y: 518, distance: 25.5
click at [1032, 514] on div "Rota 14 - Placa HPU757 0000474840 - MONTEROS ADRIAN AUGUSTO Rota 14 - Placa HPU…" at bounding box center [784, 390] width 1568 height 779
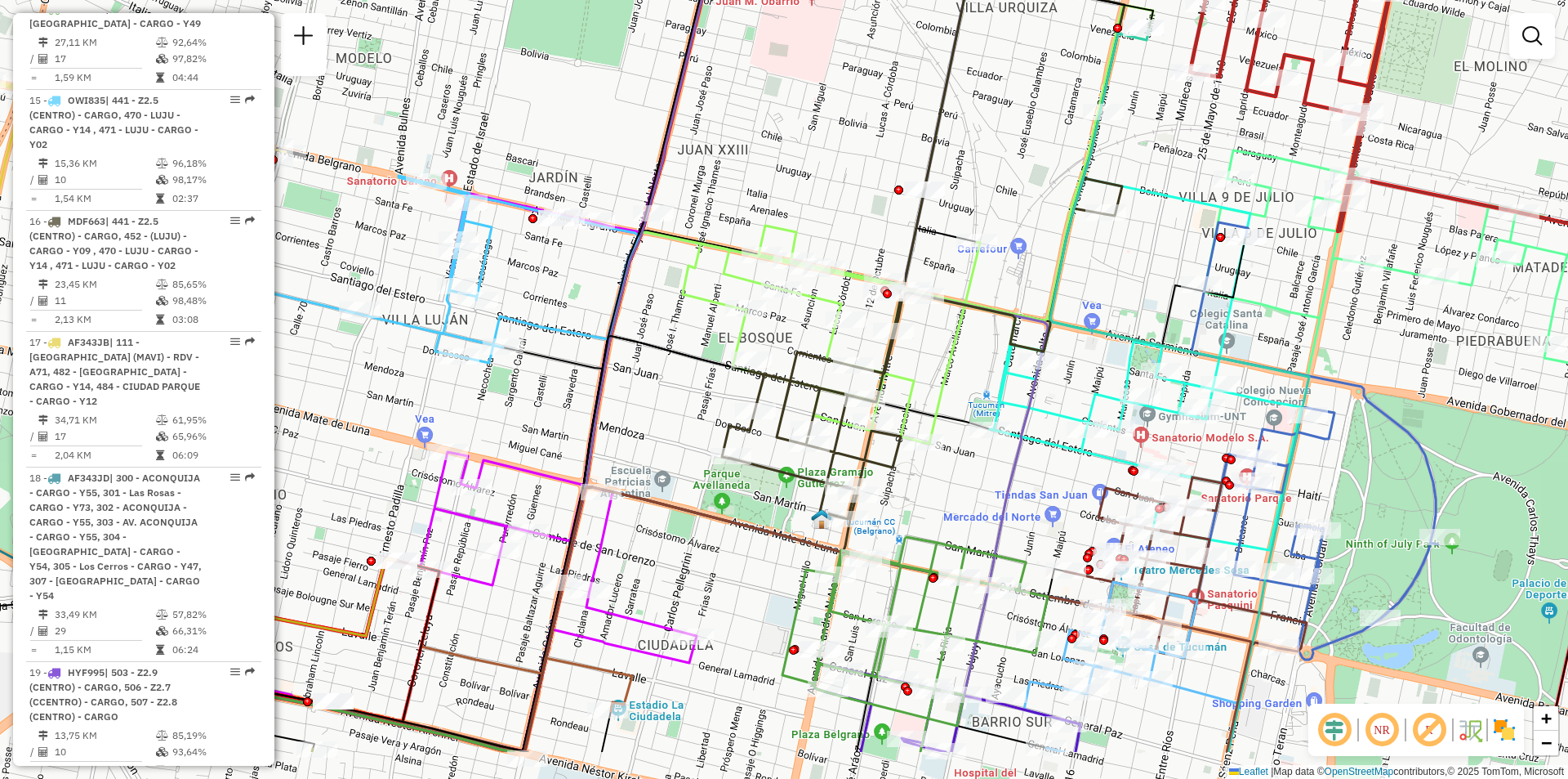
drag, startPoint x: 989, startPoint y: 380, endPoint x: 1033, endPoint y: 266, distance: 122.2
click at [1033, 266] on div "Rota 9 - Placa AG870SB 0000705103 - FERNANDEZ ALFARO CARLOS Janela de atendimen…" at bounding box center [784, 390] width 1568 height 779
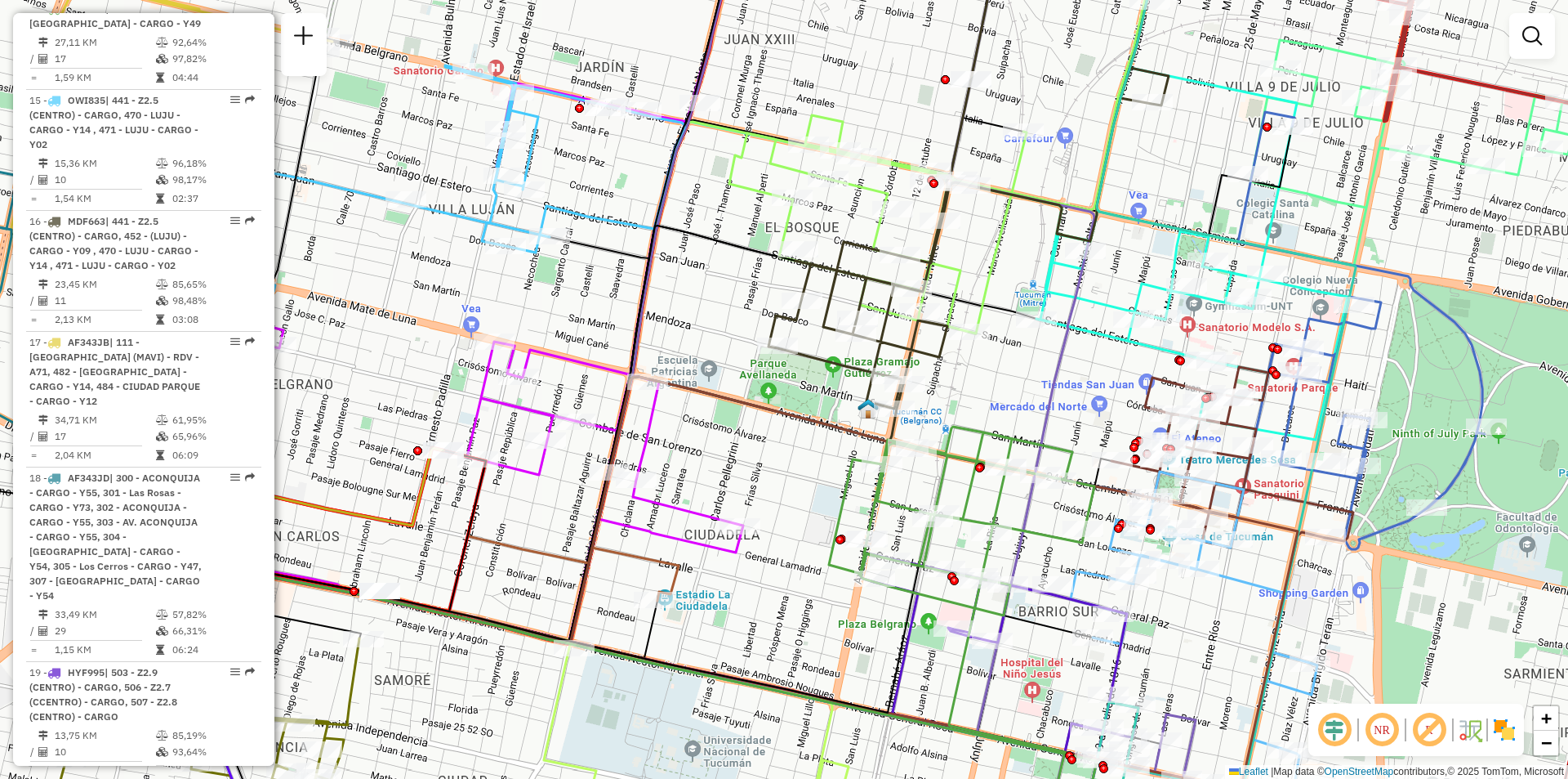
drag, startPoint x: 733, startPoint y: 487, endPoint x: 894, endPoint y: 623, distance: 210.8
click at [892, 623] on div "Janela de atendimento Grade de atendimento Capacidade Transportadoras Veículos …" at bounding box center [784, 390] width 1568 height 779
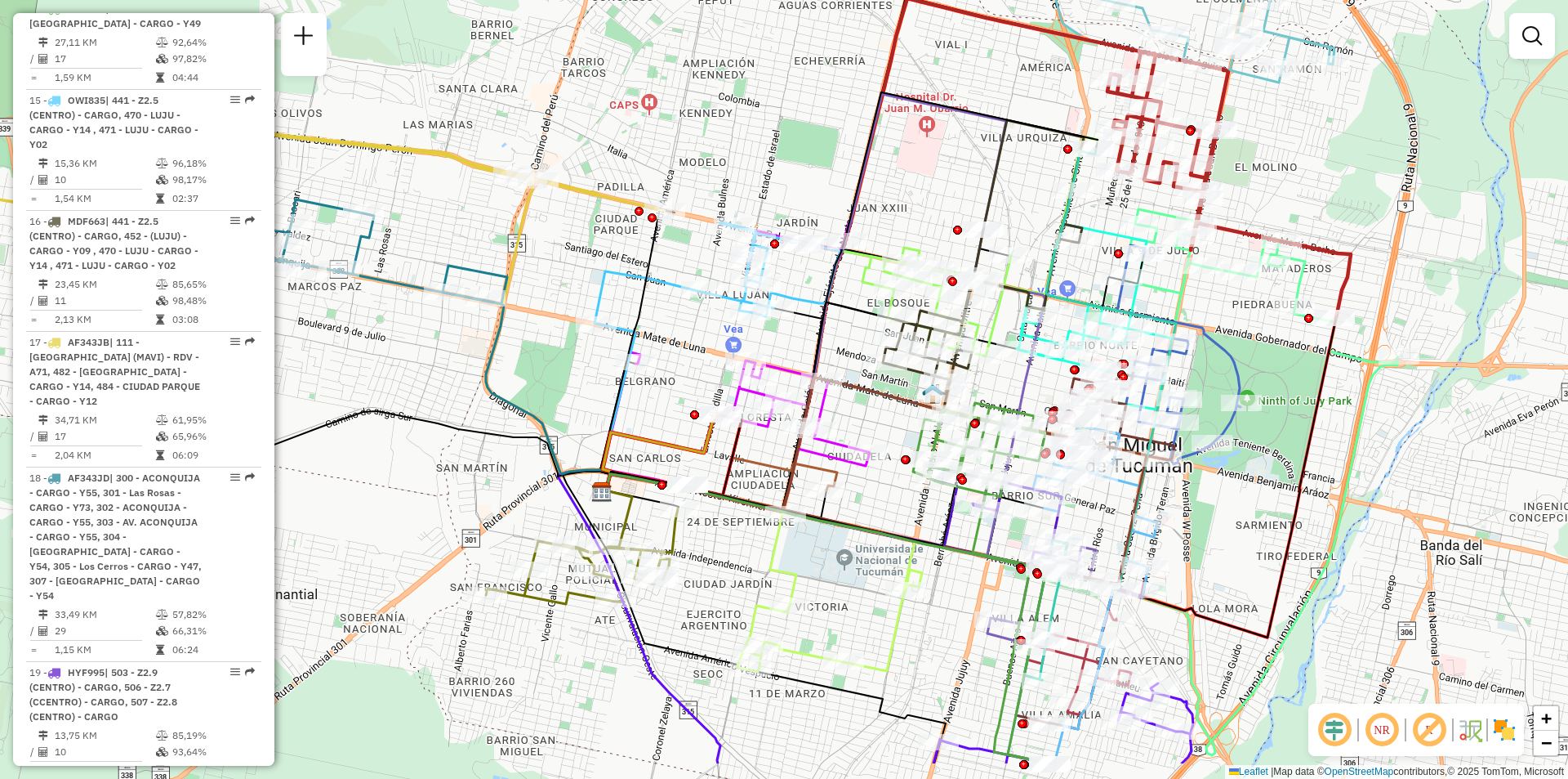
drag, startPoint x: 839, startPoint y: 502, endPoint x: 842, endPoint y: 415, distance: 87.1
click at [845, 410] on div "Janela de atendimento Grade de atendimento Capacidade Transportadoras Veículos …" at bounding box center [784, 390] width 1568 height 779
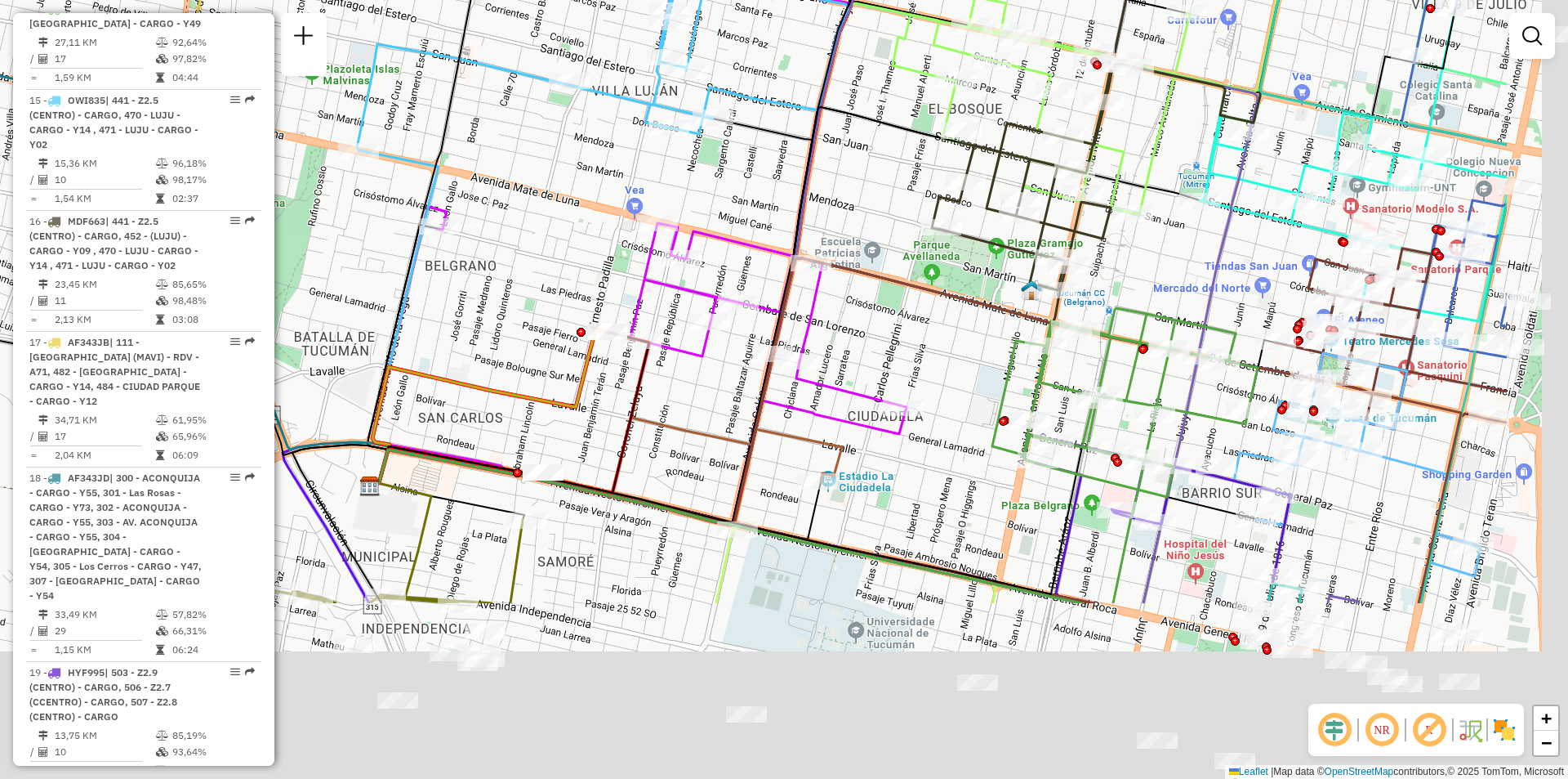
drag, startPoint x: 834, startPoint y: 626, endPoint x: 613, endPoint y: 368, distance: 339.7
click at [613, 368] on div "Rota 26 - Placa AG647OG 0000464546 - JEREZ MARIA ROSA Janela de atendimento Gra…" at bounding box center [784, 390] width 1568 height 779
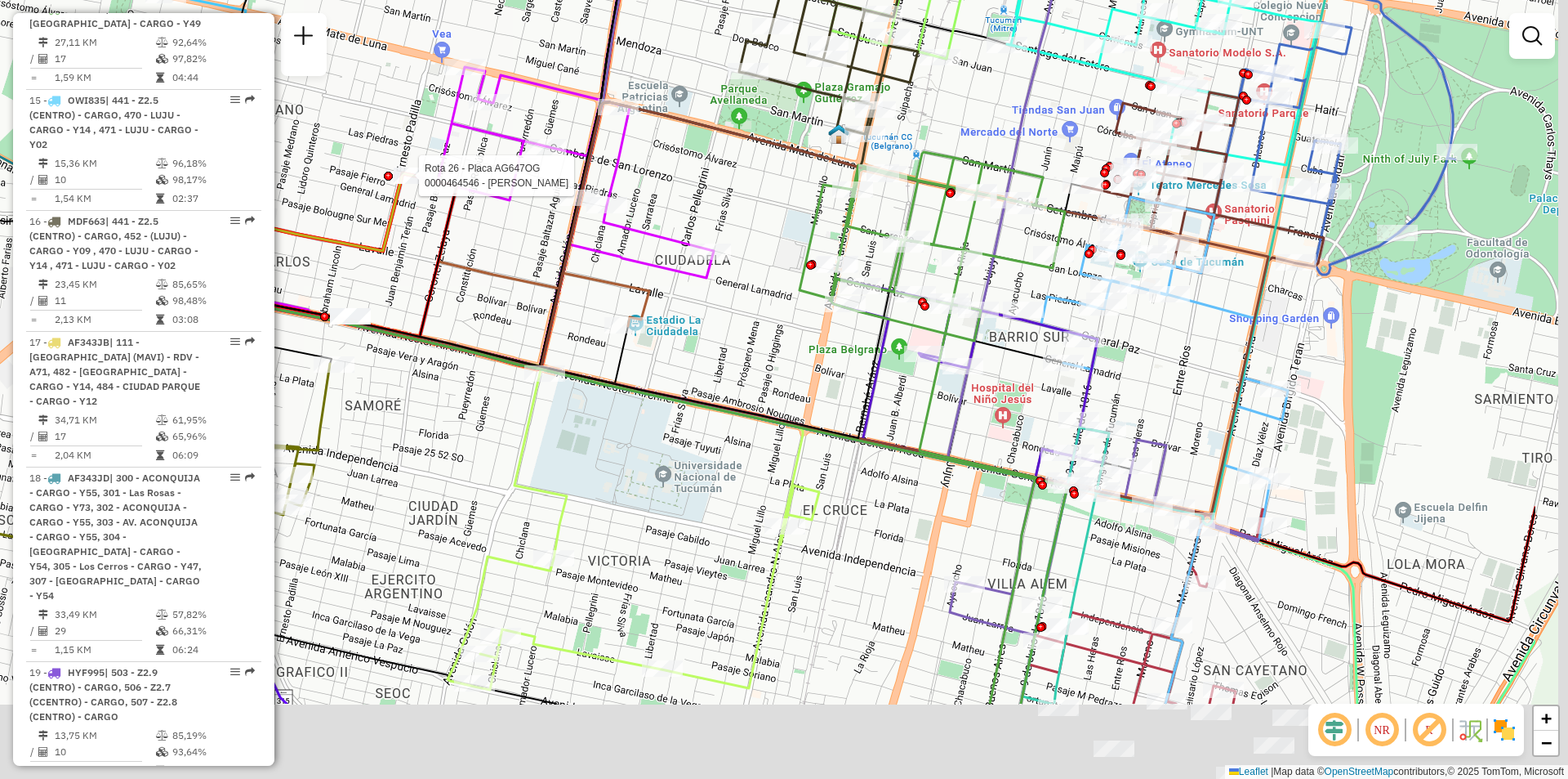
drag, startPoint x: 1155, startPoint y: 572, endPoint x: 965, endPoint y: 419, distance: 243.9
click at [965, 419] on icon at bounding box center [1088, 220] width 342 height 830
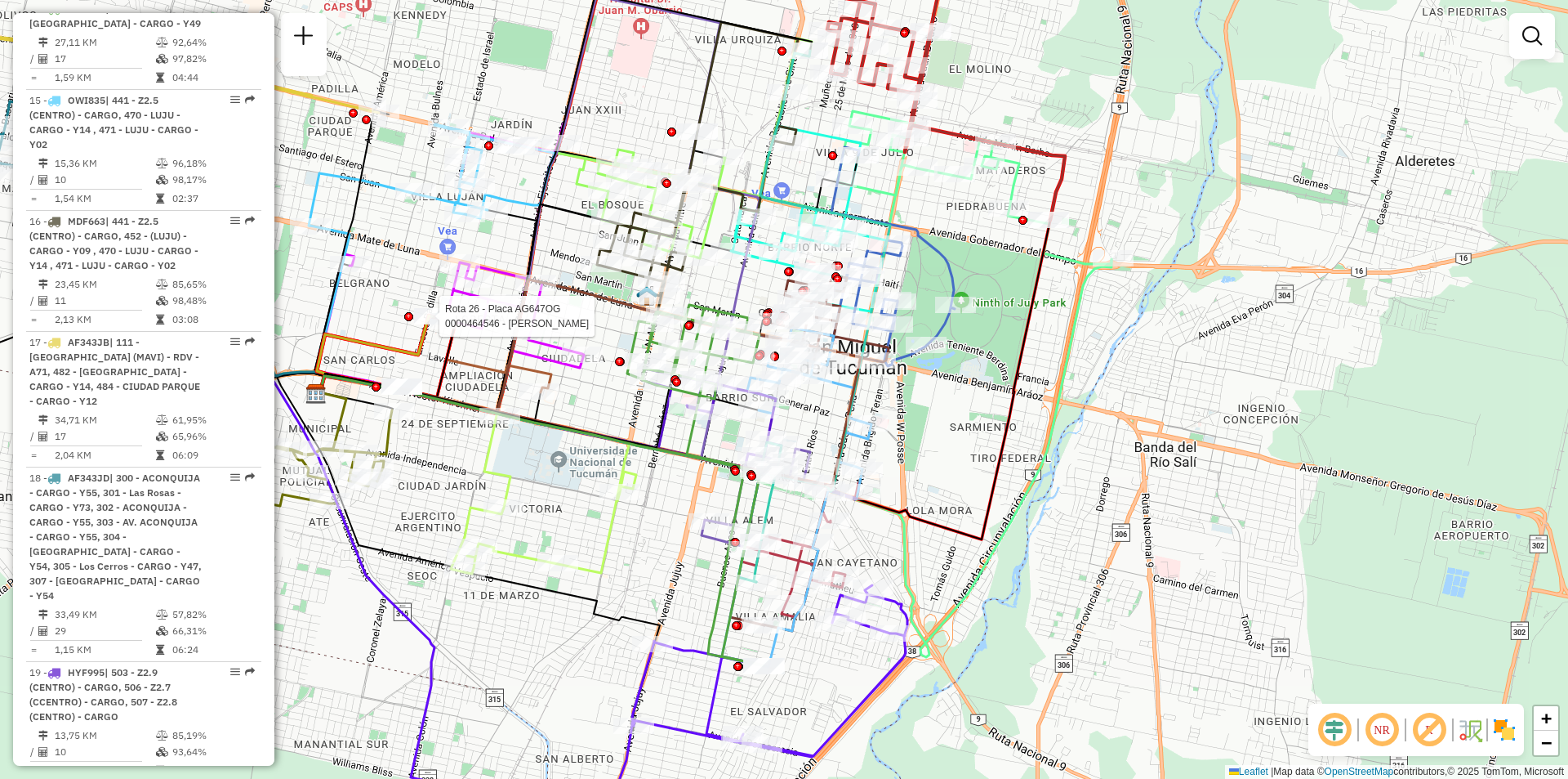
drag, startPoint x: 1042, startPoint y: 493, endPoint x: 801, endPoint y: 487, distance: 241.1
click at [794, 502] on div "Rota 26 - Placa AG647OG 0000464546 - JEREZ MARIA ROSA Janela de atendimento Gra…" at bounding box center [784, 390] width 1568 height 779
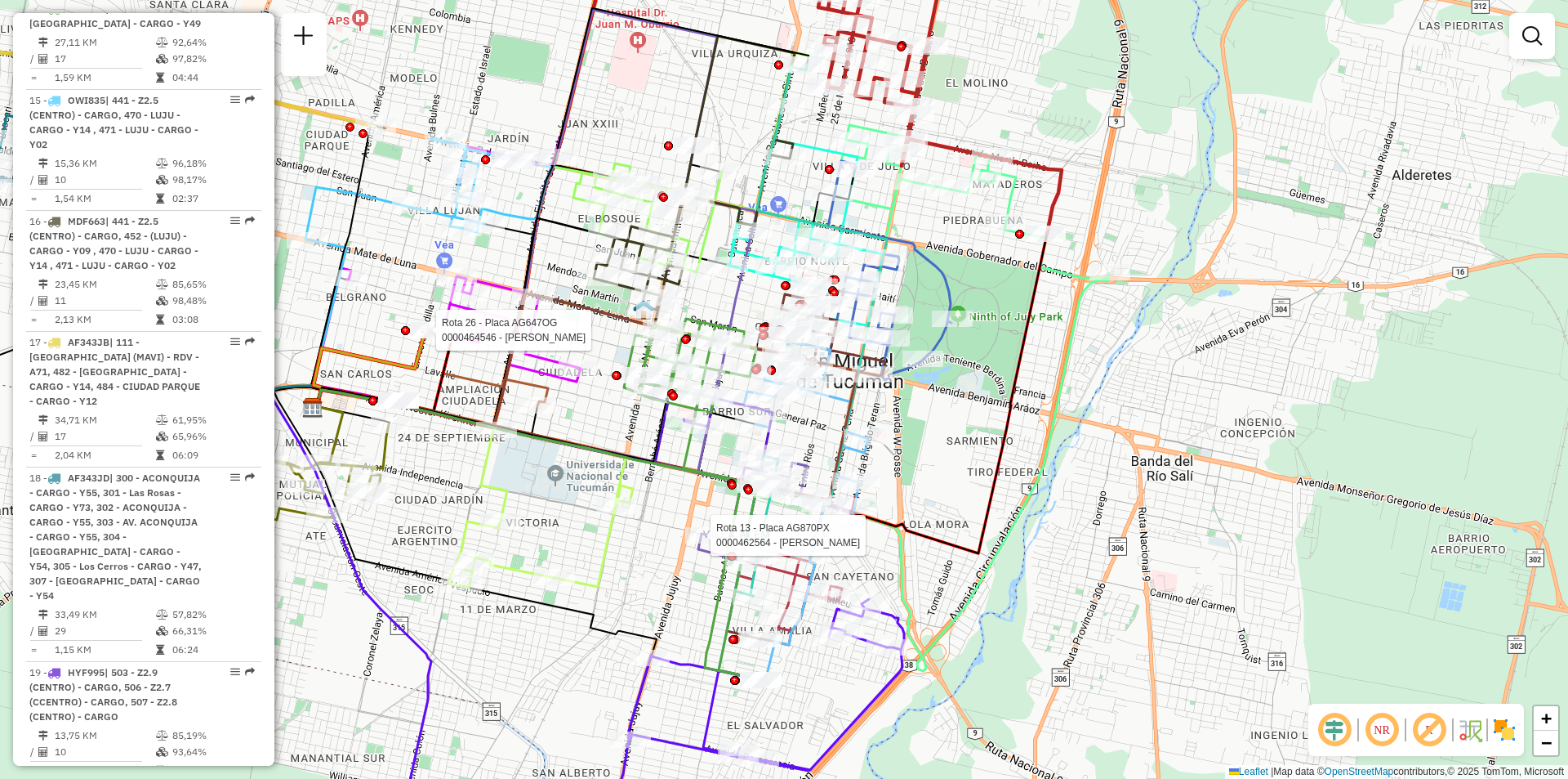
drag, startPoint x: 728, startPoint y: 294, endPoint x: 702, endPoint y: 414, distance: 122.8
click at [702, 414] on icon at bounding box center [692, 498] width 137 height 360
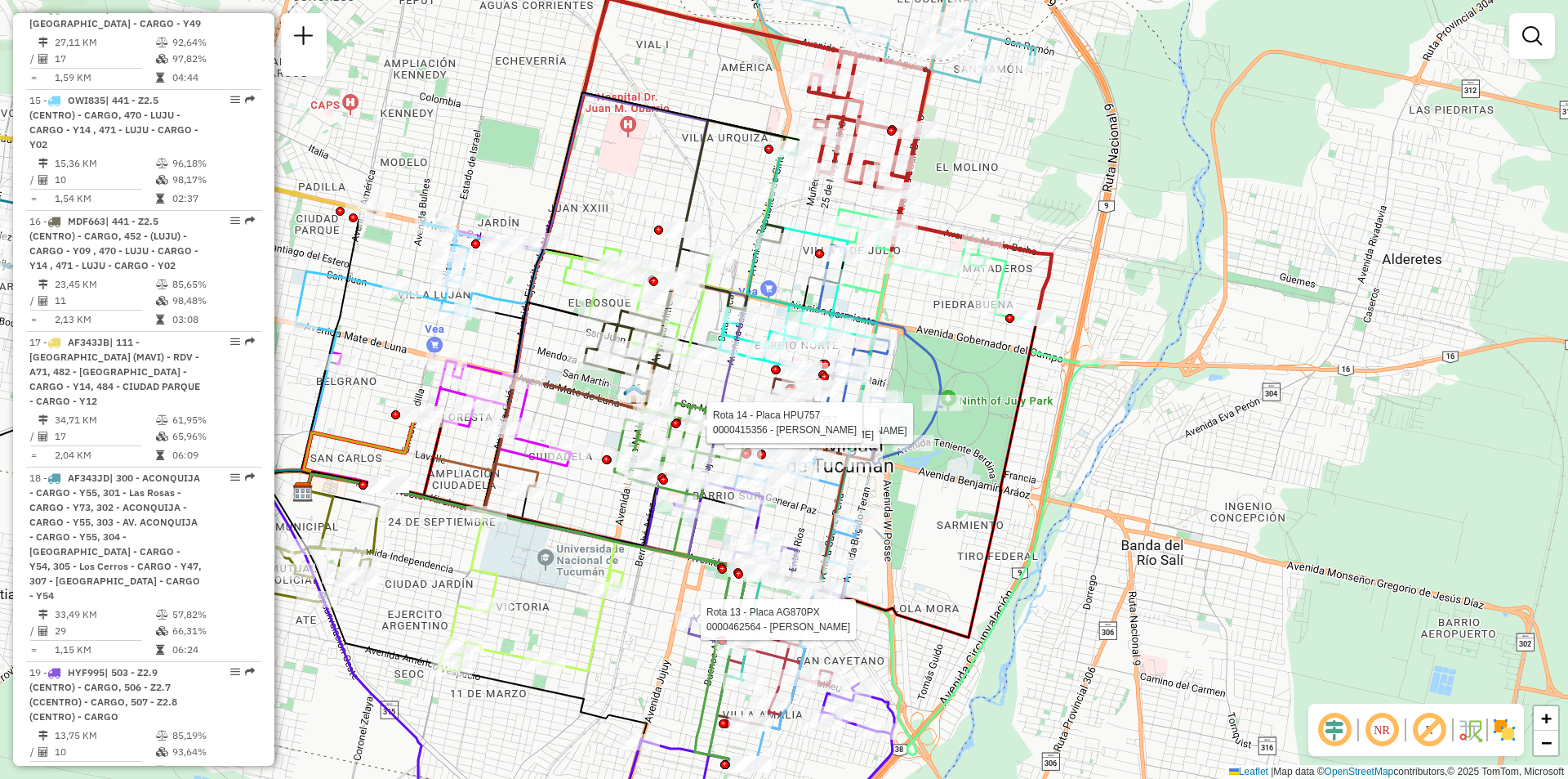
click at [399, 411] on div "Rota 26 - Placa AG647OG 0000464546 - JEREZ MARIA ROSA Rota 13 - Placa AG870PX 0…" at bounding box center [784, 390] width 1568 height 779
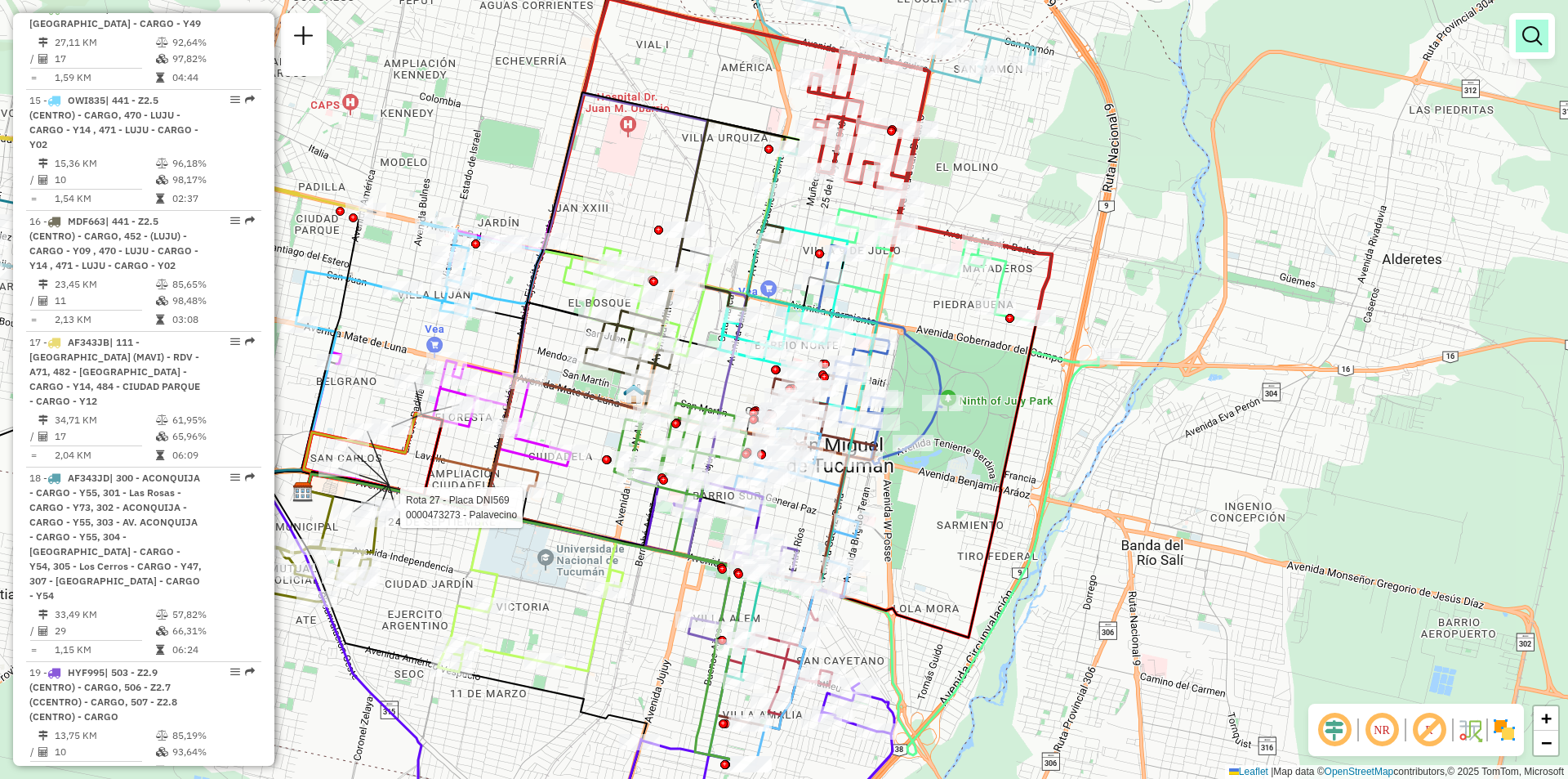
click at [1526, 38] on em at bounding box center [1532, 36] width 19 height 19
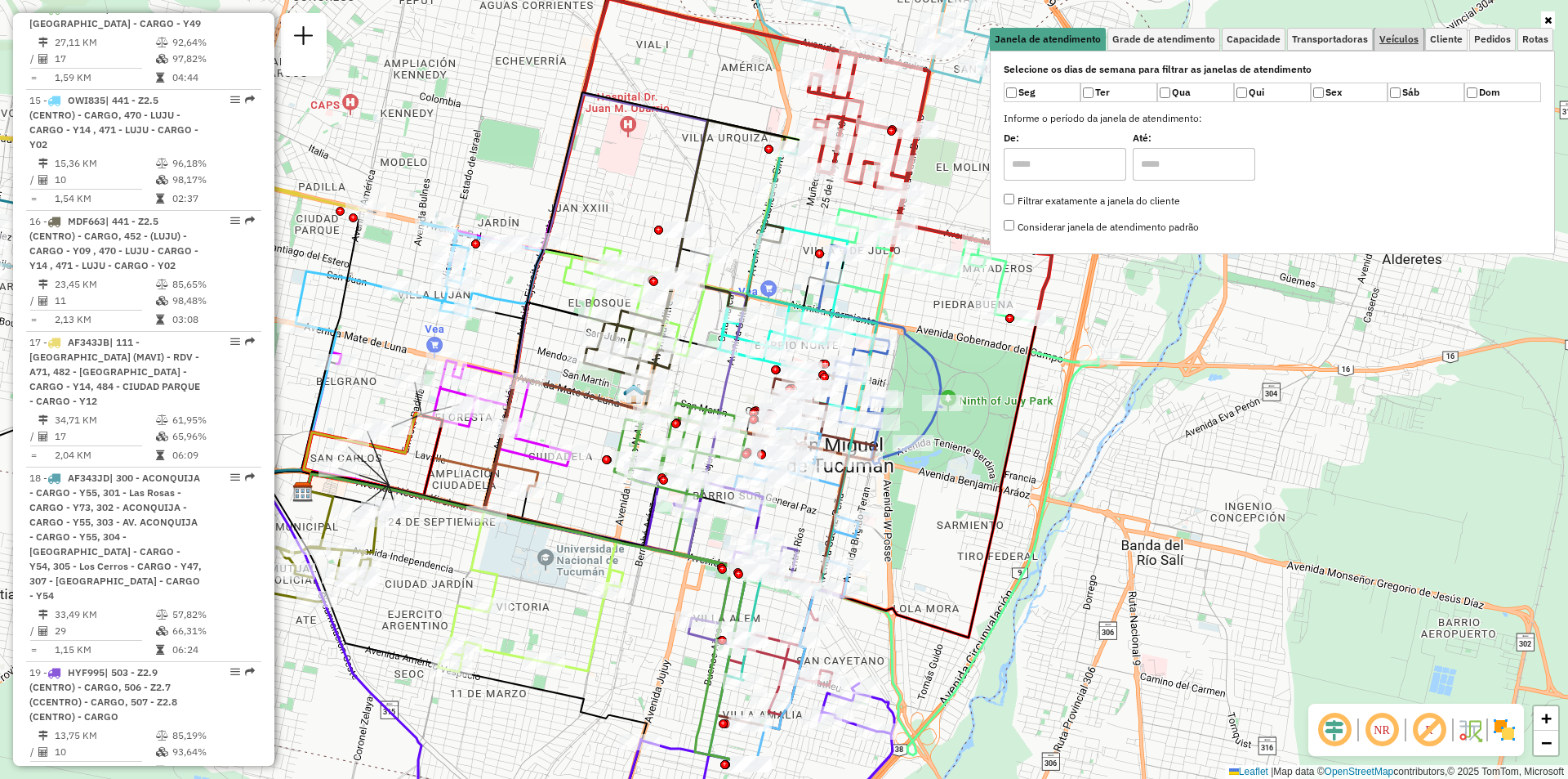
click at [1417, 45] on link "Veículos" at bounding box center [1399, 40] width 49 height 23
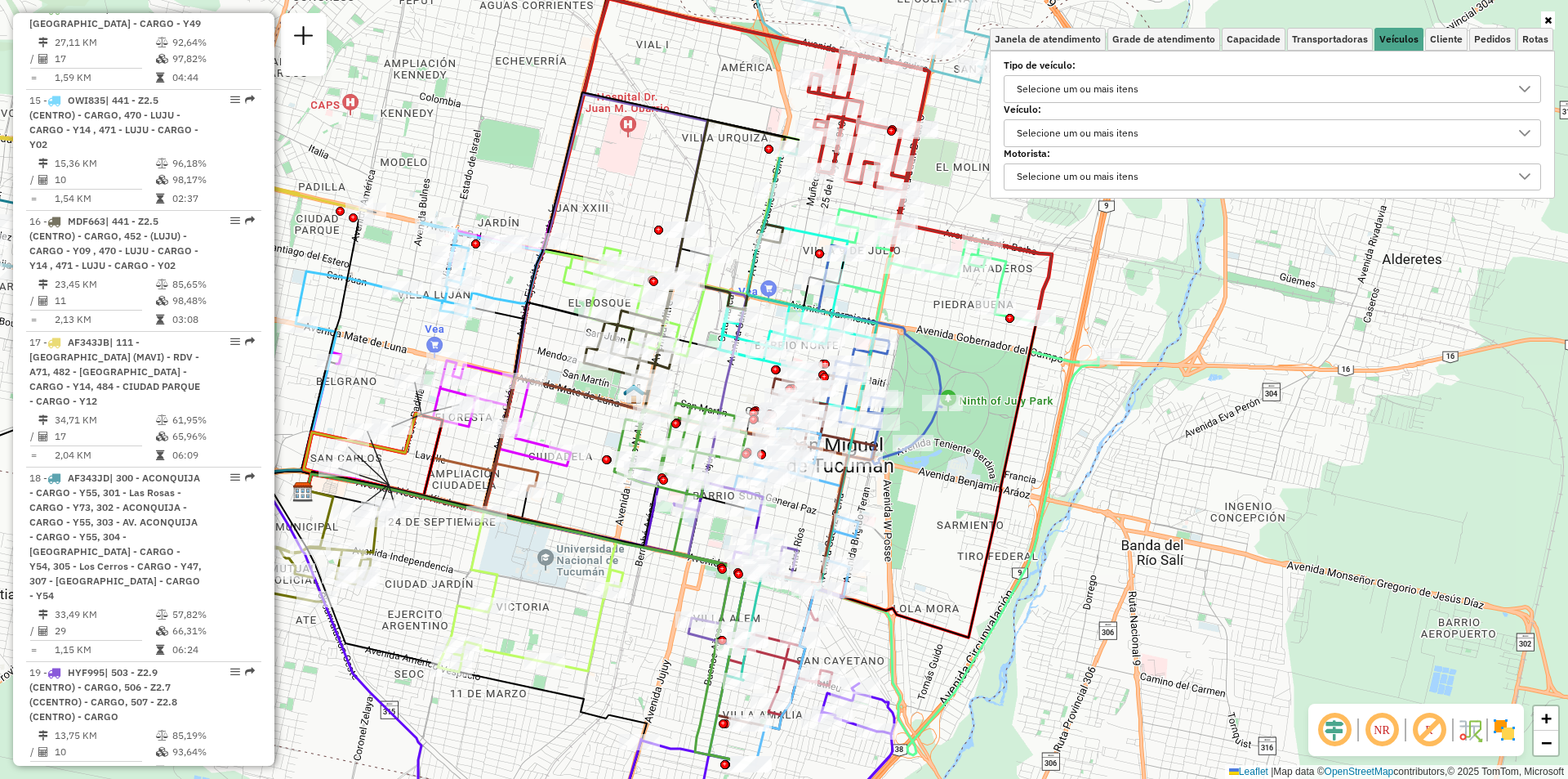
click at [1251, 84] on div "Selecione um ou mais itens" at bounding box center [1260, 88] width 498 height 26
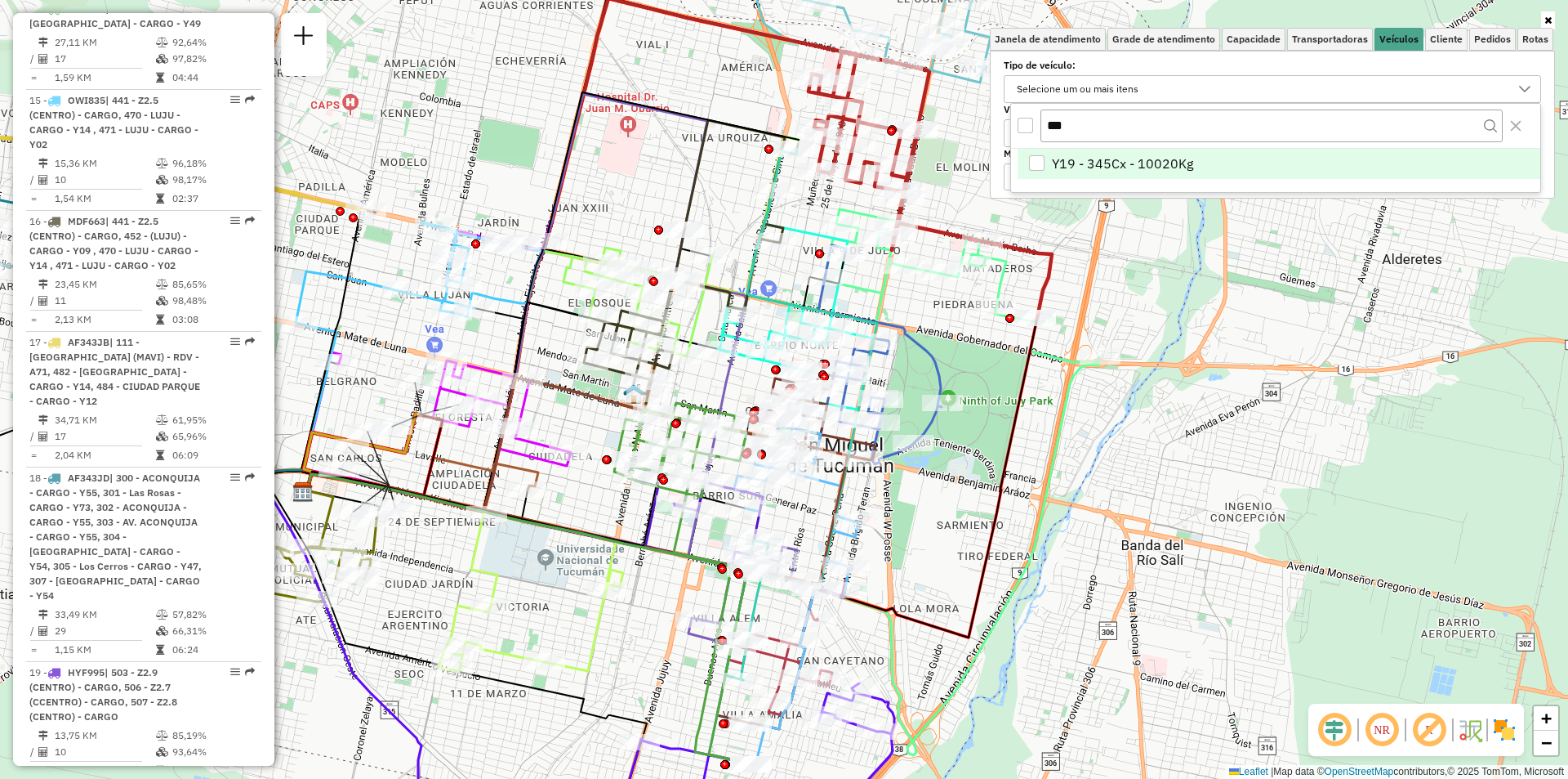
click at [1216, 160] on li "Y19 - 345Cx - 10020Kg" at bounding box center [1279, 164] width 522 height 31
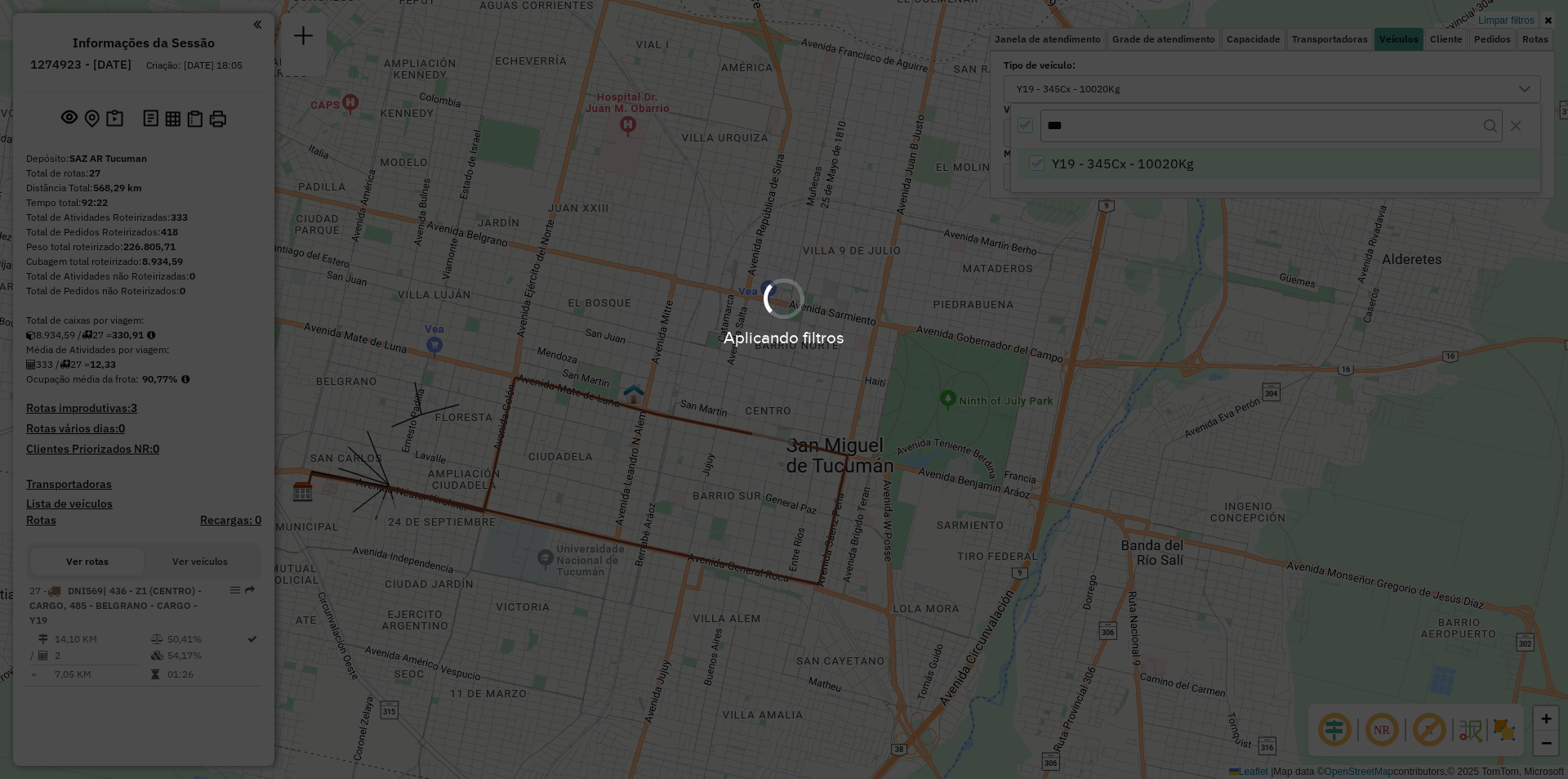
scroll to position [0, 0]
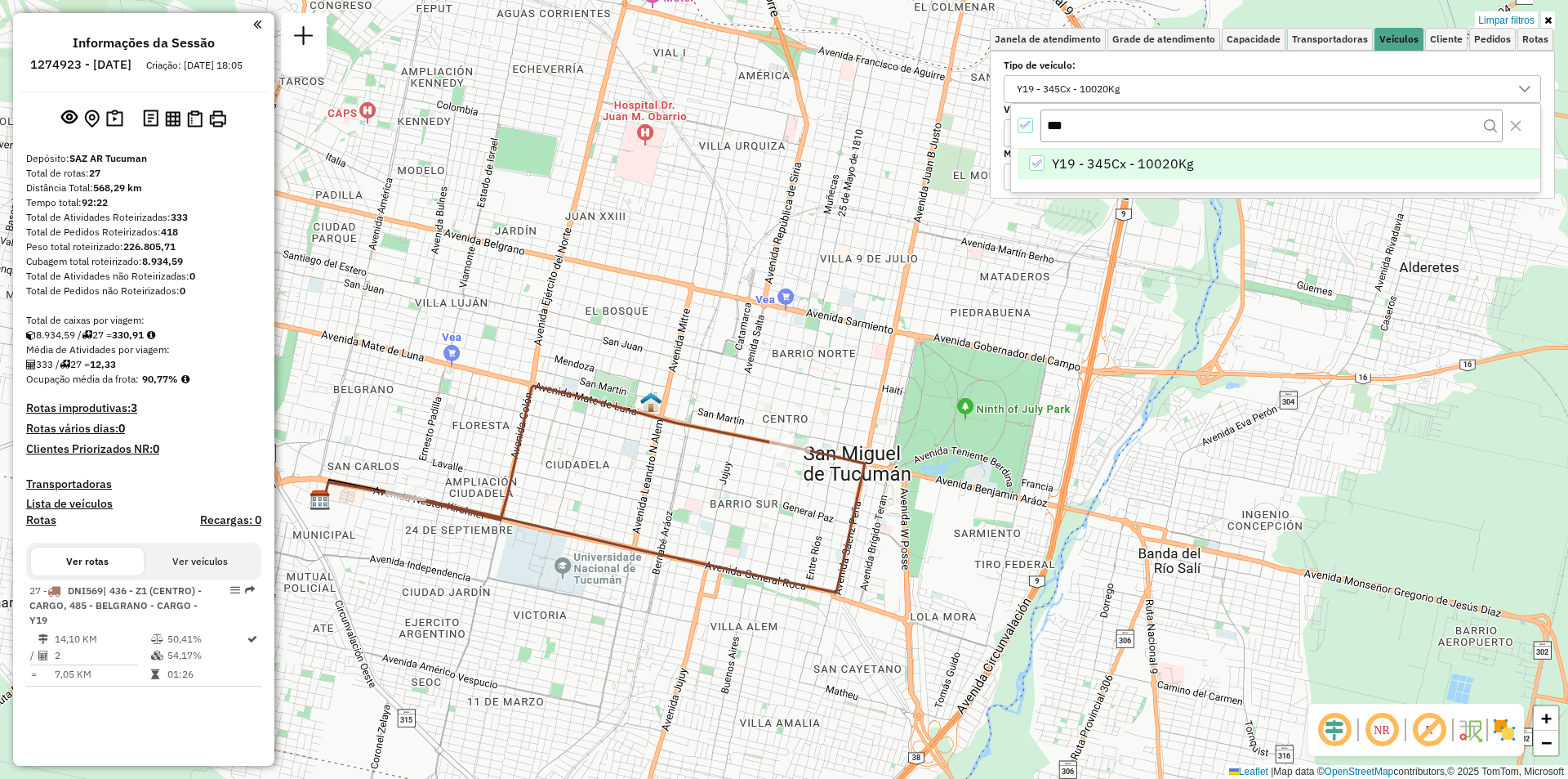
click at [1023, 124] on icon "All items selected" at bounding box center [1026, 125] width 12 height 12
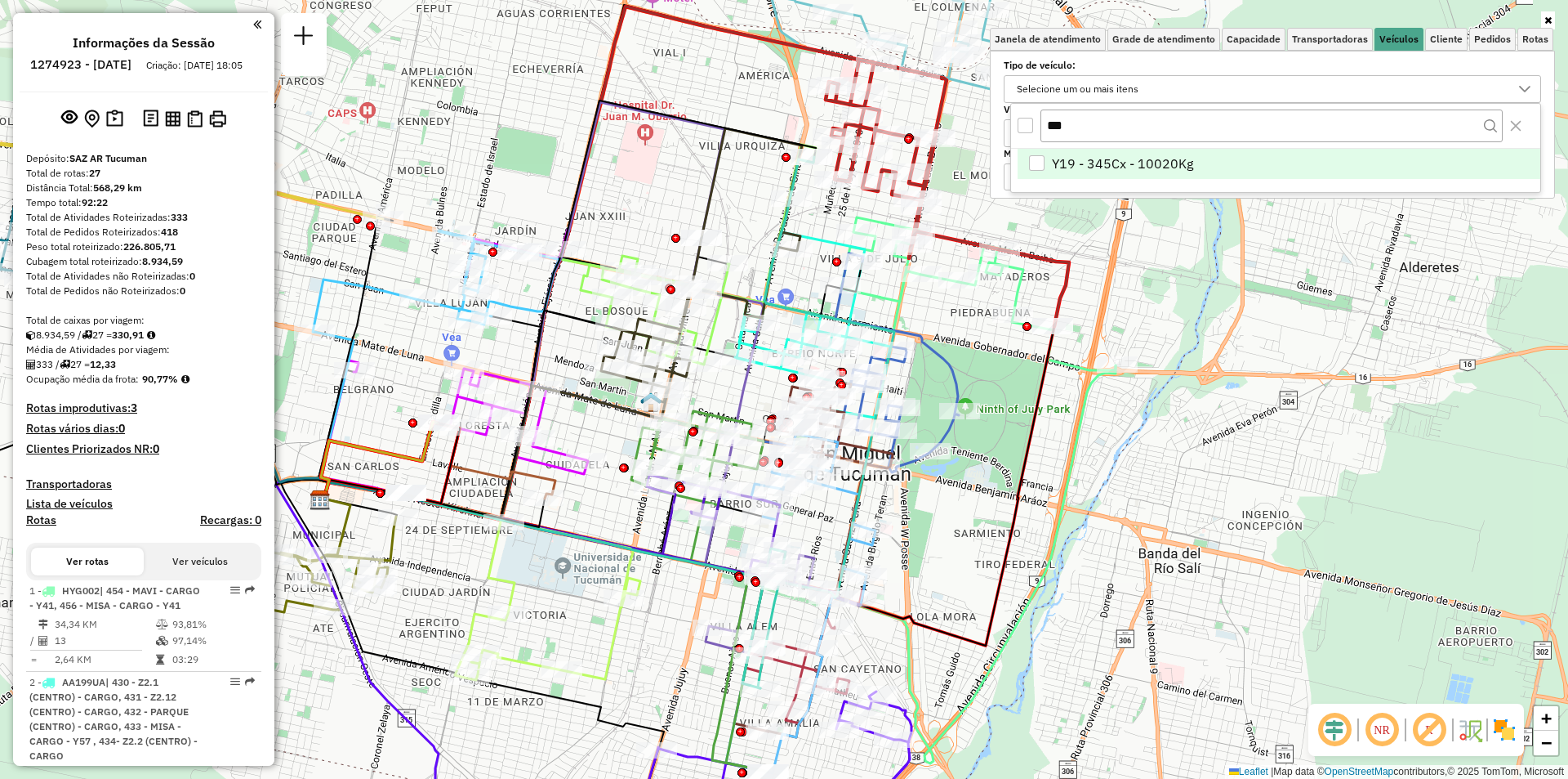
click at [1045, 159] on div "Y19 - 345Cx - 10020Kg" at bounding box center [1037, 163] width 17 height 17
click at [1079, 129] on input "***" at bounding box center [1272, 125] width 462 height 31
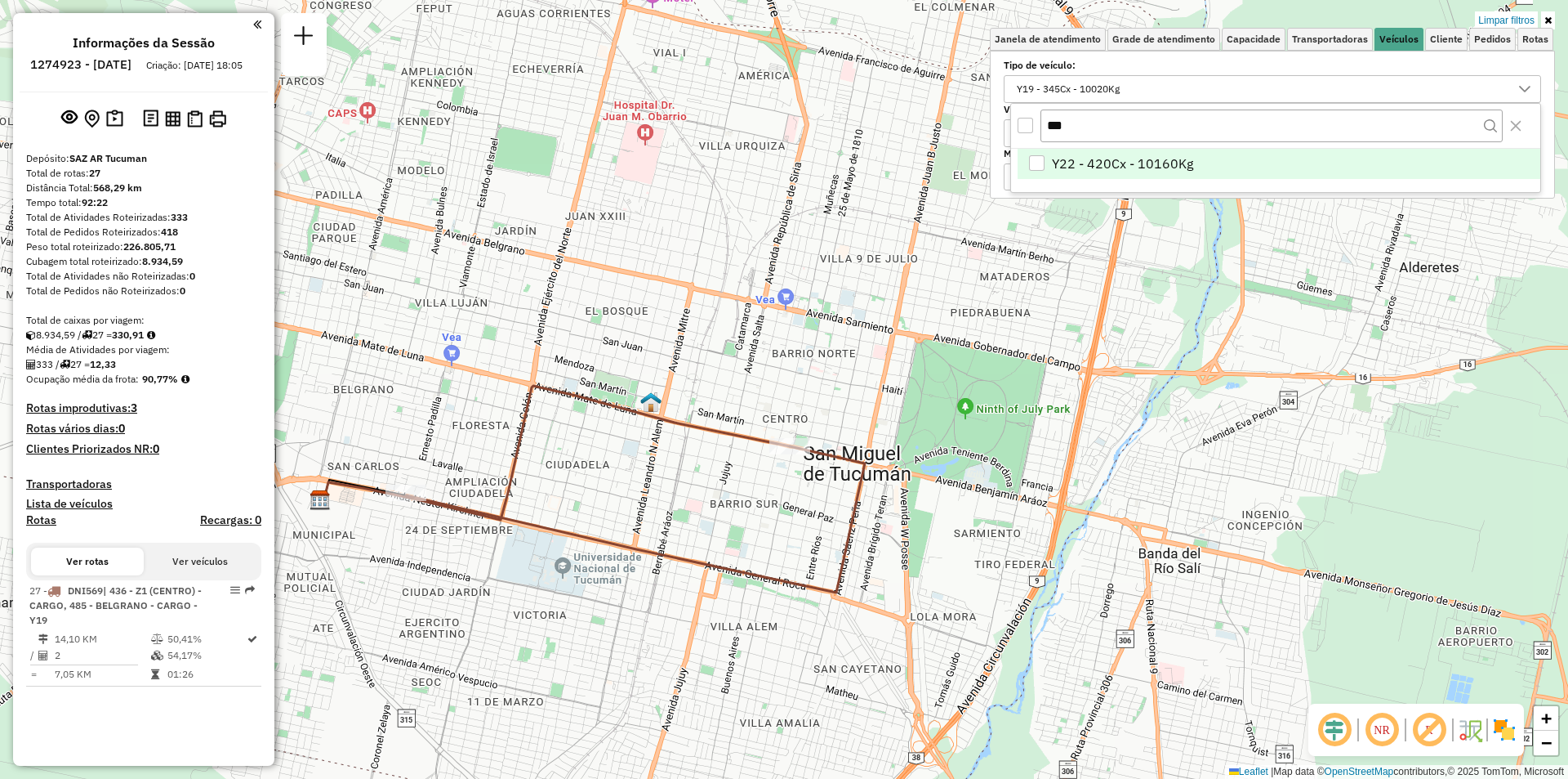
click at [1094, 176] on li "Y22 - 420Cx - 10160Kg" at bounding box center [1279, 164] width 522 height 31
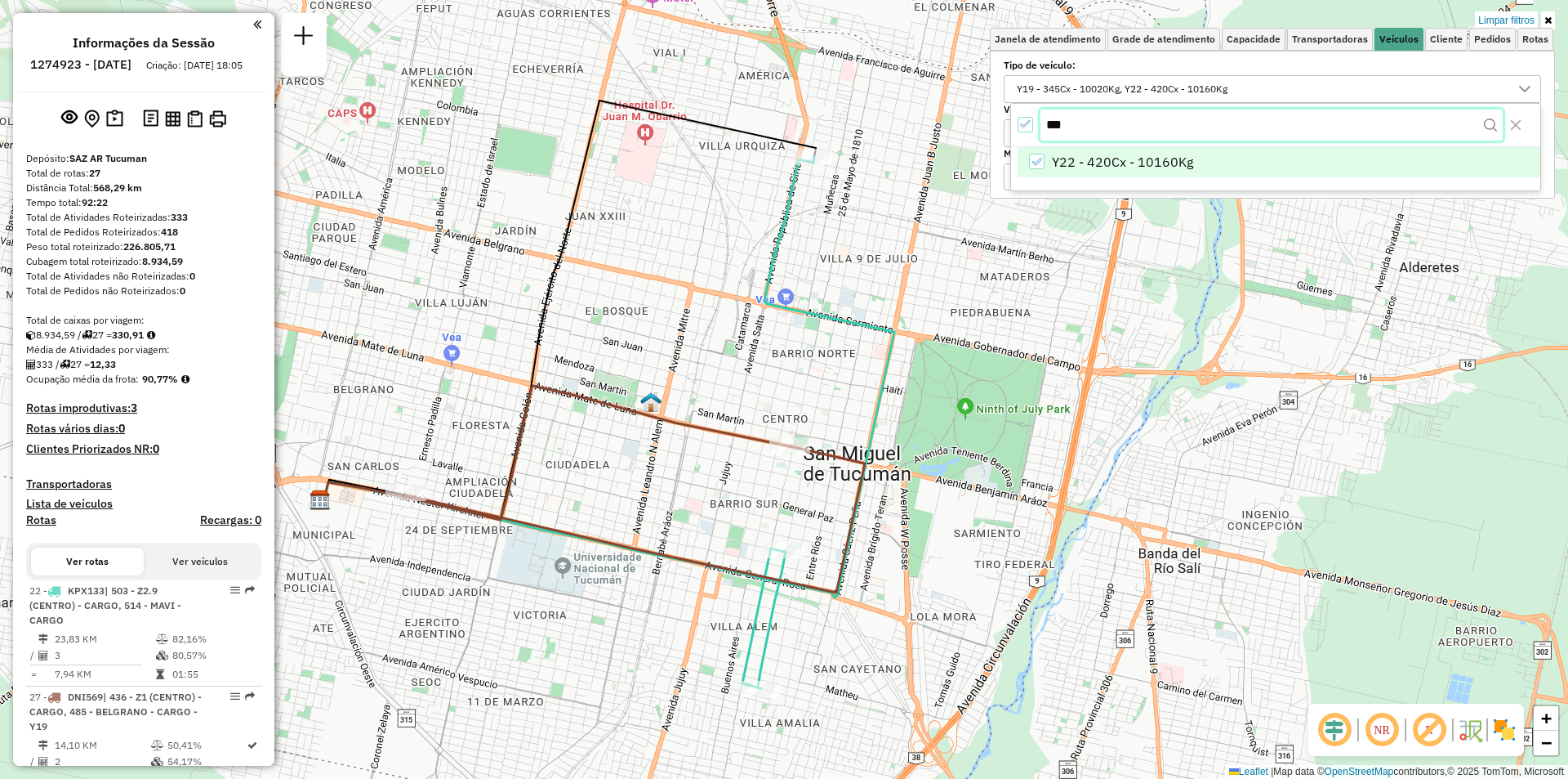
click at [1146, 123] on input "***" at bounding box center [1272, 125] width 462 height 31
type input "***"
click at [1156, 167] on span "Y54 - 345cxs - 9860kgs" at bounding box center [1123, 163] width 143 height 19
click at [779, 436] on icon at bounding box center [555, 453] width 470 height 134
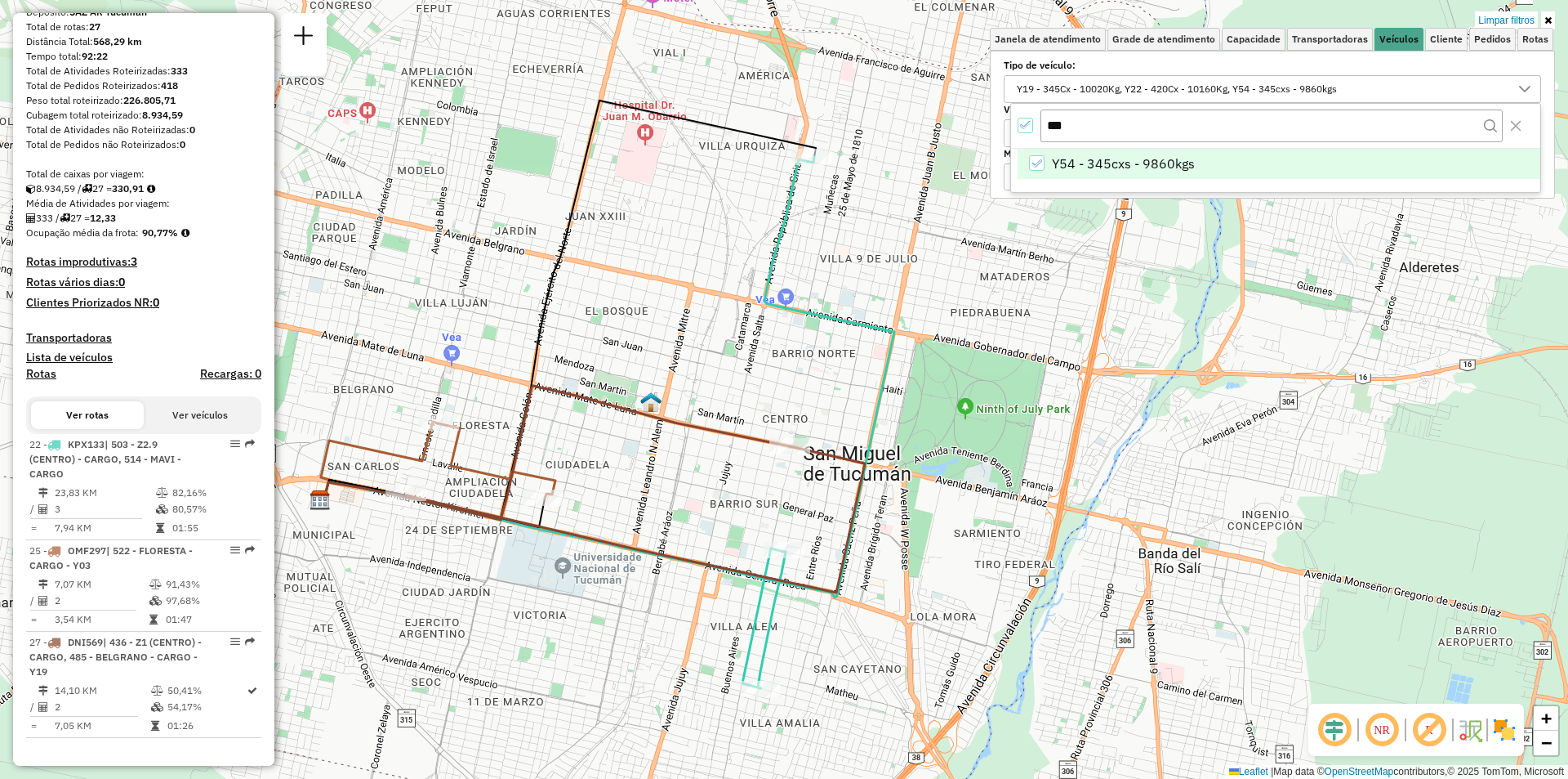
select select "**********"
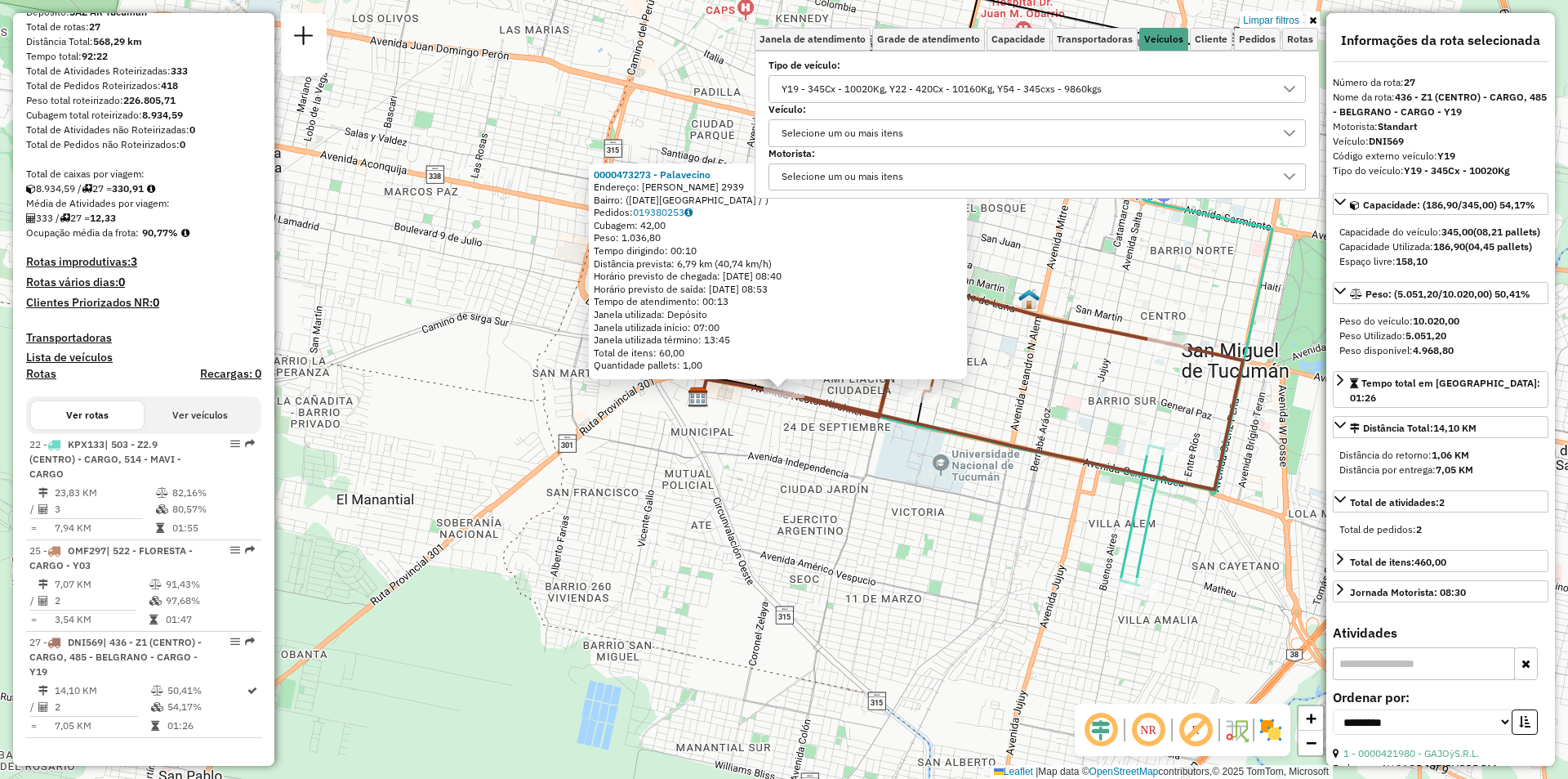
click at [1032, 675] on div "0000473273 - Palavecino Endereço: Nestor Kirchner 2939 Bairro: (san miguel de t…" at bounding box center [784, 390] width 1568 height 779
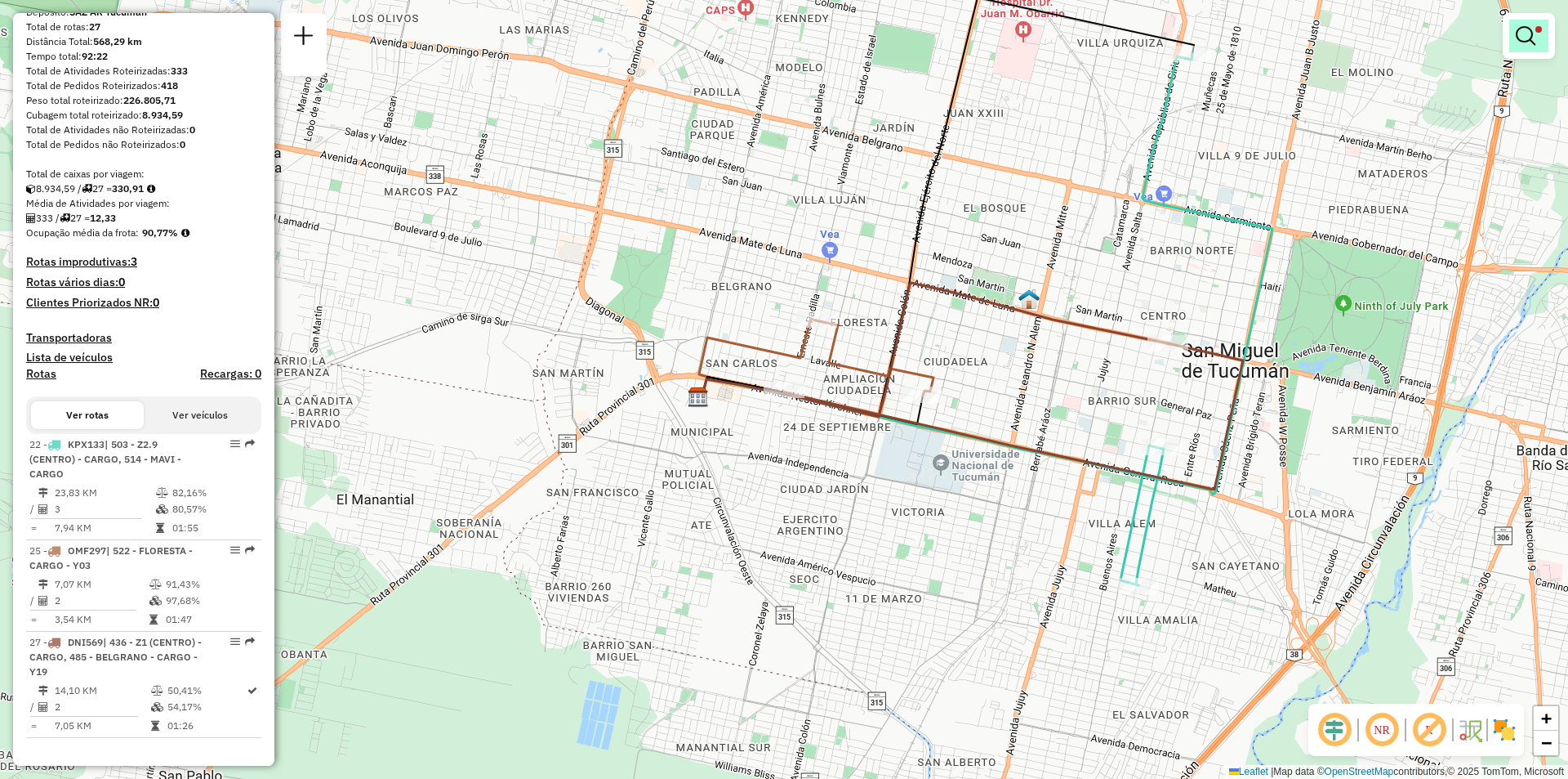
click at [1545, 42] on link at bounding box center [1529, 36] width 39 height 33
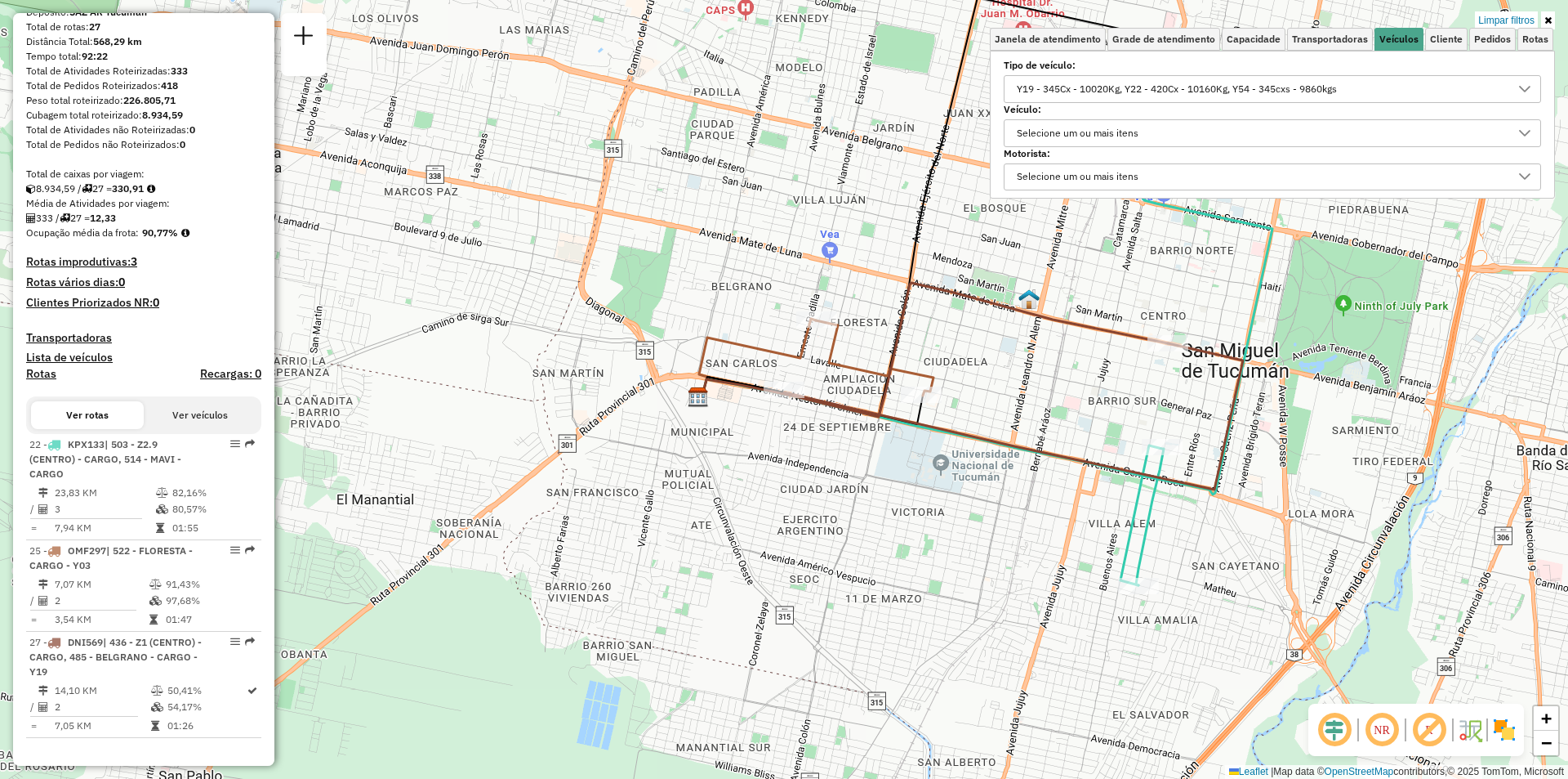
click at [1514, 90] on div at bounding box center [1525, 88] width 31 height 26
click at [1032, 130] on div "All items selected" at bounding box center [1025, 125] width 16 height 16
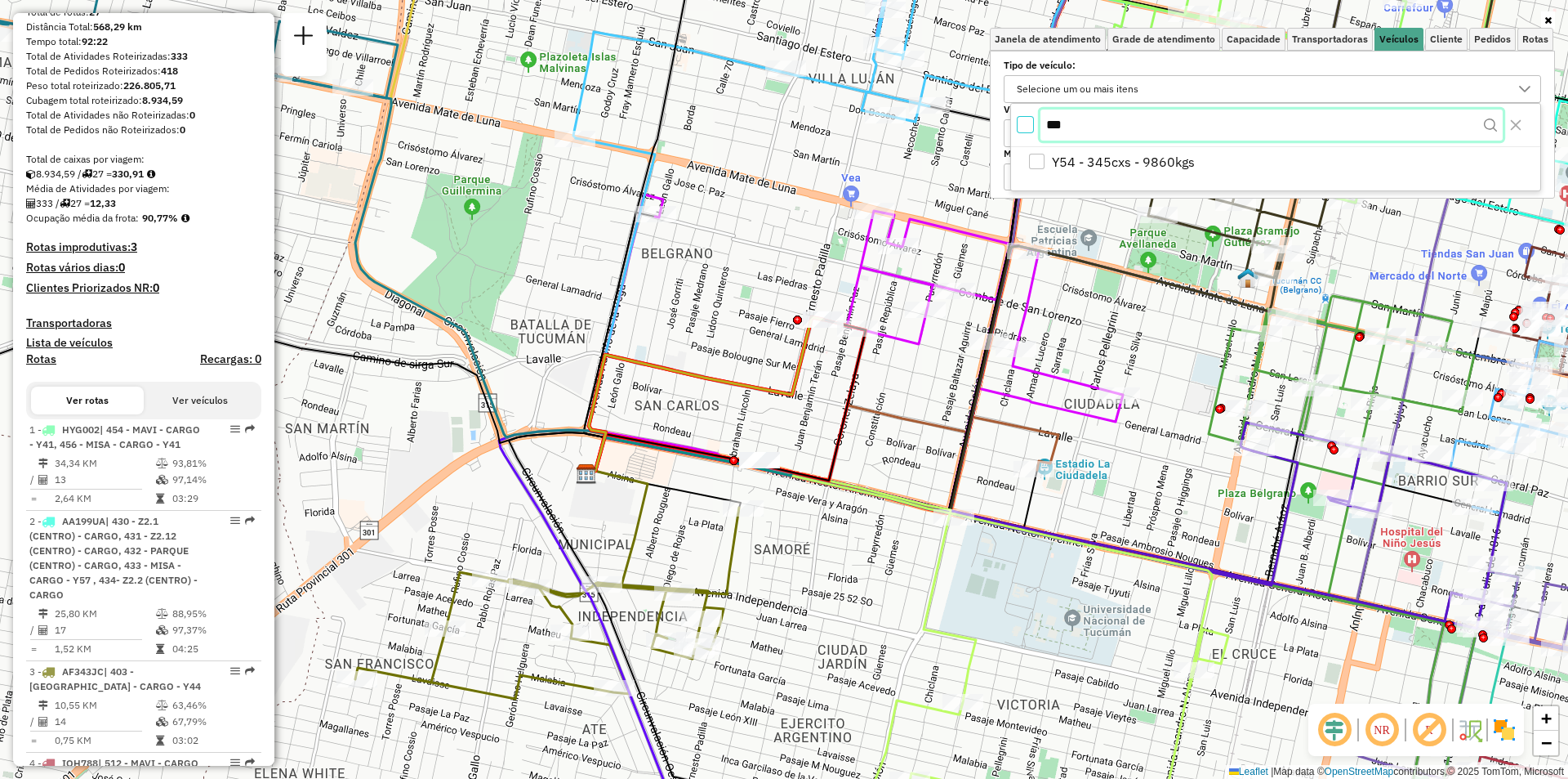
drag, startPoint x: 1113, startPoint y: 117, endPoint x: 944, endPoint y: 134, distance: 169.9
click at [944, 134] on body "Aplicando filtros Pop-up bloqueado! Seu navegador bloqueou automáticamente a ab…" at bounding box center [784, 390] width 1568 height 779
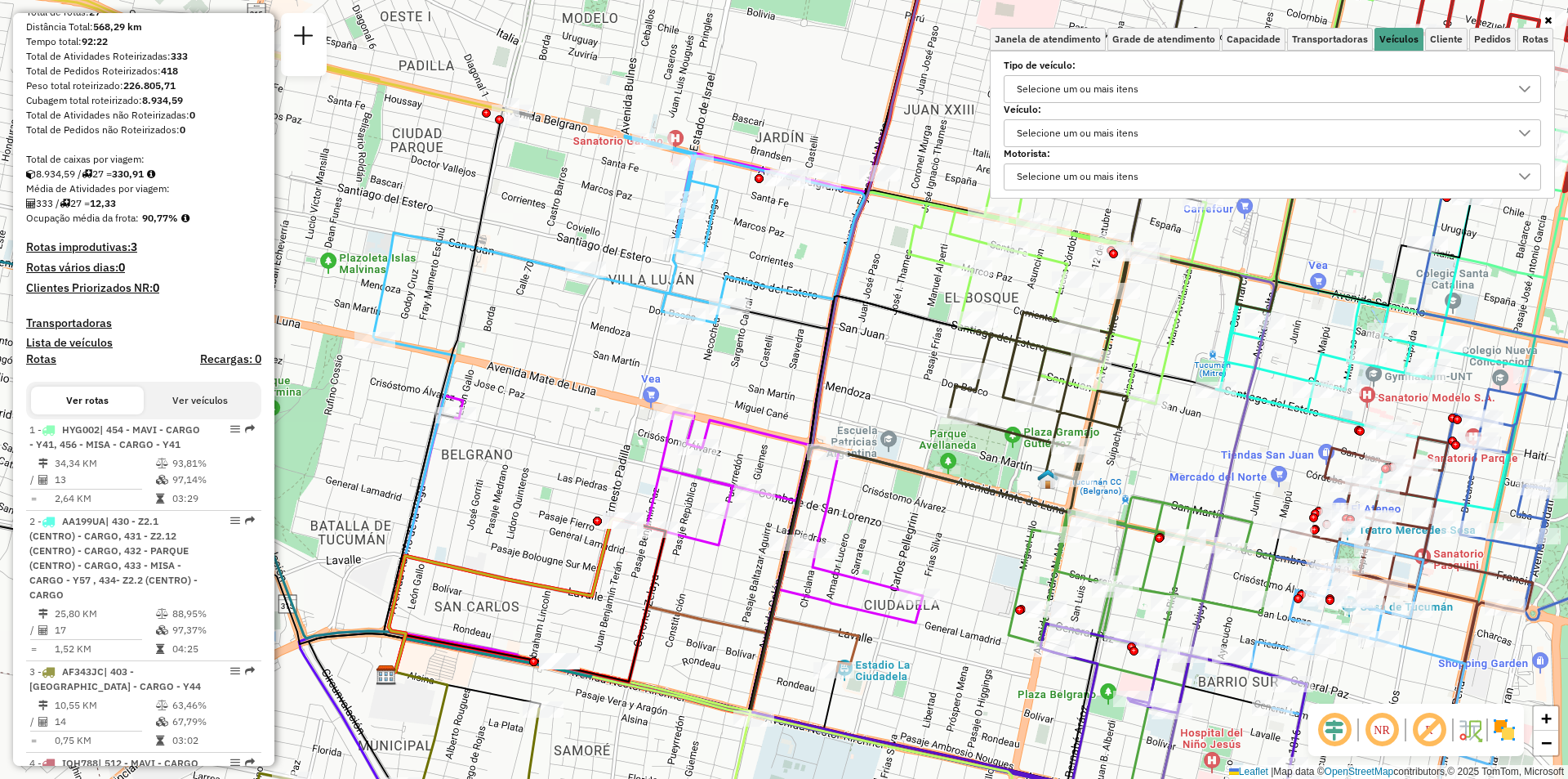
click at [1068, 96] on div "Selecione um ou mais itens" at bounding box center [1078, 88] width 133 height 26
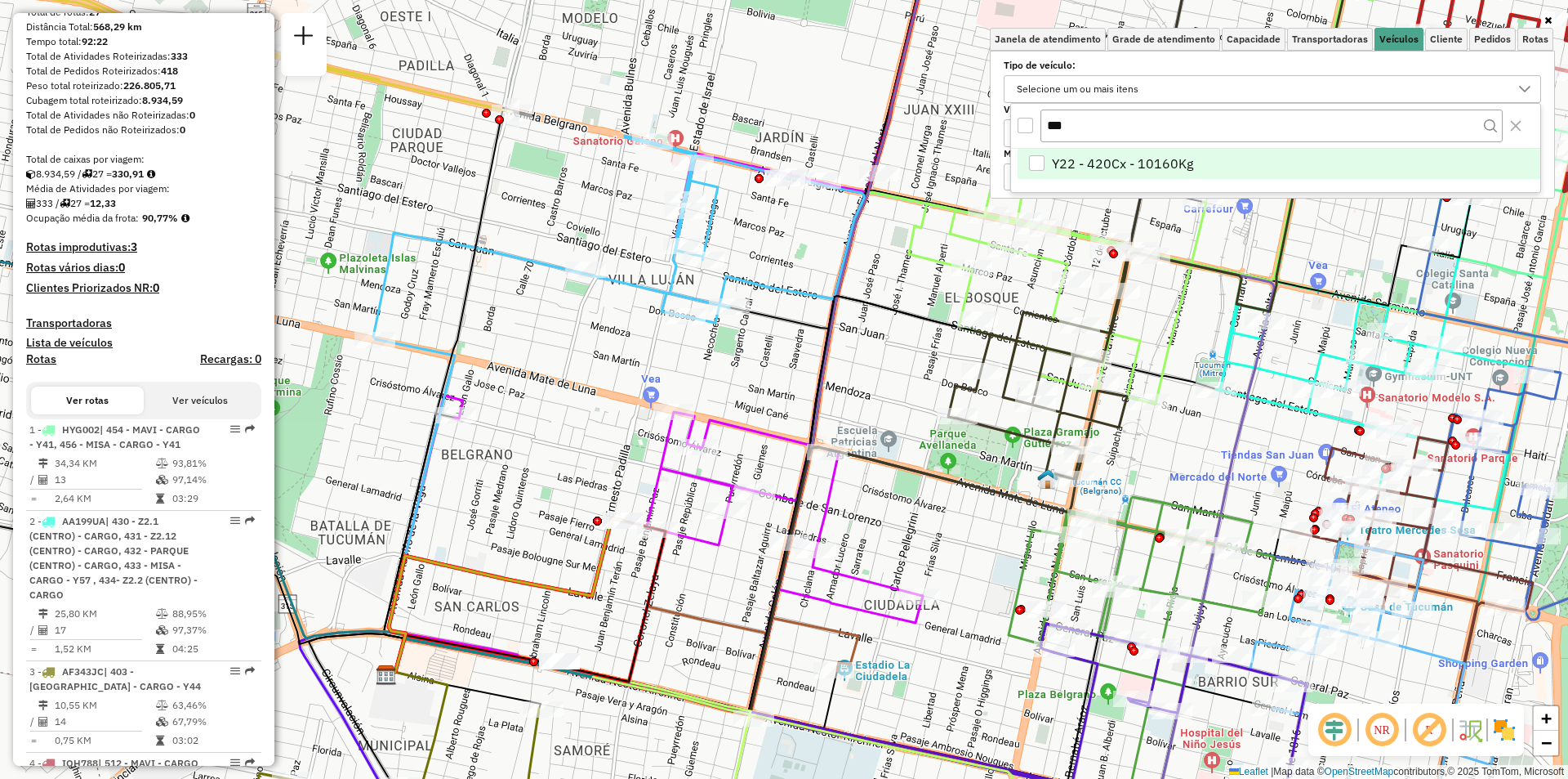
type input "***"
click at [1074, 164] on span "Y22 - 420Cx - 10160Kg" at bounding box center [1123, 163] width 142 height 19
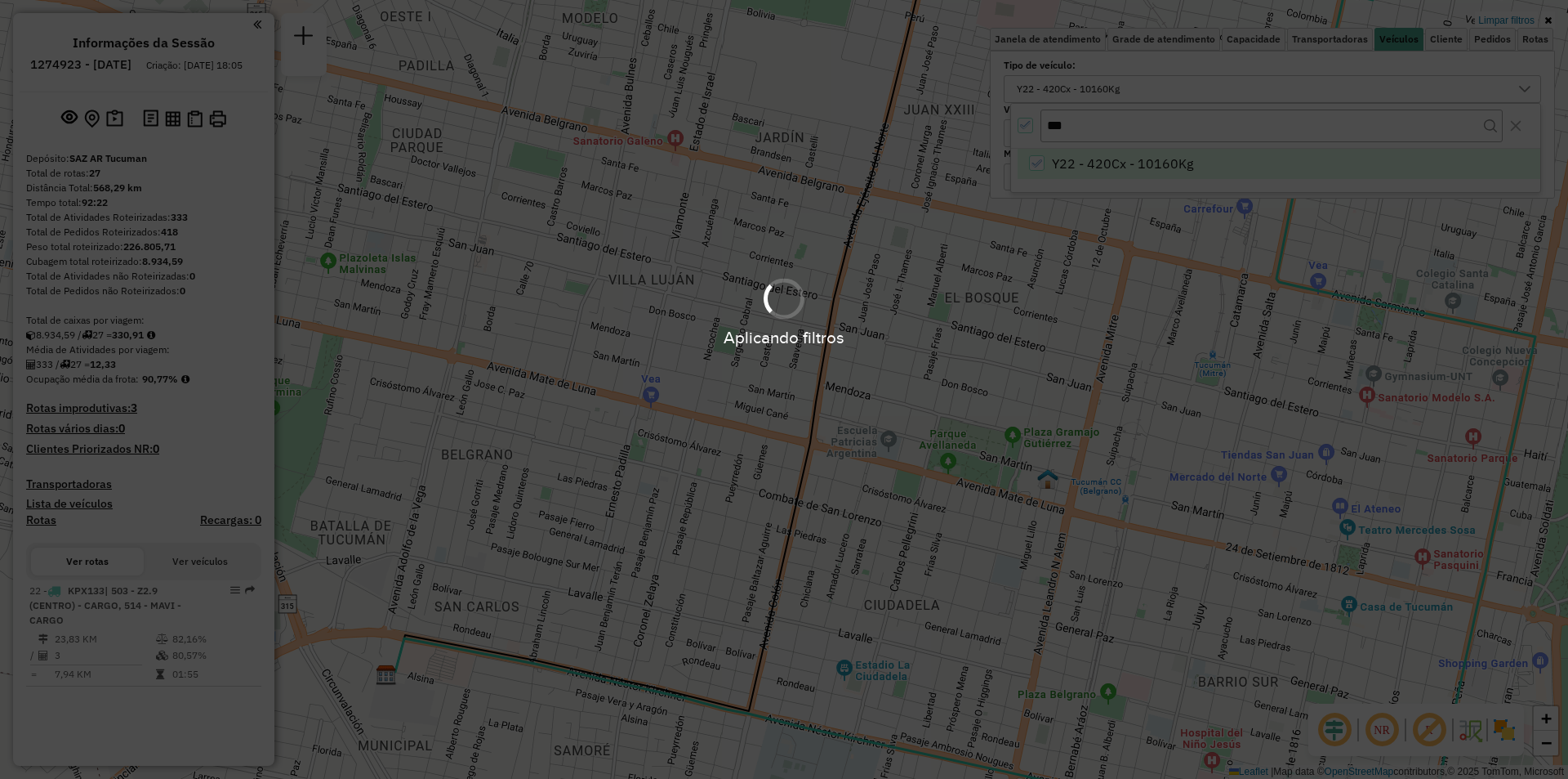
scroll to position [0, 0]
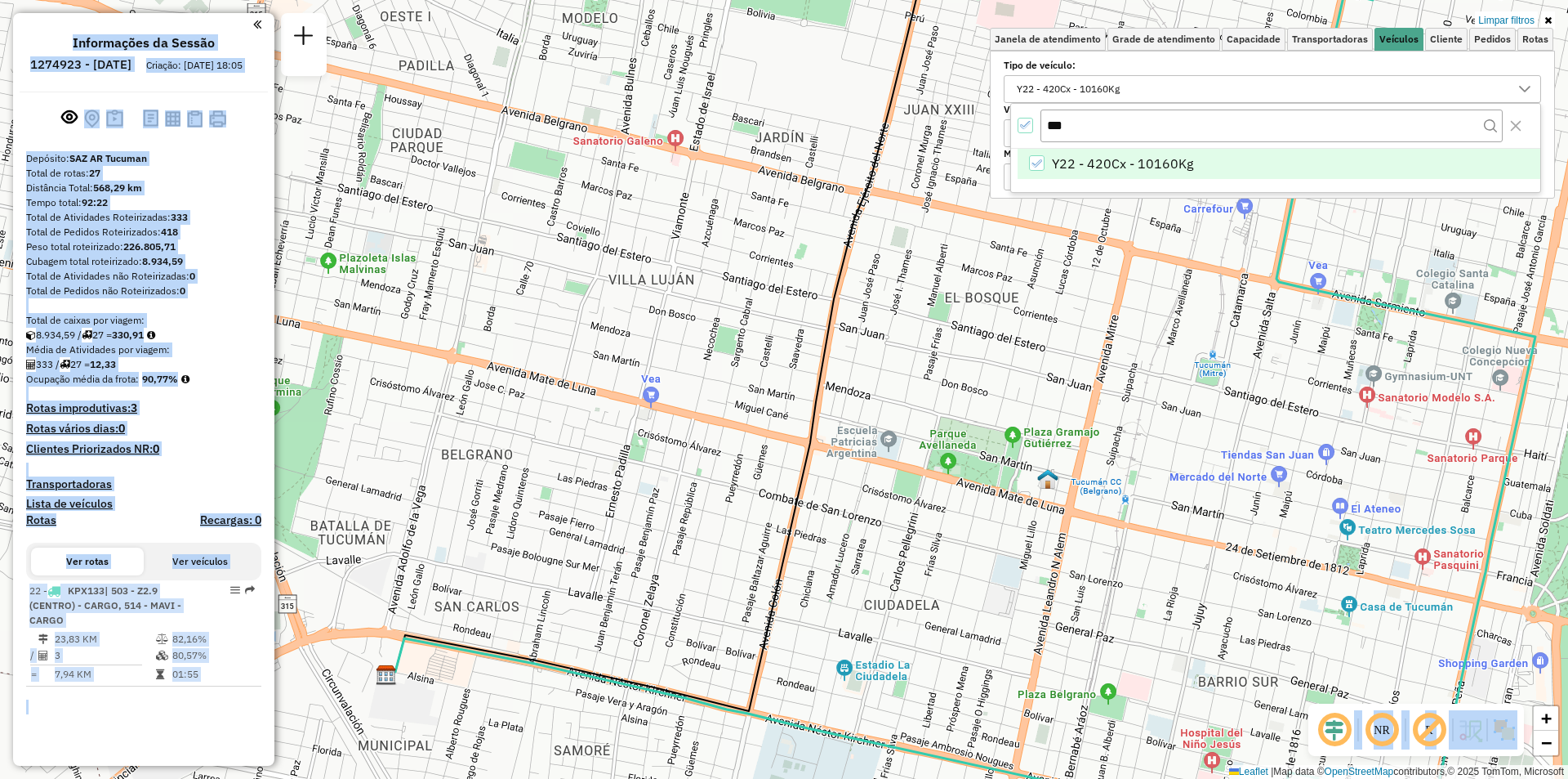
drag, startPoint x: 868, startPoint y: 332, endPoint x: 681, endPoint y: 223, distance: 216.4
click at [681, 223] on hb-app "Aplicando filtros Pop-up bloqueado! Seu navegador bloqueou automáticamente a ab…" at bounding box center [784, 390] width 1568 height 779
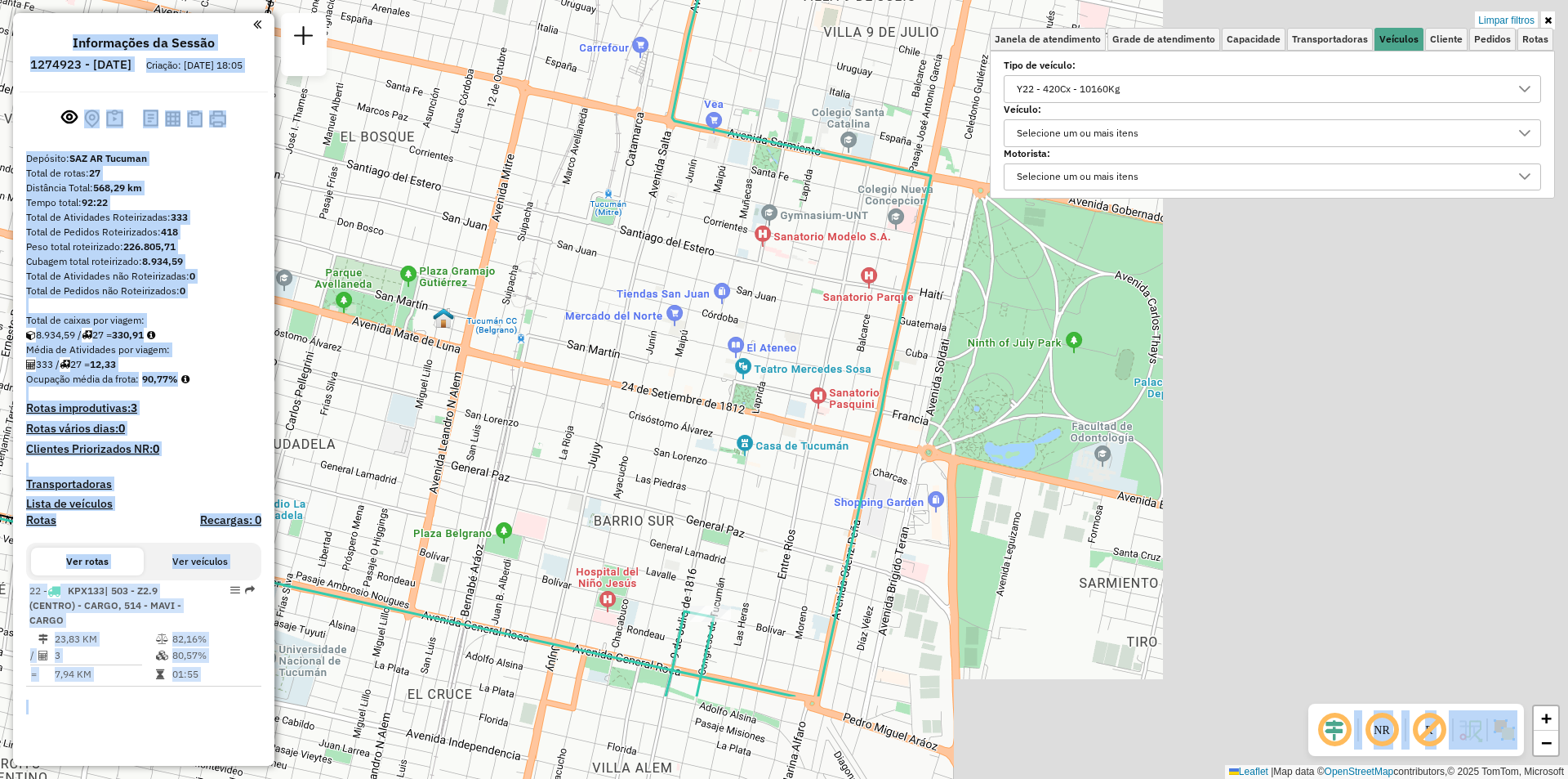
drag, startPoint x: 836, startPoint y: 287, endPoint x: 126, endPoint y: 118, distance: 729.8
click at [126, 118] on hb-router-mapa "Informações da Sessão 1274923 - 13/09/2025 Criação: 12/09/2025 18:05 Depósito: …" at bounding box center [784, 390] width 1568 height 779
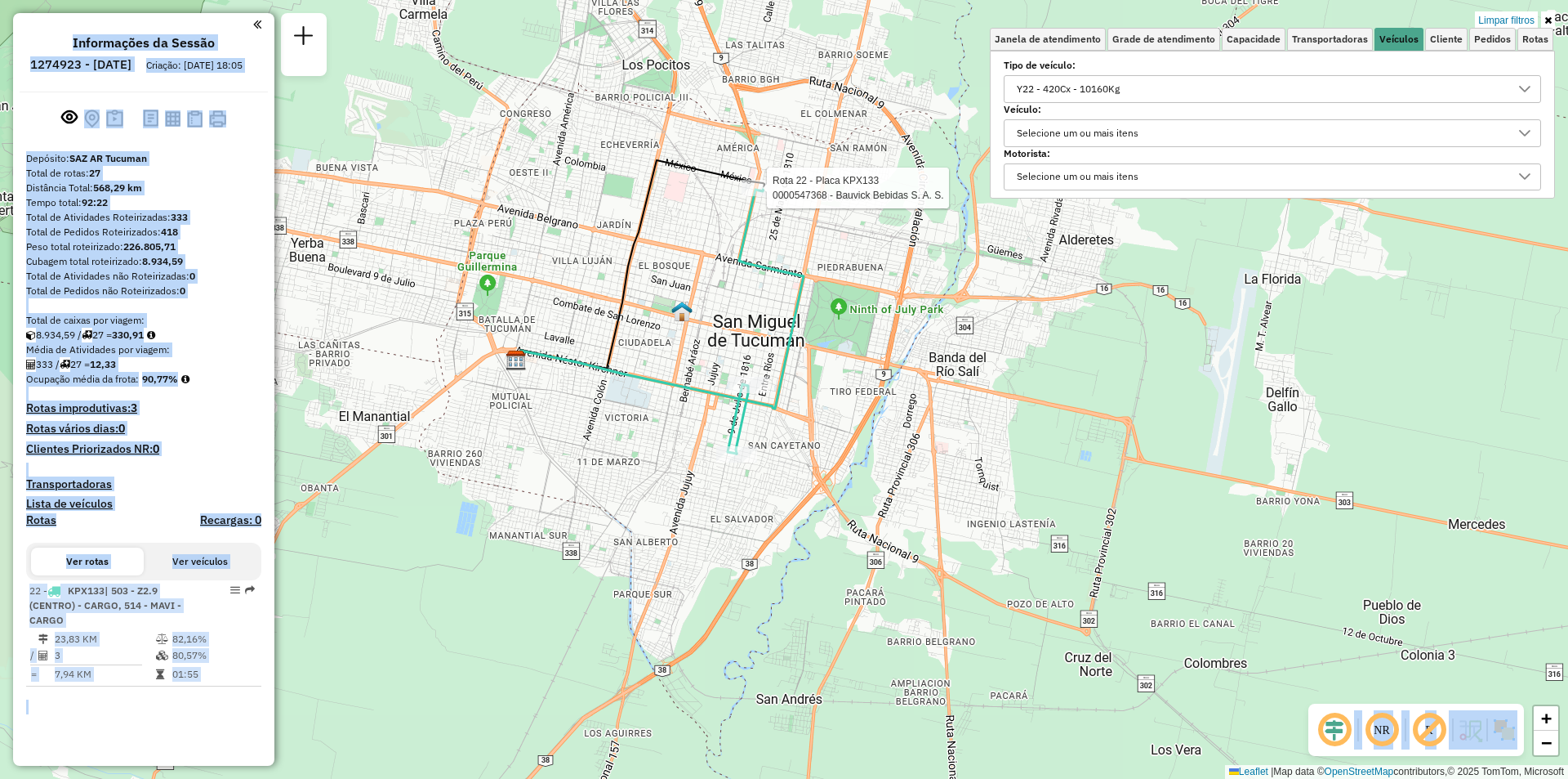
select select "**********"
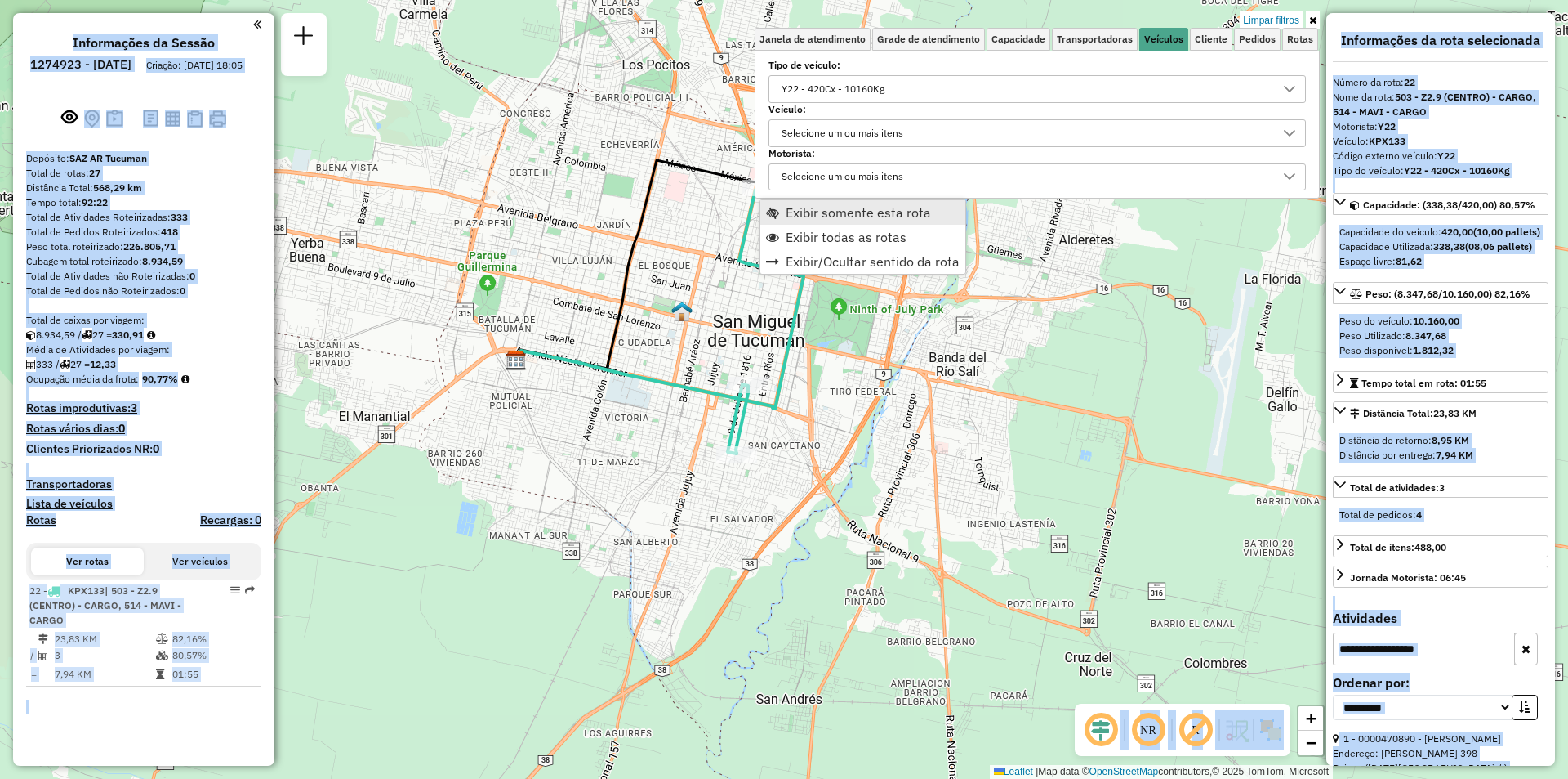
click at [817, 210] on span "Exibir somente esta rota" at bounding box center [858, 212] width 146 height 13
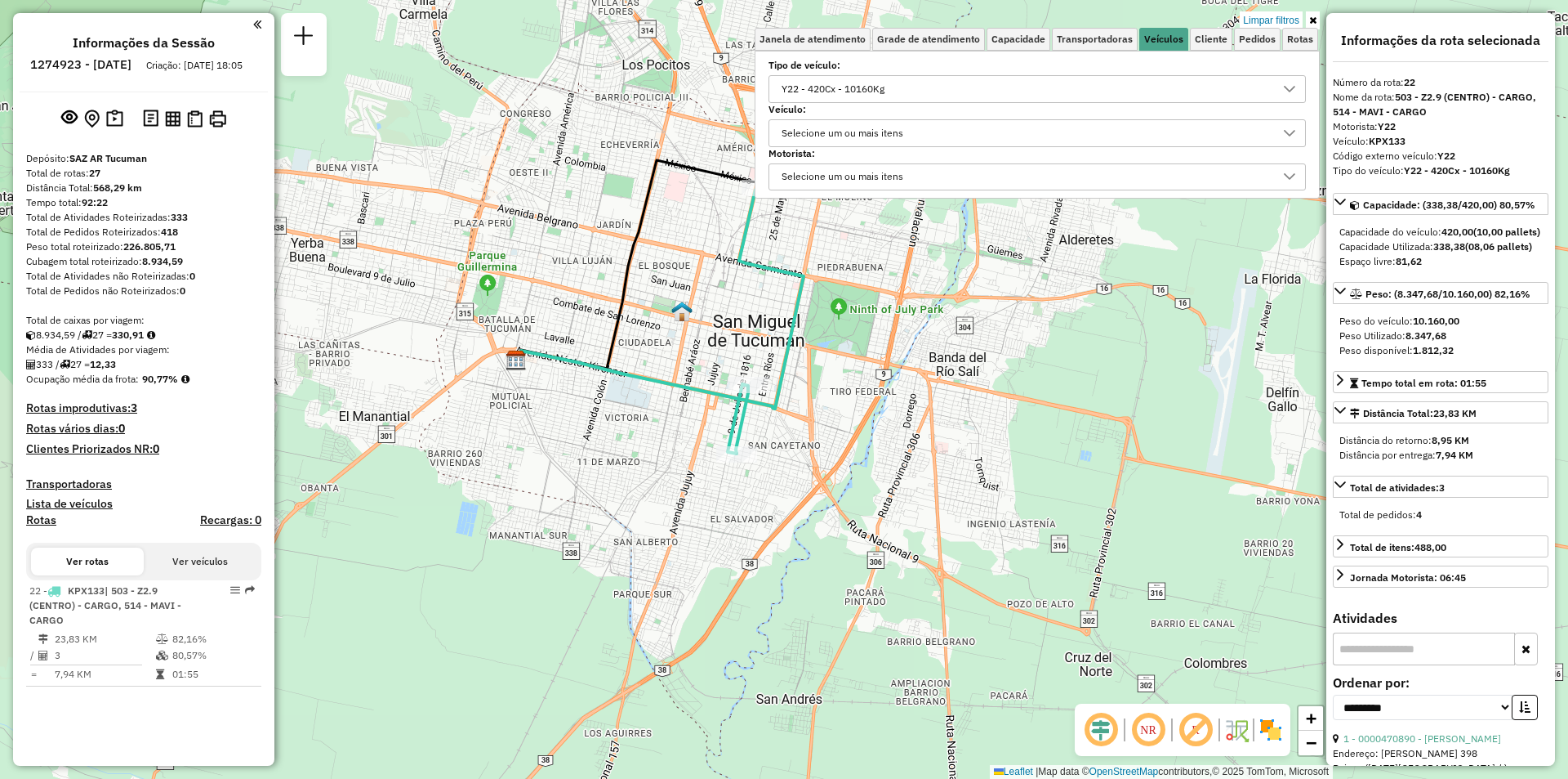
click at [807, 103] on label "Veículo:" at bounding box center [1038, 109] width 538 height 15
click at [809, 95] on div "Y22 - 420Cx - 10160Kg" at bounding box center [833, 88] width 115 height 26
click at [795, 121] on icon "All items selected" at bounding box center [791, 125] width 12 height 12
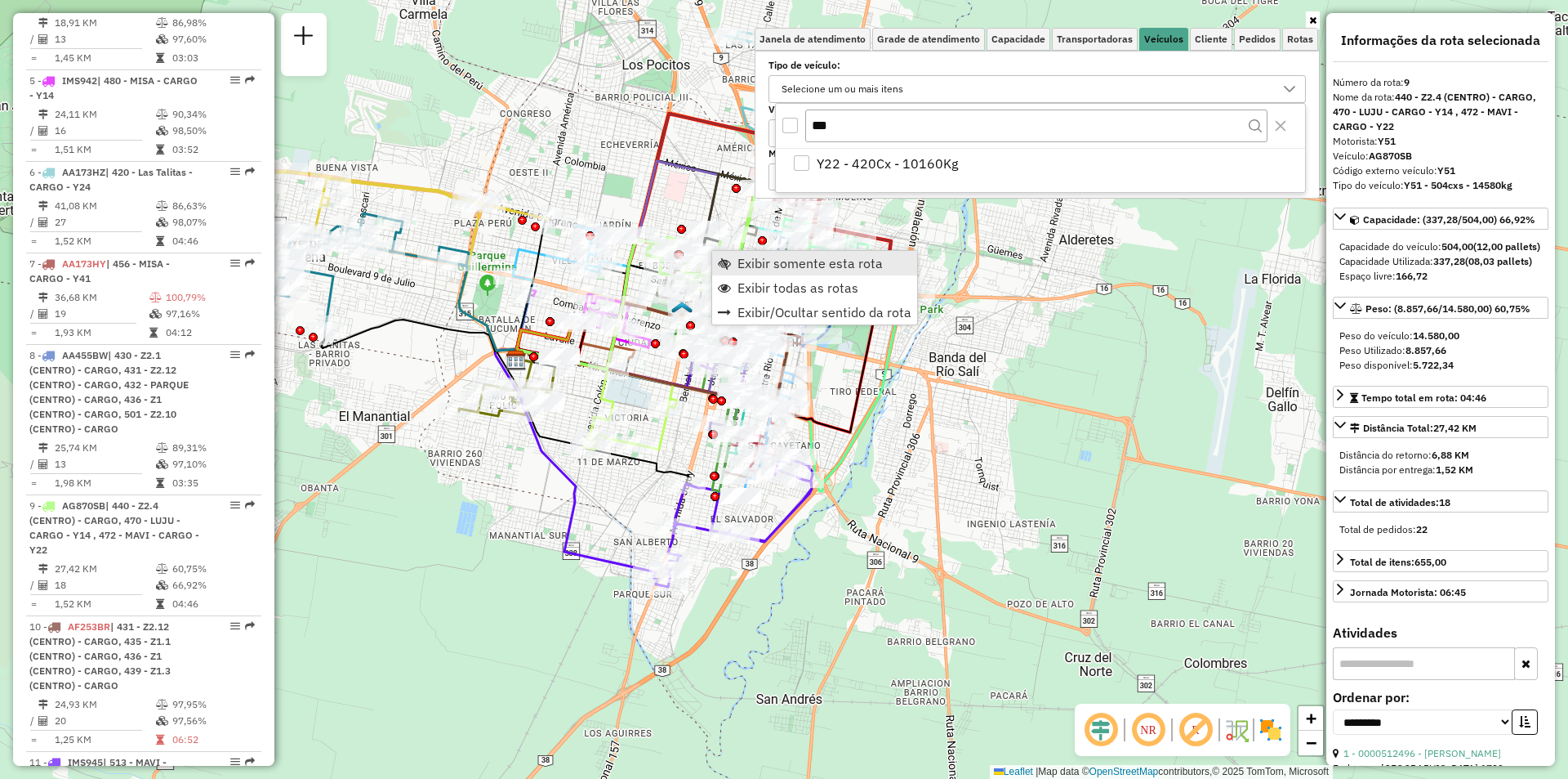
scroll to position [1461, 0]
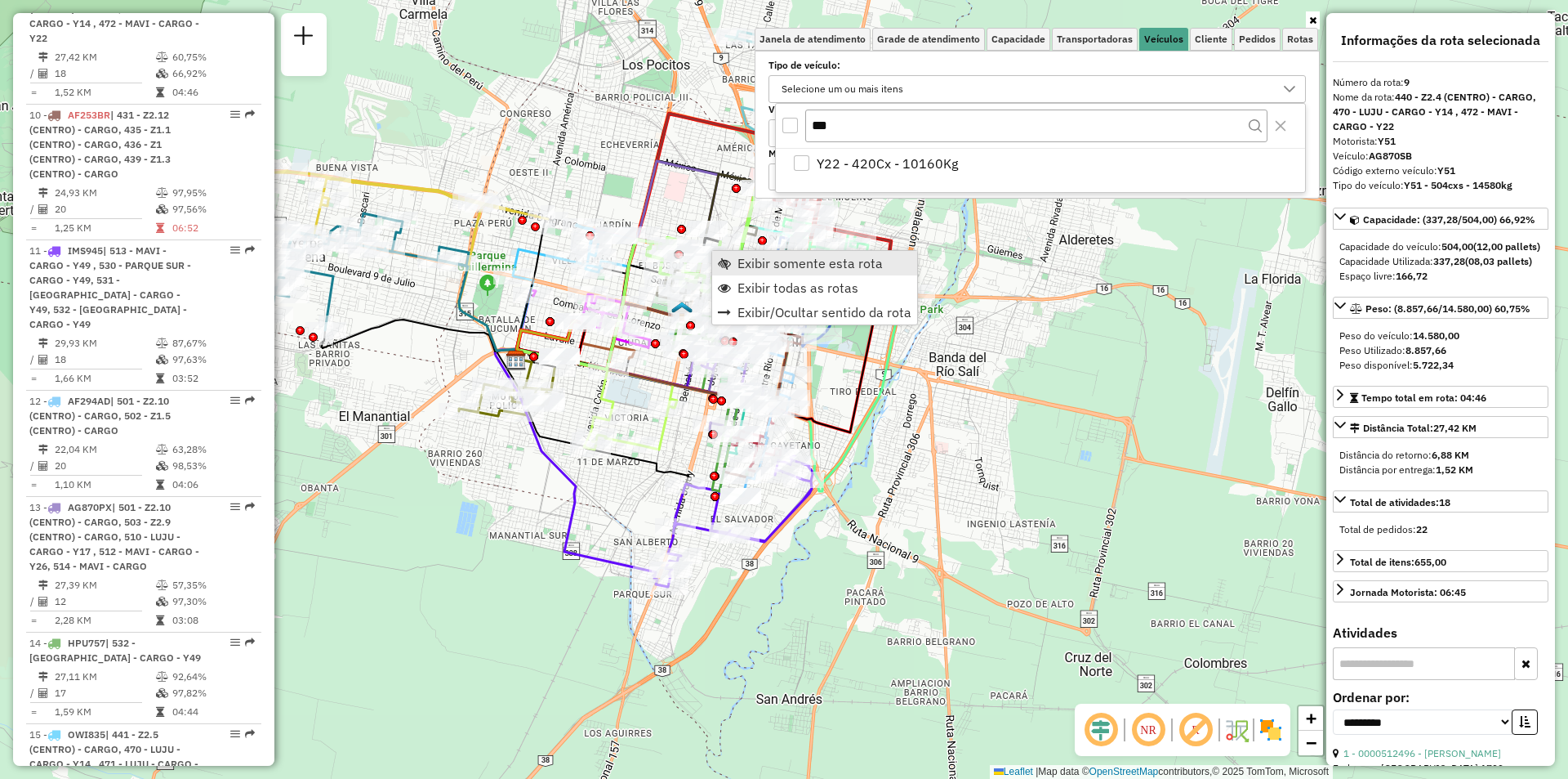
click at [750, 266] on span "Exibir somente esta rota" at bounding box center [811, 262] width 146 height 13
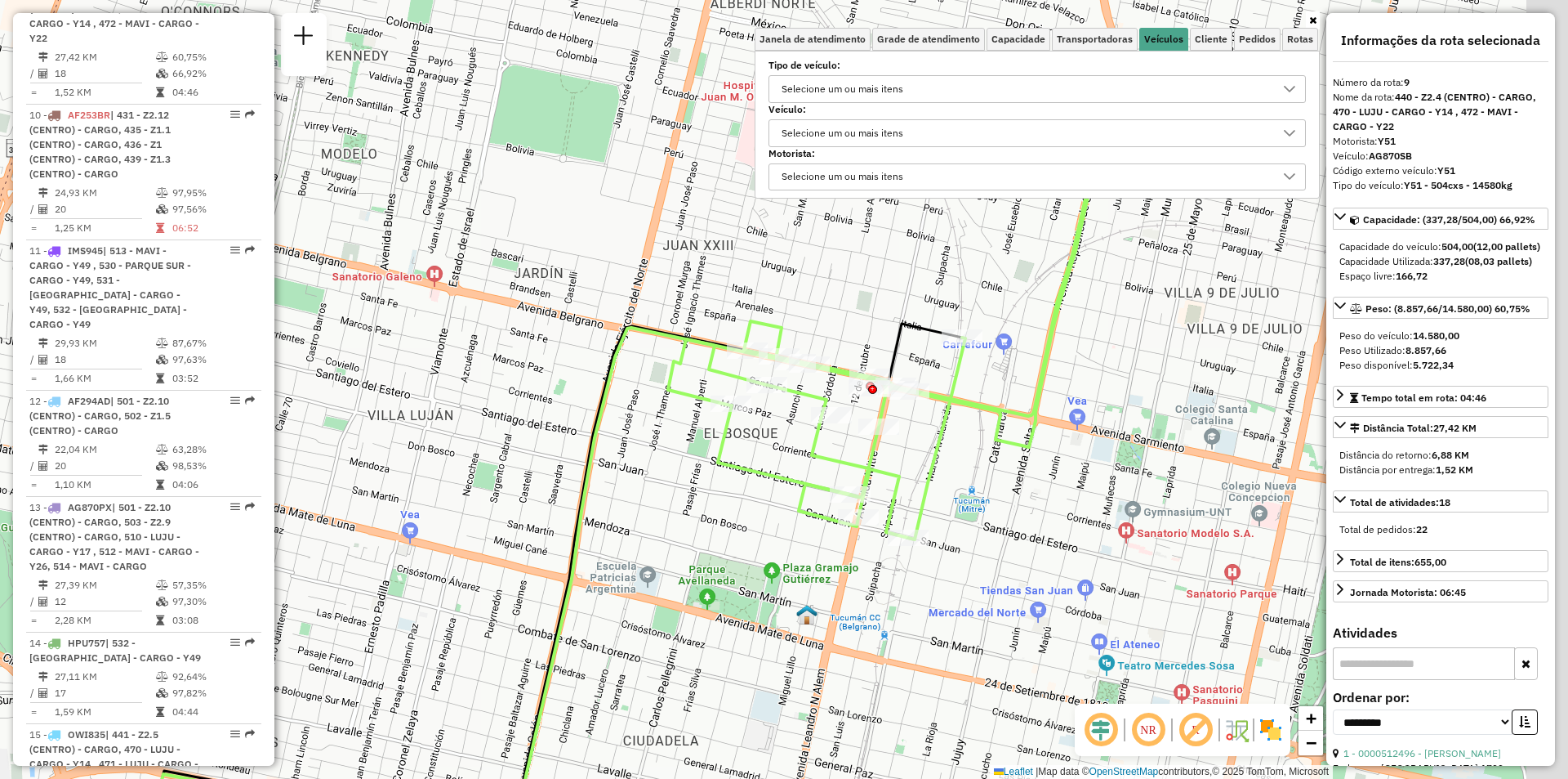
drag, startPoint x: 763, startPoint y: 310, endPoint x: 596, endPoint y: 471, distance: 232.0
click at [596, 471] on div "Janela de atendimento Grade de atendimento Capacidade Transportadoras Veículos …" at bounding box center [784, 390] width 1568 height 779
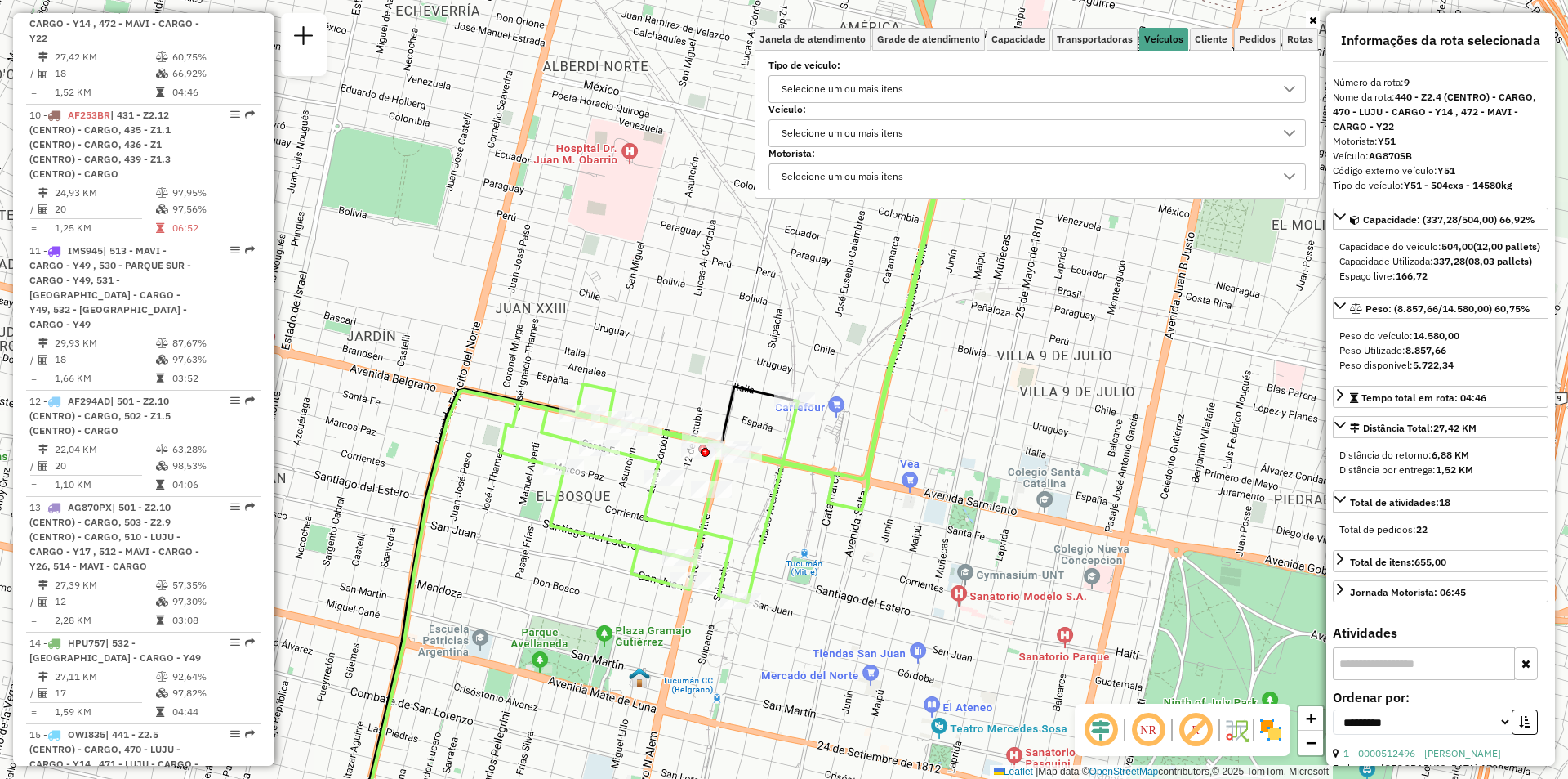
click at [828, 498] on icon at bounding box center [736, 383] width 471 height 439
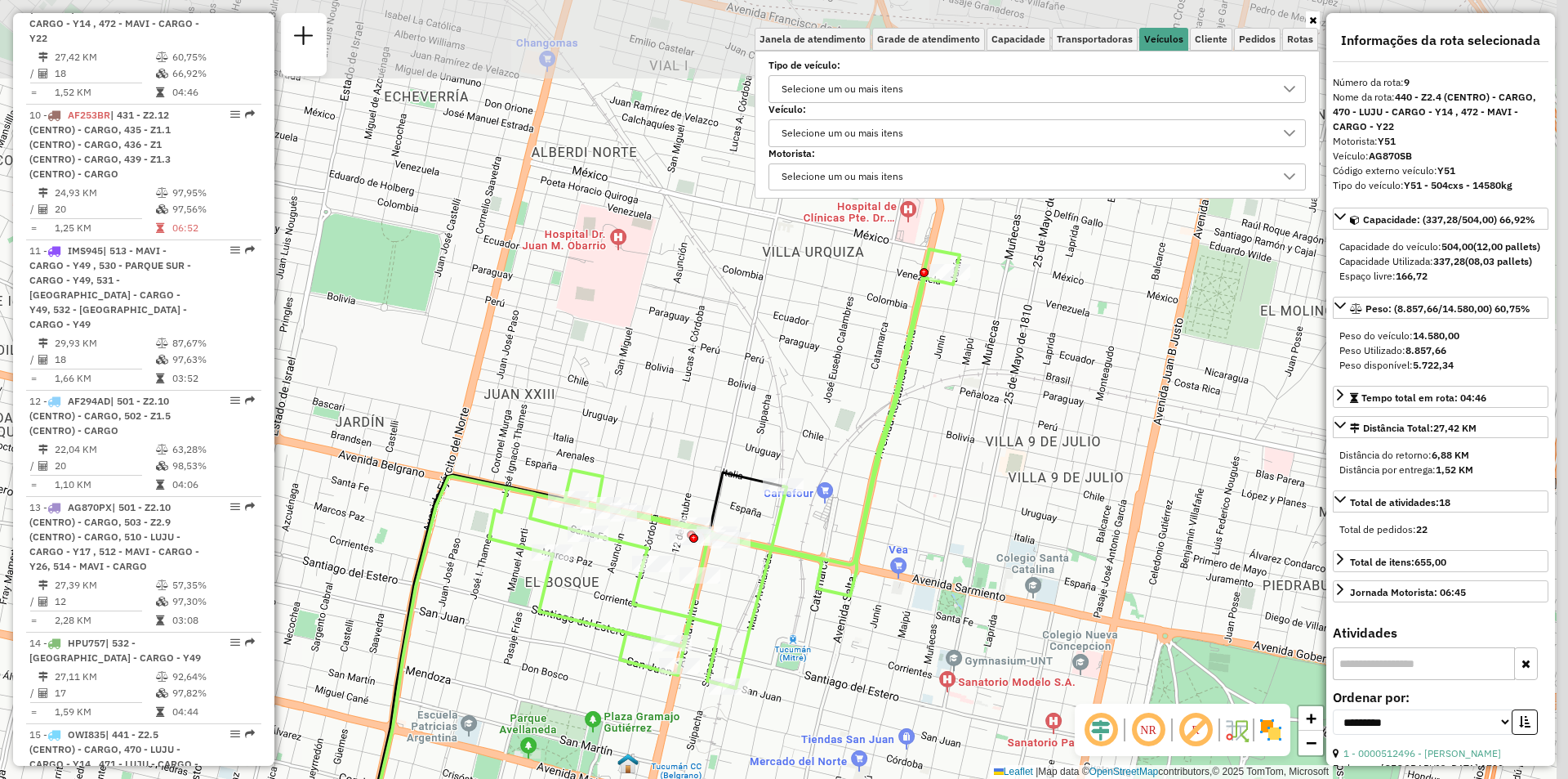
drag, startPoint x: 878, startPoint y: 439, endPoint x: 847, endPoint y: 530, distance: 96.1
click at [847, 530] on icon at bounding box center [724, 469] width 471 height 439
